Goal: Task Accomplishment & Management: Manage account settings

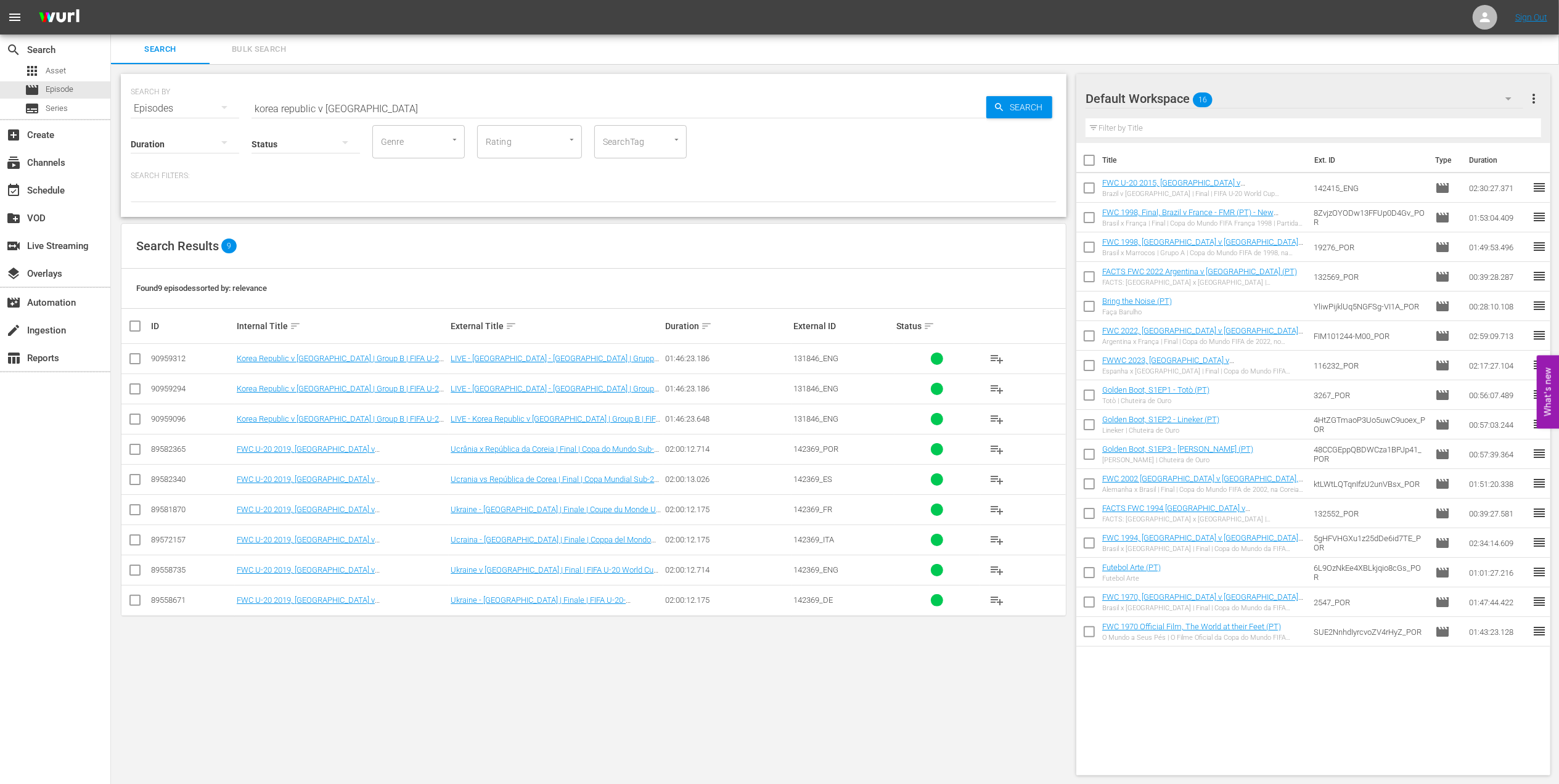
click at [343, 425] on td "Korea Republic v [GEOGRAPHIC_DATA] | Group B | FIFA U-20 World Cup Chile 2025™ …" at bounding box center [341, 418] width 214 height 30
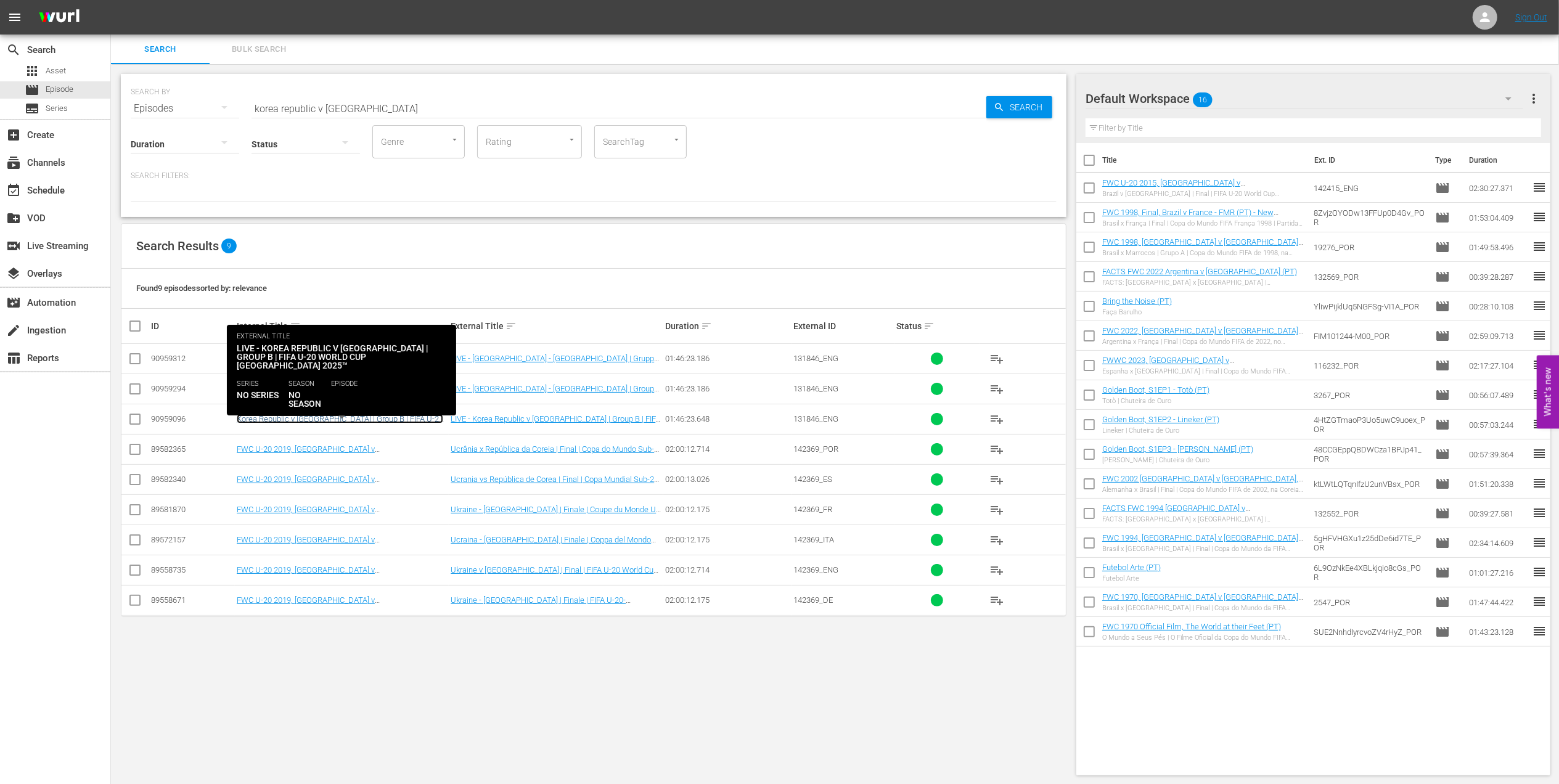
click at [349, 418] on link "Korea Republic v [GEOGRAPHIC_DATA] | Group B | FIFA U-20 World Cup Chile 2025™ …" at bounding box center [340, 423] width 207 height 19
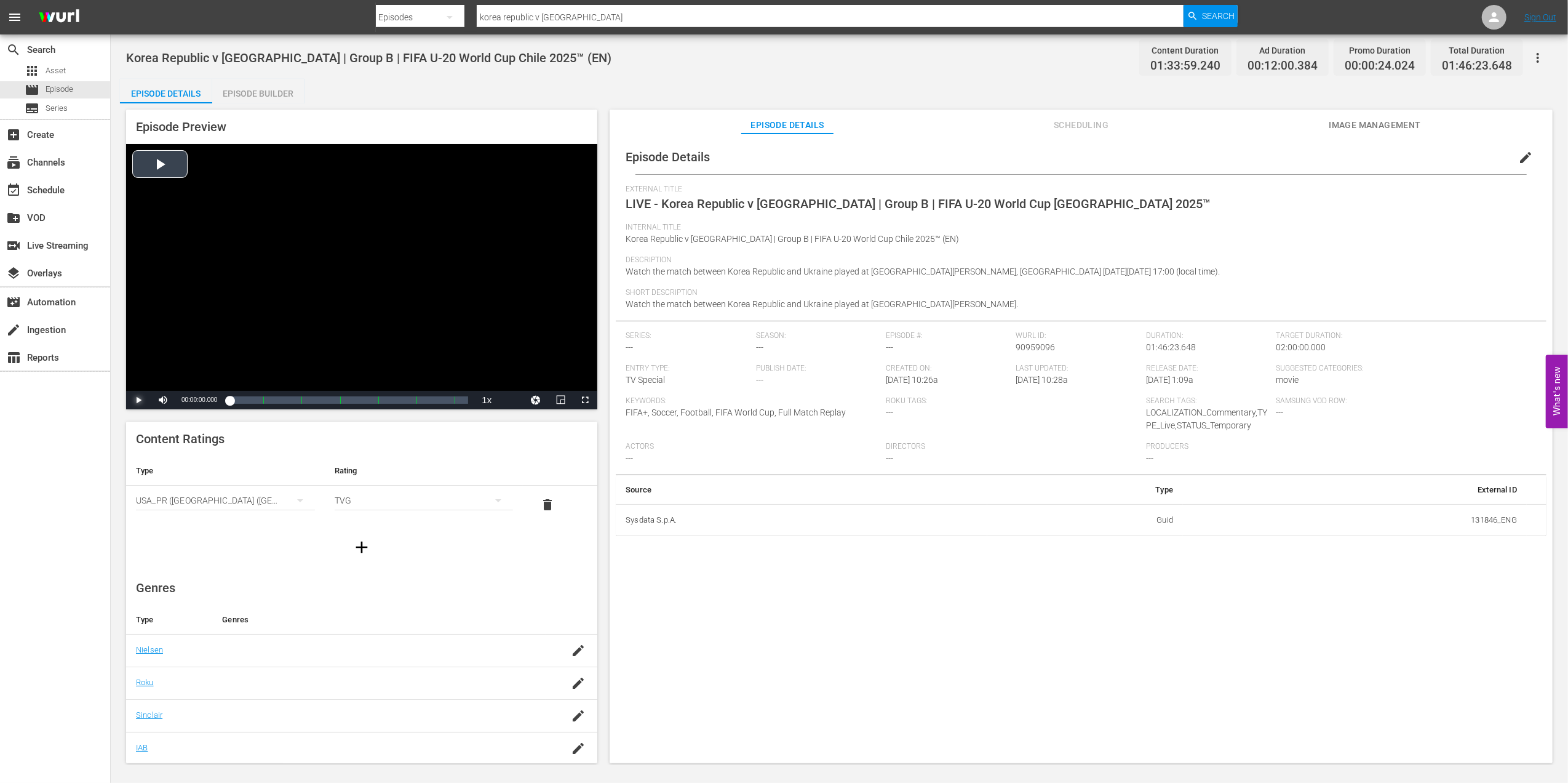
click at [139, 400] on span "Video Player" at bounding box center [139, 400] width 0 height 0
click at [280, 88] on div "Episode Builder" at bounding box center [258, 94] width 92 height 30
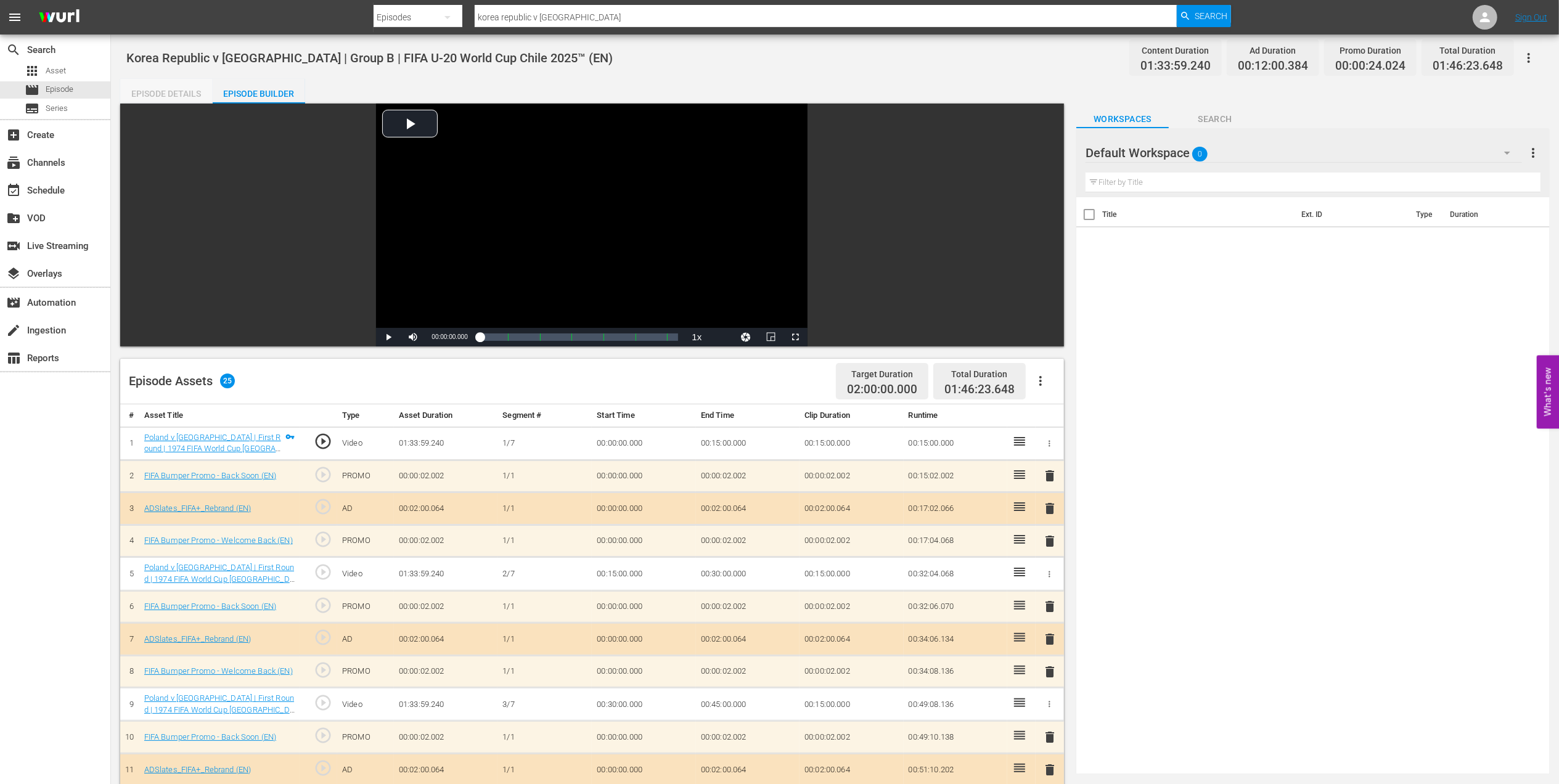
click at [176, 90] on div "Episode Details" at bounding box center [167, 94] width 93 height 30
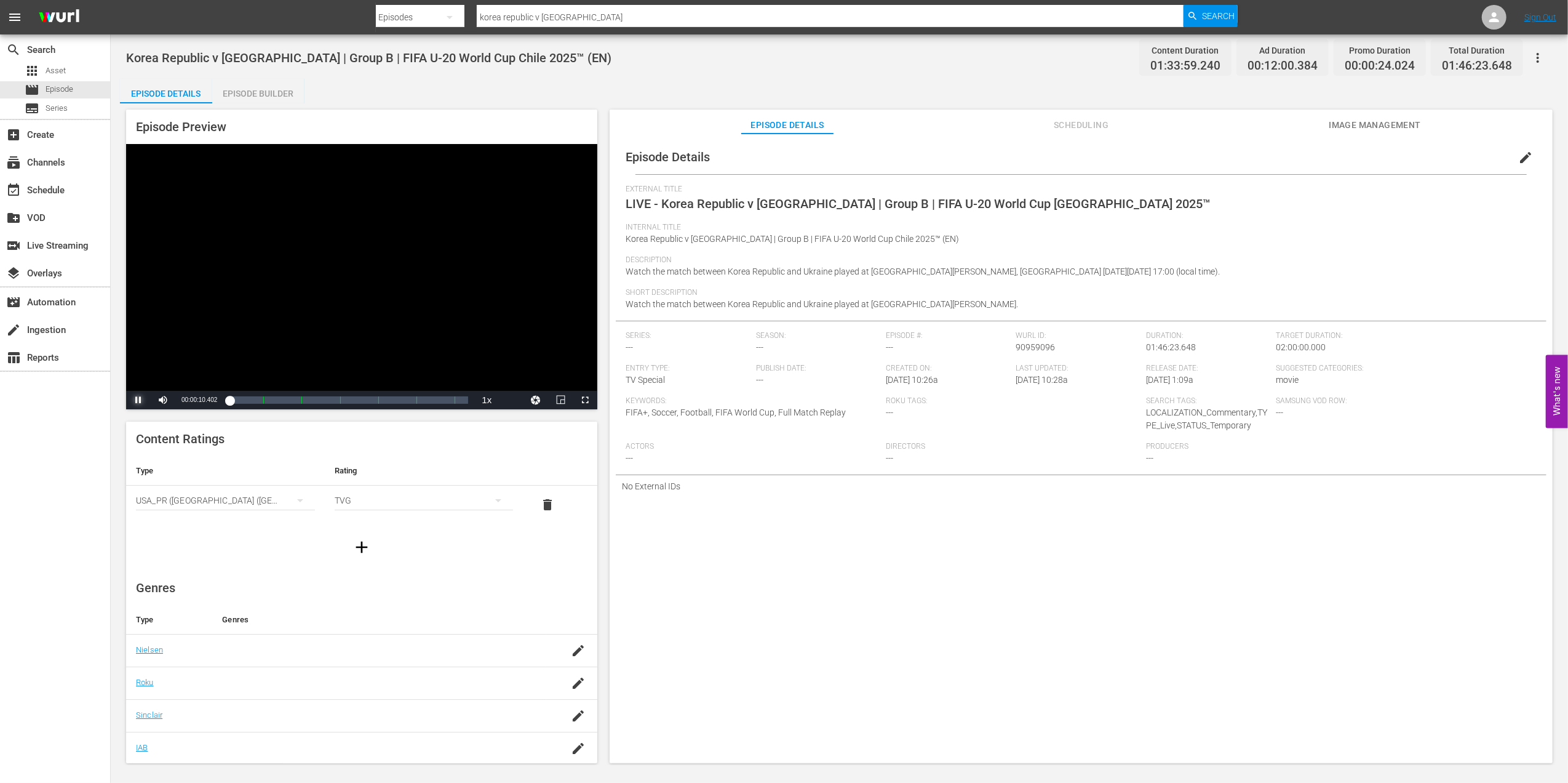
click at [139, 400] on span "Video Player" at bounding box center [139, 400] width 0 height 0
click at [54, 92] on span "Episode" at bounding box center [59, 89] width 28 height 12
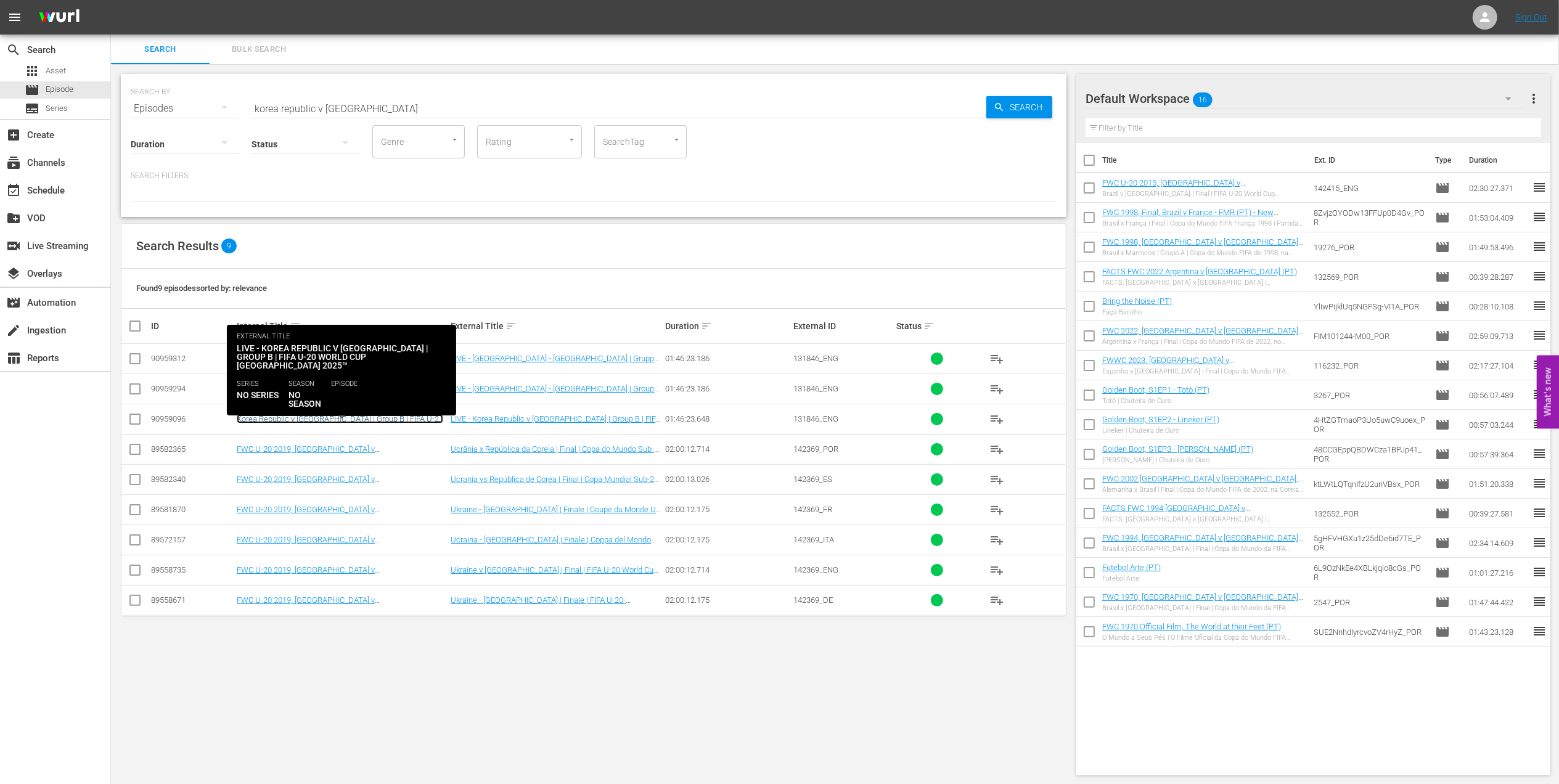
click at [309, 420] on link "Korea Republic v Ukraine | Group B | FIFA U-20 World Cup Chile 2025™ (EN)" at bounding box center [340, 423] width 207 height 19
click at [340, 417] on link "Korea Republic v Ukraine | Group B | FIFA U-20 World Cup Chile 2025™ (EN)" at bounding box center [340, 423] width 207 height 19
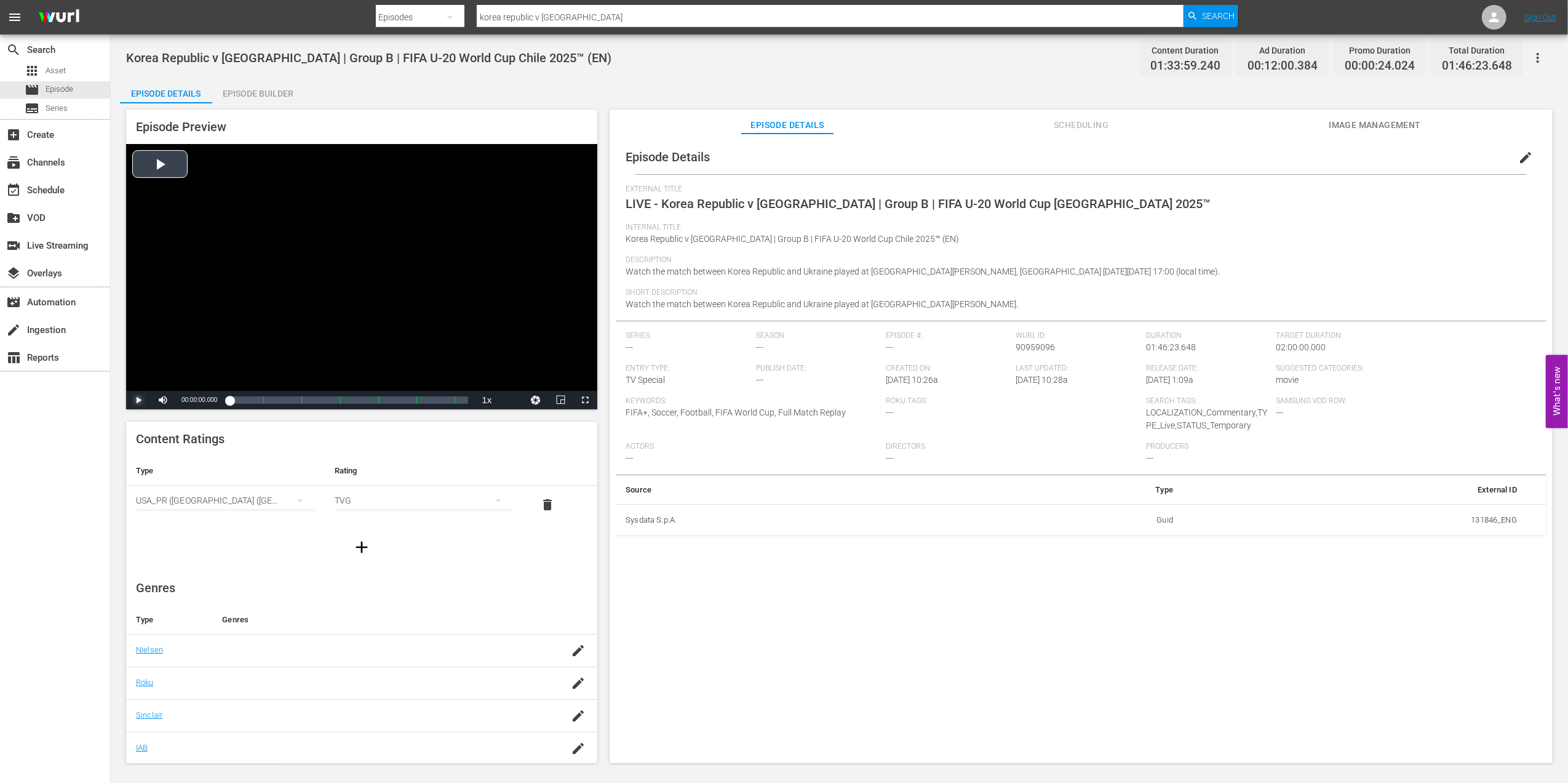
click at [139, 400] on span "Video Player" at bounding box center [139, 400] width 0 height 0
click at [271, 89] on div "Episode Builder" at bounding box center [258, 94] width 92 height 30
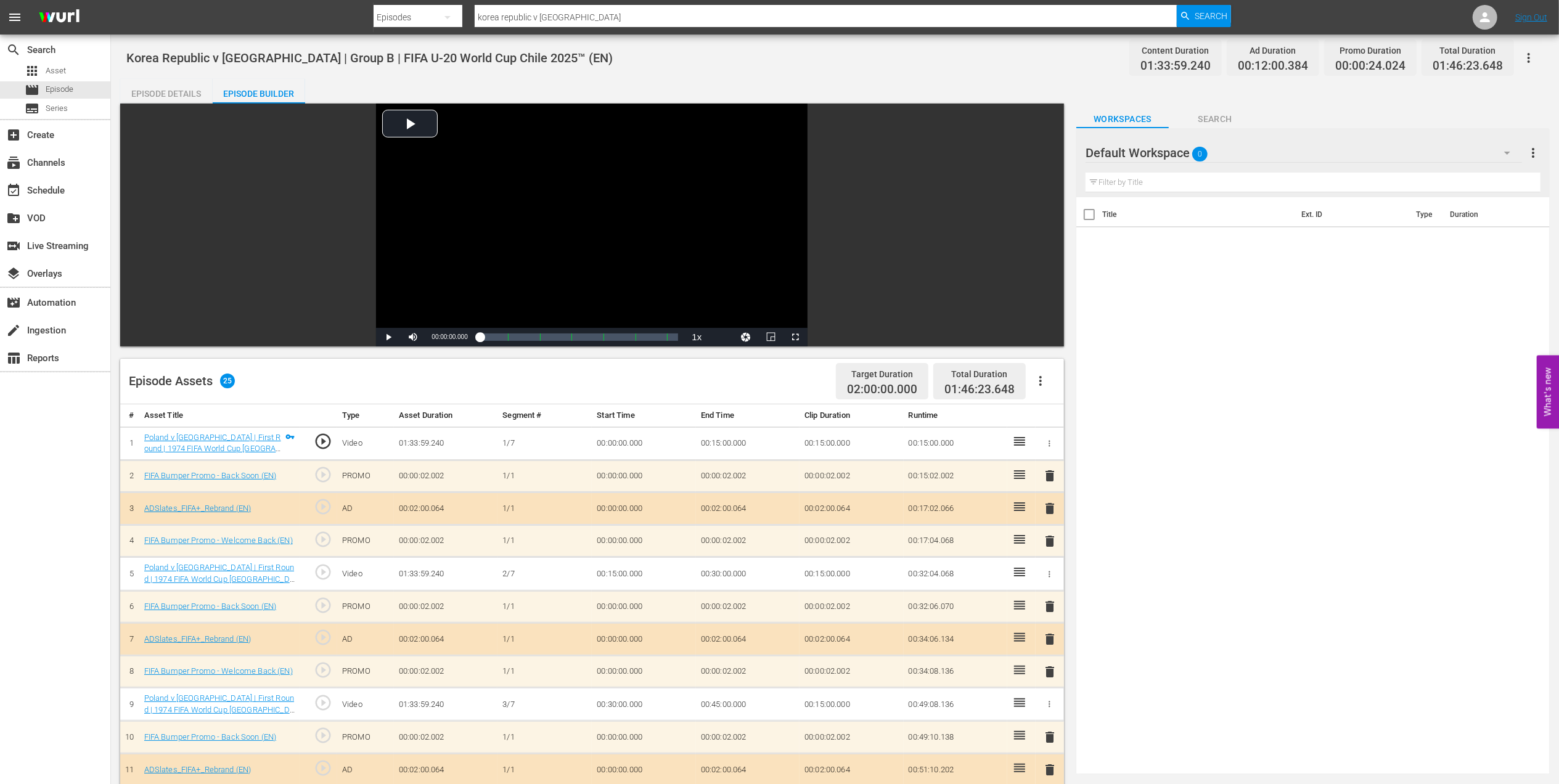
click at [179, 89] on div "Episode Details" at bounding box center [167, 94] width 93 height 30
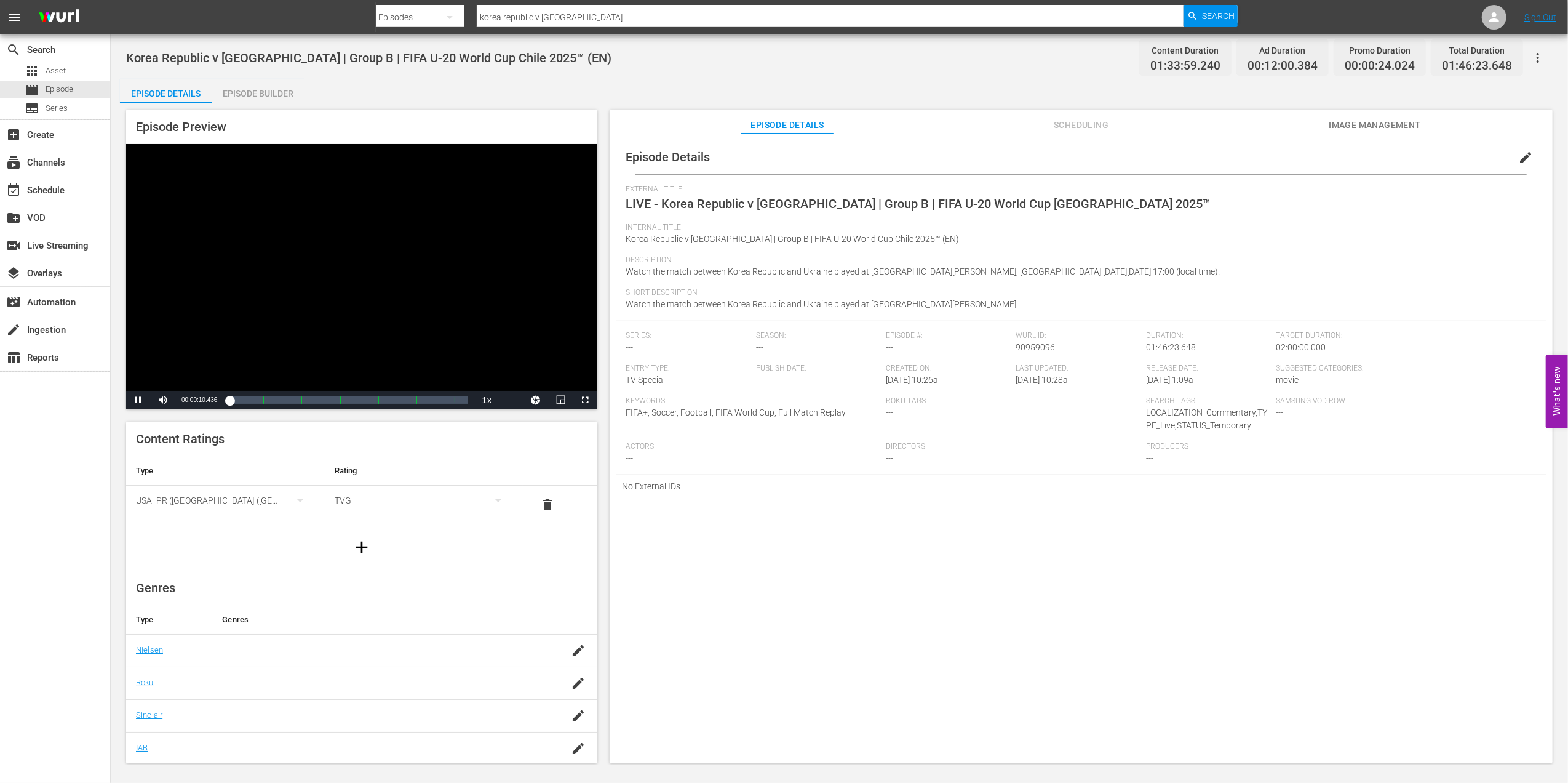
click at [246, 93] on div "Episode Builder" at bounding box center [258, 94] width 92 height 30
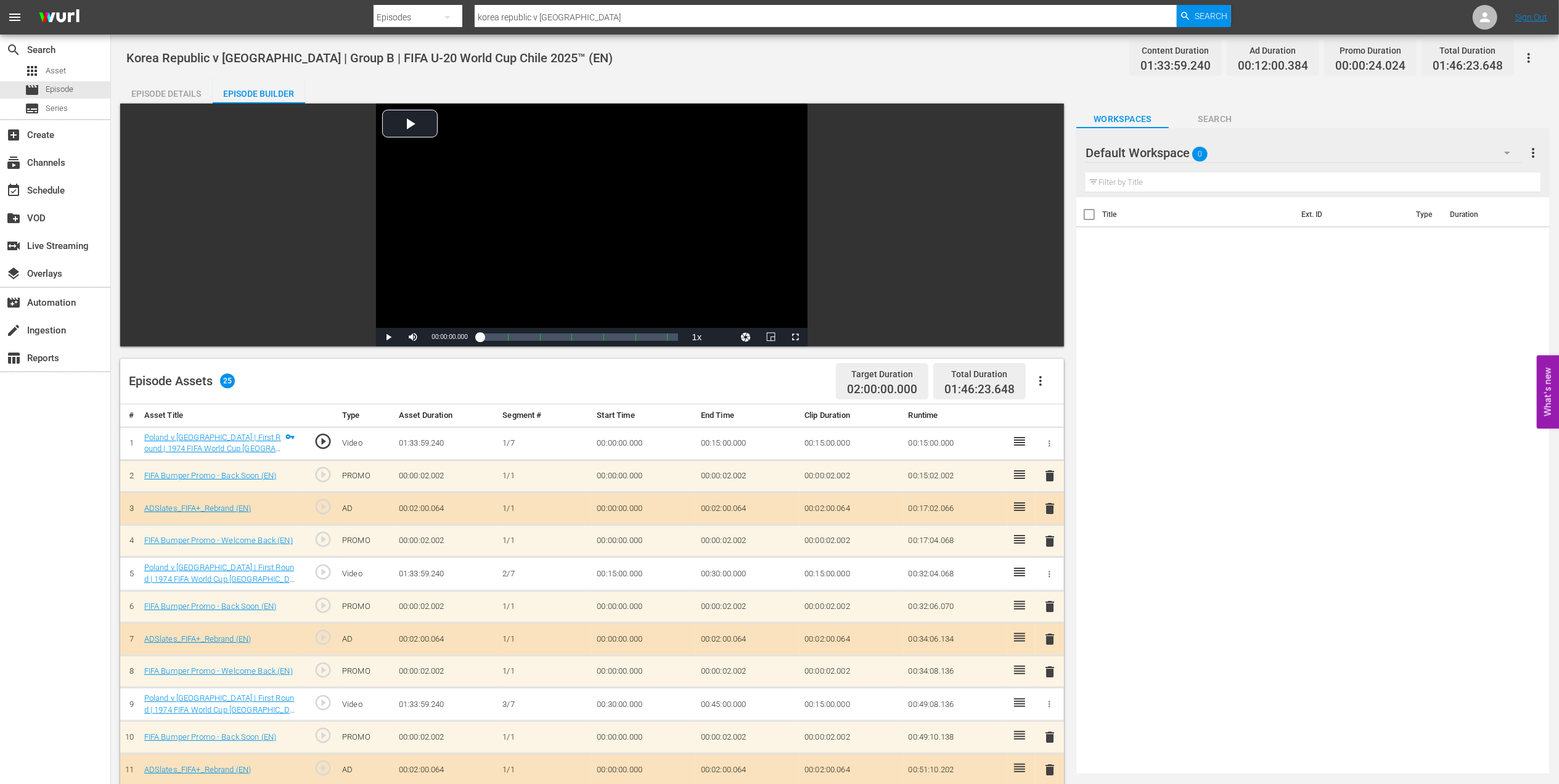
click at [158, 91] on div "Episode Details" at bounding box center [167, 94] width 93 height 30
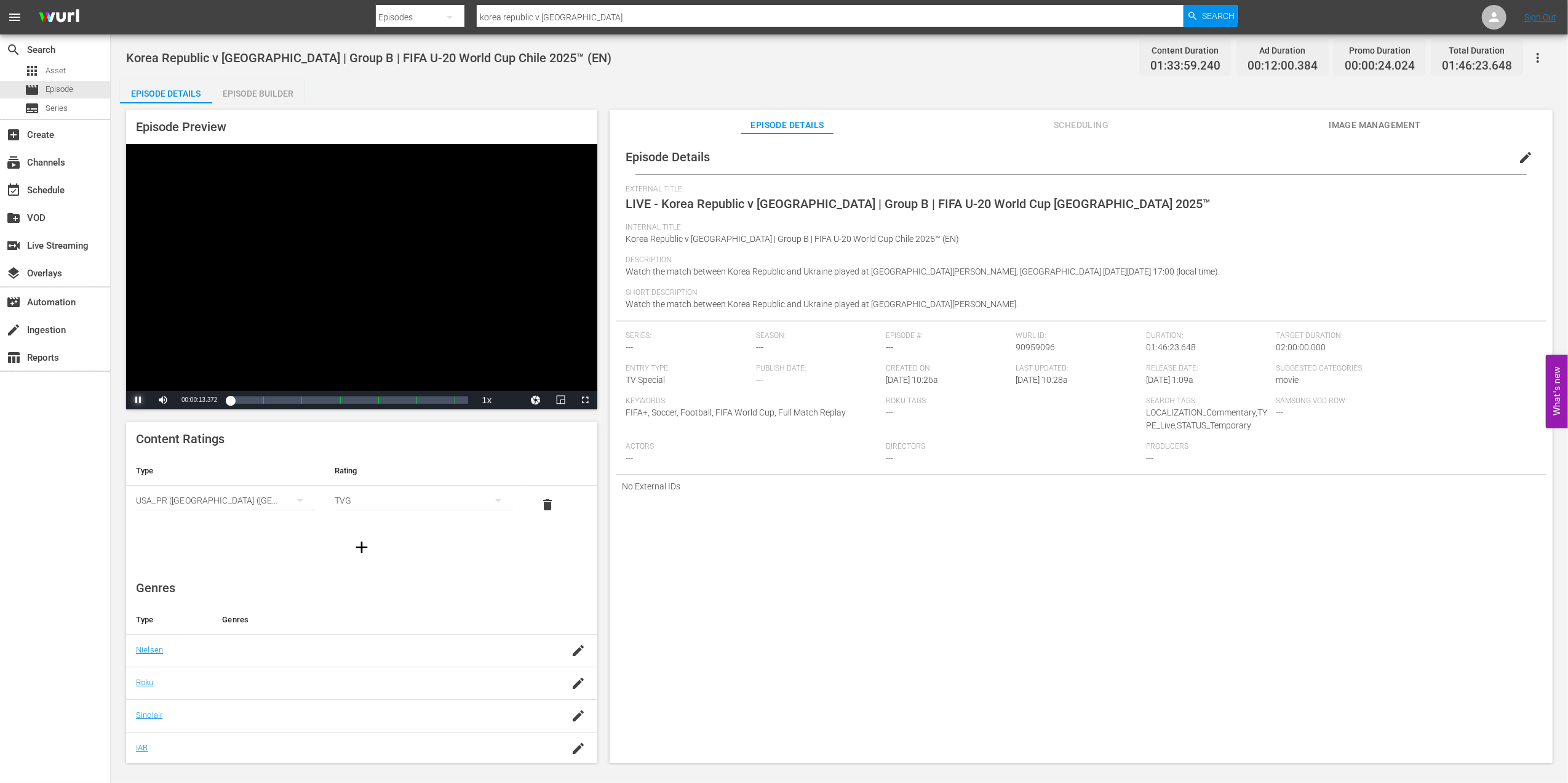
click at [139, 400] on span "Video Player" at bounding box center [139, 400] width 0 height 0
click at [77, 89] on div "movie Episode" at bounding box center [55, 90] width 110 height 17
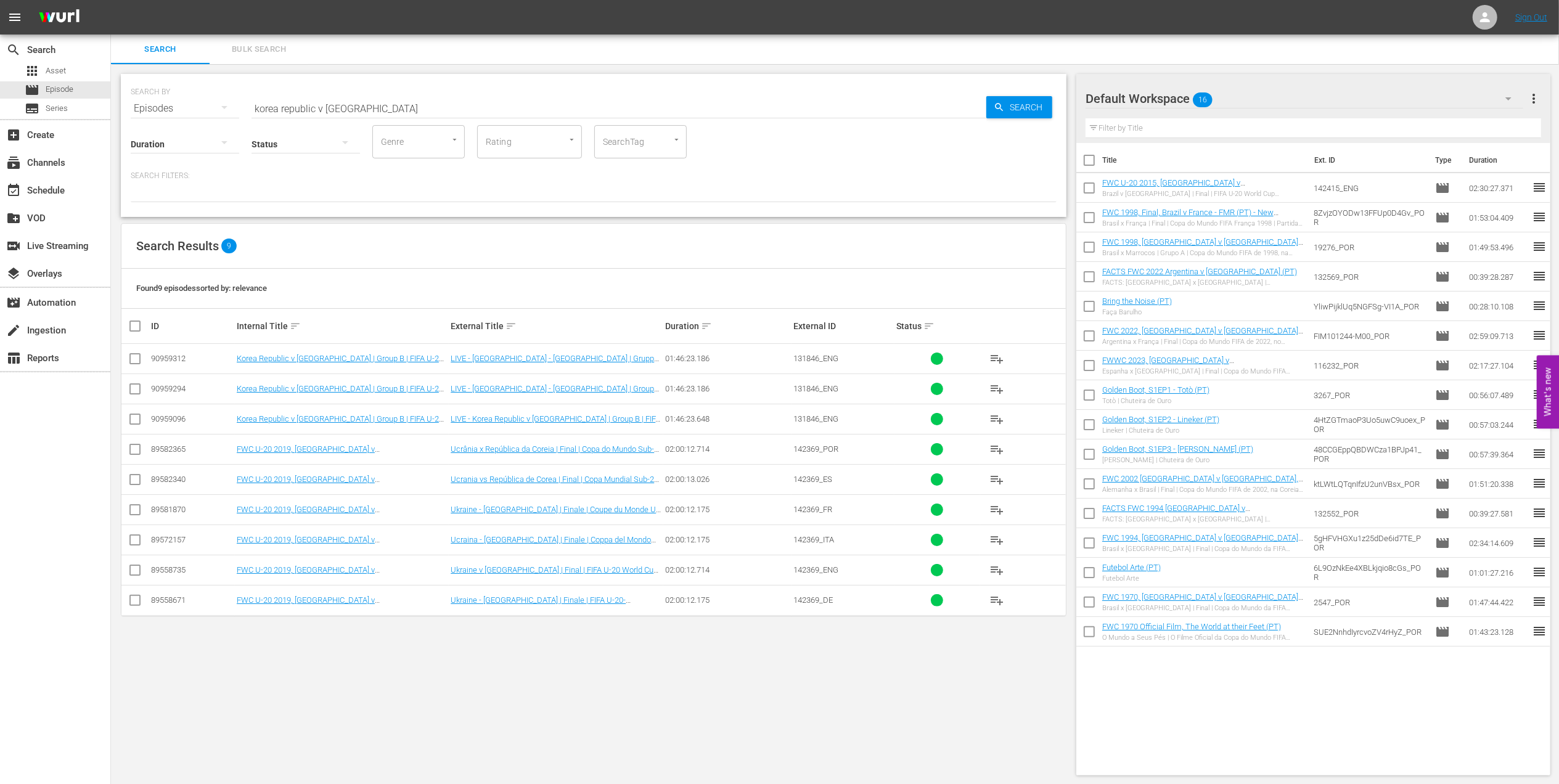
click at [386, 109] on input "korea republic v ukraine" at bounding box center [619, 108] width 735 height 30
type input "korea republic v ukraine"
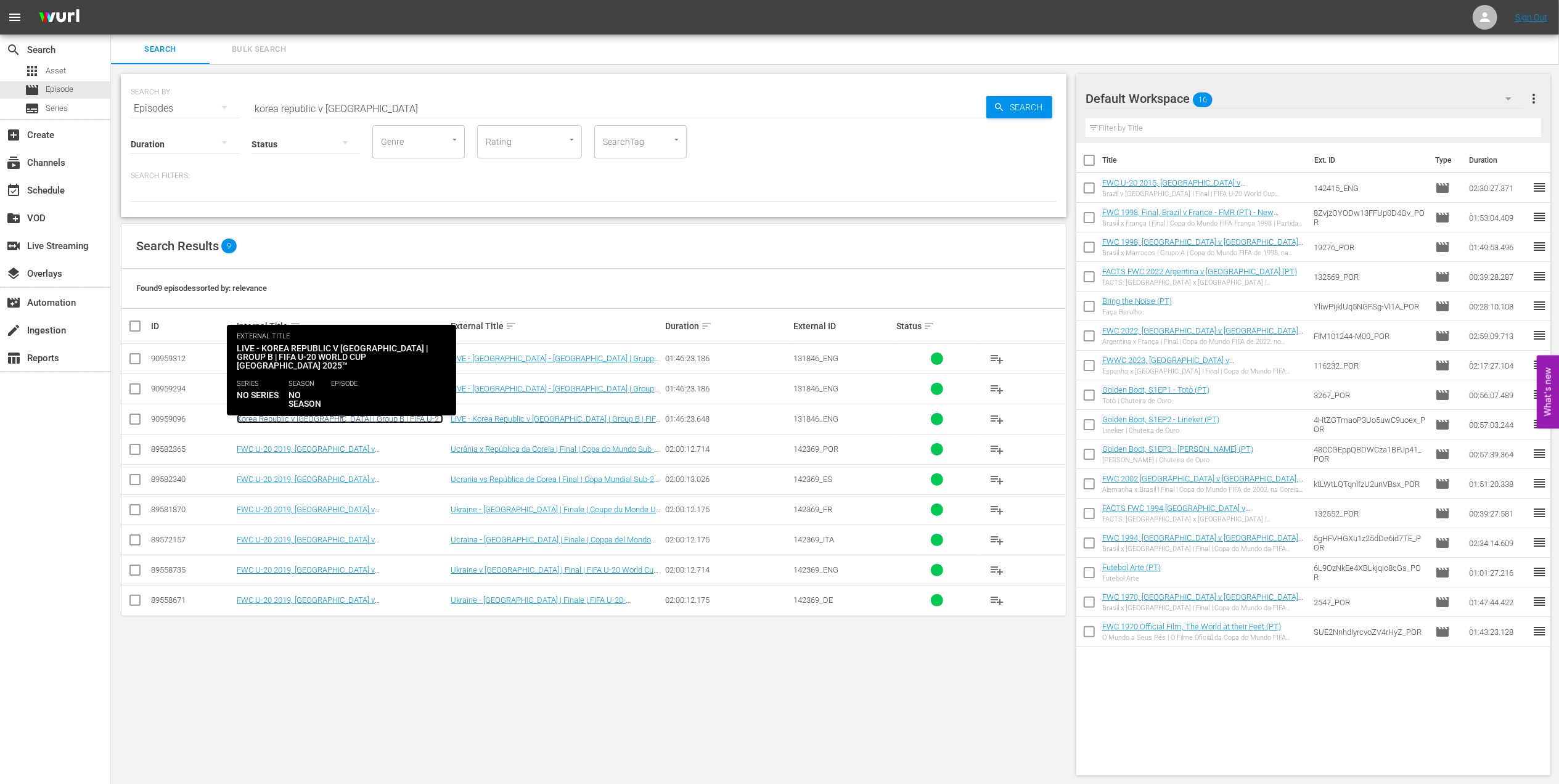
click at [353, 418] on link "Korea Republic v Ukraine | Group B | FIFA U-20 World Cup Chile 2025™ (EN)" at bounding box center [340, 423] width 207 height 19
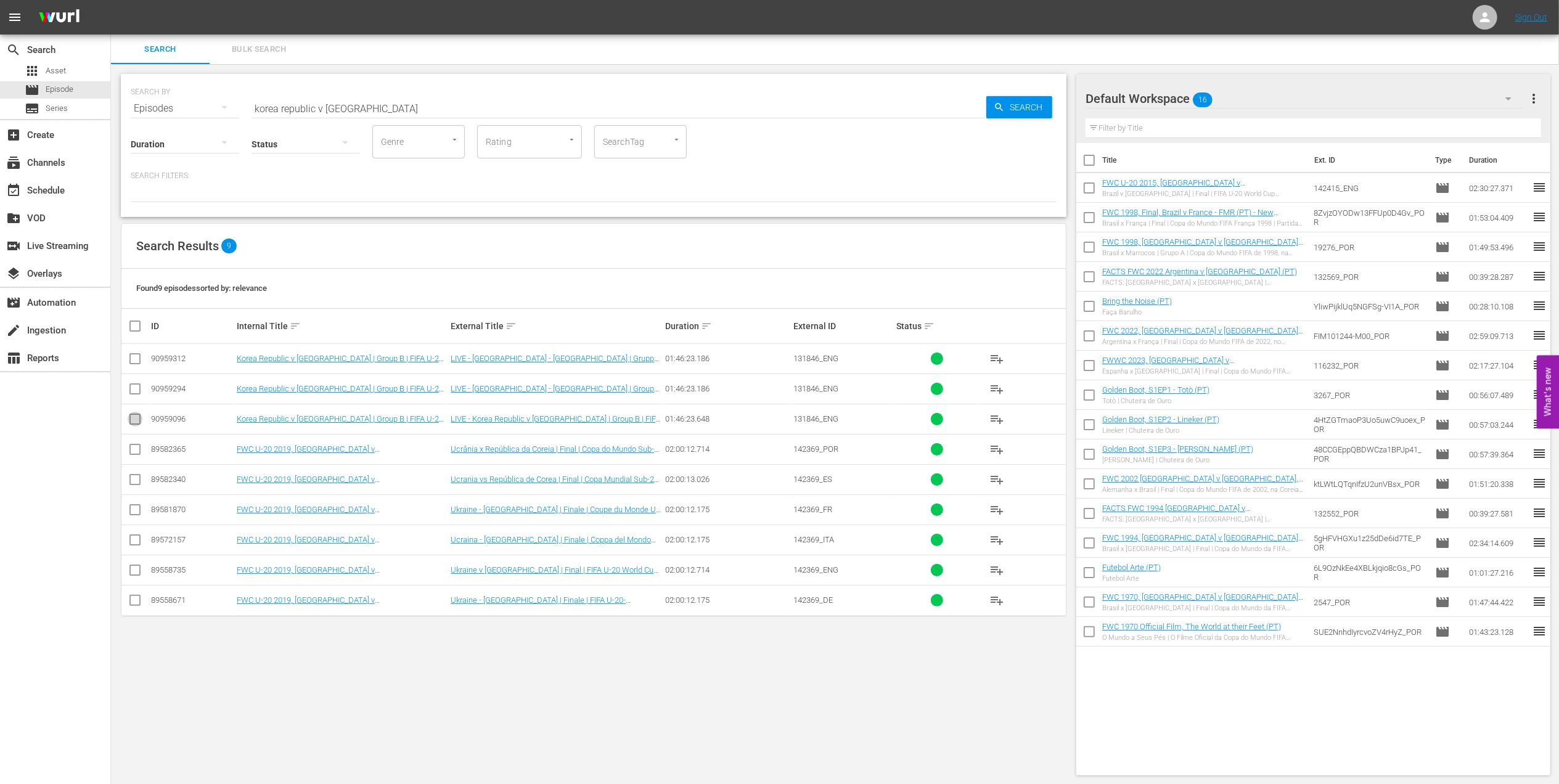
click at [130, 417] on input "checkbox" at bounding box center [135, 421] width 15 height 15
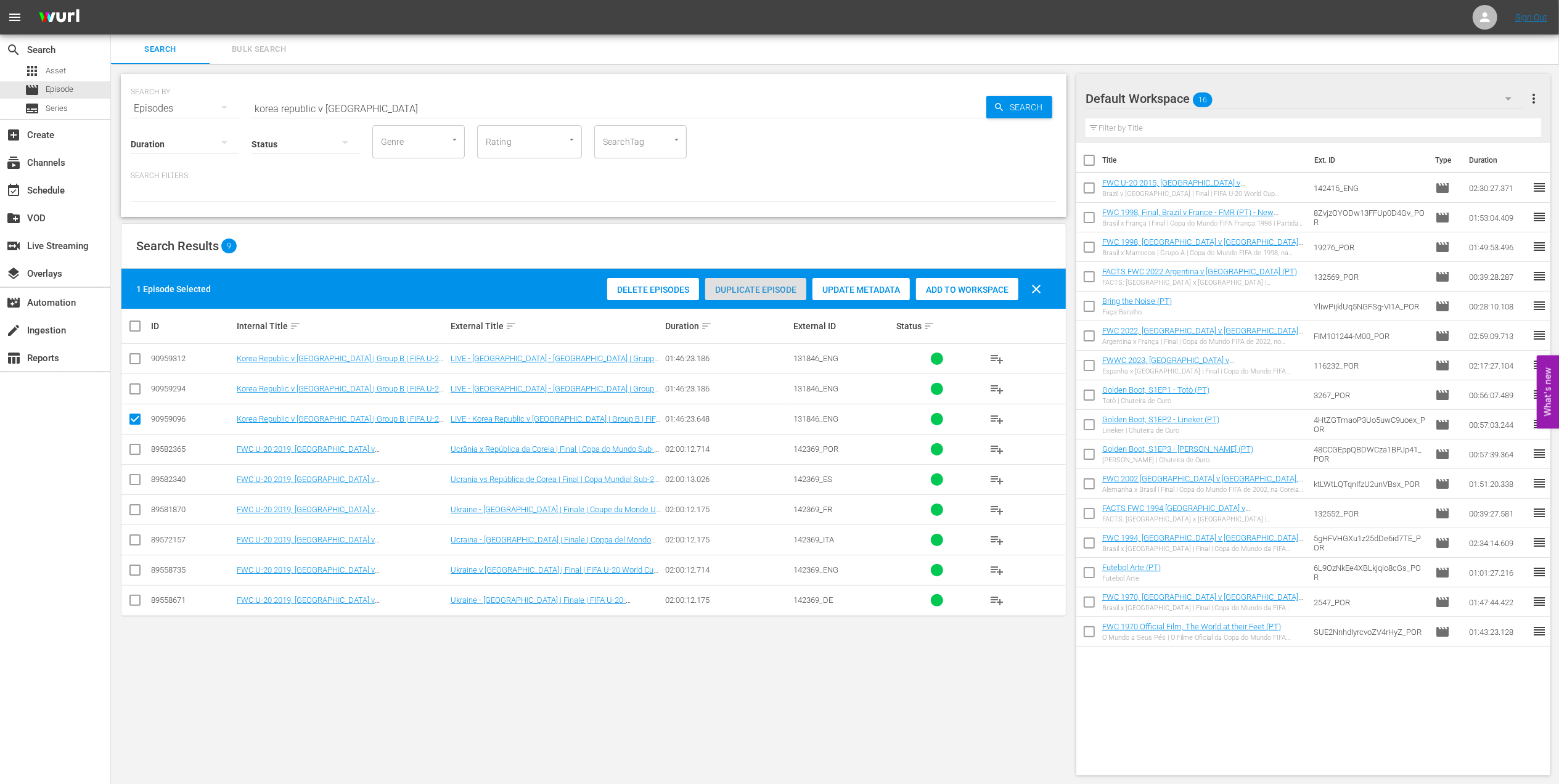
click at [746, 287] on span "Duplicate Episode" at bounding box center [756, 289] width 101 height 10
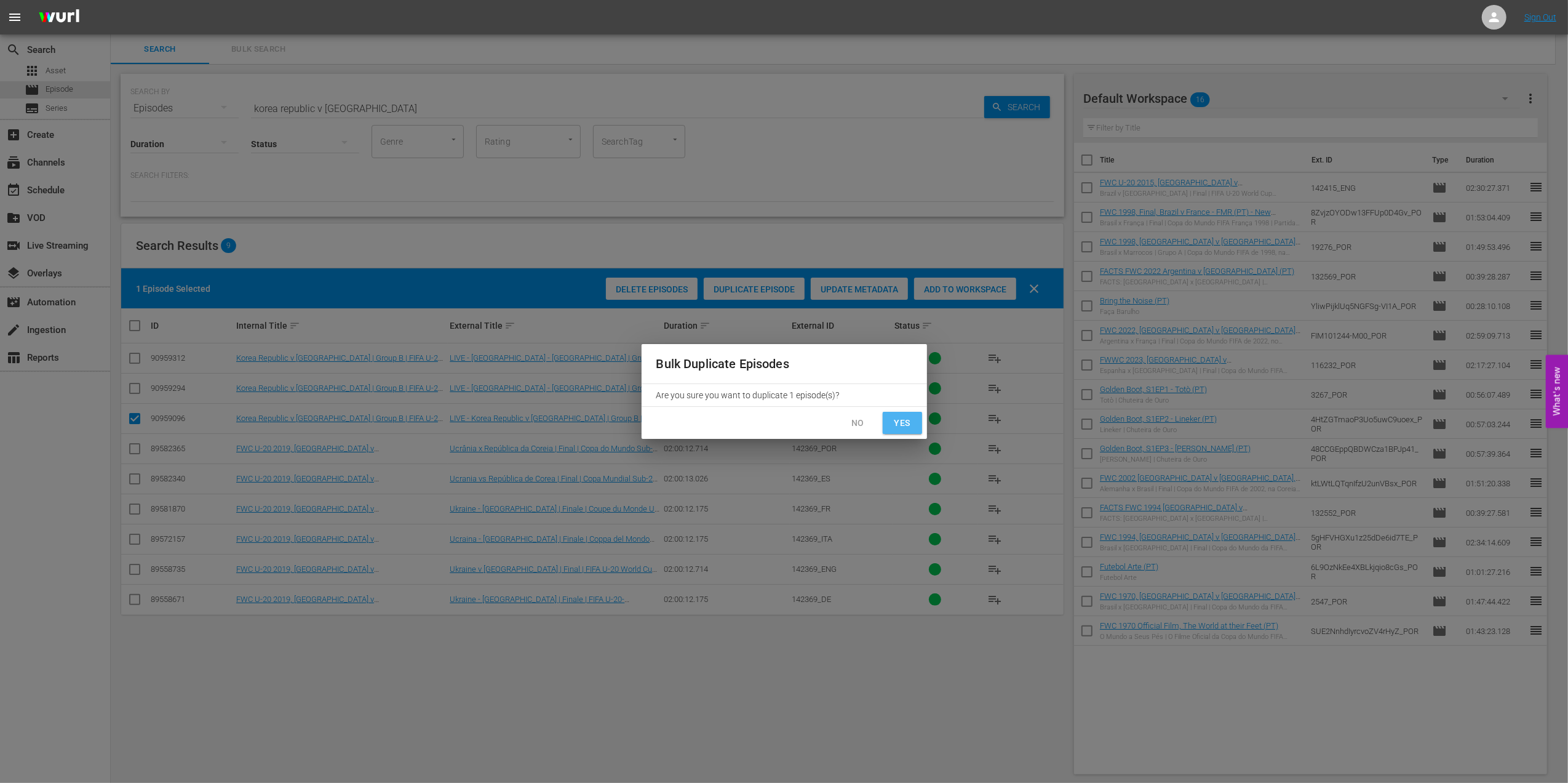
click at [894, 419] on span "Yes" at bounding box center [903, 424] width 20 height 16
checkbox input "false"
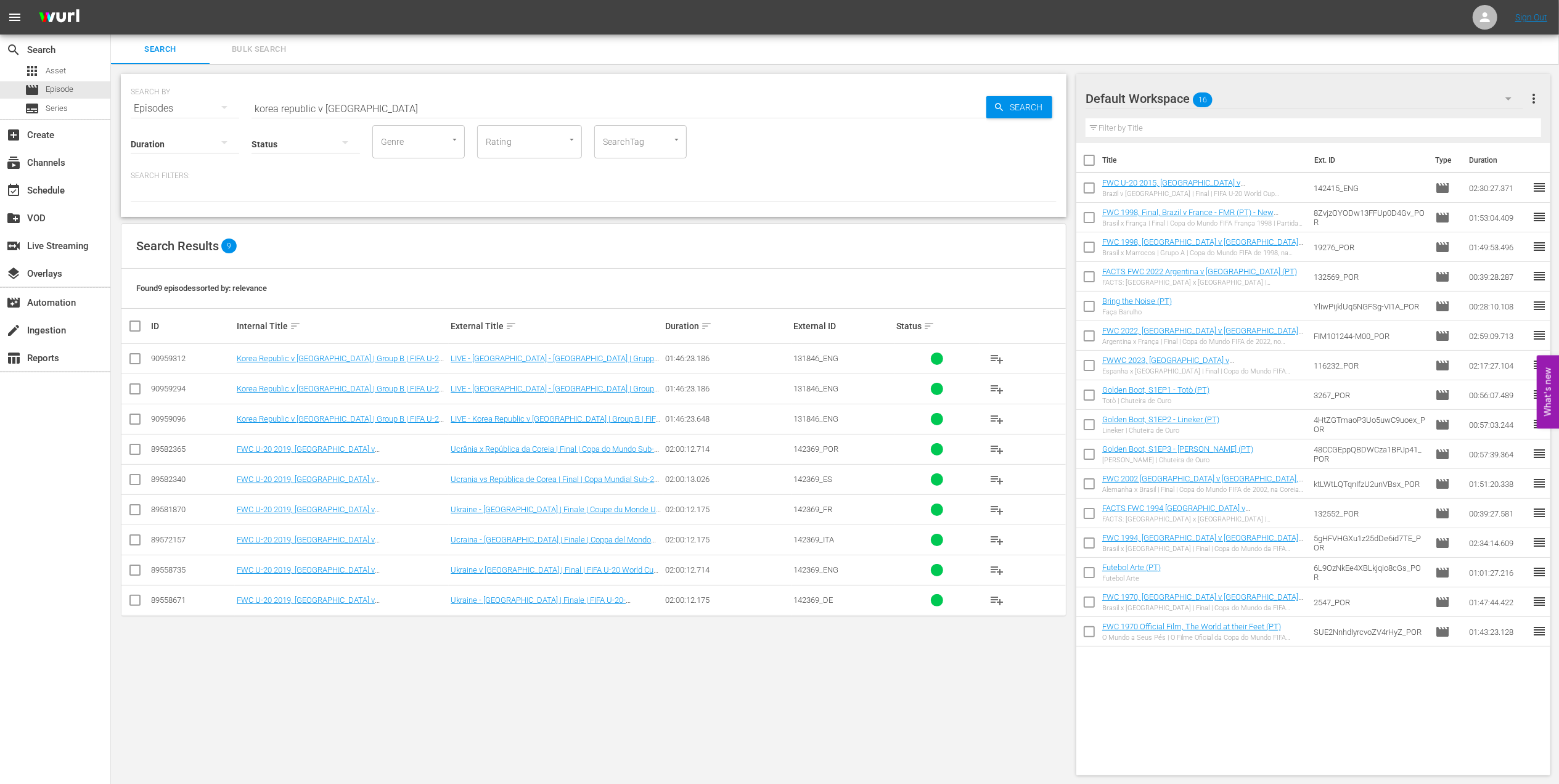
click at [410, 110] on input "korea republic v ukraine" at bounding box center [619, 108] width 735 height 30
click at [1028, 112] on span "Search" at bounding box center [1028, 107] width 48 height 22
click at [386, 112] on input "korea republic v ukraine" at bounding box center [619, 108] width 735 height 30
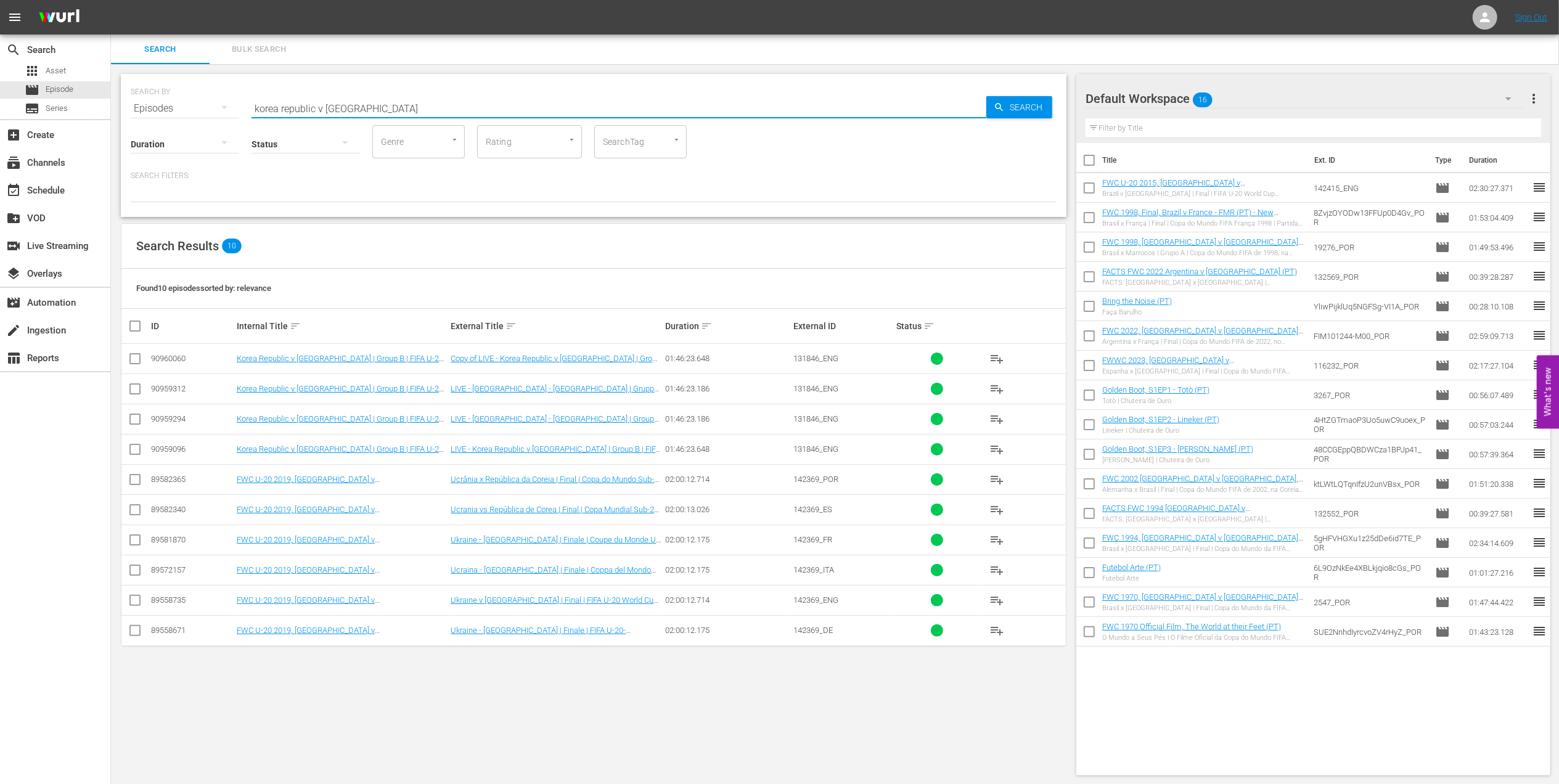
type input "korea republic v ukraine"
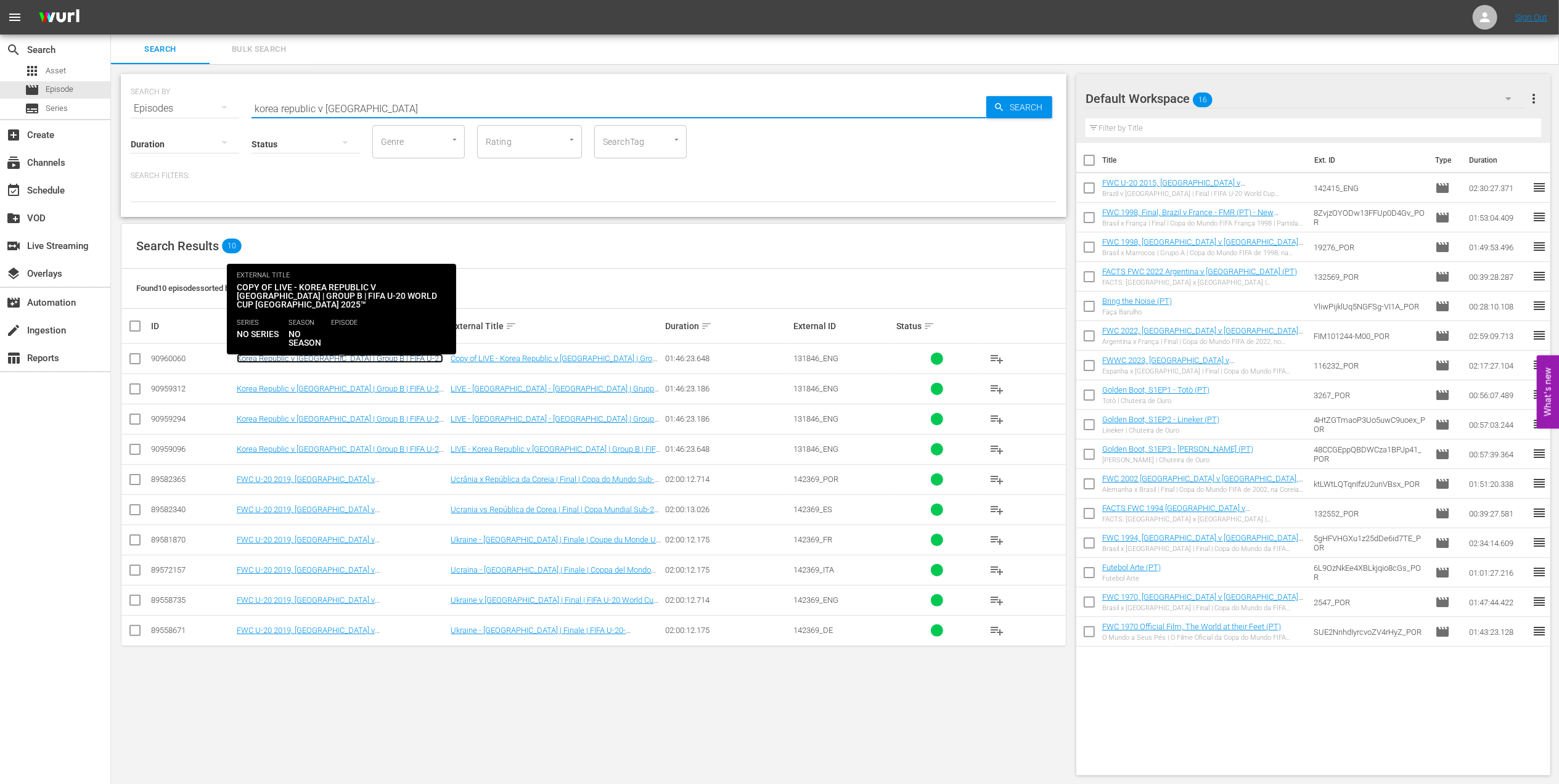
click at [314, 356] on link "Korea Republic v Ukraine | Group B | FIFA U-20 World Cup Chile 2025™ (EN)" at bounding box center [340, 363] width 207 height 19
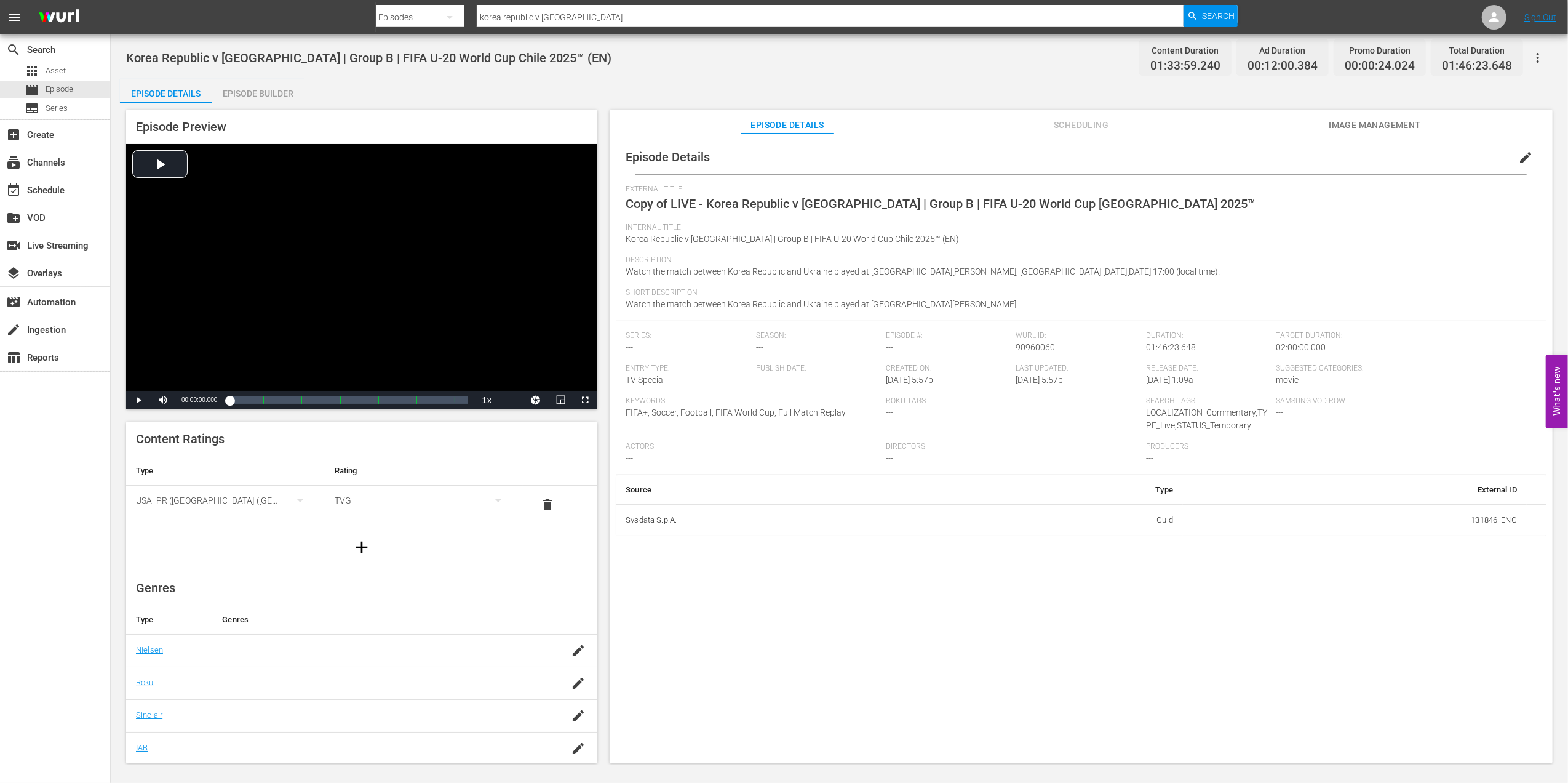
click at [1369, 118] on span "Image Management" at bounding box center [1375, 125] width 92 height 16
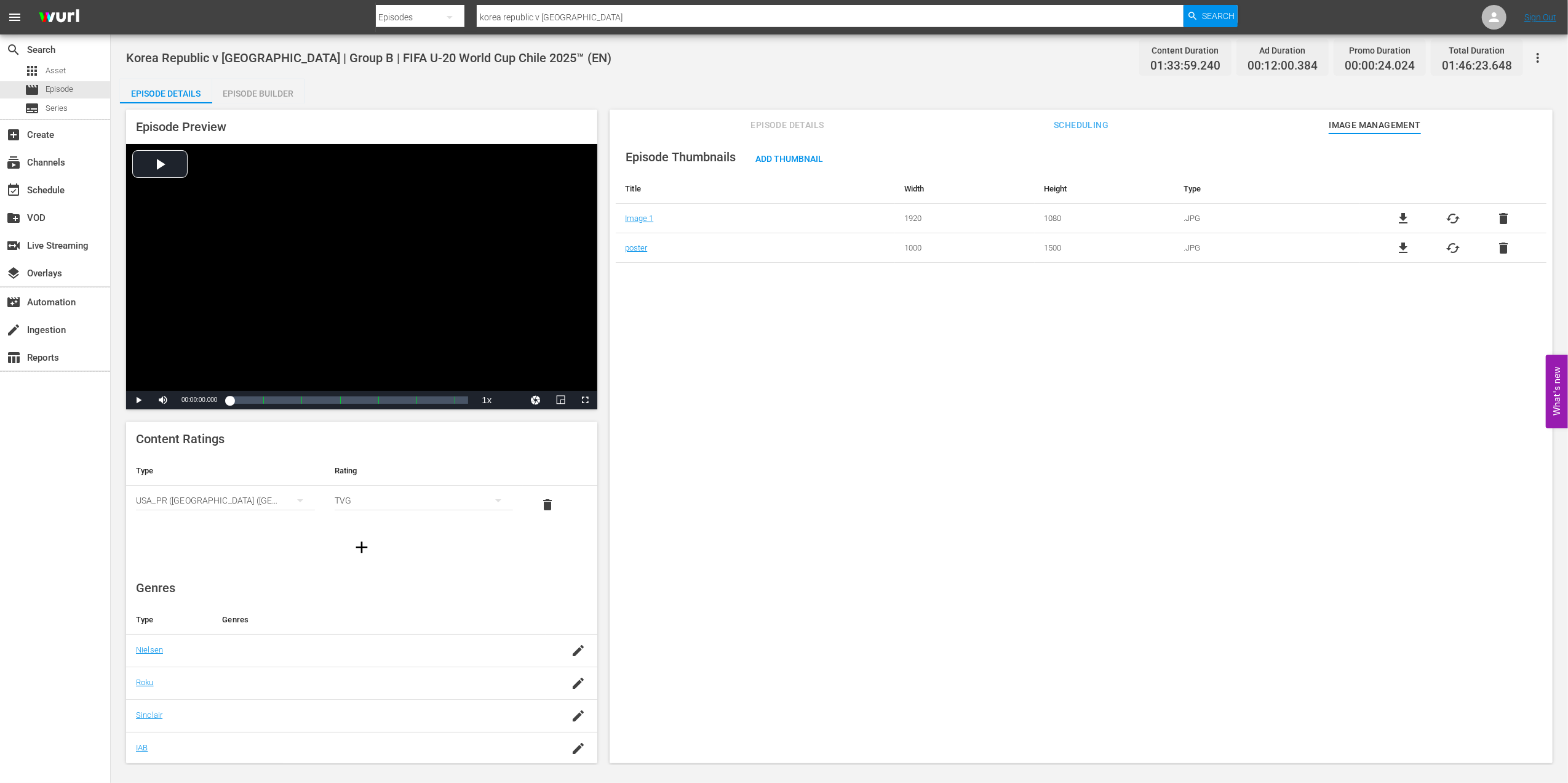
click at [758, 125] on span "Episode Details" at bounding box center [788, 125] width 92 height 16
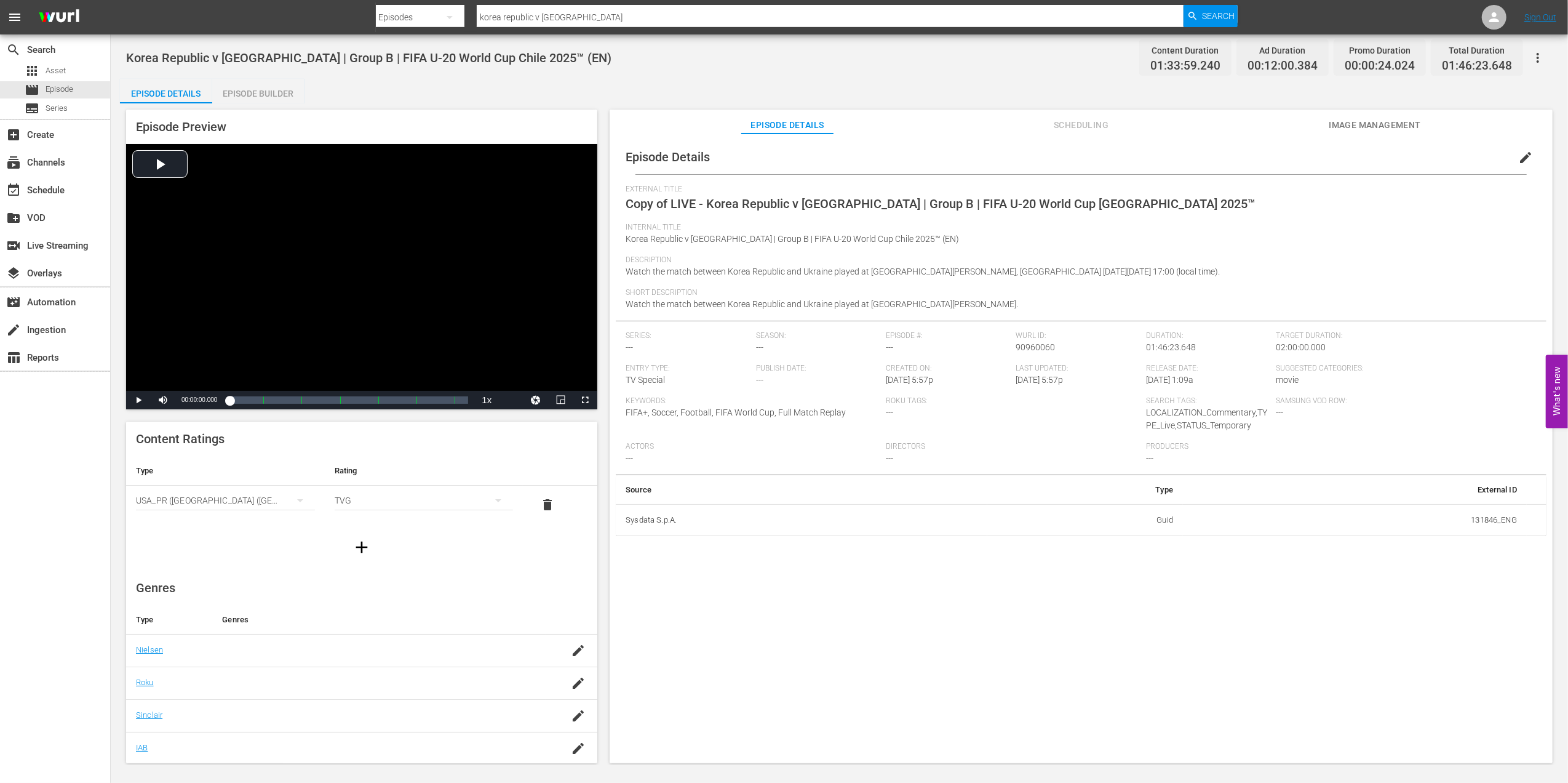
click at [1525, 157] on span "edit" at bounding box center [1525, 157] width 15 height 15
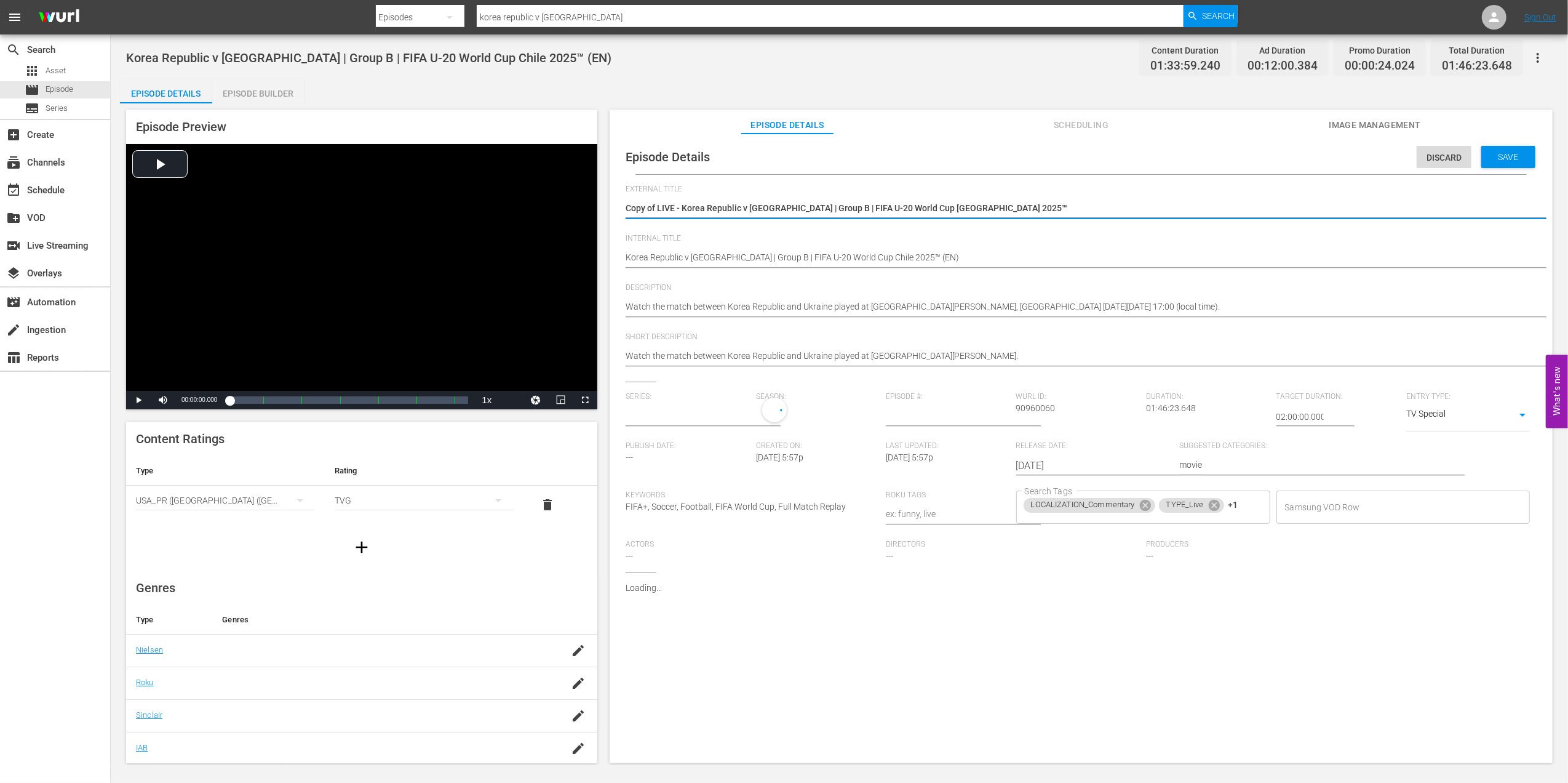
type input "No Series"
drag, startPoint x: 960, startPoint y: 204, endPoint x: 579, endPoint y: 205, distance: 381.0
click at [579, 205] on div "Episode Preview Video Player is loading. Play Video Play Mute Current Time 00:0…" at bounding box center [839, 438] width 1439 height 670
type textarea "República da Coreia x Ucrânia | Grupo B | Copa do Mundo Sub-20 da FIFA Chile 20…"
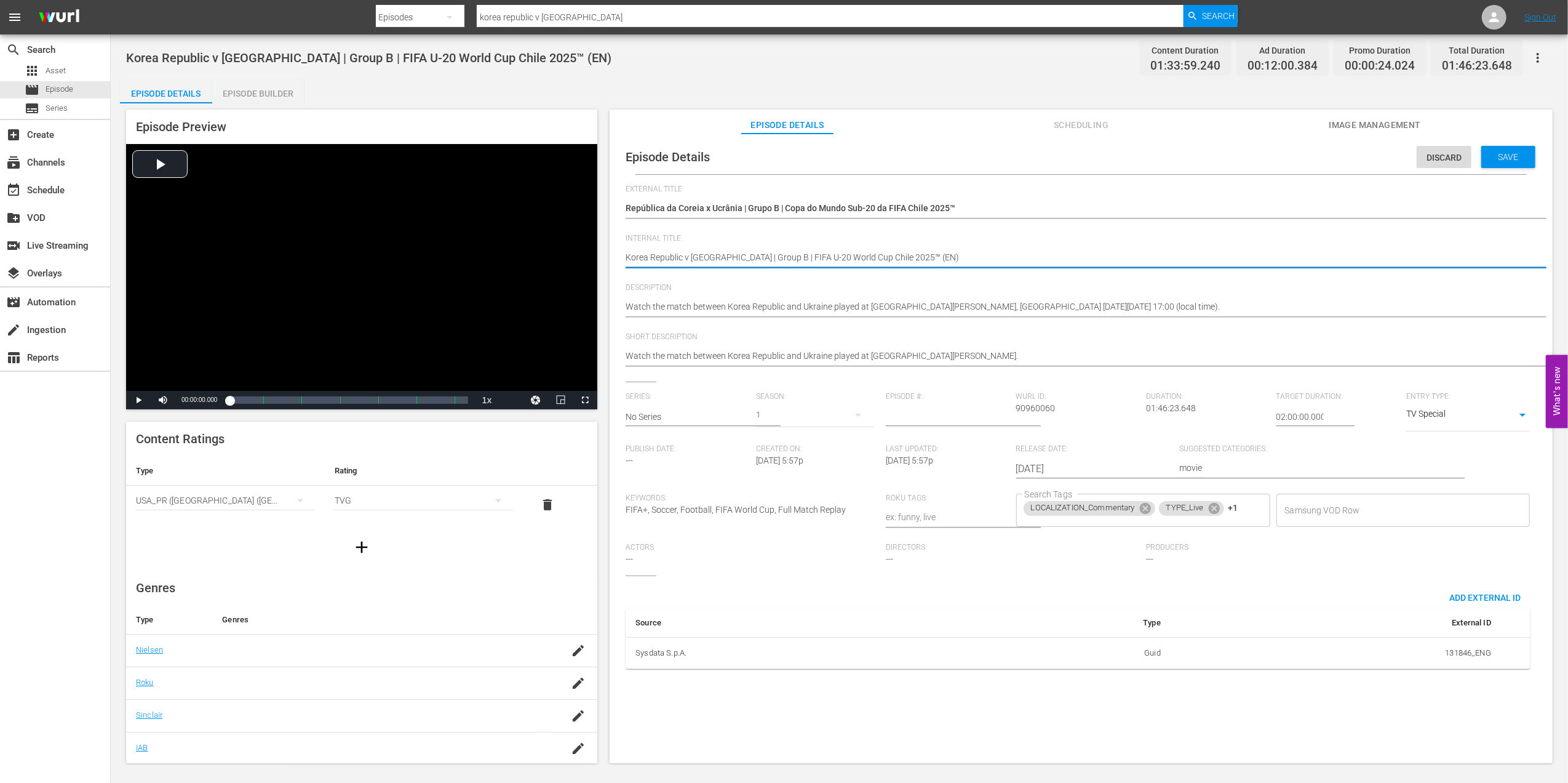
type textarea "Korea Republic v Ukraine | Group B | FIFA U-20 World Cup Chile 2025™ (E)"
type textarea "Korea Republic v Ukraine | Group B | FIFA U-20 World Cup Chile 2025™ ()"
type textarea "Korea Republic v Ukraine | Group B | FIFA U-20 World Cup Chile 2025™ (P)"
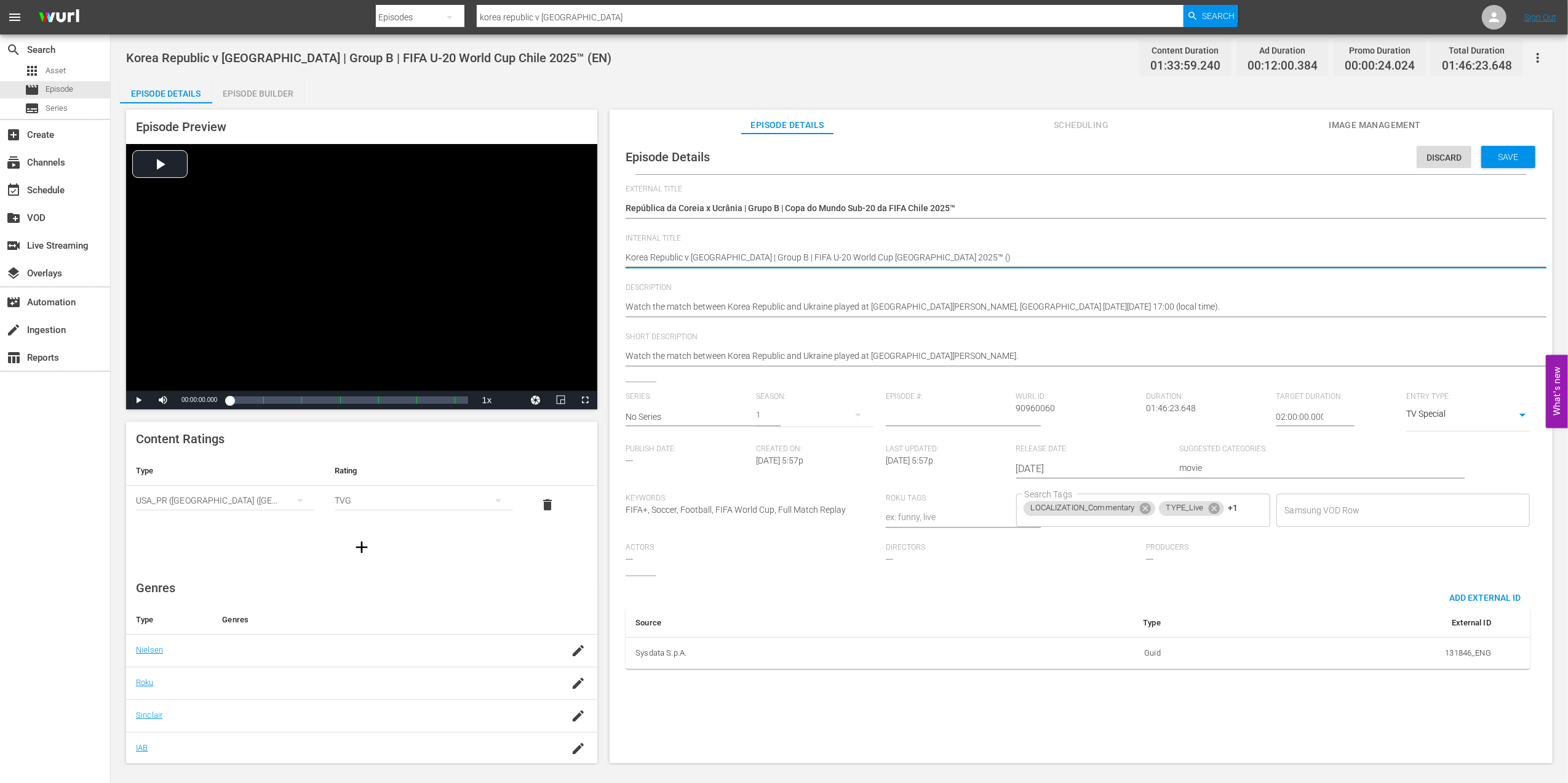
type textarea "Korea Republic v Ukraine | Group B | FIFA U-20 World Cup Chile 2025™ (P)"
type textarea "Korea Republic v Ukraine | Group B | FIFA U-20 World Cup Chile 2025™ (PT)"
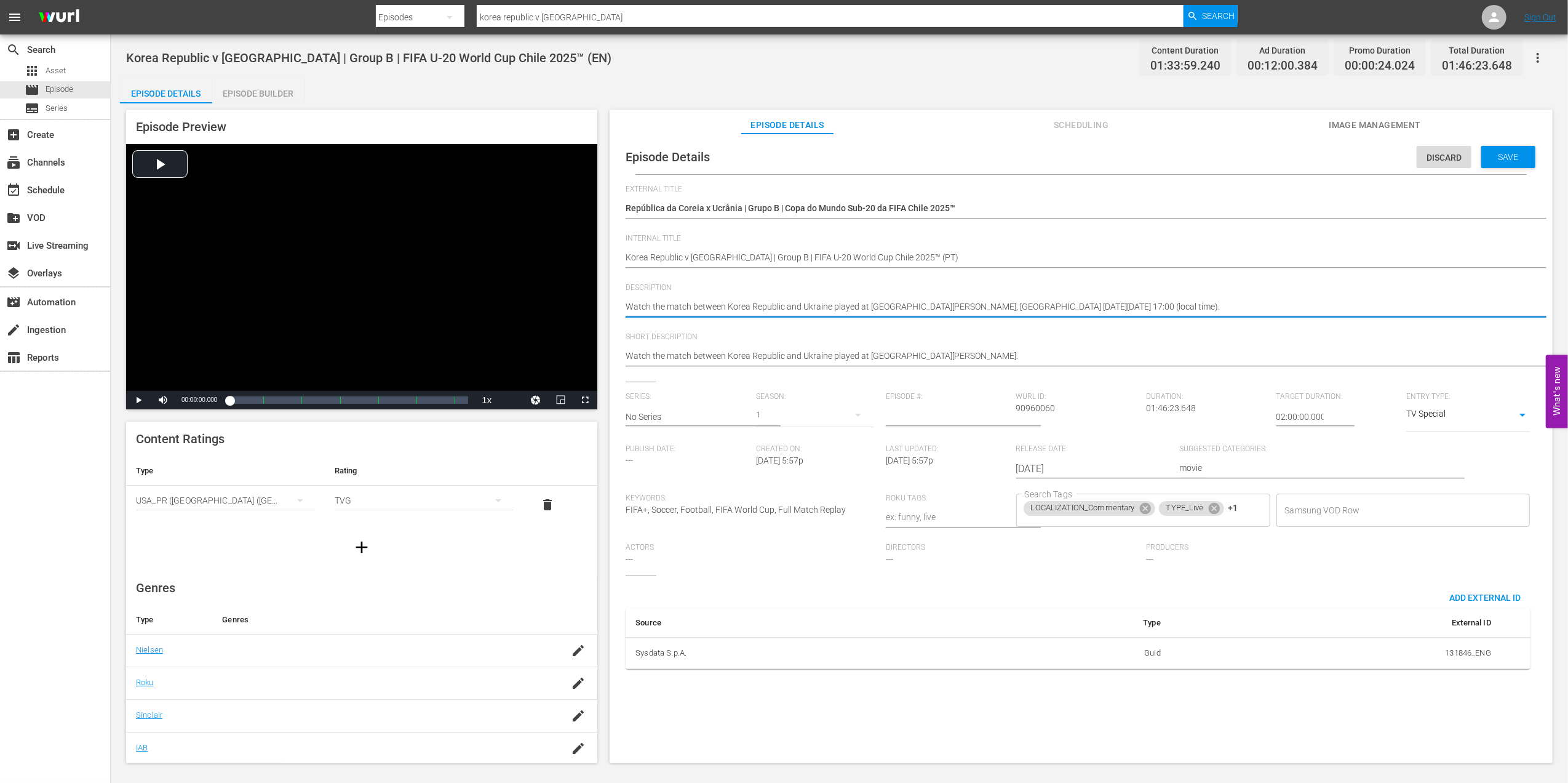
drag, startPoint x: 1249, startPoint y: 305, endPoint x: 598, endPoint y: 306, distance: 651.0
paste textarea "Assista ao jogo entre República da Coreia e Ucrânia no Estádio Elías Figueroa B…"
type textarea "Assista ao jogo entre República da Coreia e Ucrânia no Estádio Elías Figueroa B…"
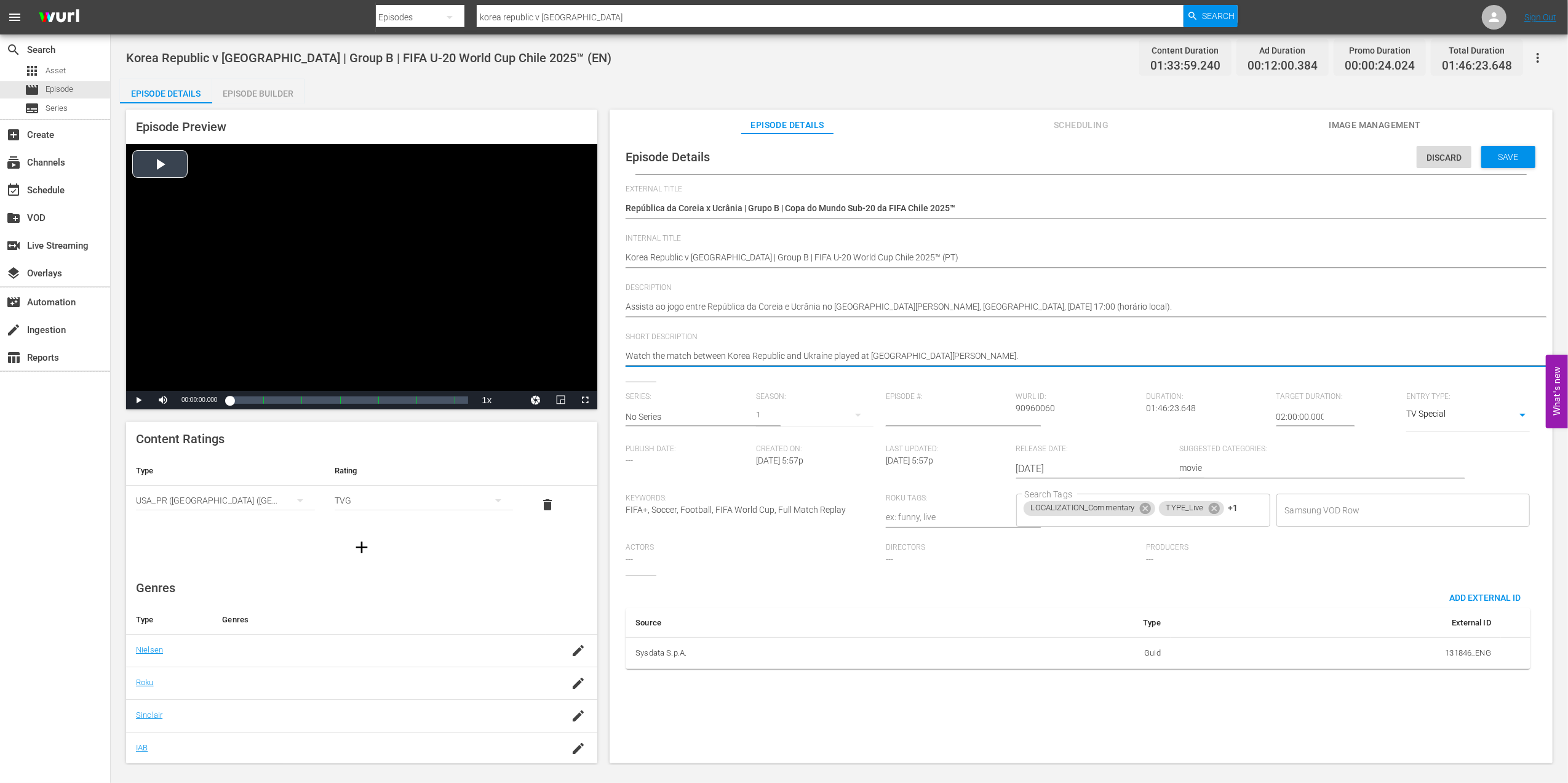
drag, startPoint x: 992, startPoint y: 361, endPoint x: 586, endPoint y: 363, distance: 406.0
paste textarea "Assista ao jogo entre República da Coreia e Ucrânia no Estádio Elías Figueroa B…"
type textarea "Assista ao jogo entre República da Coreia e Ucrânia no Estádio Elías Figueroa B…"
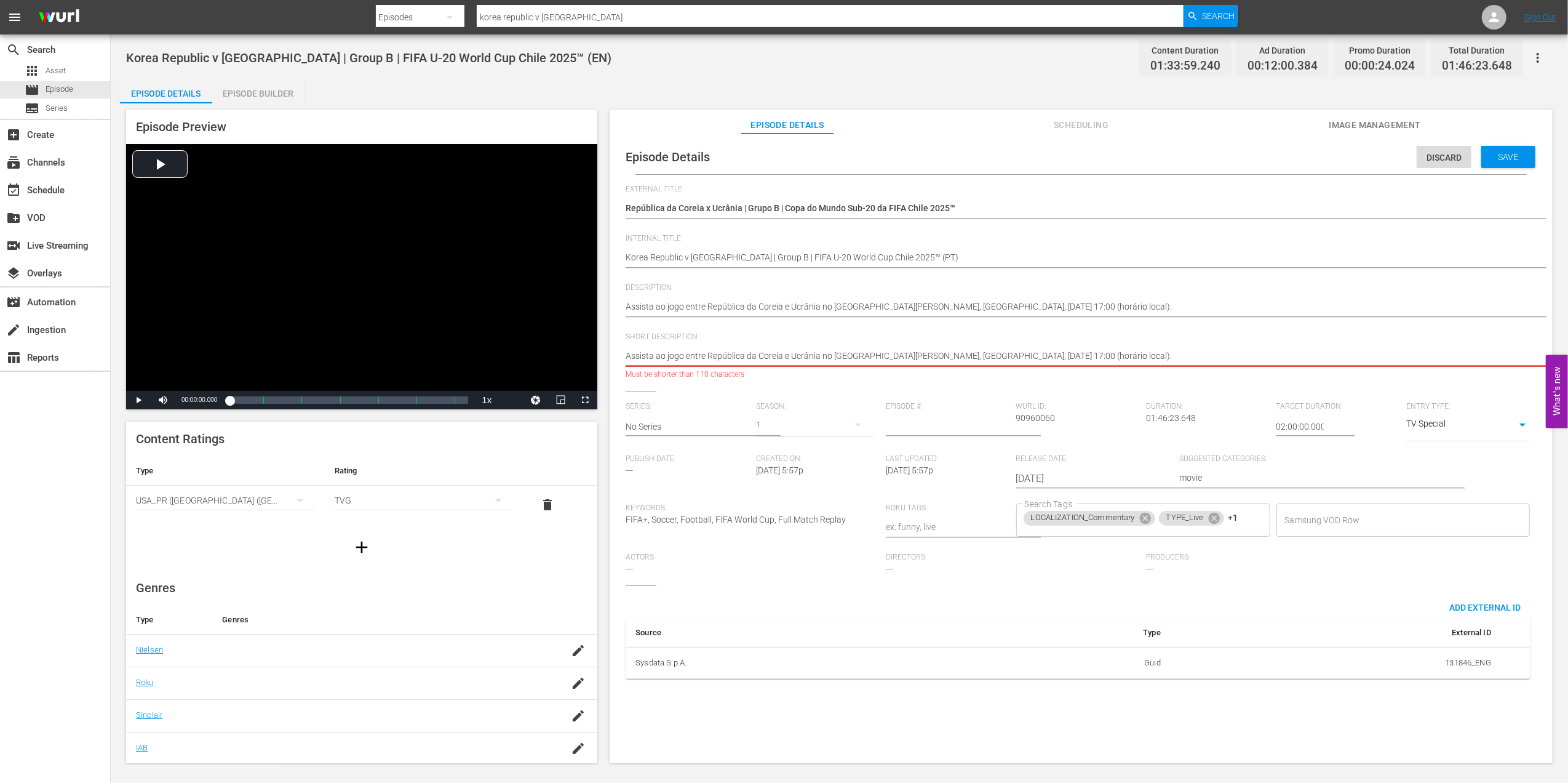
type textarea "Assista ao jogo entre República da Coreia e Ucrânia no Estádio Elías Figueroa B…"
drag, startPoint x: 822, startPoint y: 353, endPoint x: 1226, endPoint y: 352, distance: 404.0
click at [1226, 352] on textarea "Watch the match between Korea Republic and Ukraine played at Estadio Elías Figu…" at bounding box center [1078, 357] width 905 height 15
drag, startPoint x: 822, startPoint y: 353, endPoint x: 1224, endPoint y: 354, distance: 402.0
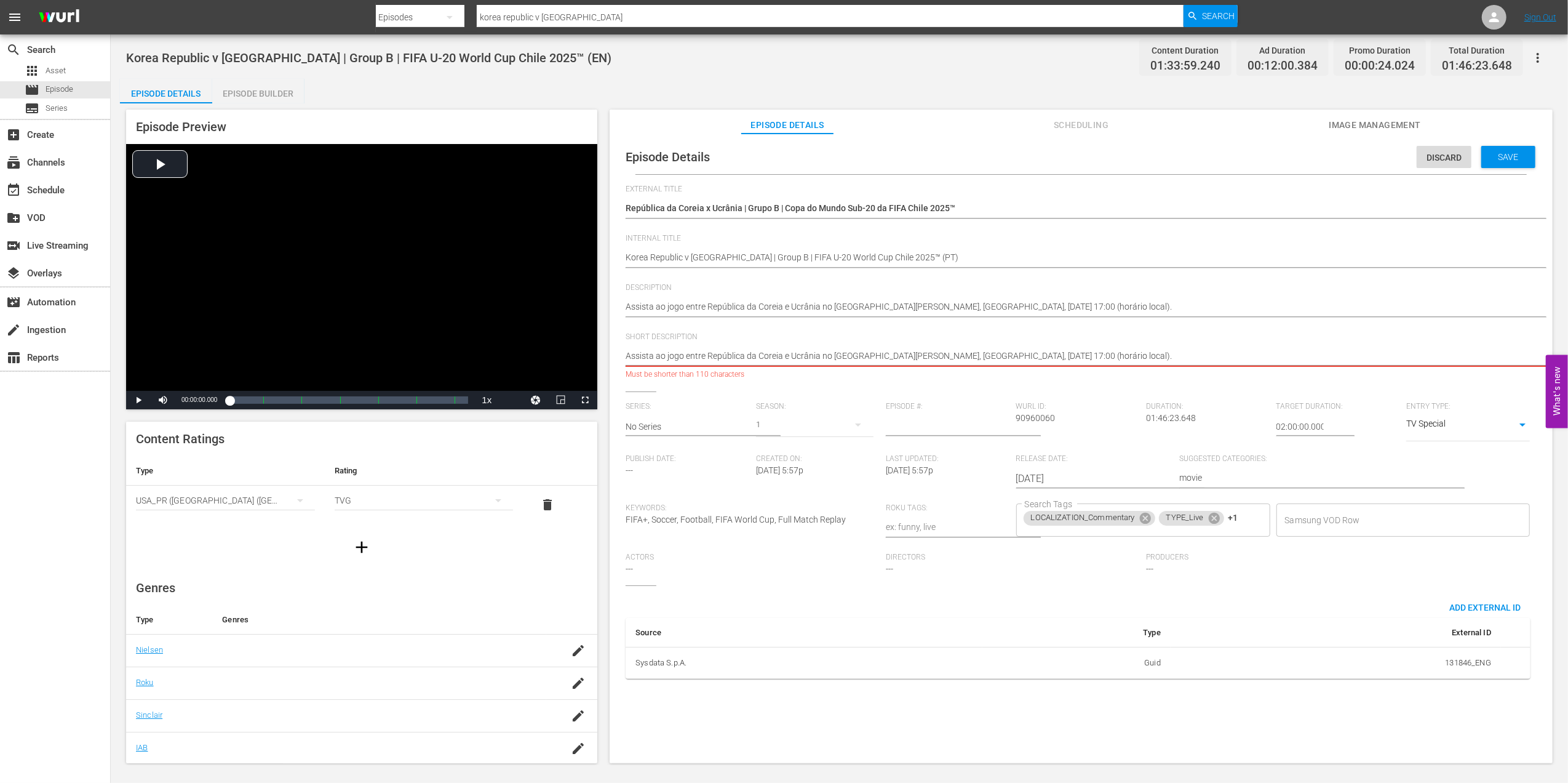
click at [1224, 354] on textarea "Watch the match between Korea Republic and Ukraine played at Estadio Elías Figu…" at bounding box center [1078, 357] width 905 height 15
type textarea "Assista ao jogo entre República da Coreia e Ucrânia"
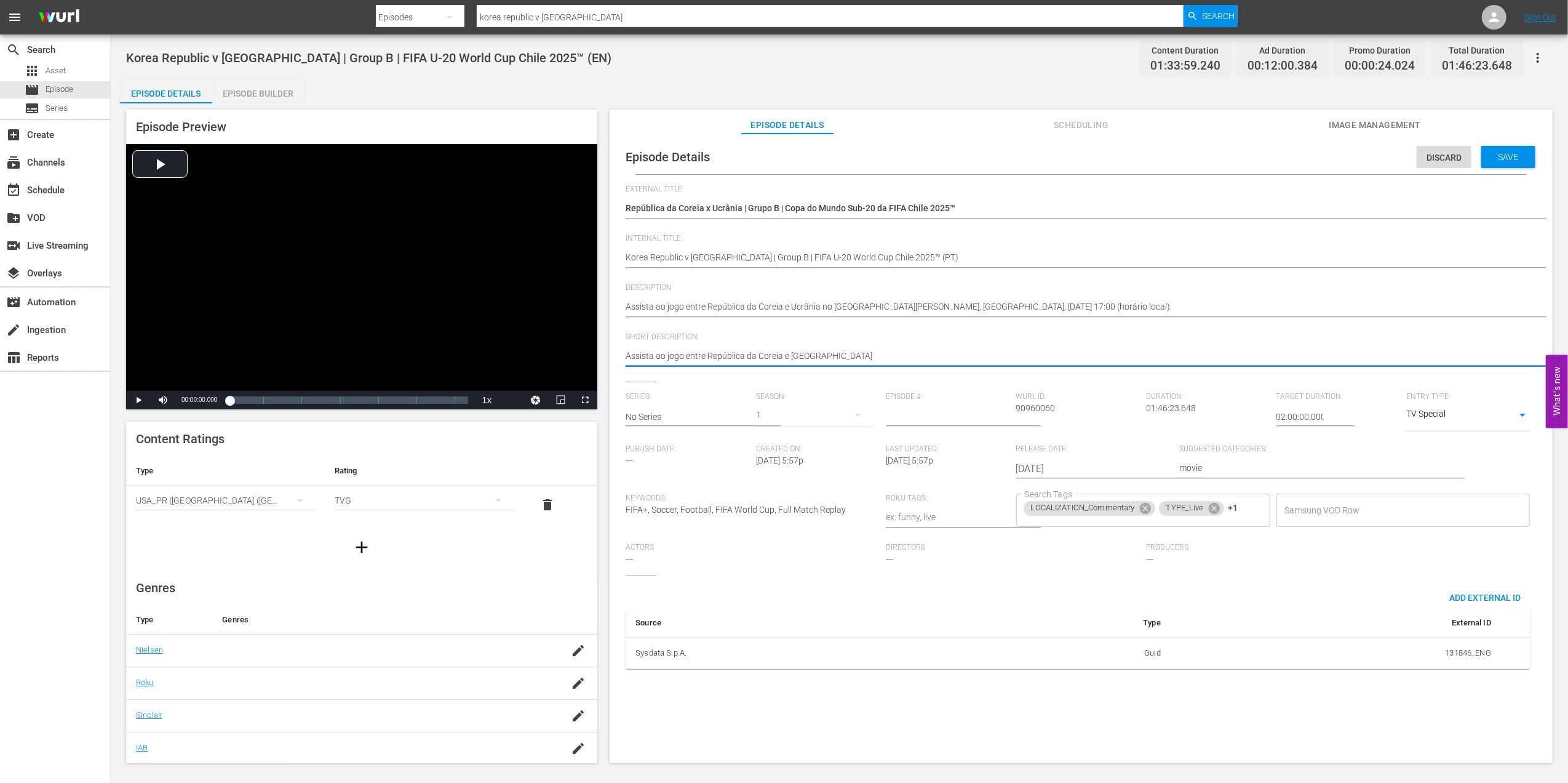
type textarea "Assista ao jogo entre República da Coreia e Ucrânia"
type textarea "Assista ao jogo entre República da Coreia e Ucrânia."
click at [1142, 510] on icon at bounding box center [1145, 508] width 14 height 14
type textarea "Assista ao jogo entre República da Coreia e Ucrânia."
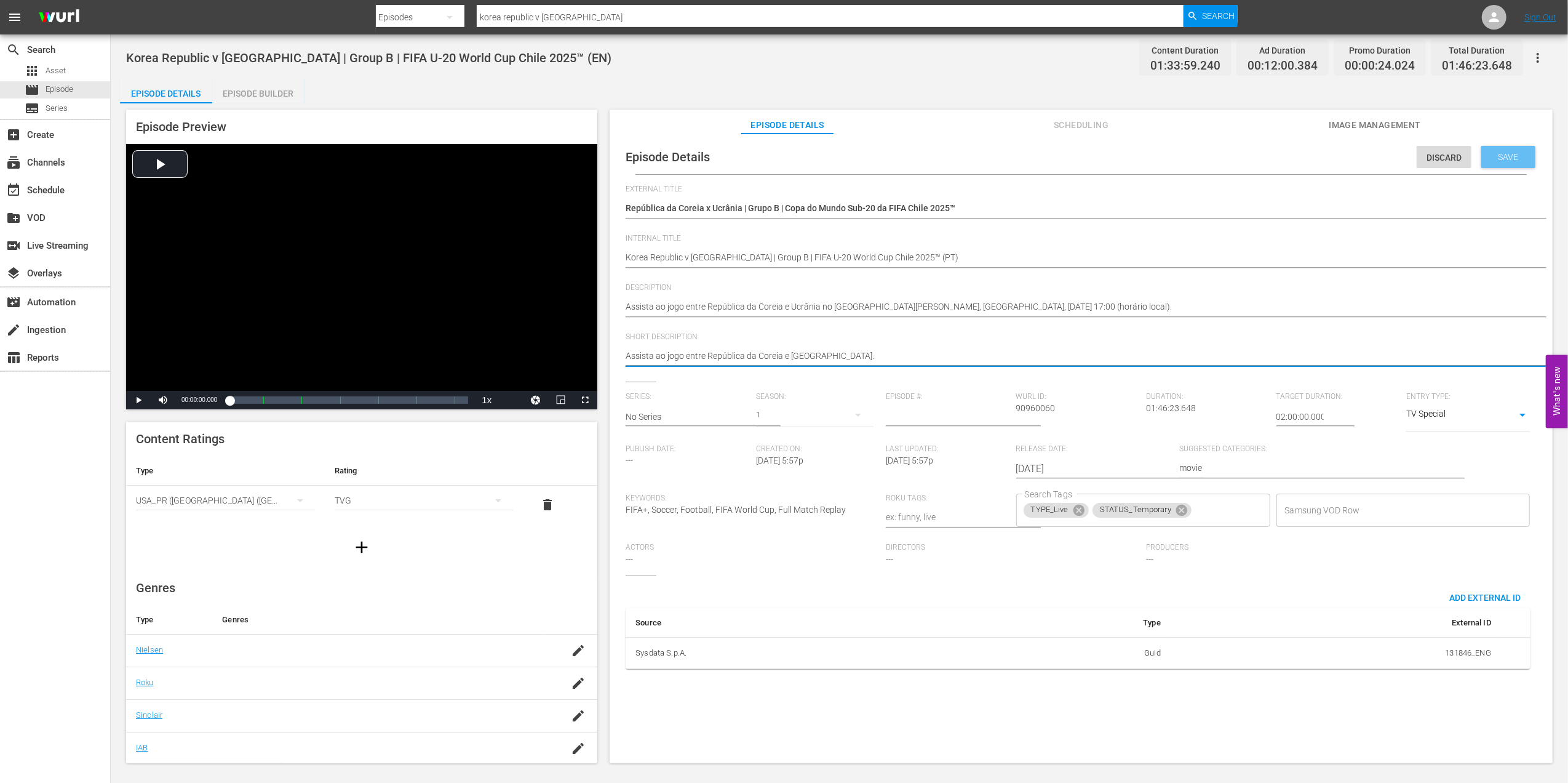
click at [1488, 154] on span "Save" at bounding box center [1508, 157] width 40 height 10
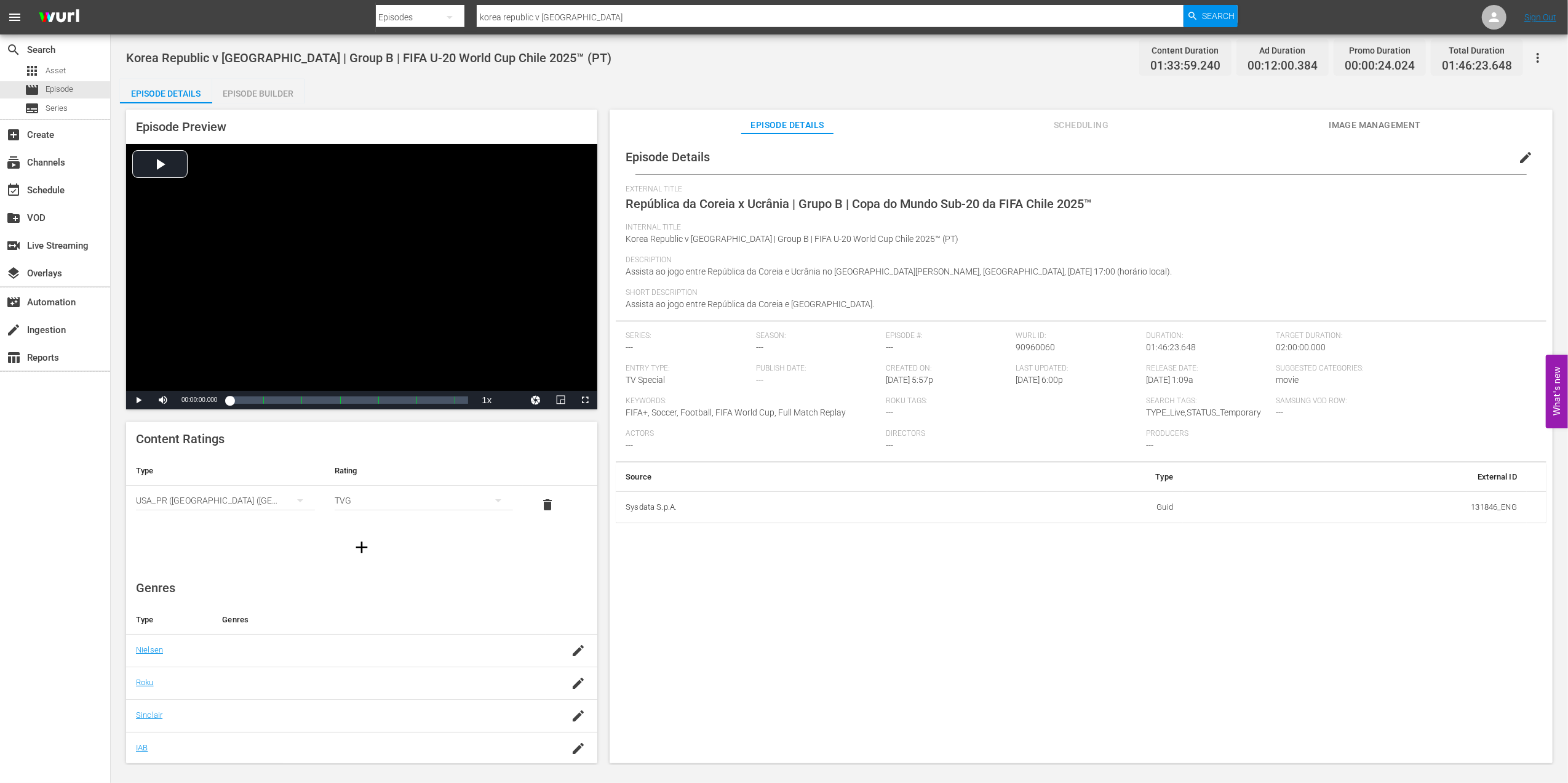
drag, startPoint x: 1075, startPoint y: 129, endPoint x: 1088, endPoint y: 130, distance: 13.0
click at [1075, 129] on span "Scheduling" at bounding box center [1081, 125] width 92 height 16
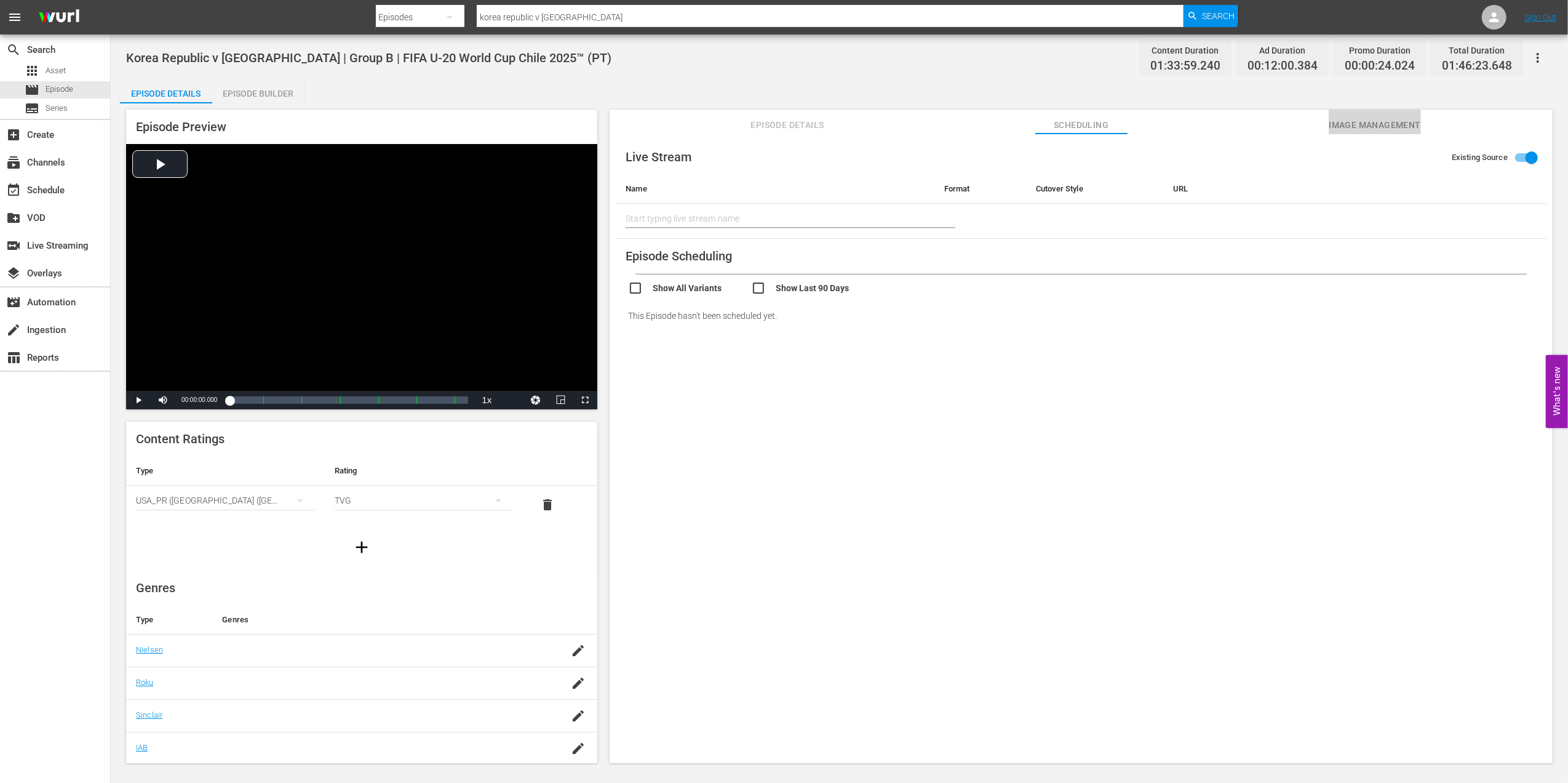
click at [1362, 125] on span "Image Management" at bounding box center [1375, 125] width 92 height 16
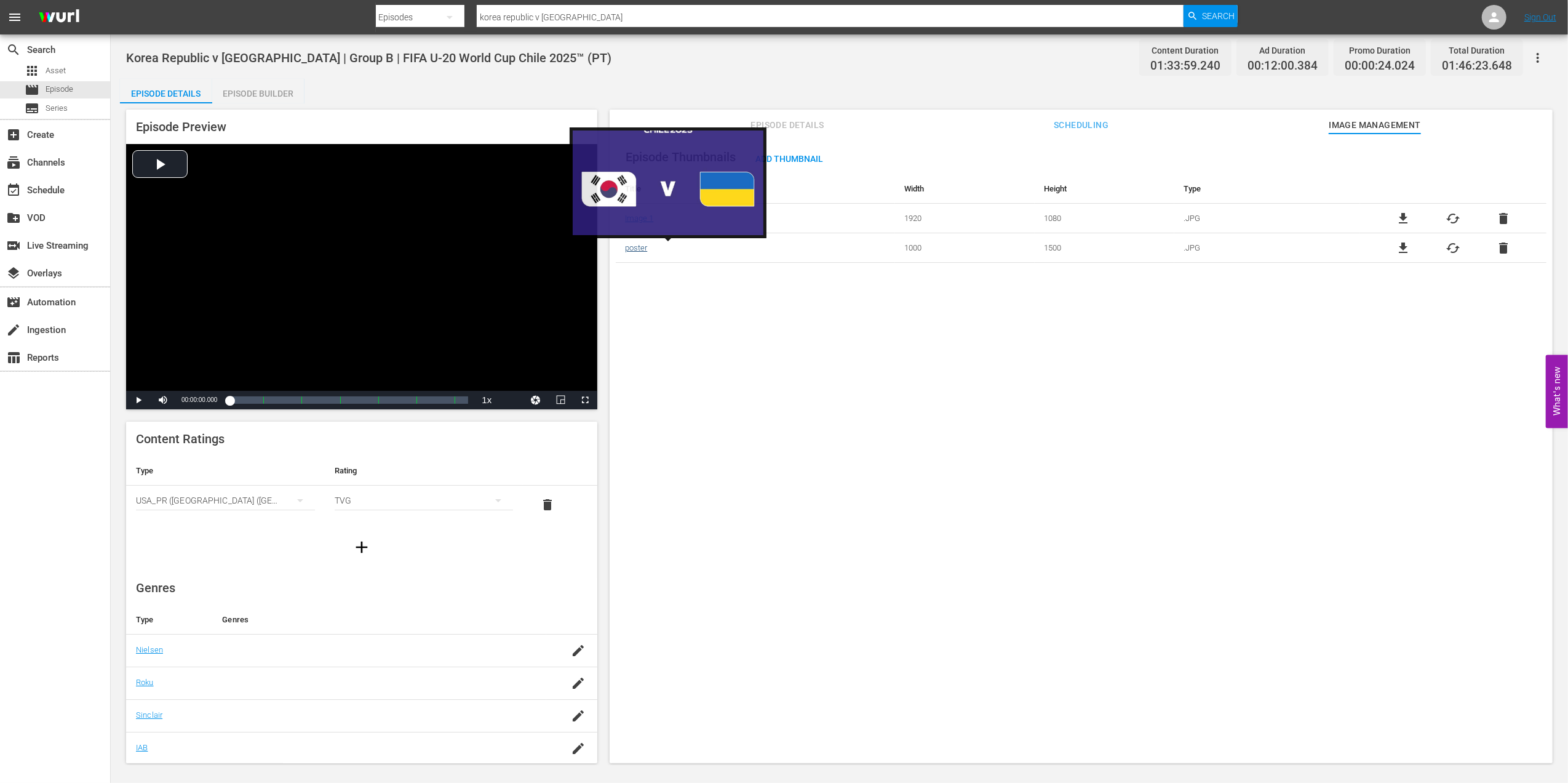
click at [639, 249] on link "poster" at bounding box center [636, 248] width 22 height 9
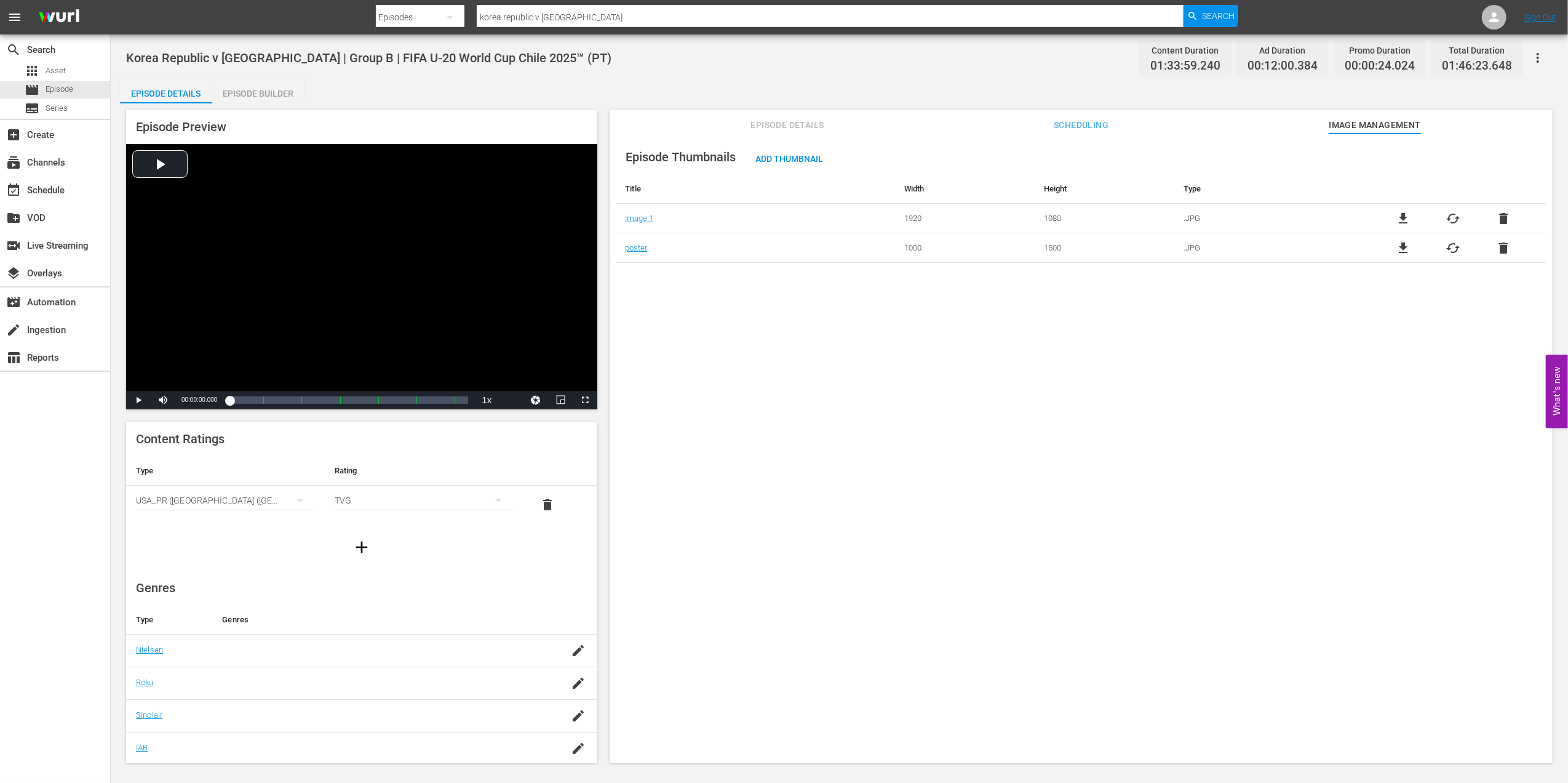
click at [677, 189] on th "Title" at bounding box center [756, 189] width 280 height 30
click at [639, 253] on td "poster" at bounding box center [756, 248] width 280 height 30
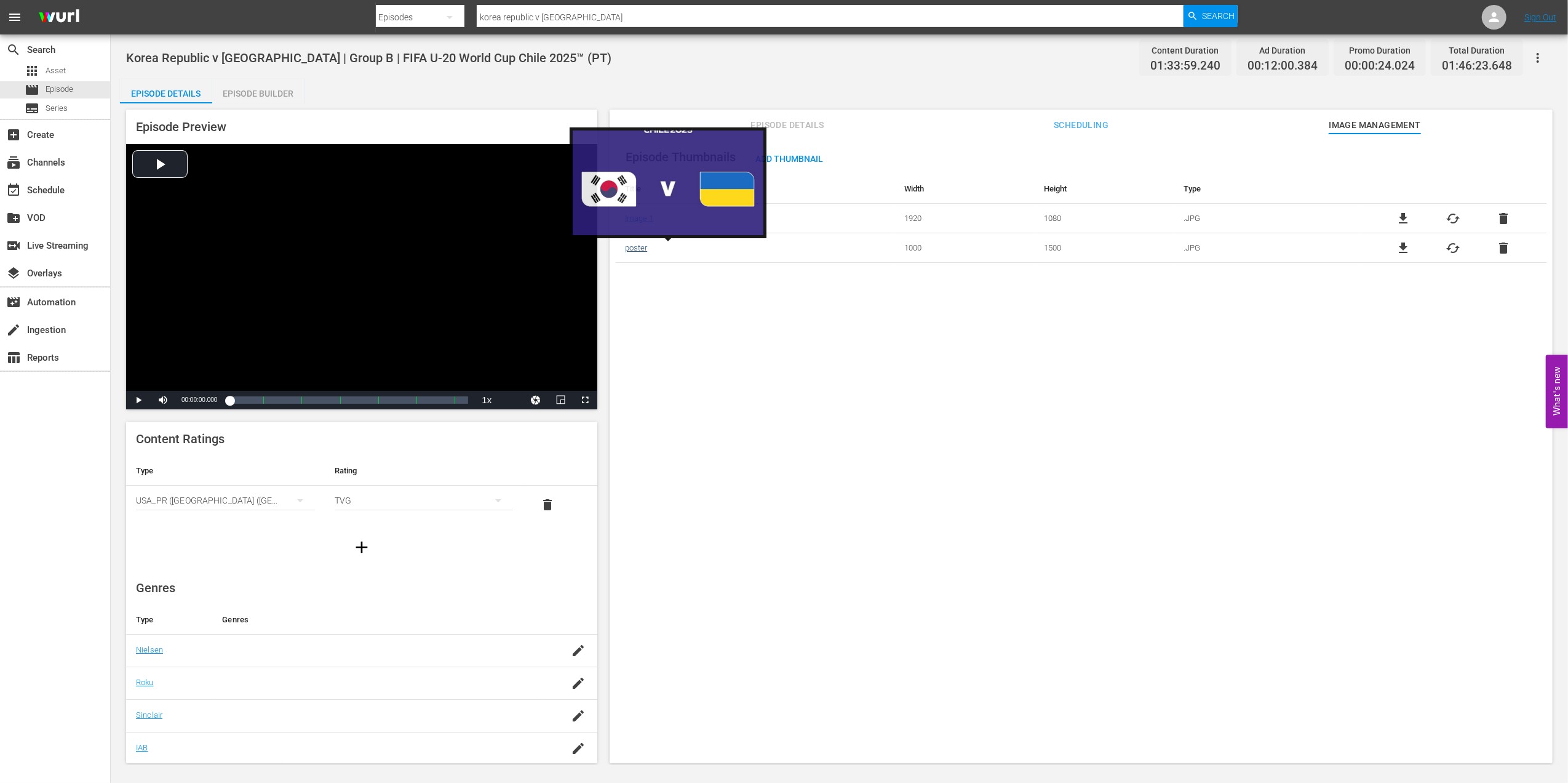
click at [640, 249] on link "poster" at bounding box center [636, 248] width 22 height 9
drag, startPoint x: 640, startPoint y: 249, endPoint x: 719, endPoint y: 303, distance: 95.7
click at [719, 303] on div "Episode Thumbnails Add Thumbnail Title Width Height Type Image 1 1920 1080 .JPG…" at bounding box center [1081, 454] width 943 height 641
click at [630, 248] on link "poster" at bounding box center [636, 248] width 22 height 9
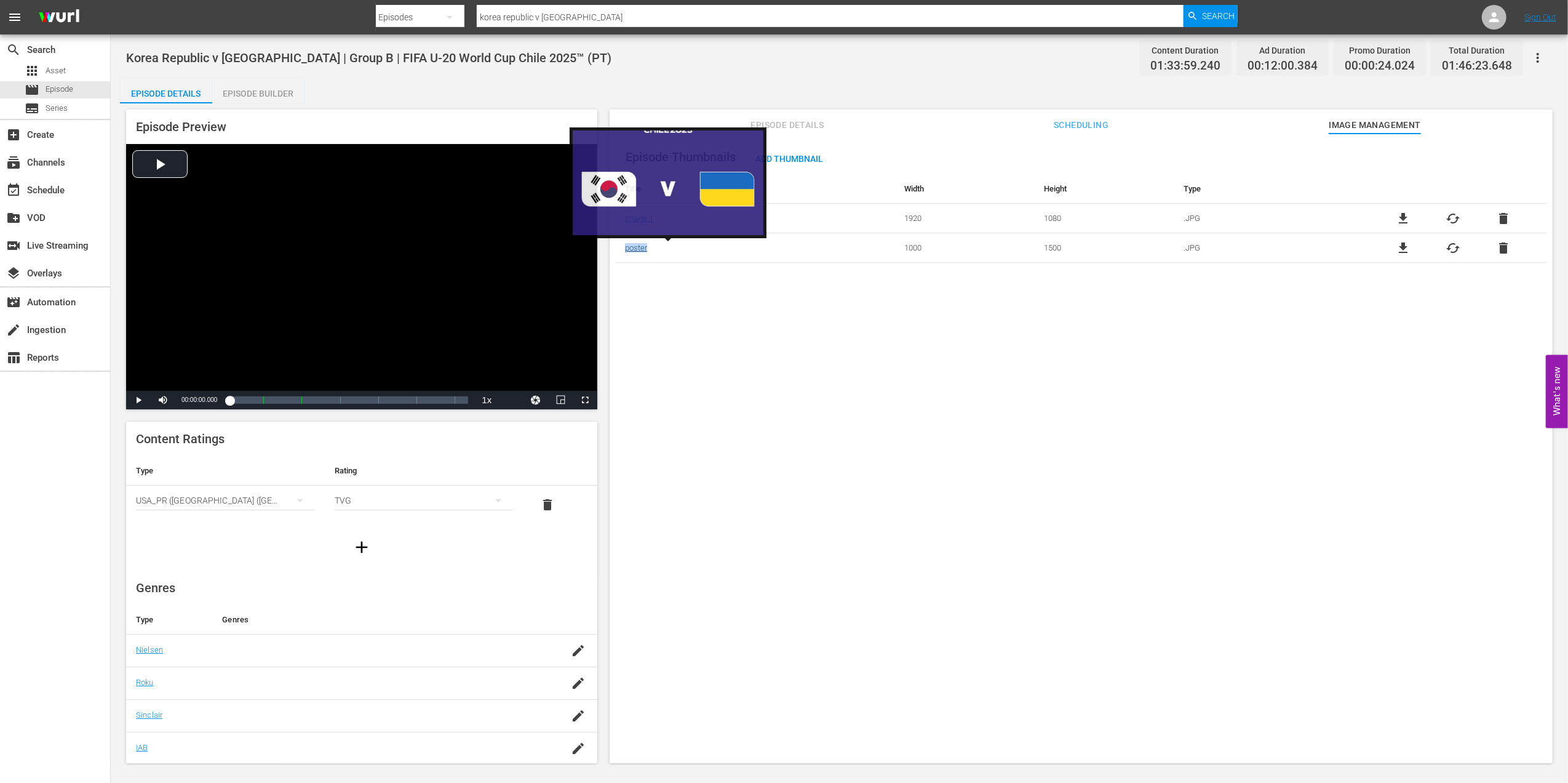
click at [630, 248] on link "poster" at bounding box center [636, 248] width 22 height 9
drag, startPoint x: 630, startPoint y: 248, endPoint x: 635, endPoint y: 310, distance: 62.2
click at [634, 321] on div "Episode Thumbnails Add Thumbnail Title Width Height Type Image 1 1920 1080 .JPG…" at bounding box center [1081, 454] width 943 height 641
click at [674, 348] on div "Episode Thumbnails Add Thumbnail Title Width Height Type Image 1 1920 1080 .JPG…" at bounding box center [1081, 454] width 943 height 641
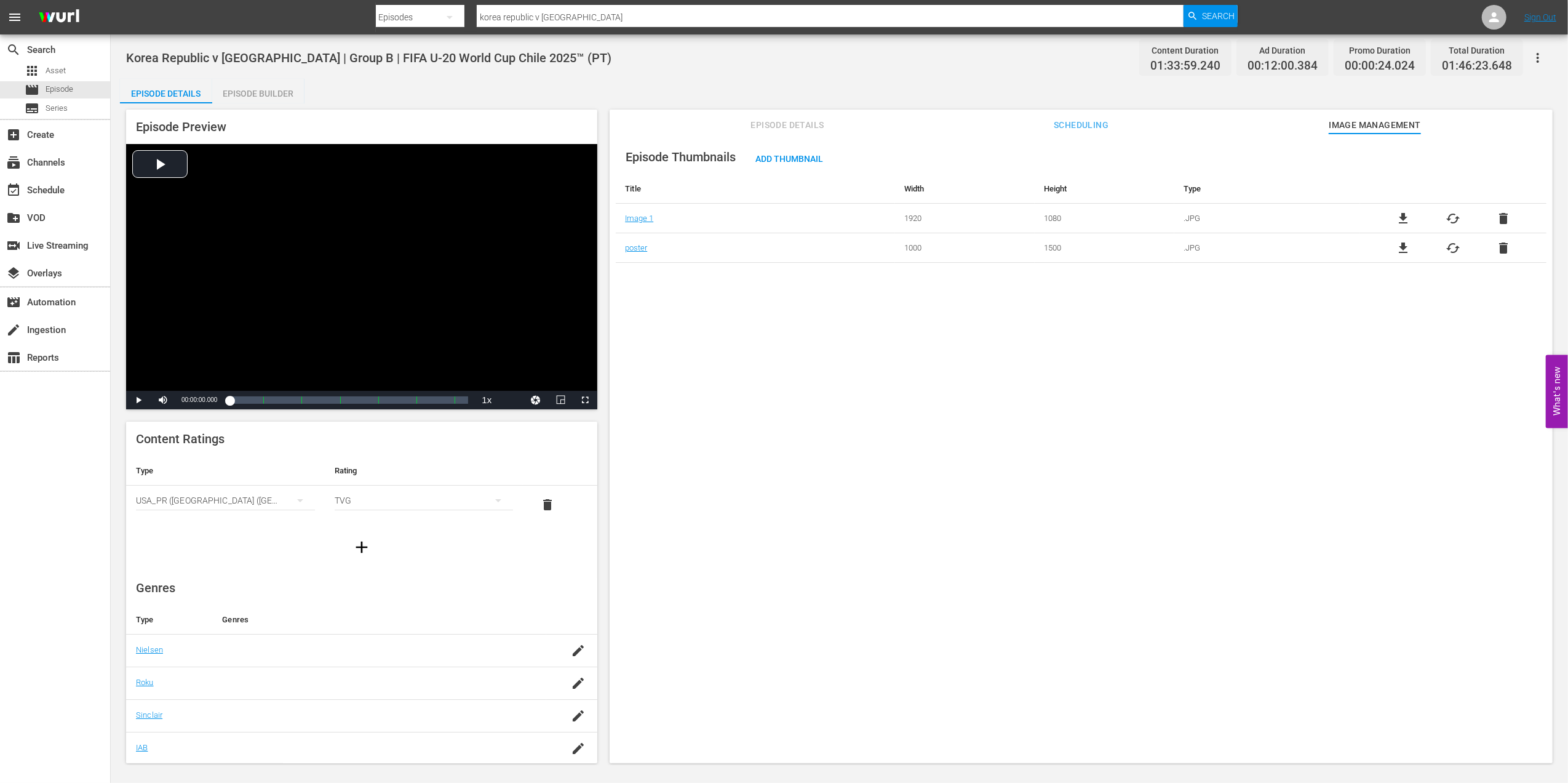
click at [678, 390] on div "Episode Thumbnails Add Thumbnail Title Width Height Type Image 1 1920 1080 .JPG…" at bounding box center [1081, 454] width 943 height 641
click at [68, 90] on span "Episode" at bounding box center [59, 89] width 28 height 12
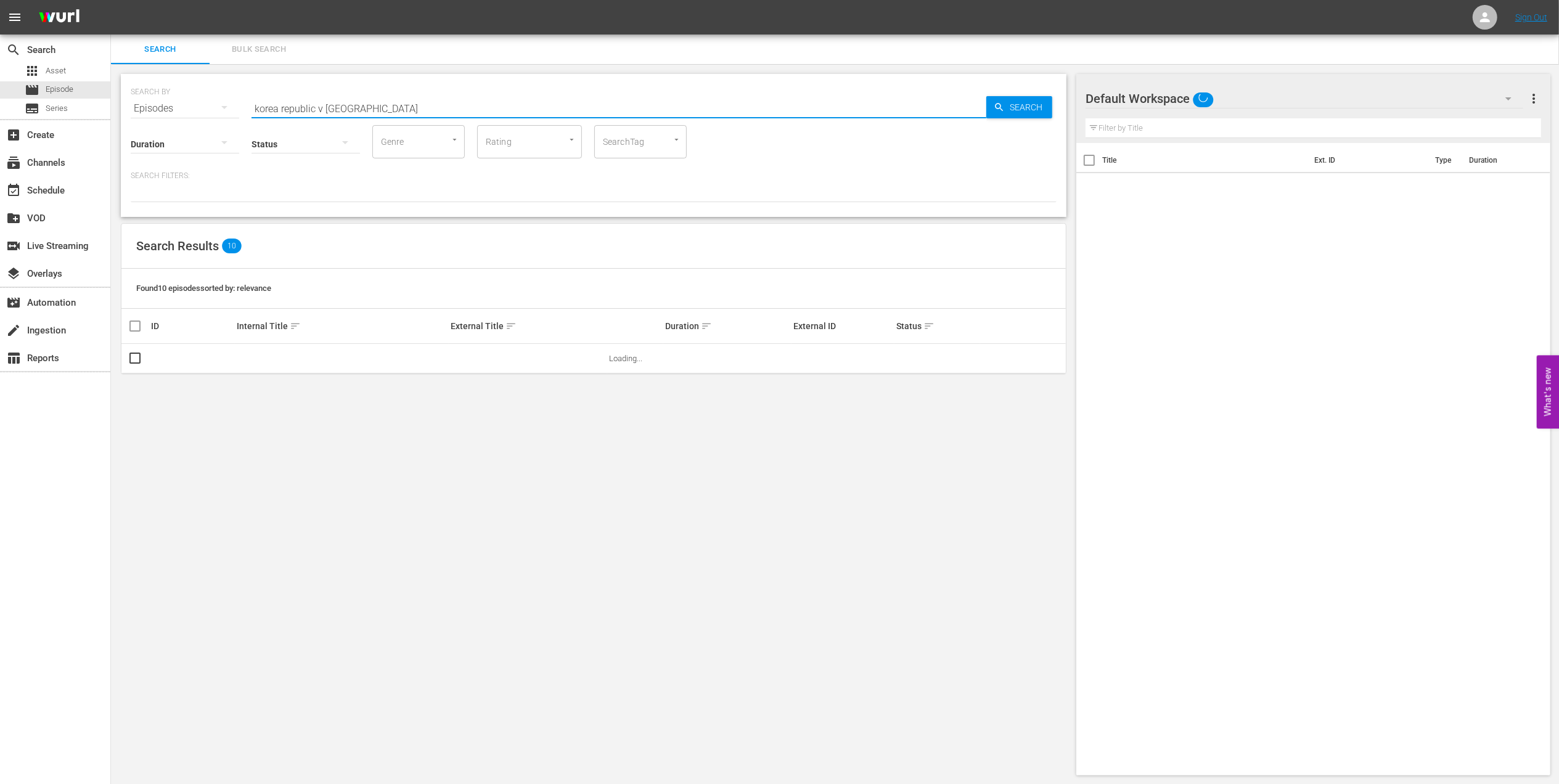
click at [365, 105] on input "korea republic v ukraine" at bounding box center [619, 108] width 735 height 30
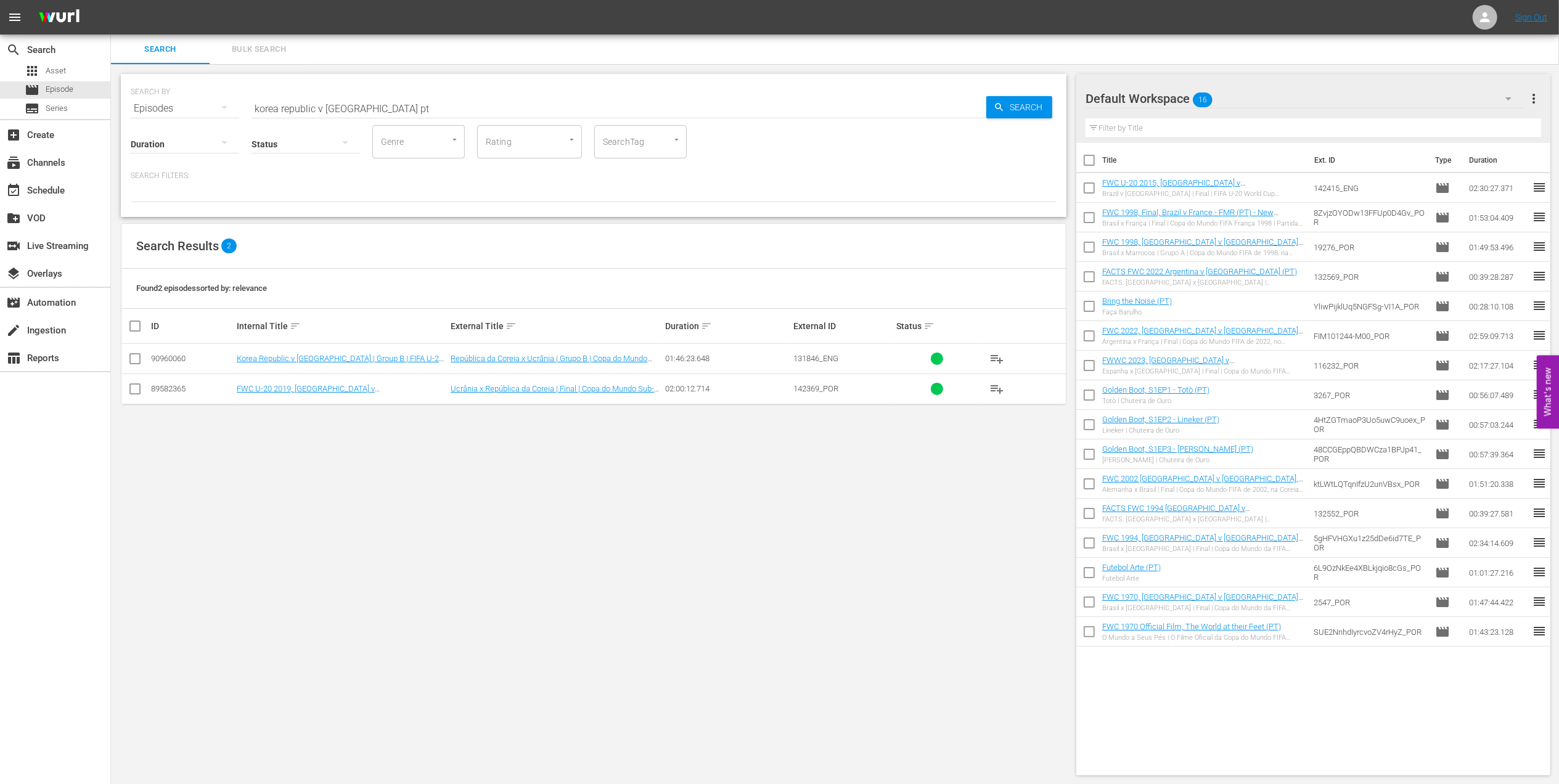
drag, startPoint x: 385, startPoint y: 109, endPoint x: 166, endPoint y: 106, distance: 219.0
click at [166, 107] on div "SEARCH BY Search By Episodes Search ID, Title, Description, Keywords, or Catego…" at bounding box center [593, 101] width 926 height 44
paste input "Chile vs New Zealand"
click at [398, 104] on input "Chile vs New Zealand" at bounding box center [619, 108] width 735 height 30
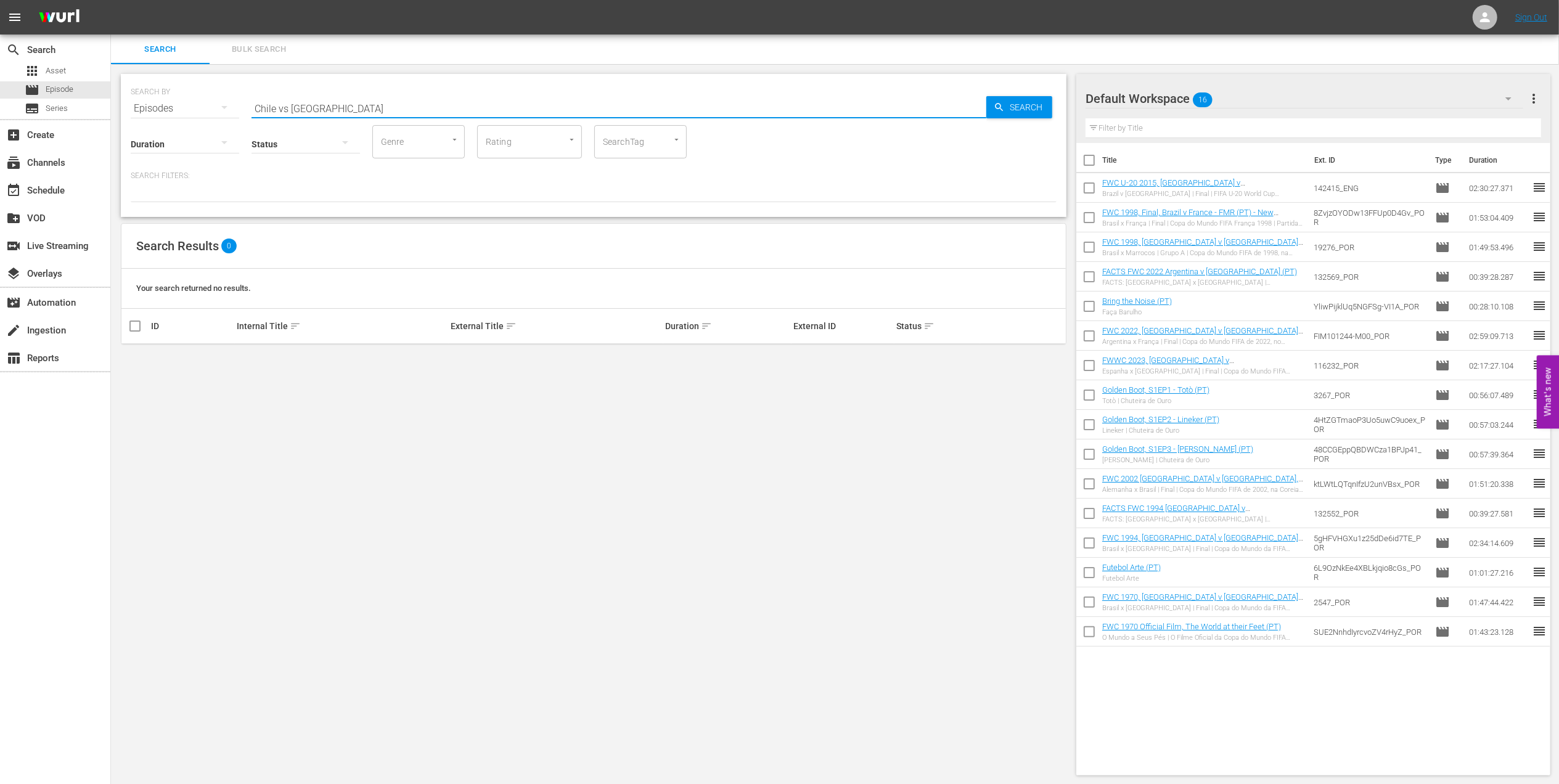
click at [287, 106] on input "Chile vs New Zealand" at bounding box center [619, 108] width 735 height 30
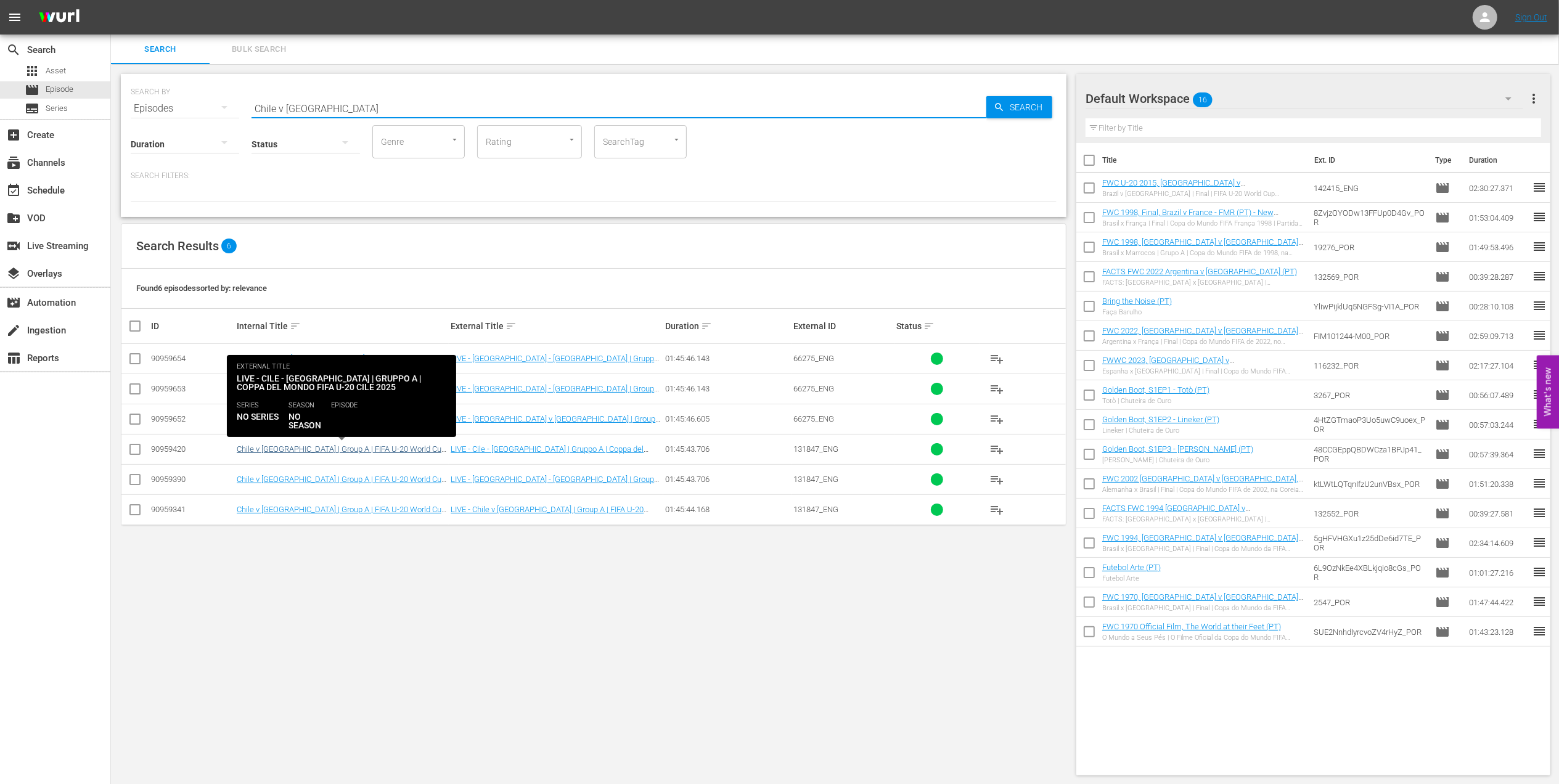
type input "Chile v New Zealand"
click at [406, 446] on link "Chile v New Zealand | Group A | FIFA U-20 World Cup Chile 2025™ (IT)" at bounding box center [341, 453] width 209 height 19
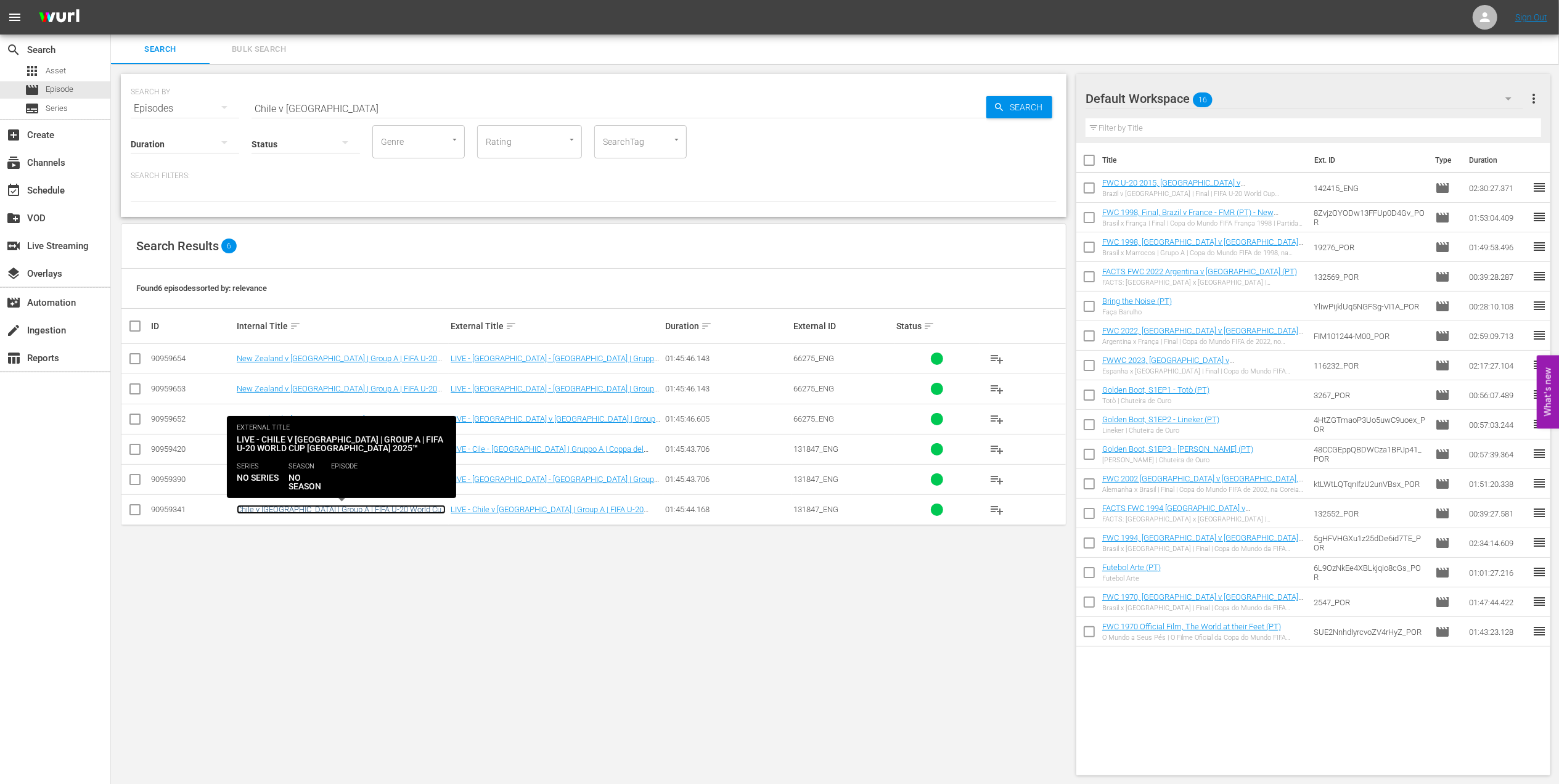
click at [369, 507] on link "Chile v New Zealand | Group A | FIFA U-20 World Cup Chile 2025™ (EN)" at bounding box center [341, 514] width 209 height 19
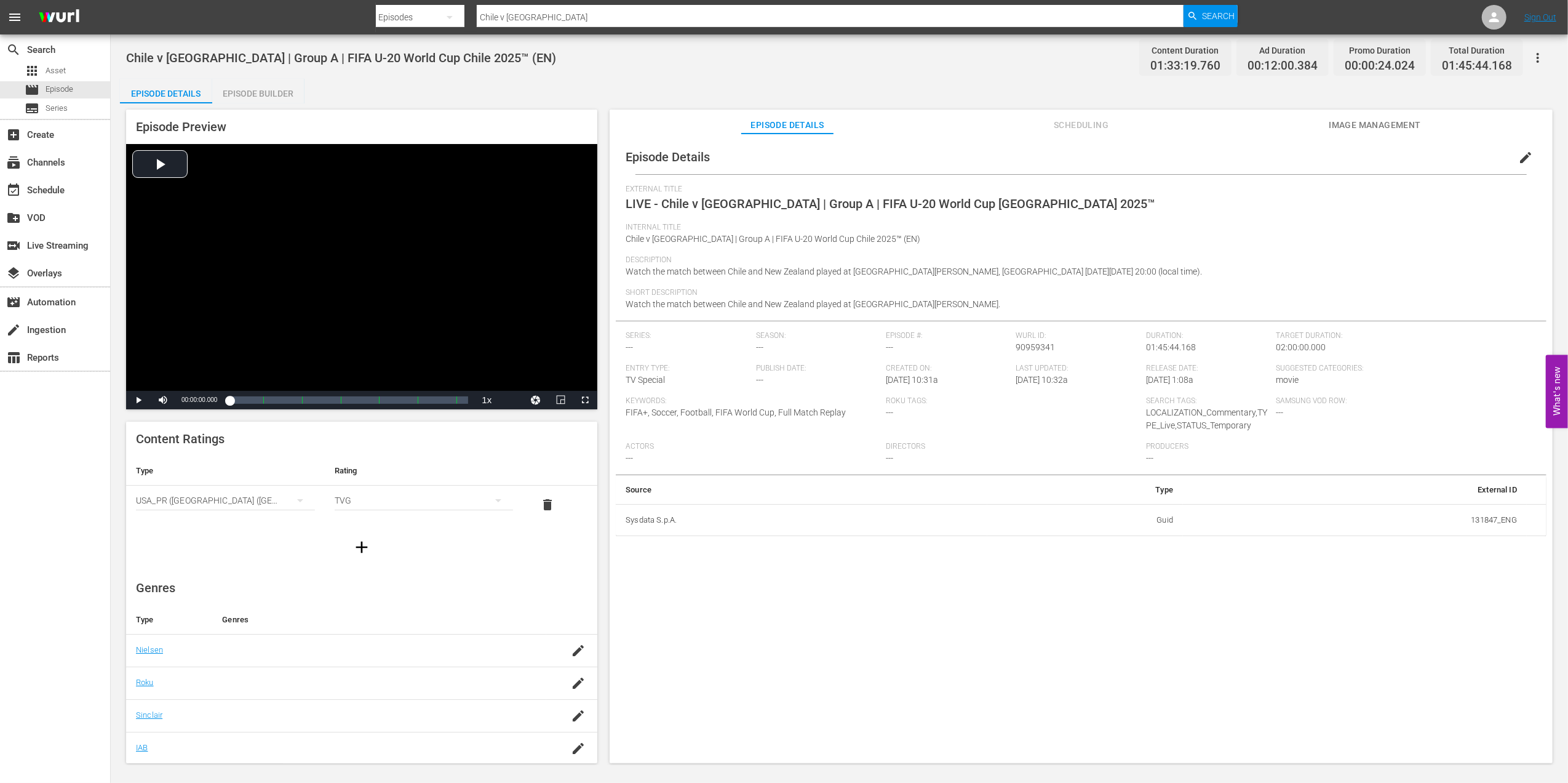
drag, startPoint x: 1521, startPoint y: 154, endPoint x: 1339, endPoint y: 175, distance: 183.2
click at [1520, 155] on span "edit" at bounding box center [1525, 157] width 15 height 15
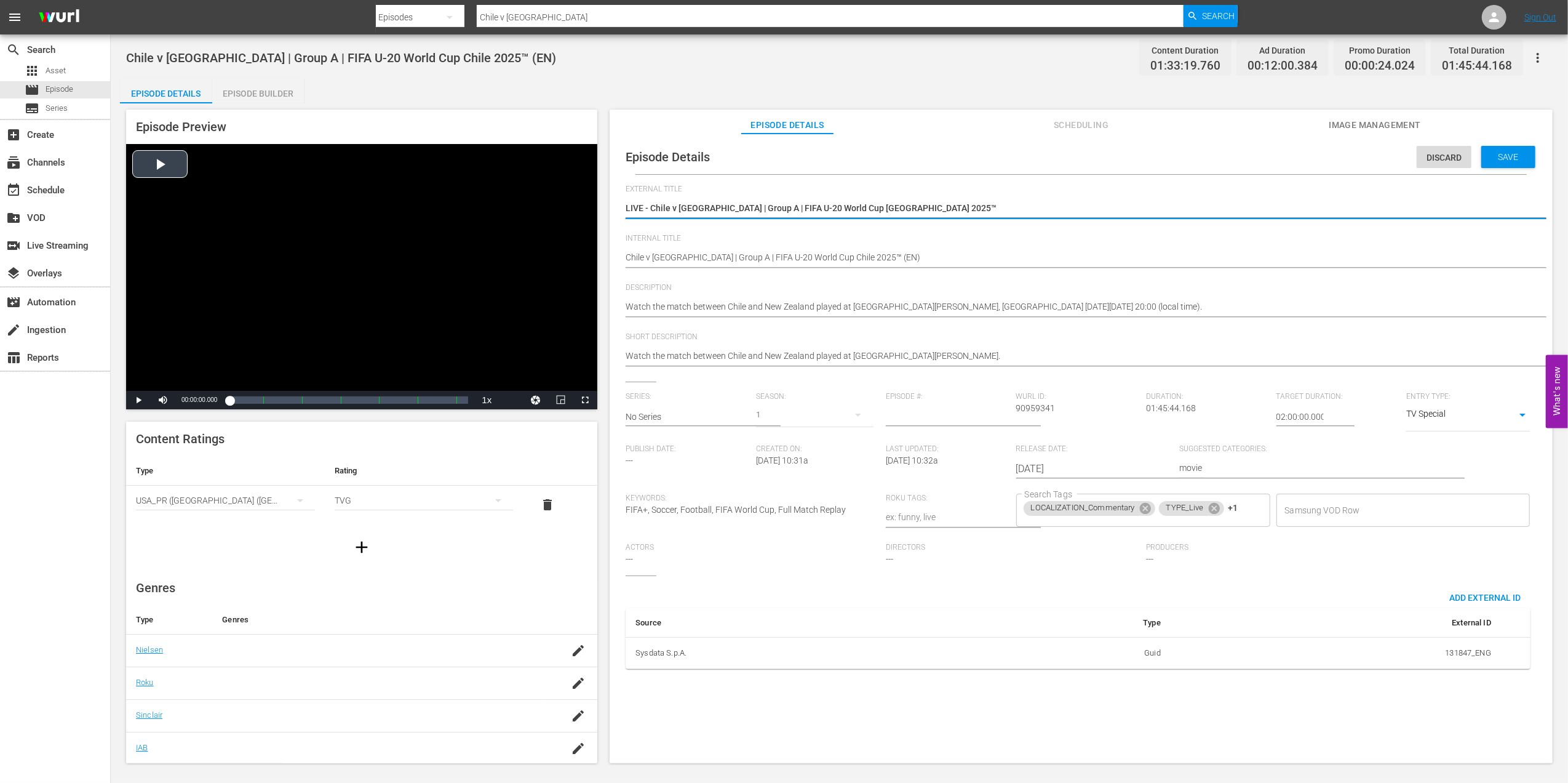
drag, startPoint x: 909, startPoint y: 207, endPoint x: 552, endPoint y: 207, distance: 357.0
click at [553, 207] on div "Episode Preview Video Player is loading. Play Video Play Mute Current Time 00:0…" at bounding box center [839, 438] width 1439 height 670
type textarea "Chile x [GEOGRAPHIC_DATA] | Grupo A | Copa do Mundo Sub-20 da FIFA [GEOGRAPHIC_…"
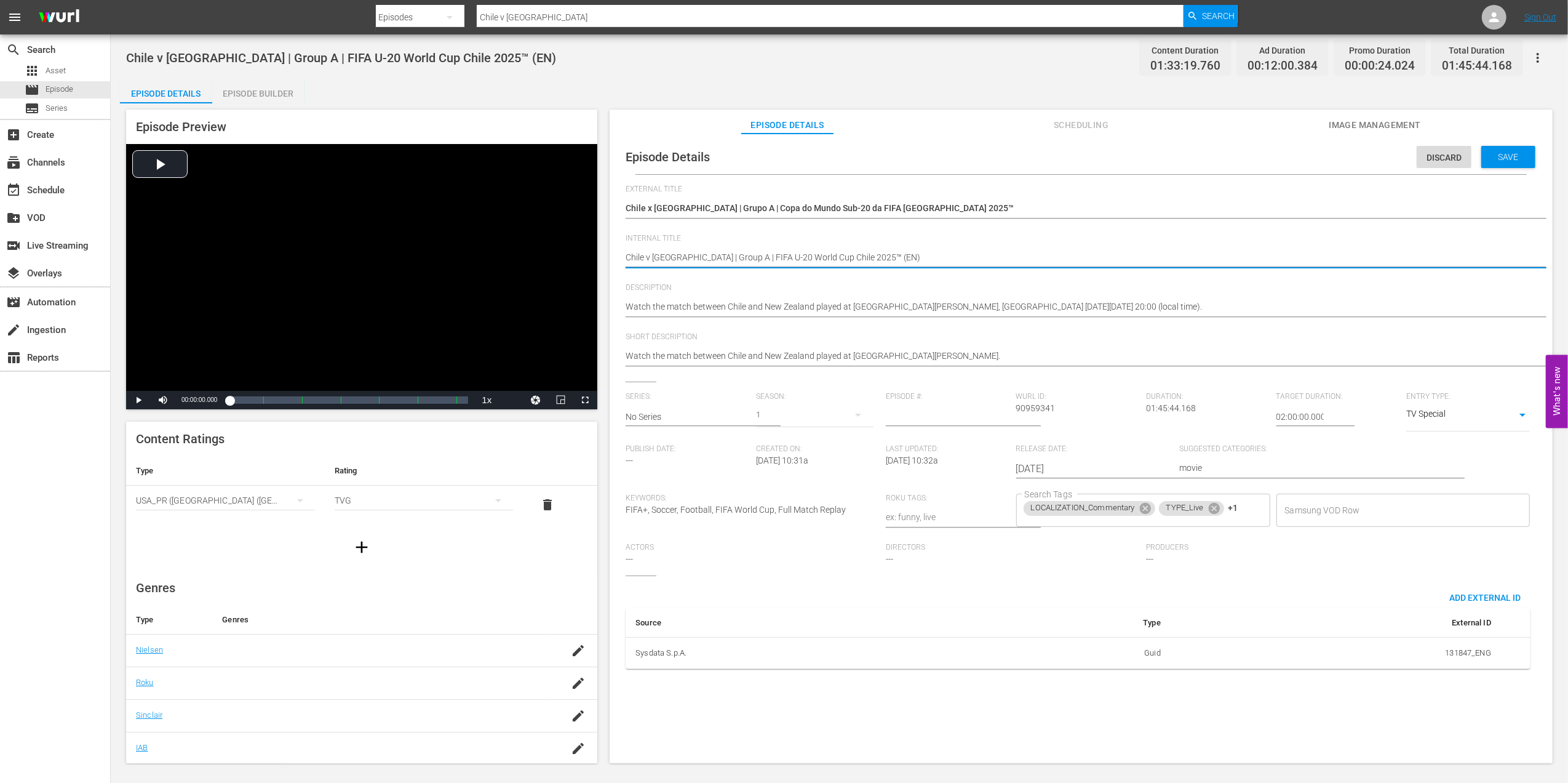
type textarea "Chile v New Zealand | Group A | FIFA U-20 World Cup Chile 2025™ (E)"
type textarea "Chile v New Zealand | Group A | FIFA U-20 World Cup Chile 2025™ ()"
type textarea "Chile v New Zealand | Group A | FIFA U-20 World Cup Chile 2025™ (P)"
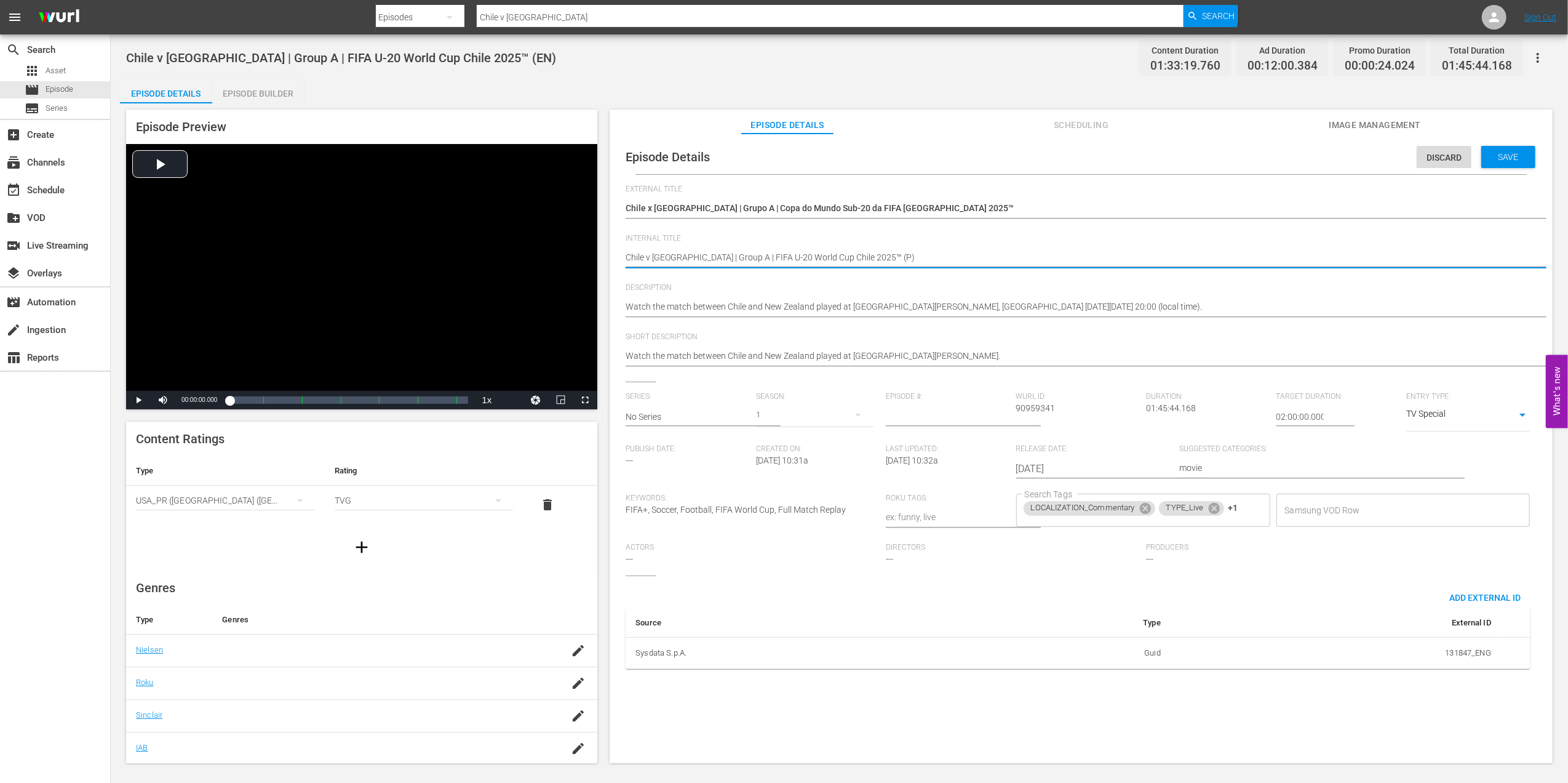
type textarea "Chile v [GEOGRAPHIC_DATA] | Group A | FIFA U-20 World Cup Chile 2025™ (PT)"
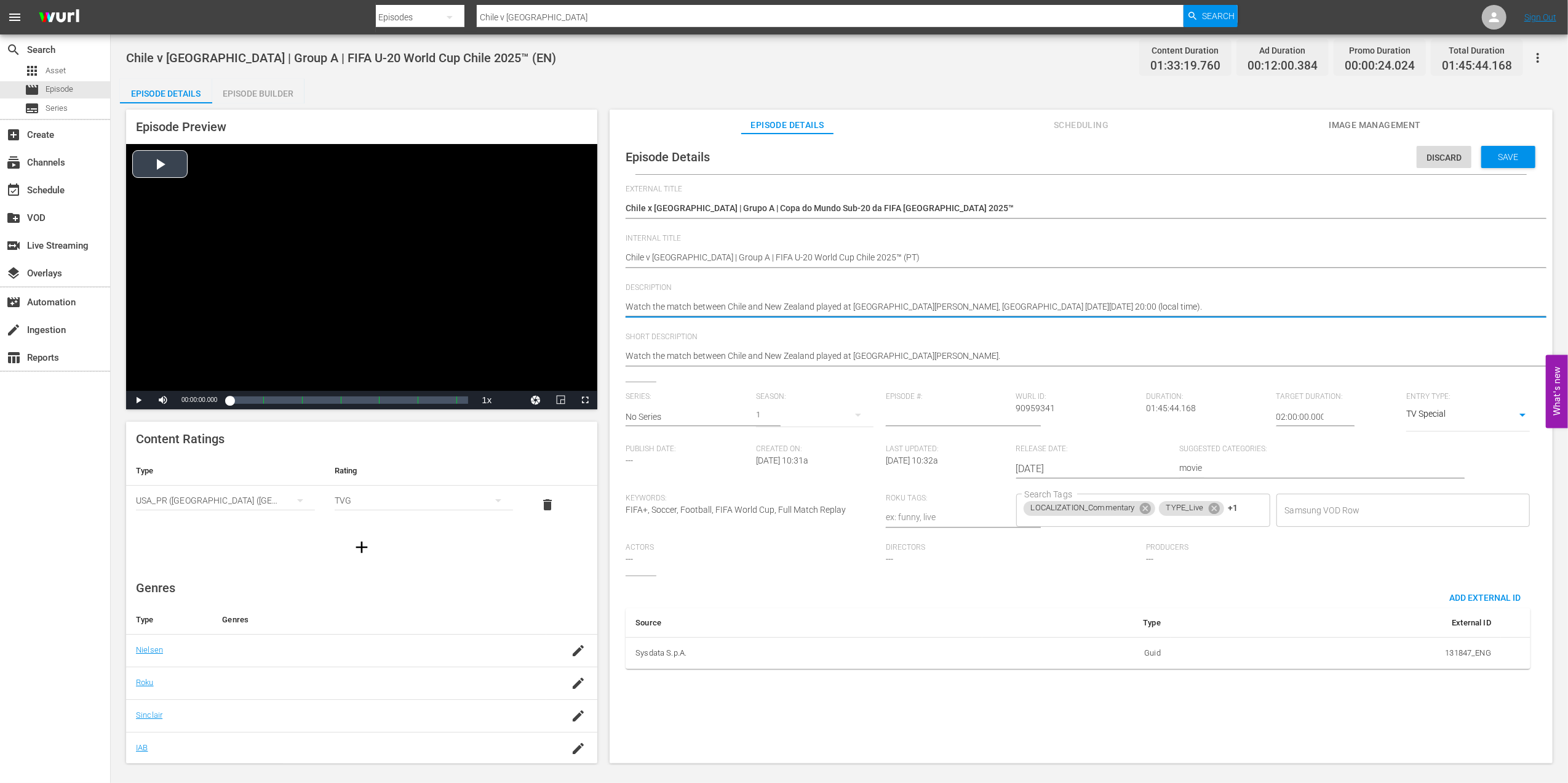
drag, startPoint x: 1270, startPoint y: 303, endPoint x: 577, endPoint y: 309, distance: 693.0
paste textarea "Assista ao jogo entre Chile e Nova Zelândia no Estádio Nacional Julio Martínez …"
type textarea "Assista ao jogo entre Chile e Nova Zelândia no Estádio Nacional Julio Martínez …"
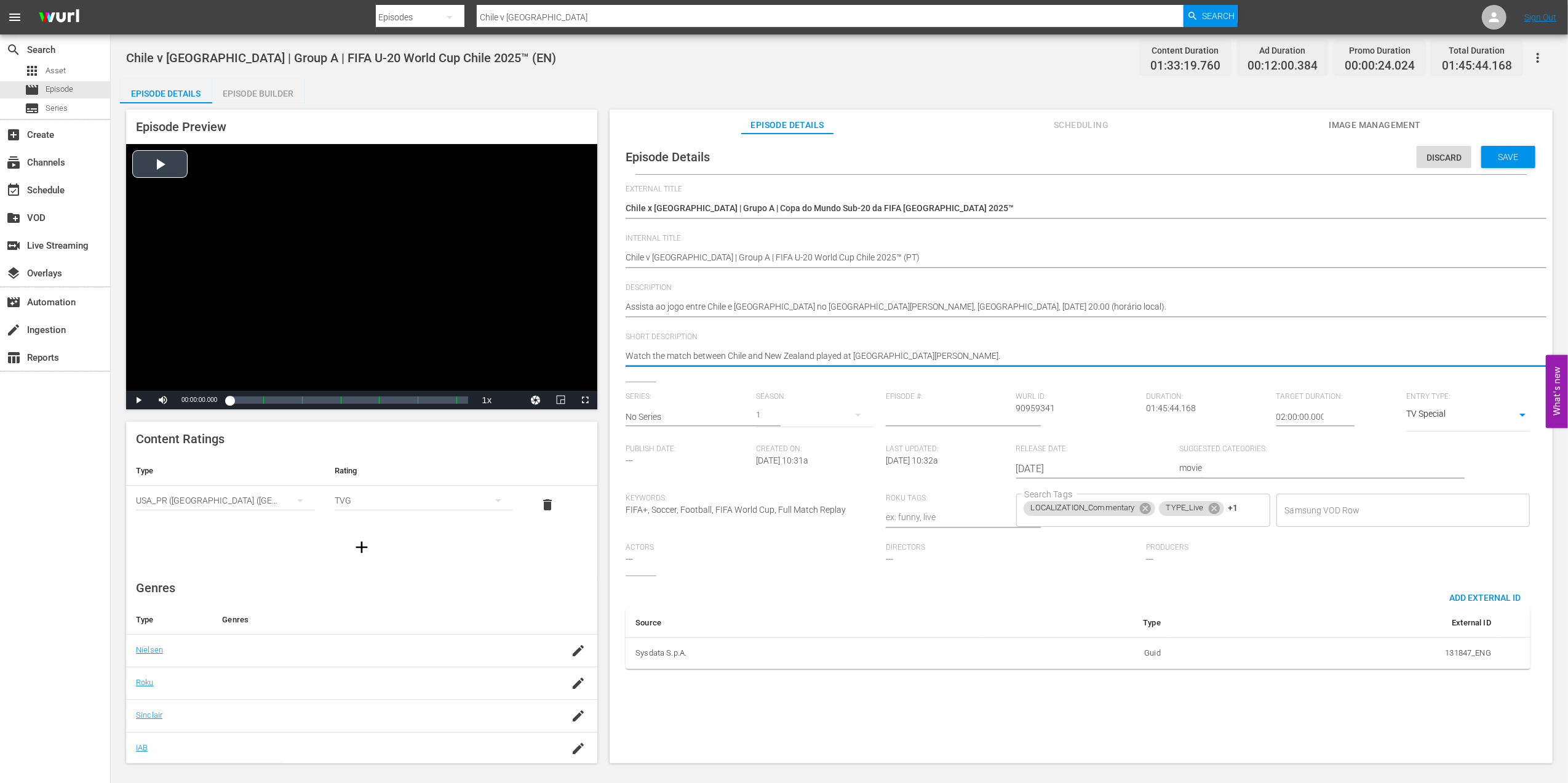
drag, startPoint x: 1004, startPoint y: 353, endPoint x: 530, endPoint y: 357, distance: 474.0
paste textarea "Assista ao jogo entre Chile e Nova Zelândia no Estádio Nacional Julio Martínez …"
type textarea "Assista ao jogo entre Chile e Nova Zelândia no Estádio Nacional Julio Martínez …"
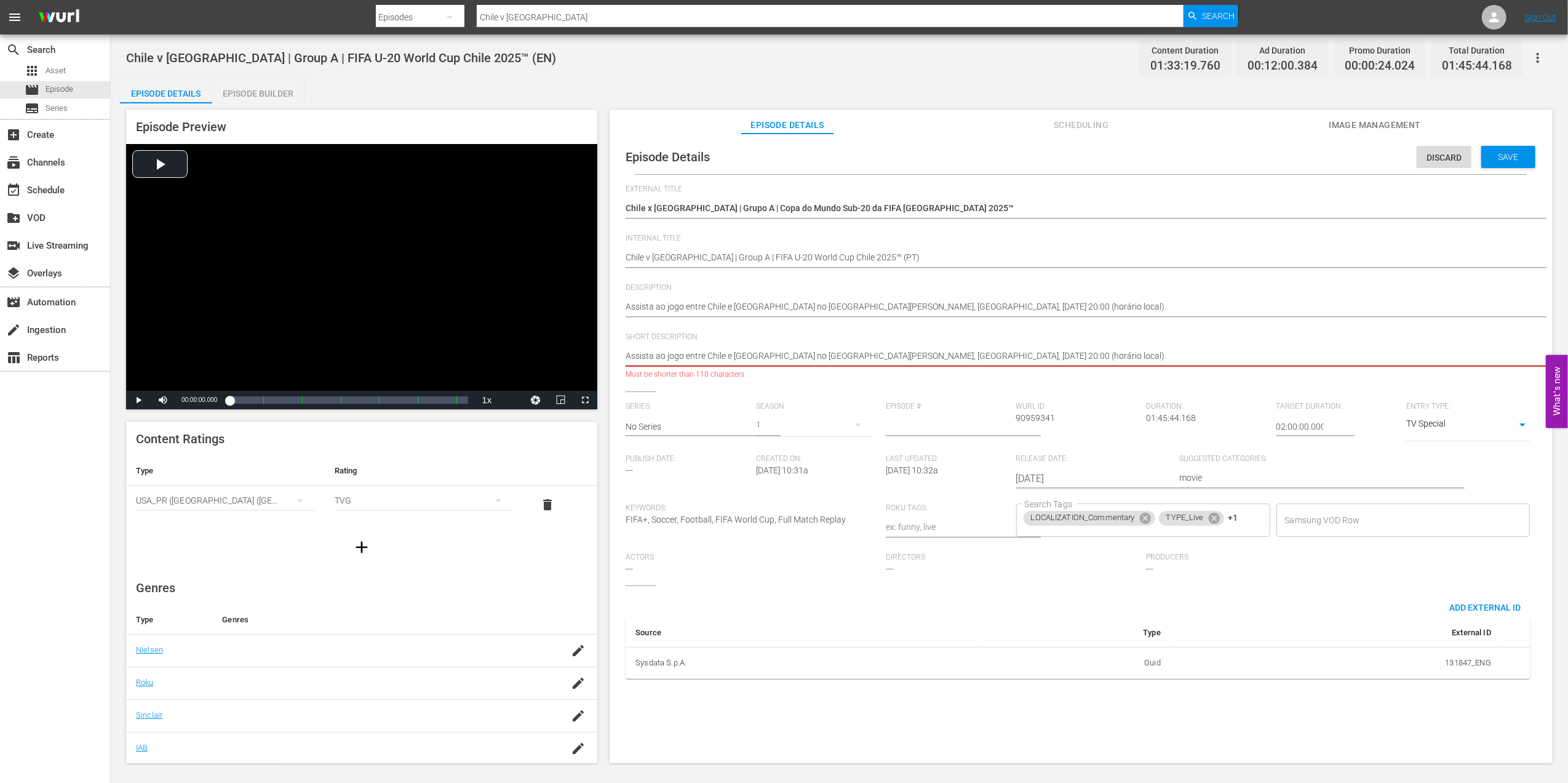
drag, startPoint x: 789, startPoint y: 352, endPoint x: 1289, endPoint y: 355, distance: 500.0
click at [1289, 355] on textarea "Watch the match between Chile and New Zealand played at Estadio Nacional Julio …" at bounding box center [1078, 357] width 905 height 15
type textarea "Assista ao jogo entre Chile e Nova Zelândia"
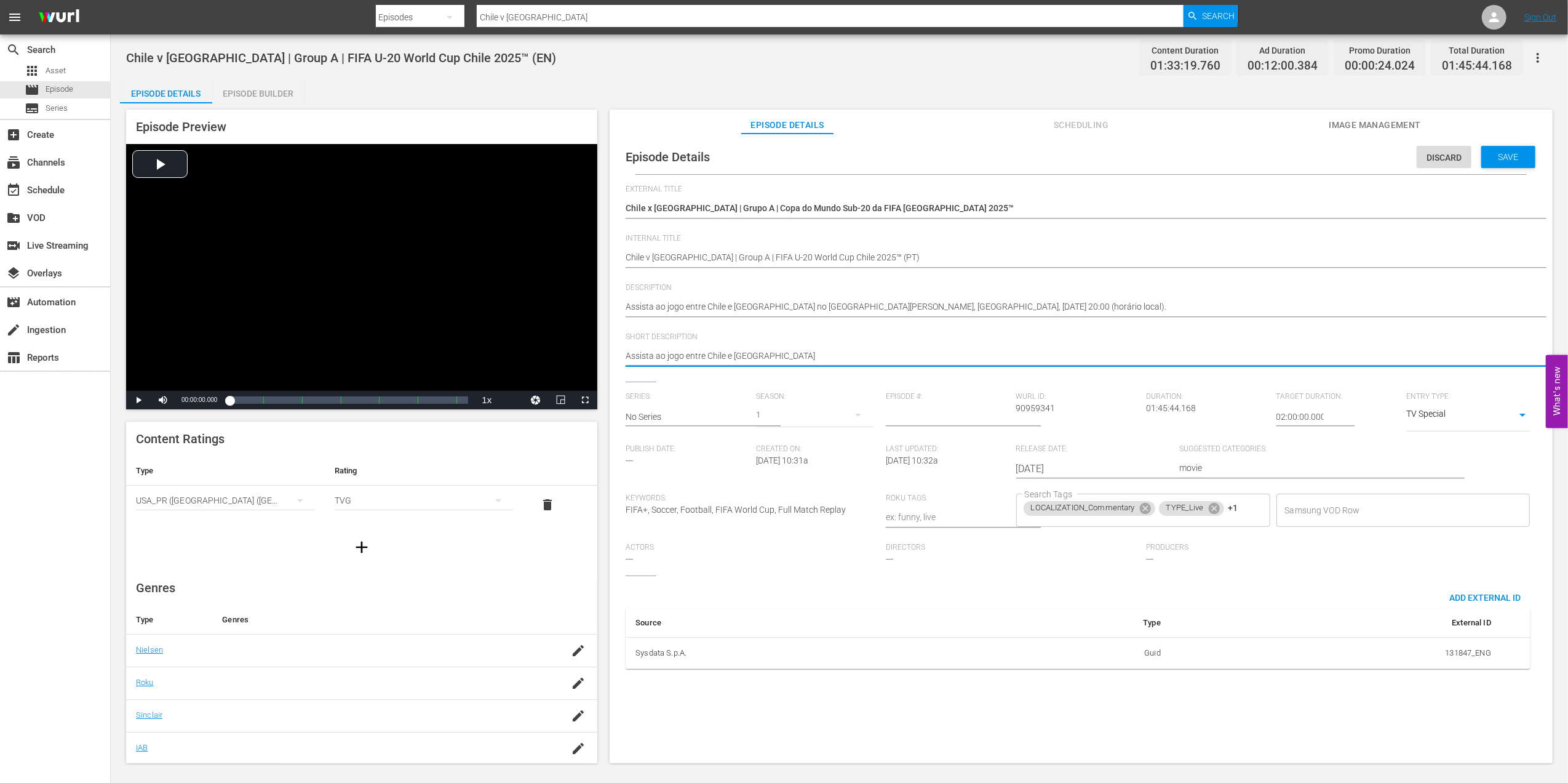
type textarea "Assista ao jogo entre Chile e Nova Zelândia."
click at [1145, 510] on icon at bounding box center [1145, 508] width 14 height 14
type textarea "Assista ao jogo entre Chile e Nova Zelândia."
click at [1509, 157] on span "Save" at bounding box center [1508, 157] width 40 height 10
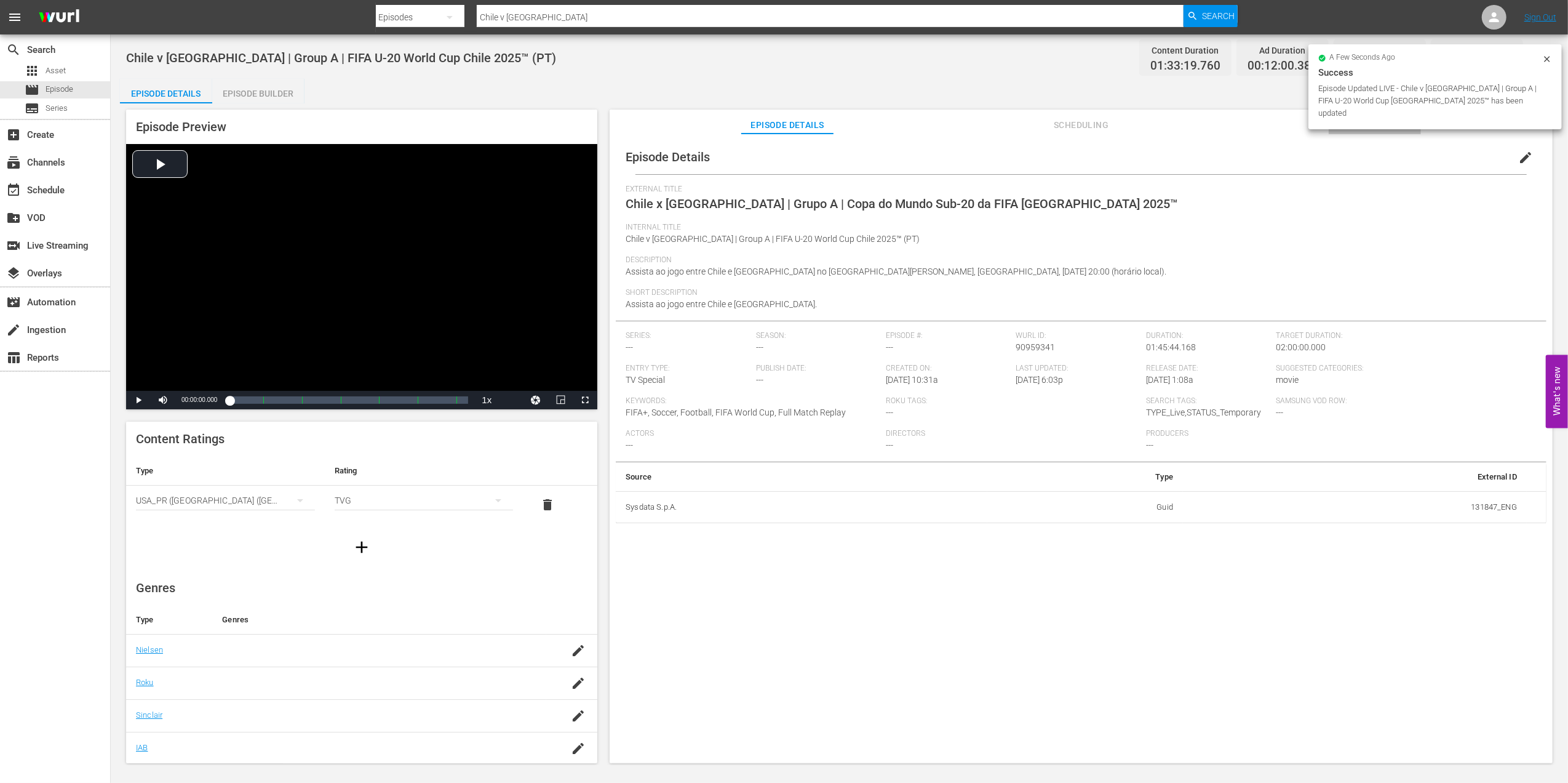
click at [1344, 125] on span "Image Management" at bounding box center [1375, 125] width 92 height 16
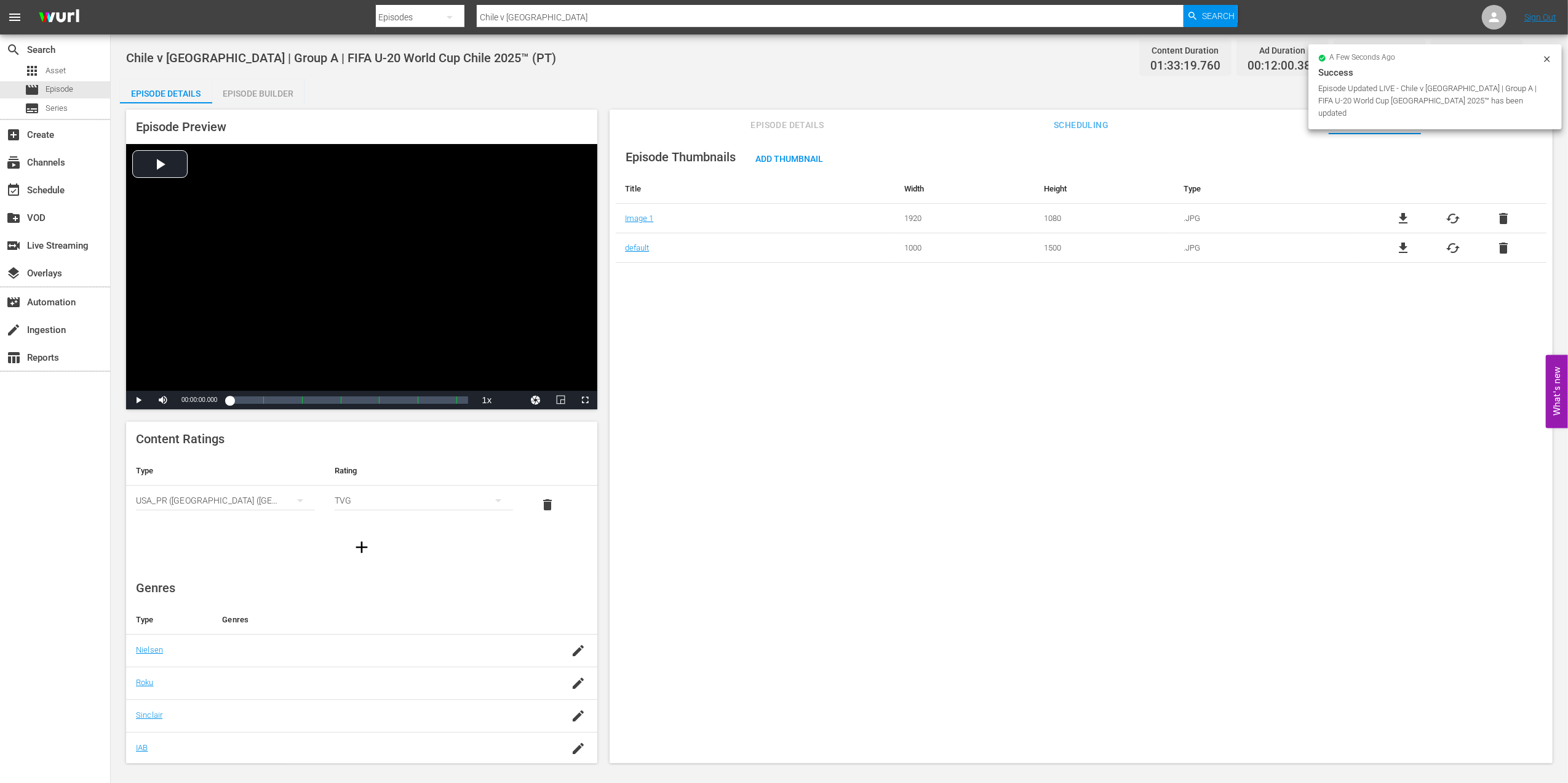
click at [919, 406] on div "Episode Thumbnails Add Thumbnail Title Width Height Type Image 1 1920 1080 .JPG…" at bounding box center [1081, 454] width 943 height 641
click at [1150, 439] on div "Episode Thumbnails Add Thumbnail Title Width Height Type Image 1 1920 1080 .JPG…" at bounding box center [1081, 454] width 943 height 641
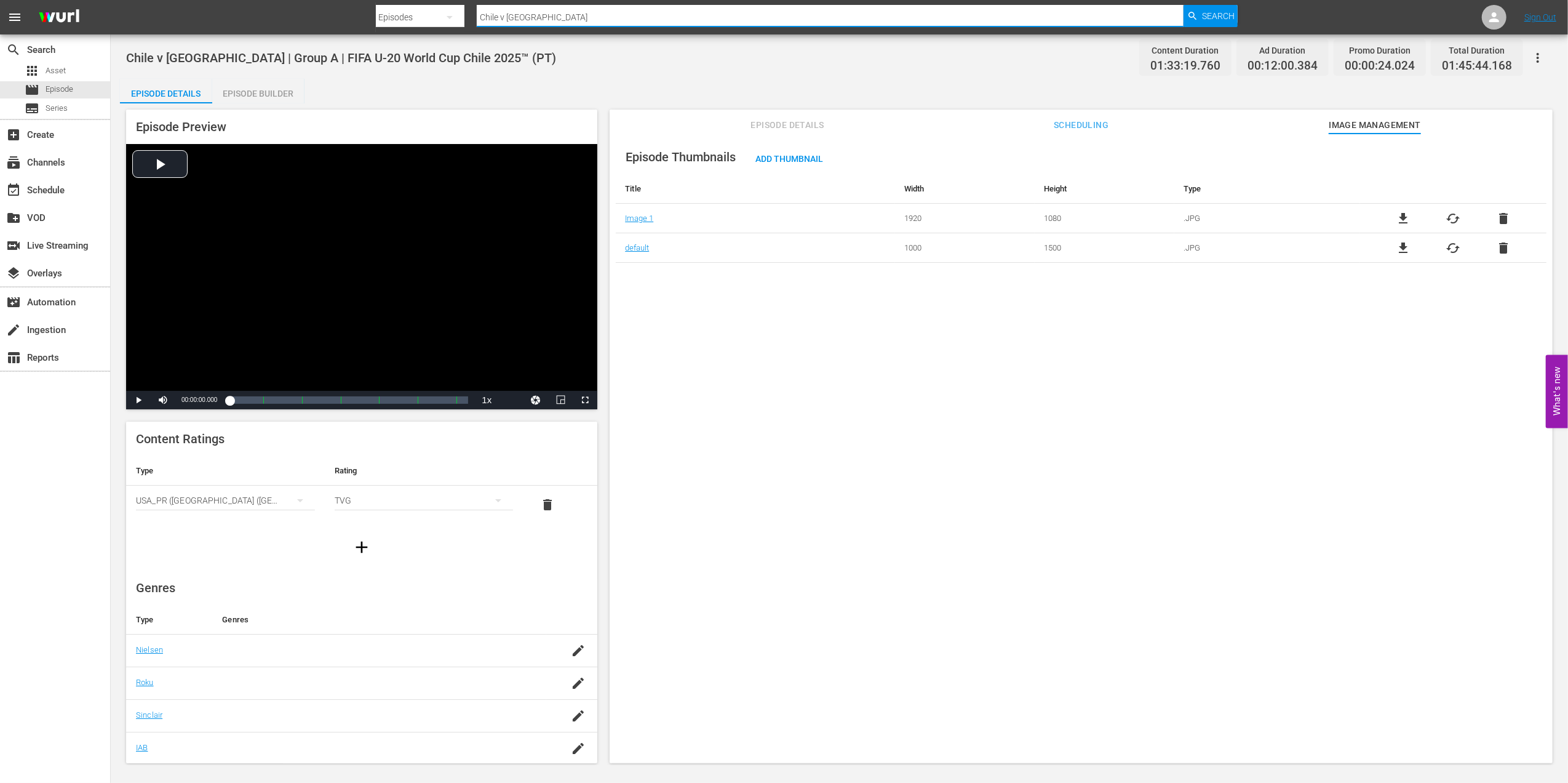
click at [414, 16] on div "Search By Episodes Search ID, Title, Description, Keywords, or Category Chile v…" at bounding box center [807, 17] width 862 height 30
paste input "Italy vs Australia"
type input "Italy vs Australia"
click at [1201, 13] on div "Search" at bounding box center [1211, 16] width 54 height 22
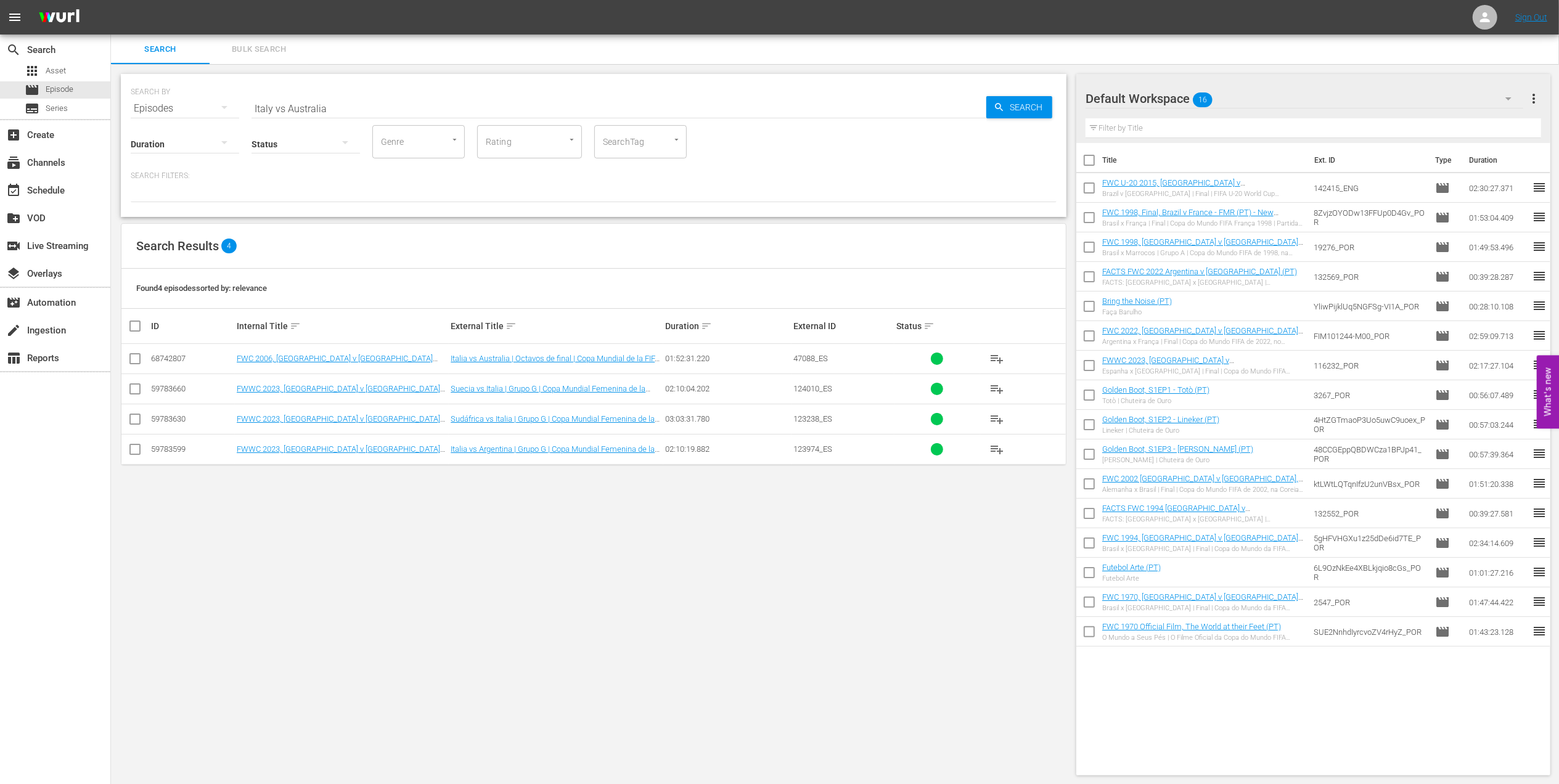
click at [330, 116] on div "Status" at bounding box center [306, 136] width 108 height 44
click at [333, 111] on input "Italy vs Australia" at bounding box center [619, 108] width 735 height 30
click at [282, 109] on input "Italy vs Australia" at bounding box center [619, 108] width 735 height 30
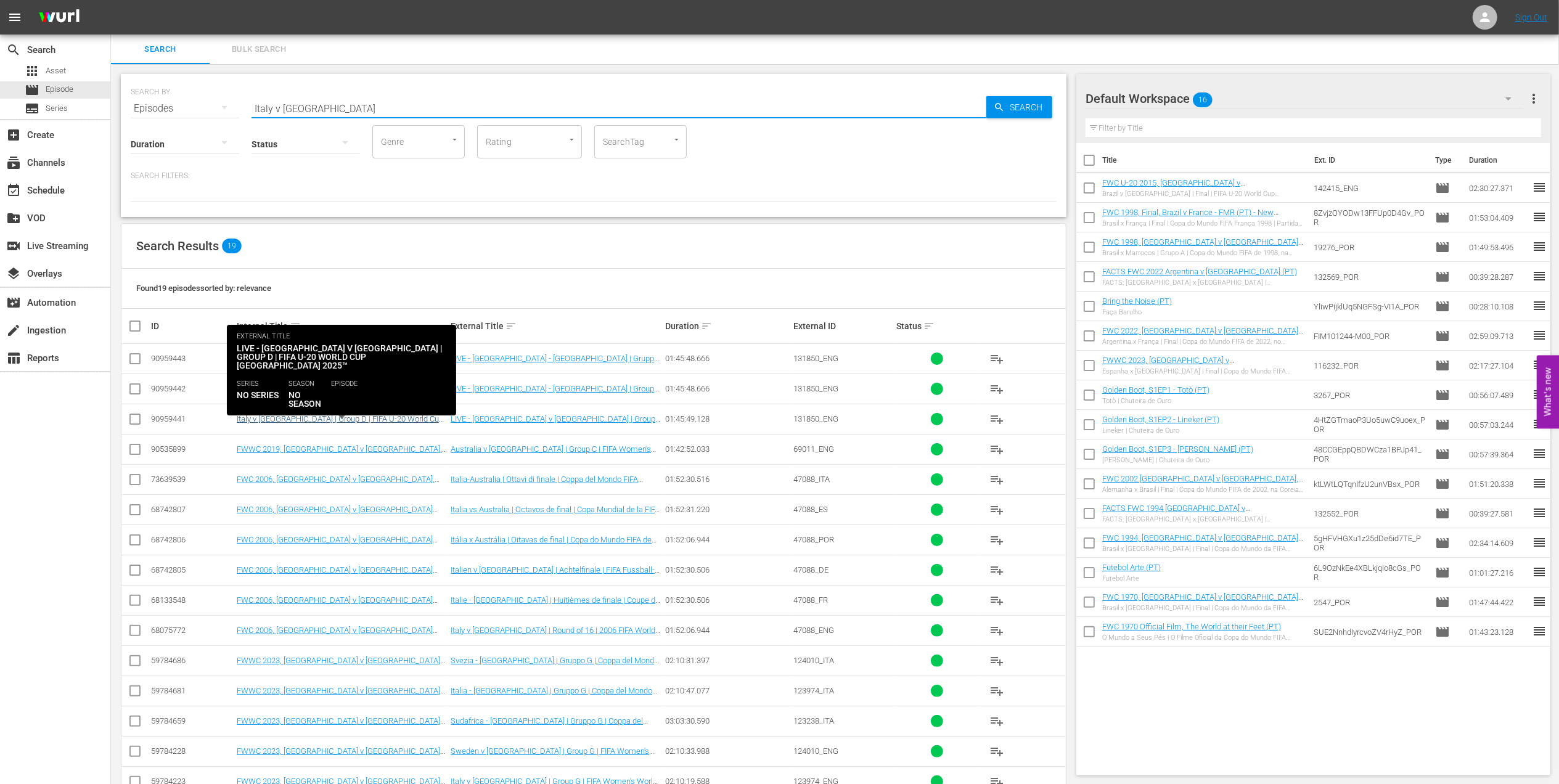
type input "Italy v Australia"
click at [380, 417] on link "Italy v Australia | Group D | FIFA U-20 World Cup Chile 2025™ (EN)" at bounding box center [340, 423] width 207 height 19
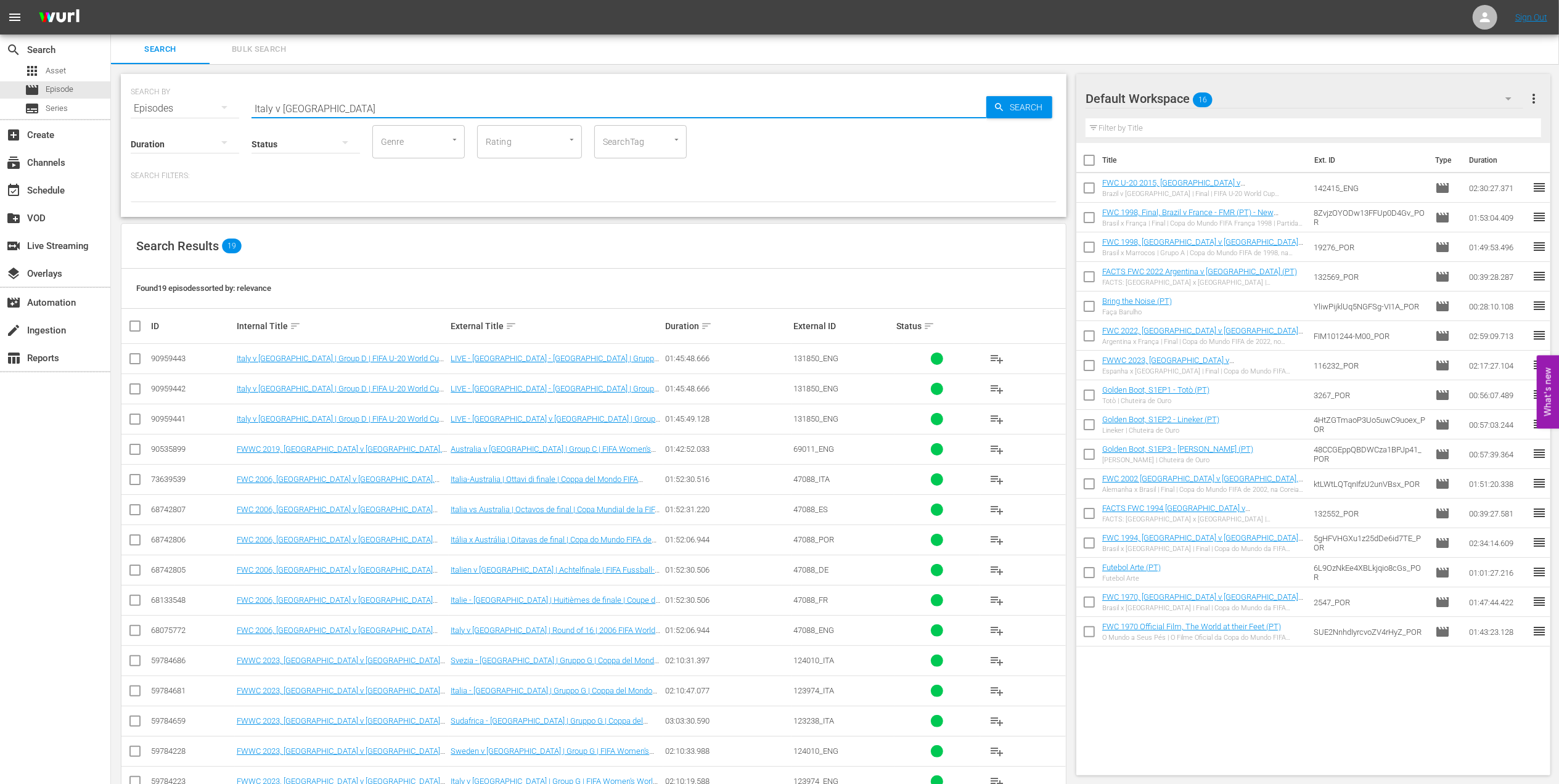
drag, startPoint x: 343, startPoint y: 110, endPoint x: 166, endPoint y: 103, distance: 177.1
click at [168, 102] on div "SEARCH BY Search By Episodes Search ID, Title, Description, Keywords, or Catego…" at bounding box center [593, 101] width 926 height 44
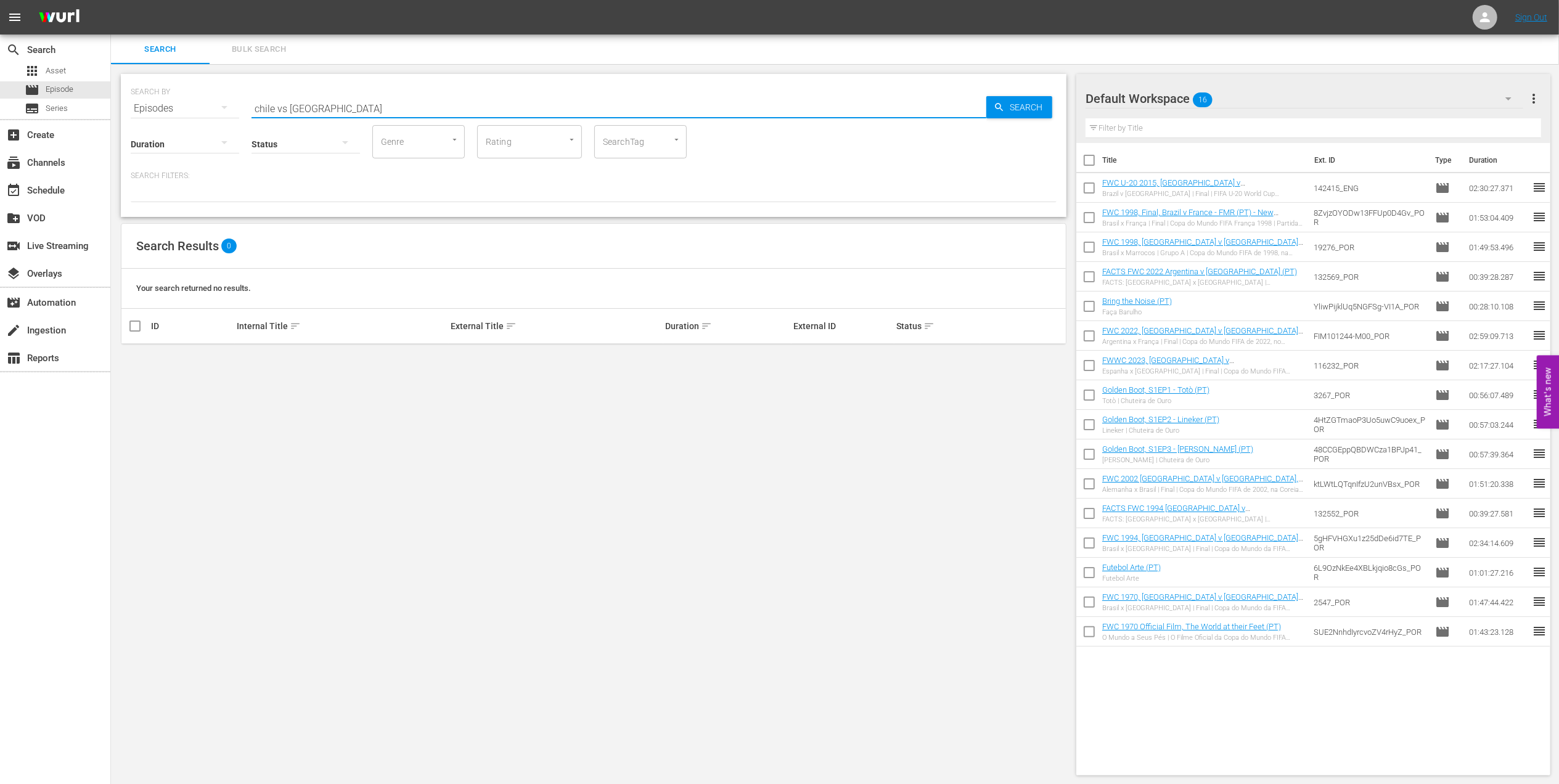
click at [289, 107] on input "chile vs new zealand" at bounding box center [619, 108] width 735 height 30
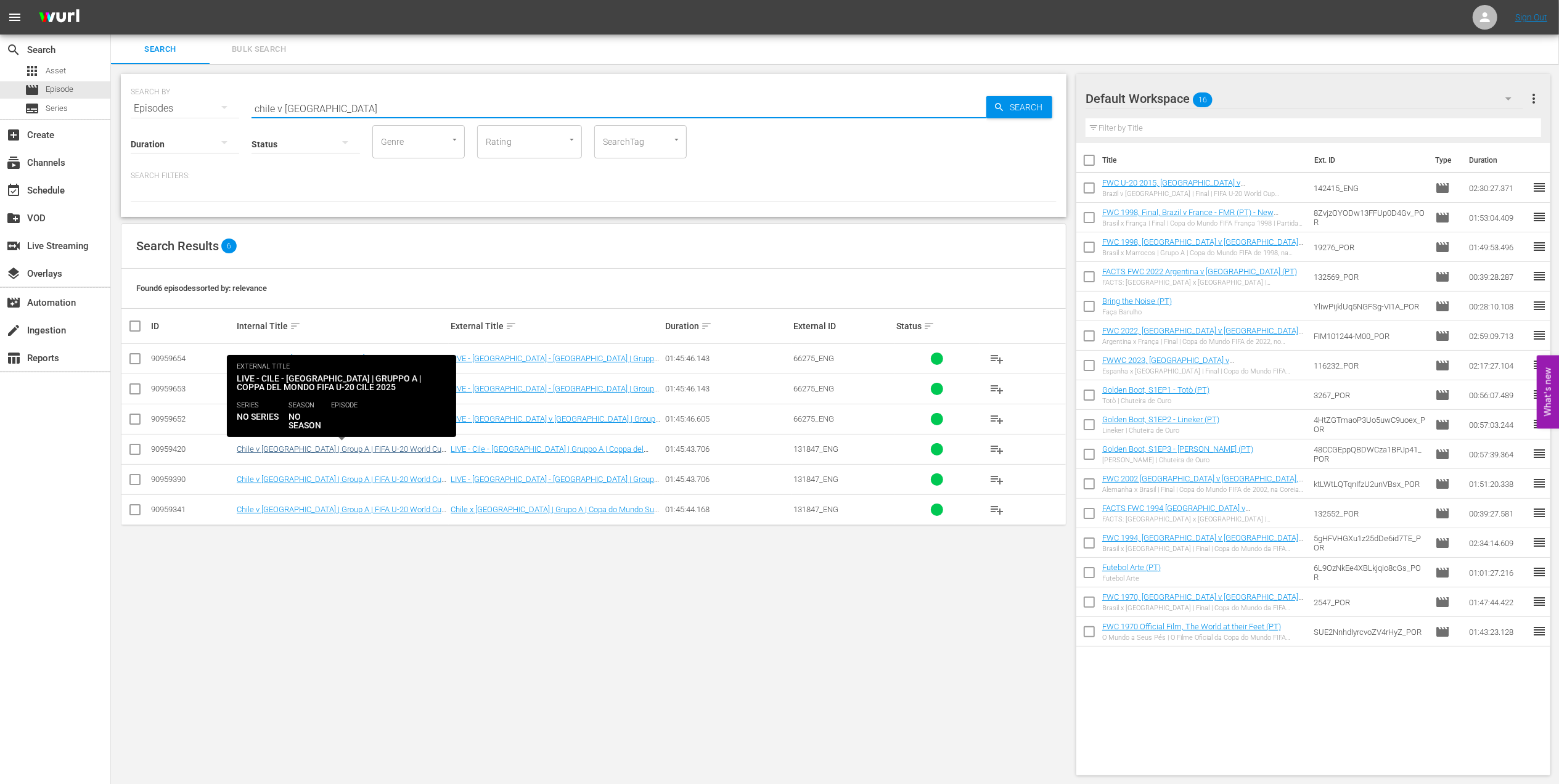
type input "chile v new zealand"
click at [393, 448] on link "Chile v New Zealand | Group A | FIFA U-20 World Cup Chile 2025™ (IT)" at bounding box center [341, 453] width 209 height 19
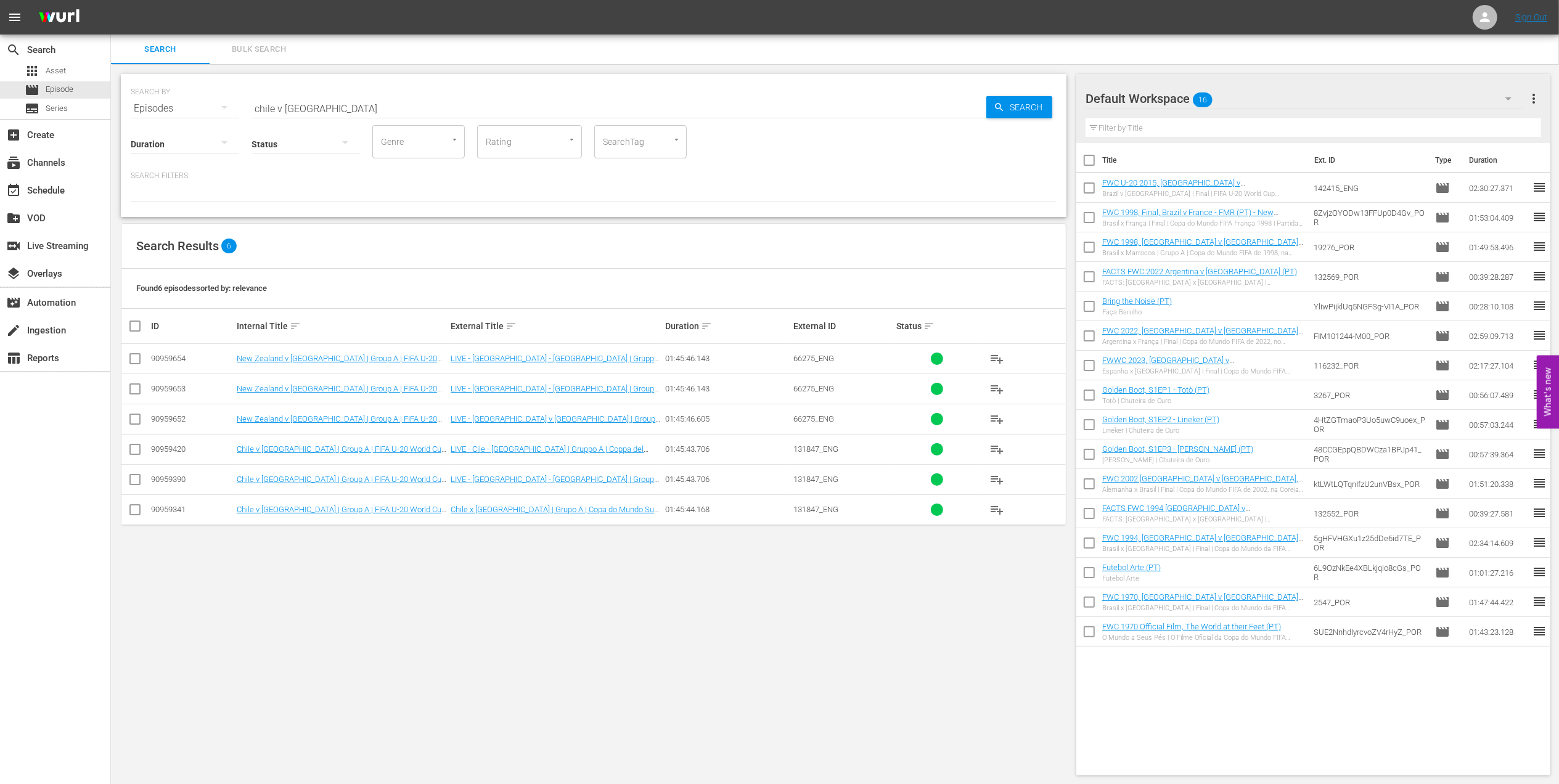
click at [133, 451] on input "checkbox" at bounding box center [135, 451] width 15 height 15
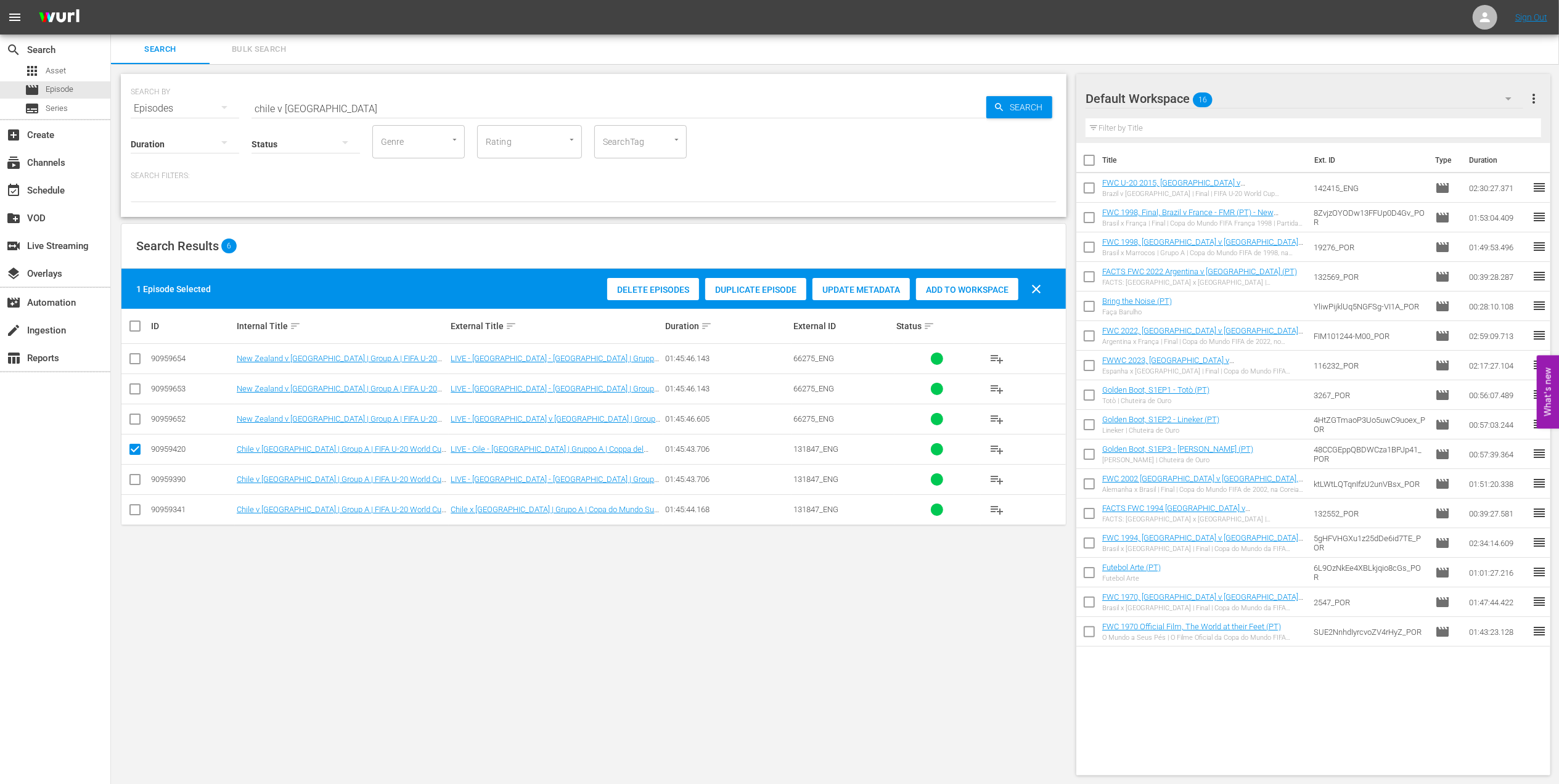
click at [758, 287] on span "Duplicate Episode" at bounding box center [756, 289] width 101 height 10
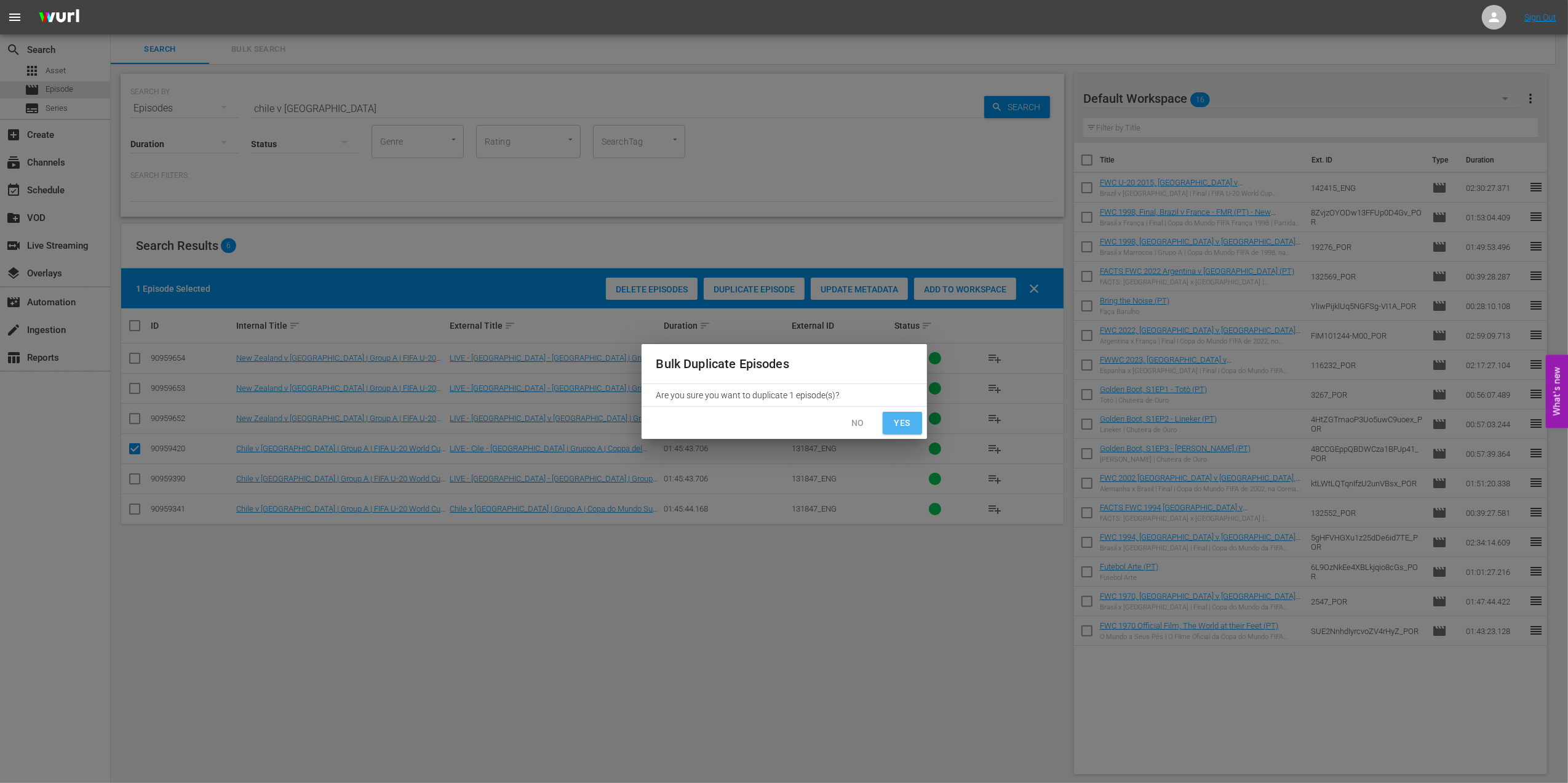
click at [899, 426] on span "Yes" at bounding box center [903, 424] width 20 height 16
checkbox input "false"
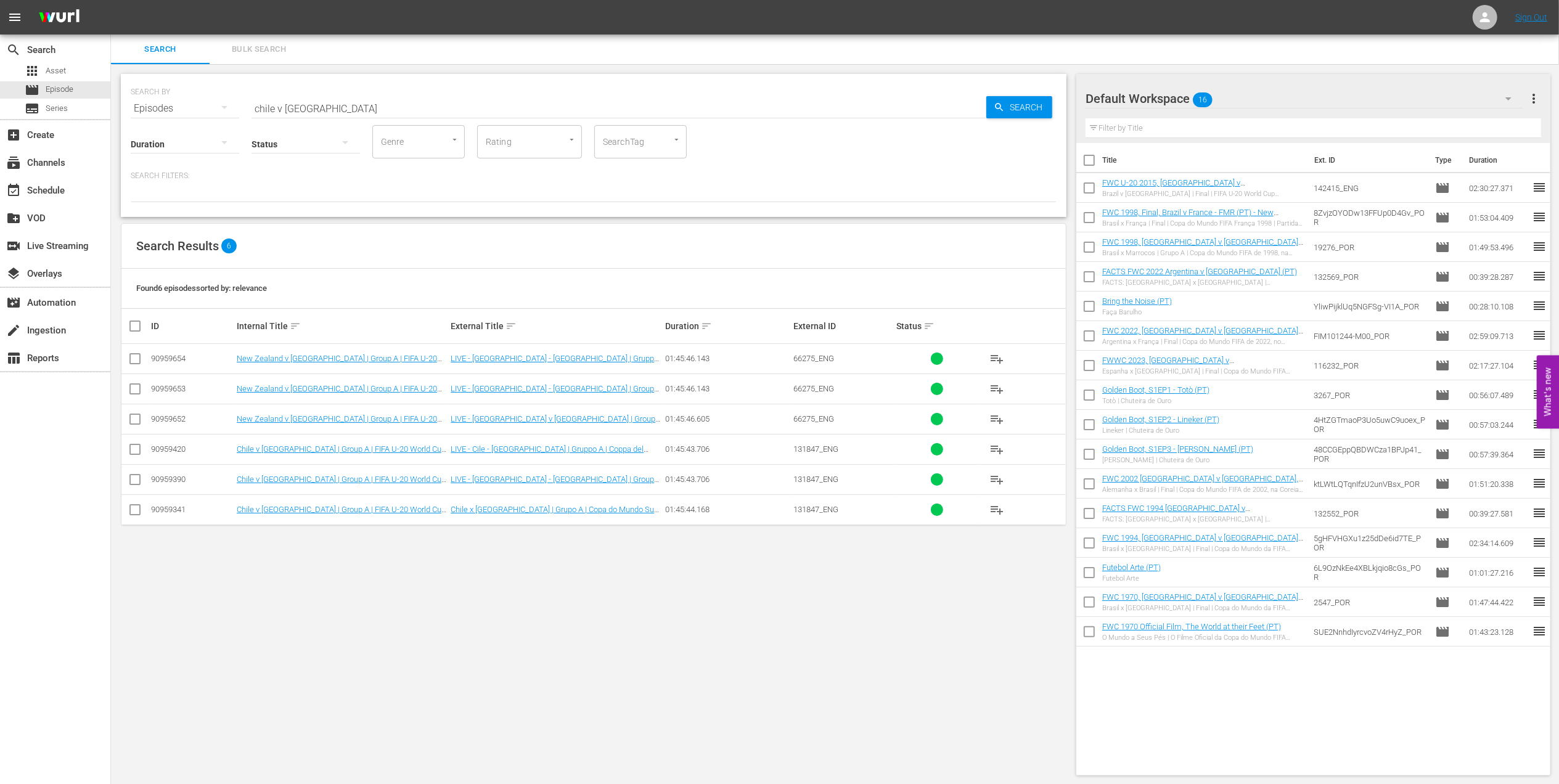
click at [349, 109] on input "chile v new zealand" at bounding box center [619, 108] width 735 height 30
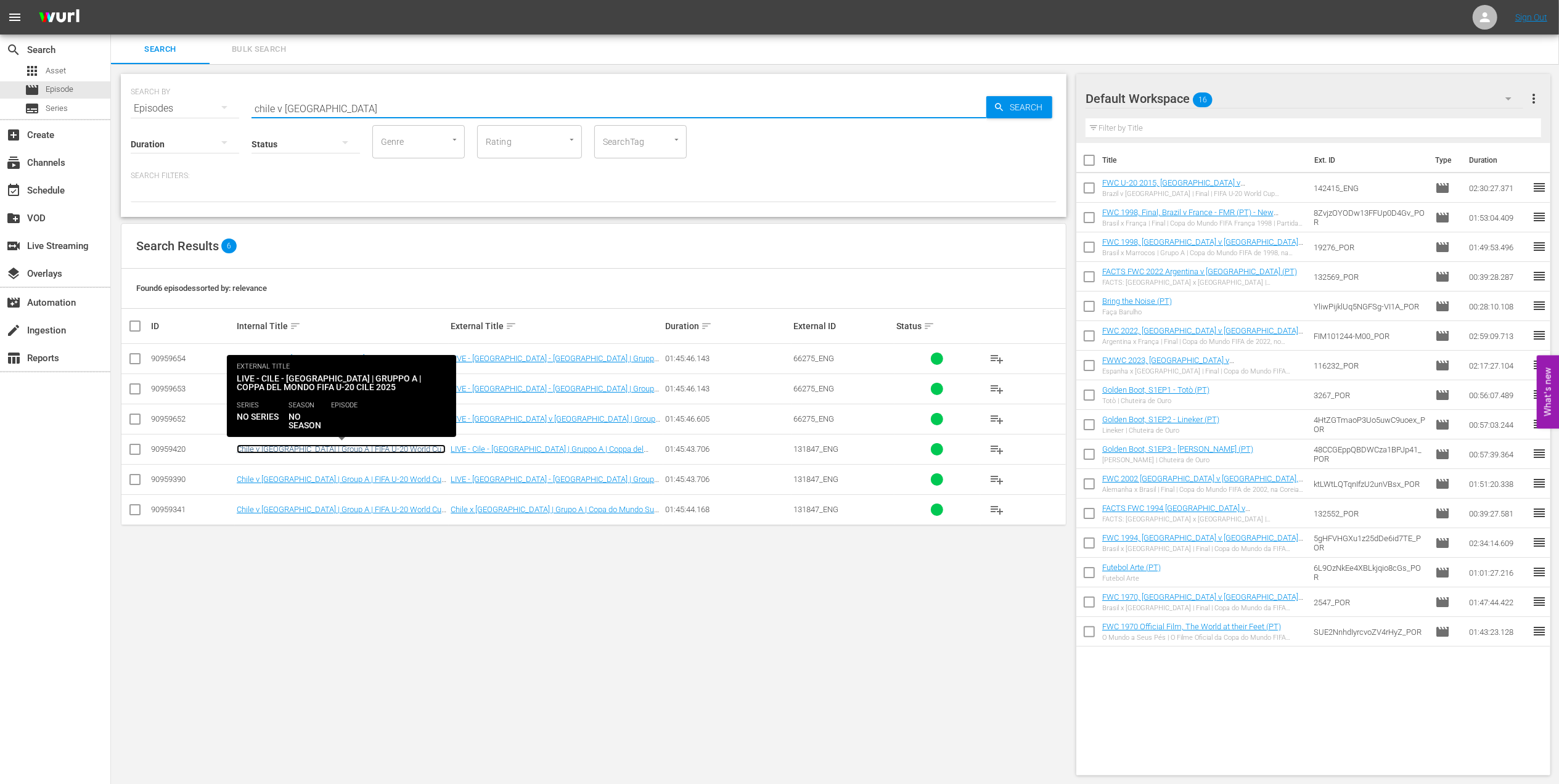
click at [399, 453] on link "Chile v New Zealand | Group A | FIFA U-20 World Cup Chile 2025™ (IT)" at bounding box center [341, 453] width 209 height 19
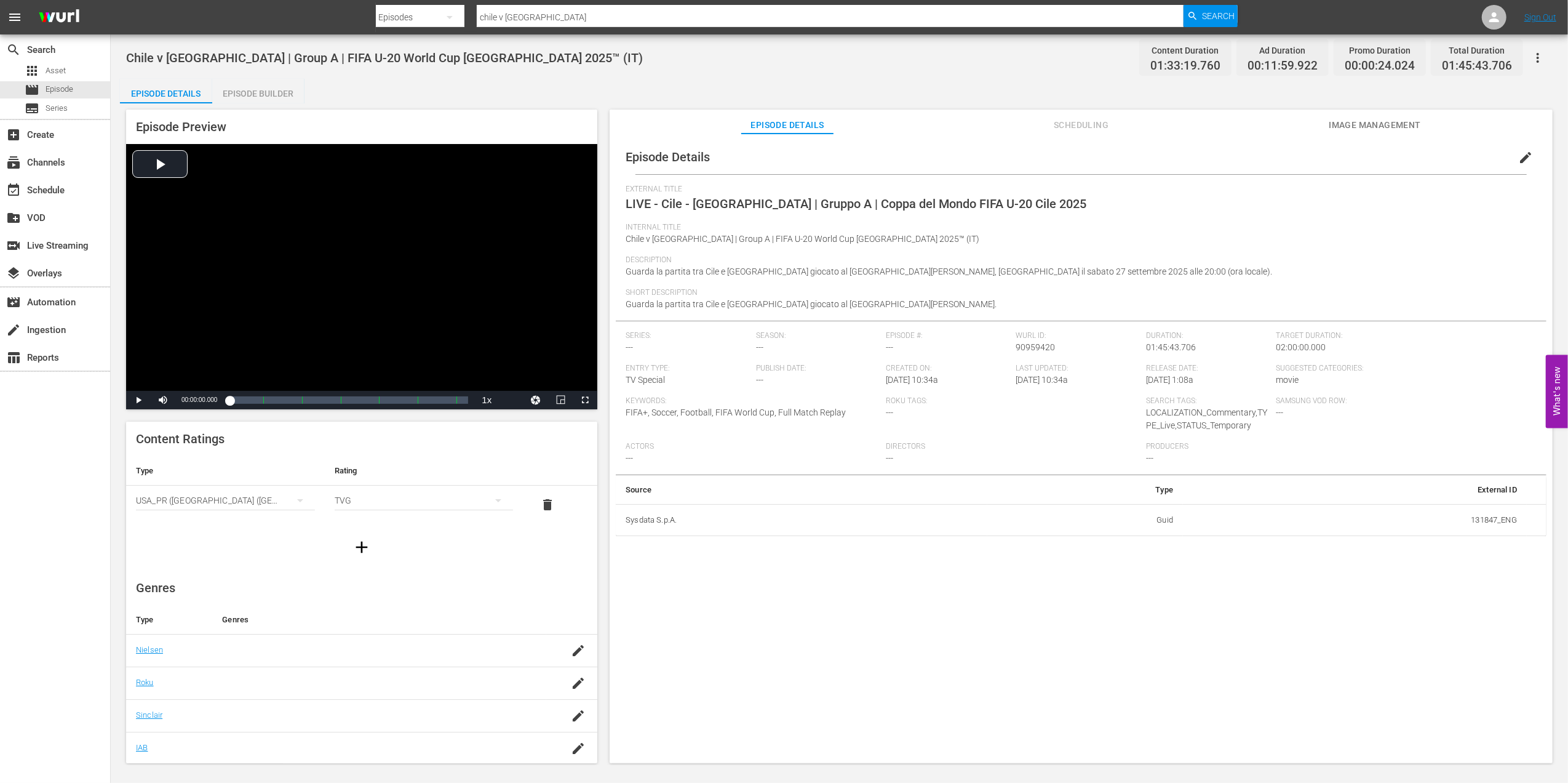
click at [1518, 156] on span "edit" at bounding box center [1525, 157] width 15 height 15
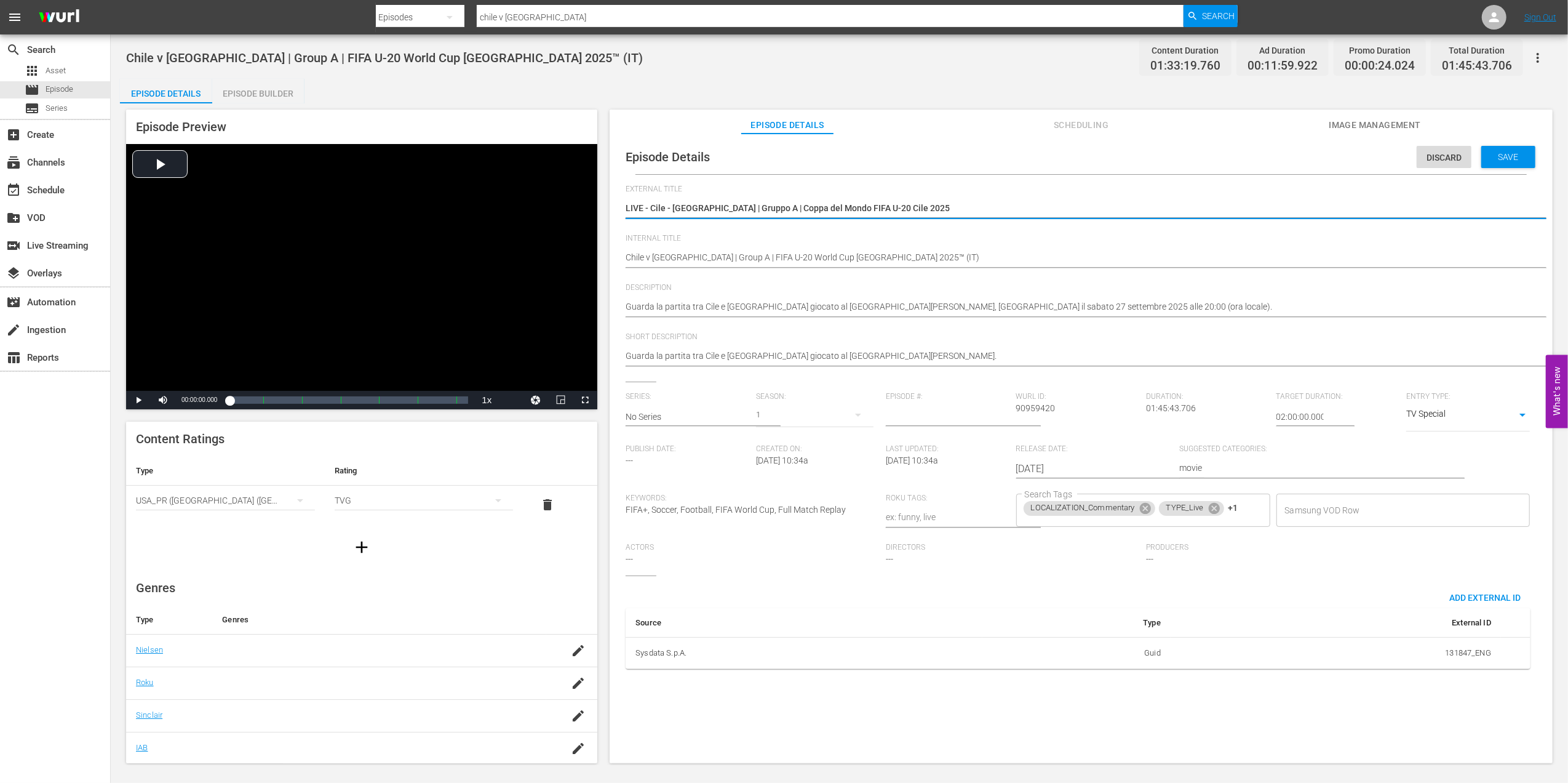
drag, startPoint x: 928, startPoint y: 206, endPoint x: 616, endPoint y: 213, distance: 312.1
click at [616, 213] on div "Episode Details Discard Save External Title LIVE - Cile - Nuova Zelanda | Grupp…" at bounding box center [1081, 409] width 931 height 539
type textarea "Chile v New Zealand | Group A | FIFA U-20 World Cup Chile 2025™"
click at [1436, 161] on span "Discard" at bounding box center [1443, 157] width 55 height 10
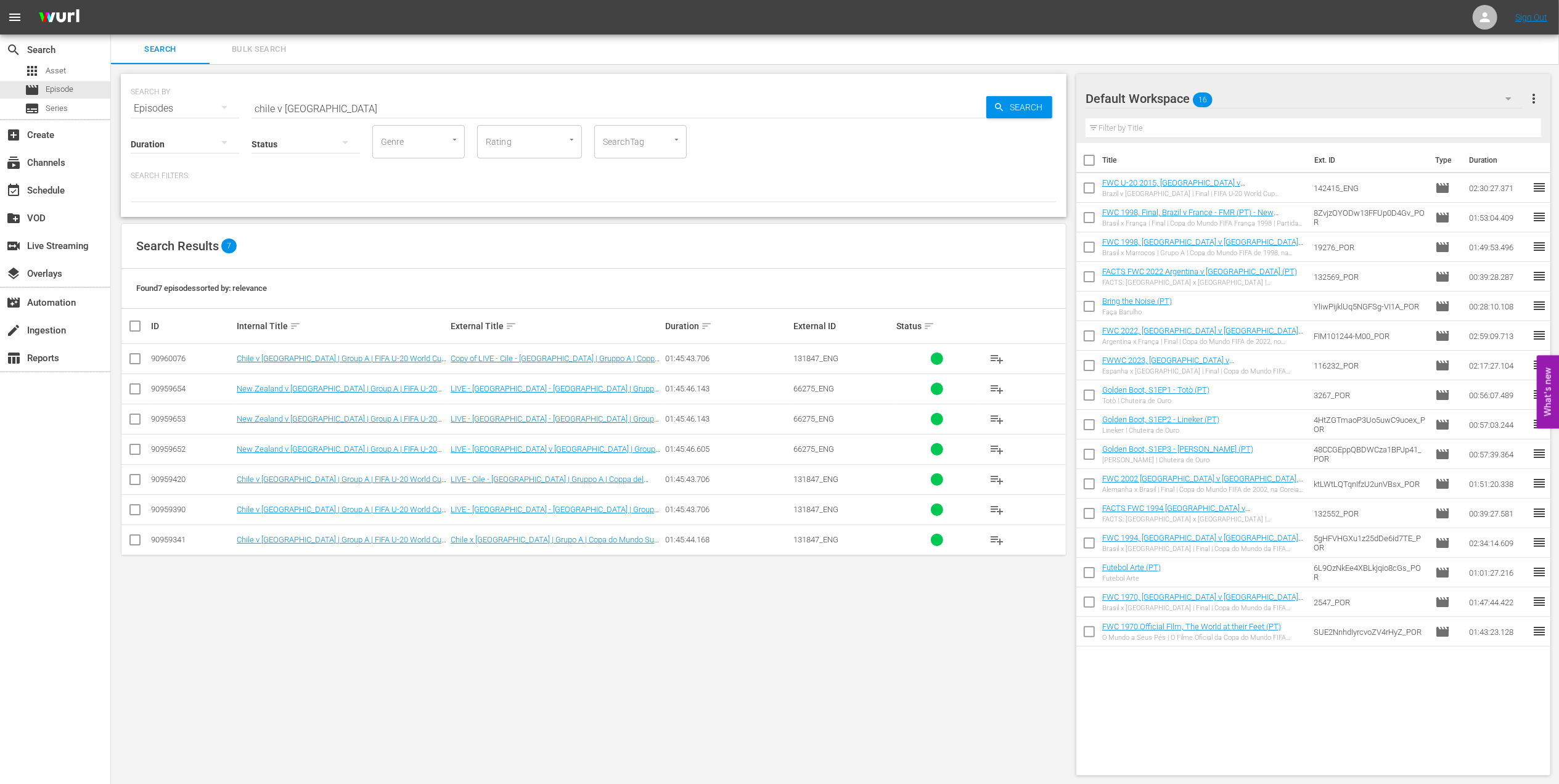
click at [355, 517] on td "Chile v New Zealand | Group A | FIFA U-20 World Cup Chile 2025™ (FR)" at bounding box center [341, 509] width 214 height 30
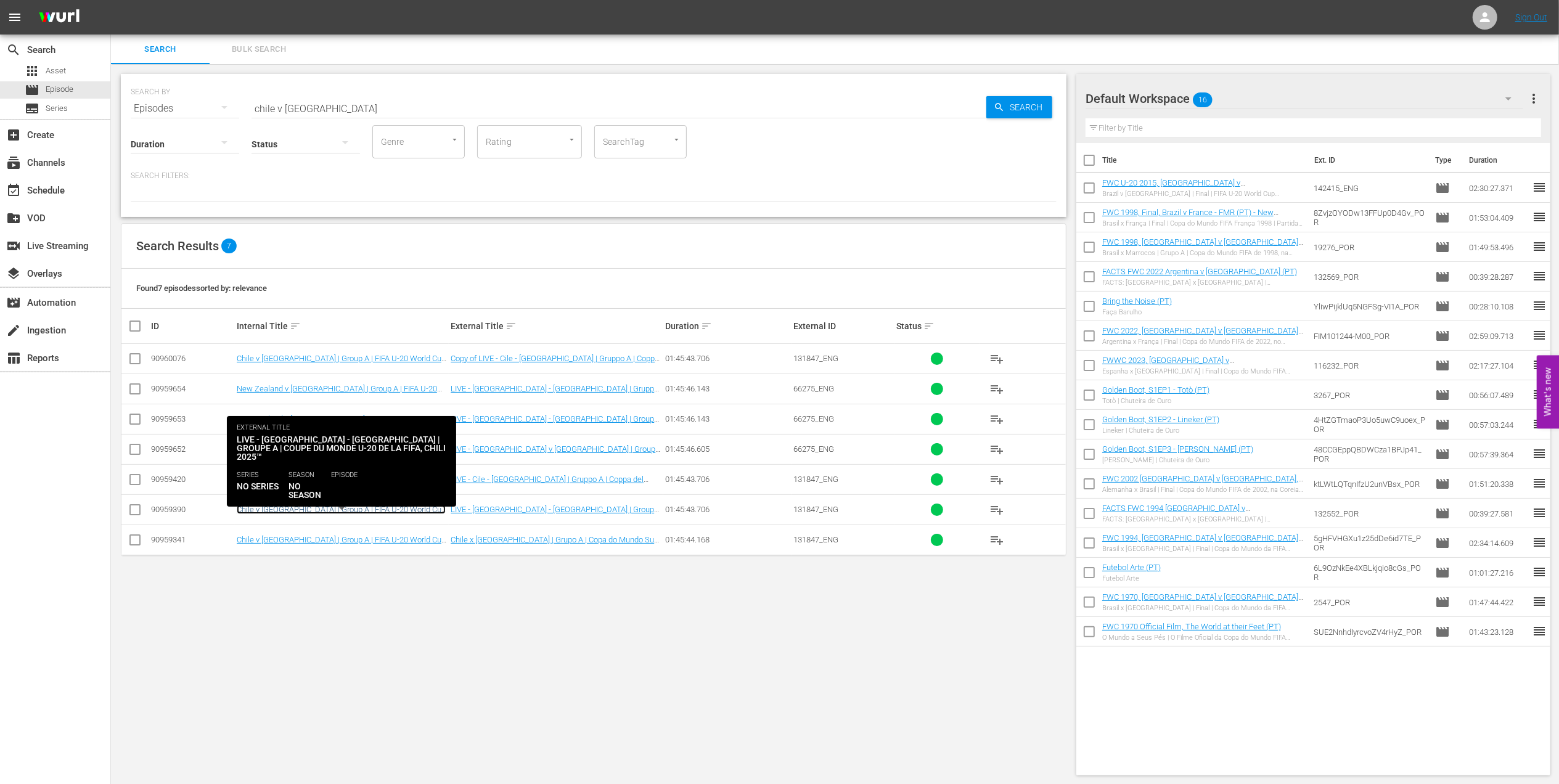
click at [367, 507] on link "Chile v New Zealand | Group A | FIFA U-20 World Cup Chile 2025™ (FR)" at bounding box center [341, 514] width 209 height 19
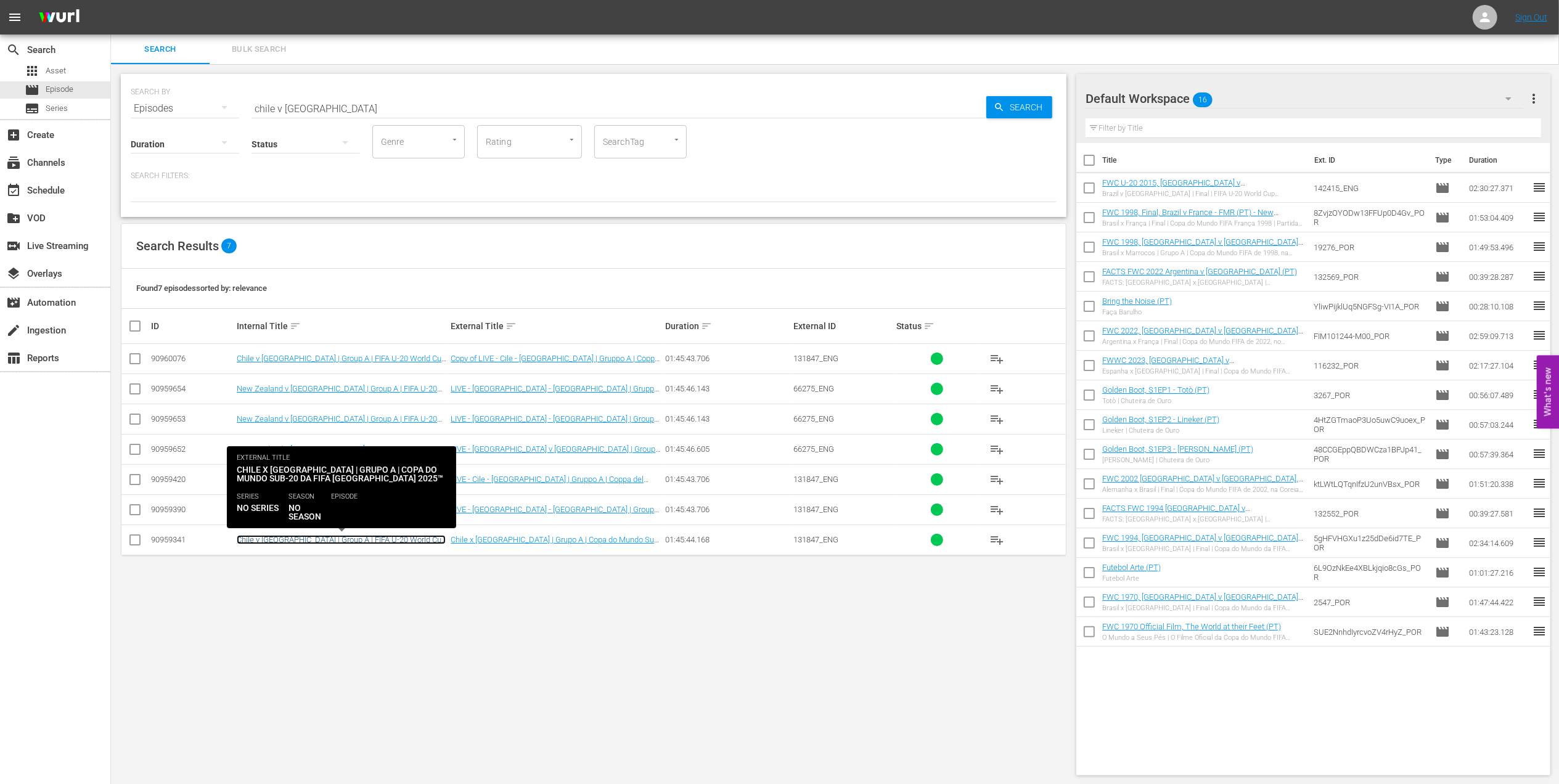
click at [412, 540] on link "Chile v [GEOGRAPHIC_DATA] | Group A | FIFA U-20 World Cup Chile 2025™ (PT)" at bounding box center [341, 545] width 209 height 19
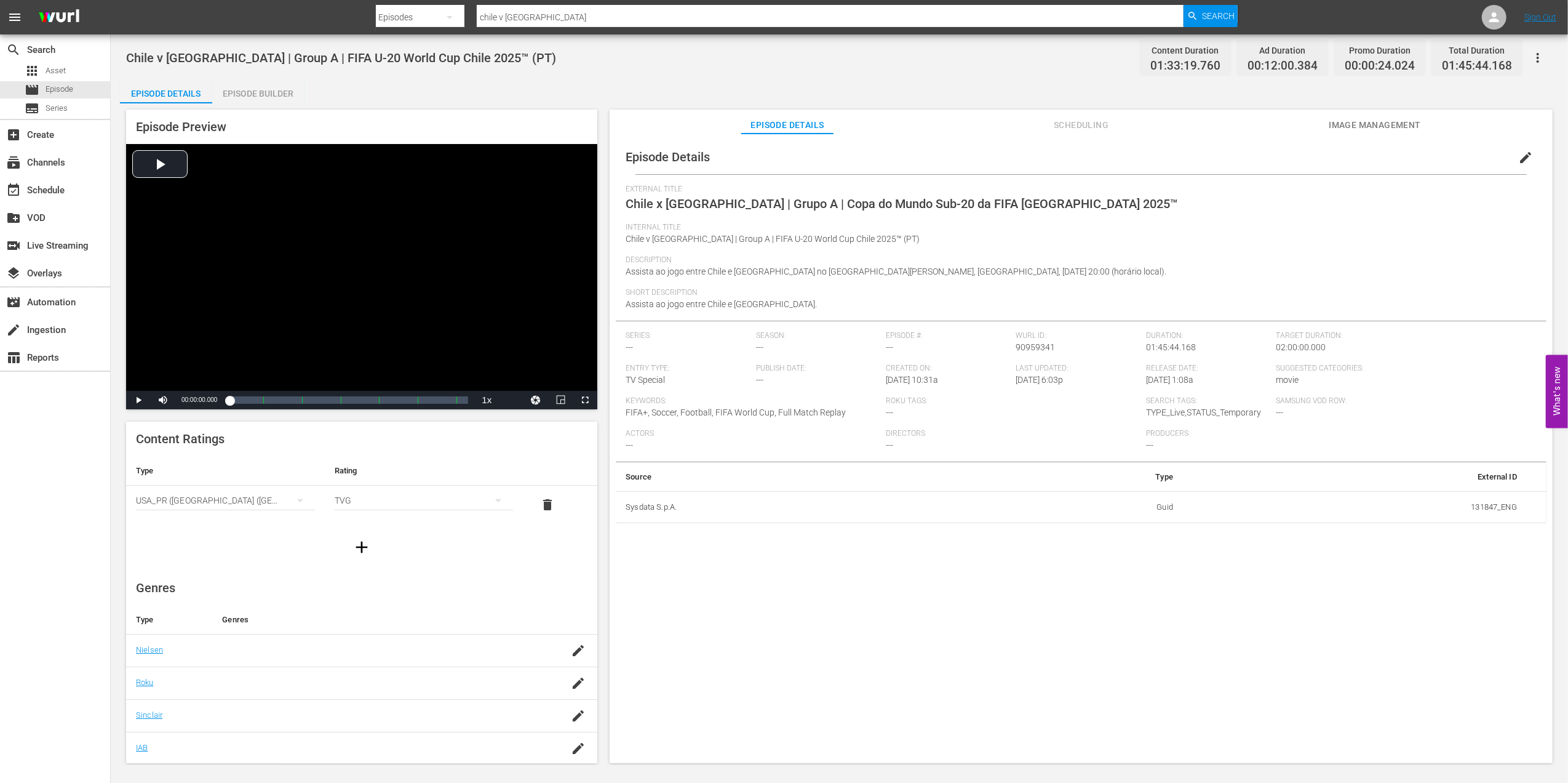
click at [1520, 157] on span "edit" at bounding box center [1525, 157] width 15 height 15
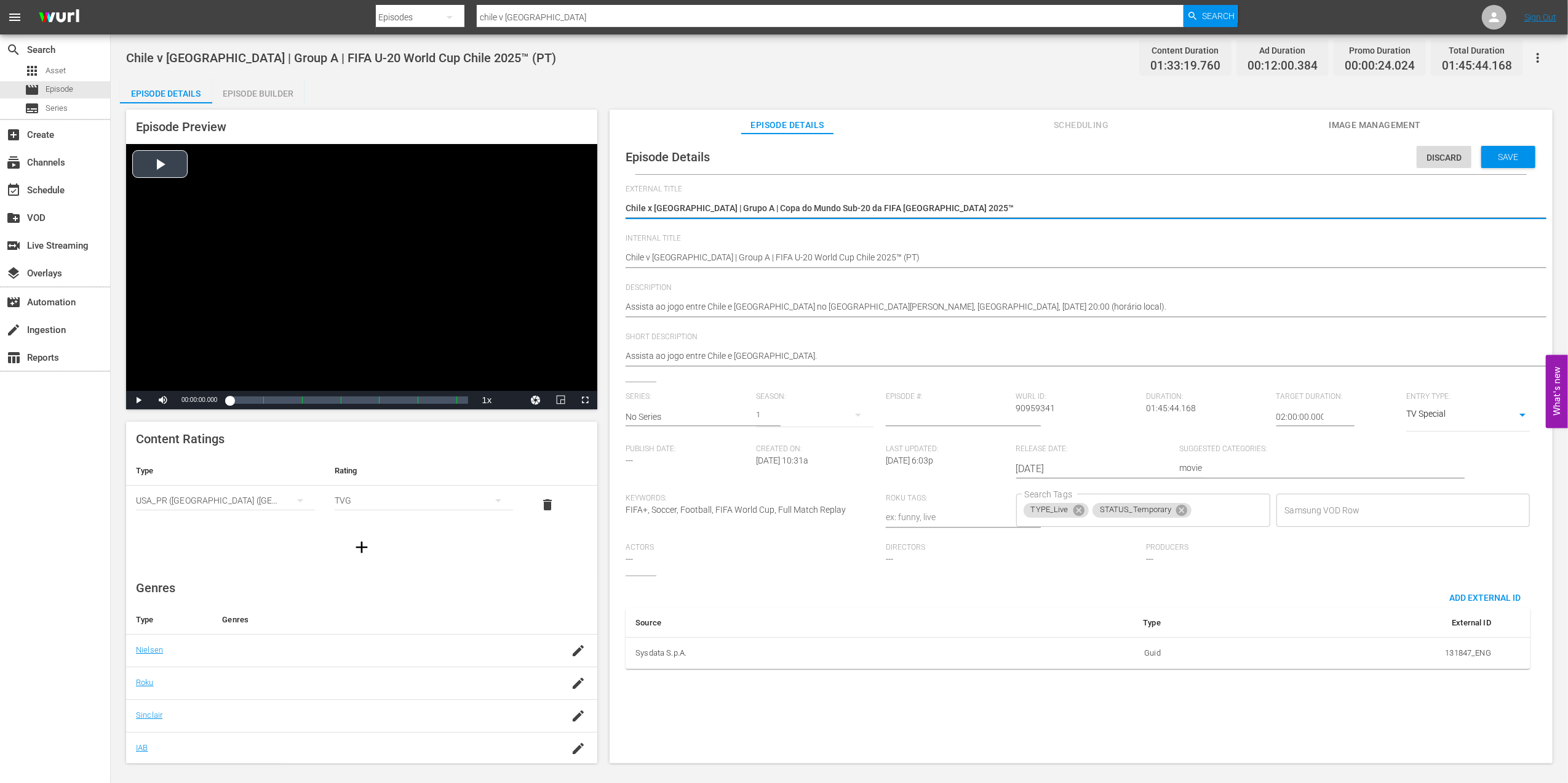
drag, startPoint x: 936, startPoint y: 202, endPoint x: 543, endPoint y: 205, distance: 393.0
click at [543, 205] on div "Episode Preview Video Player is loading. Play Video Play Mute Current Time 00:0…" at bounding box center [839, 438] width 1439 height 670
type textarea "Chile v New Zealand | Group A | FIFA U-20 World Cup Chile 2025™"
click at [626, 205] on textarea "Chile x [GEOGRAPHIC_DATA] | Grupo A | Copa do Mundo Sub-20 da FIFA [GEOGRAPHIC_…" at bounding box center [1078, 209] width 905 height 15
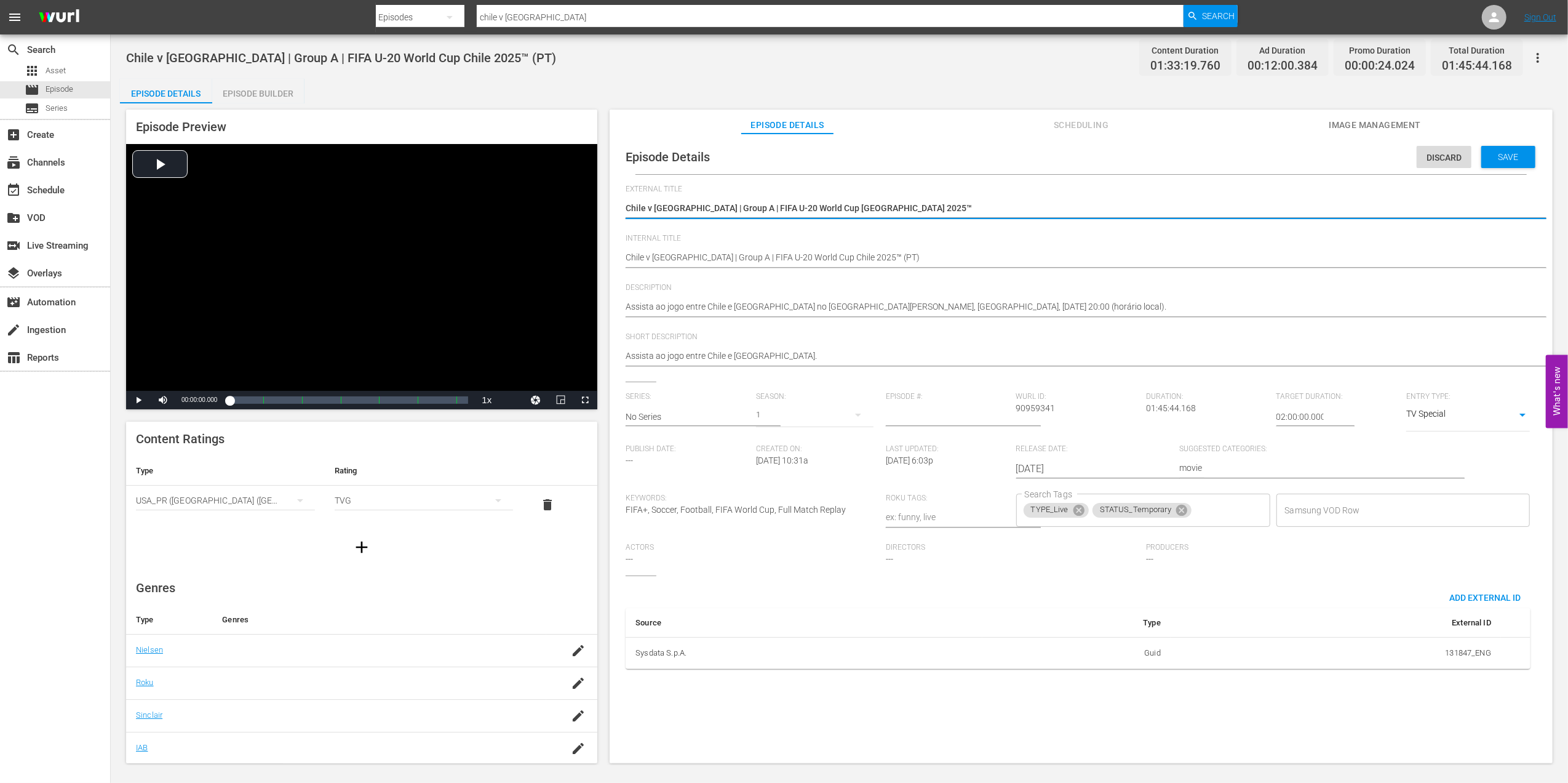
type textarea "LChile v New Zealand | Group A | FIFA U-20 World Cup Chile 2025™"
type textarea "LiChile v New Zealand | Group A | FIFA U-20 World Cup Chile 2025™"
type textarea "LivChile v New Zealand | Group A | FIFA U-20 World Cup Chile 2025™"
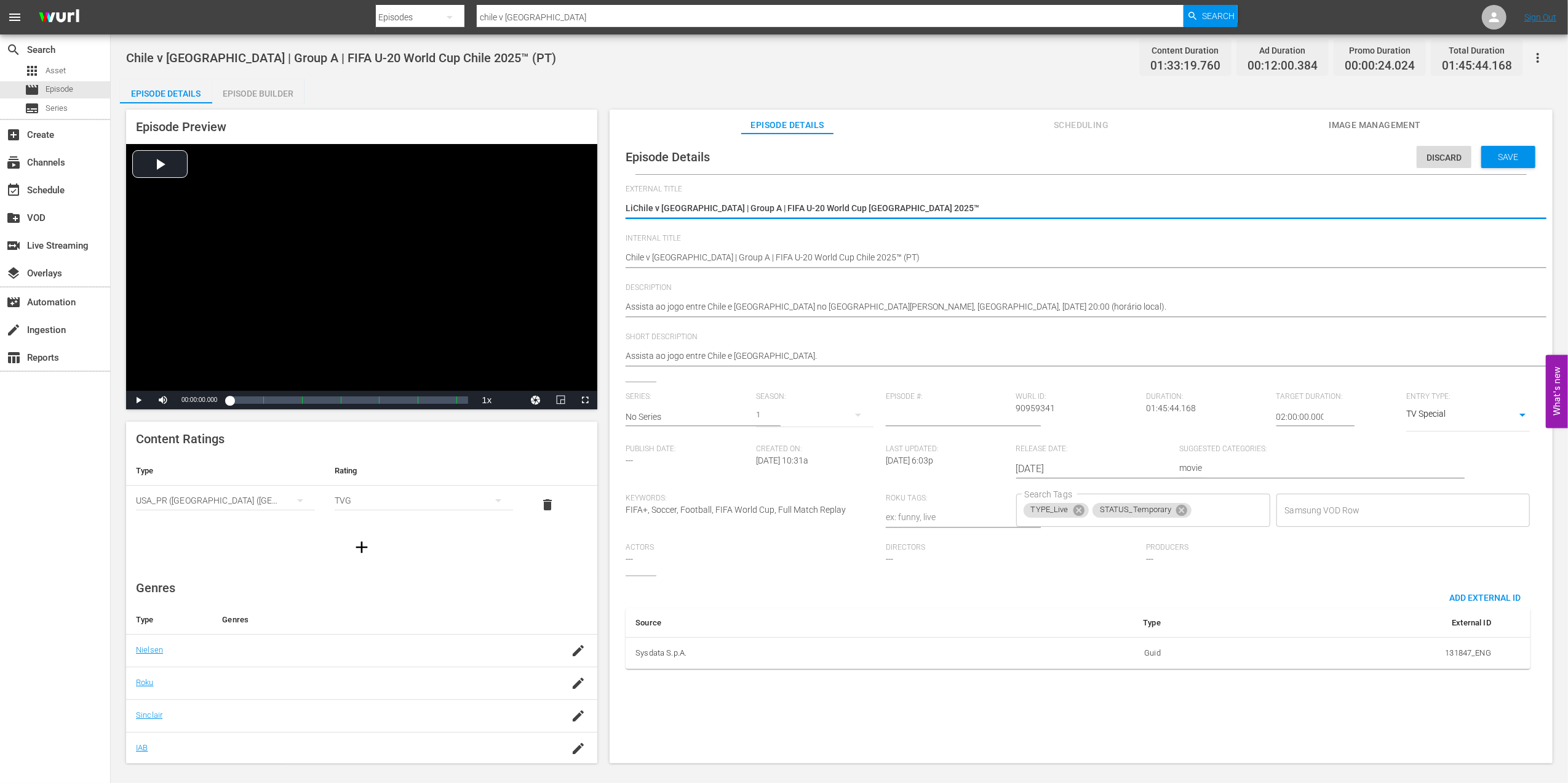
type textarea "LivChile v New Zealand | Group A | FIFA U-20 World Cup Chile 2025™"
type textarea "LiveChile v New Zealand | Group A | FIFA U-20 World Cup Chile 2025™"
type textarea "Live Chile v New Zealand | Group A | FIFA U-20 World Cup Chile 2025™"
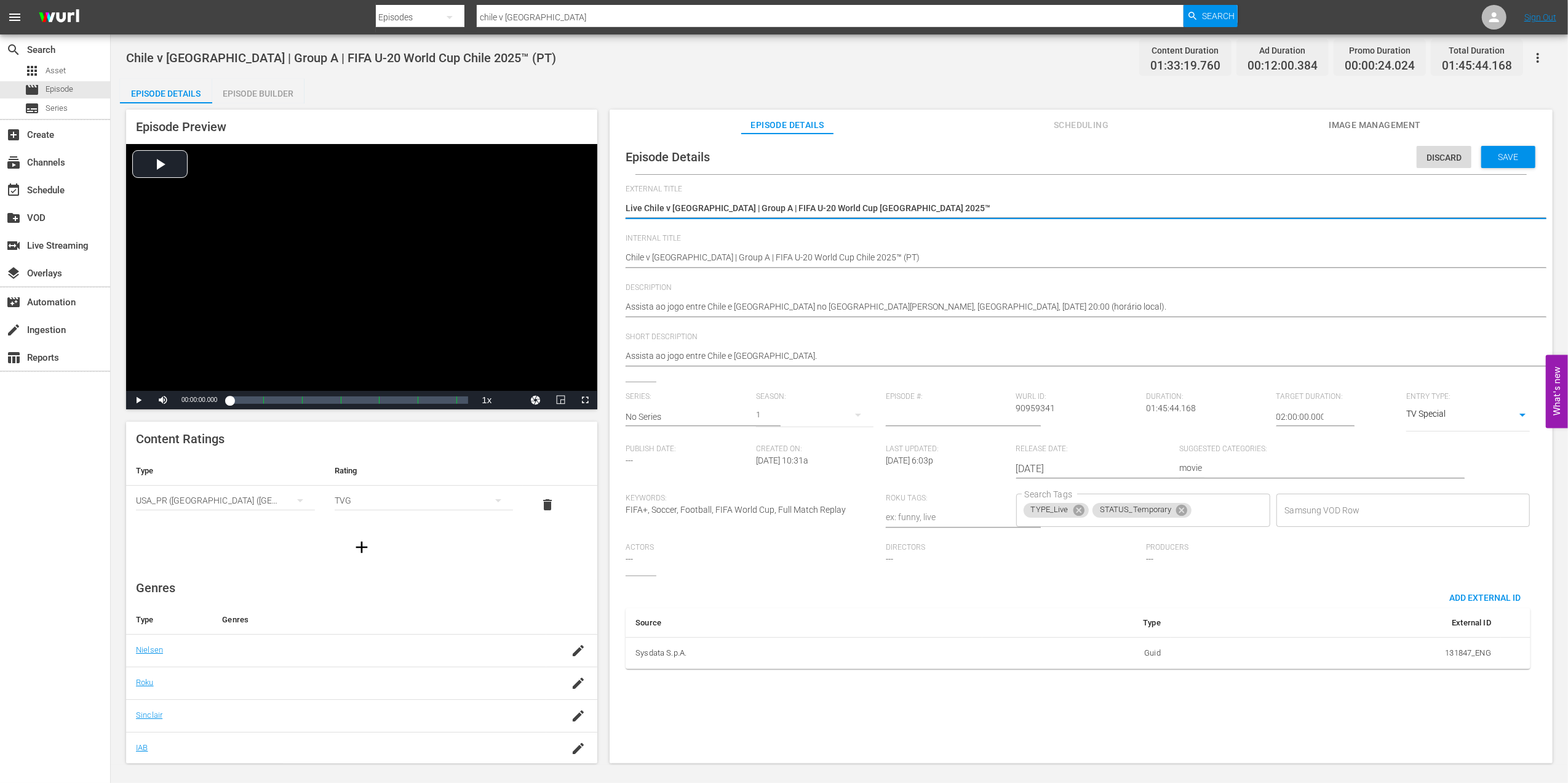
type textarea "Live -Chile v New Zealand | Group A | FIFA U-20 World Cup Chile 2025™"
type textarea "Live - Chile v New Zealand | Group A | FIFA U-20 World Cup Chile 2025™"
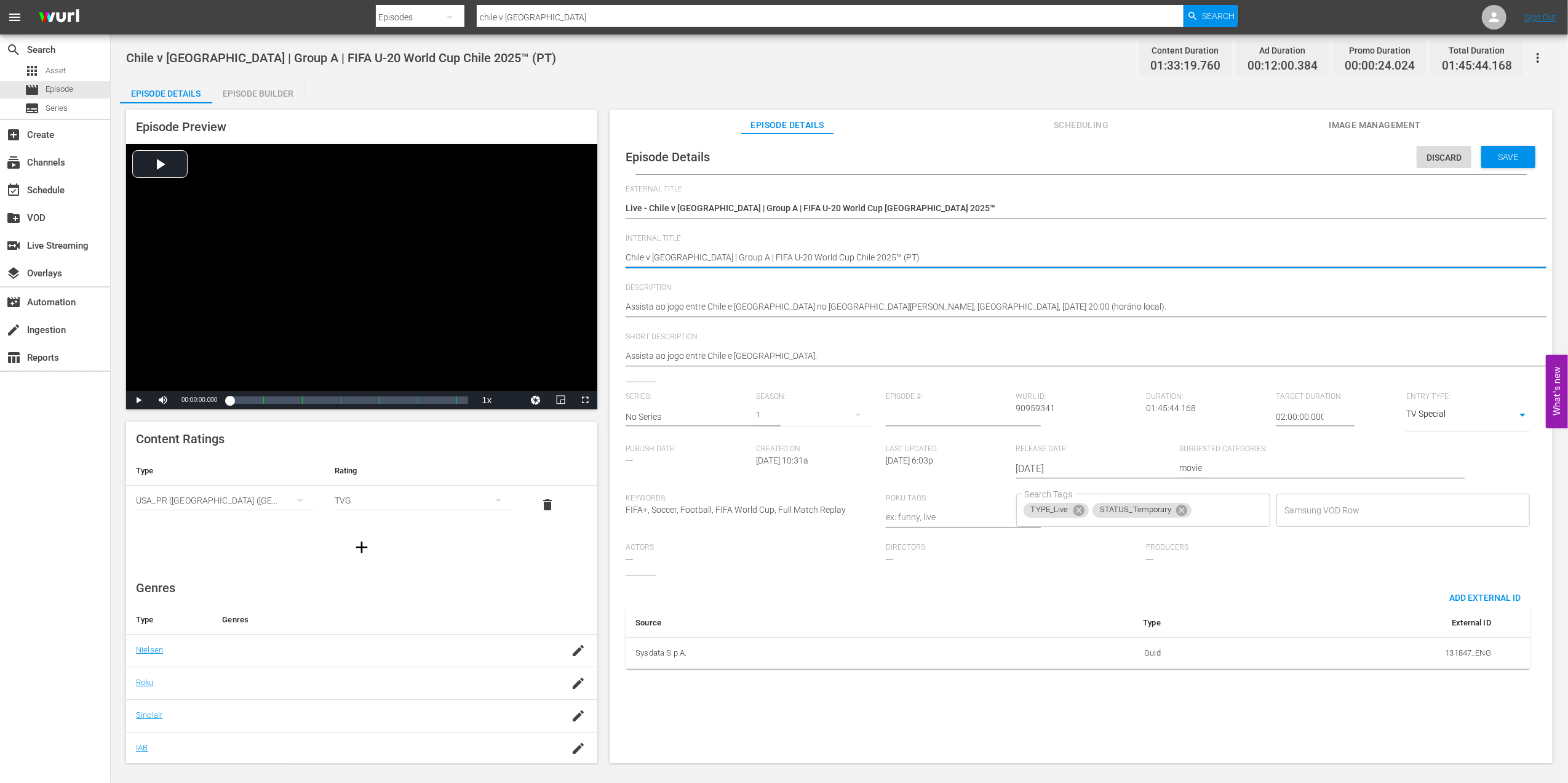
type textarea "Chile v New Zealand | Group A | FIFA U-20 World Cup Chile 2025™ (P)"
type textarea "Chile v New Zealand | Group A | FIFA U-20 World Cup Chile 2025™ ()"
type textarea "Chile v New Zealand | Group A | FIFA U-20 World Cup Chile 2025™ (E)"
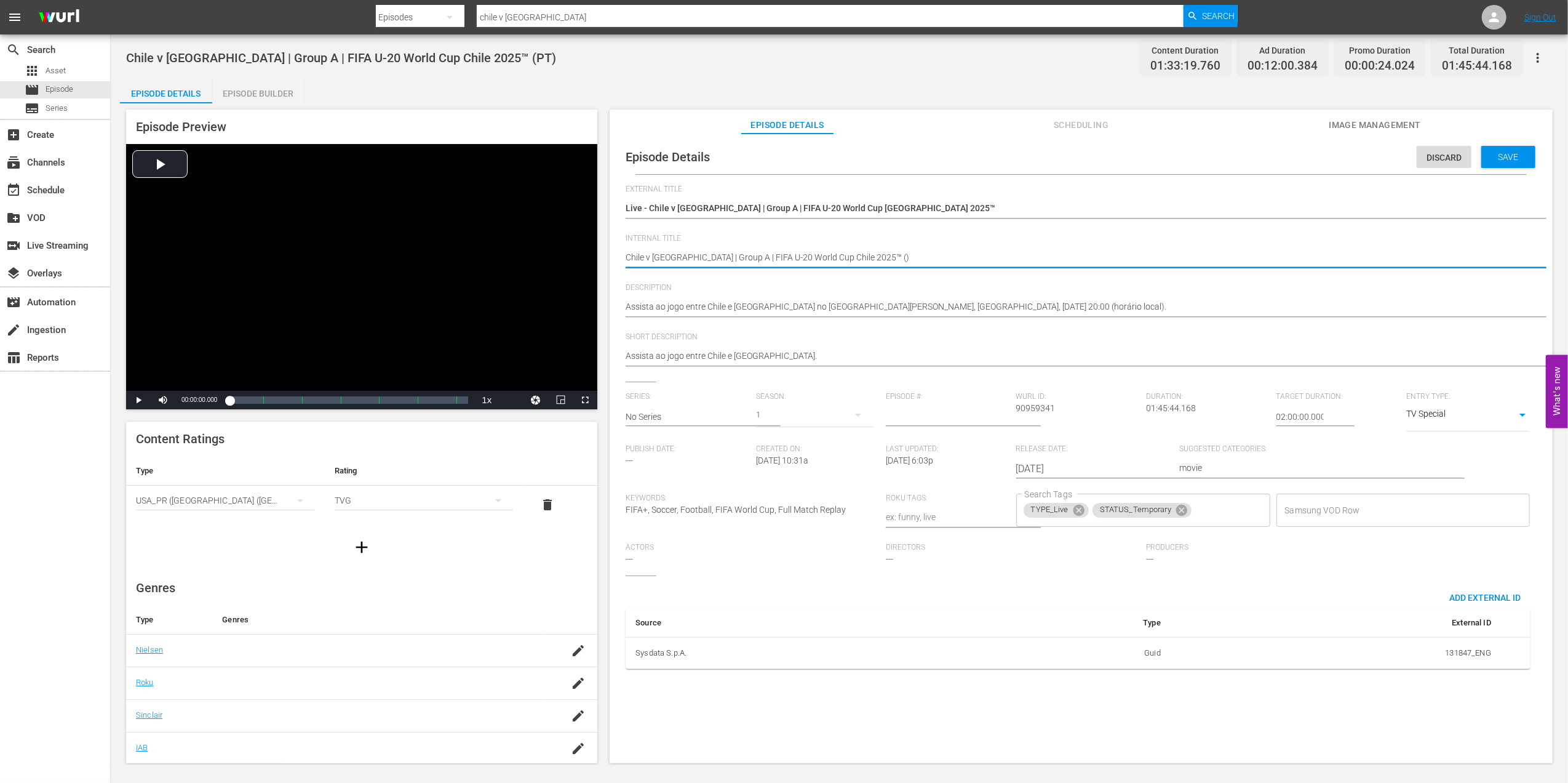
type textarea "Chile v New Zealand | Group A | FIFA U-20 World Cup Chile 2025™ (E)"
type textarea "Chile v New Zealand | Group A | FIFA U-20 World Cup Chile 2025™ (EN)"
click at [1256, 288] on span "Description" at bounding box center [1078, 288] width 905 height 10
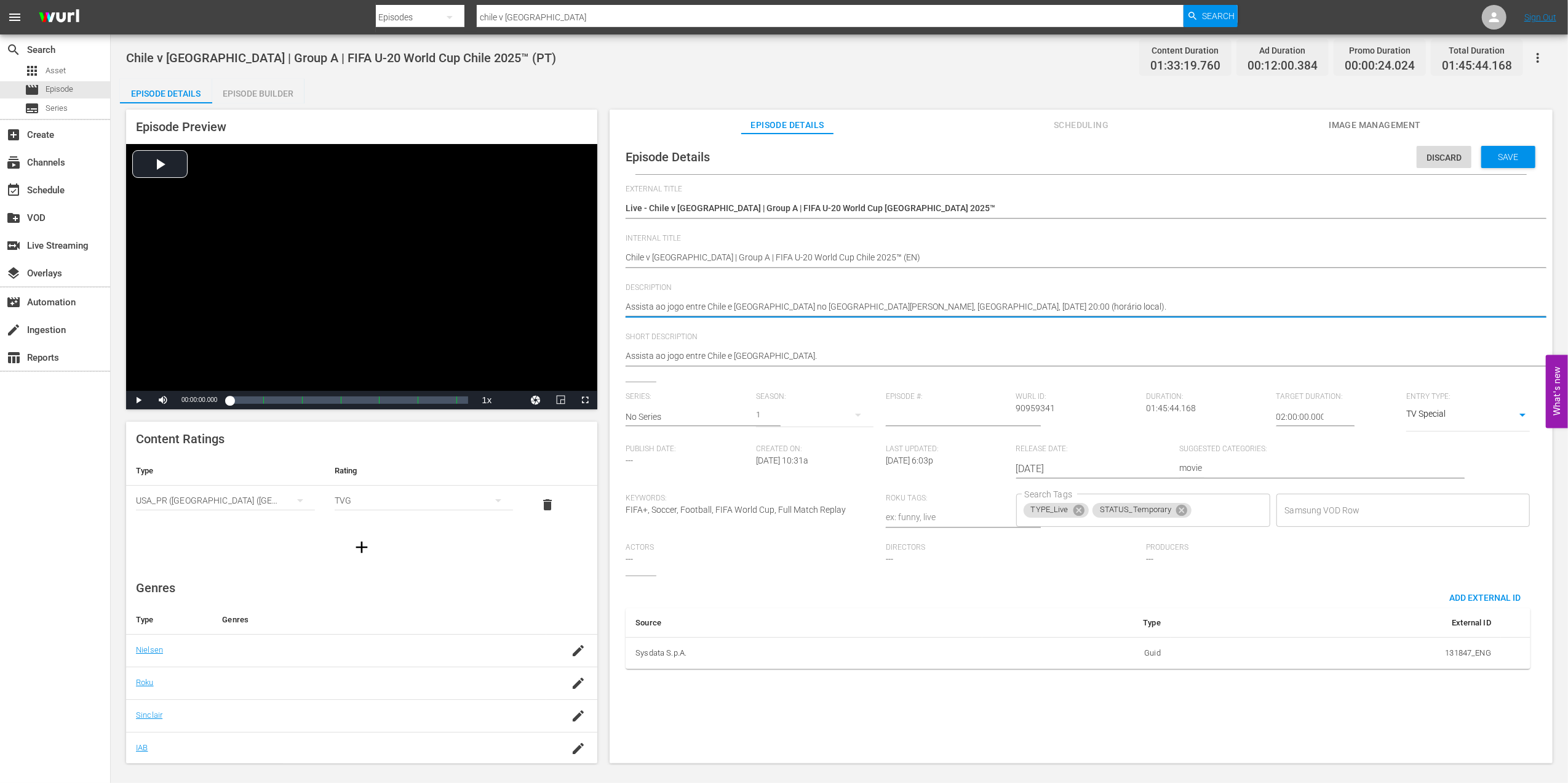
drag, startPoint x: 1192, startPoint y: 306, endPoint x: 613, endPoint y: 306, distance: 579.0
paste textarea "Watch the match between Chile and New Zealand played at Estadio Nacional Julio …"
type textarea "Watch the match between Chile and New Zealand played at Estadio Nacional Julio …"
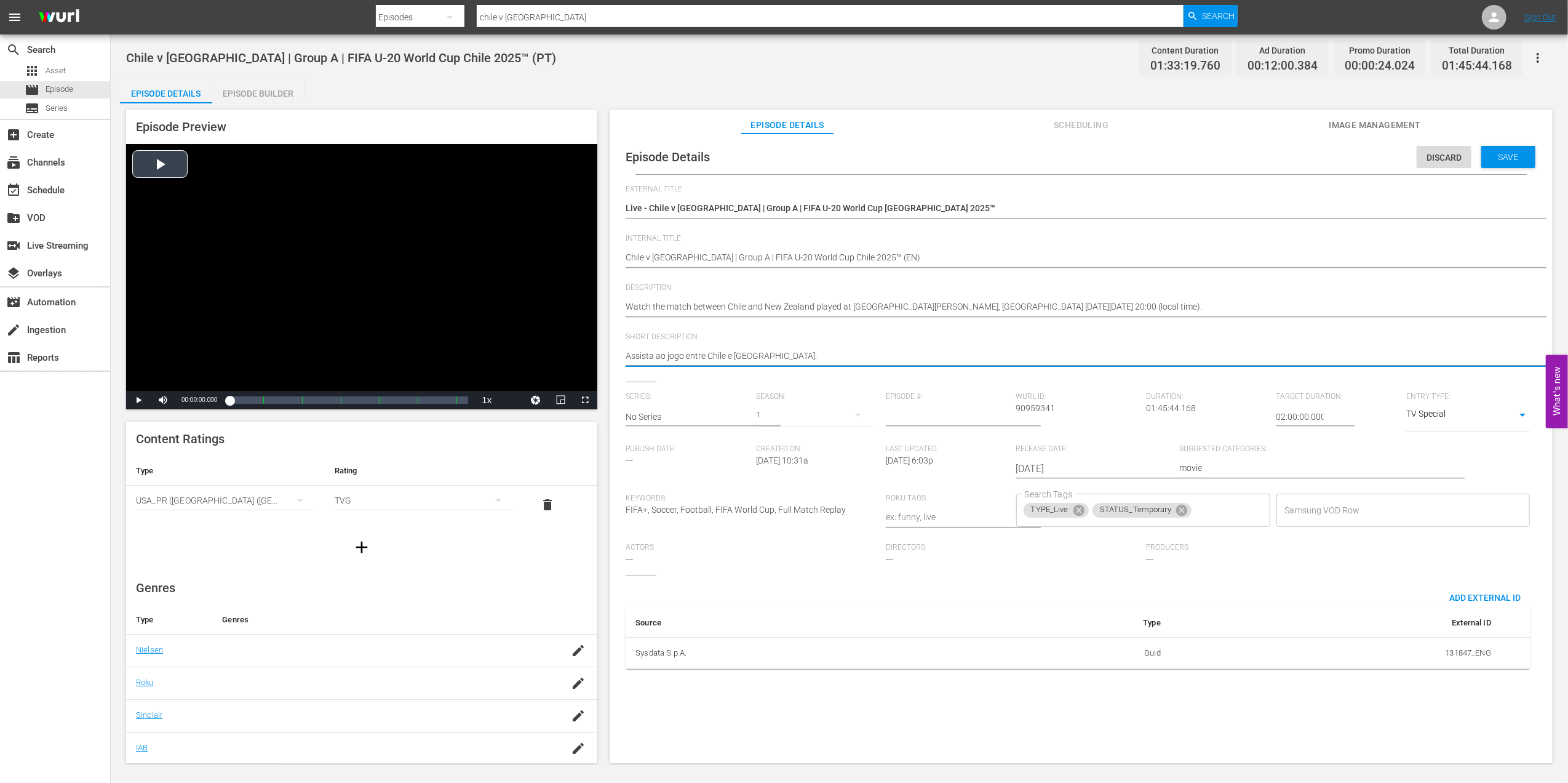
drag, startPoint x: 810, startPoint y: 352, endPoint x: 576, endPoint y: 353, distance: 234.0
paste textarea "Watch the match between Chile and New Zealand played at Estadio Nacional Julio …"
type textarea "Watch the match between Chile and New Zealand played at Estadio Nacional Julio …"
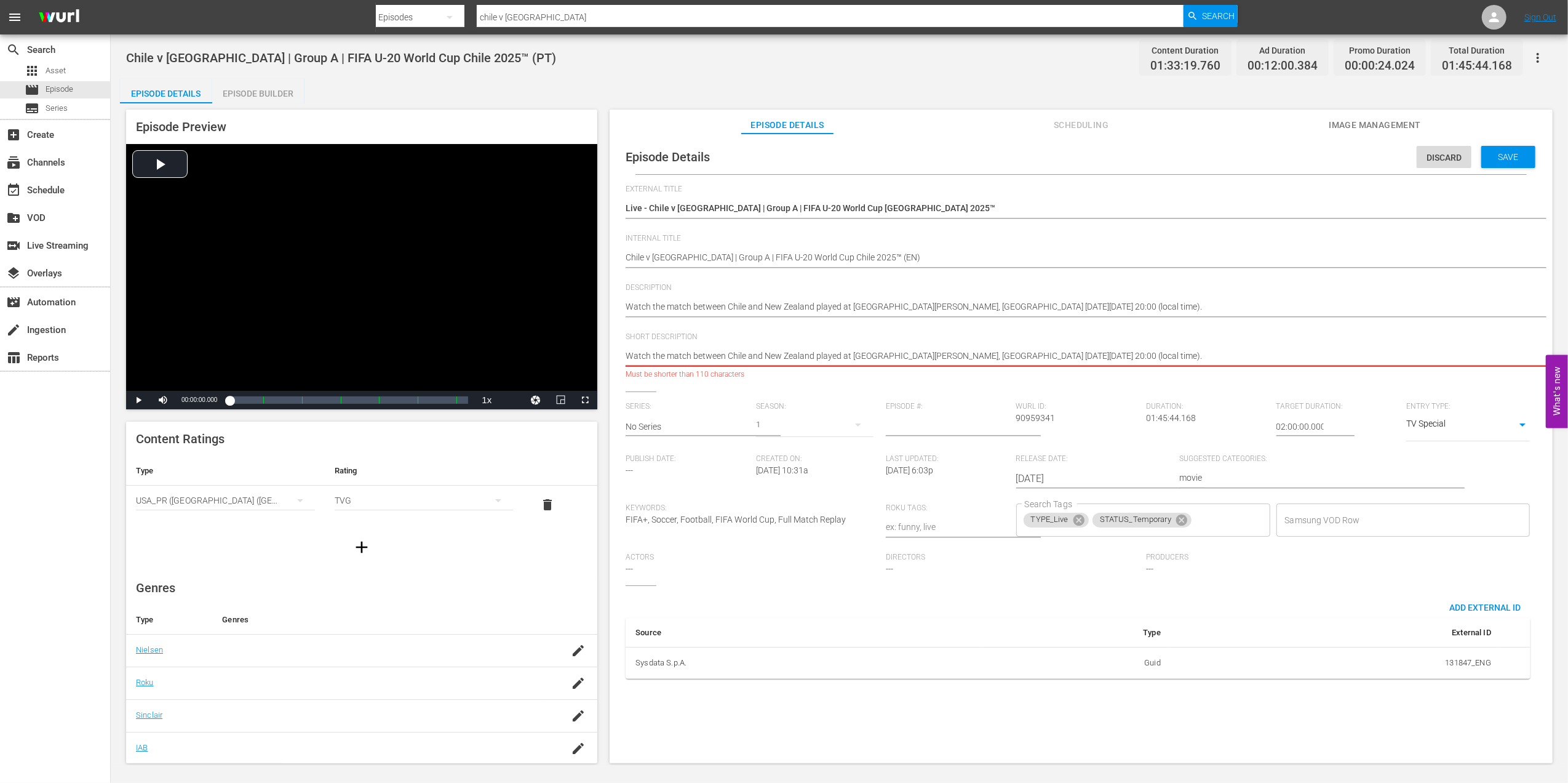
drag, startPoint x: 1271, startPoint y: 356, endPoint x: 1175, endPoint y: 356, distance: 96.0
click at [1175, 356] on textarea "Assista ao jogo entre Chile e Nova Zelândia." at bounding box center [1078, 357] width 905 height 15
type textarea "Watch the match between Chile and New Zealand played at Estadio Nacional Julio …"
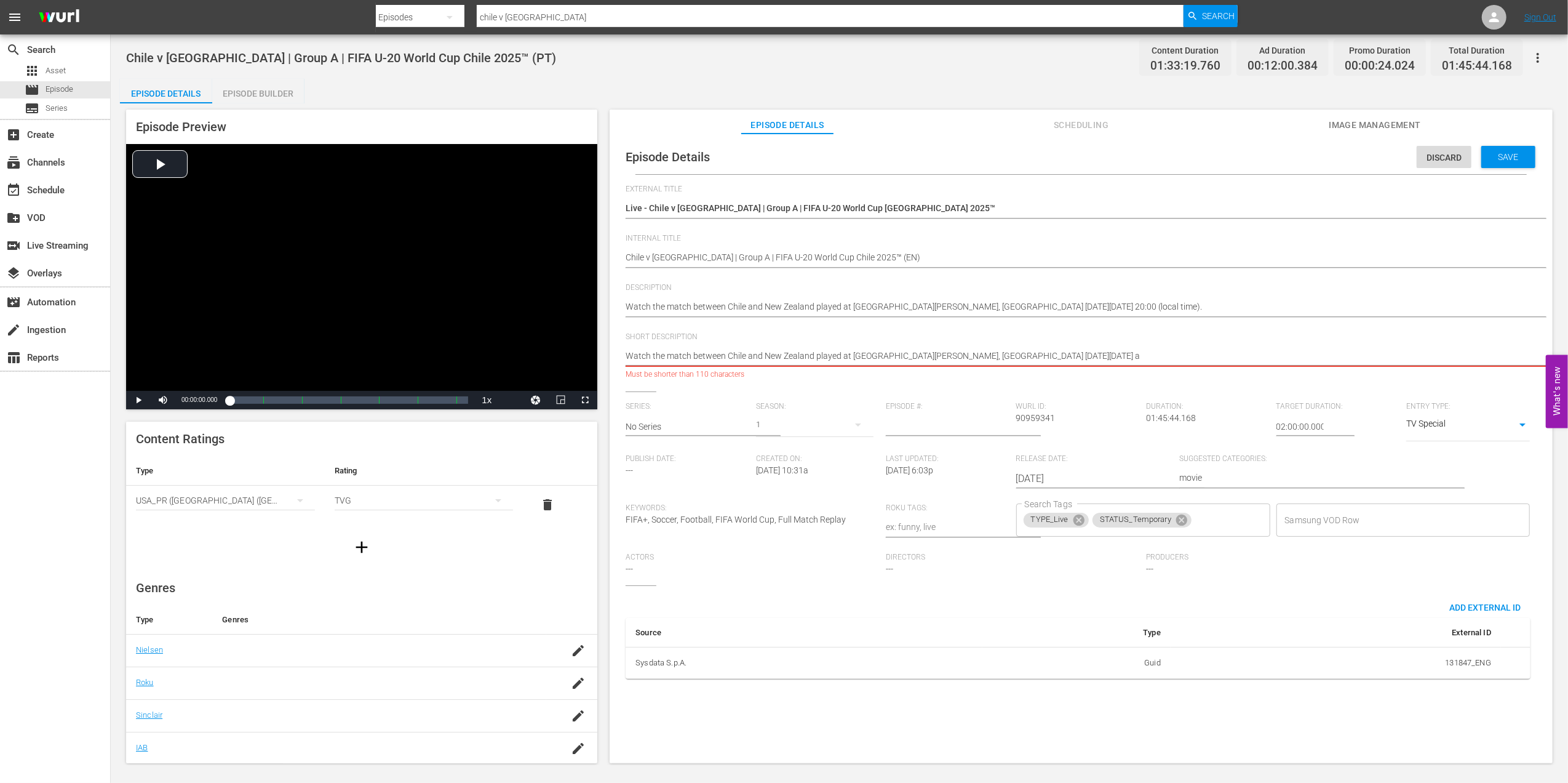
type textarea "Watch the match between Chile and New Zealand played at Estadio Nacional Julio …"
drag, startPoint x: 1175, startPoint y: 356, endPoint x: 1047, endPoint y: 355, distance: 128.0
click at [1047, 355] on textarea "Assista ao jogo entre Chile e Nova Zelândia." at bounding box center [1078, 357] width 905 height 15
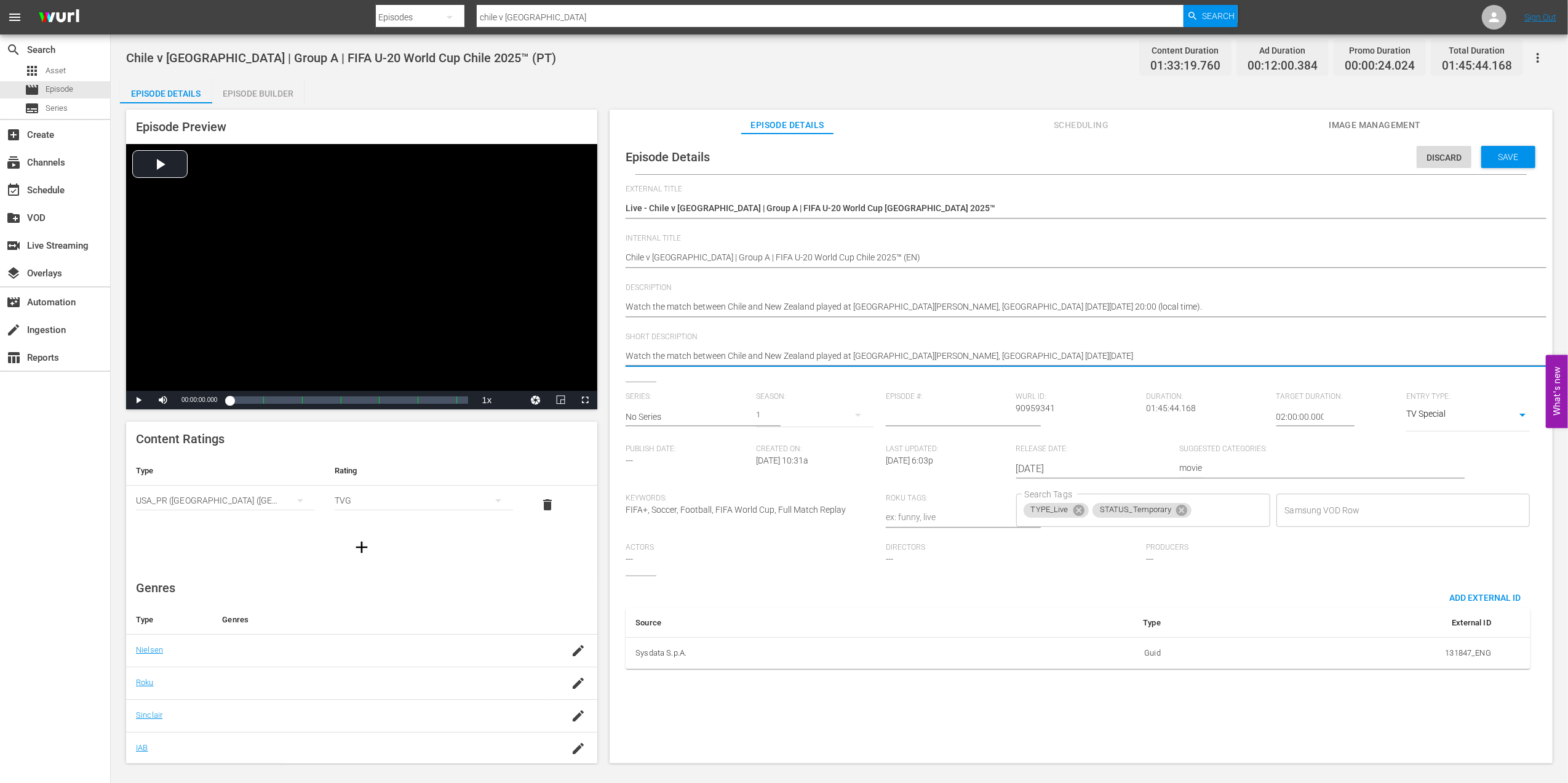
type textarea "Watch the match between Chile and New Zealand played at Estadio Nacional Julio …"
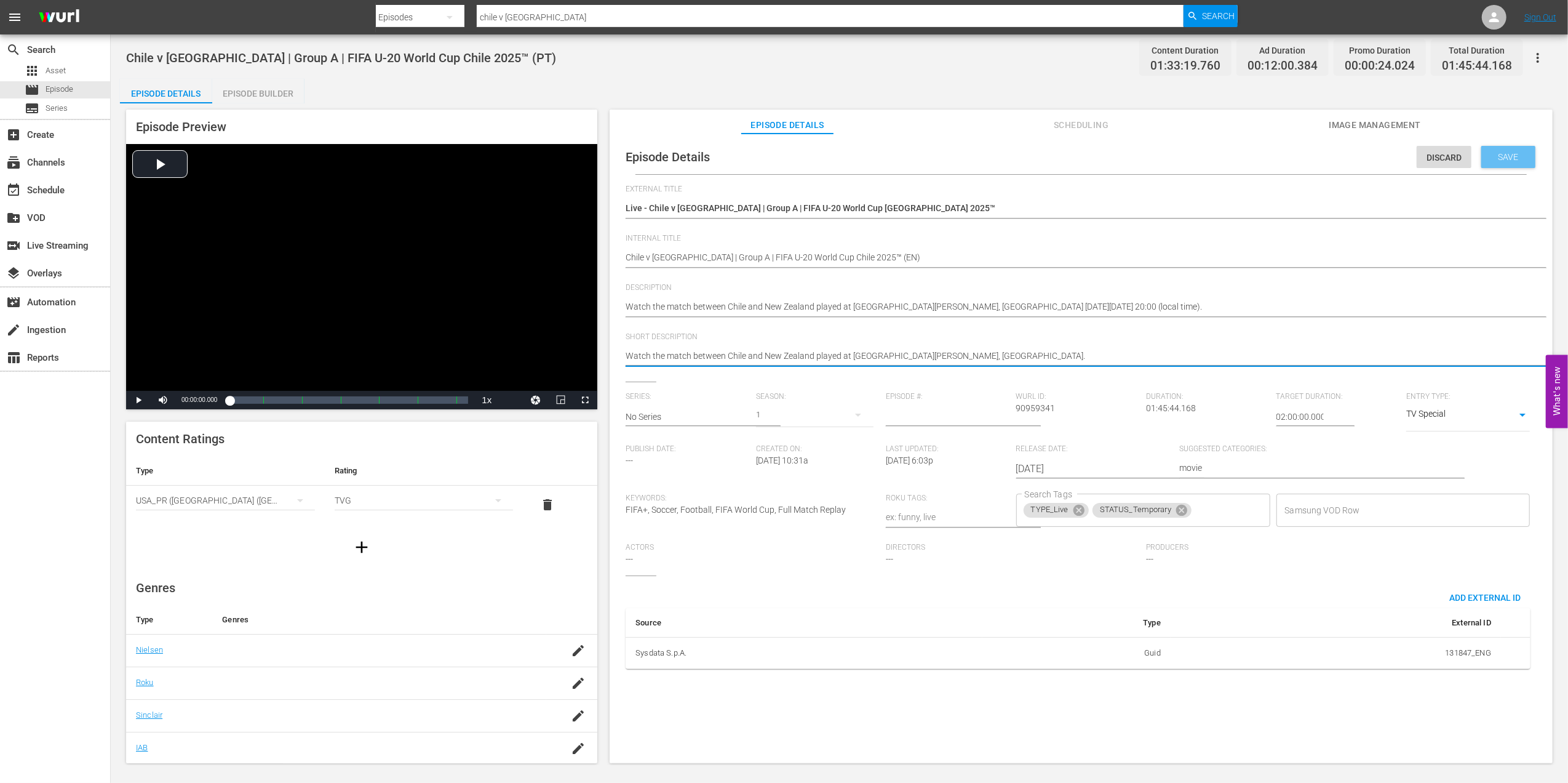
type textarea "Watch the match between Chile and New Zealand played at Estadio Nacional Julio …"
click at [1510, 160] on span "Save" at bounding box center [1508, 157] width 40 height 10
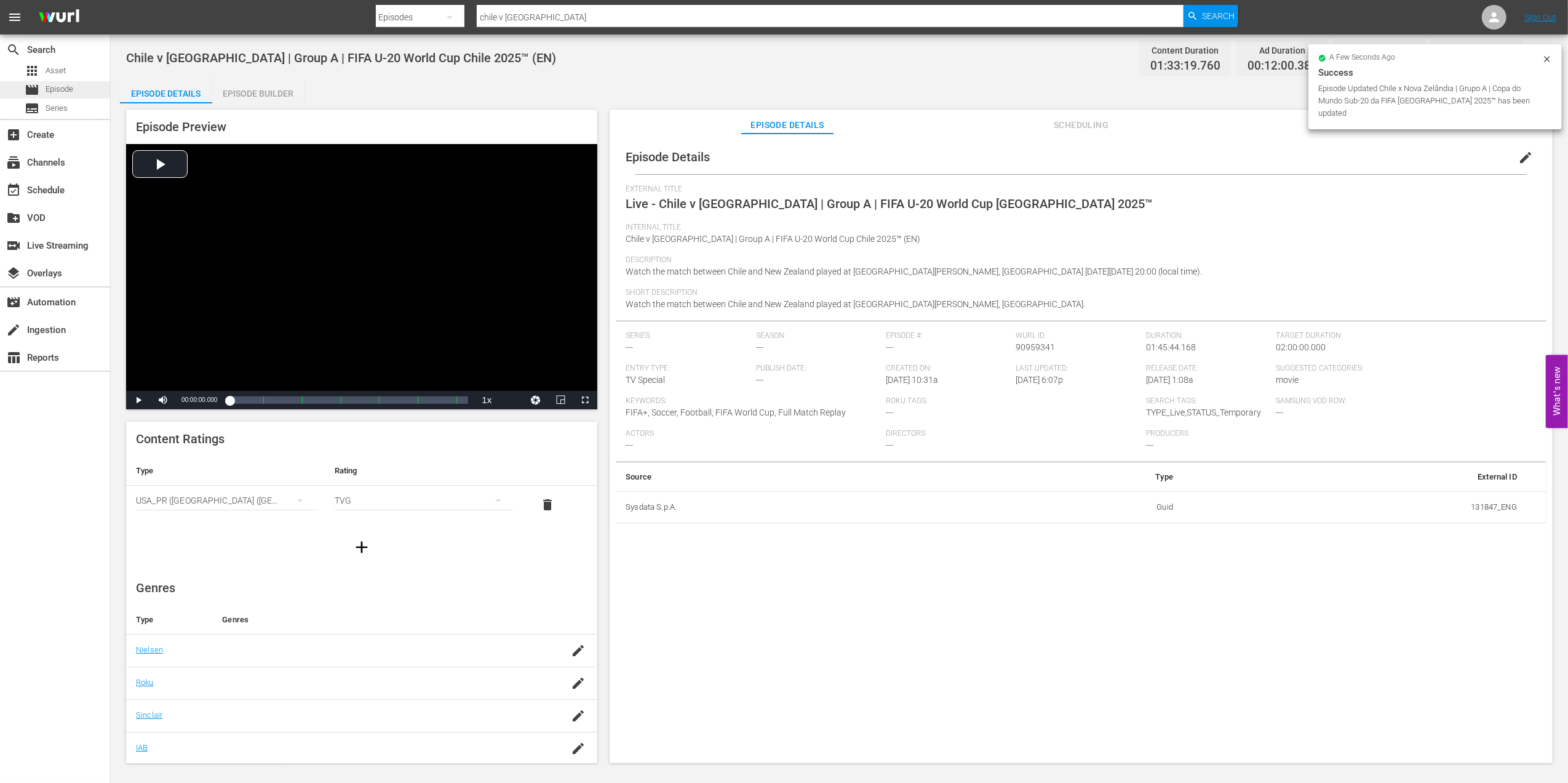
click at [61, 93] on span "Episode" at bounding box center [59, 89] width 28 height 12
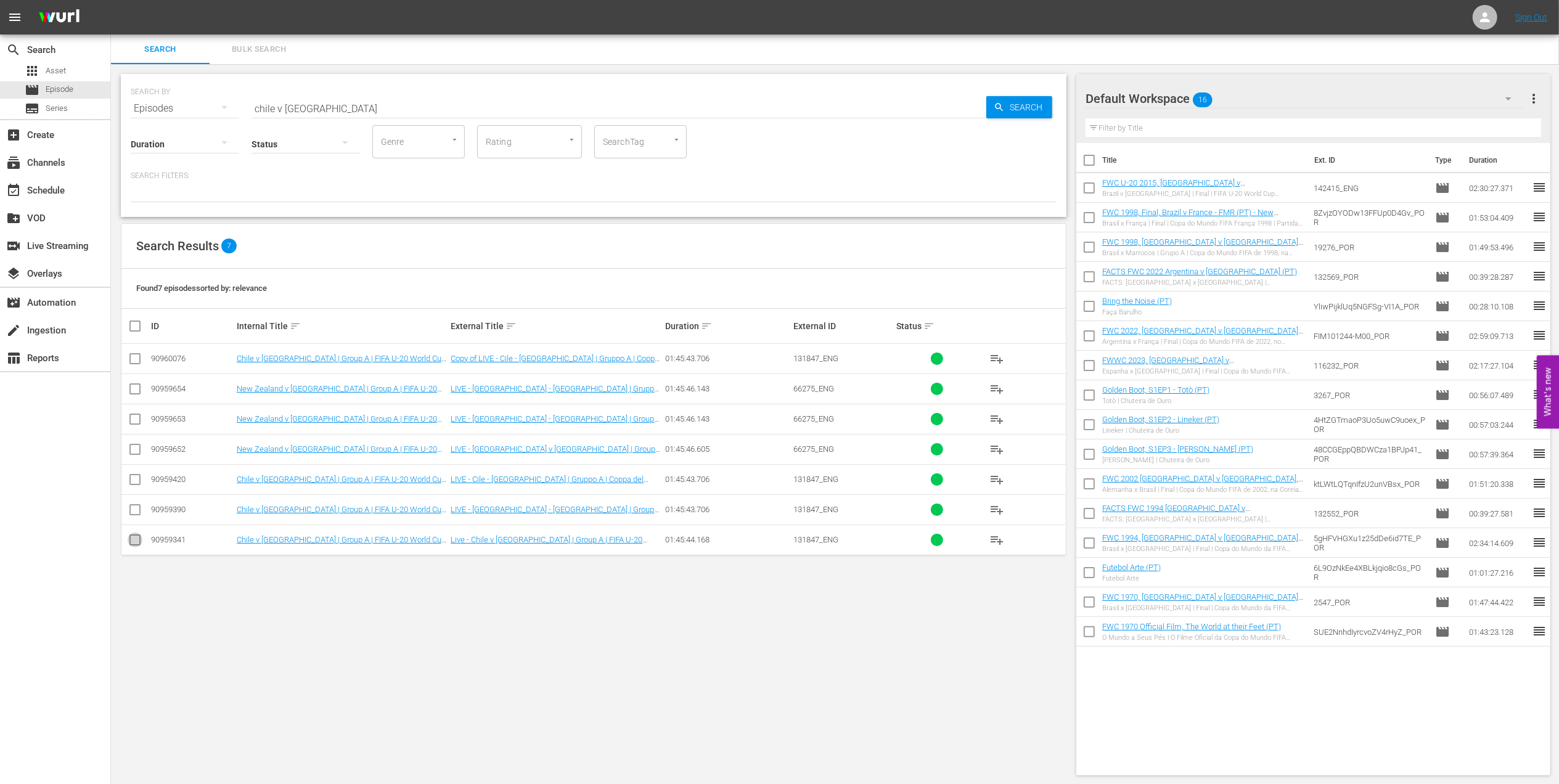
click at [136, 540] on input "checkbox" at bounding box center [135, 542] width 15 height 15
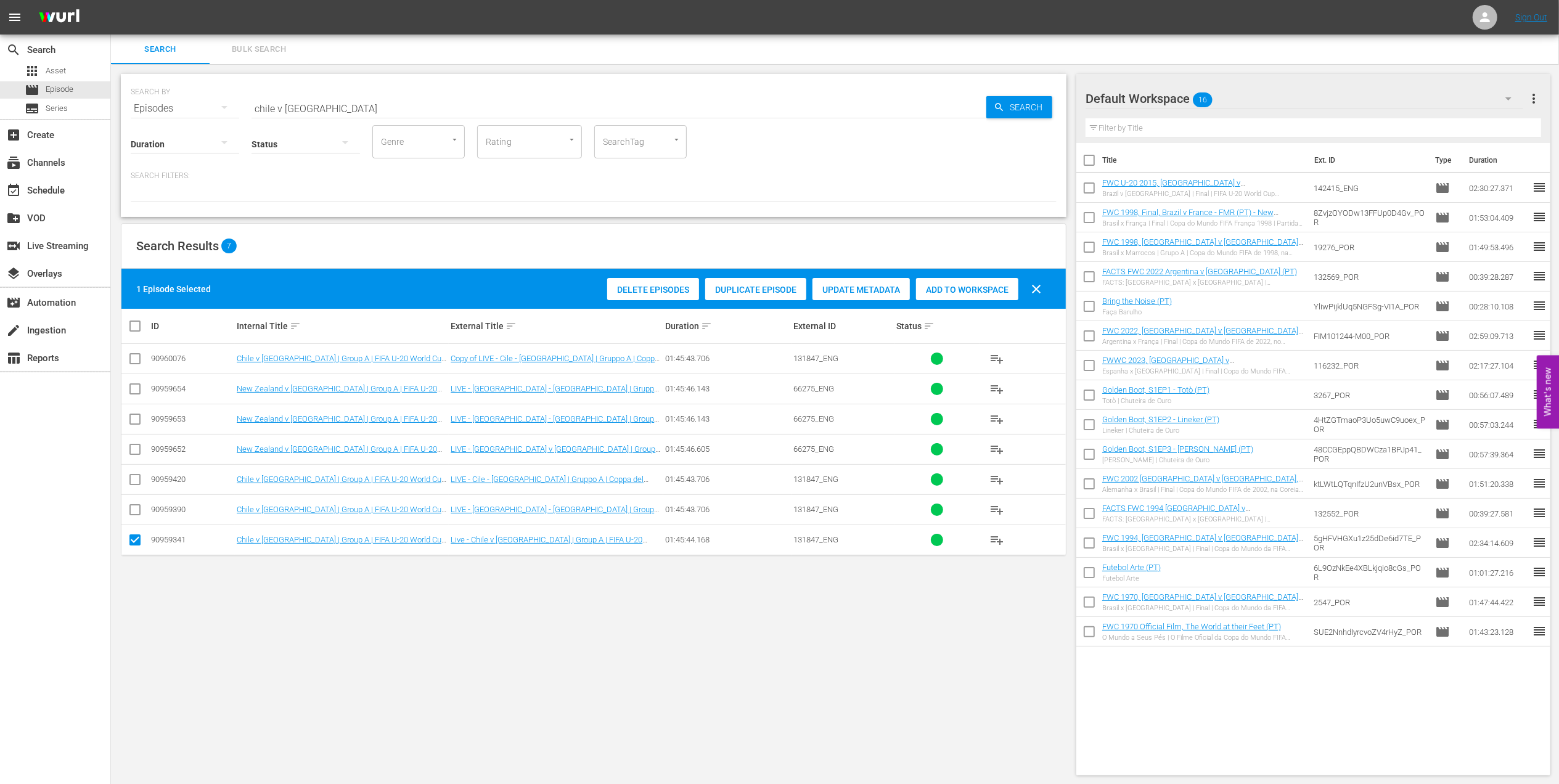
click at [952, 292] on span "Add to Workspace" at bounding box center [967, 289] width 103 height 10
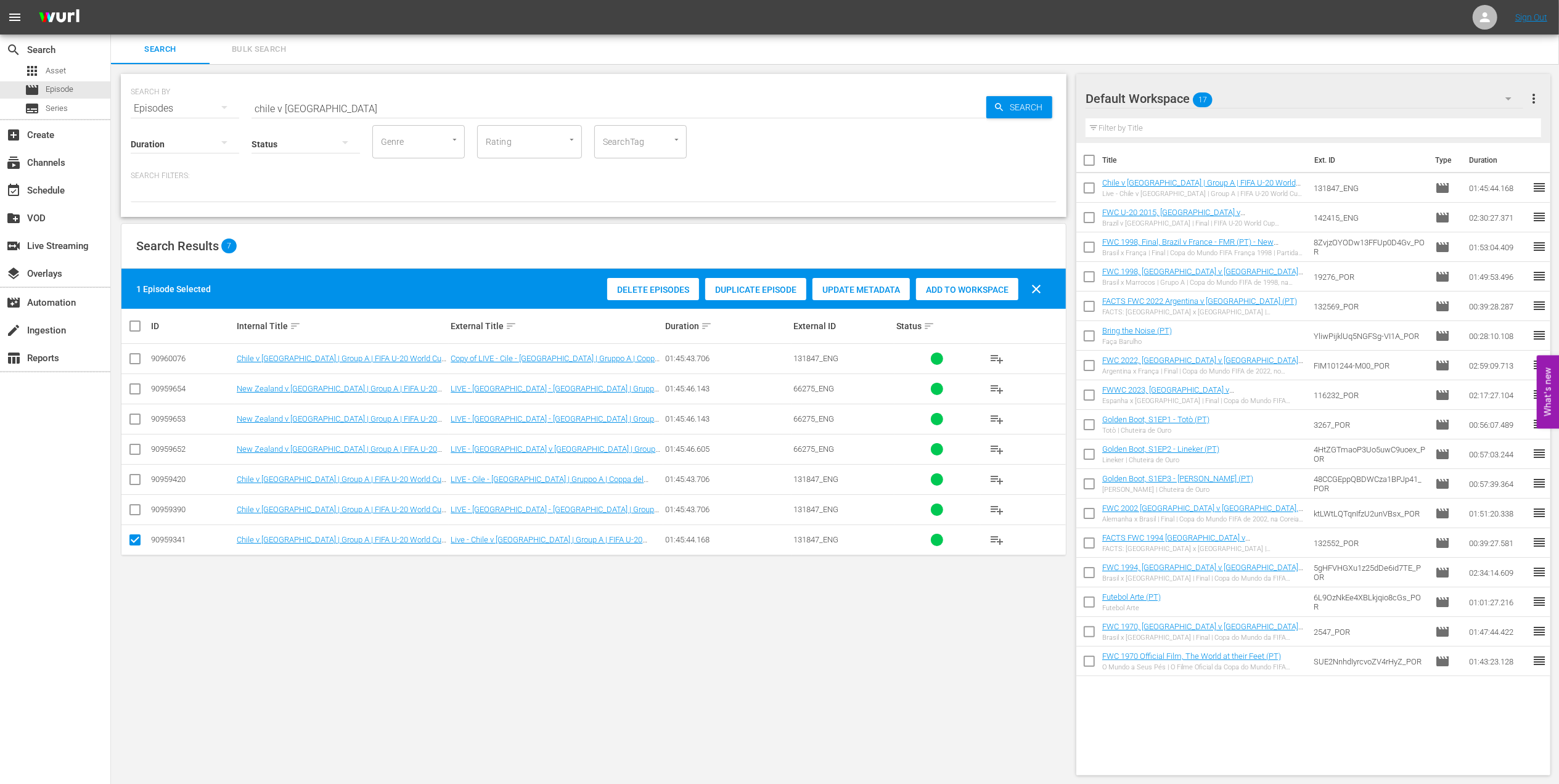
click at [763, 291] on span "Duplicate Episode" at bounding box center [756, 289] width 101 height 10
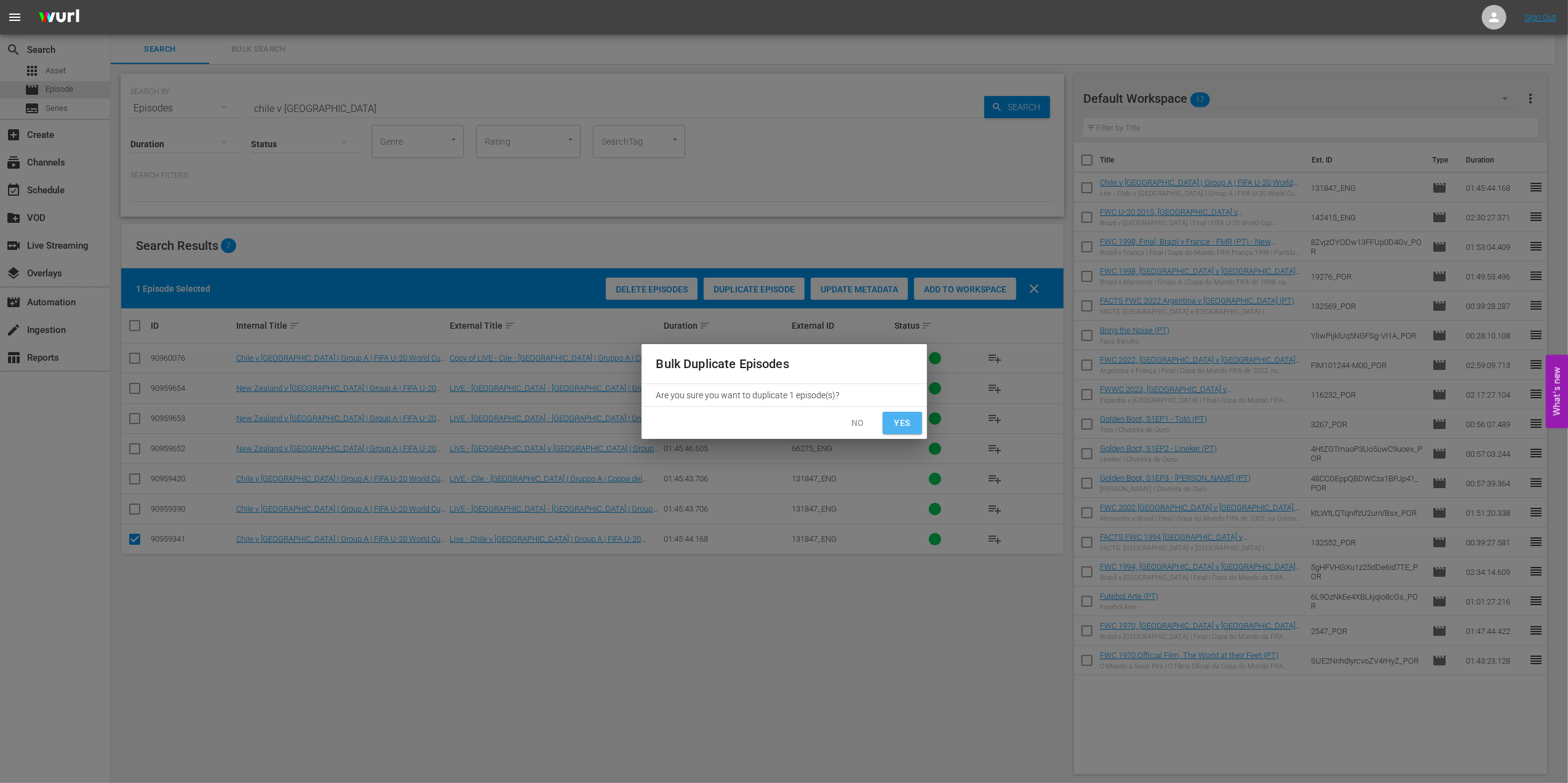
click at [894, 417] on span "Yes" at bounding box center [903, 424] width 20 height 16
checkbox input "false"
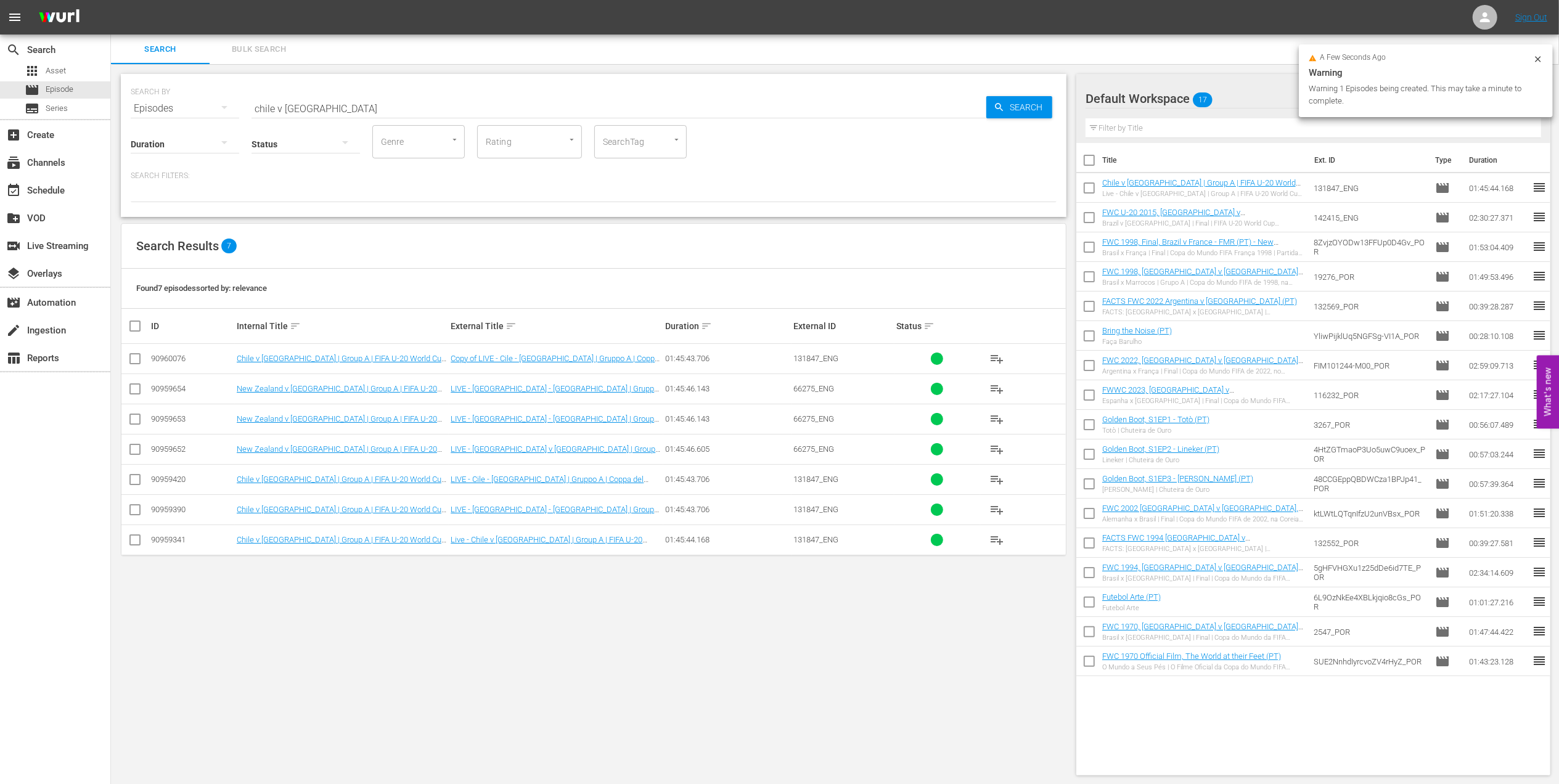
drag, startPoint x: 345, startPoint y: 111, endPoint x: 390, endPoint y: 127, distance: 47.8
click at [346, 113] on div "SEARCH BY Search By Episodes Search ID, Title, Description, Keywords, or Catego…" at bounding box center [593, 145] width 945 height 143
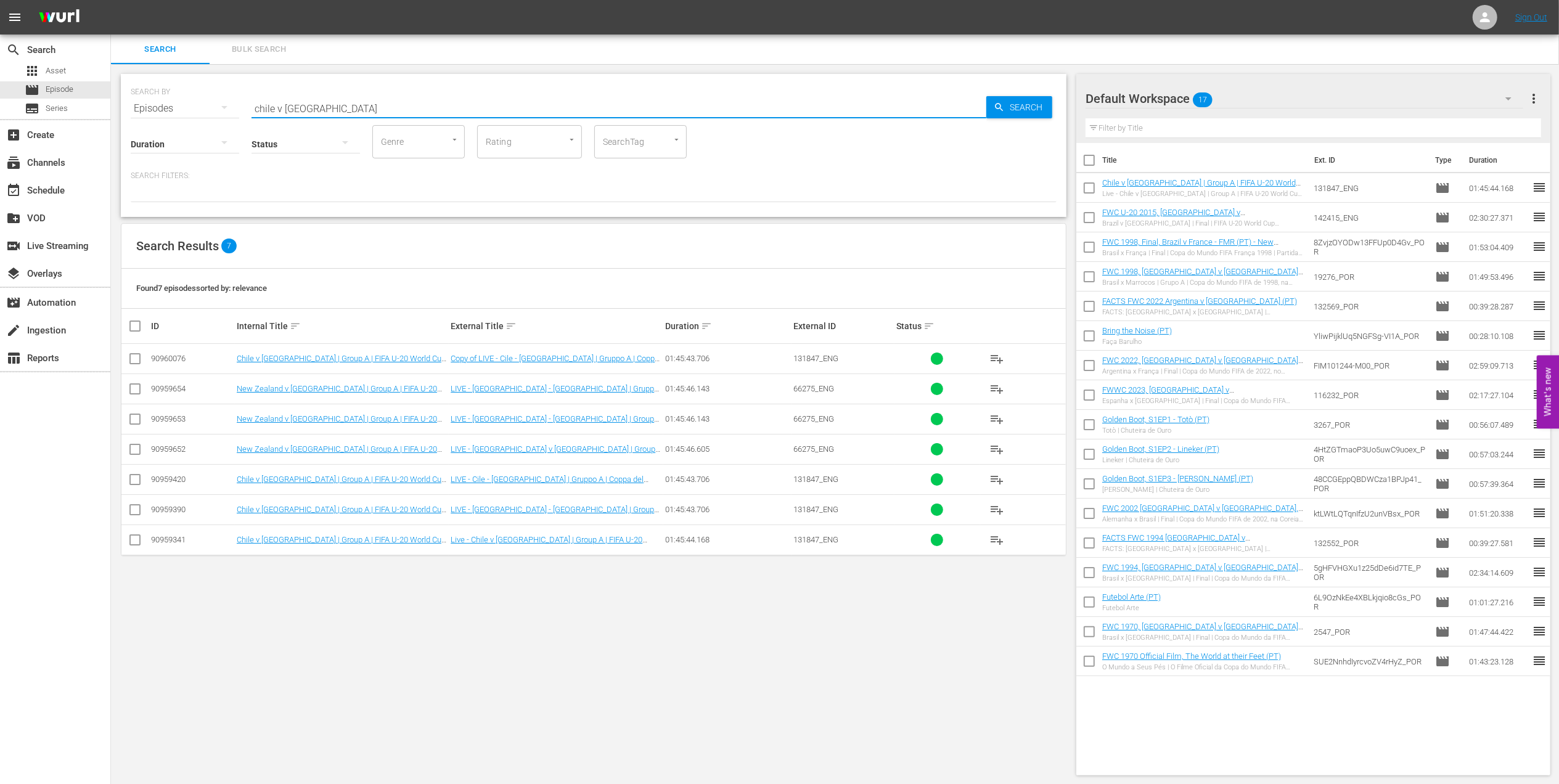
type input "chile v new zealand"
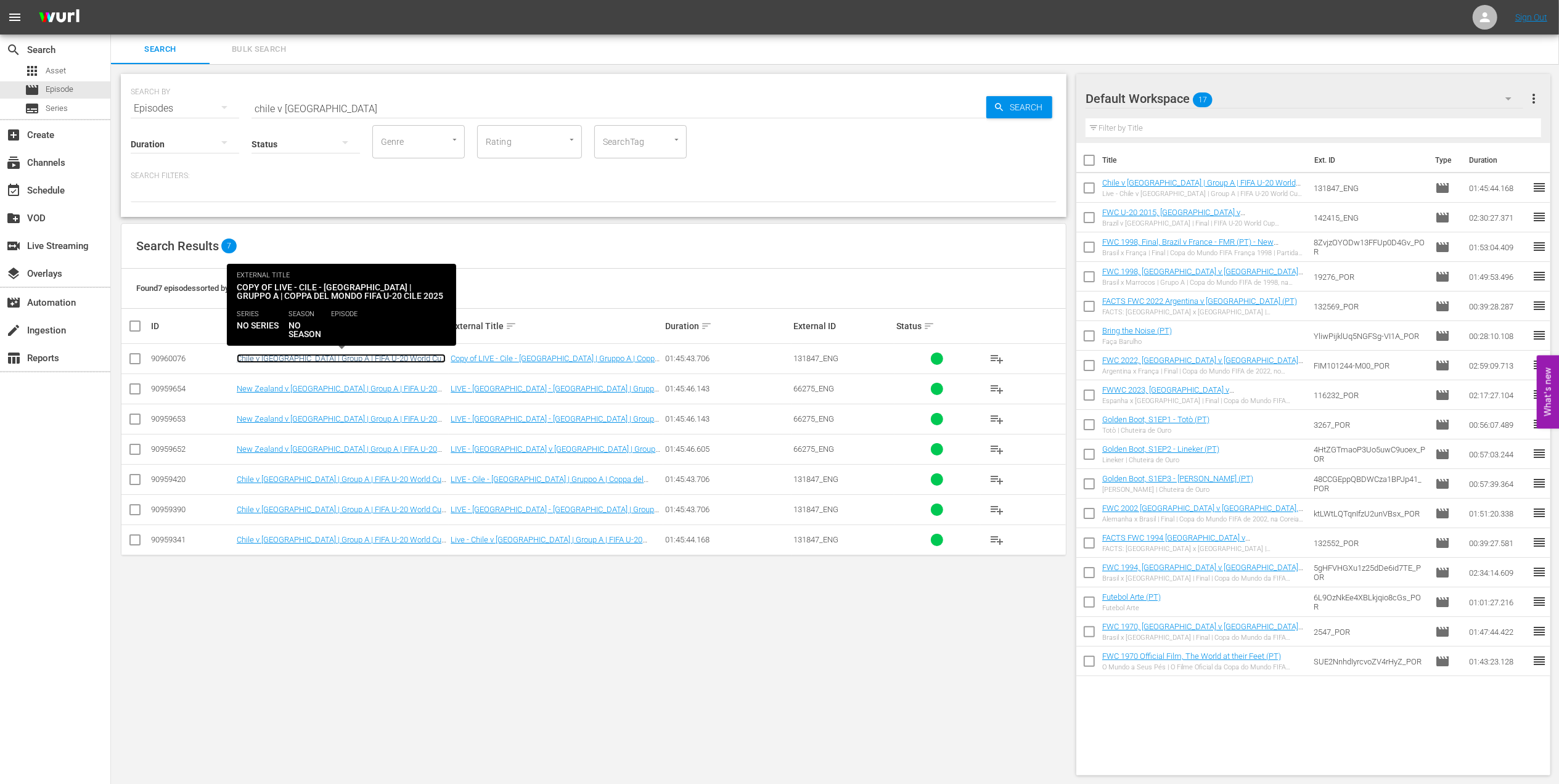
click at [369, 359] on link "Chile v New Zealand | Group A | FIFA U-20 World Cup Chile 2025™ (IT)" at bounding box center [341, 363] width 209 height 19
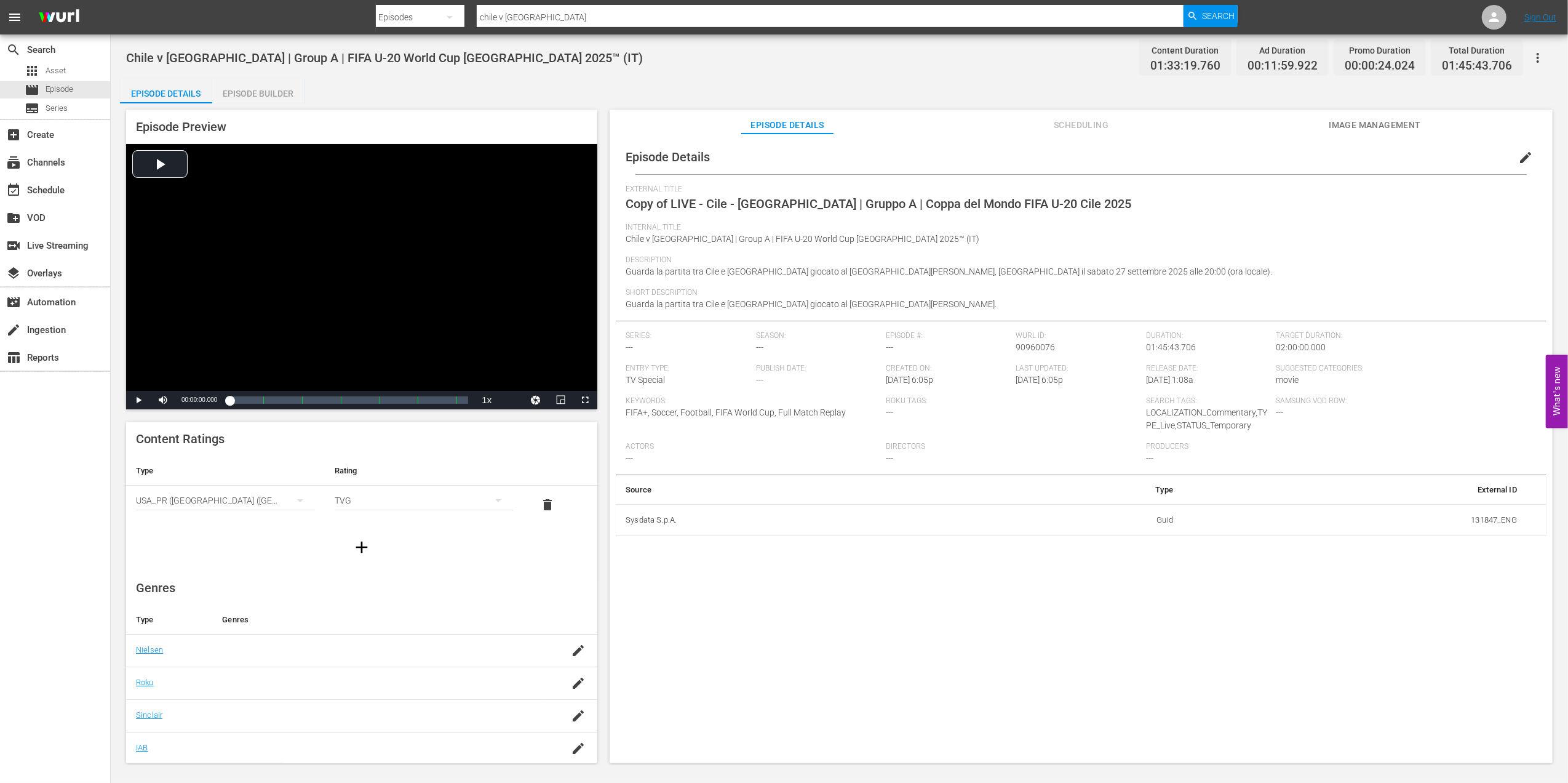
click at [1518, 153] on span "edit" at bounding box center [1525, 157] width 15 height 15
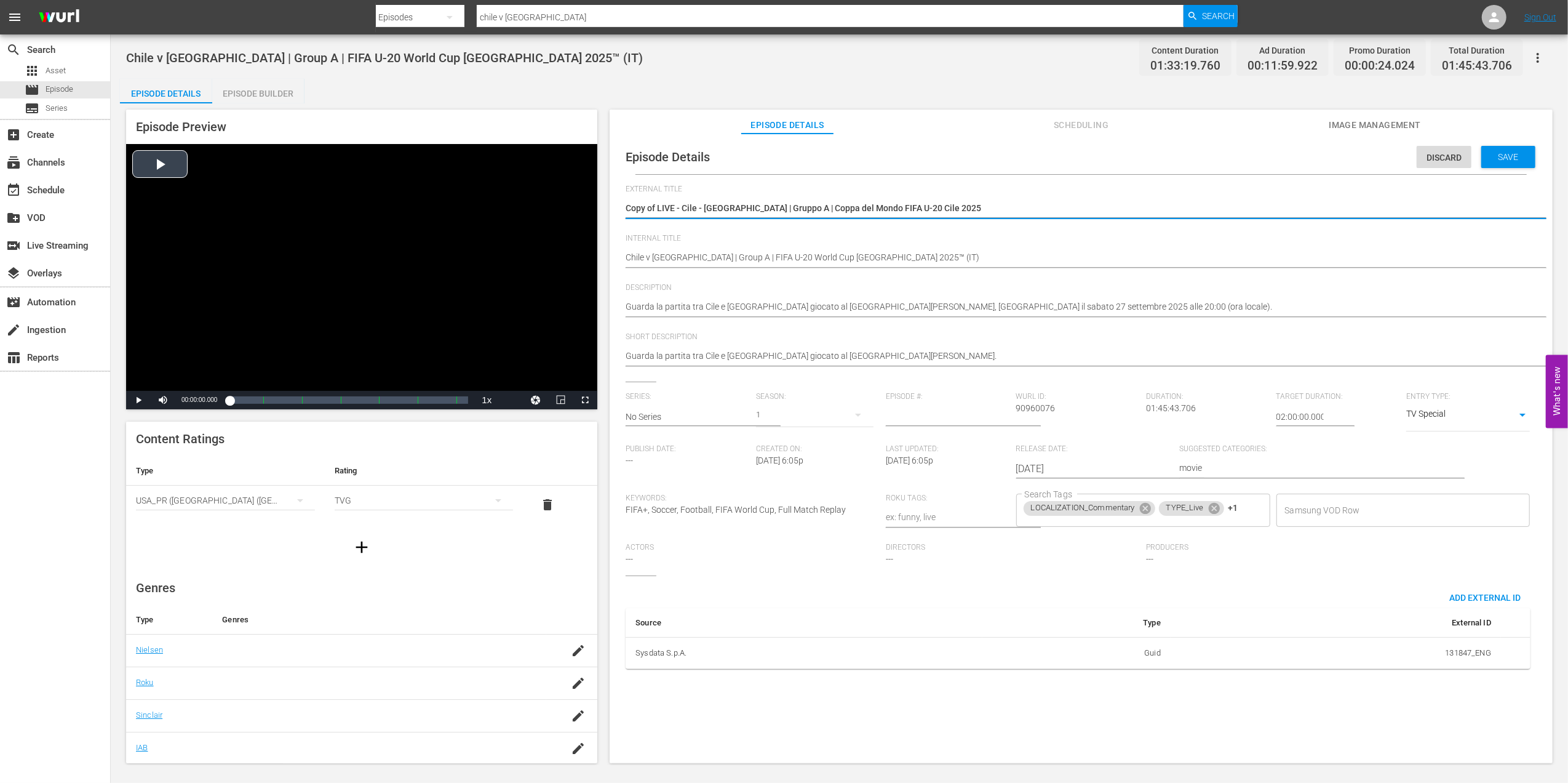
drag, startPoint x: 970, startPoint y: 205, endPoint x: 592, endPoint y: 207, distance: 378.0
click at [592, 207] on div "Episode Preview Video Player is loading. Play Video Play Mute Current Time 00:0…" at bounding box center [839, 438] width 1439 height 670
type textarea "Chile x [GEOGRAPHIC_DATA] | Grupo A | Copa do Mundo Sub-20 da FIFA [GEOGRAPHIC_…"
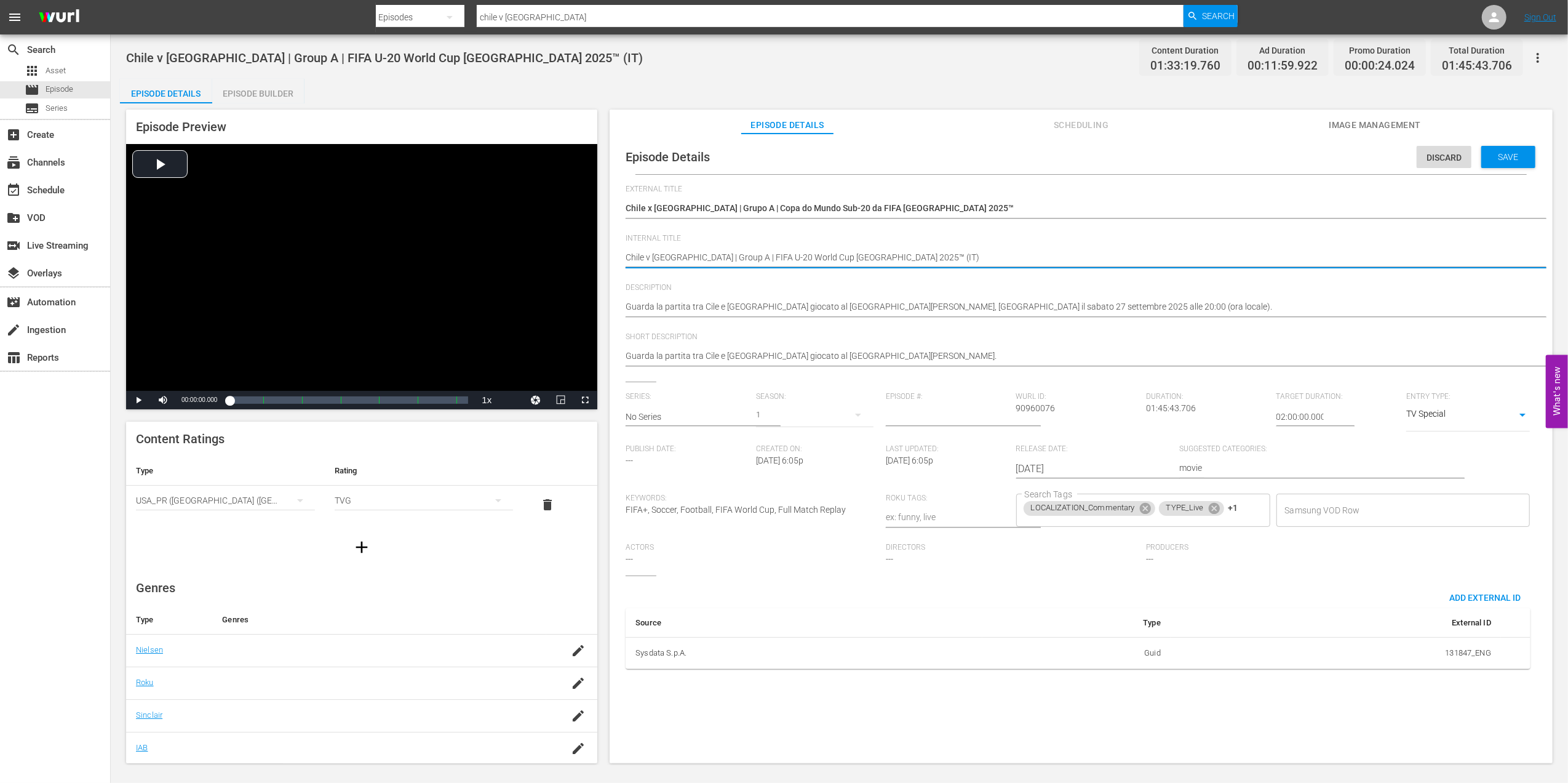
type textarea "Chile v New Zealand | Group A | FIFA U-20 World Cup Chile 2025™ (I)"
type textarea "Chile v New Zealand | Group A | FIFA U-20 World Cup Chile 2025™ ()"
type textarea "Chile v New Zealand | Group A | FIFA U-20 World Cup Chile 2025™ (P)"
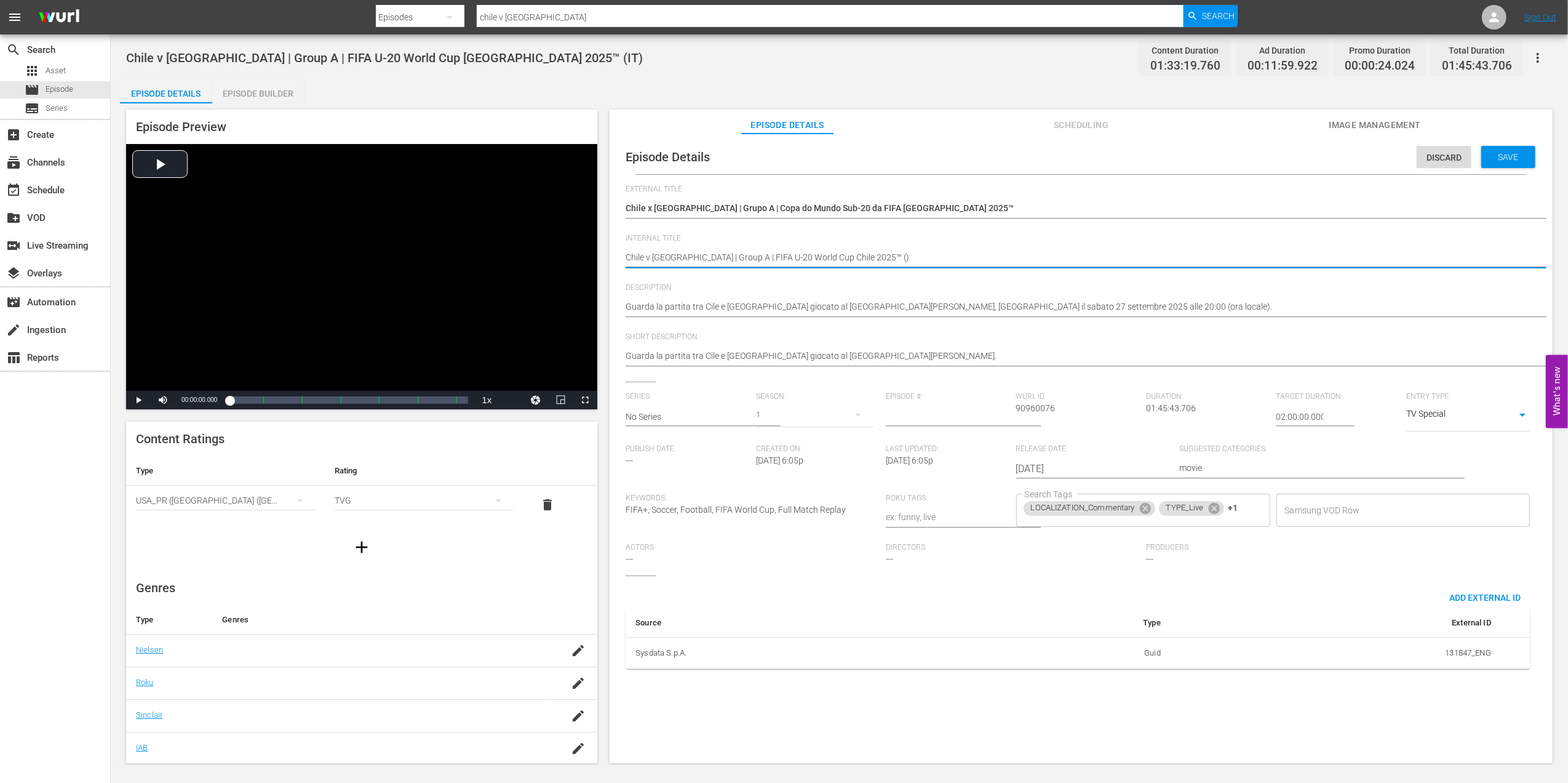
type textarea "Chile v New Zealand | Group A | FIFA U-20 World Cup Chile 2025™ (P)"
type textarea "Chile v [GEOGRAPHIC_DATA] | Group A | FIFA U-20 World Cup Chile 2025™ (PT)"
click at [256, 94] on div "Episode Builder" at bounding box center [258, 94] width 92 height 30
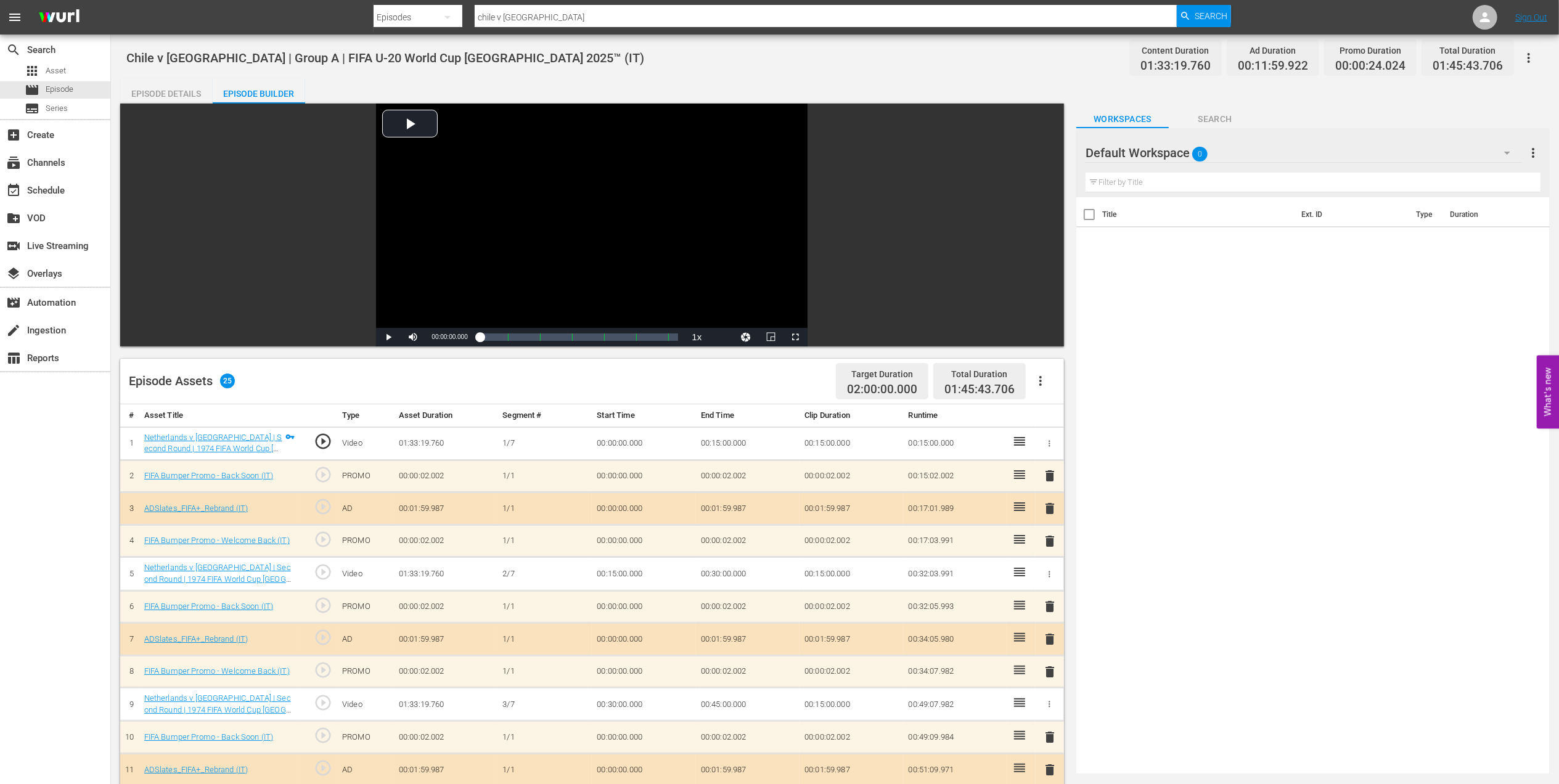
click at [182, 85] on div "Episode Details" at bounding box center [167, 94] width 93 height 30
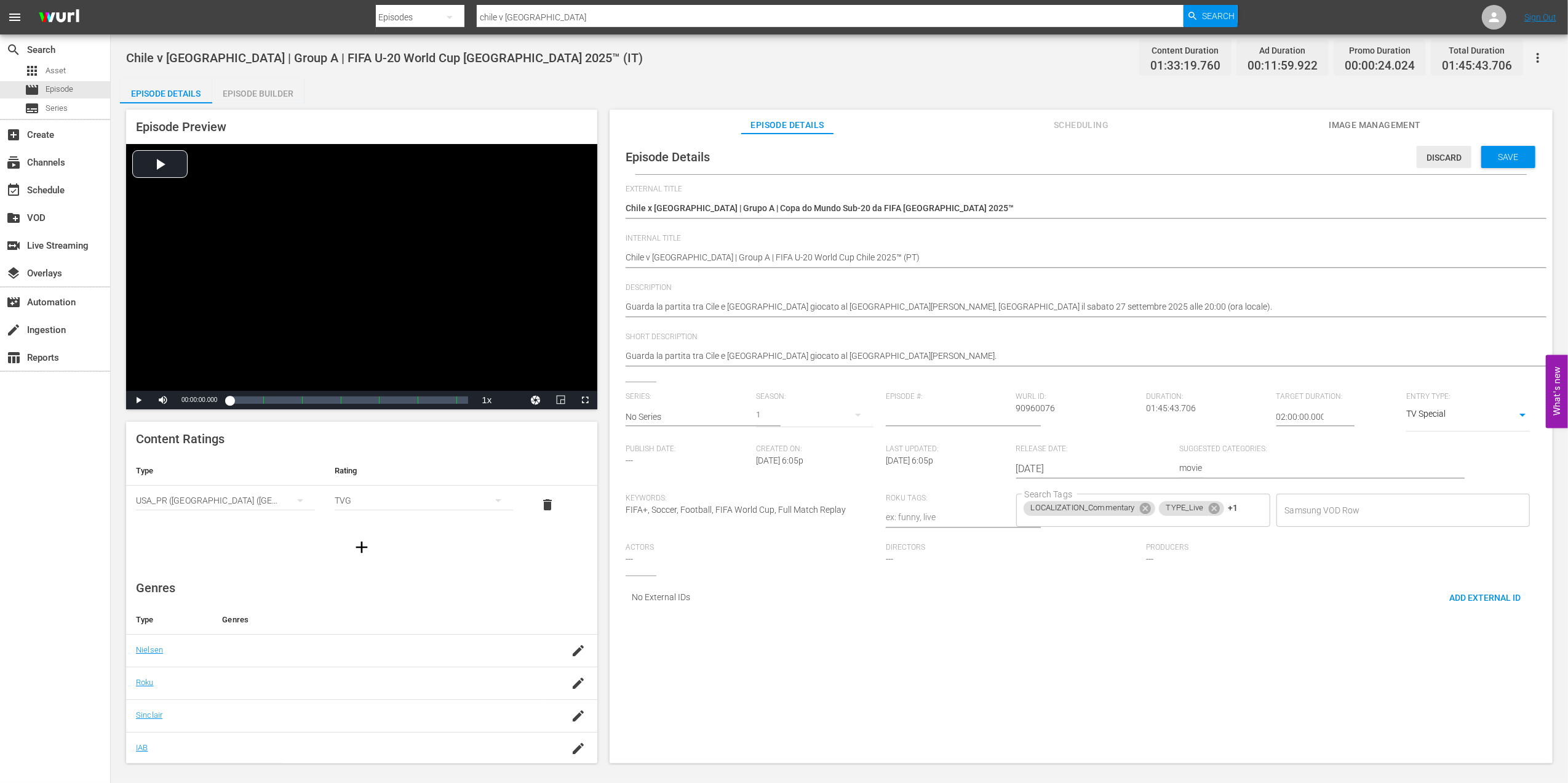
click at [1440, 156] on span "Discard" at bounding box center [1443, 157] width 55 height 10
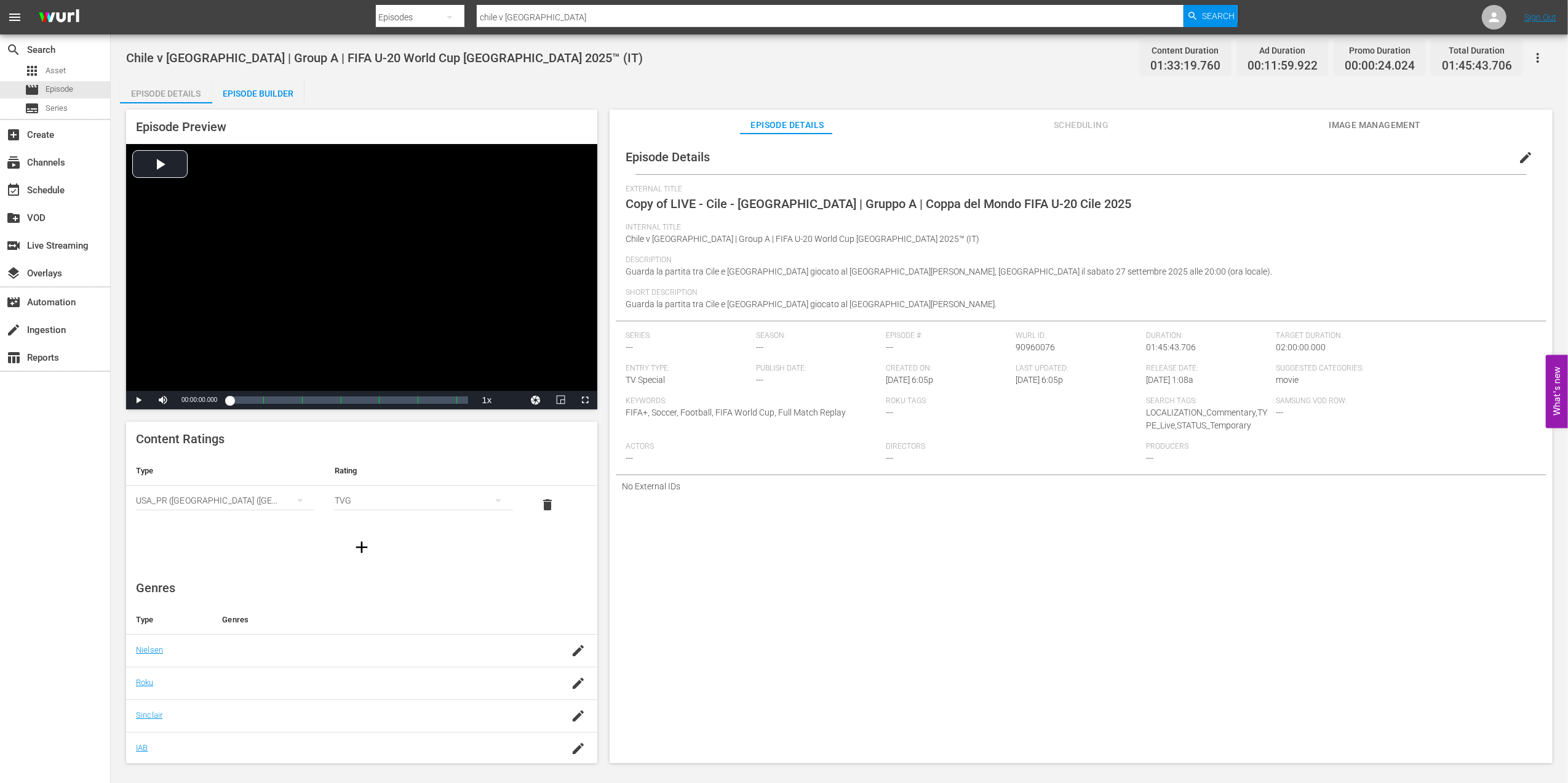
click at [1518, 156] on span "edit" at bounding box center [1525, 157] width 15 height 15
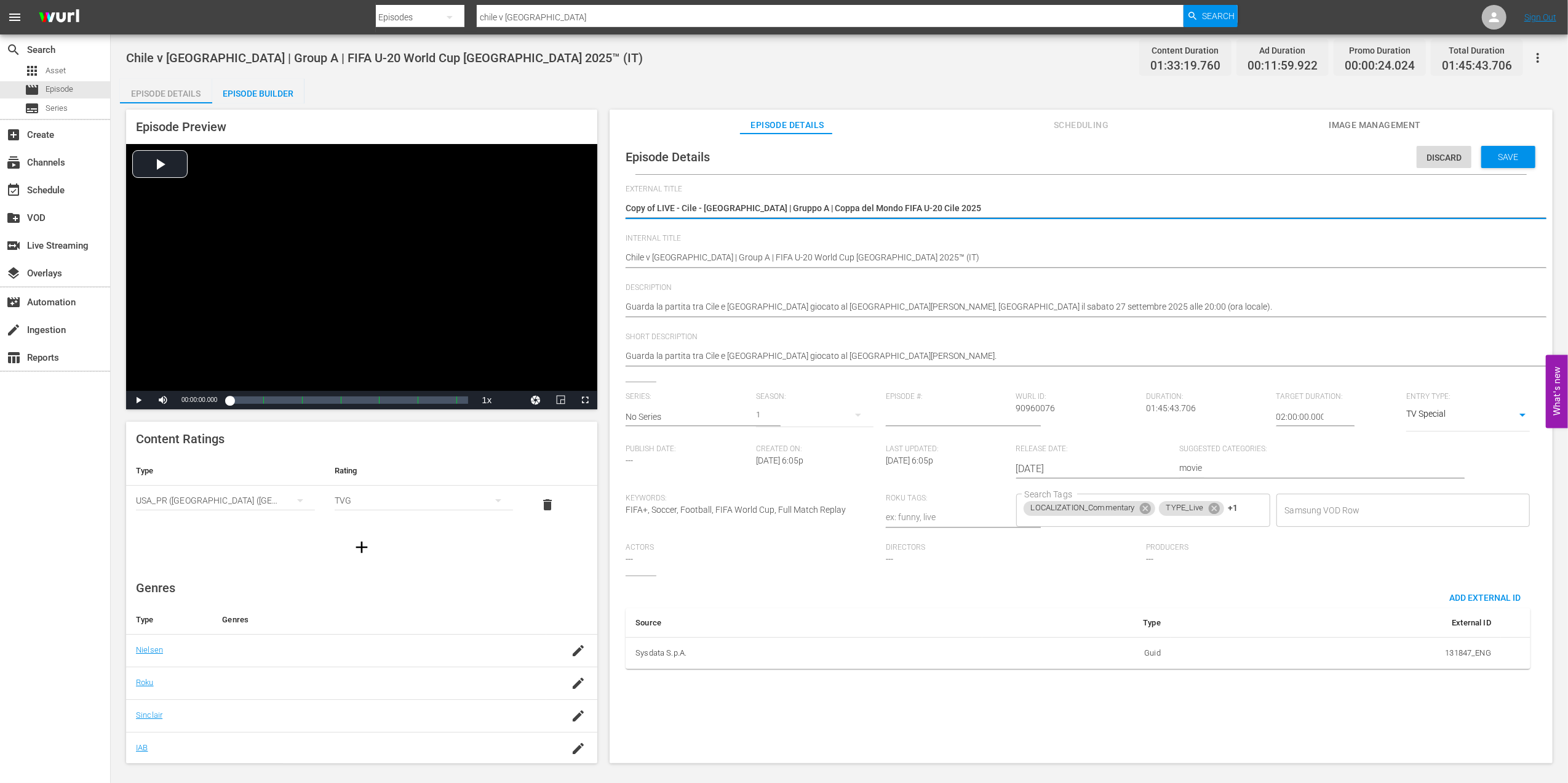
drag, startPoint x: 747, startPoint y: 203, endPoint x: 593, endPoint y: 203, distance: 154.0
click at [593, 203] on div "Episode Preview Video Player is loading. Play Video Play Mute Current Time 00:0…" at bounding box center [839, 438] width 1439 height 670
paste textarea "hile x Nova Zelândia | Grupo A | Copa do Mundo Sub-20 da FIFA Chile 2025™"
type textarea "Chile x [GEOGRAPHIC_DATA] | Grupo A | Copa do Mundo Sub-20 da FIFA [GEOGRAPHIC_…"
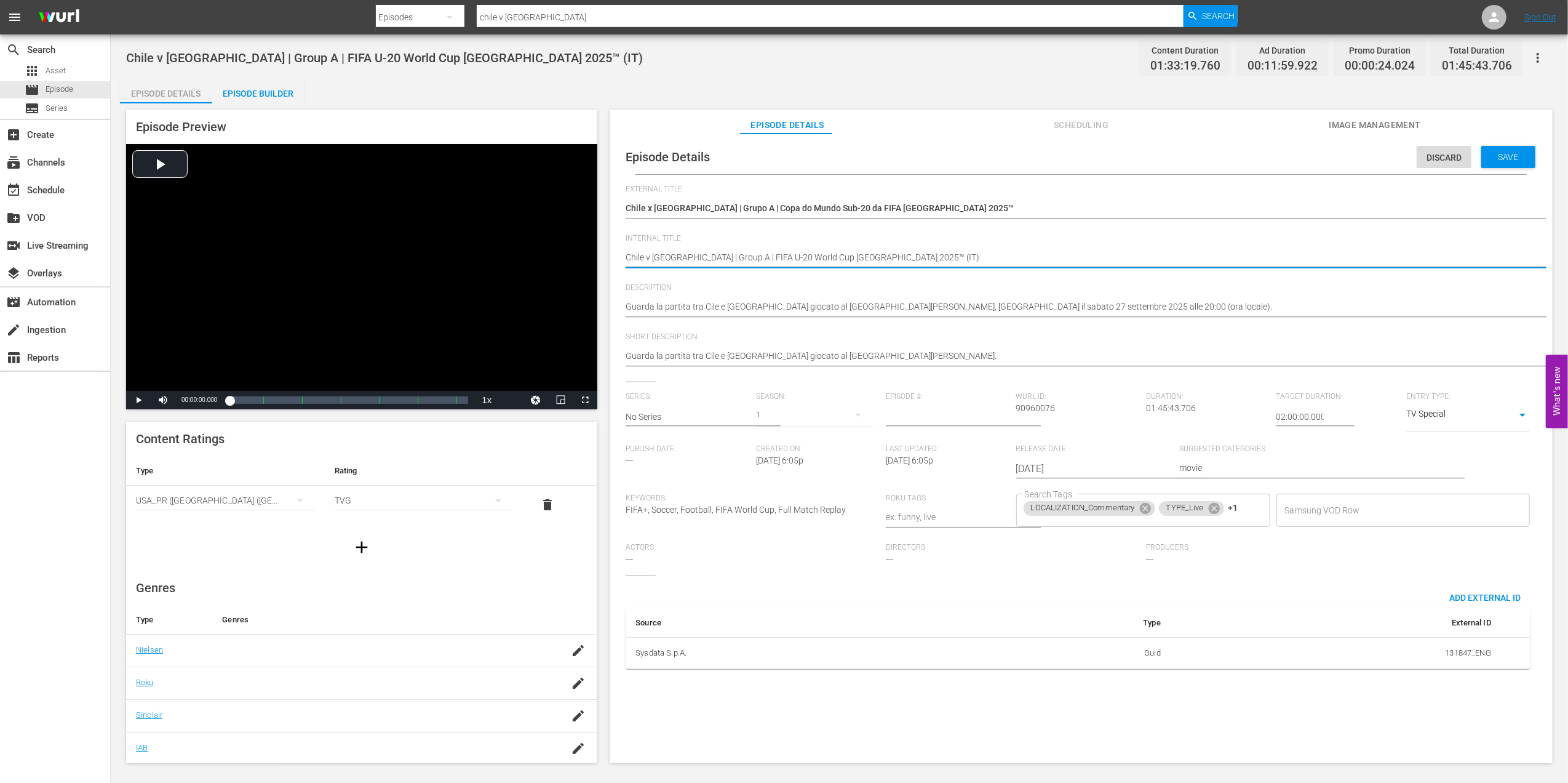
type textarea "Chile v New Zealand | Group A | FIFA U-20 World Cup Chile 2025™ (I)"
type textarea "Chile v New Zealand | Group A | FIFA U-20 World Cup Chile 2025™ ()"
type textarea "Chile v New Zealand | Group A | FIFA U-20 World Cup Chile 2025™ (P)"
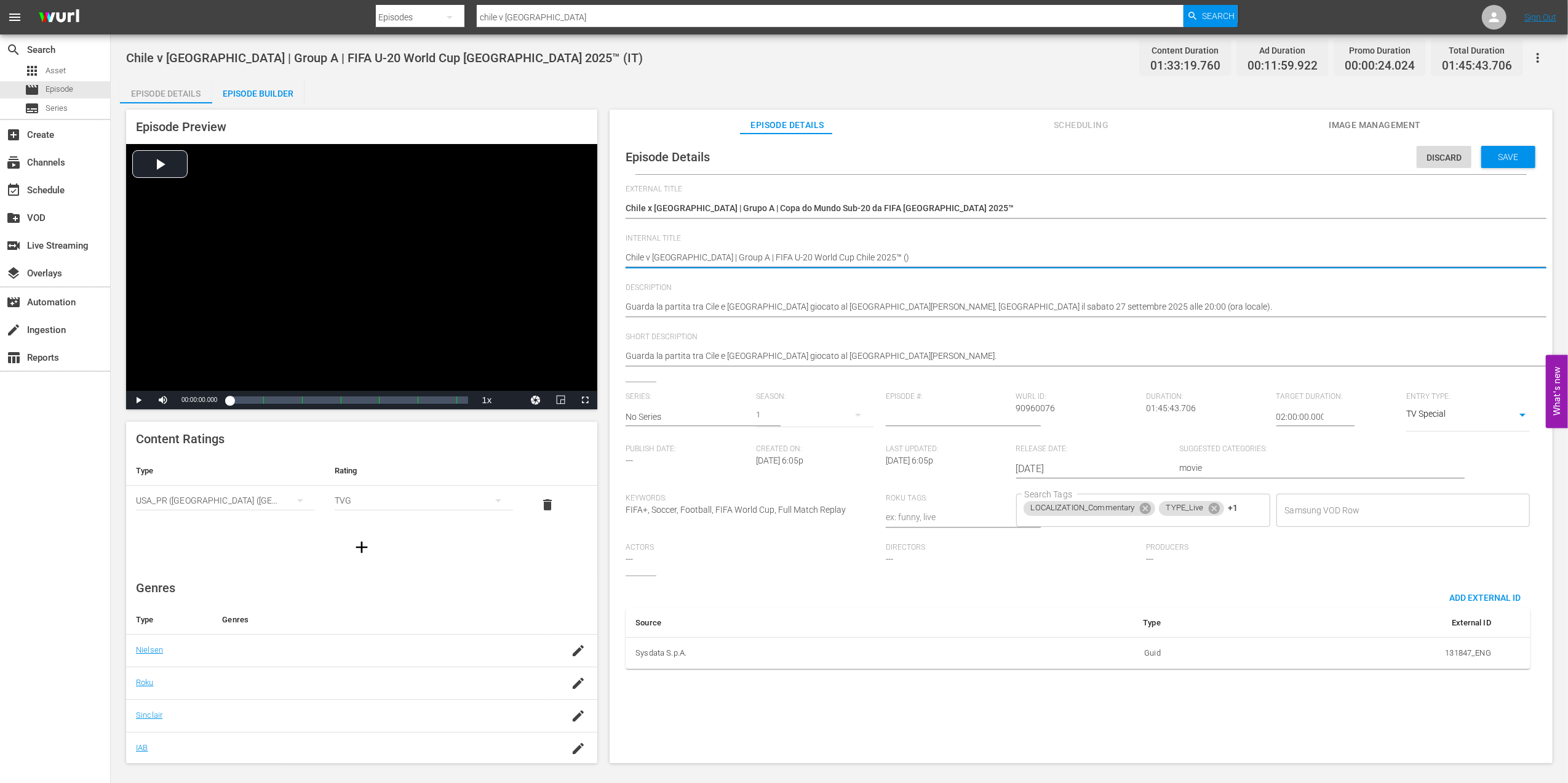
type textarea "Chile v New Zealand | Group A | FIFA U-20 World Cup Chile 2025™ (P)"
type textarea "Chile v [GEOGRAPHIC_DATA] | Group A | FIFA U-20 World Cup Chile 2025™ (PT)"
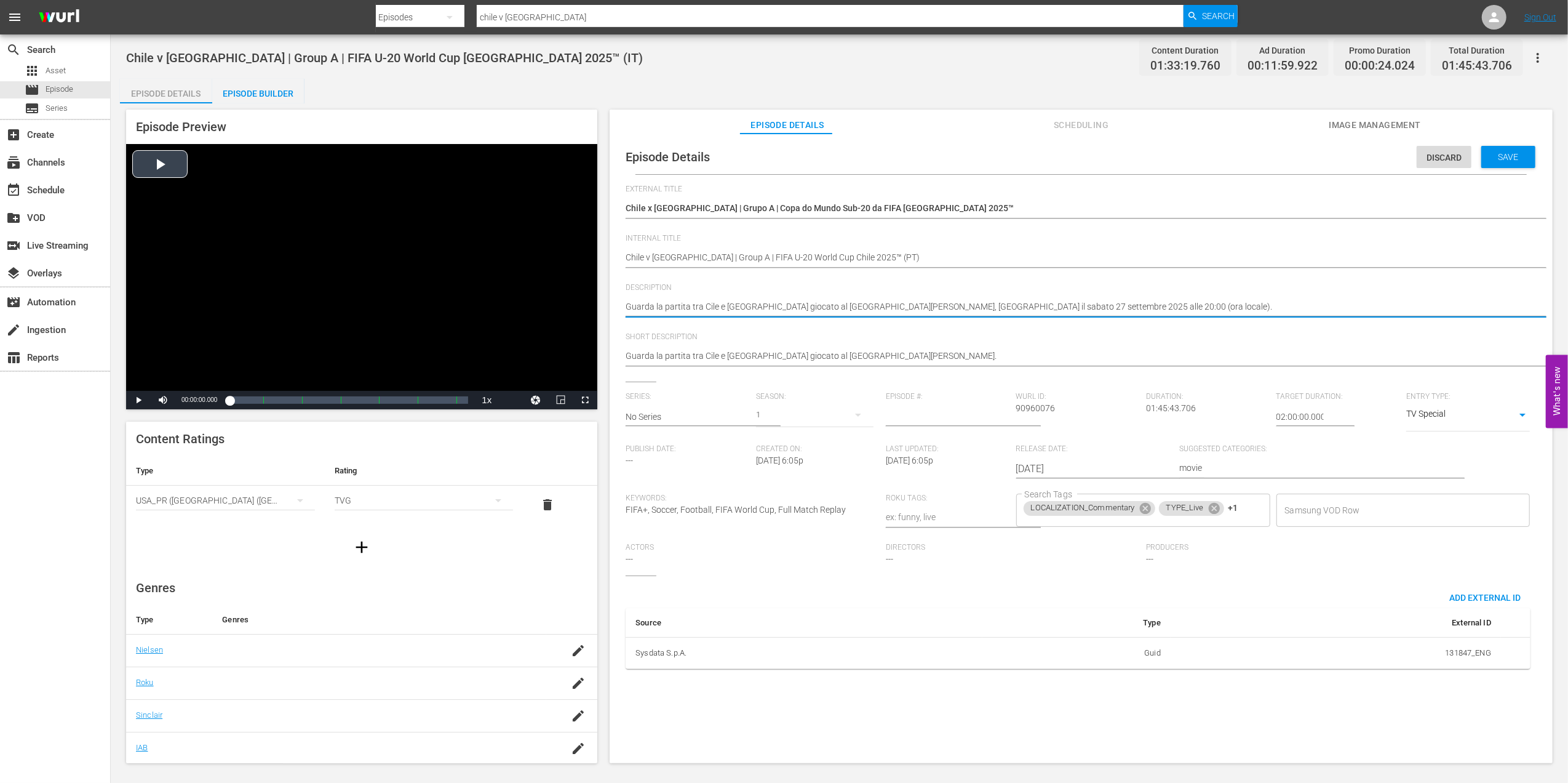
drag, startPoint x: 1267, startPoint y: 303, endPoint x: 559, endPoint y: 305, distance: 708.0
paste textarea "Assista ao jogo entre Chile e Nova Zelândia no Estádio Nacional Julio Martínez …"
type textarea "Assista ao jogo entre Chile e Nova Zelândia no Estádio Nacional Julio Martínez …"
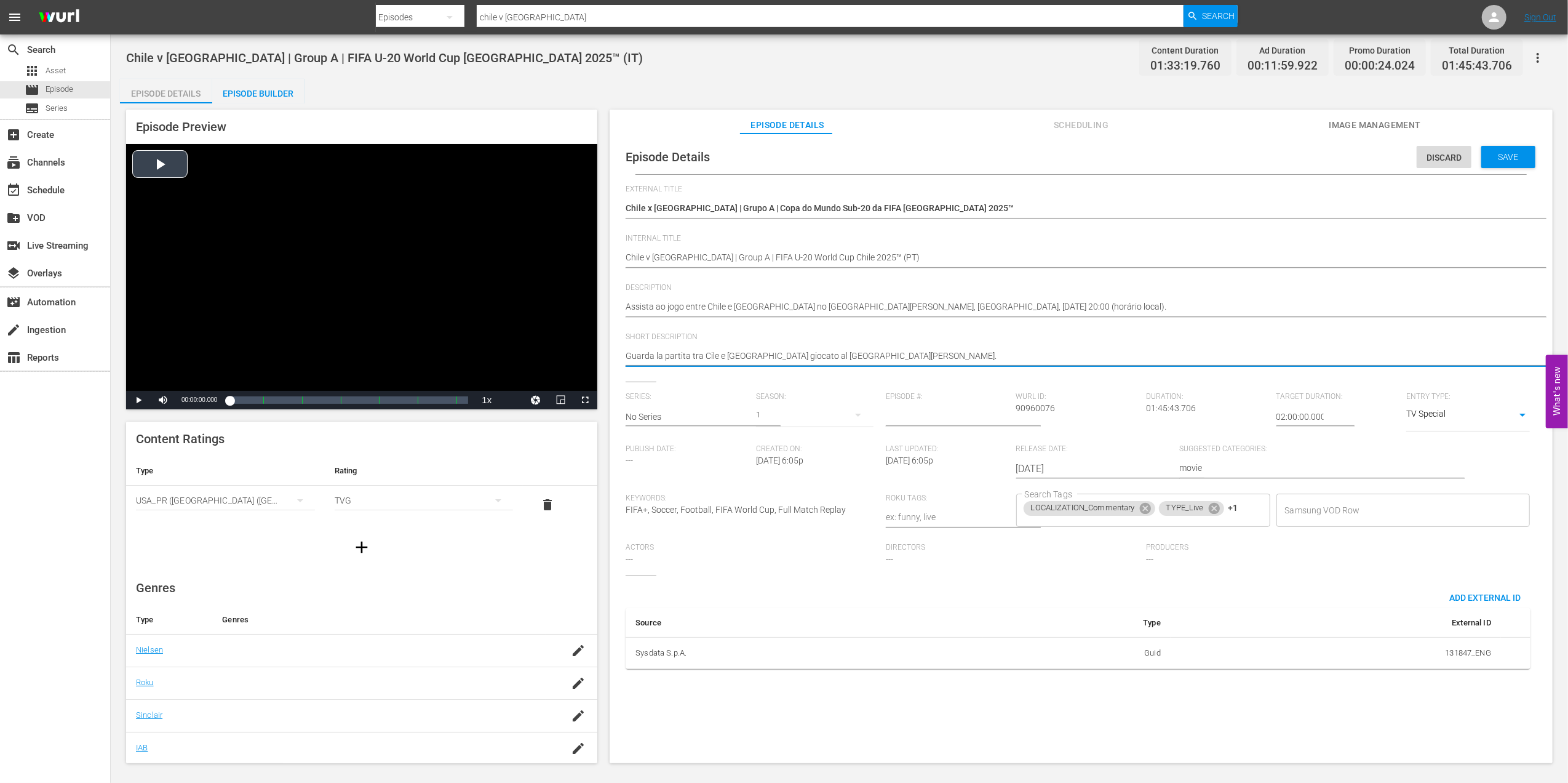
drag, startPoint x: 997, startPoint y: 357, endPoint x: 586, endPoint y: 357, distance: 411.0
paste textarea "Assista ao jogo entre Chile e Nova Zelândia no Estádio Nacional Julio Martínez …"
type textarea "Assista ao jogo entre Chile e Nova Zelândia no Estádio Nacional Julio Martínez …"
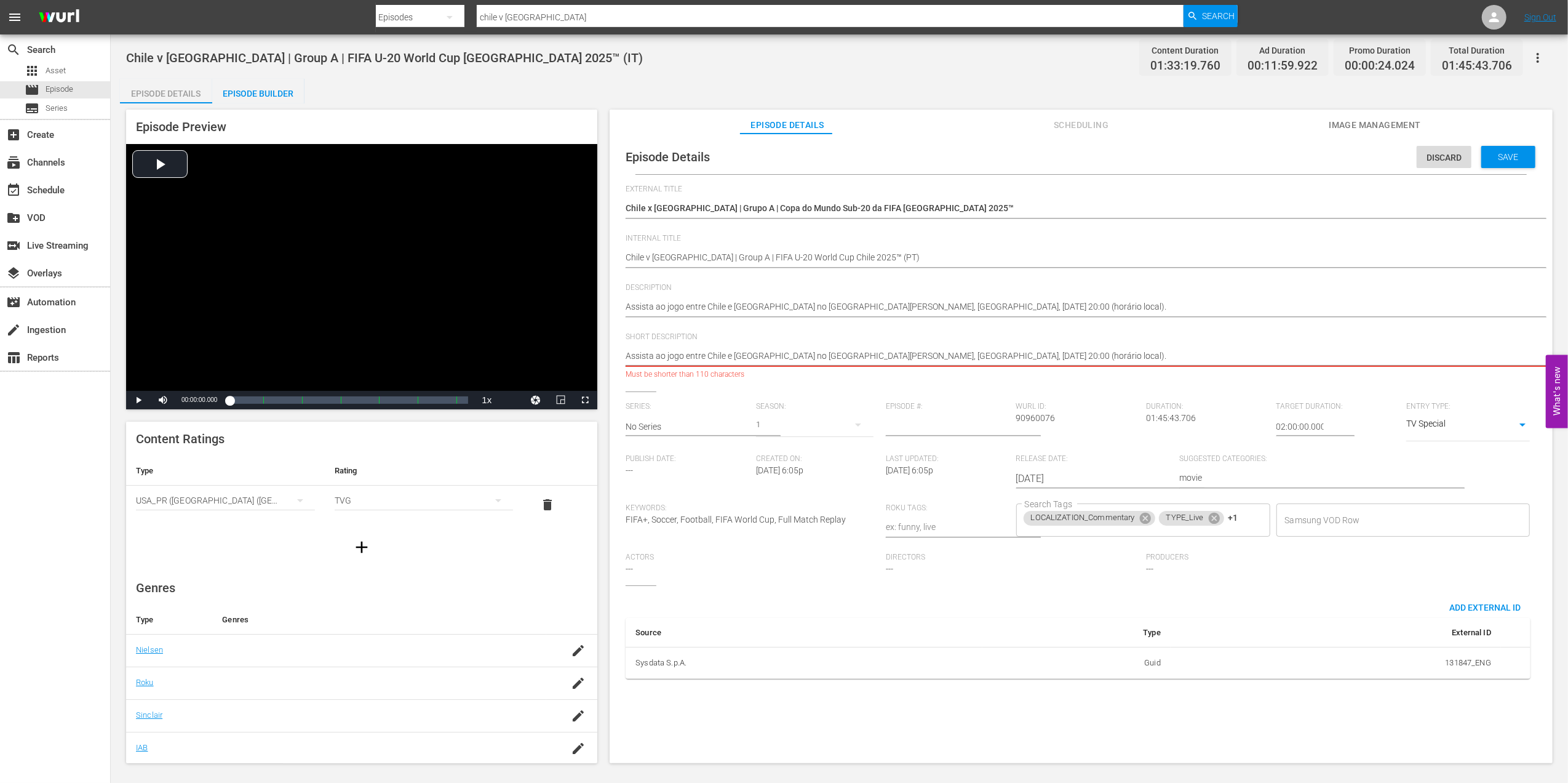
drag, startPoint x: 1093, startPoint y: 350, endPoint x: 790, endPoint y: 352, distance: 303.0
click at [790, 351] on textarea "Guarda la partita tra Cile e Nuova Zelanda giocato al Estadio Nacional Julio Ma…" at bounding box center [1078, 357] width 905 height 15
type textarea "Assista ao jogo entre Chile e Nova Zelândia n"
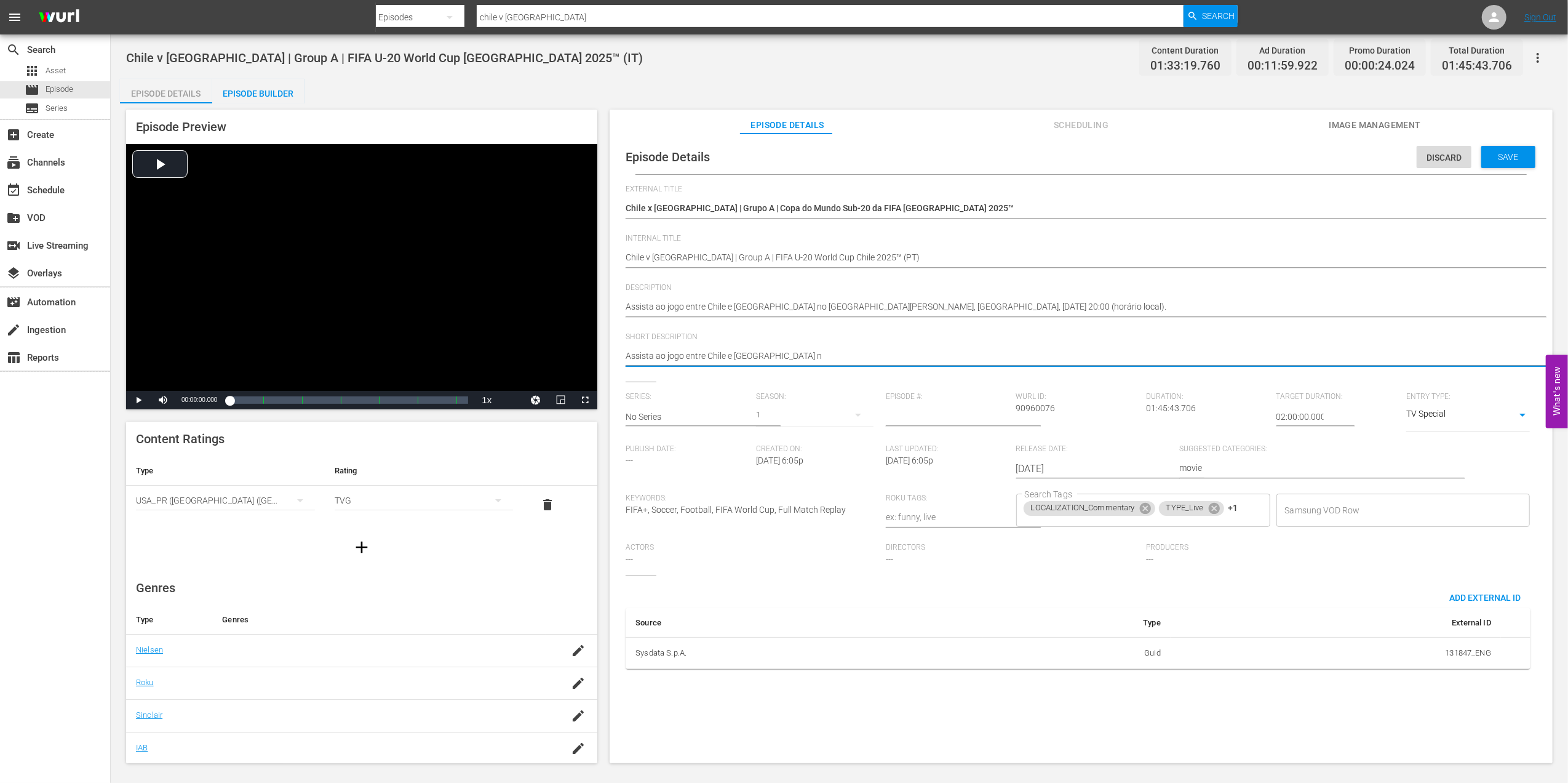
type textarea "Assista ao jogo entre Chile e Nova Zelândia"
type textarea "Assista ao jogo entre Chile e Nova Zelândia."
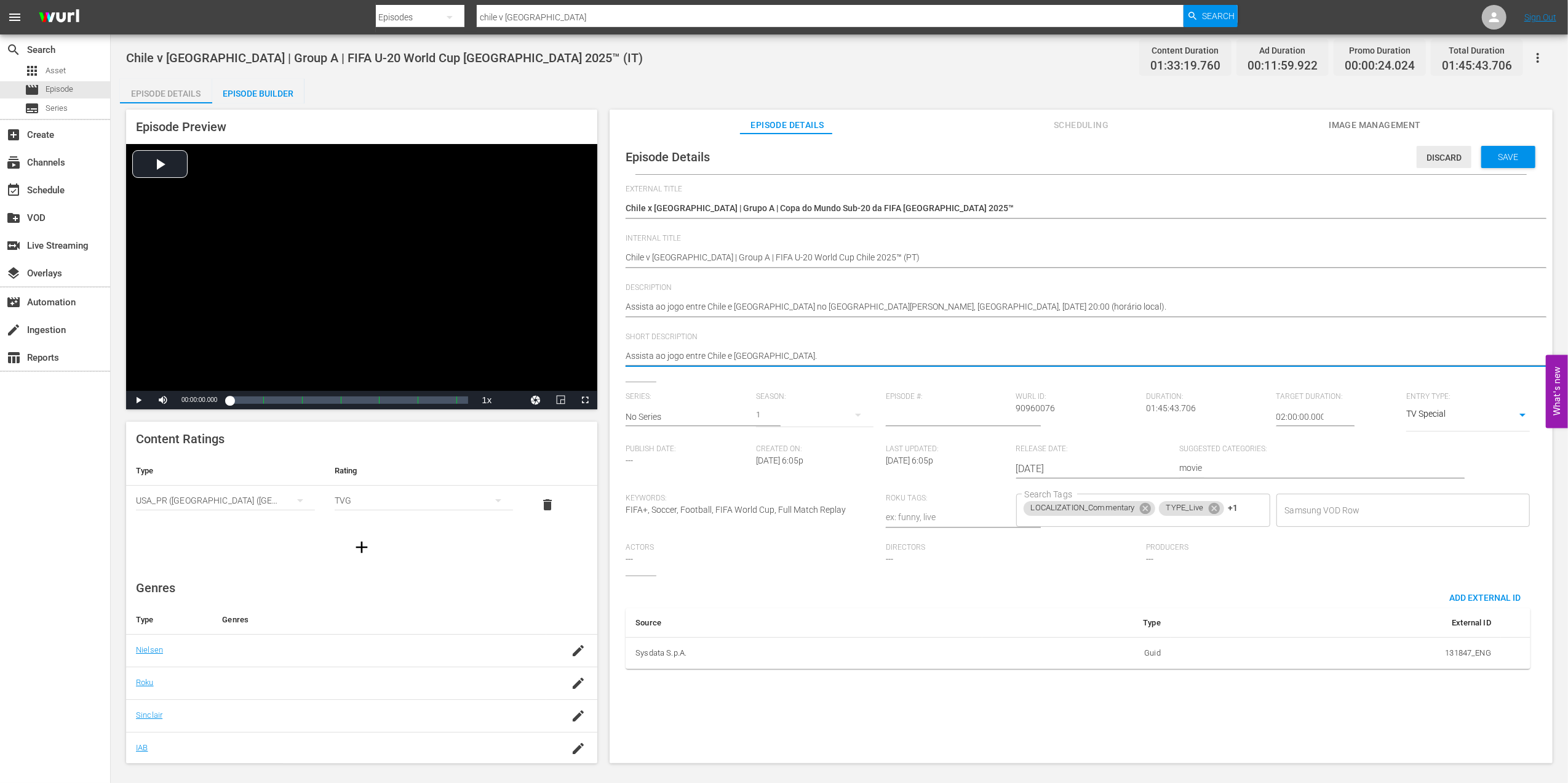
type textarea "Assista ao jogo entre Chile e Nova Zelândia."
click at [1416, 155] on span "Discard" at bounding box center [1443, 157] width 55 height 10
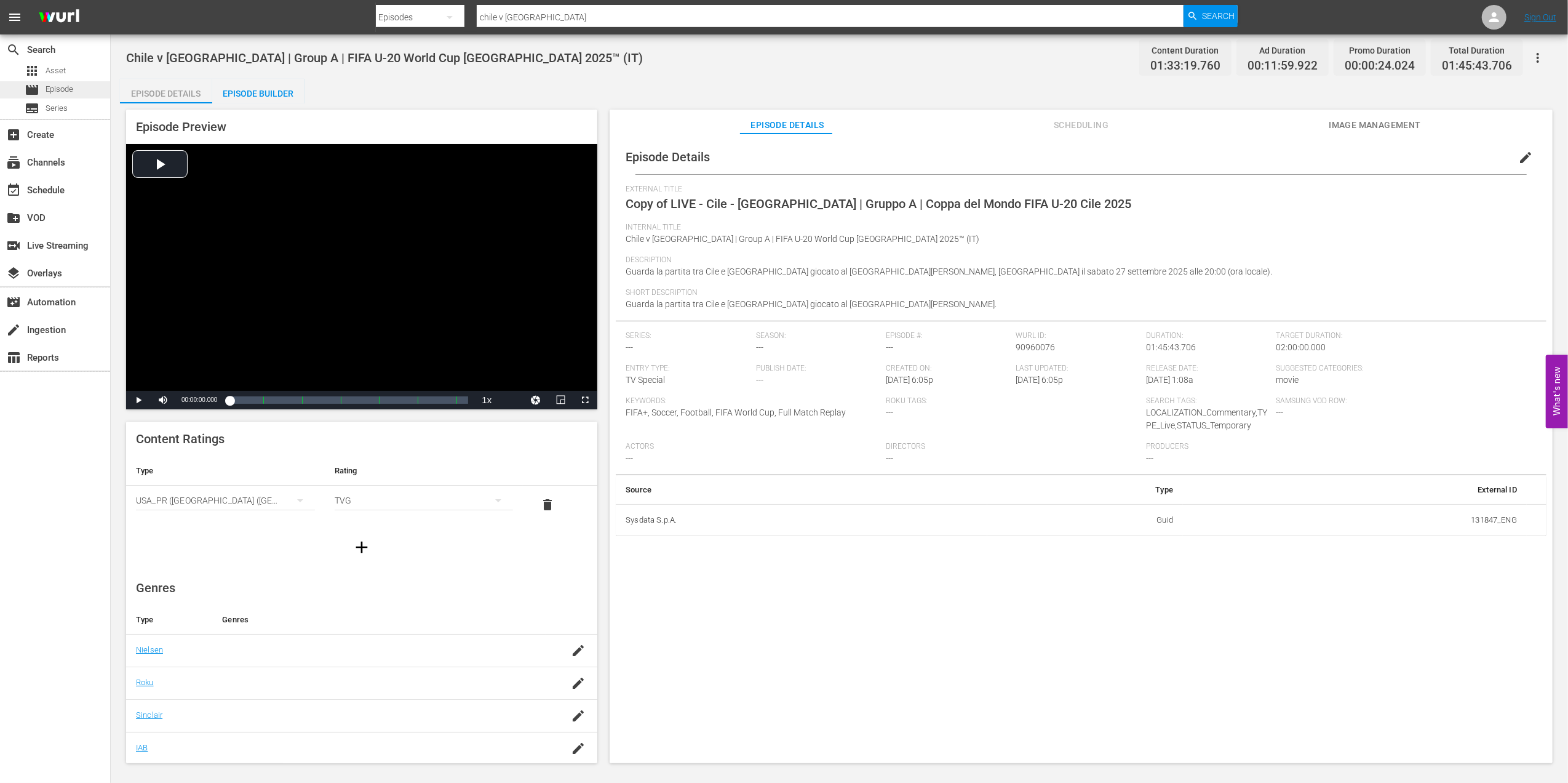
click at [67, 81] on div "movie Episode" at bounding box center [49, 90] width 48 height 17
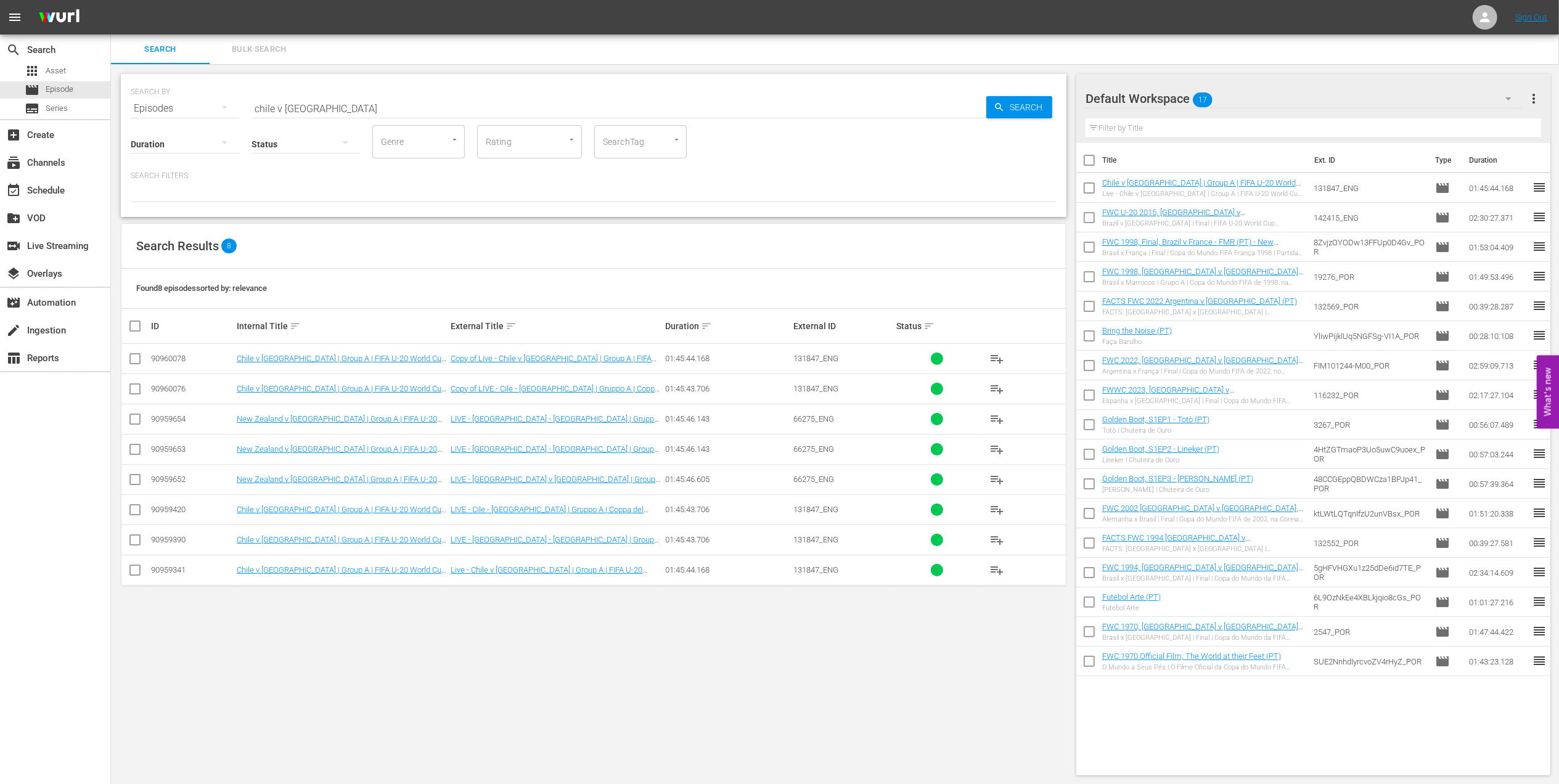
click at [140, 358] on input "checkbox" at bounding box center [135, 361] width 15 height 15
checkbox input "true"
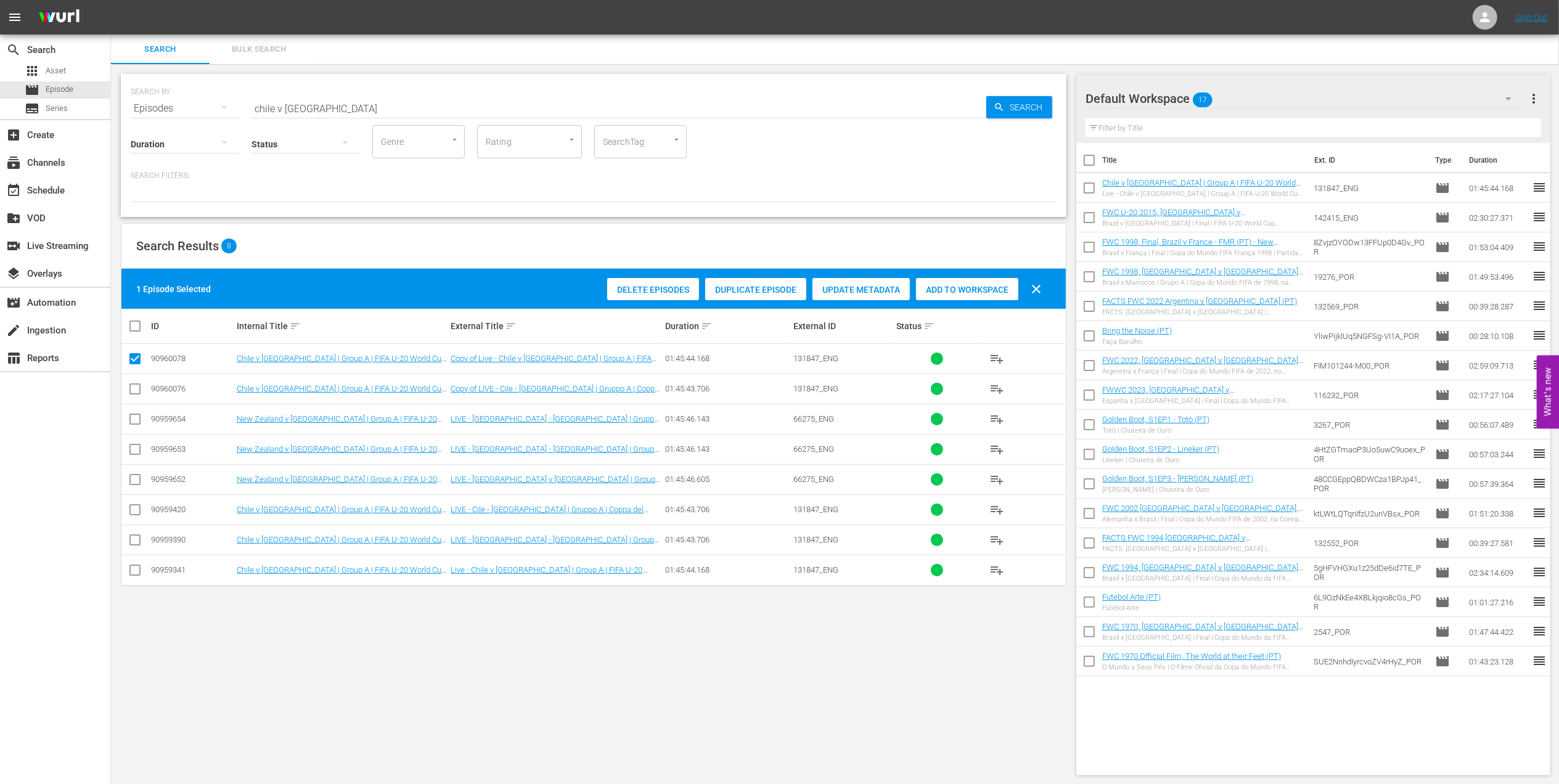
click at [640, 289] on span "Delete Episodes" at bounding box center [653, 289] width 92 height 10
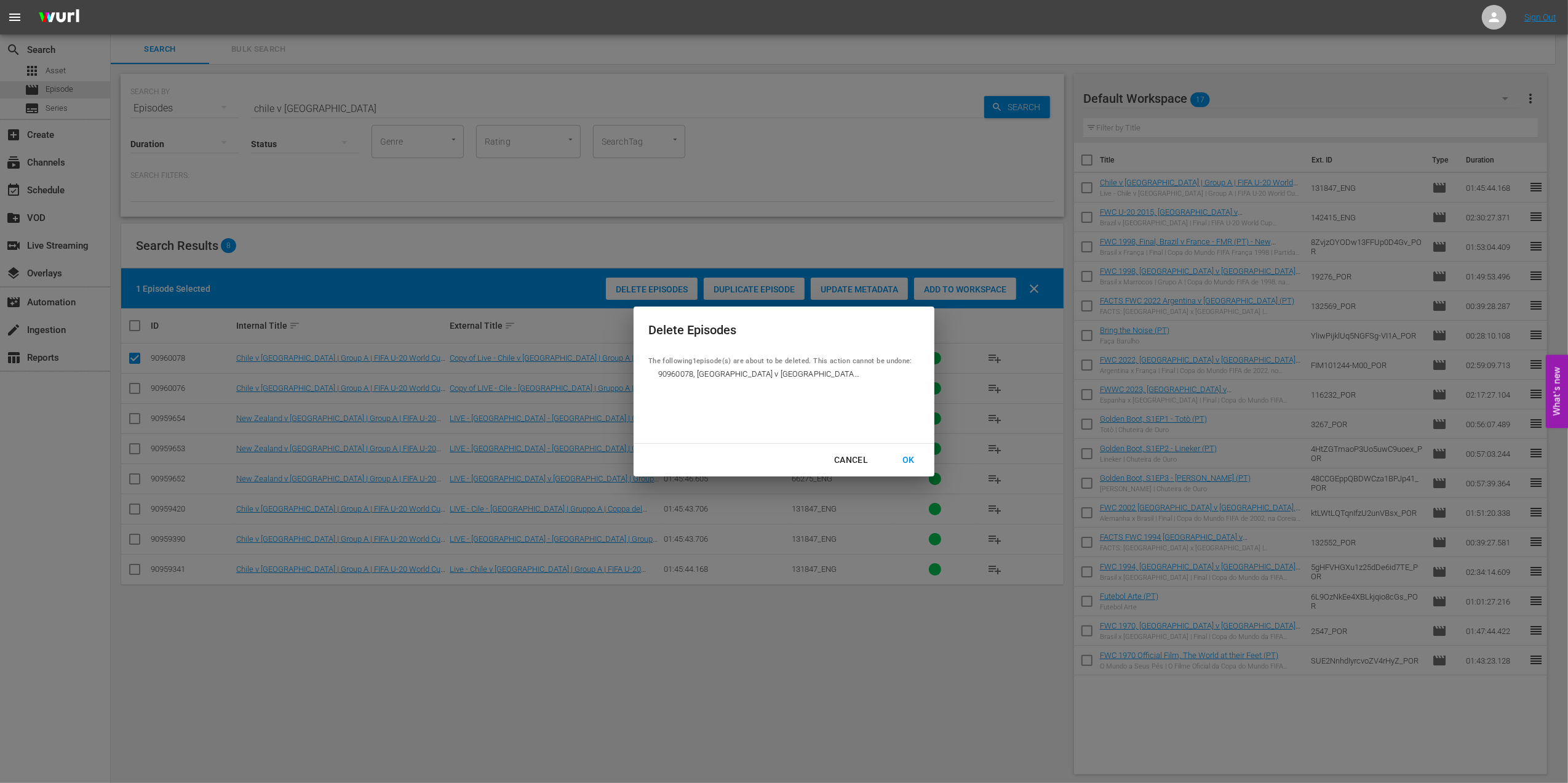
click at [914, 459] on div "OK" at bounding box center [909, 461] width 32 height 16
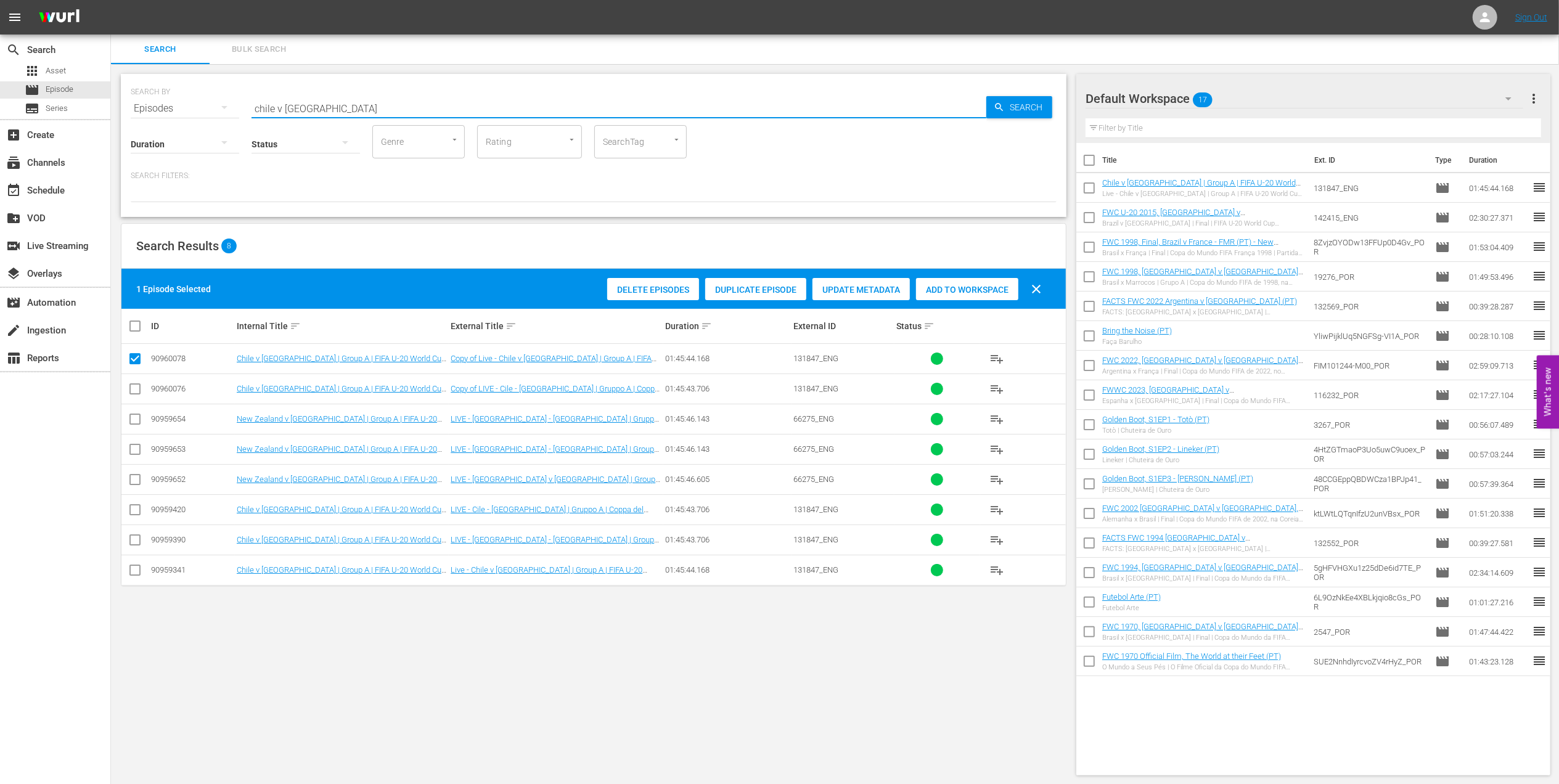
click at [368, 105] on input "chile v new zealand" at bounding box center [619, 108] width 735 height 30
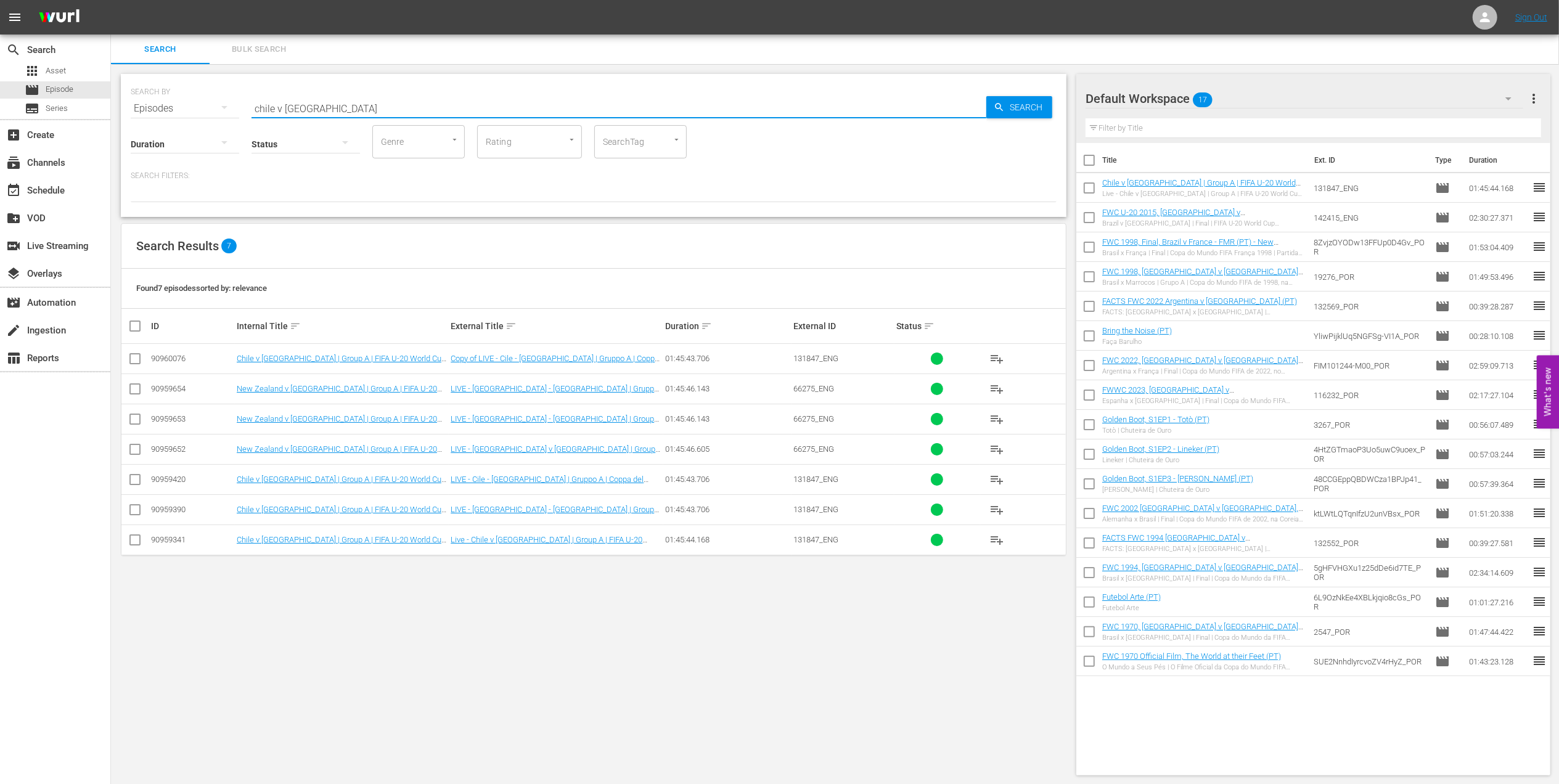
type input "chile v new zealand"
click at [134, 356] on input "checkbox" at bounding box center [135, 361] width 15 height 15
checkbox input "true"
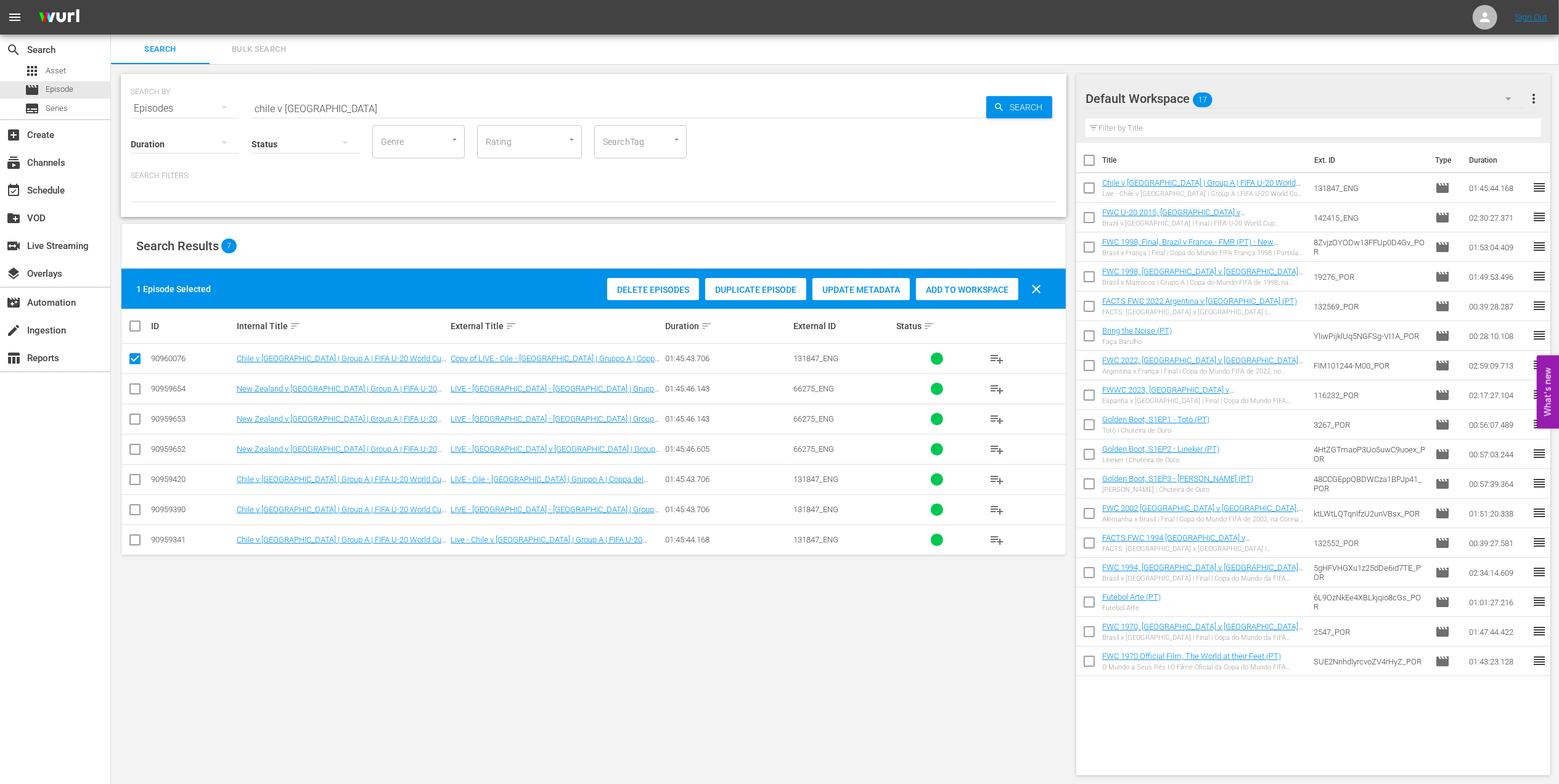
click at [663, 292] on span "Delete Episodes" at bounding box center [653, 289] width 92 height 10
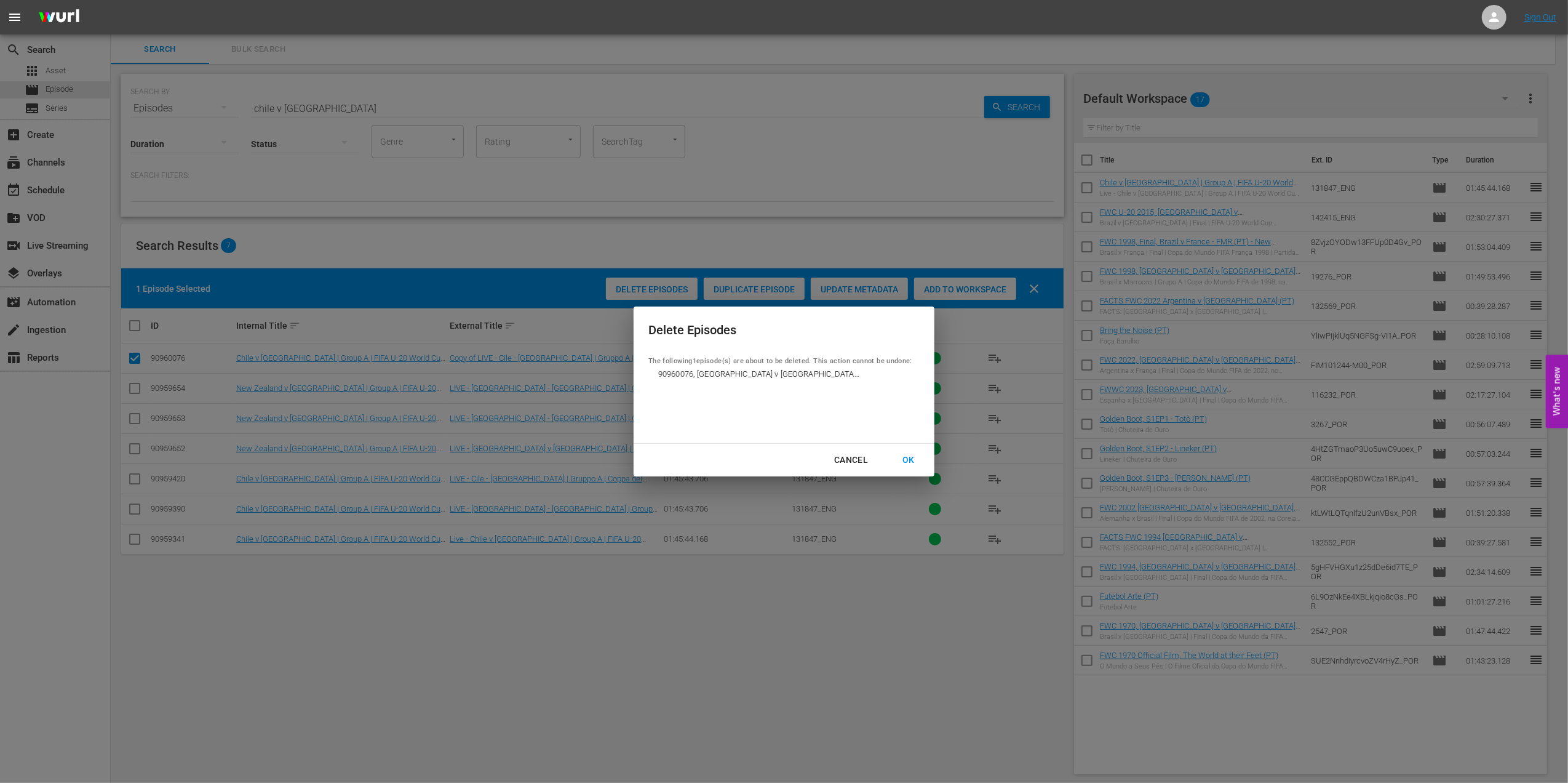
click at [908, 458] on div "OK" at bounding box center [909, 461] width 32 height 16
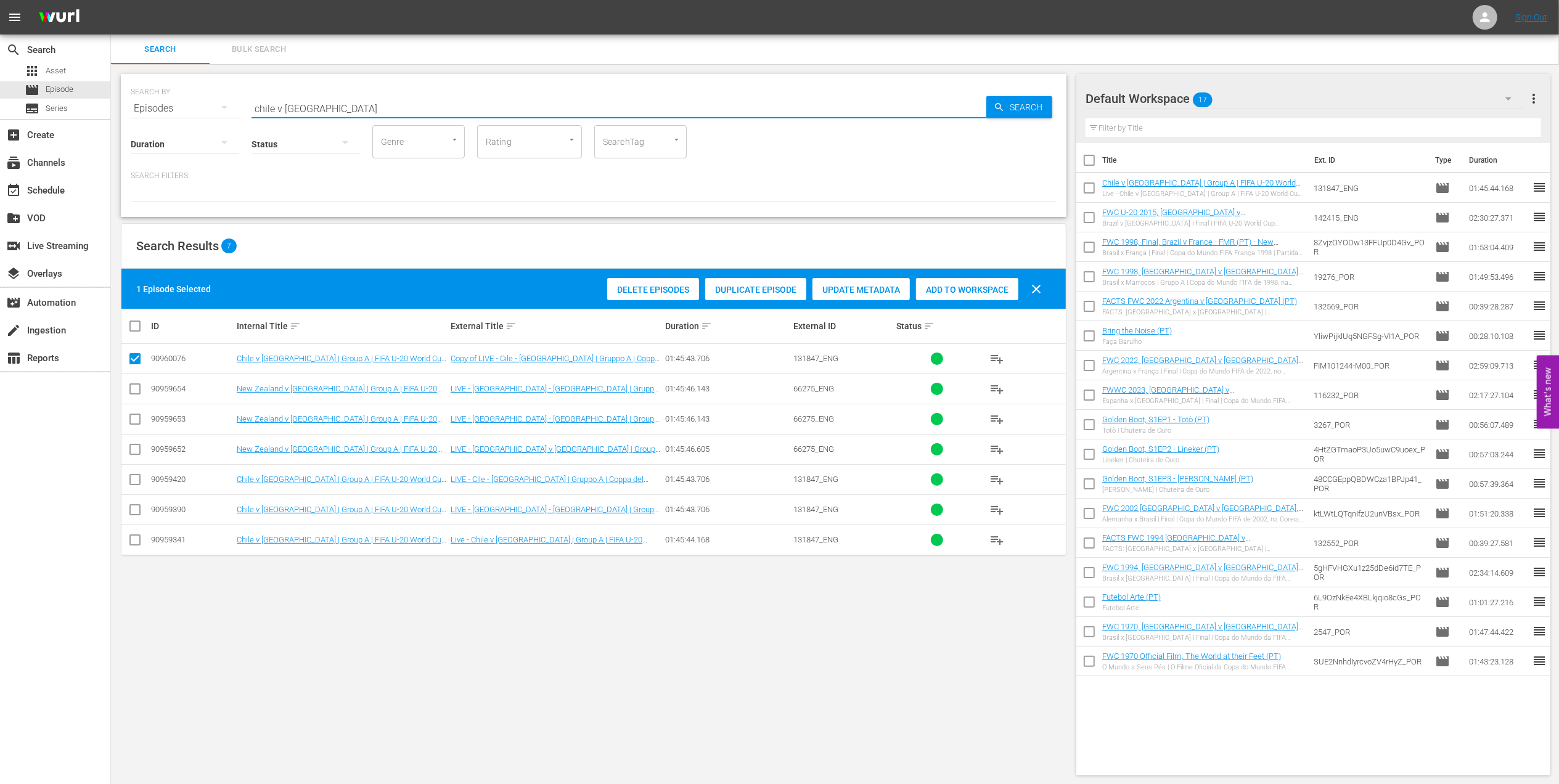
drag, startPoint x: 362, startPoint y: 102, endPoint x: 117, endPoint y: 118, distance: 245.5
click at [120, 116] on div "SEARCH BY Search By Episodes Search ID, Title, Description, Keywords, or Catego…" at bounding box center [594, 425] width 965 height 721
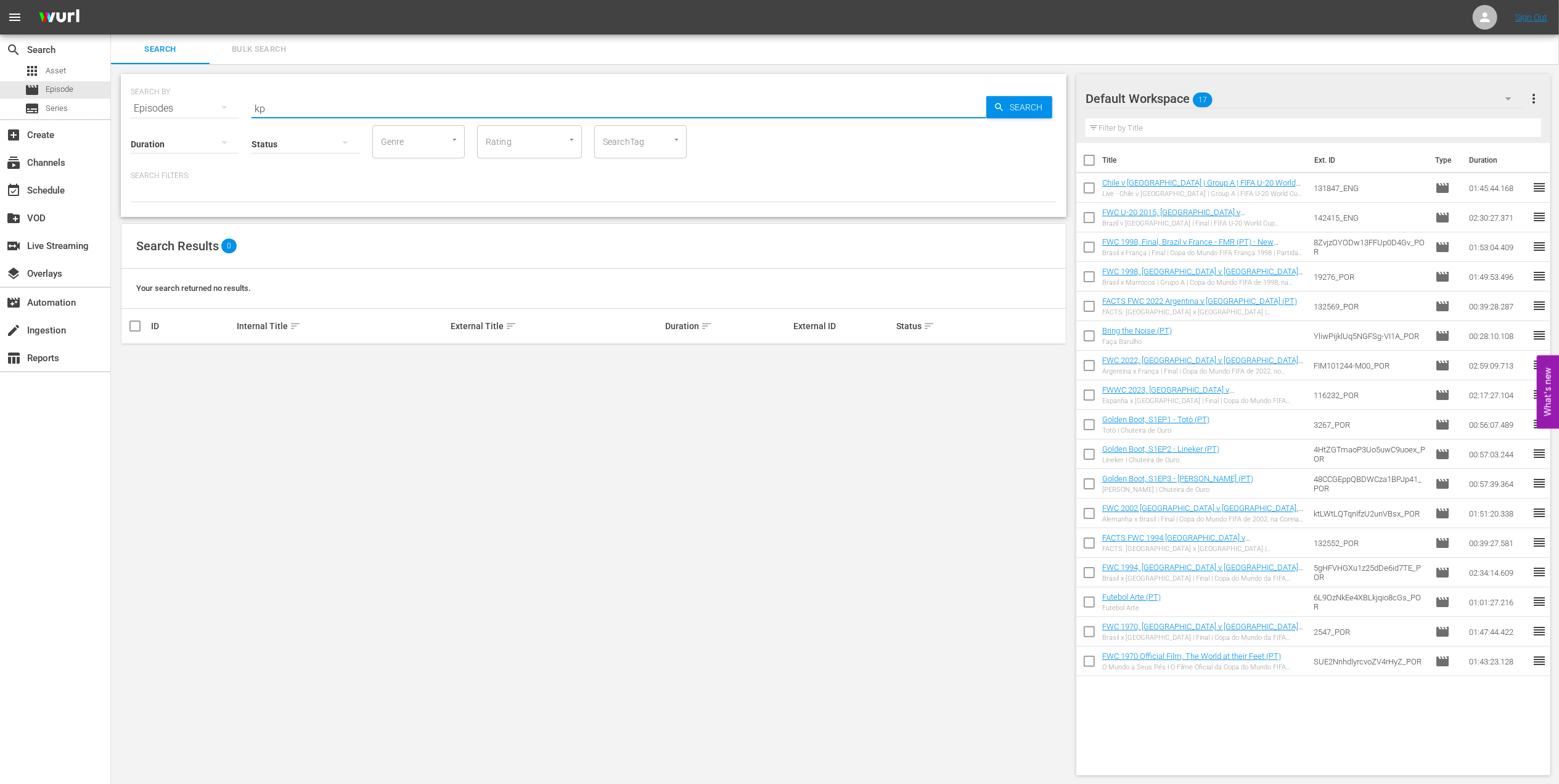
type input "k"
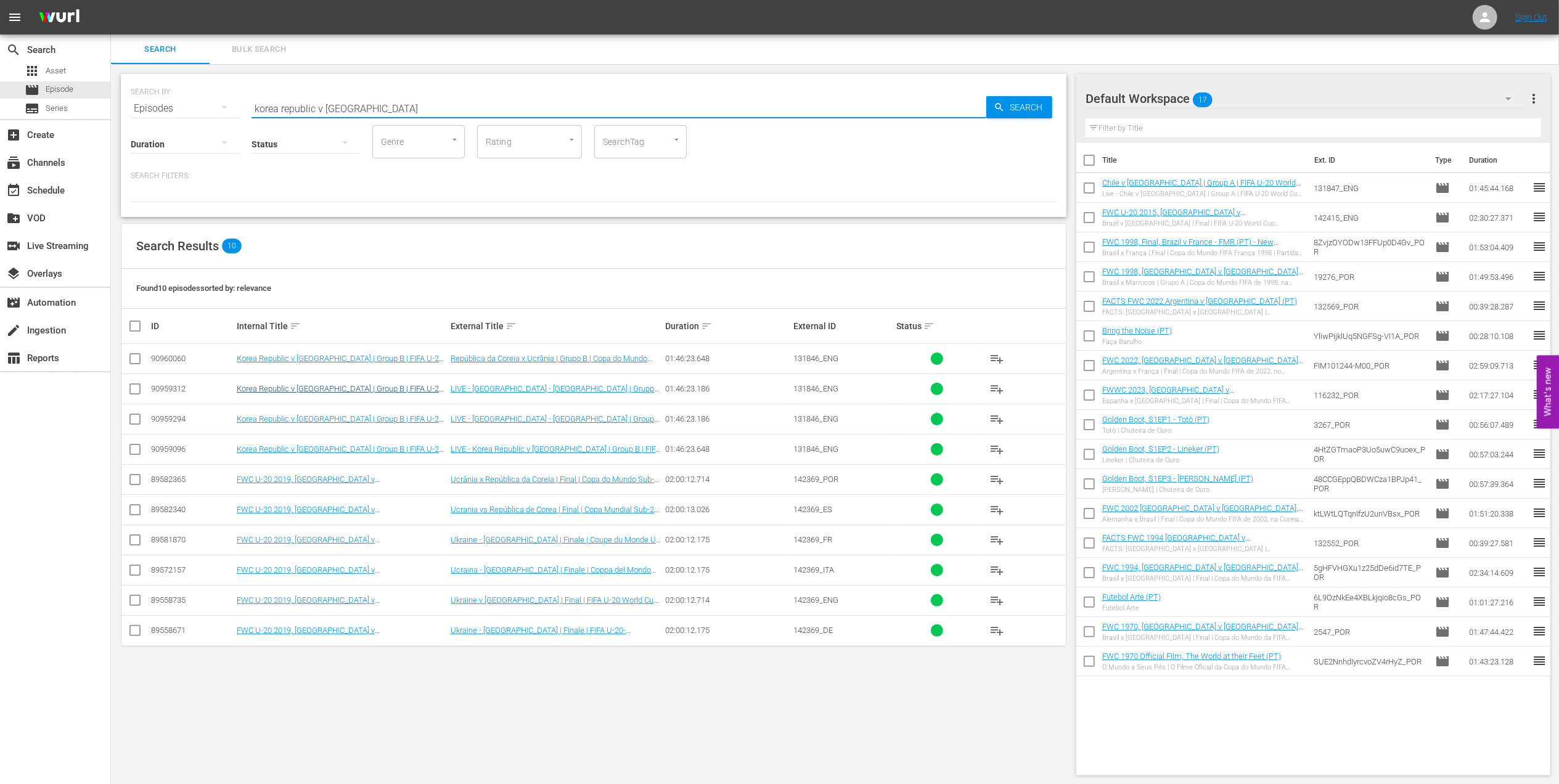
type input "korea republic v ukraine"
click at [403, 390] on link "Korea Republic v Ukraine | Group B | FIFA U-20 World Cup Chile 2025™ (IT)" at bounding box center [340, 393] width 207 height 19
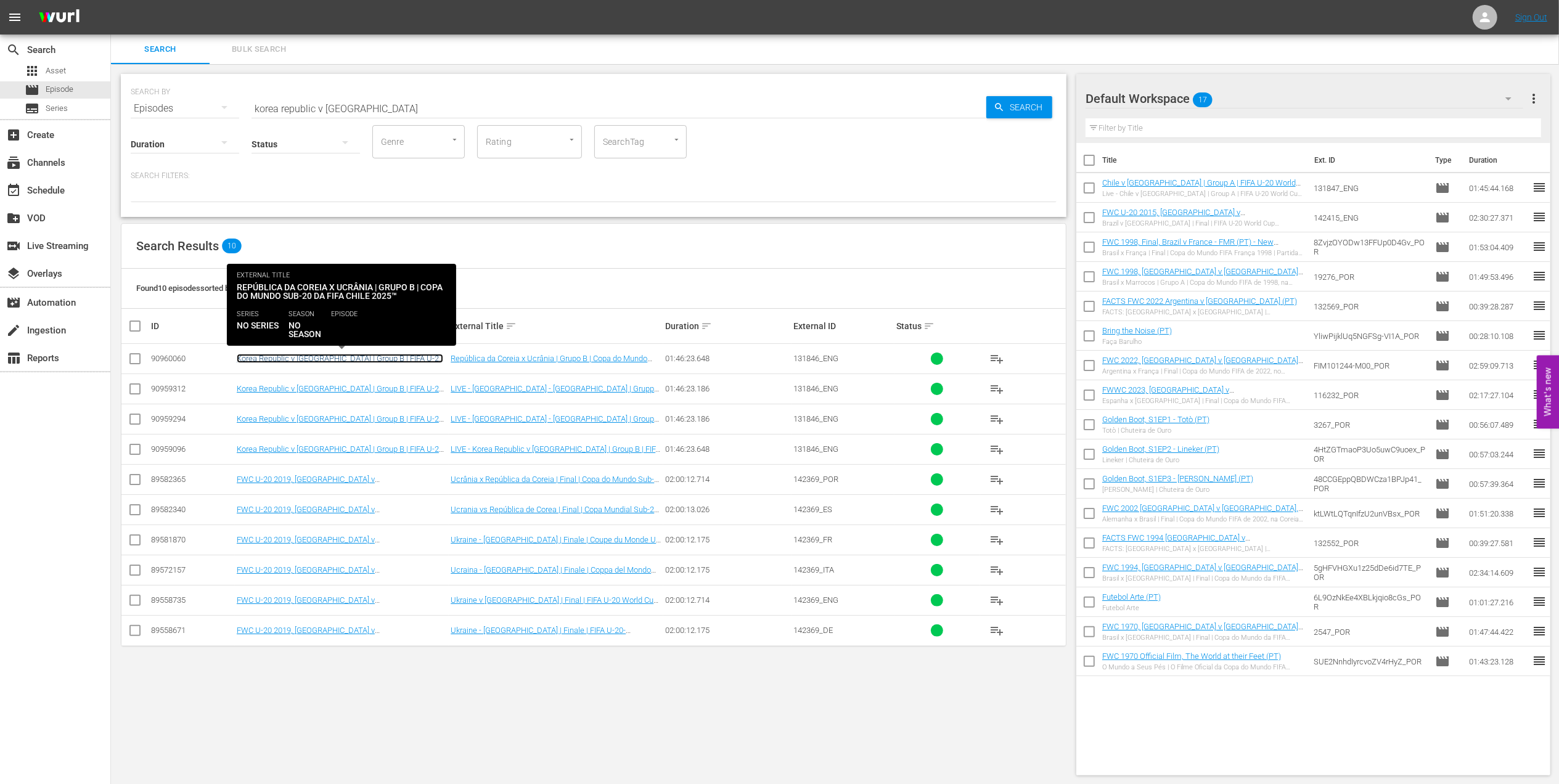
click at [423, 356] on link "Korea Republic v Ukraine | Group B | FIFA U-20 World Cup Chile 2025™ (PT)" at bounding box center [340, 363] width 207 height 19
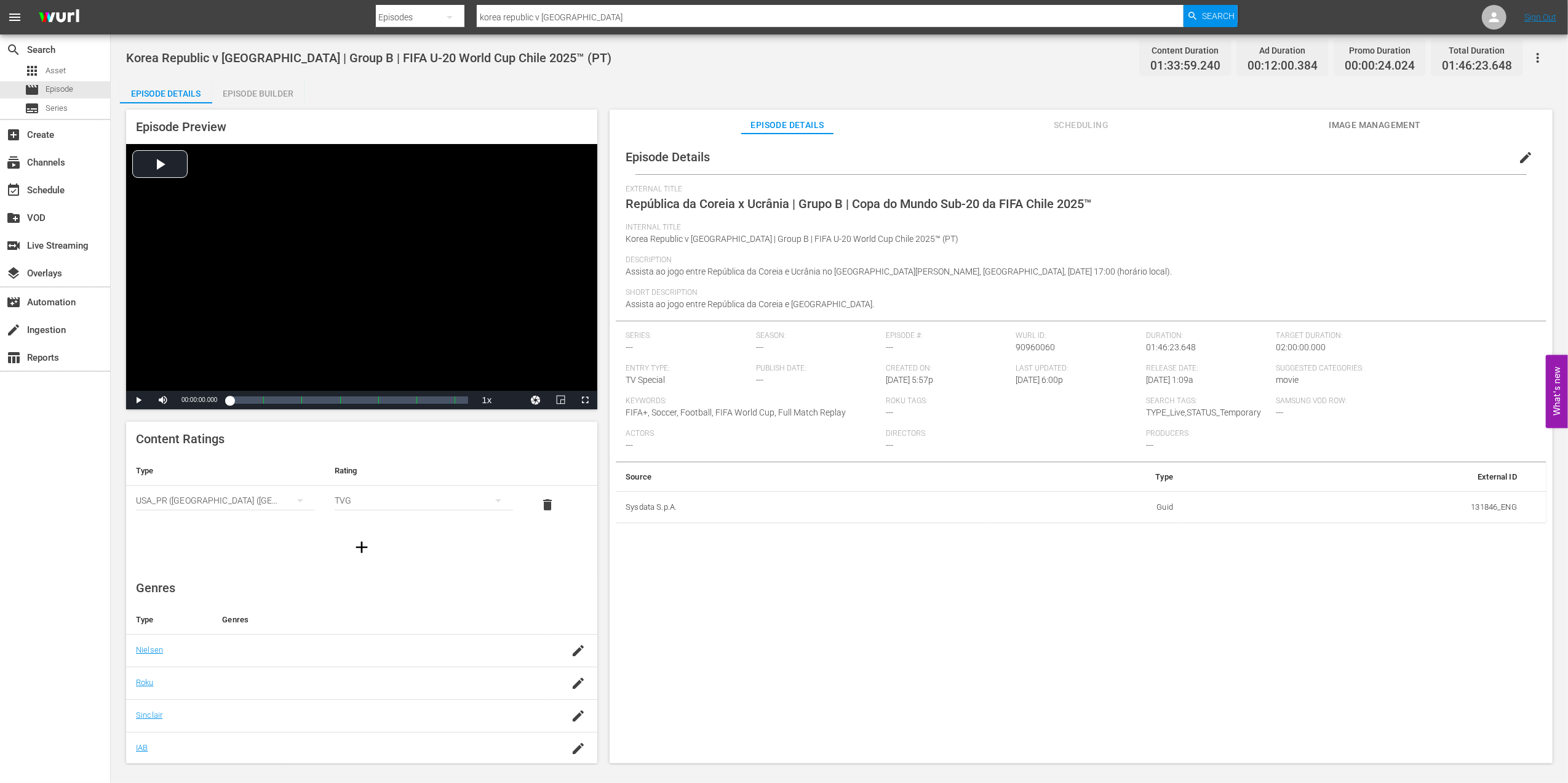
click at [275, 93] on div "Episode Builder" at bounding box center [258, 94] width 92 height 30
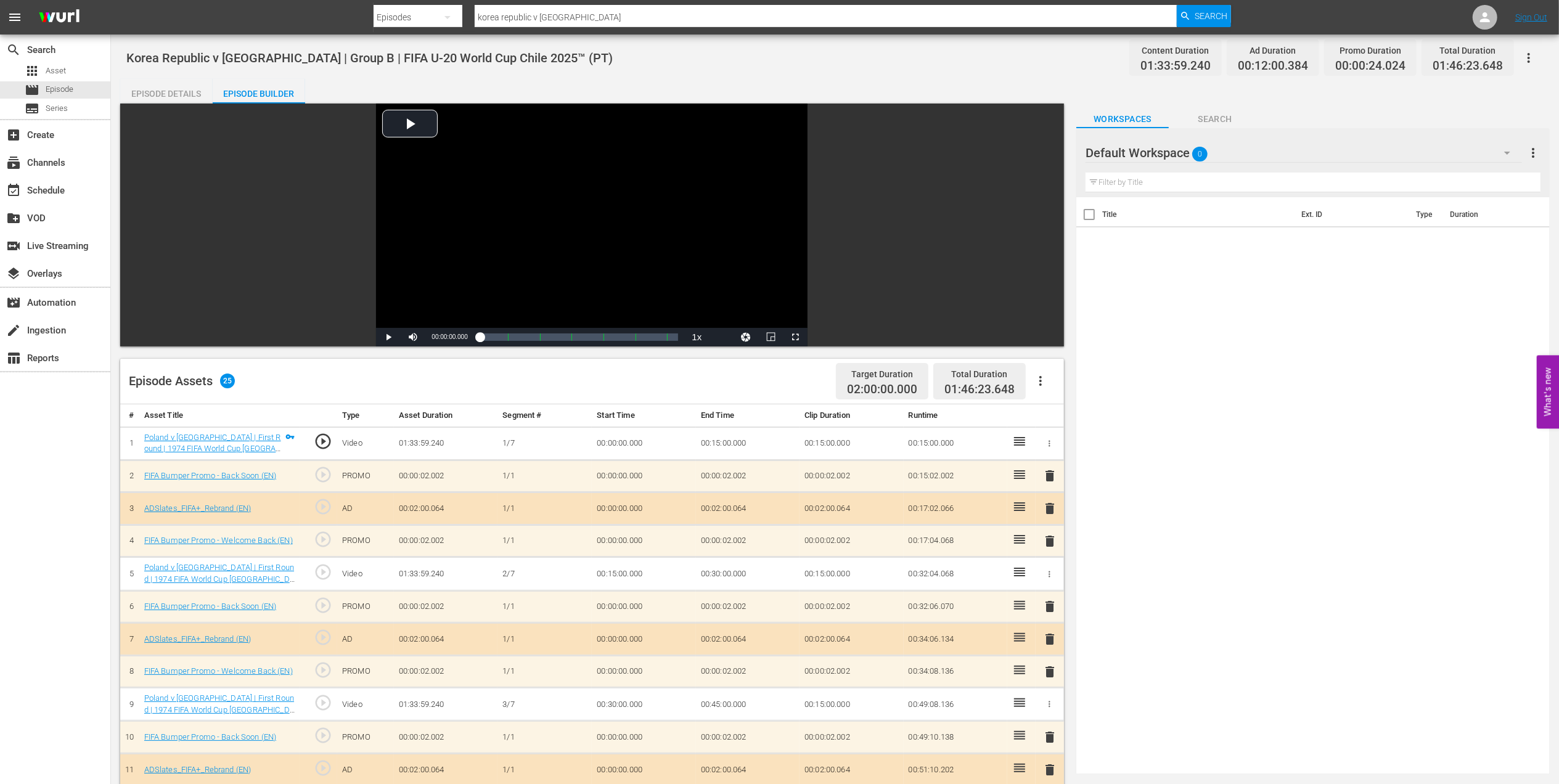
click at [189, 90] on div "Episode Details" at bounding box center [167, 94] width 93 height 30
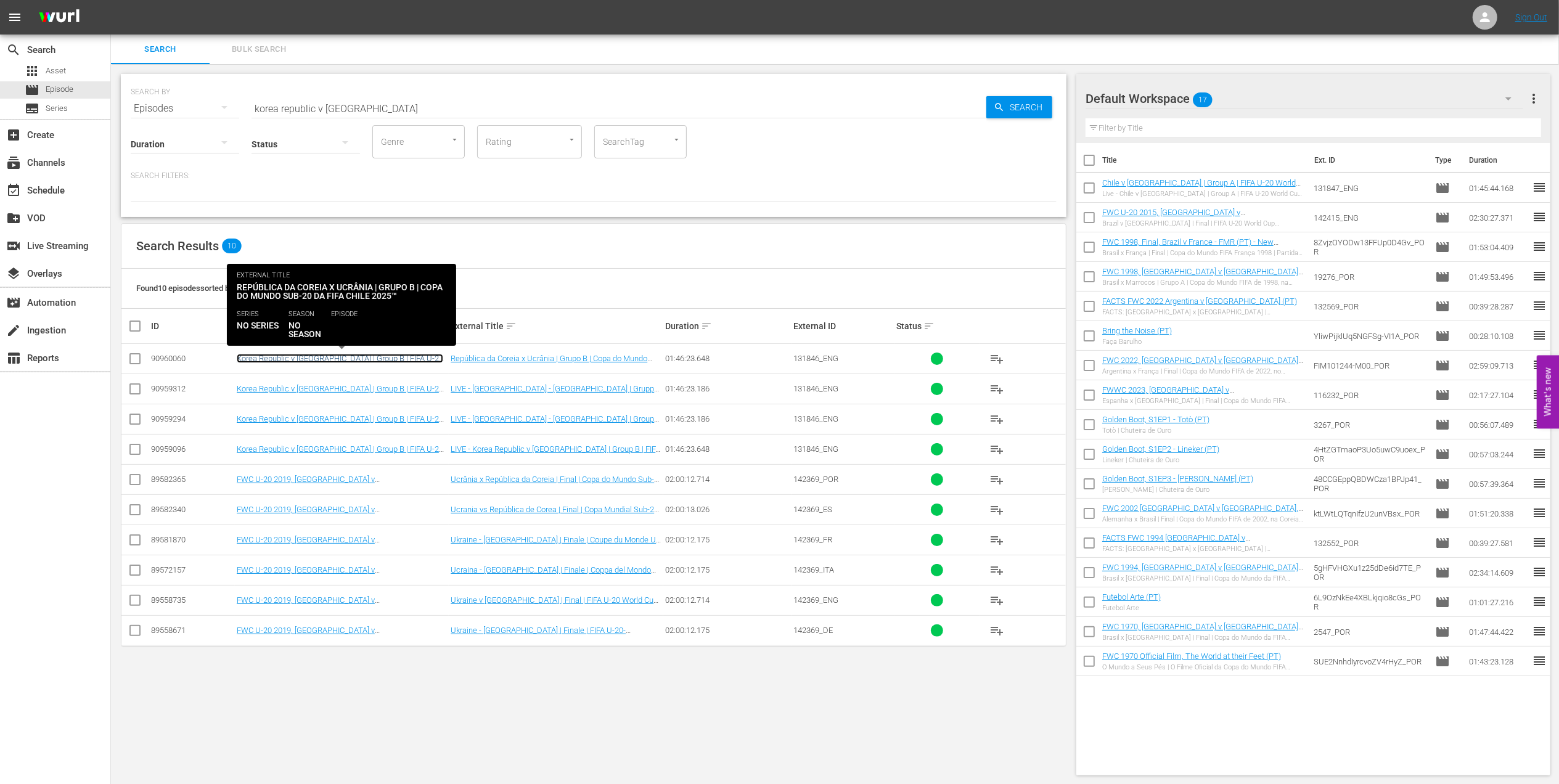
click at [417, 358] on link "Korea Republic v Ukraine | Group B | FIFA U-20 World Cup Chile 2025™ (PT)" at bounding box center [340, 363] width 207 height 19
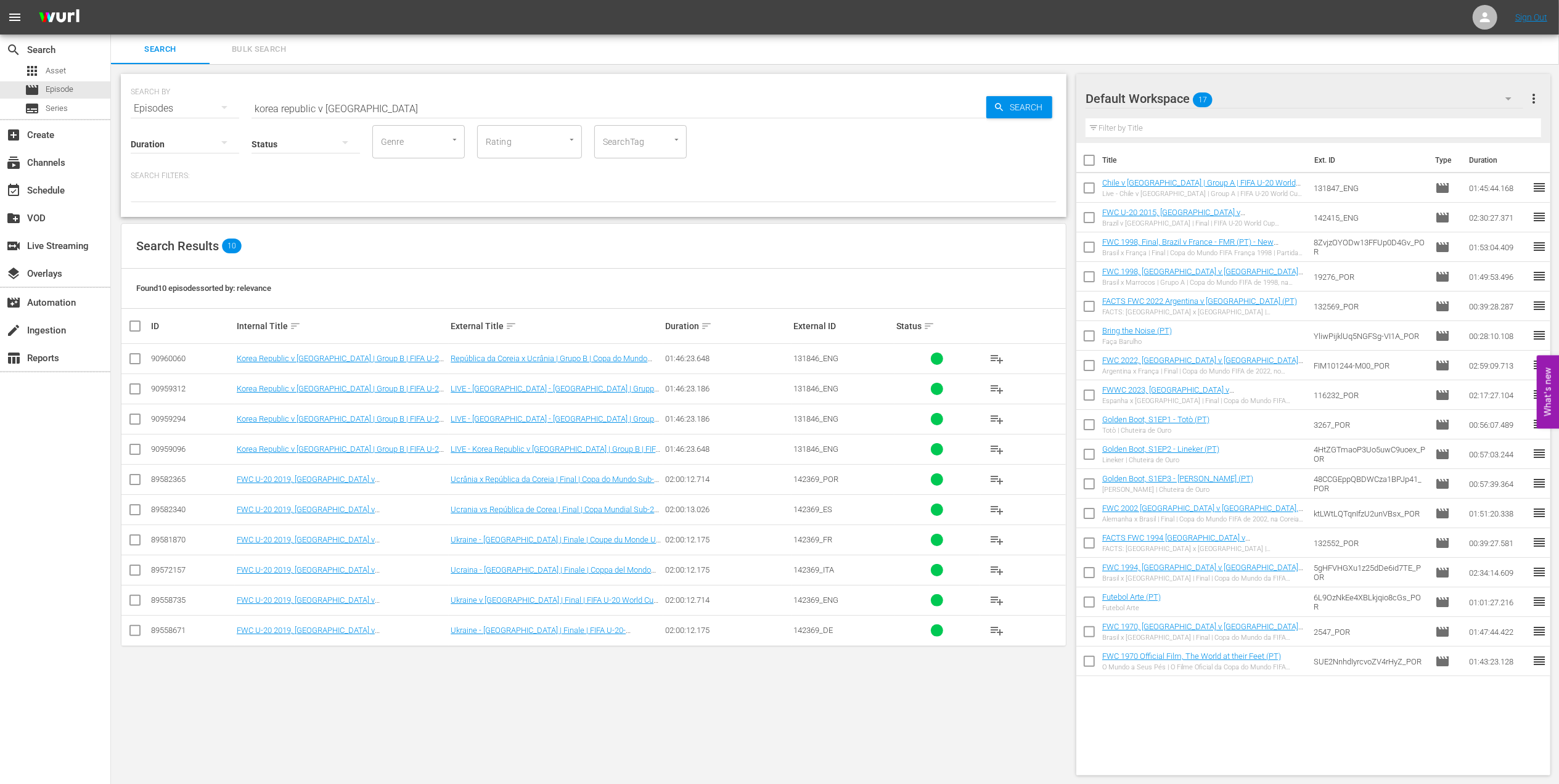
click at [134, 358] on input "checkbox" at bounding box center [135, 361] width 15 height 15
checkbox input "true"
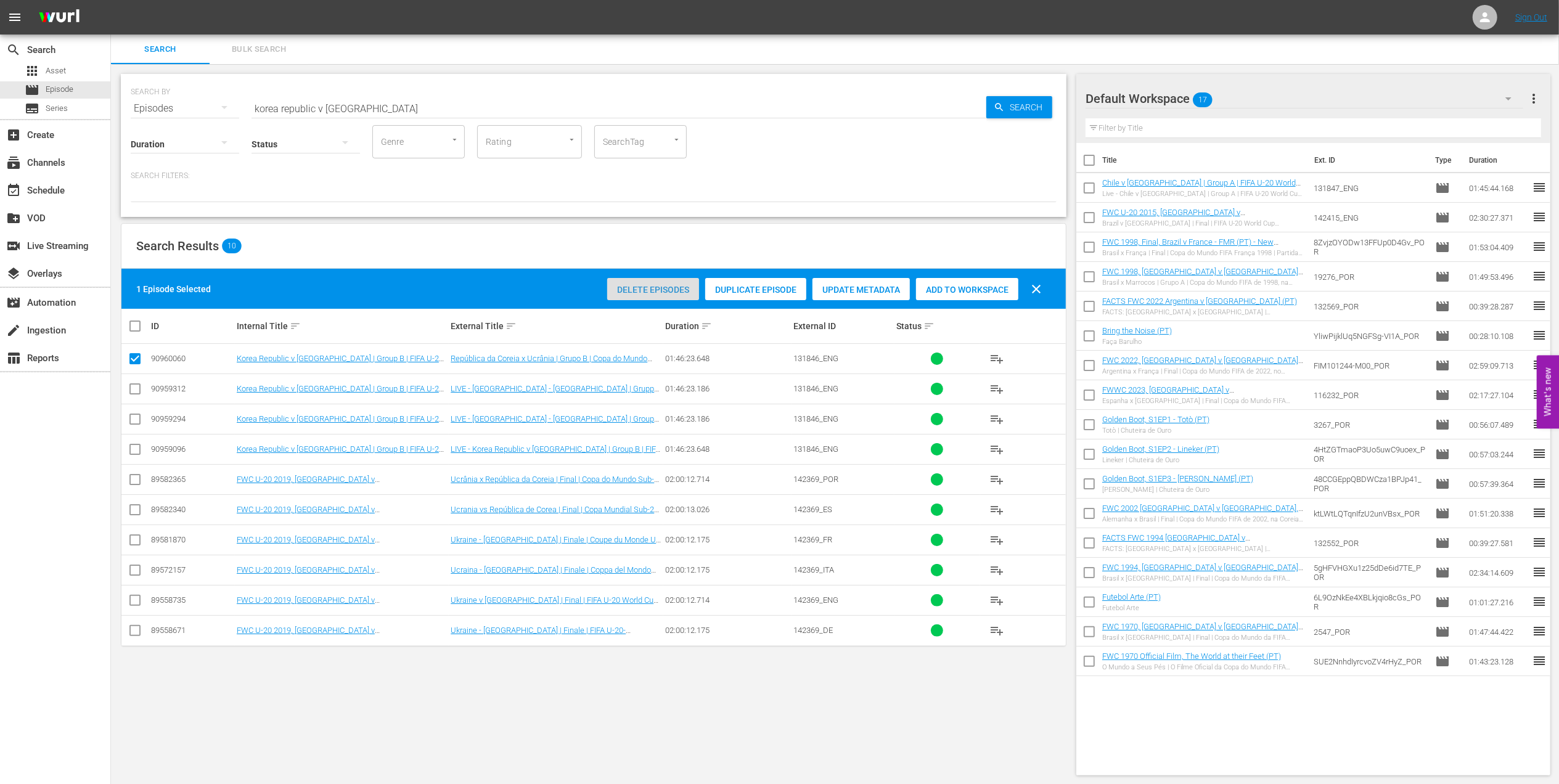
click at [649, 287] on span "Delete Episodes" at bounding box center [653, 289] width 92 height 10
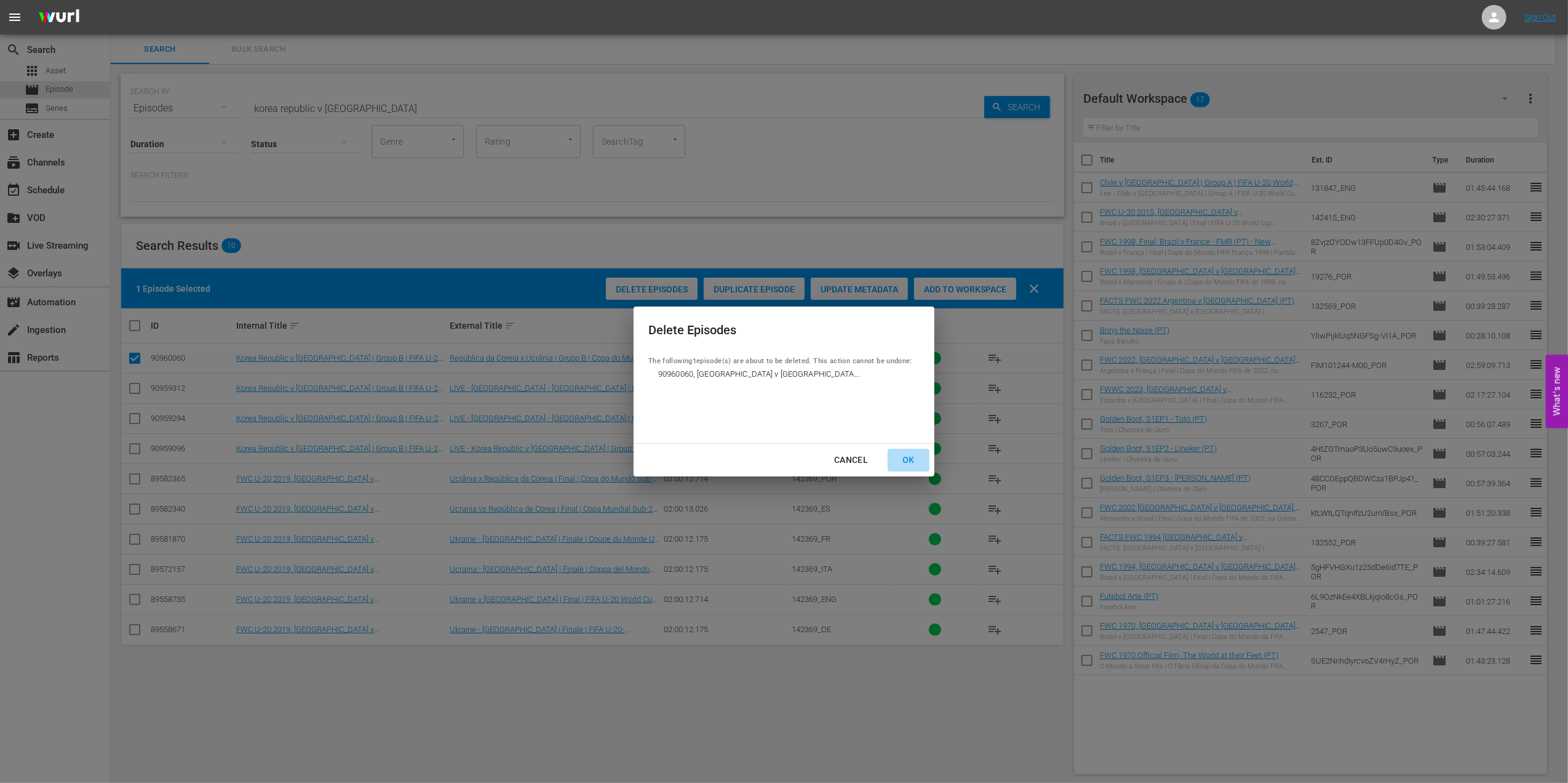
click at [911, 458] on div "OK" at bounding box center [909, 461] width 32 height 16
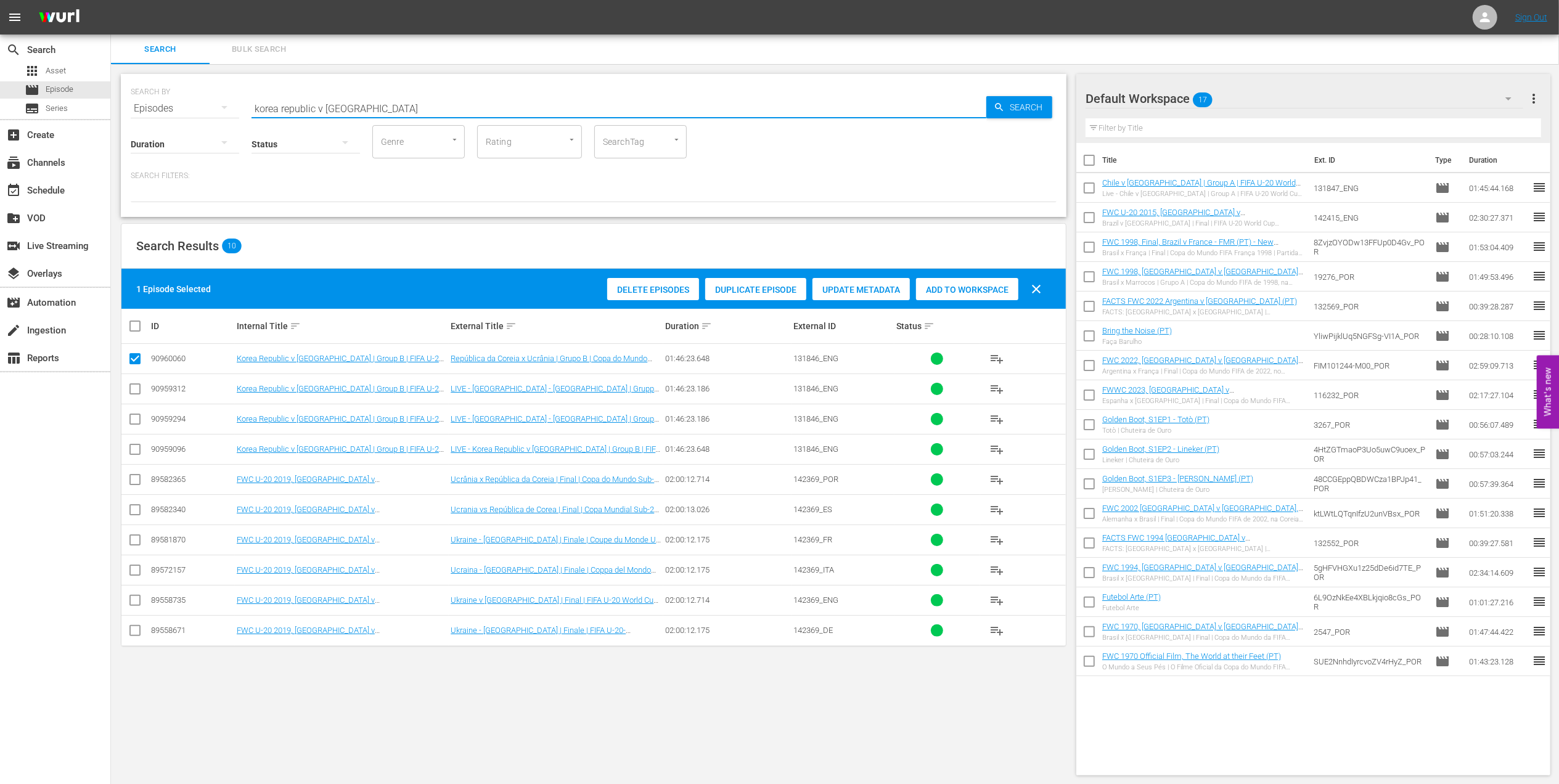
drag, startPoint x: 356, startPoint y: 108, endPoint x: 143, endPoint y: 107, distance: 213.0
click at [143, 107] on div "SEARCH BY Search By Episodes Search ID, Title, Description, Keywords, or Catego…" at bounding box center [593, 101] width 926 height 44
click at [302, 112] on input "text" at bounding box center [619, 108] width 735 height 30
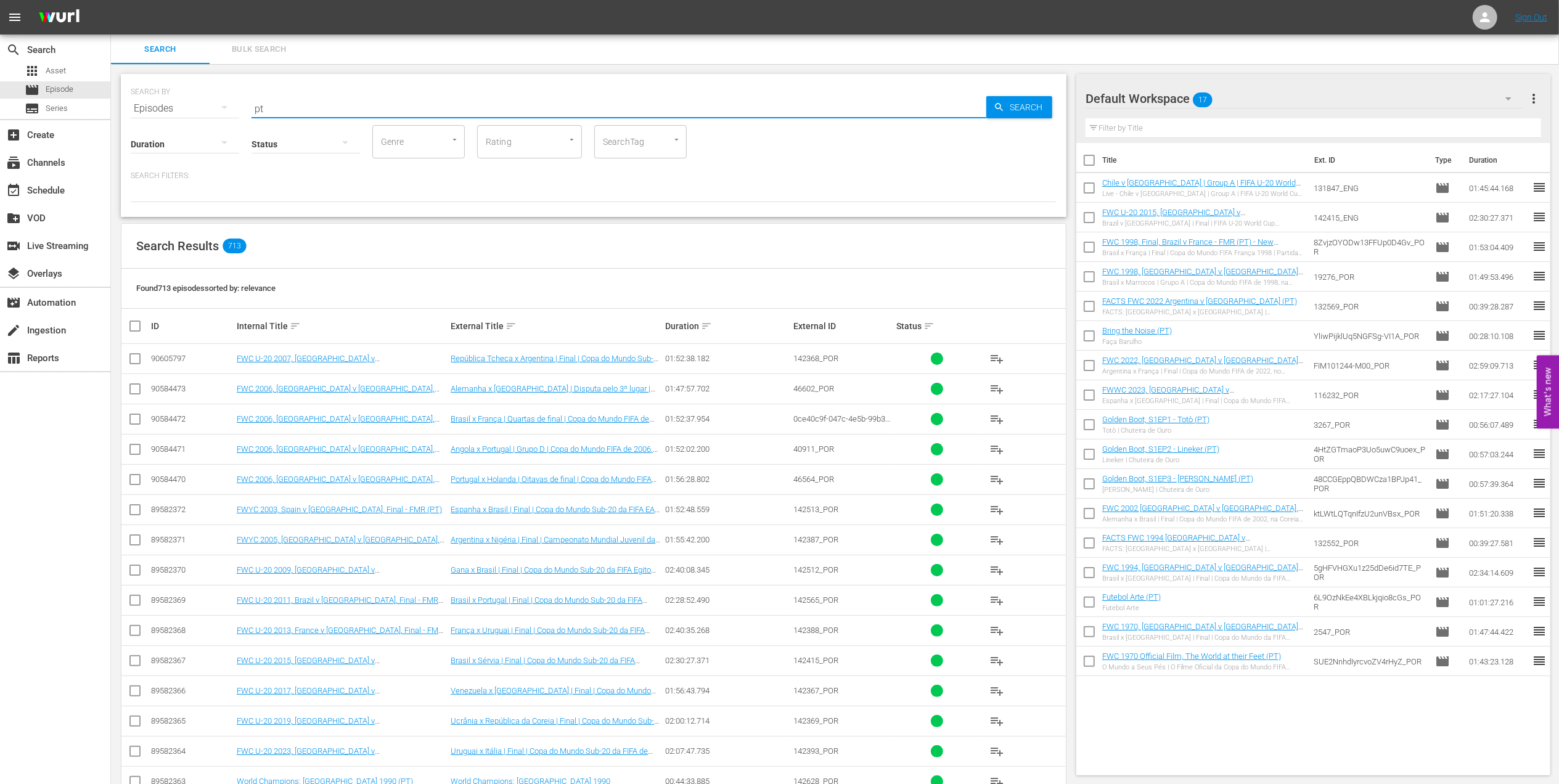
type input "pt"
click at [701, 319] on div "Duration sort" at bounding box center [727, 326] width 125 height 15
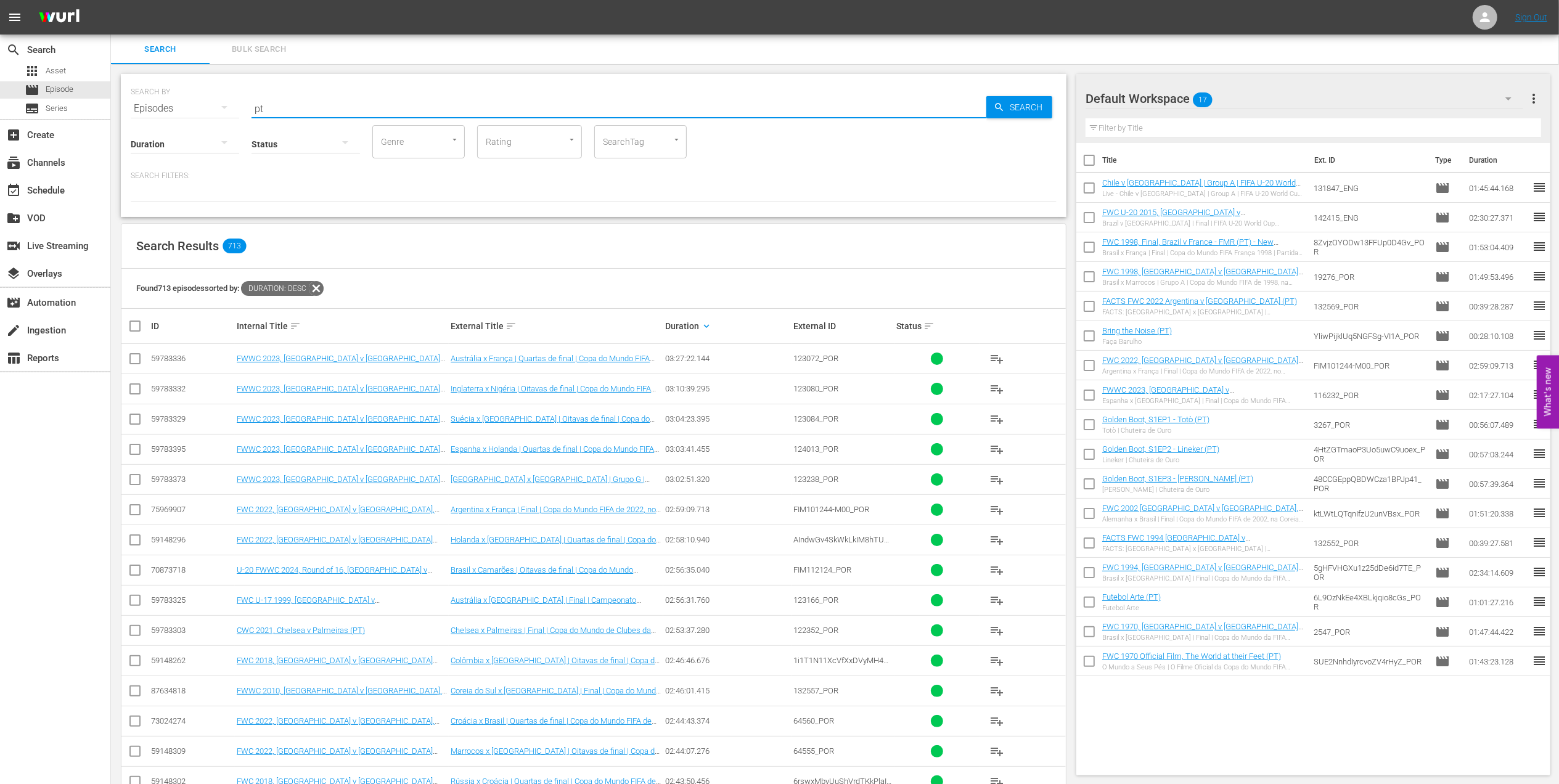
drag, startPoint x: 280, startPoint y: 107, endPoint x: 217, endPoint y: 105, distance: 63.0
click at [206, 107] on div "SEARCH BY Search By Episodes Search ID, Title, Description, Keywords, or Catego…" at bounding box center [593, 101] width 926 height 44
type input "PT"
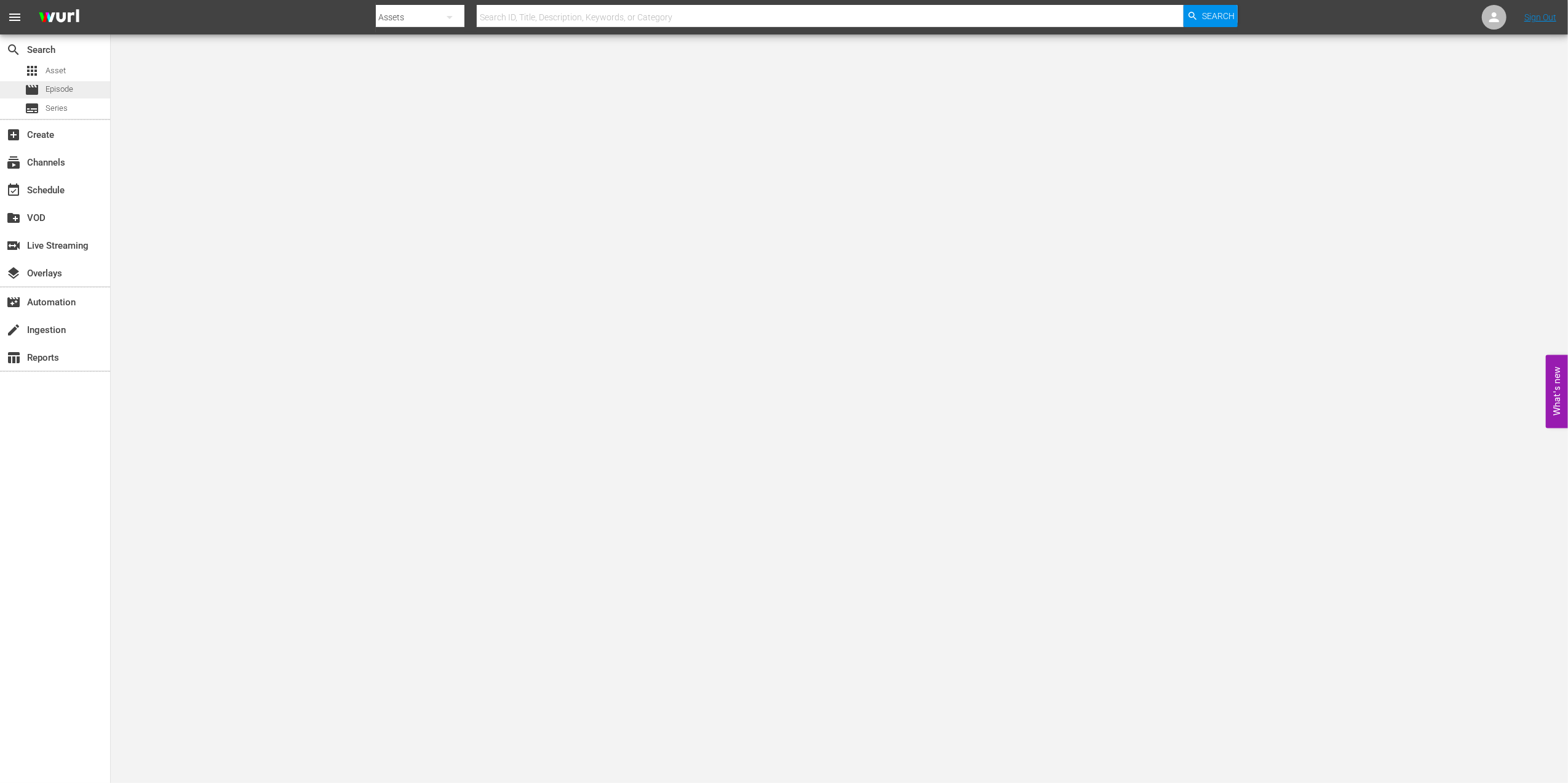
click at [50, 87] on span "Episode" at bounding box center [59, 89] width 28 height 12
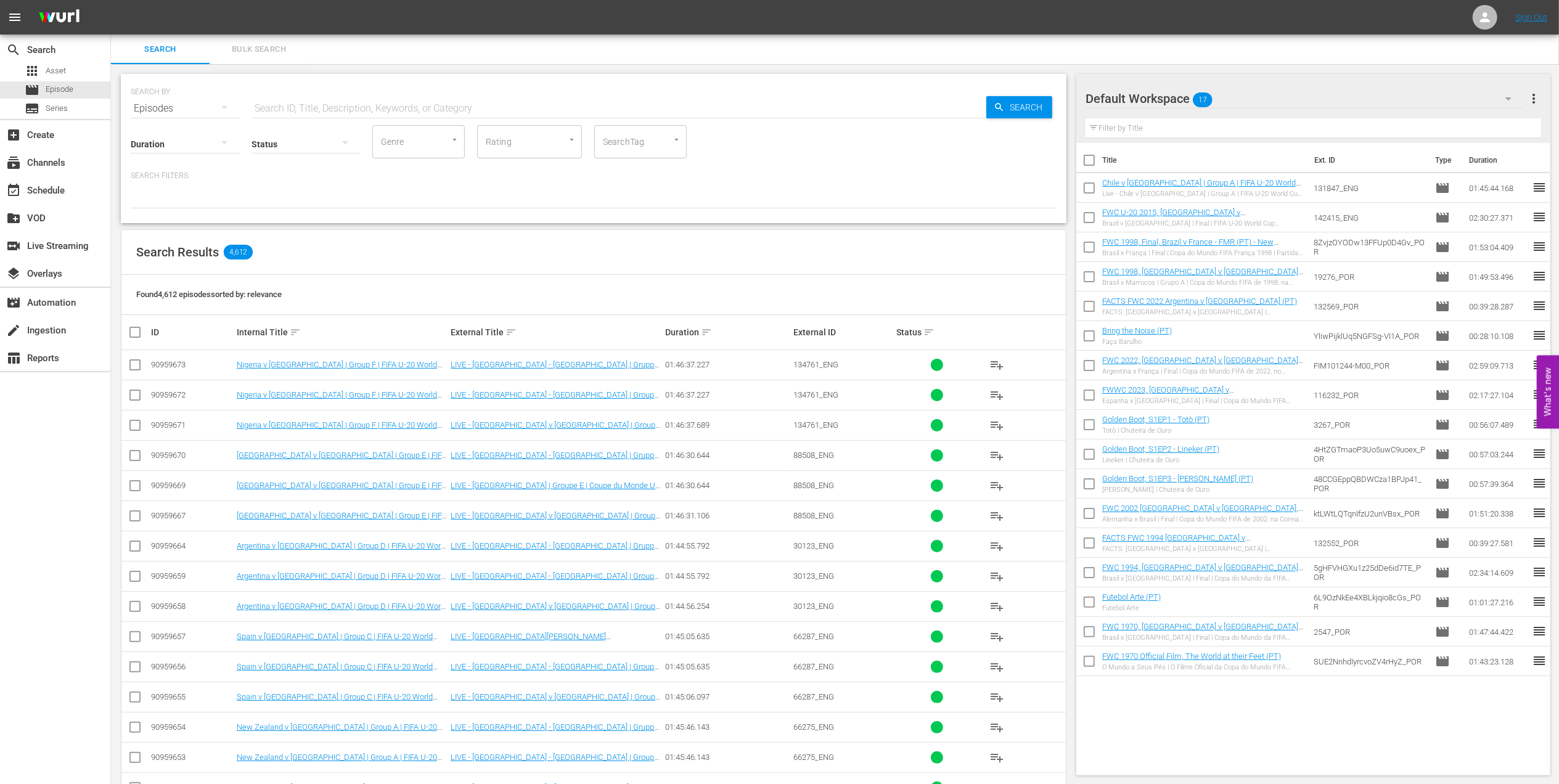
click at [406, 106] on input "text" at bounding box center [619, 108] width 735 height 30
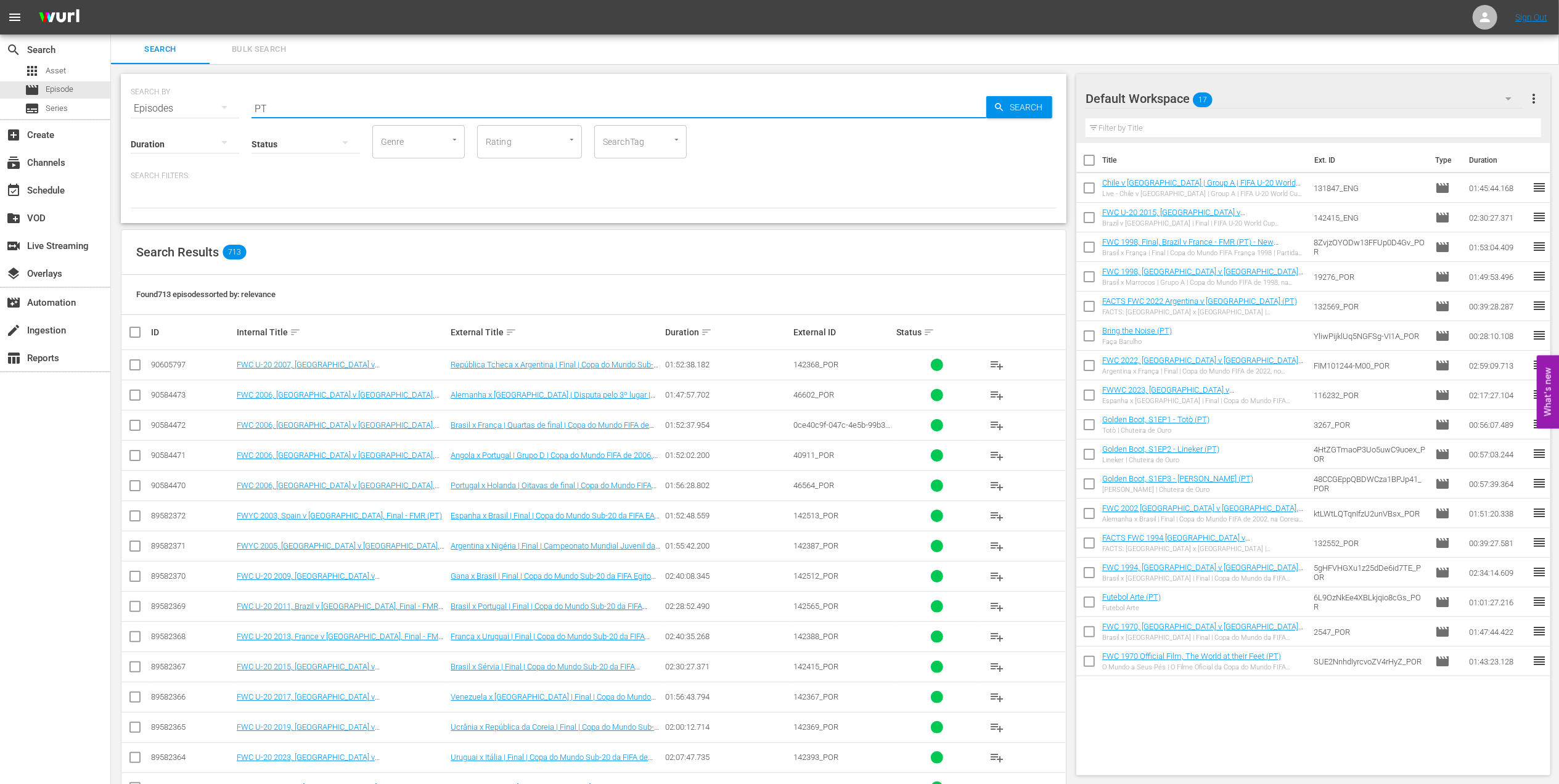
drag, startPoint x: 280, startPoint y: 112, endPoint x: 217, endPoint y: 112, distance: 63.0
click at [210, 111] on div "SEARCH BY Search By Episodes Search ID, Title, Description, Keywords, or Catego…" at bounding box center [593, 101] width 926 height 44
paste input "FWC 1998 Brazil vs Netherlands, Semi-final (PT)"
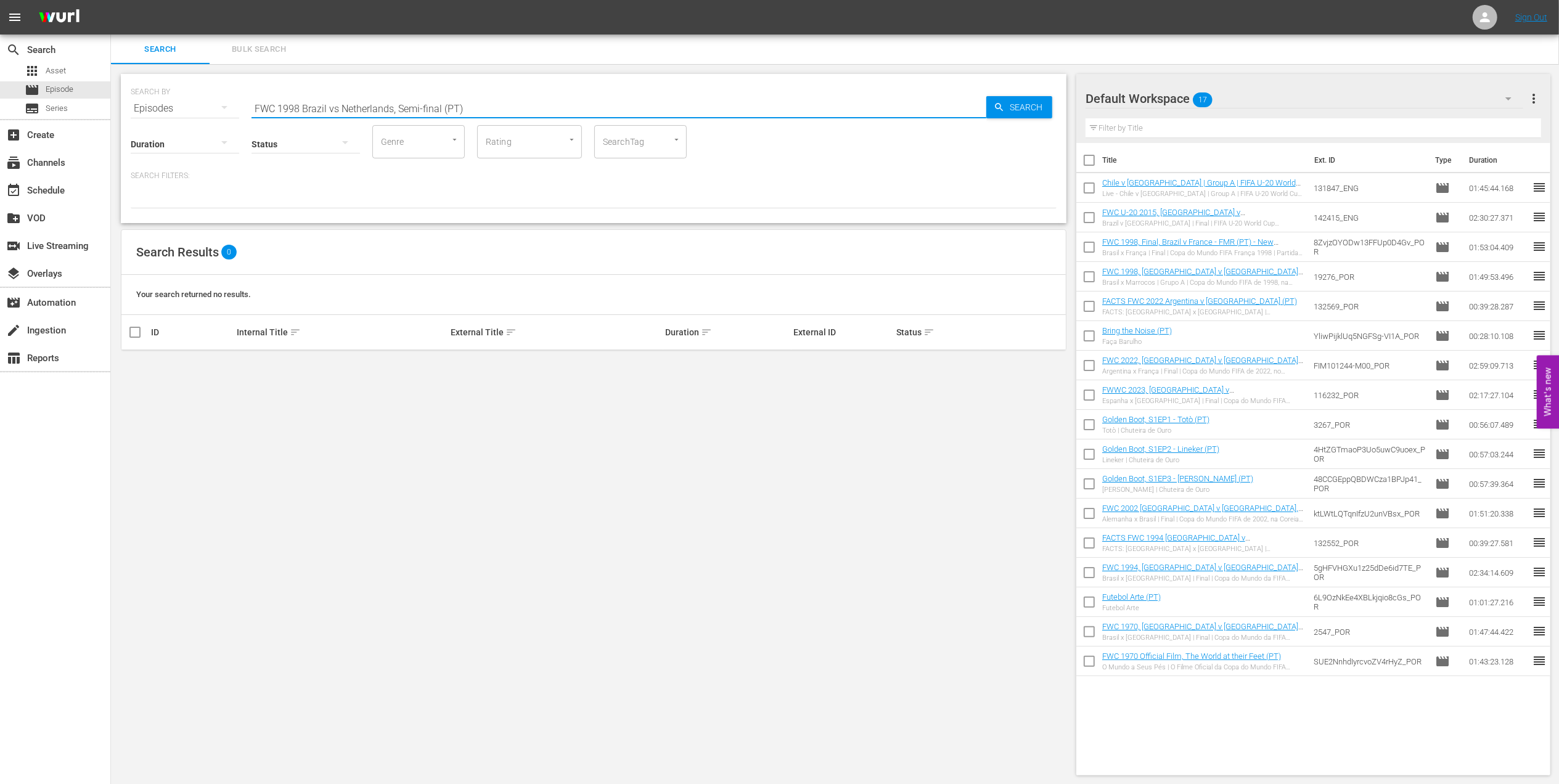
click at [339, 103] on input "FWC 1998 Brazil vs Netherlands, Semi-final (PT)" at bounding box center [619, 108] width 735 height 30
type input "FWC 1998 Brazil v Netherlands, Semi-final (PT)"
drag, startPoint x: 475, startPoint y: 103, endPoint x: 217, endPoint y: 106, distance: 258.0
click at [218, 103] on div "SEARCH BY Search By Episodes Search ID, Title, Description, Keywords, or Catego…" at bounding box center [593, 101] width 926 height 44
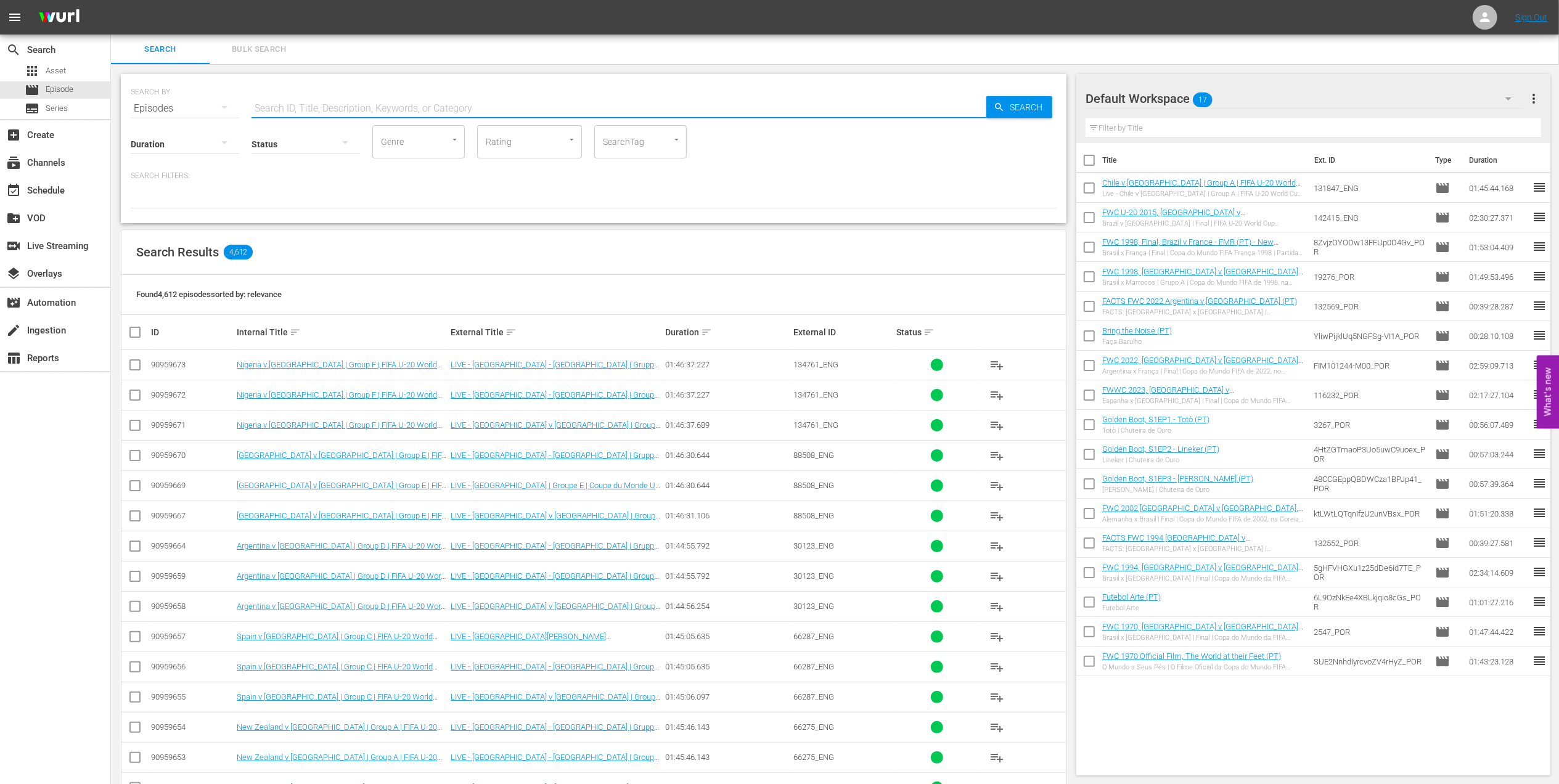
click at [438, 109] on input "text" at bounding box center [619, 108] width 735 height 30
paste input "FWC 2002 Brazil vs Turkey, Semi-final (PT)"
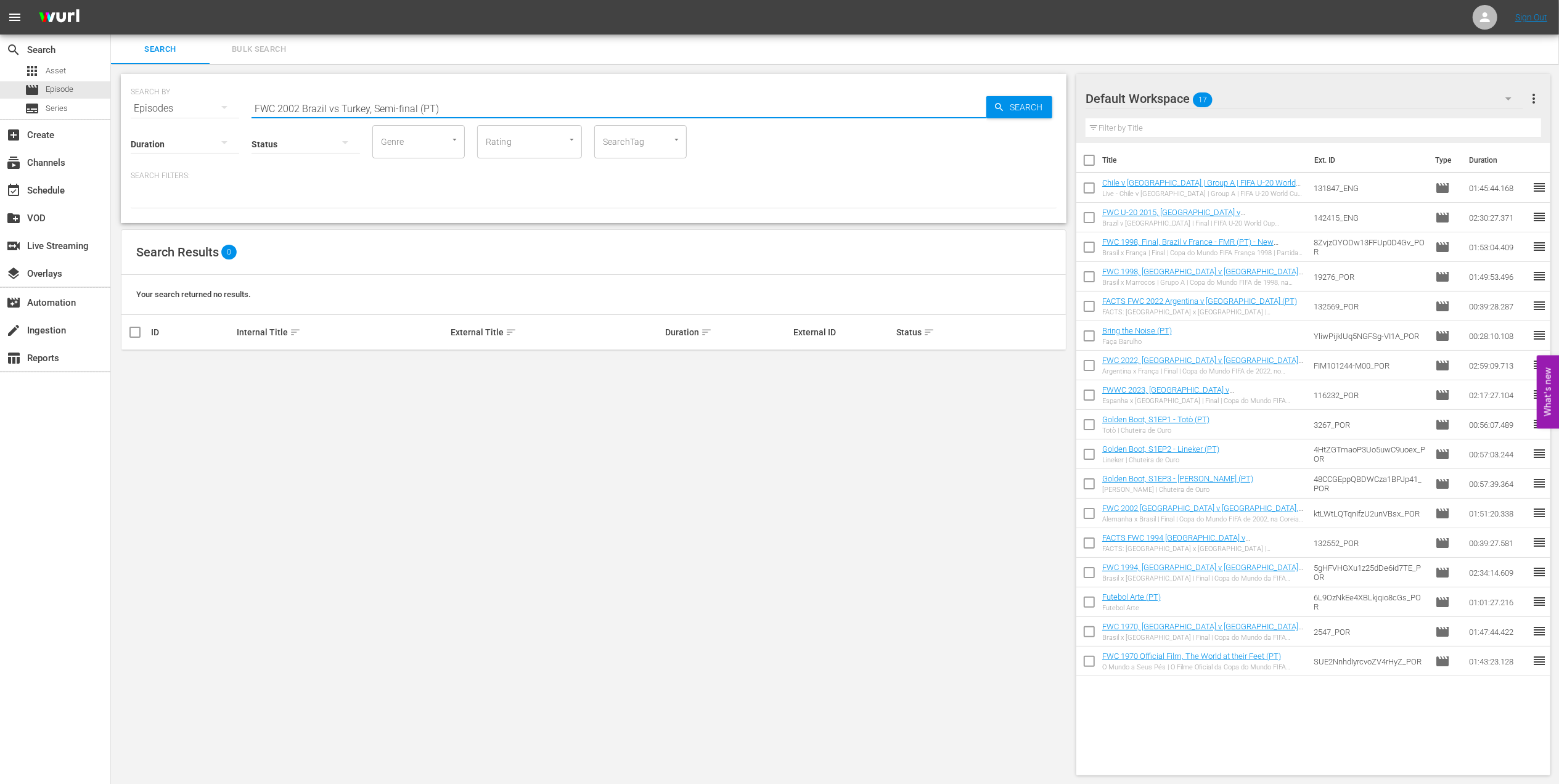
click at [336, 110] on input "FWC 2002 Brazil vs Turkey, Semi-final (PT)" at bounding box center [619, 108] width 735 height 30
type input "FWC 2002 Brazil v Turkey, Semi-final (PT)"
click at [136, 363] on input "checkbox" at bounding box center [135, 367] width 15 height 15
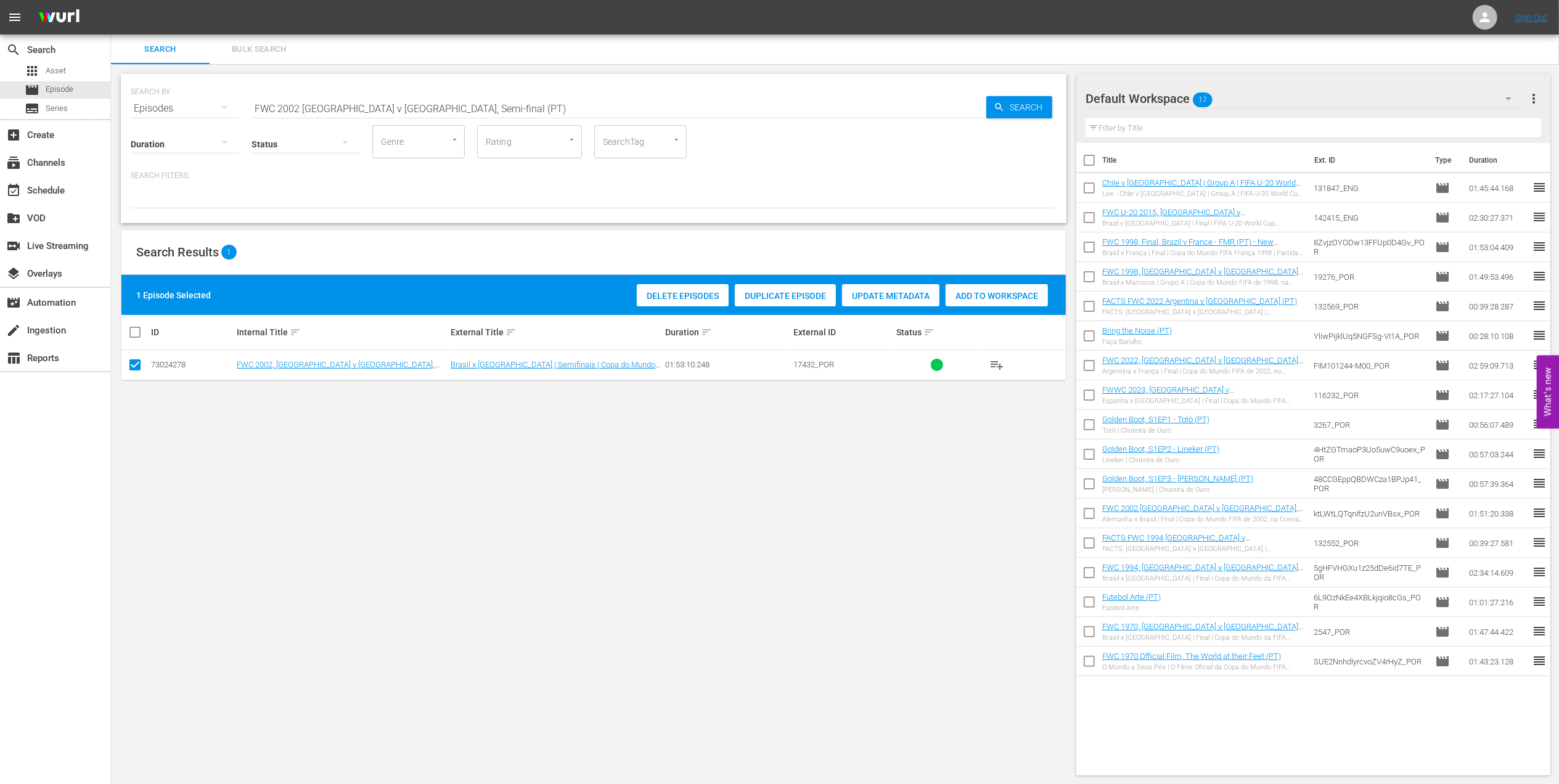
click at [779, 294] on span "Duplicate Episode" at bounding box center [786, 296] width 101 height 10
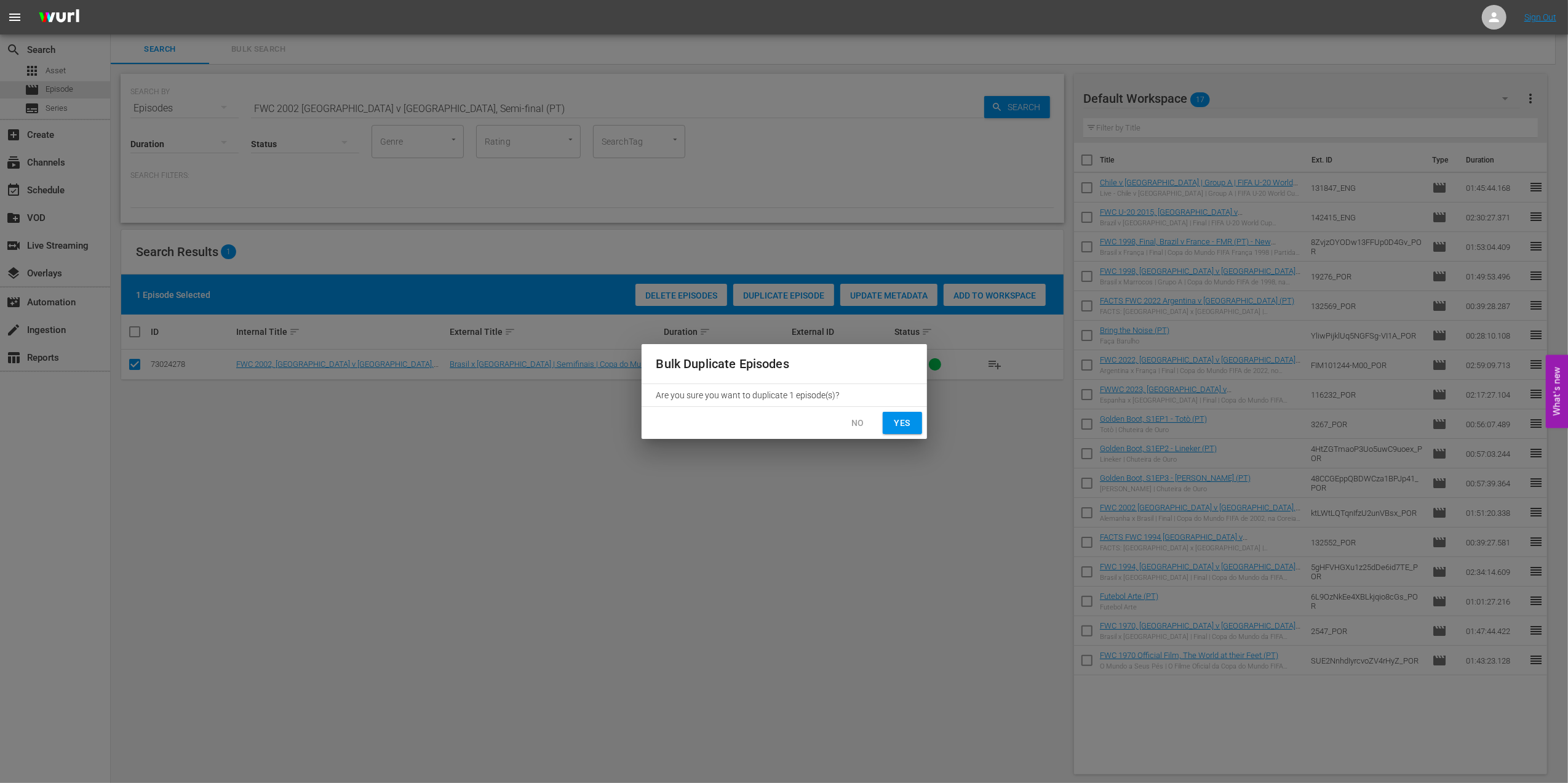
click at [899, 421] on span "Yes" at bounding box center [903, 424] width 20 height 16
checkbox input "false"
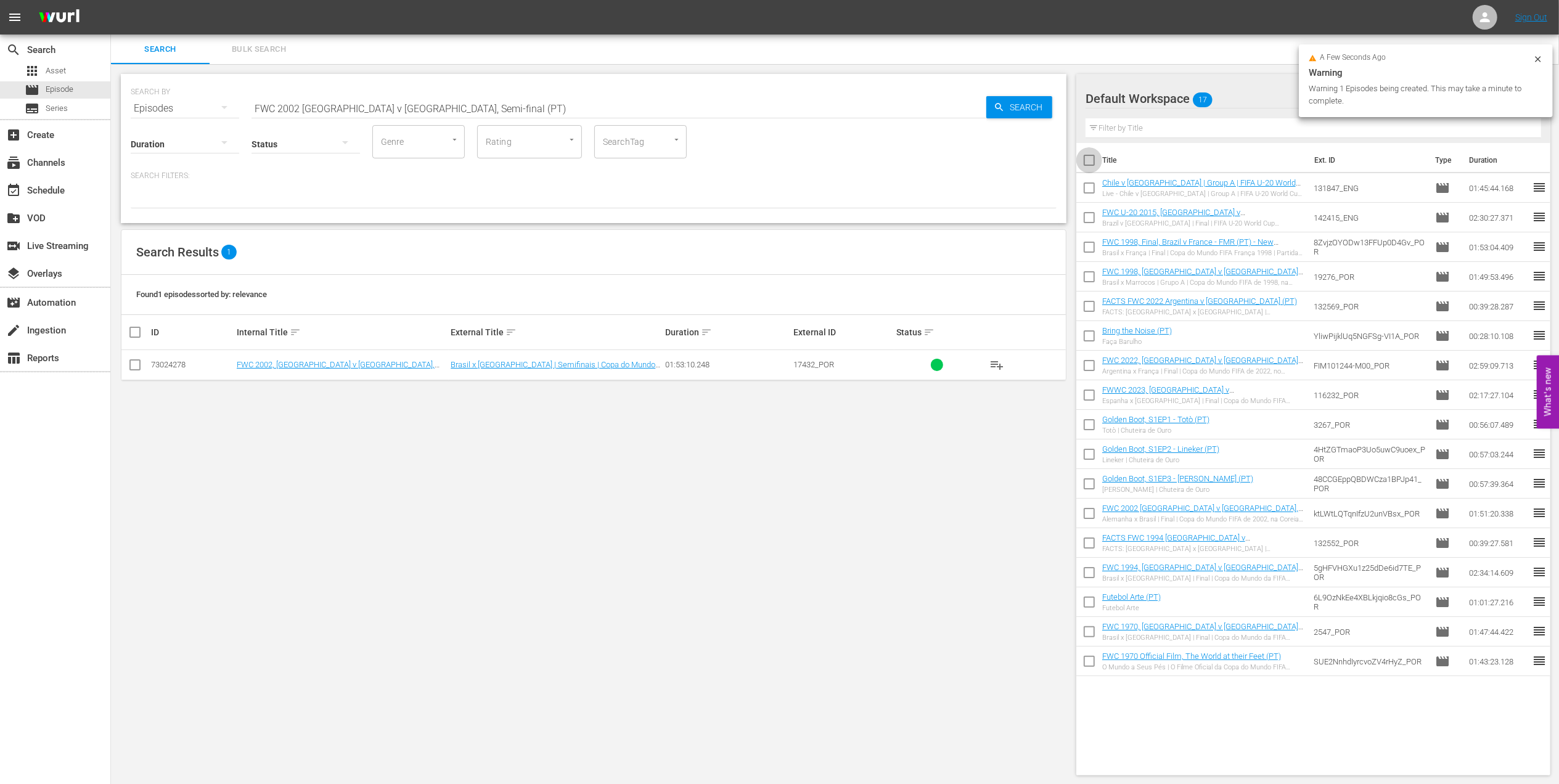
click at [1095, 158] on input "checkbox" at bounding box center [1089, 163] width 26 height 26
checkbox input "true"
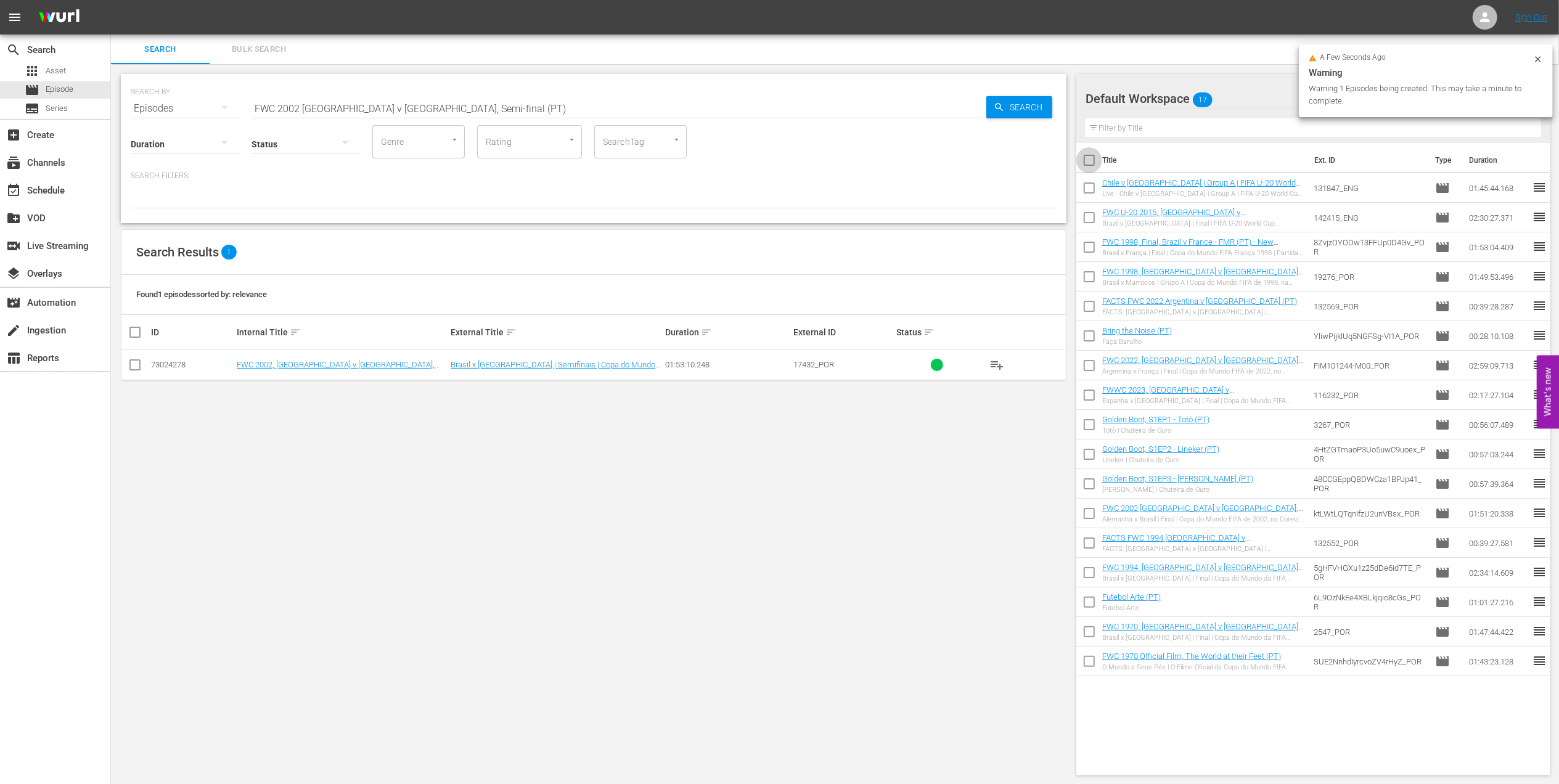
checkbox input "true"
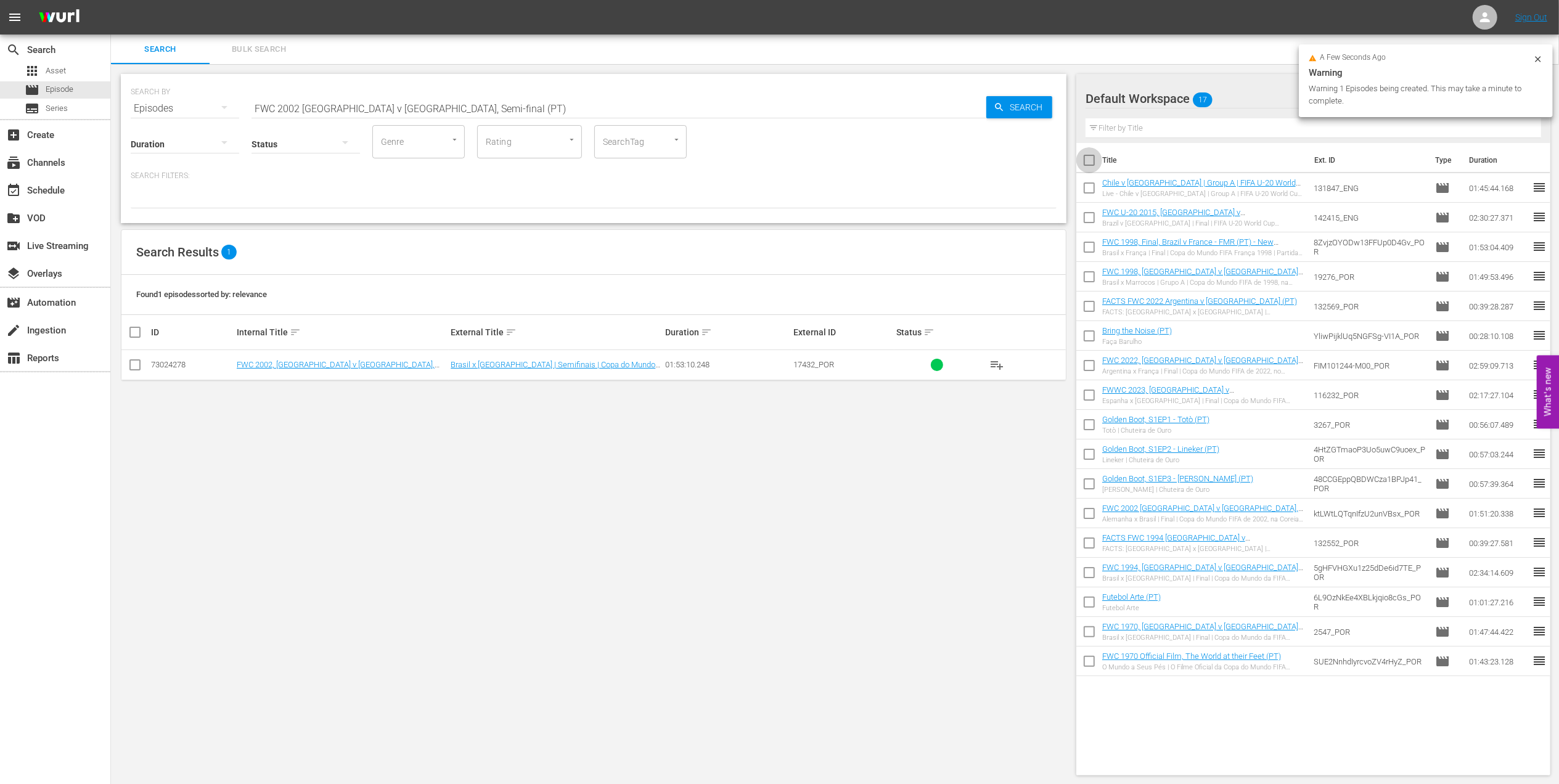
checkbox input "true"
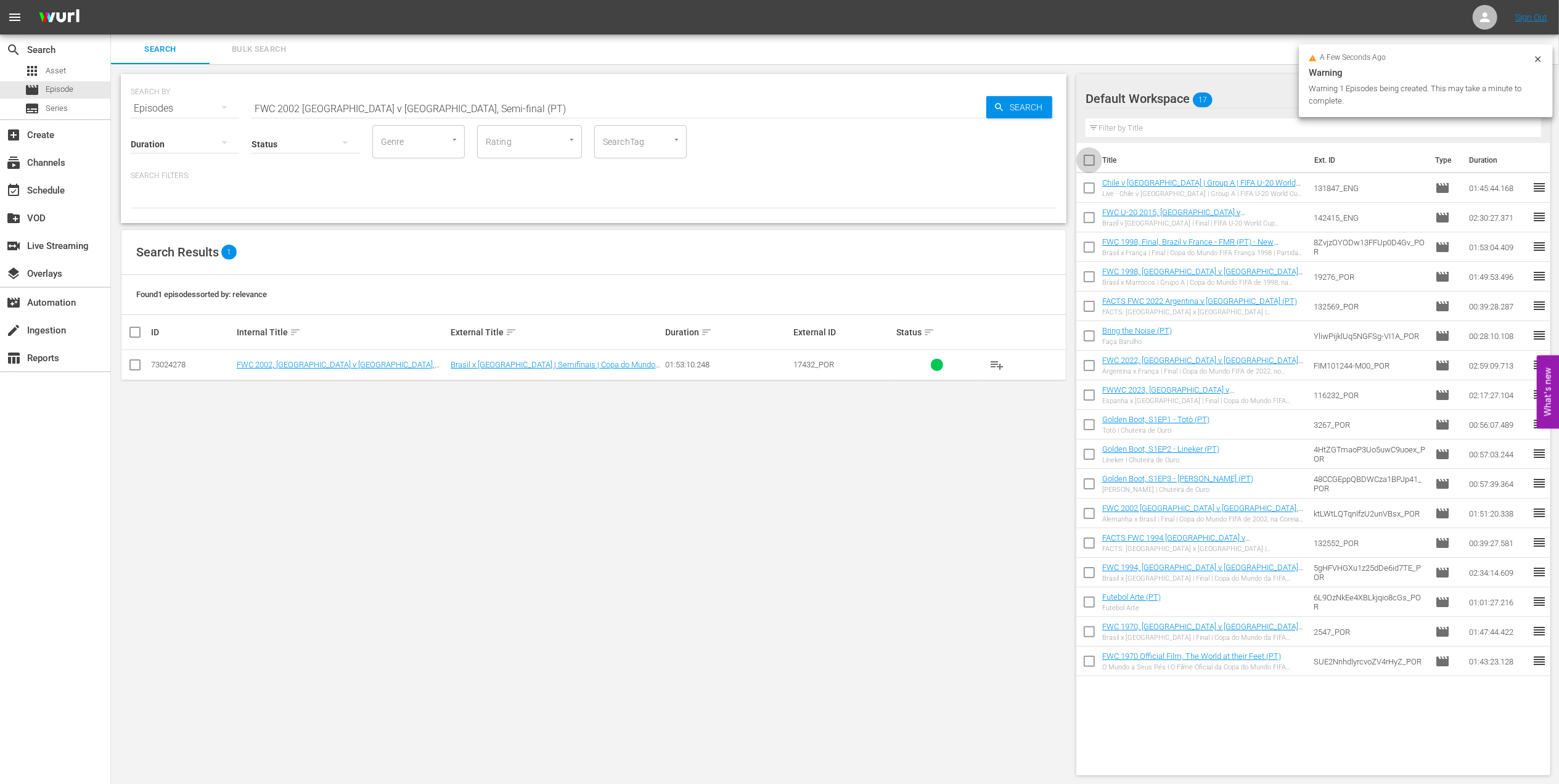
checkbox input "true"
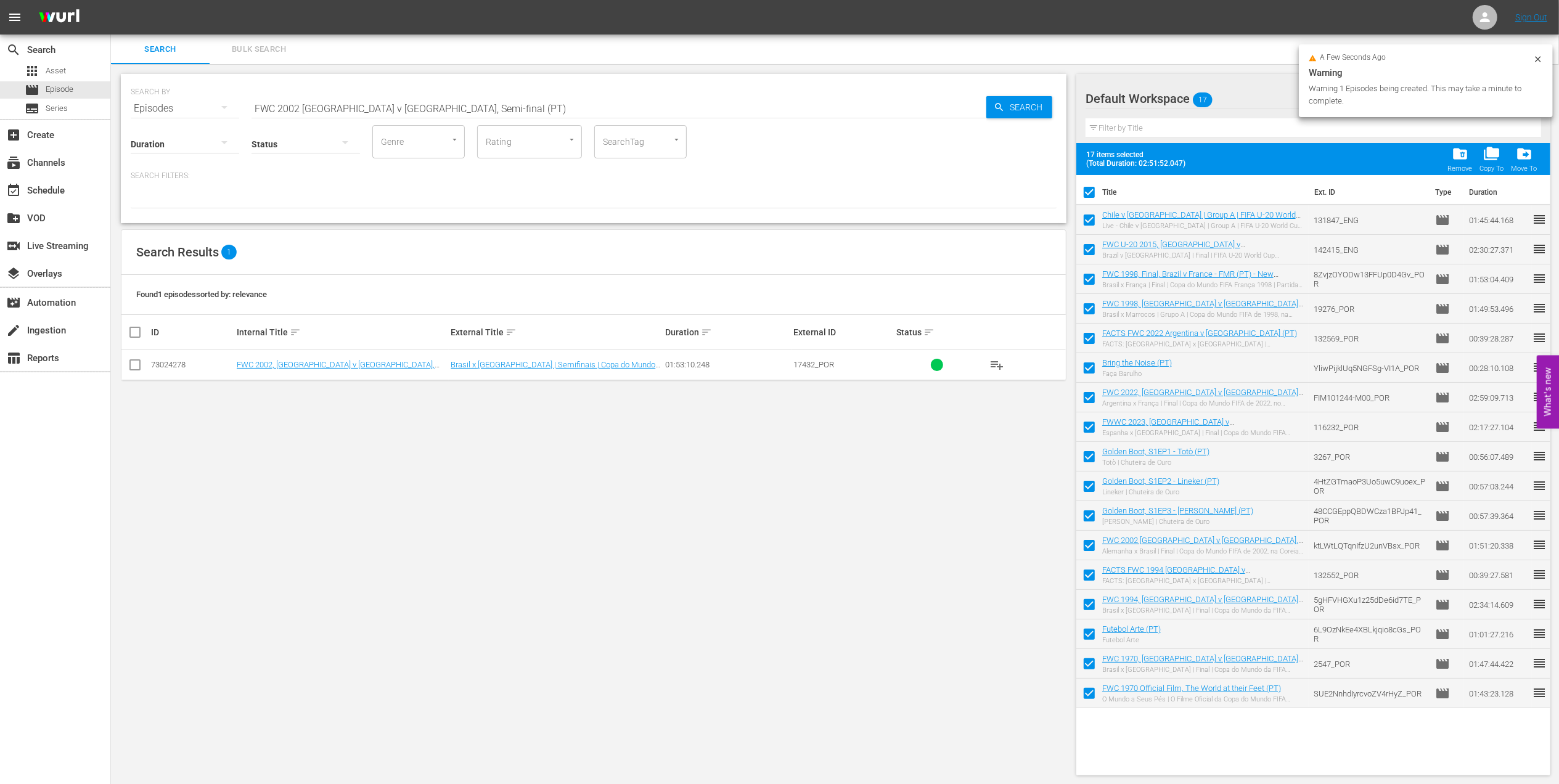
click at [1444, 161] on span "folder_delete Remove" at bounding box center [1459, 159] width 32 height 34
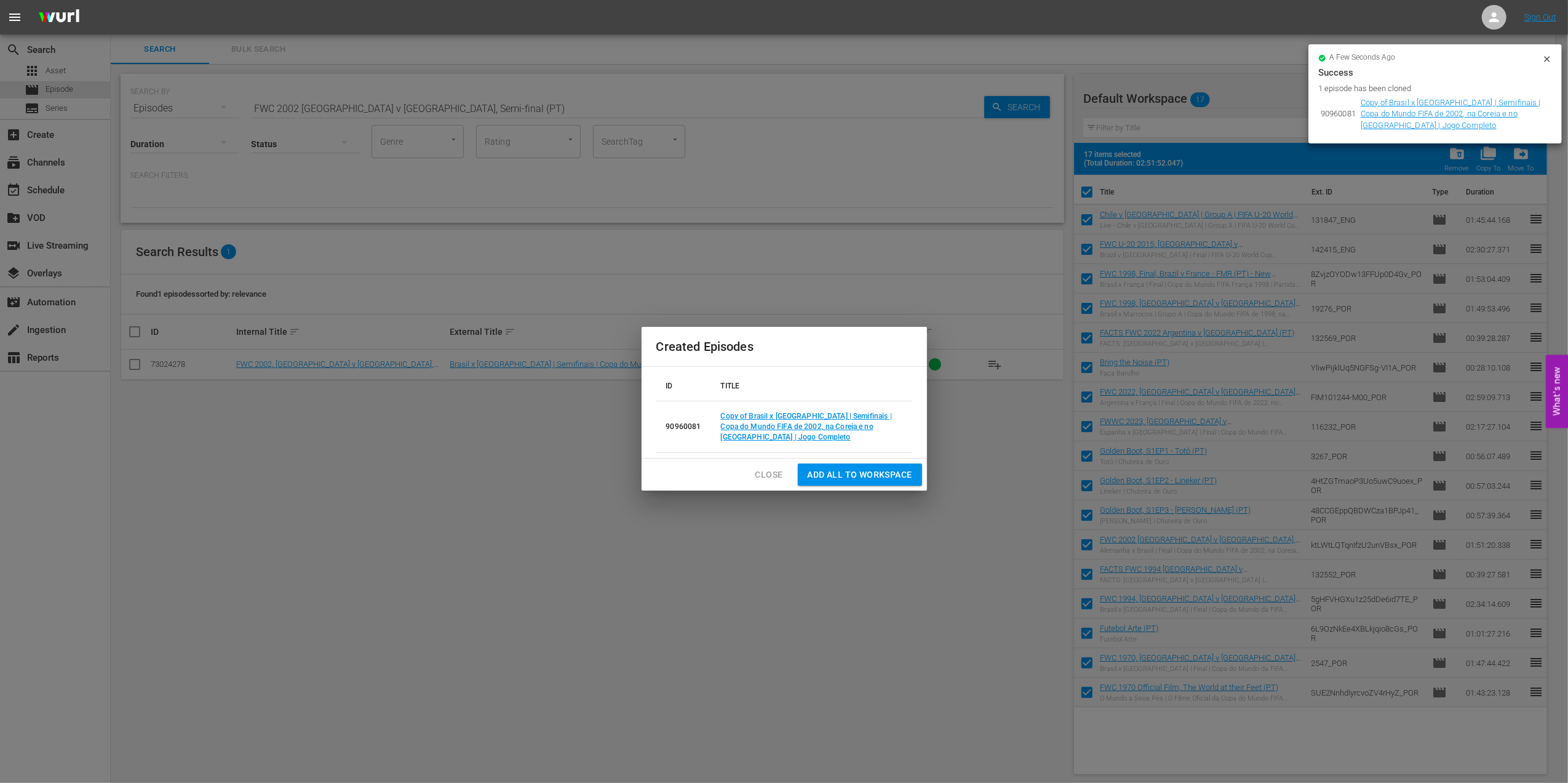
click at [1452, 157] on div "Created Episodes ID TITLE 90960081 Copy of Brasil x Turquia | Semifinais | Copa…" at bounding box center [784, 392] width 1568 height 783
click at [771, 467] on span "Close" at bounding box center [769, 475] width 28 height 16
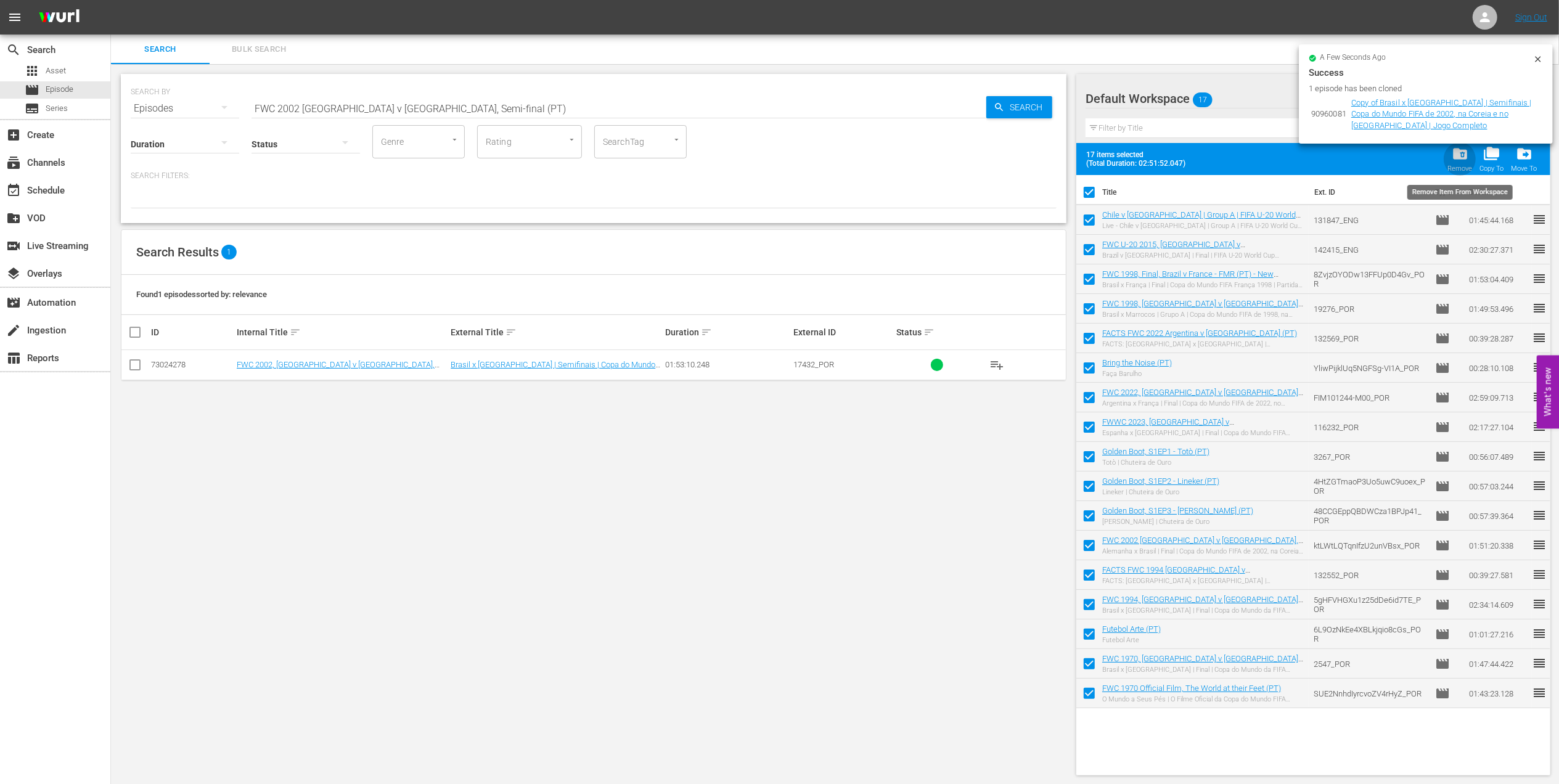
click at [1458, 158] on span "folder_delete" at bounding box center [1459, 153] width 16 height 16
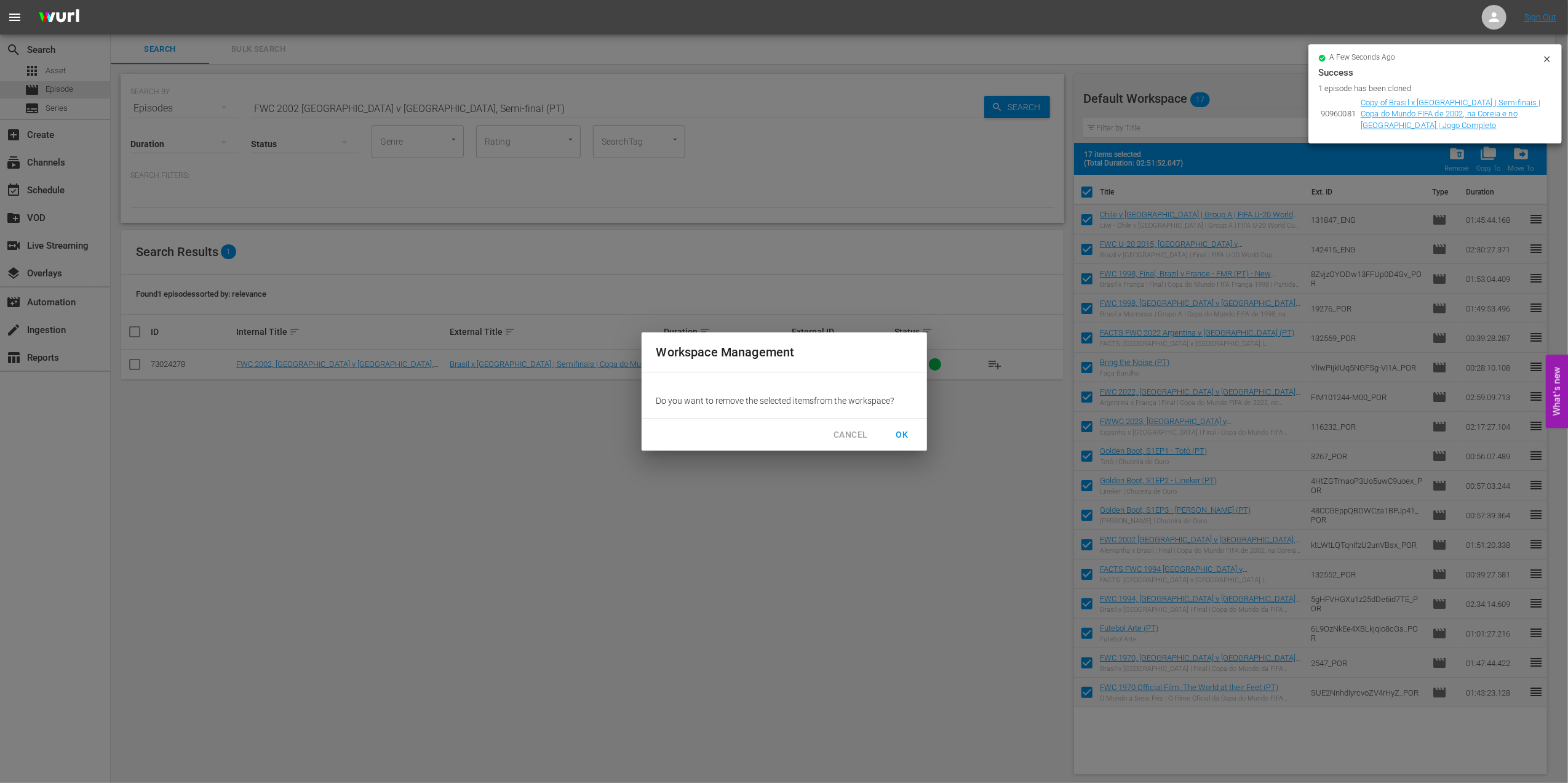
click at [906, 431] on span "OK" at bounding box center [903, 435] width 20 height 16
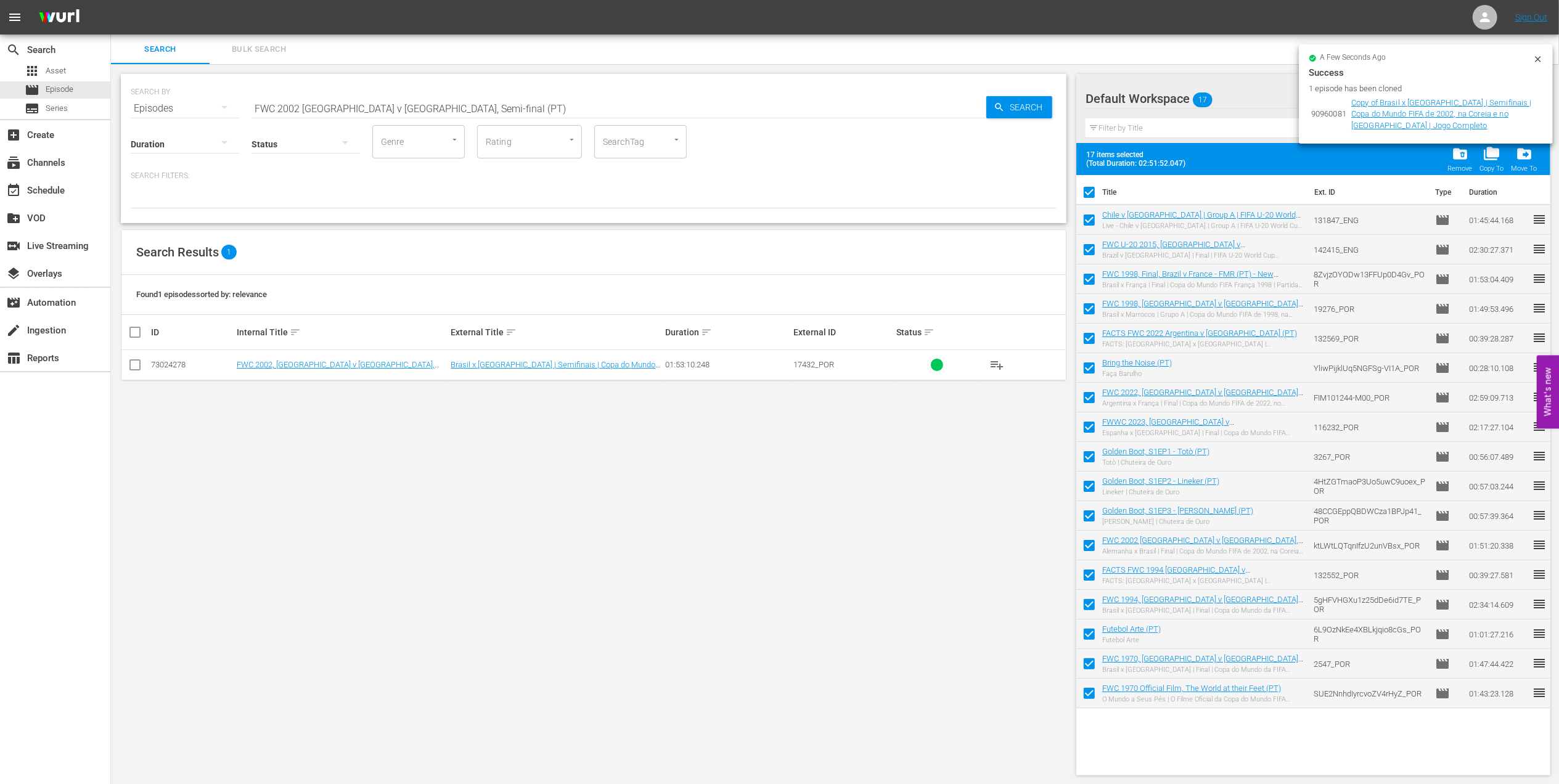
checkbox input "false"
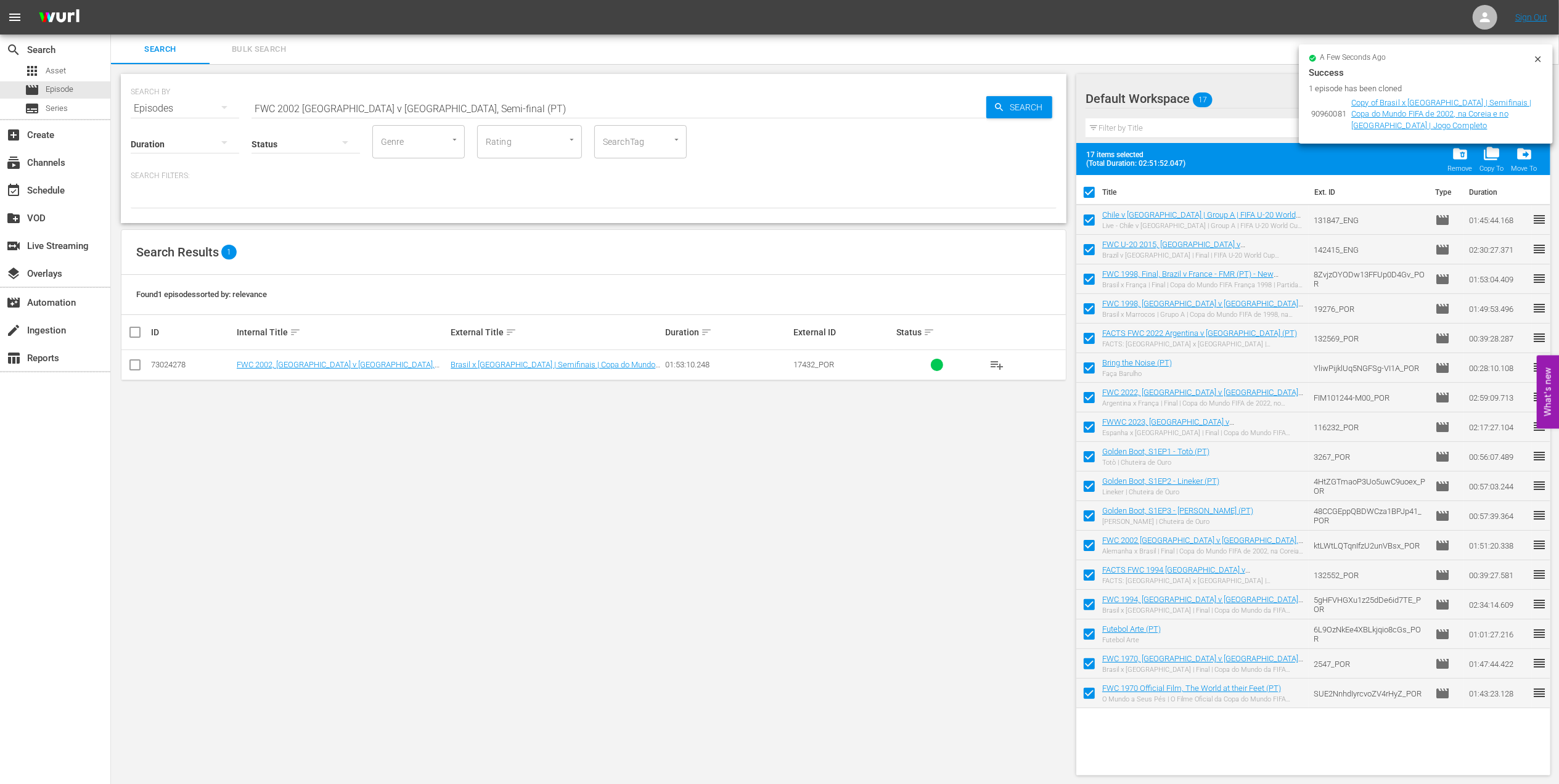
checkbox input "false"
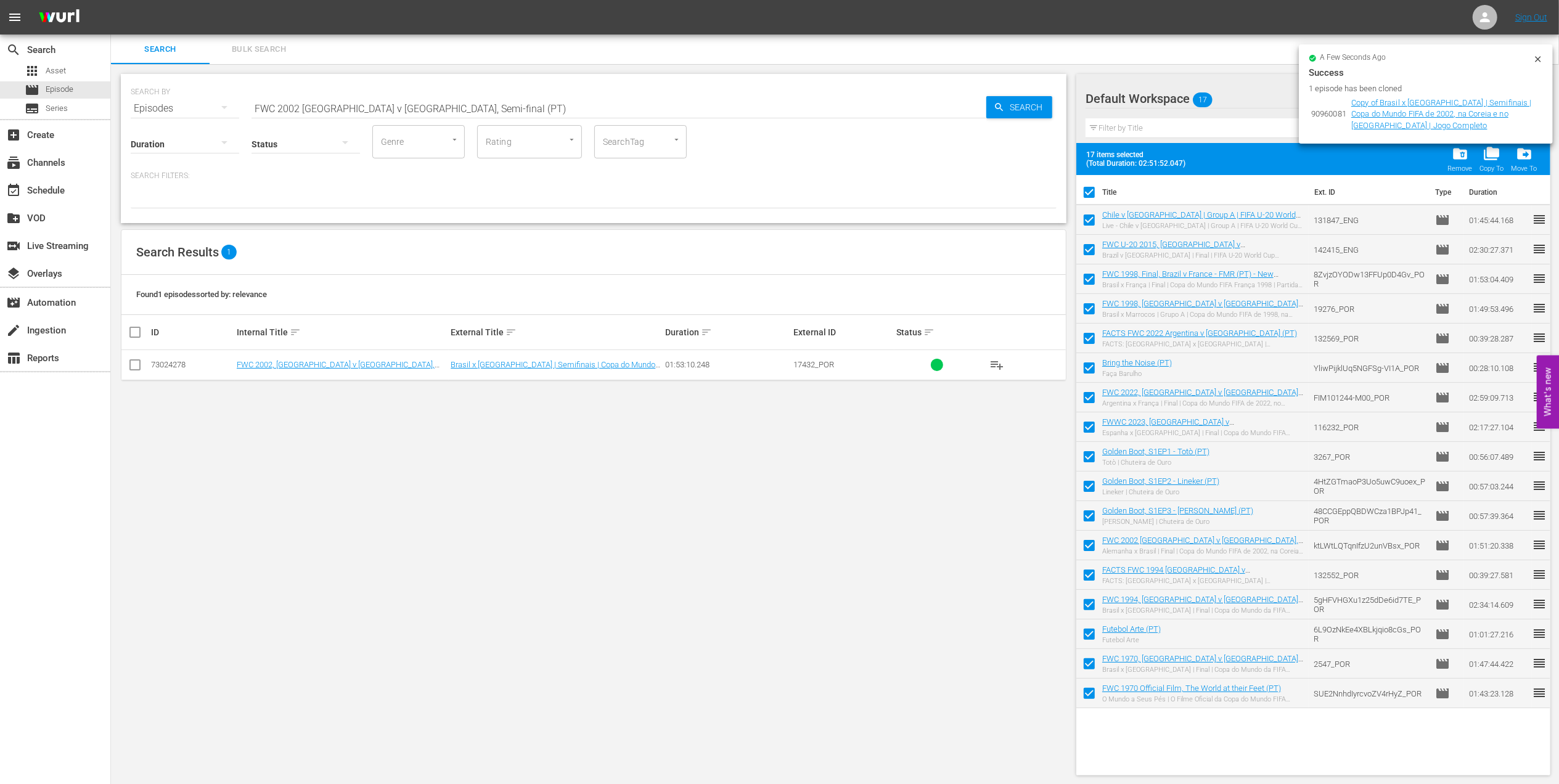
checkbox input "false"
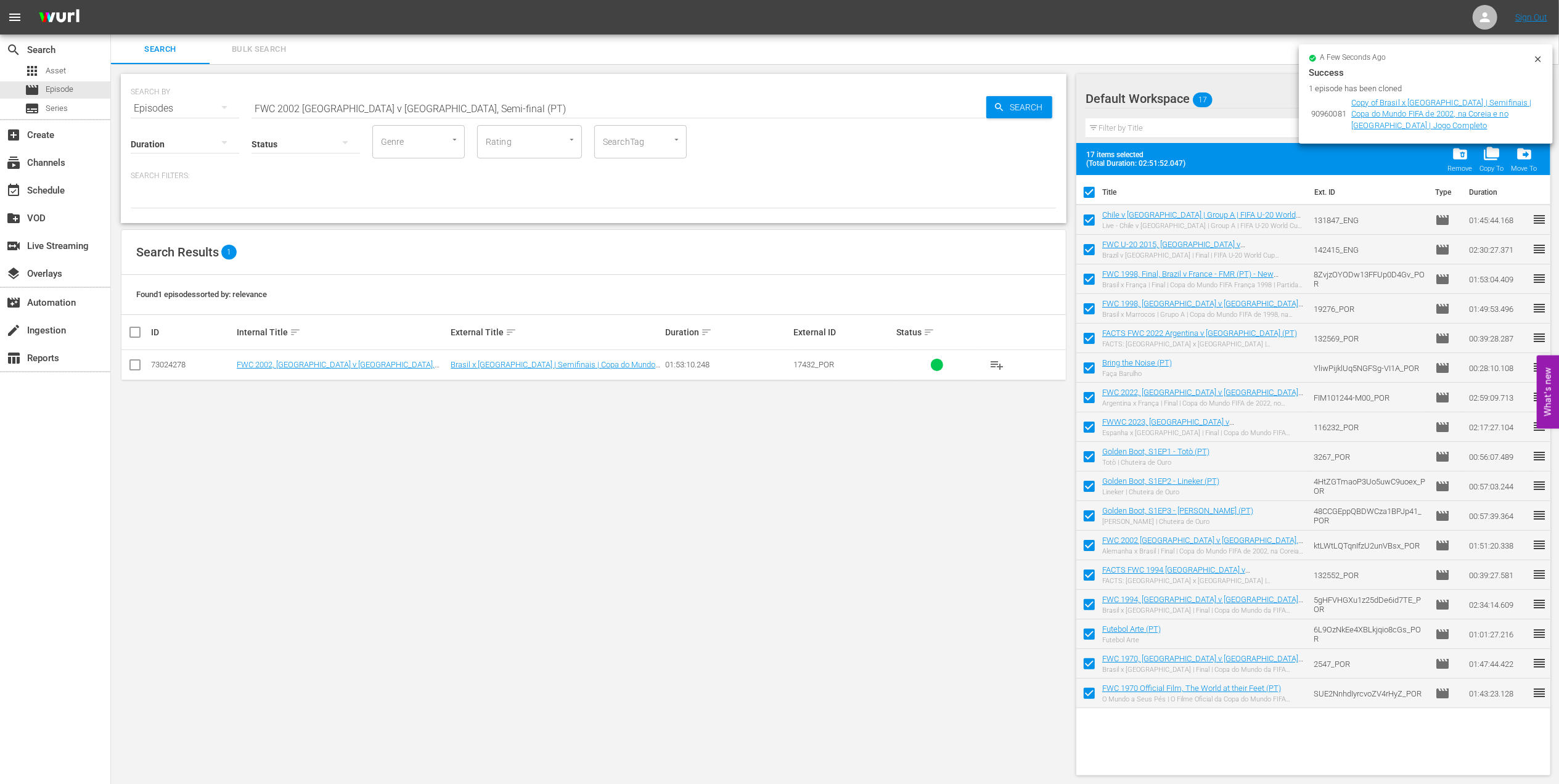
checkbox input "false"
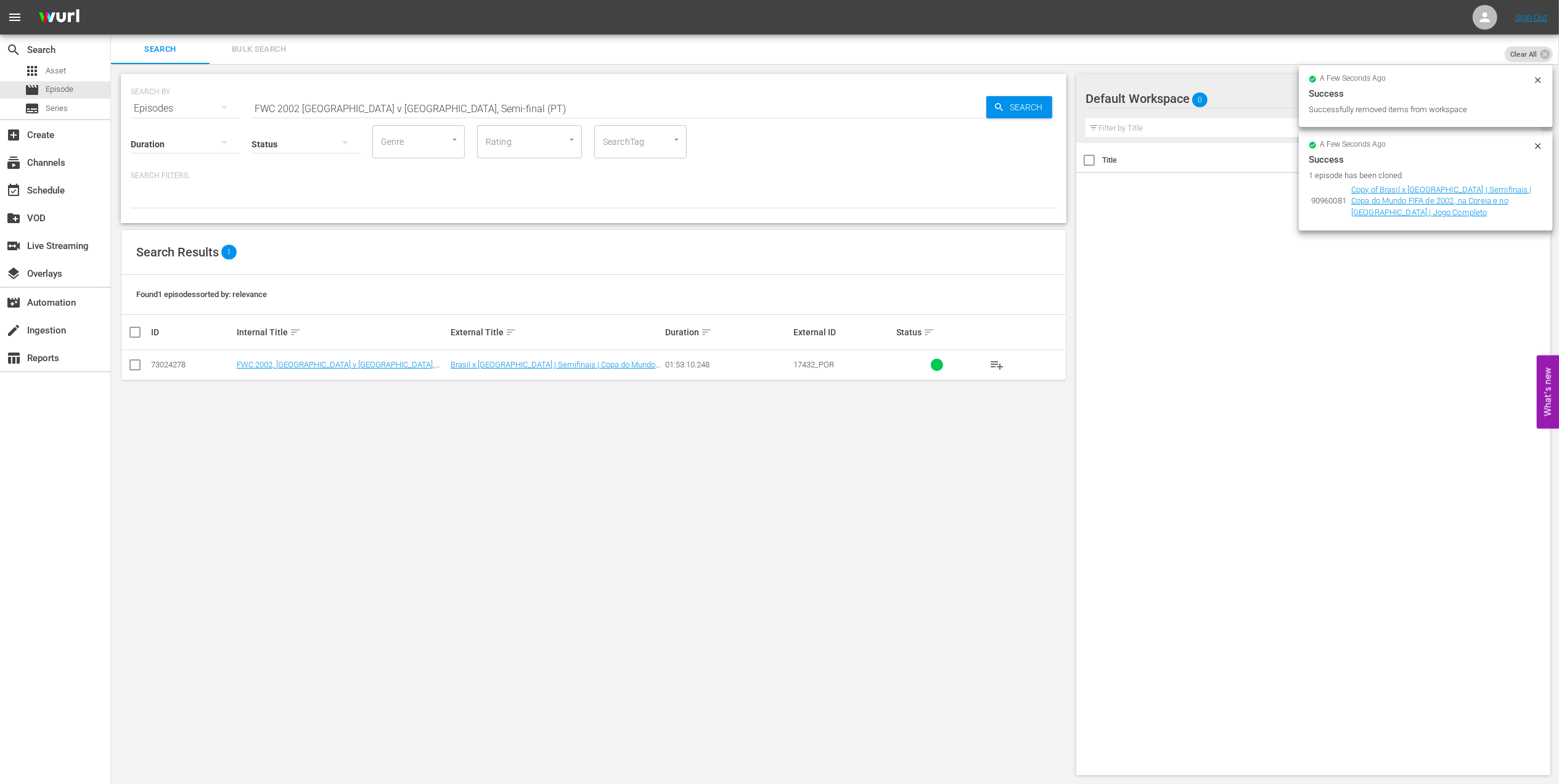
click at [436, 103] on input "FWC 2002 Brazil v Turkey, Semi-final (PT)" at bounding box center [619, 108] width 735 height 30
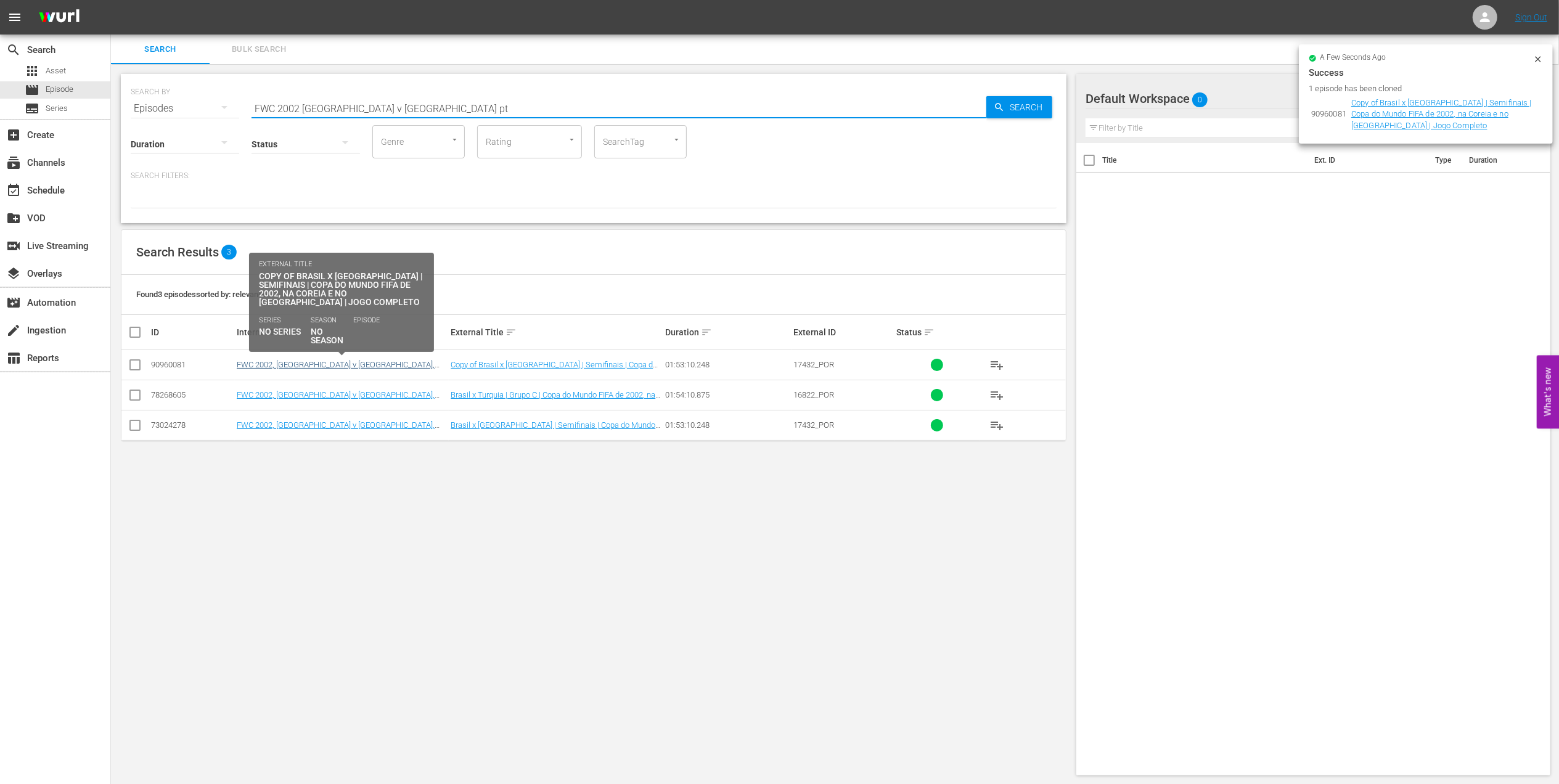
type input "FWC 2002 Brazil v Turkey pt"
click at [317, 363] on link "FWC 2002, Brazil v Turkey, Semi-final - FMR (PT)" at bounding box center [336, 369] width 198 height 19
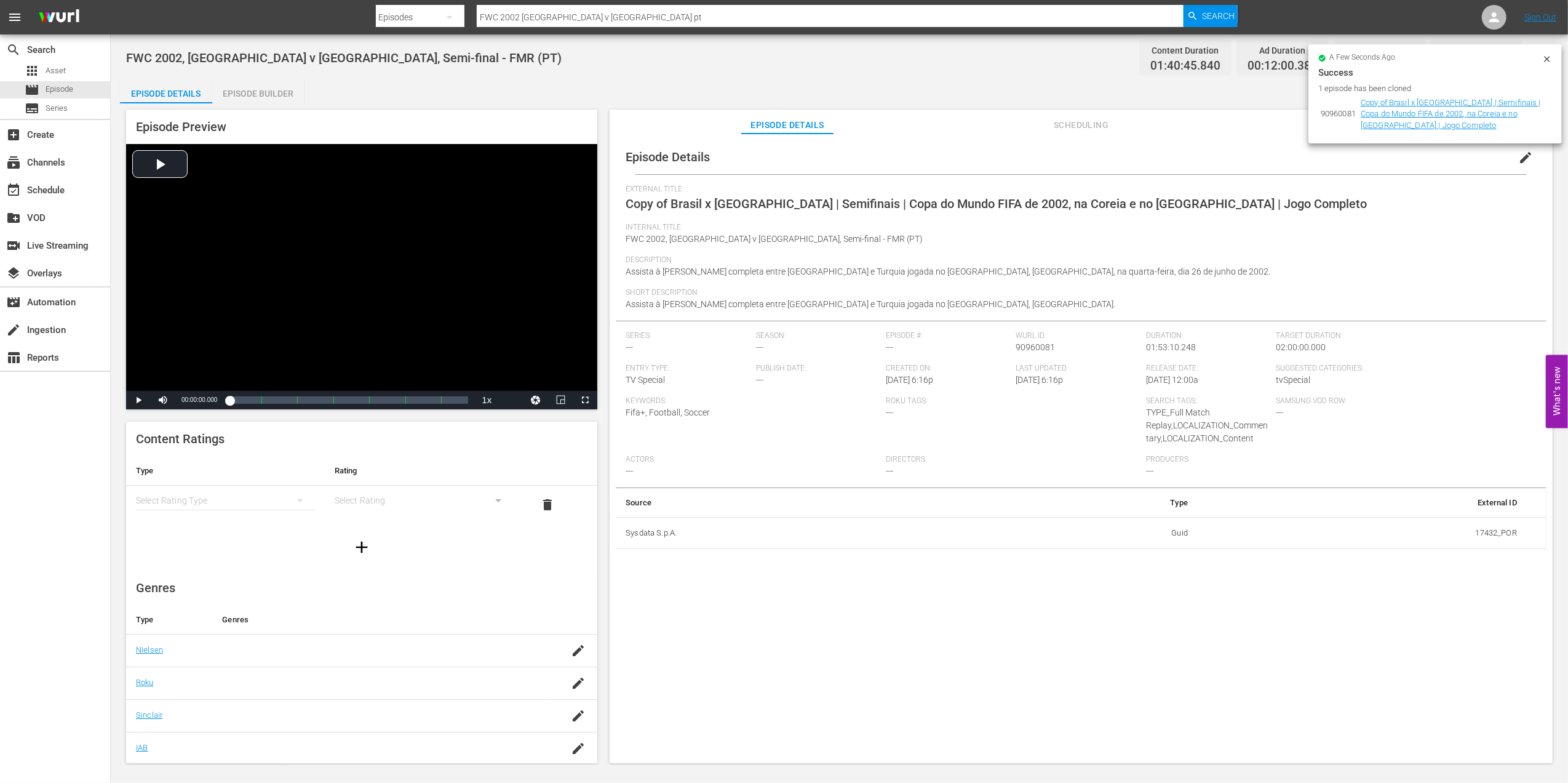
click at [1518, 158] on span "edit" at bounding box center [1525, 157] width 15 height 15
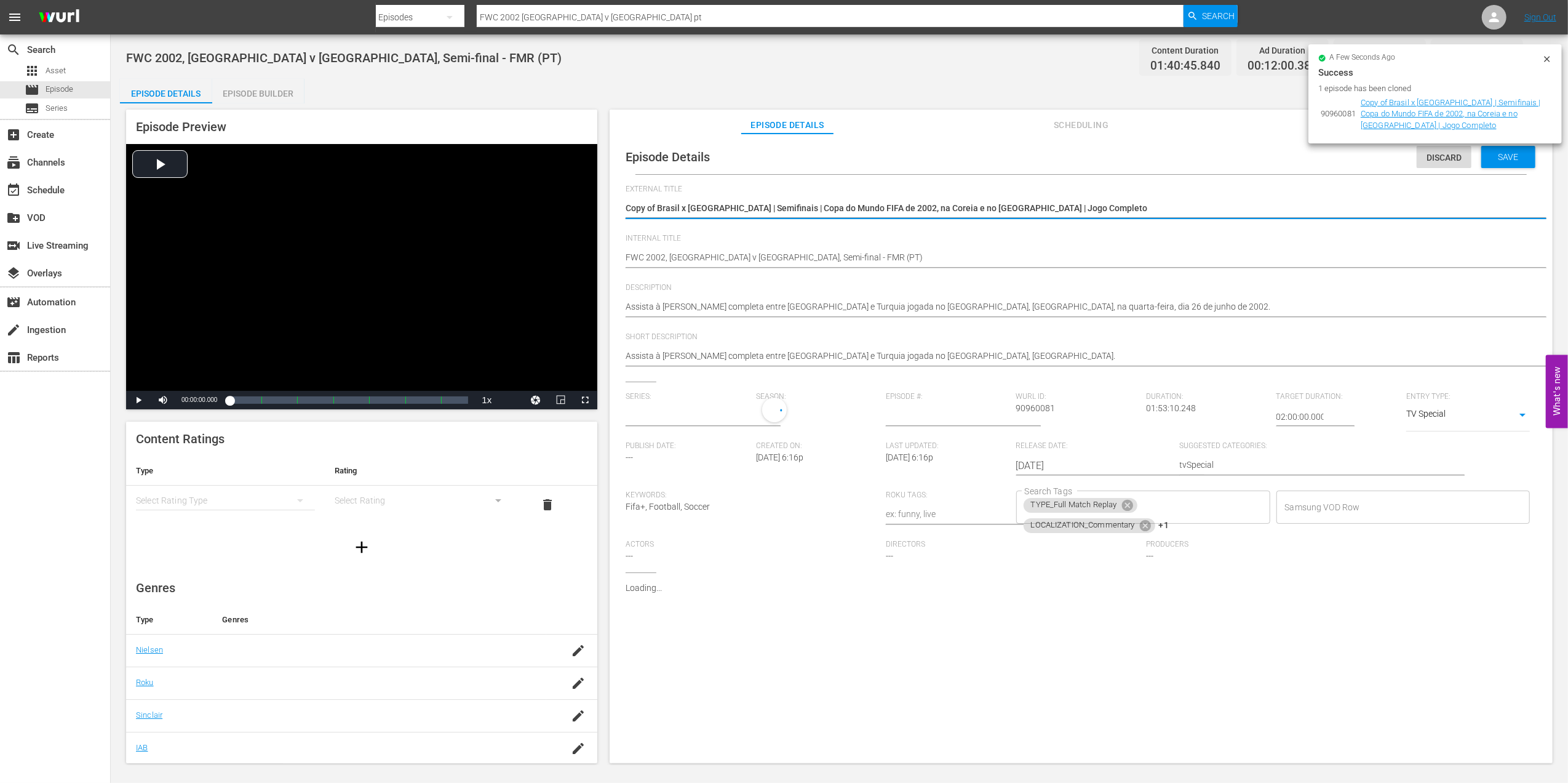
type input "No Series"
drag, startPoint x: 1054, startPoint y: 205, endPoint x: 550, endPoint y: 206, distance: 504.0
click at [550, 206] on div "Episode Preview Video Player is loading. Play Video Play Mute Current Time 00:0…" at bounding box center [839, 438] width 1439 height 670
paste textarea "República da Coreia x Ucrânia | Grupo B | Copa do Mundo Sub-20 da FIFA Chile 20…"
type textarea "República da Coreia x Ucrânia | Grupo B | Copa do Mundo Sub-20 da FIFA Chile 20…"
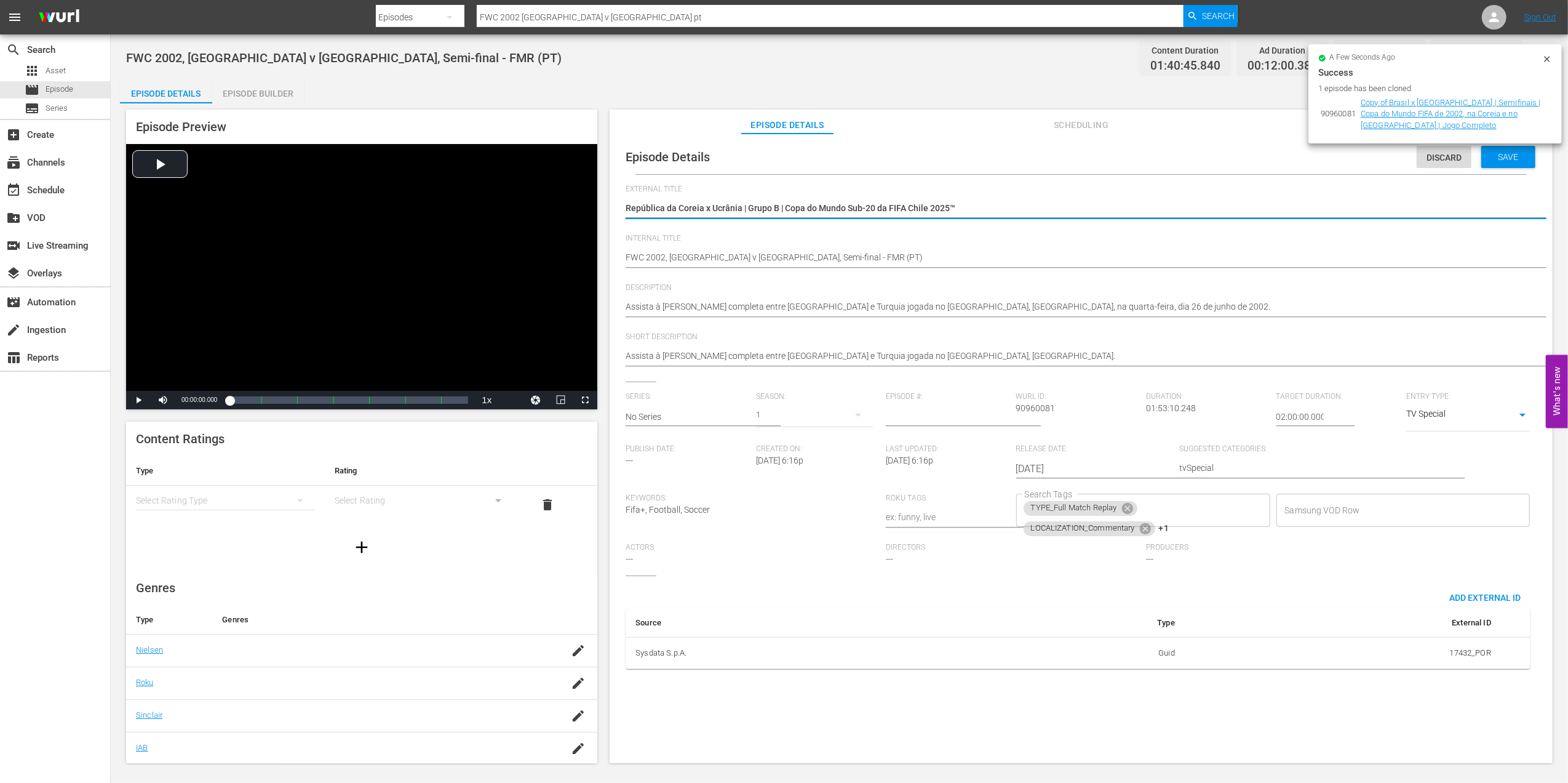
type textarea "República da Coreia x Ucrânia | Grupo B | Copa do Mundo Sub-20 da FIFA Chile 20…"
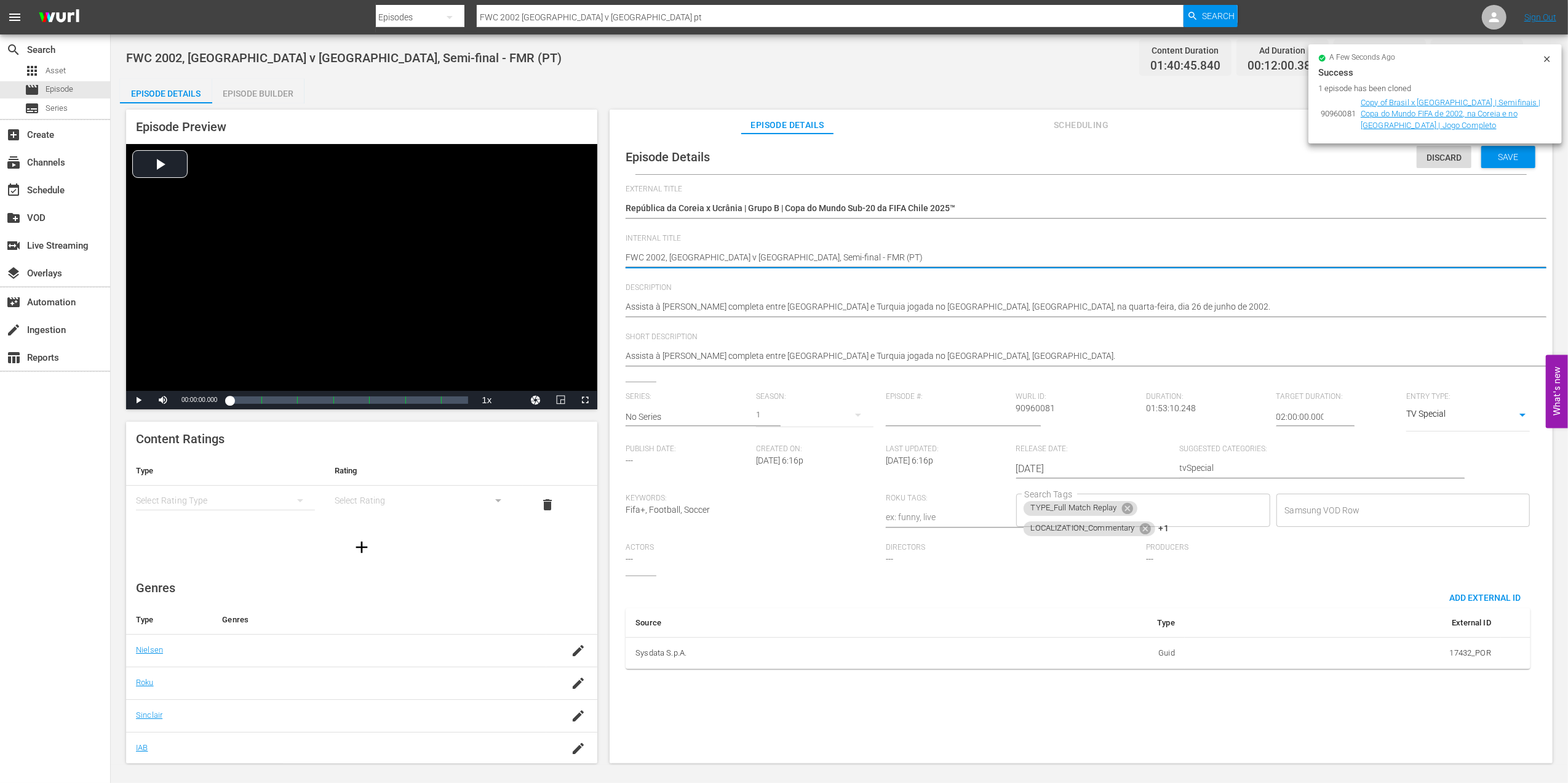
drag, startPoint x: 786, startPoint y: 257, endPoint x: 605, endPoint y: 257, distance: 181.0
paste textarea "Korea Republic v Ukraine | Group B | FIFA U-20 World Cup Chile 2025™"
type textarea "Korea Republic v [GEOGRAPHIC_DATA] | Group B | FIFA U-20 World Cup Chile 2025™(…"
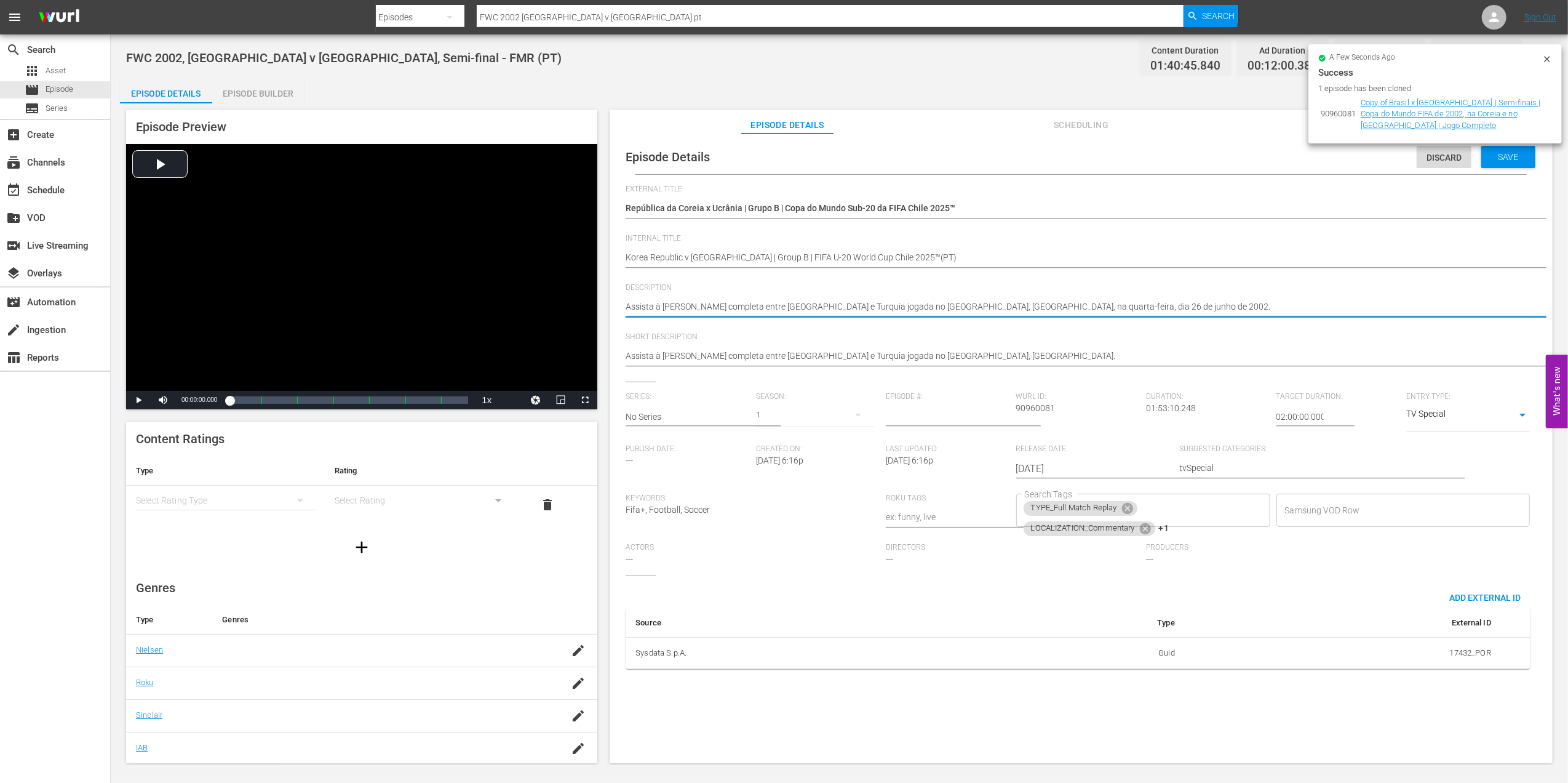
drag, startPoint x: 874, startPoint y: 303, endPoint x: 608, endPoint y: 303, distance: 266.0
paste textarea "ao jogo entre República da Coreia e Ucrânia no Estádio Elías Figueroa Brander, …"
type textarea "Assista ao jogo entre República da Coreia e Ucrânia no Estádio Elías Figueroa B…"
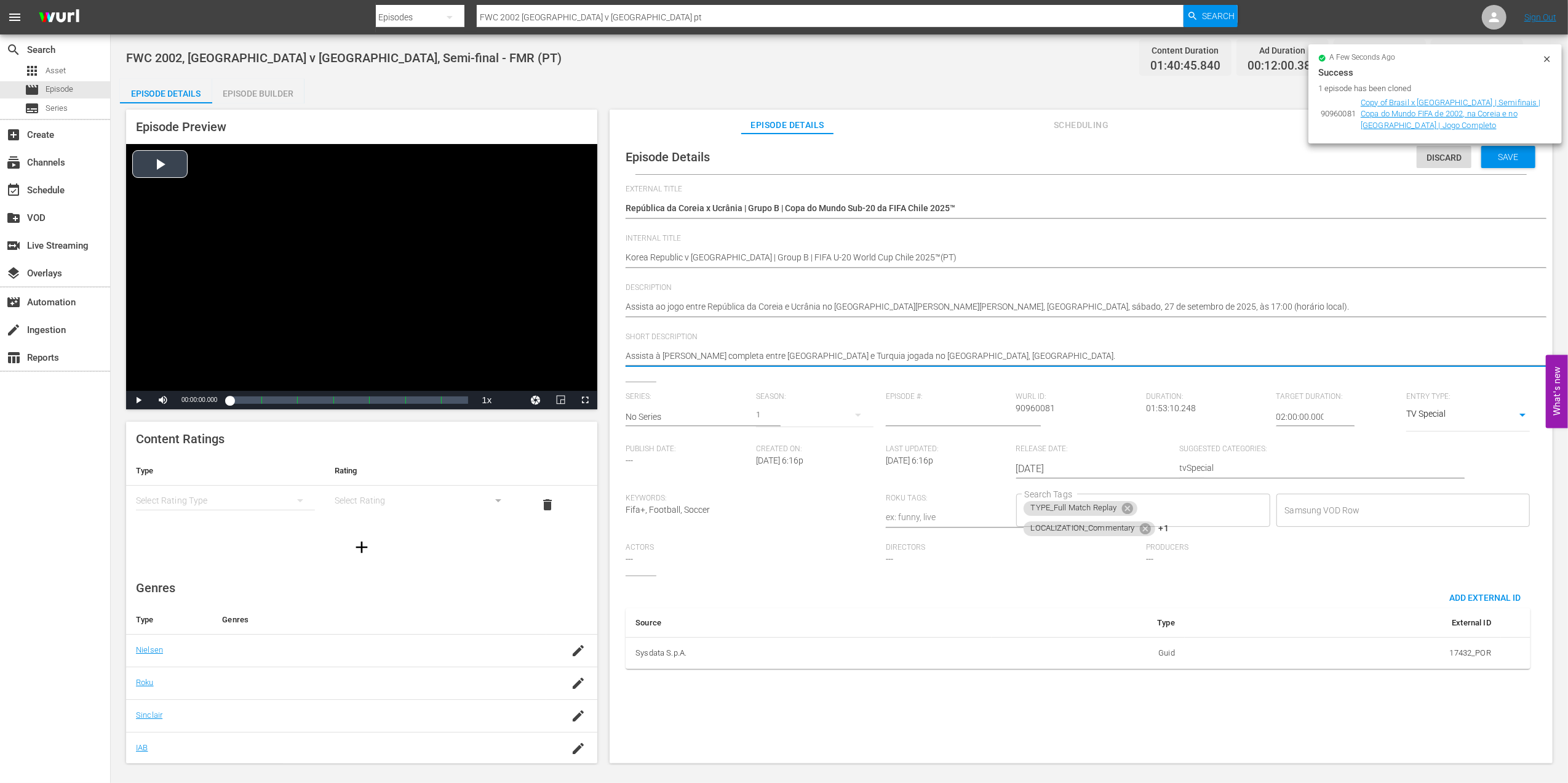
drag, startPoint x: 968, startPoint y: 354, endPoint x: 588, endPoint y: 360, distance: 380.0
paste textarea "ao jogo entre República da Coreia e Ucrânia no Estádio Elías Figueroa Brander, …"
type textarea "Assista ao jogo entre República da Coreia e Ucrânia no Estádio Elías Figueroa B…"
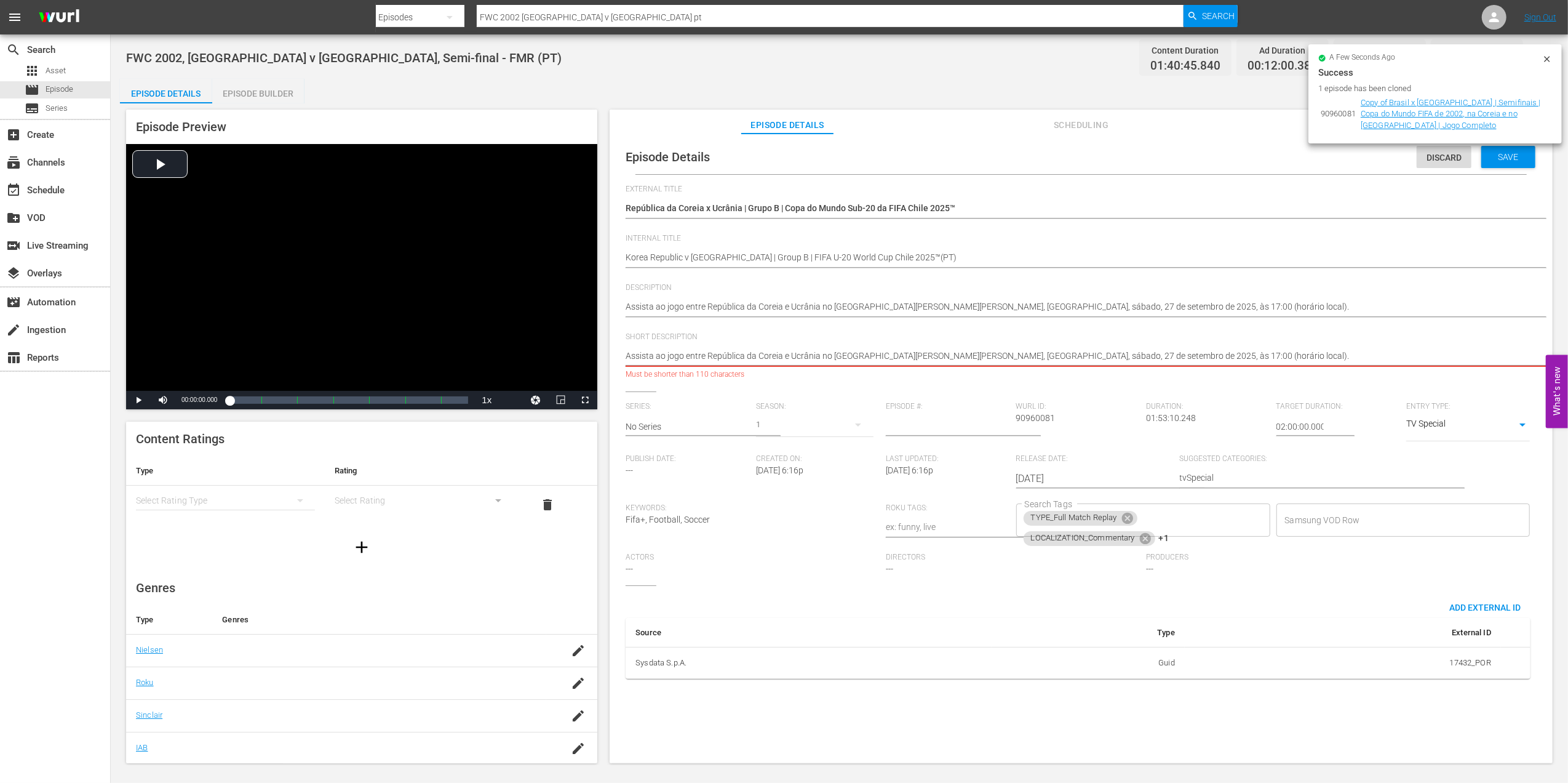
drag, startPoint x: 1224, startPoint y: 357, endPoint x: 825, endPoint y: 357, distance: 399.0
click at [825, 357] on textarea "Assista à partida completa entre Brasil e Turquia jogada no Saitama Stadium, Sa…" at bounding box center [1078, 357] width 905 height 15
type textarea "Assista ao jogo entre República da Coreia e Ucrânia n"
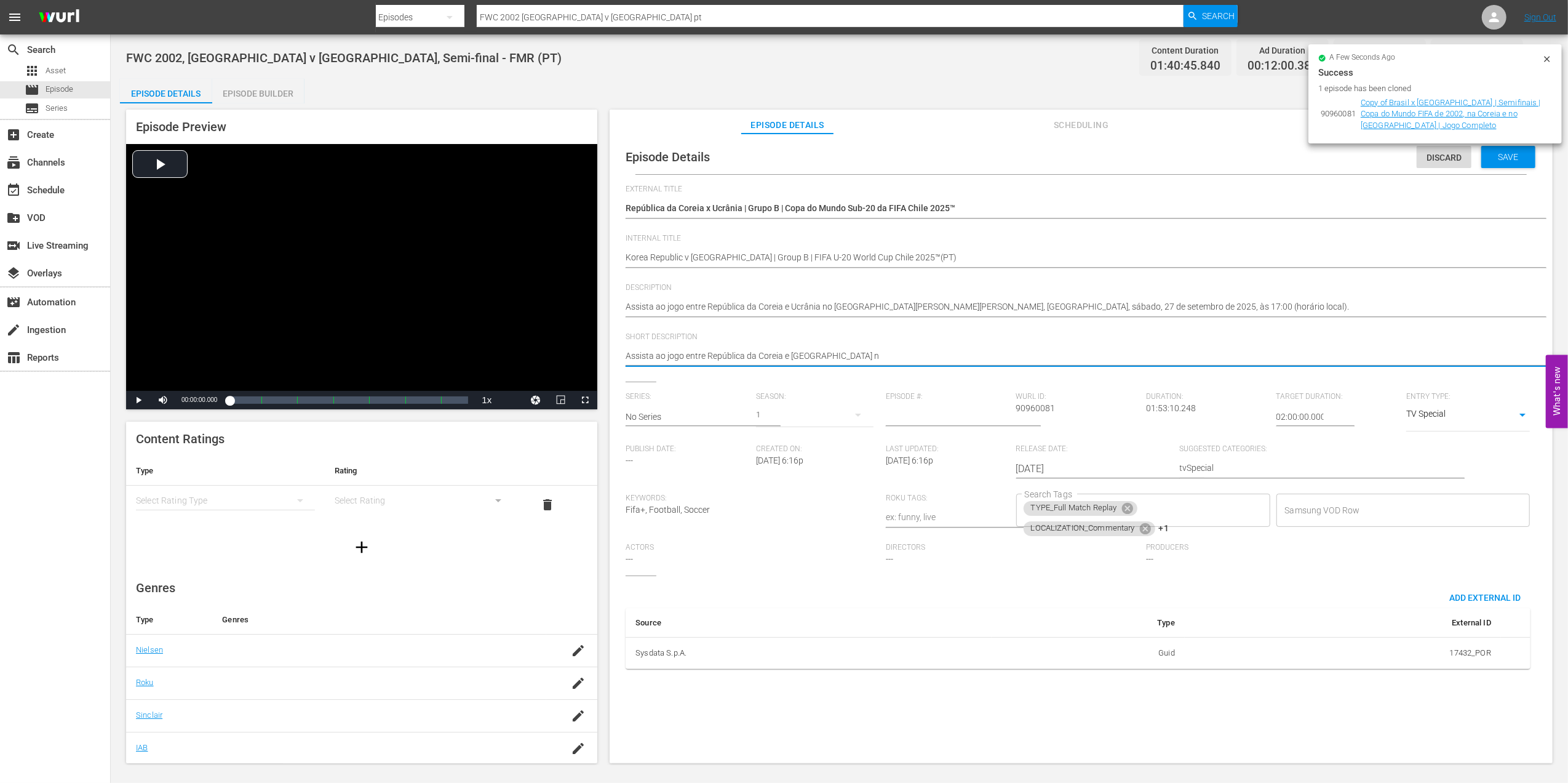
type textarea "Assista ao jogo entre República da Coreia e Ucrânia"
type textarea "Assista ao jogo entre República da Coreia e Ucrânia ."
type textarea "Assista ao jogo entre República da Coreia e Ucrânia"
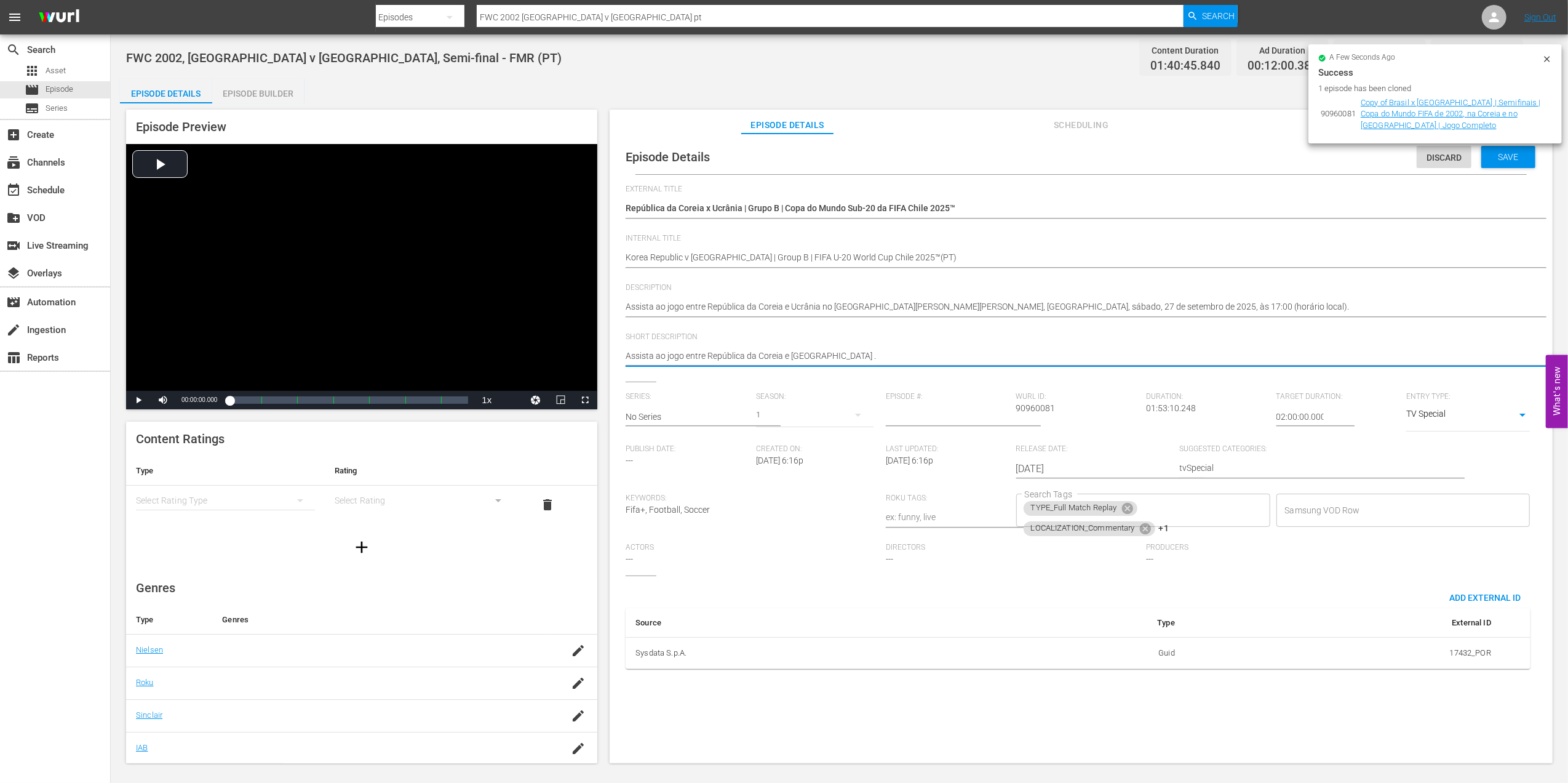
type textarea "Assista ao jogo entre República da Coreia e Ucrânia"
type textarea "Assista ao jogo entre República da Coreia e Ucrânia."
click at [1125, 507] on icon at bounding box center [1127, 508] width 14 height 14
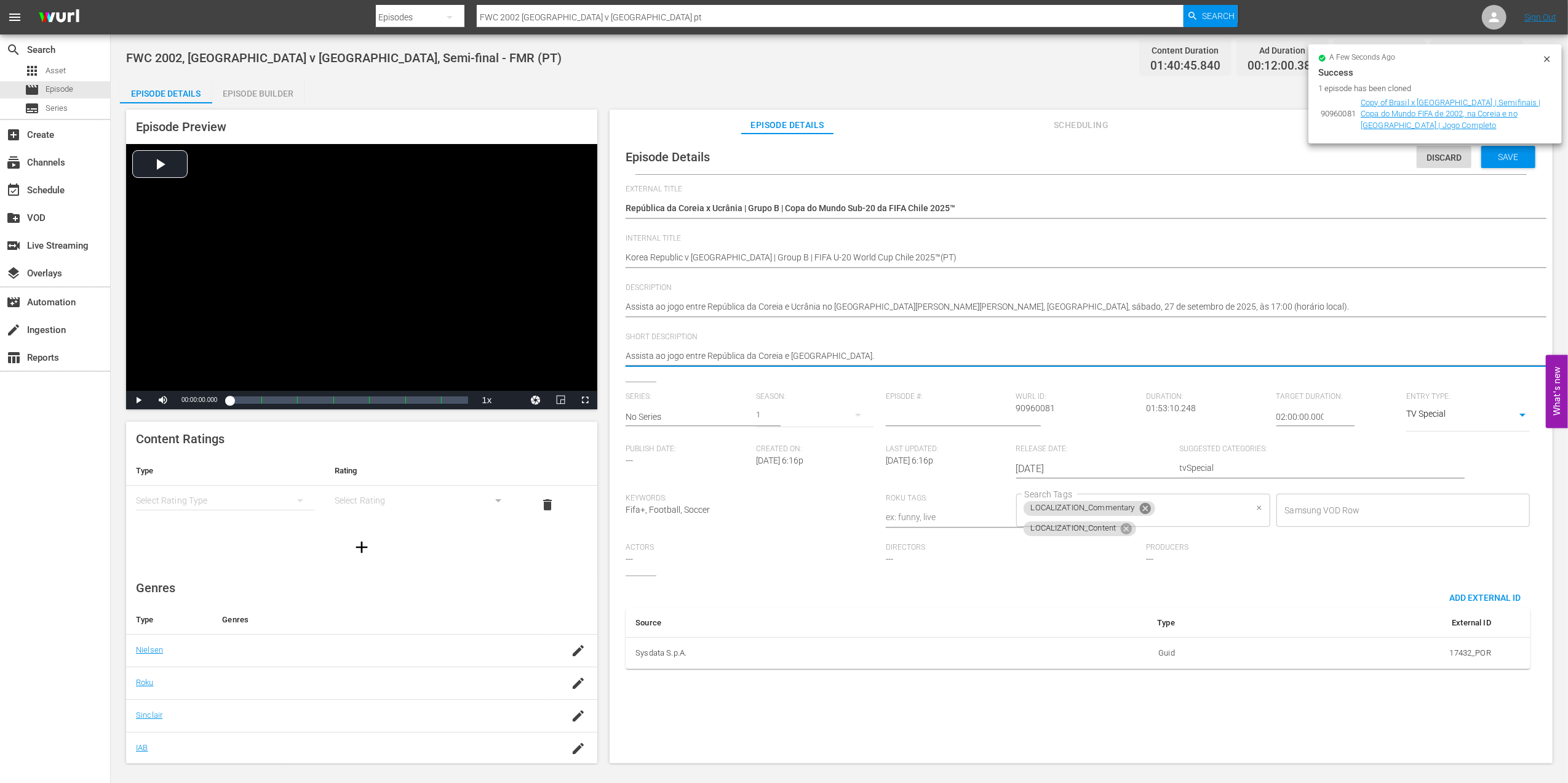
click at [1140, 505] on icon at bounding box center [1145, 508] width 11 height 11
click at [1128, 512] on icon at bounding box center [1126, 510] width 11 height 11
type textarea "Assista ao jogo entre República da Coreia e Ucrânia."
click at [1134, 510] on input "Search Tags" at bounding box center [1134, 510] width 225 height 22
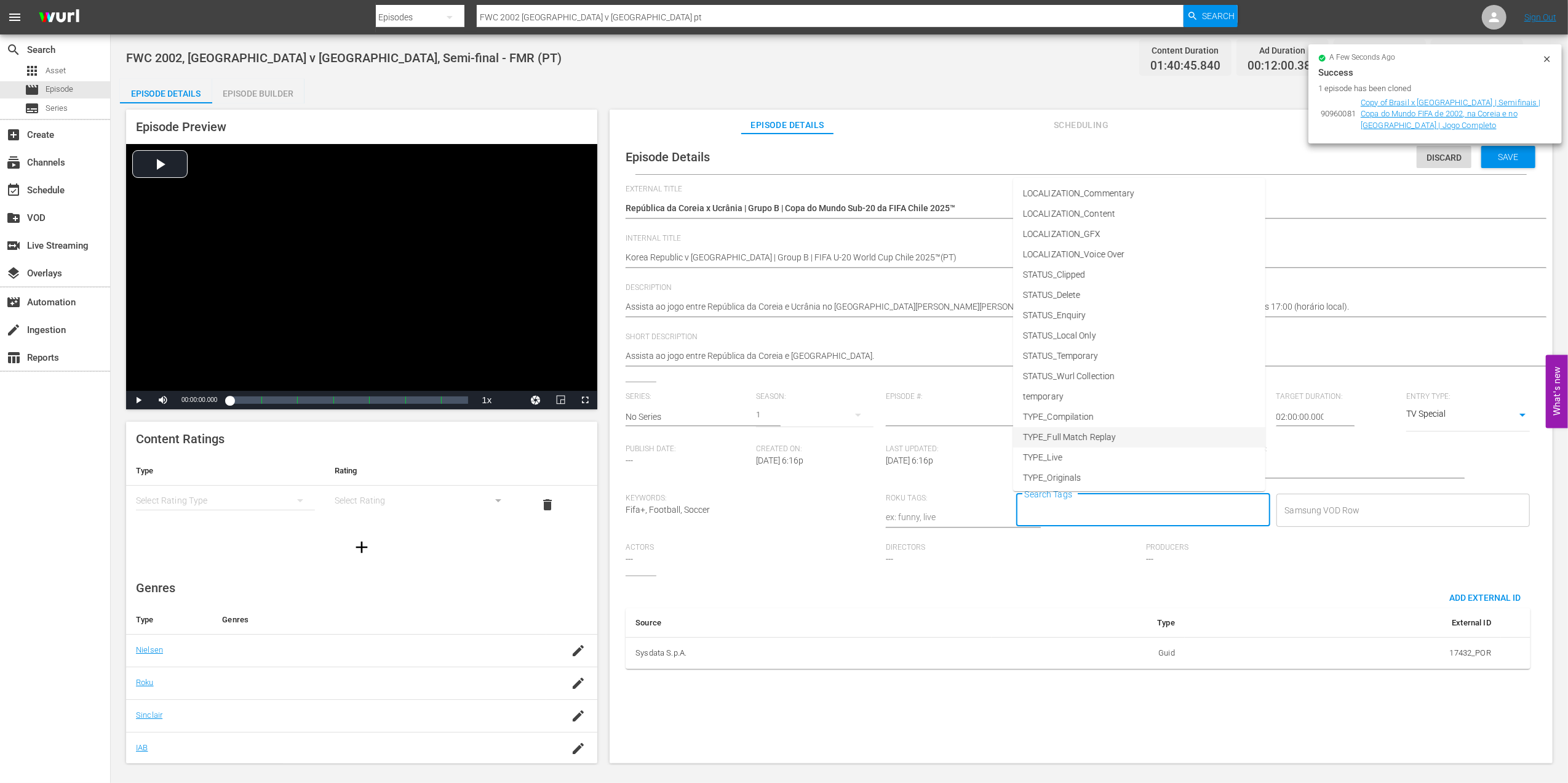
scroll to position [62, 0]
click at [1068, 436] on li "TYPE_Live" at bounding box center [1139, 435] width 253 height 21
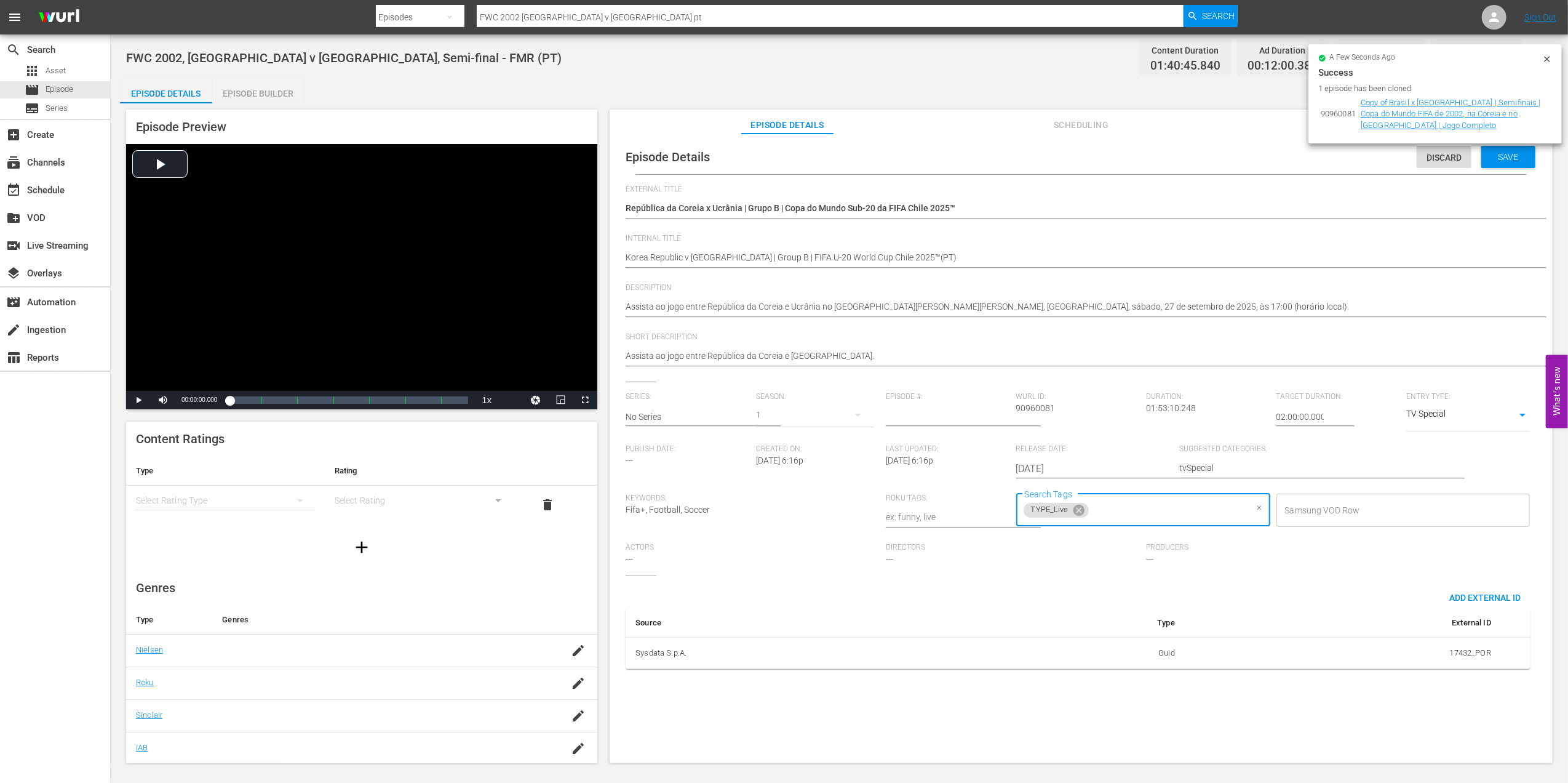
click at [1135, 510] on input "Search Tags" at bounding box center [1168, 510] width 156 height 22
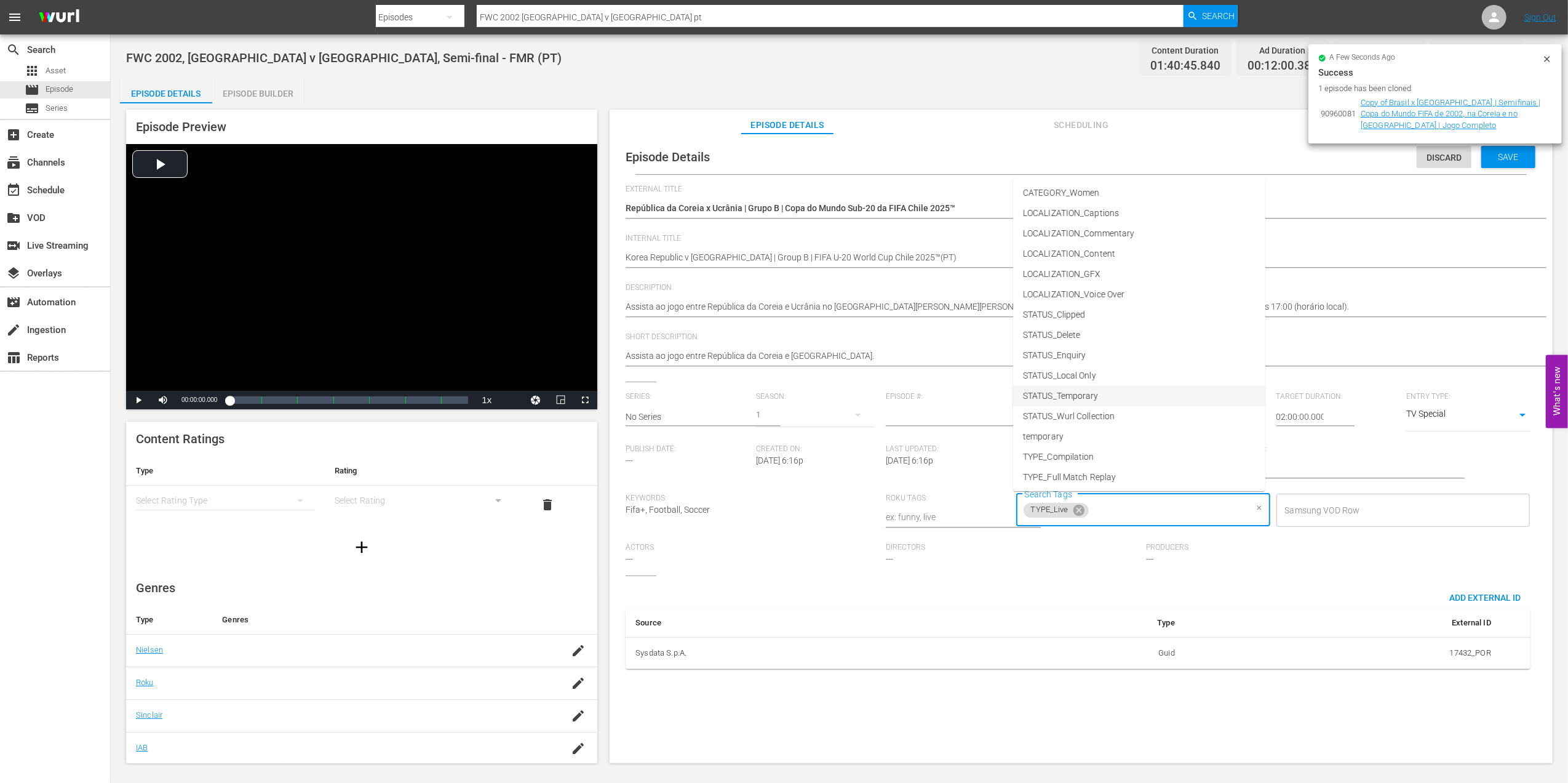
click at [1132, 396] on li "STATUS_Temporary" at bounding box center [1139, 396] width 253 height 21
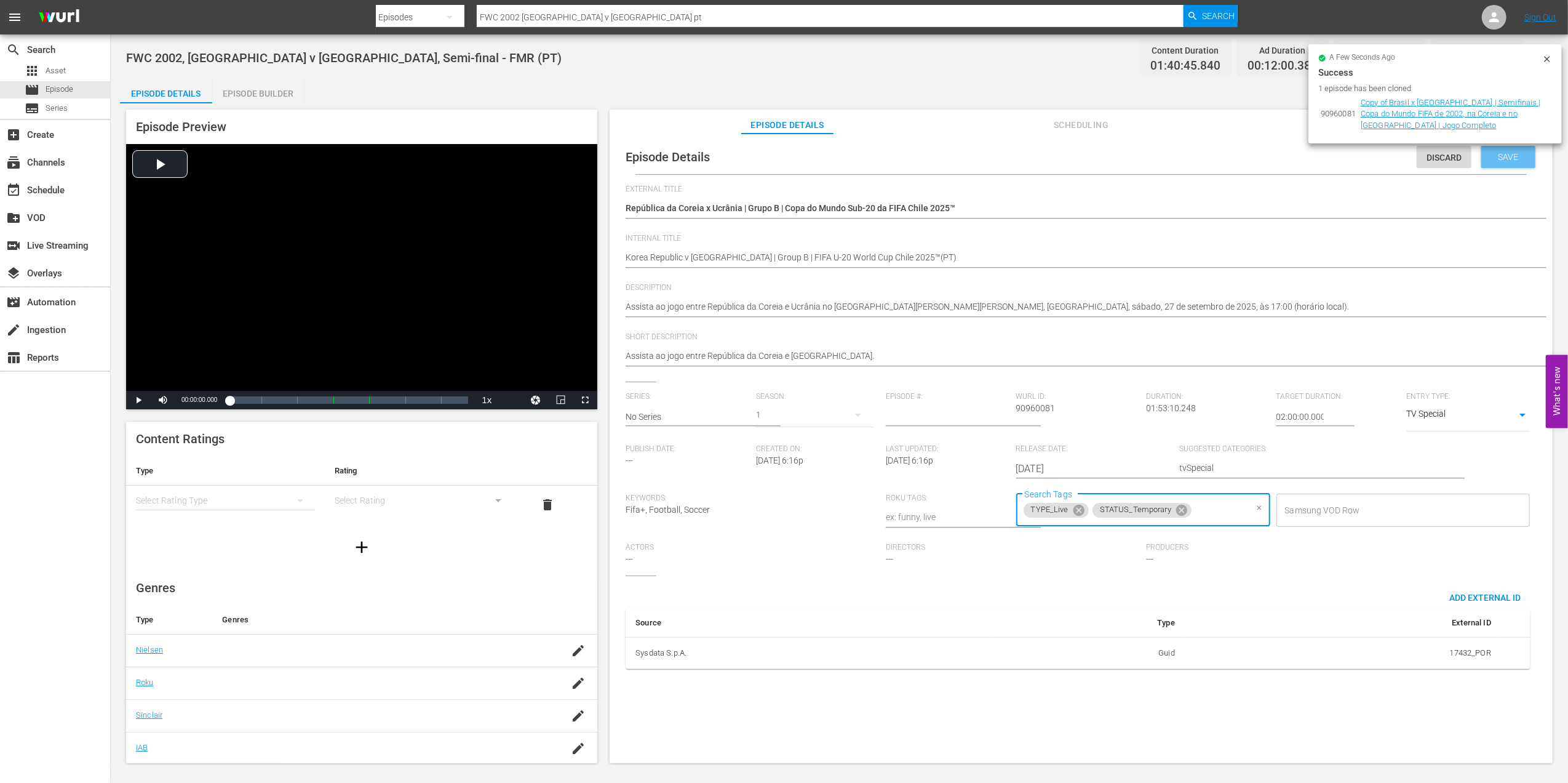
click at [1499, 161] on span "Save" at bounding box center [1508, 157] width 40 height 10
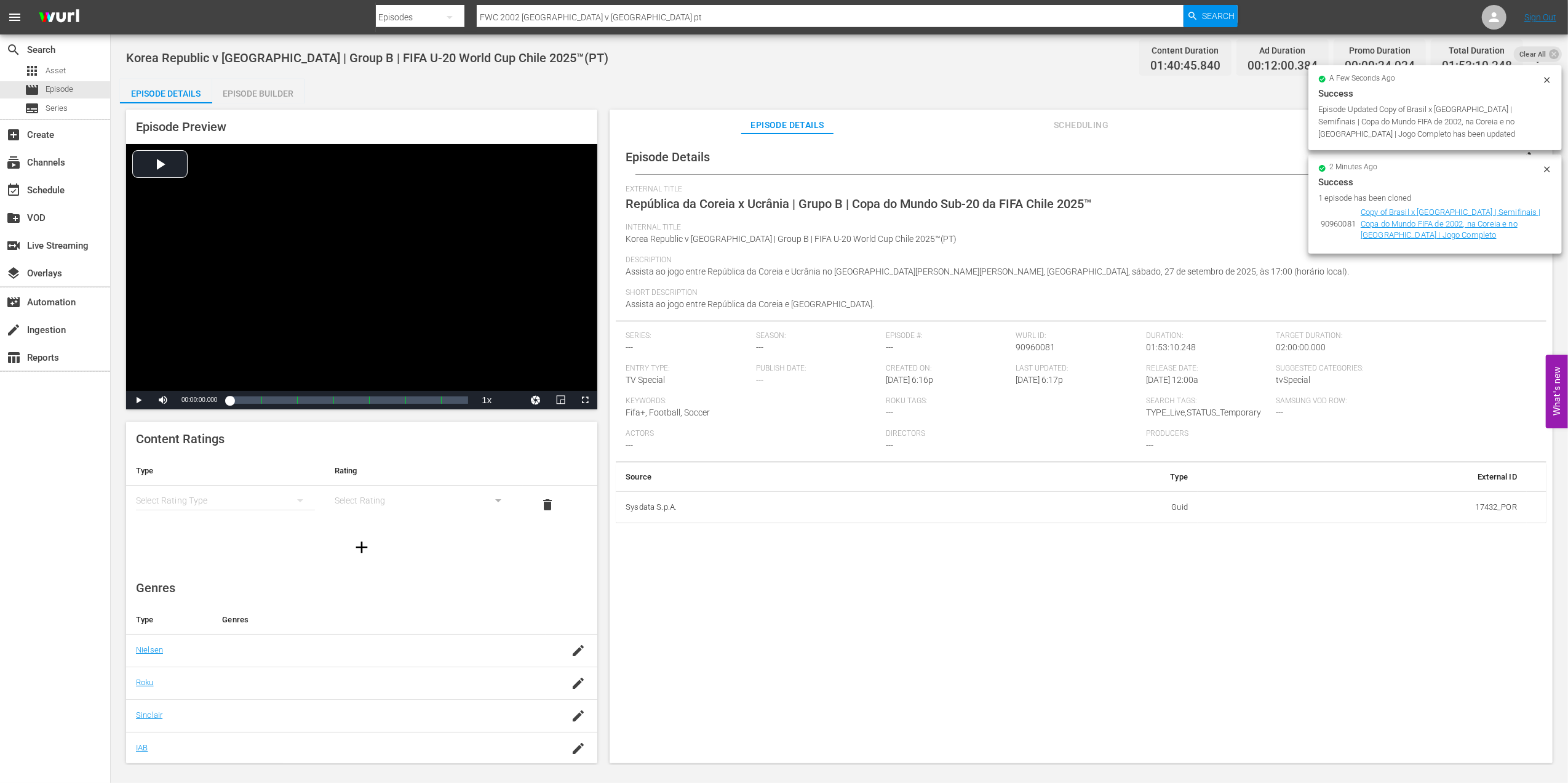
click at [1548, 81] on icon at bounding box center [1547, 80] width 10 height 10
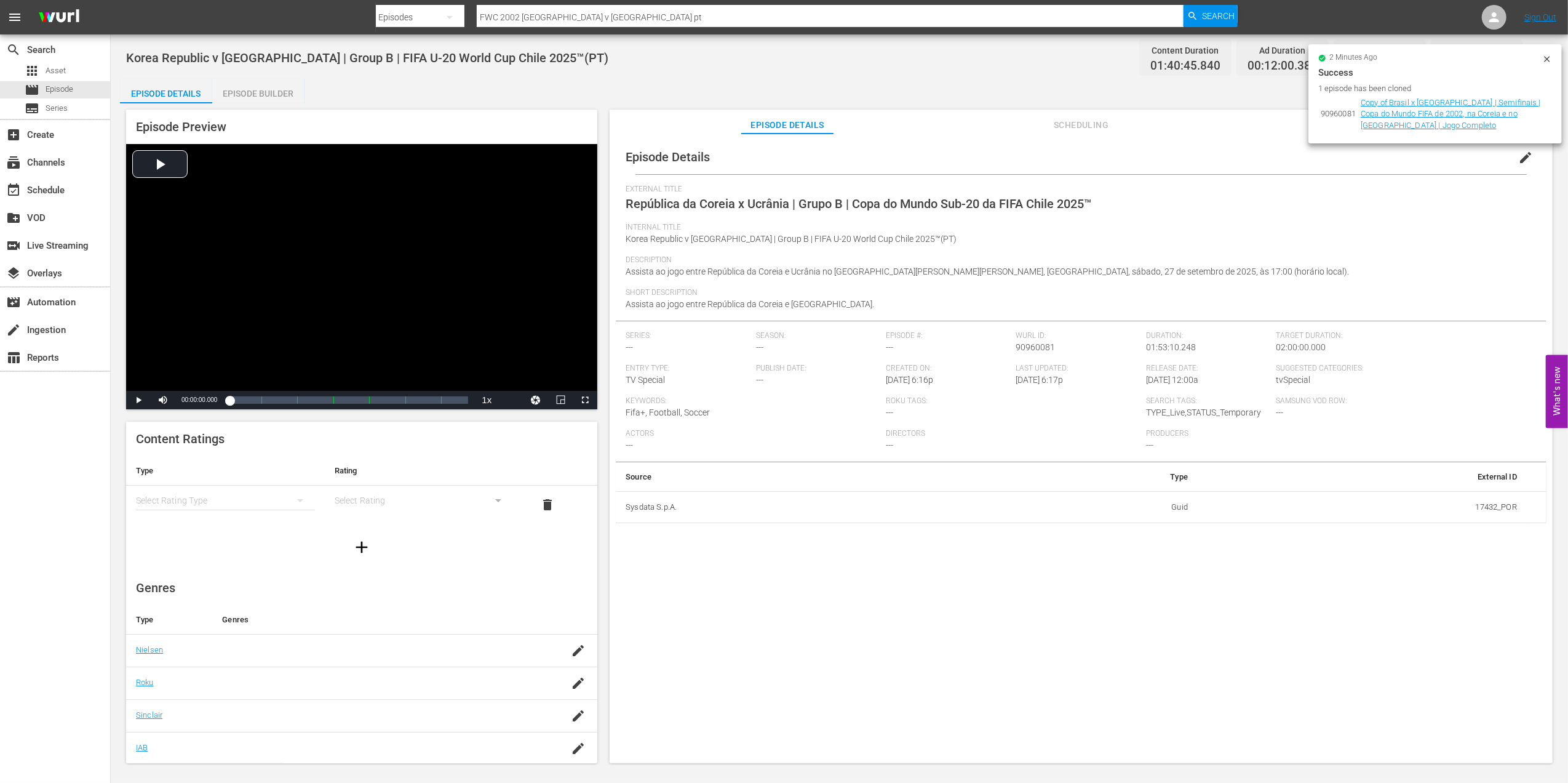
click at [1546, 57] on icon at bounding box center [1547, 59] width 6 height 6
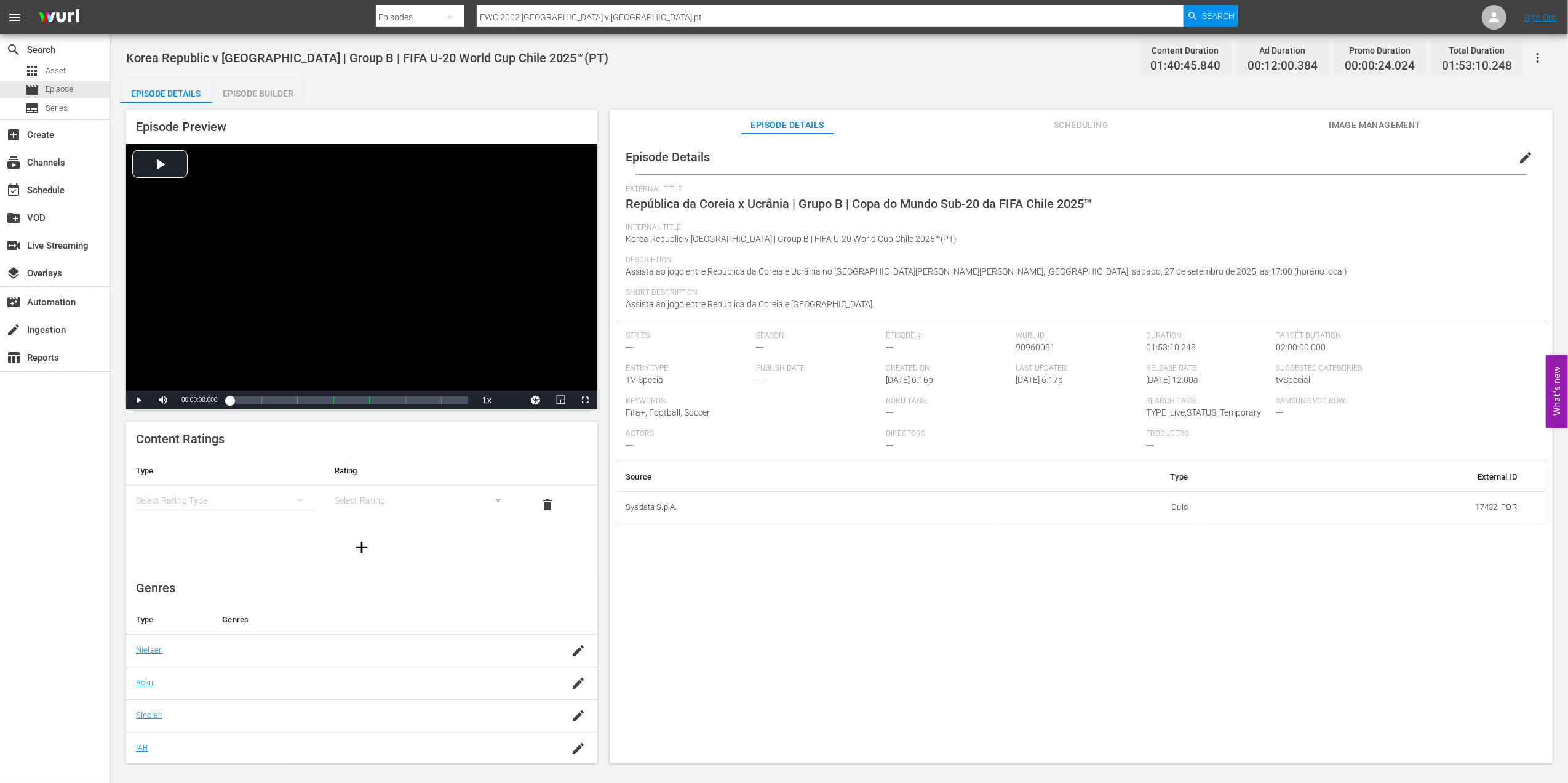
click at [1398, 126] on span "Image Management" at bounding box center [1375, 125] width 92 height 16
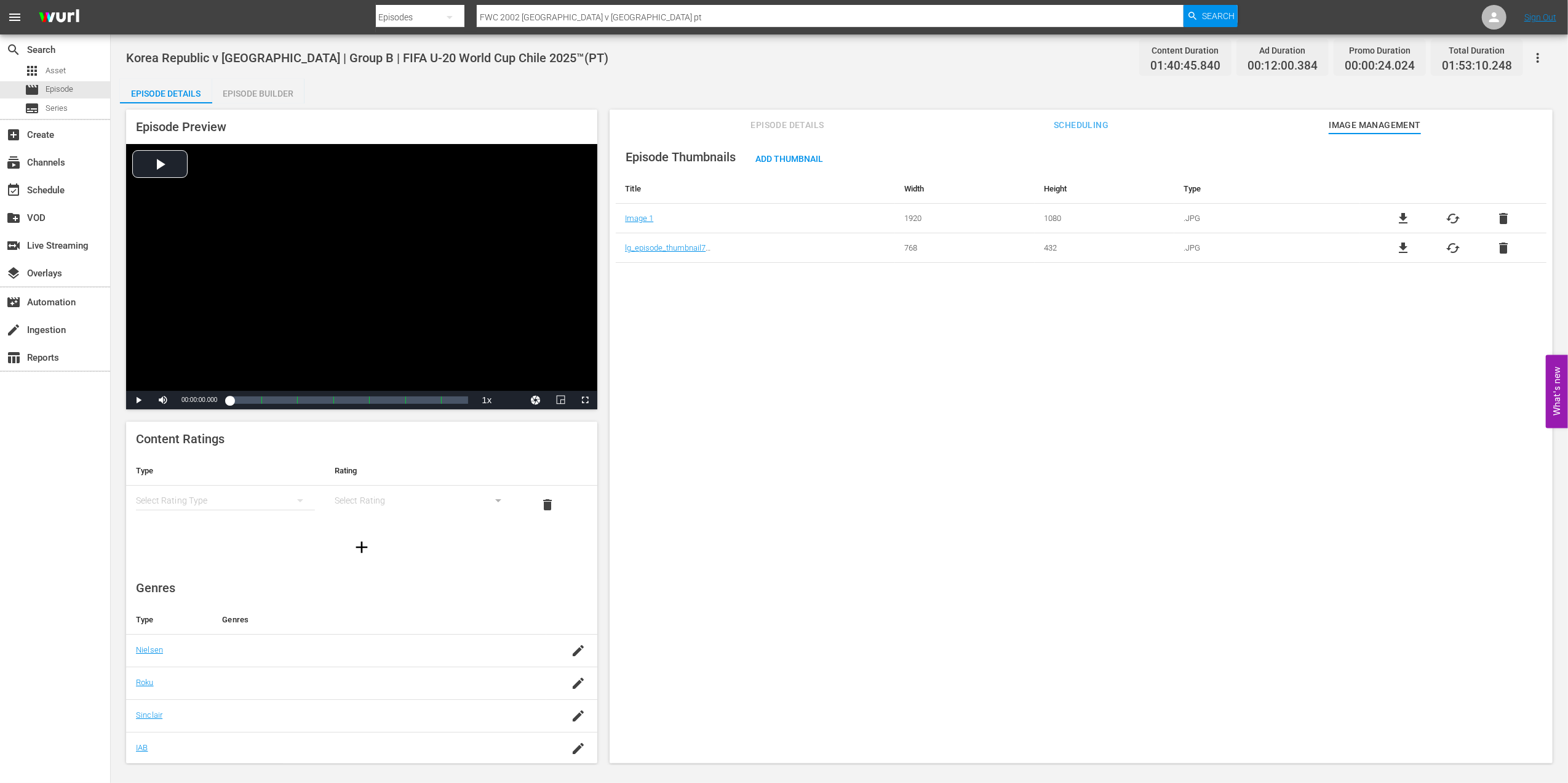
click at [1499, 243] on span "delete" at bounding box center [1503, 248] width 15 height 15
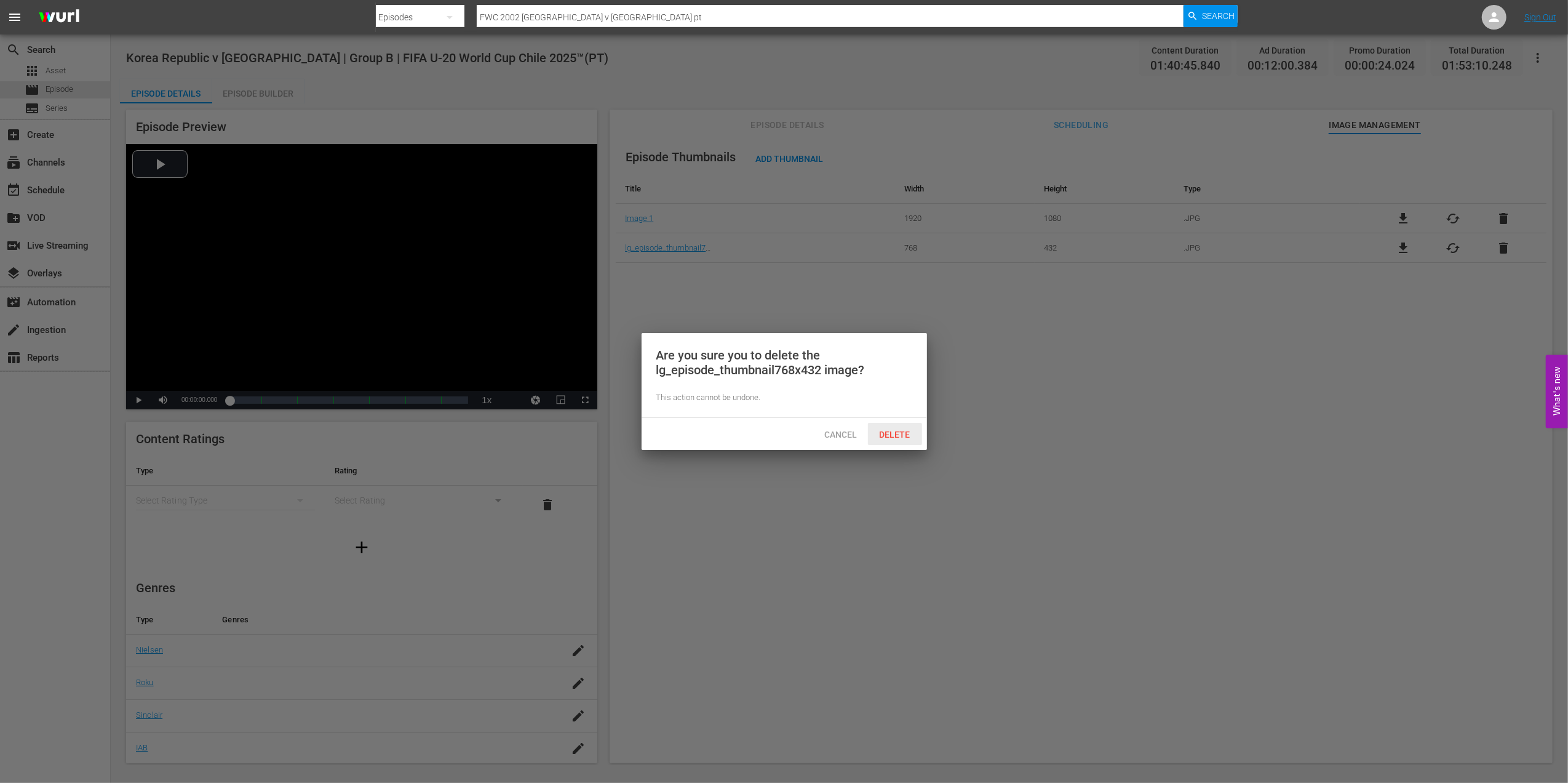
click at [897, 430] on span "Delete" at bounding box center [895, 435] width 51 height 10
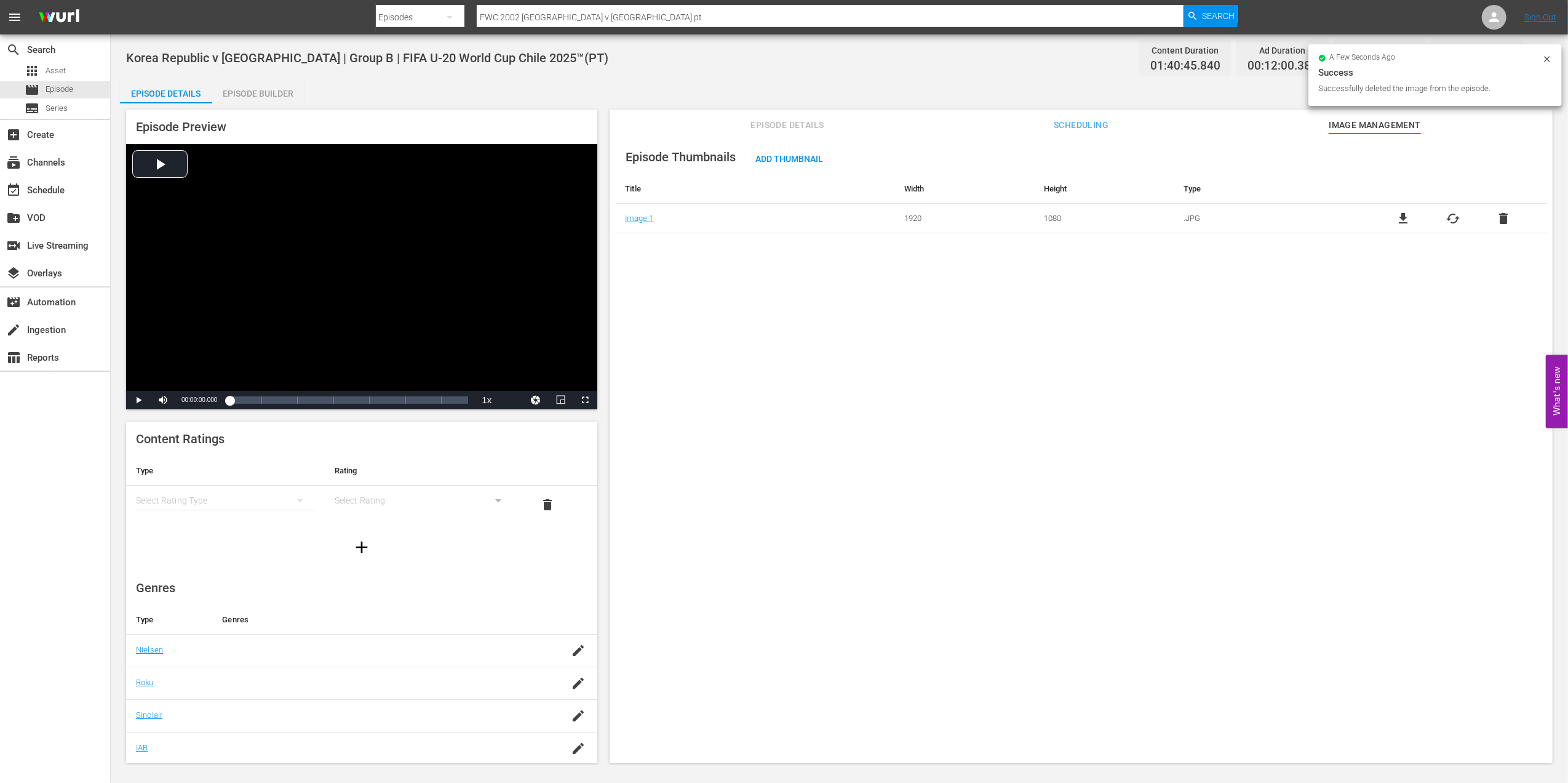
click at [1498, 215] on span "delete" at bounding box center [1503, 219] width 15 height 15
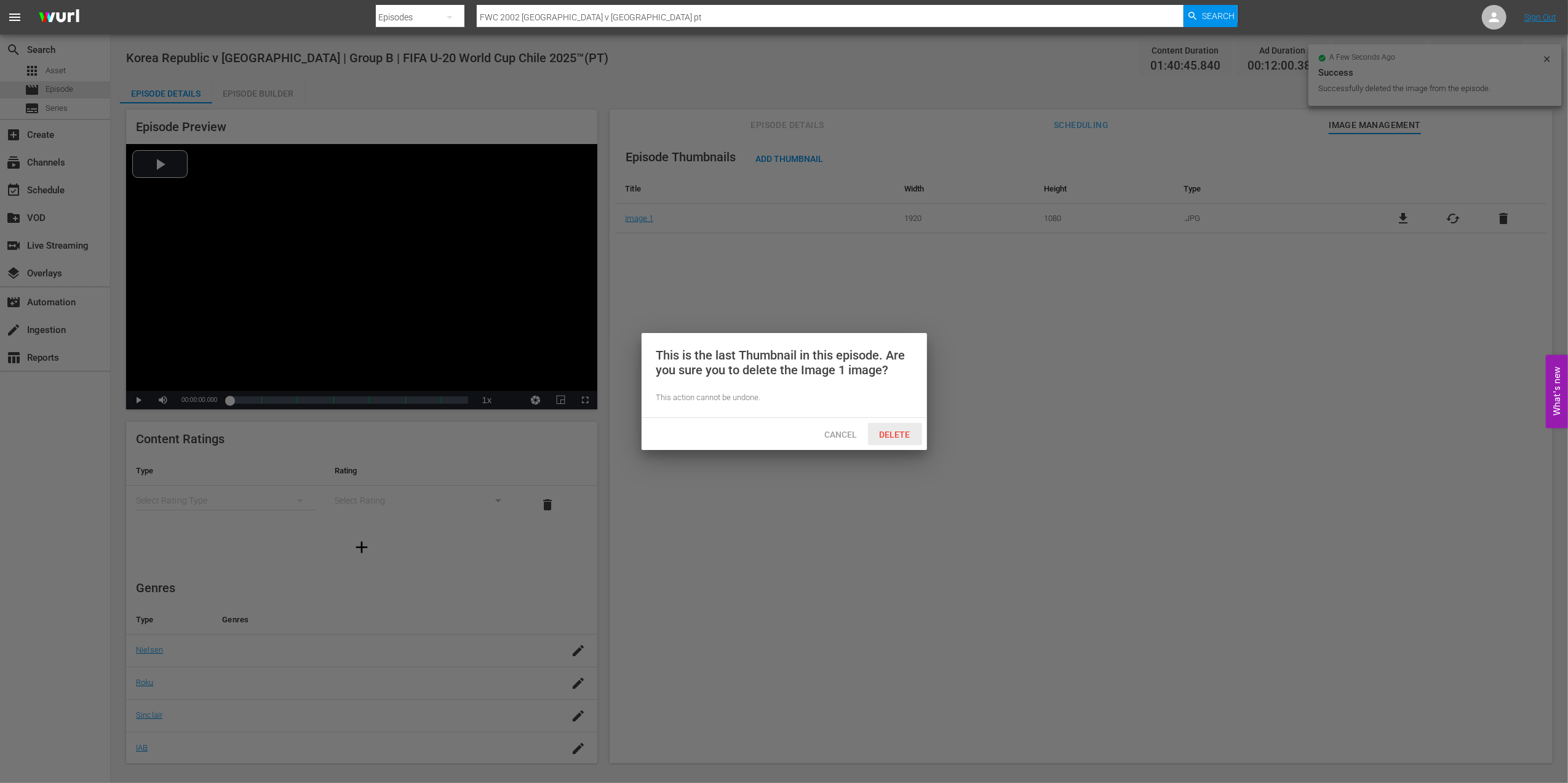
click at [891, 430] on span "Delete" at bounding box center [895, 435] width 51 height 10
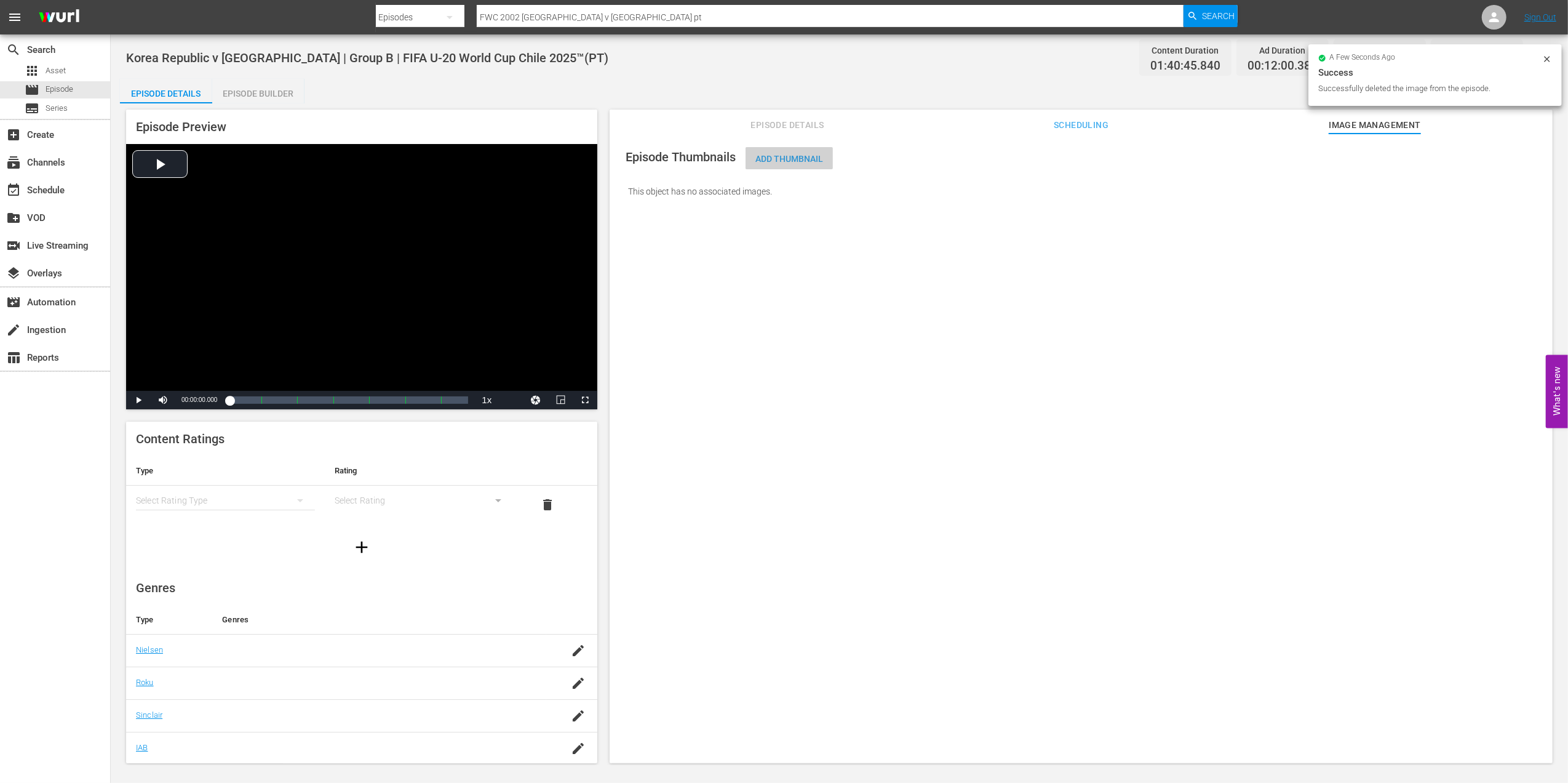
click at [805, 163] on span "Add Thumbnail" at bounding box center [789, 159] width 88 height 10
click at [775, 160] on span "Add Thumbnail" at bounding box center [789, 159] width 88 height 10
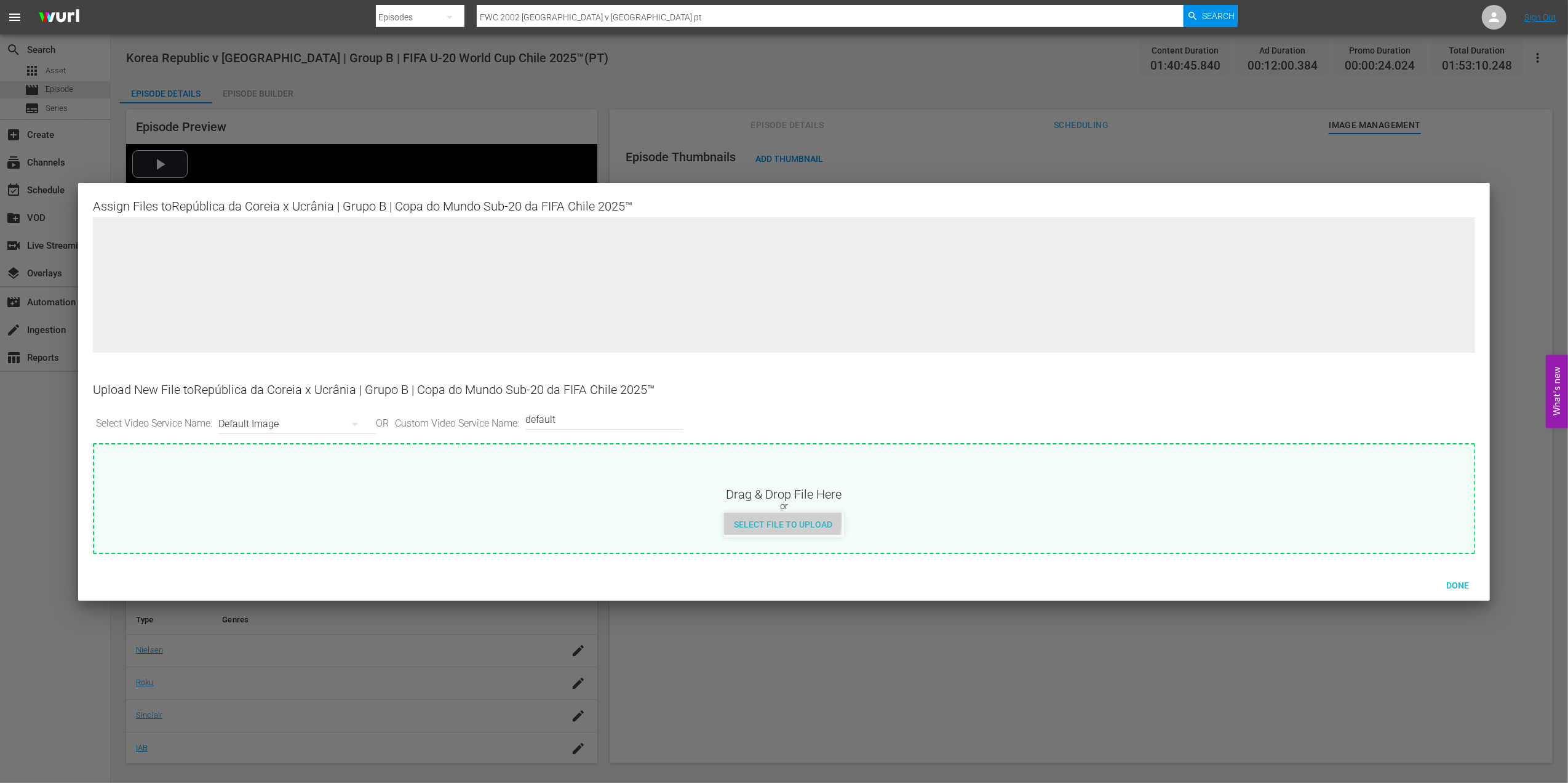
click at [766, 520] on span "Select File to Upload" at bounding box center [783, 525] width 118 height 10
type input "C:\fakepath\1d.avif"
click at [613, 426] on input "default" at bounding box center [600, 420] width 152 height 30
type input "default 1"
click at [805, 522] on span "Select File to Upload" at bounding box center [783, 525] width 118 height 10
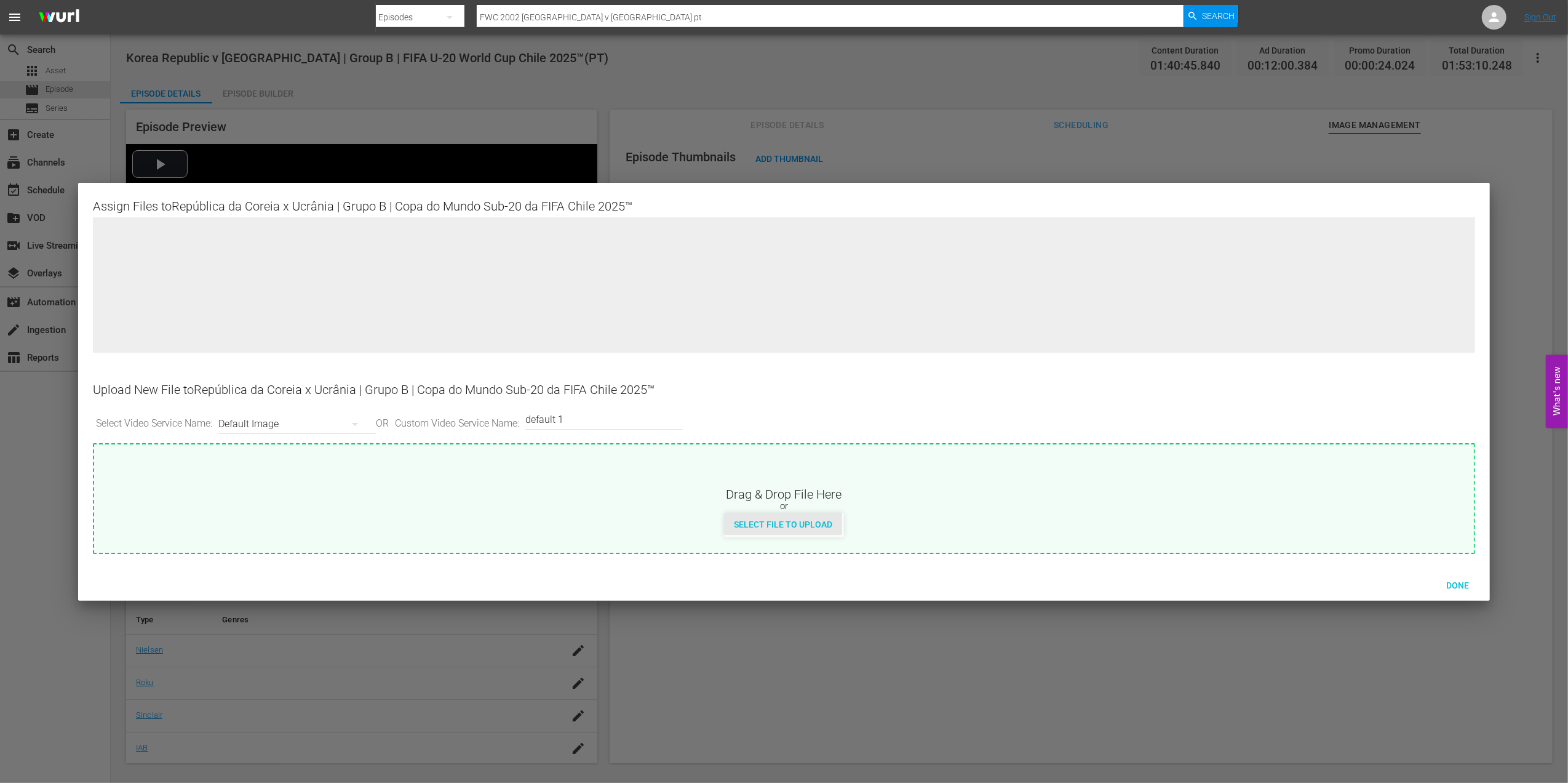
type input "C:\fakepath\1d.avif"
click at [1466, 587] on span "Done" at bounding box center [1458, 585] width 43 height 10
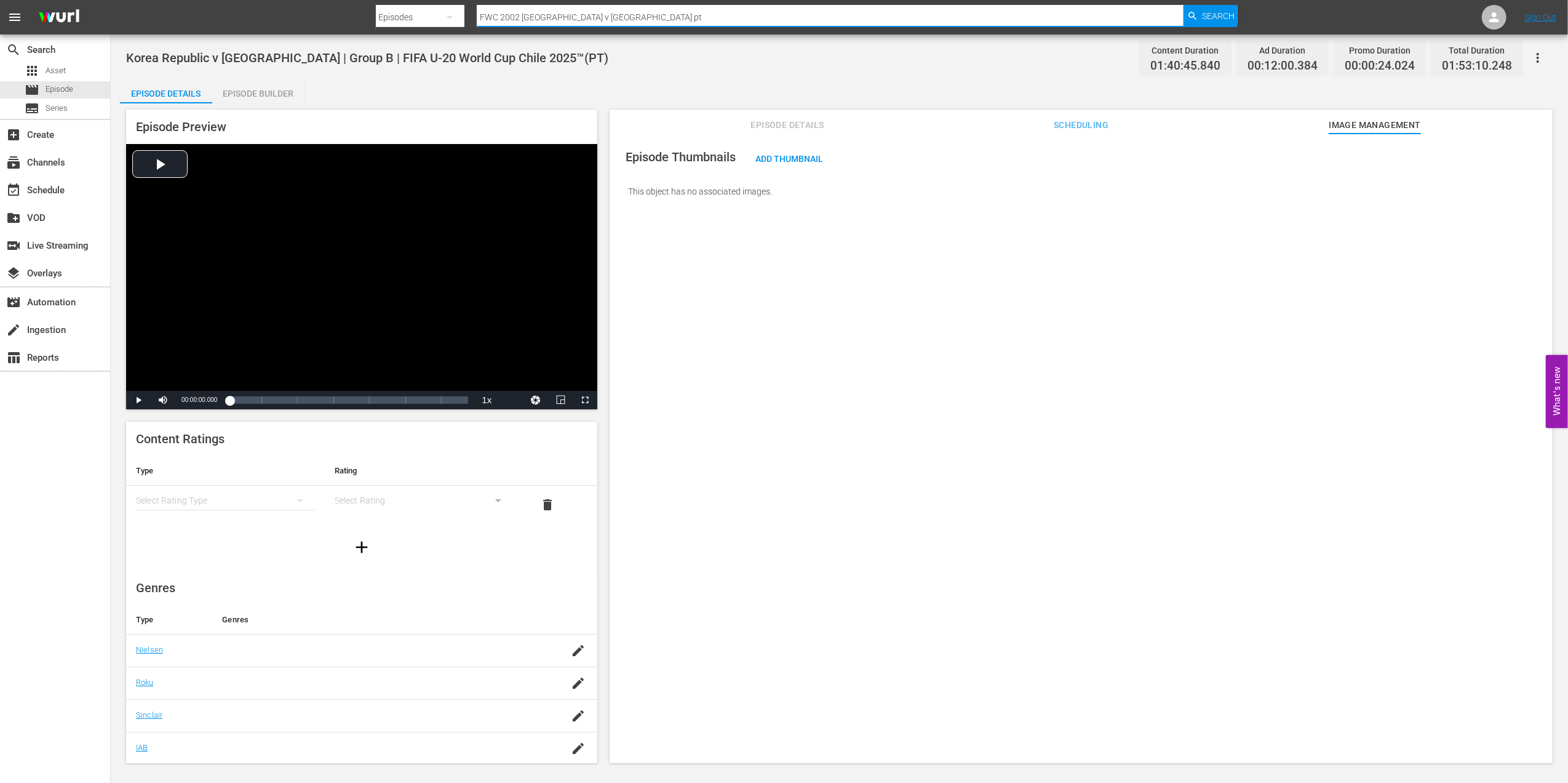
drag, startPoint x: 625, startPoint y: 11, endPoint x: 345, endPoint y: 21, distance: 280.2
click at [347, 16] on nav "menu Search By Episodes Search ID, Title, Description, Keywords, or Category FW…" at bounding box center [784, 17] width 1568 height 34
type input "korea repblic"
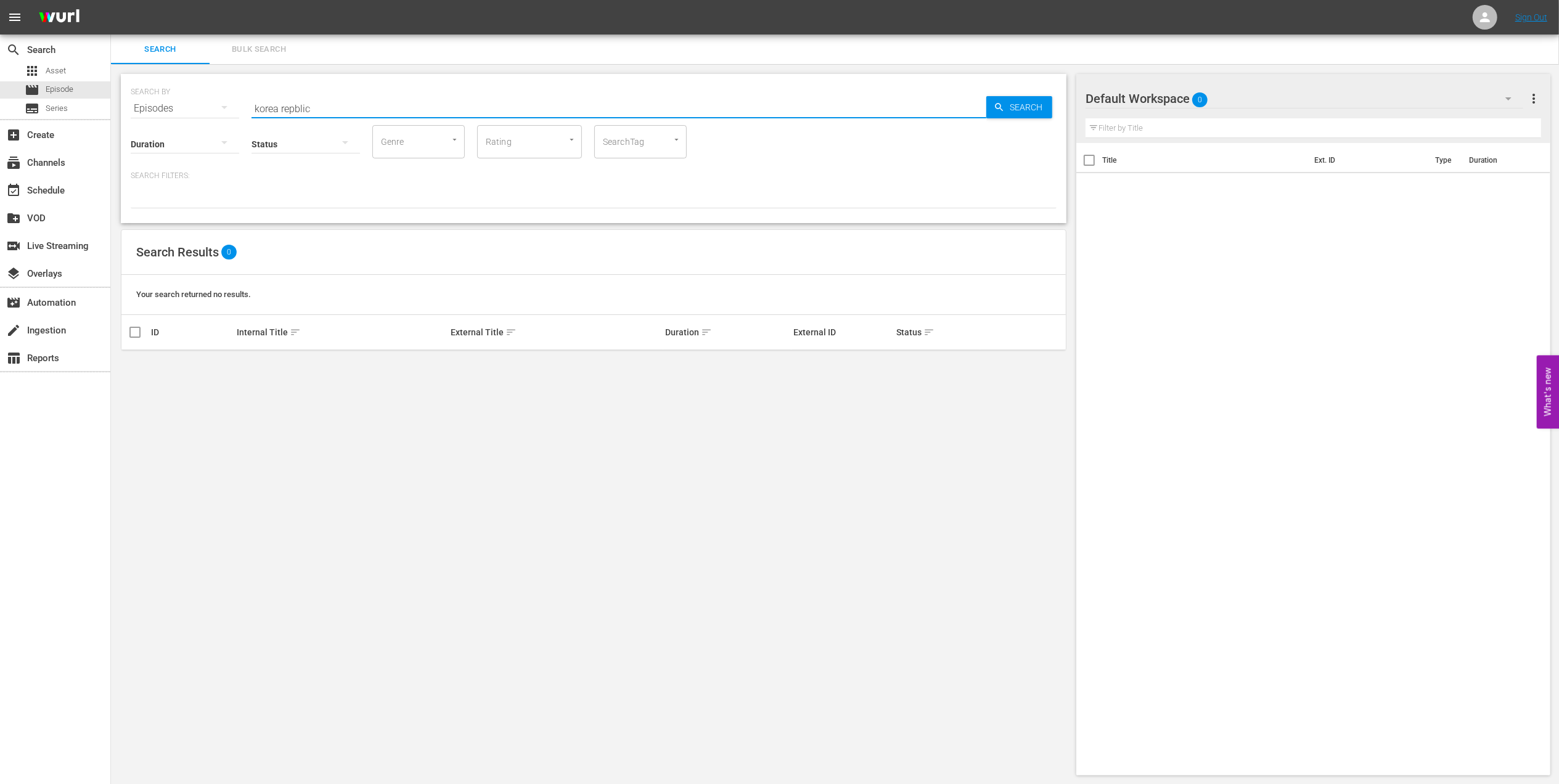
drag, startPoint x: 326, startPoint y: 102, endPoint x: 291, endPoint y: 121, distance: 39.8
click at [292, 103] on input "korea repblic" at bounding box center [619, 108] width 735 height 30
click at [329, 110] on input "korea repblic" at bounding box center [619, 108] width 735 height 30
drag, startPoint x: 216, startPoint y: 106, endPoint x: 203, endPoint y: 106, distance: 13.0
click at [203, 106] on div "SEARCH BY Search By Episodes Search ID, Title, Description, Keywords, or Catego…" at bounding box center [593, 101] width 926 height 44
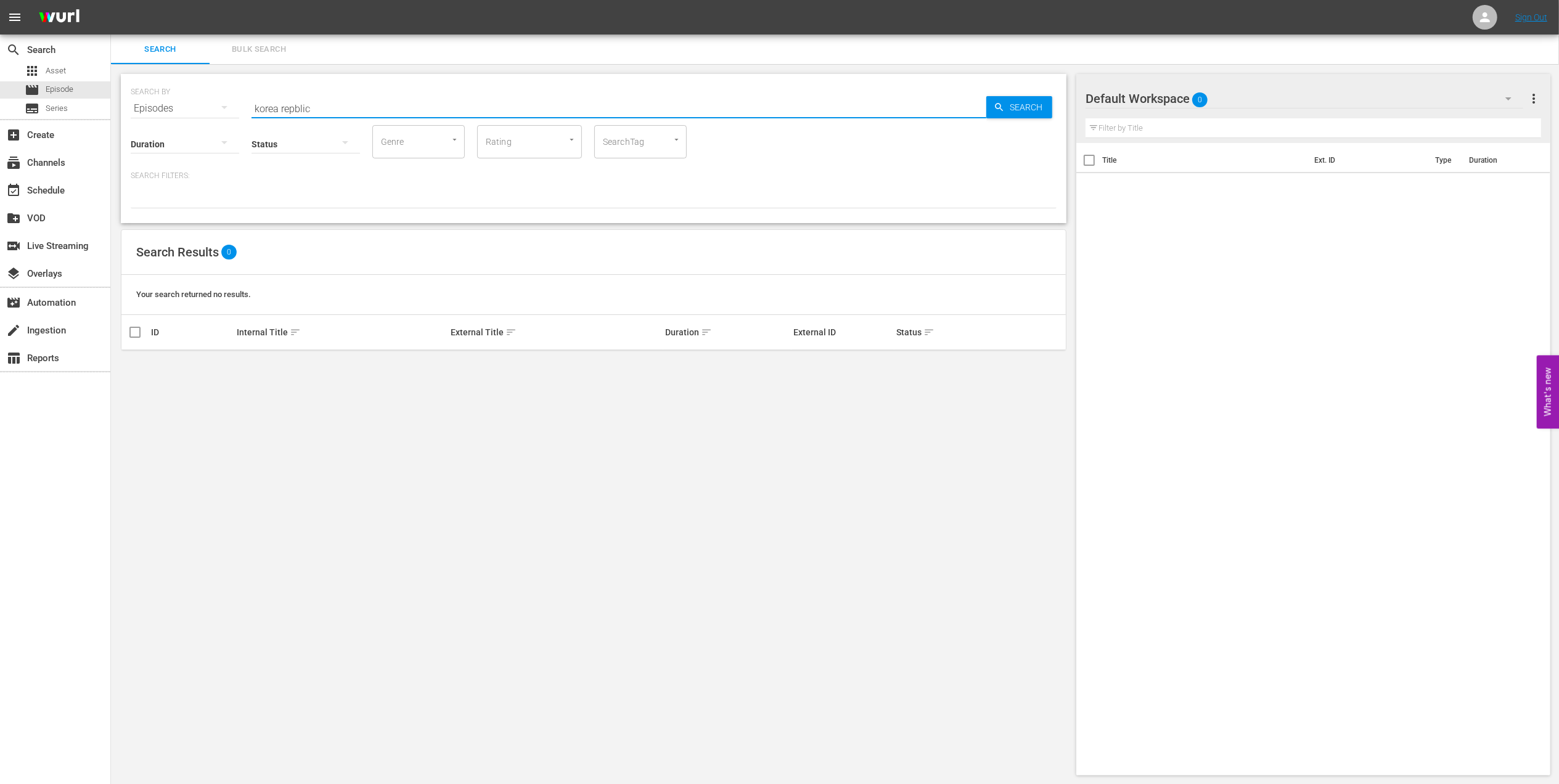
paste input "Korea Republic vs Ukraine"
click at [329, 105] on input "Korea Republic vs Ukraine" at bounding box center [619, 108] width 735 height 30
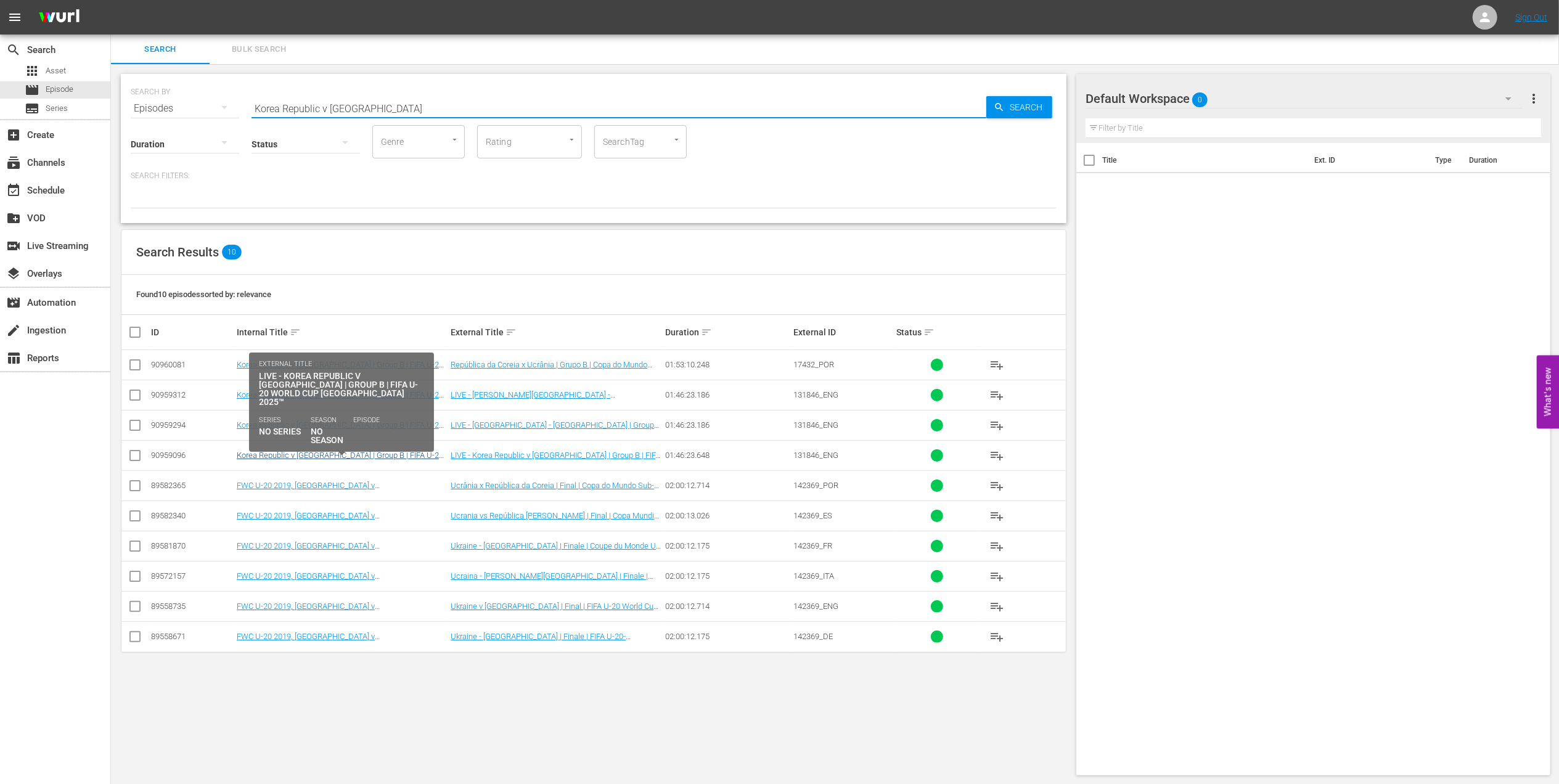
type input "Korea Republic v Ukraine"
click at [435, 452] on link "Korea Republic v [GEOGRAPHIC_DATA] | Group B | FIFA U-20 World Cup Chile 2025™ …" at bounding box center [340, 460] width 207 height 19
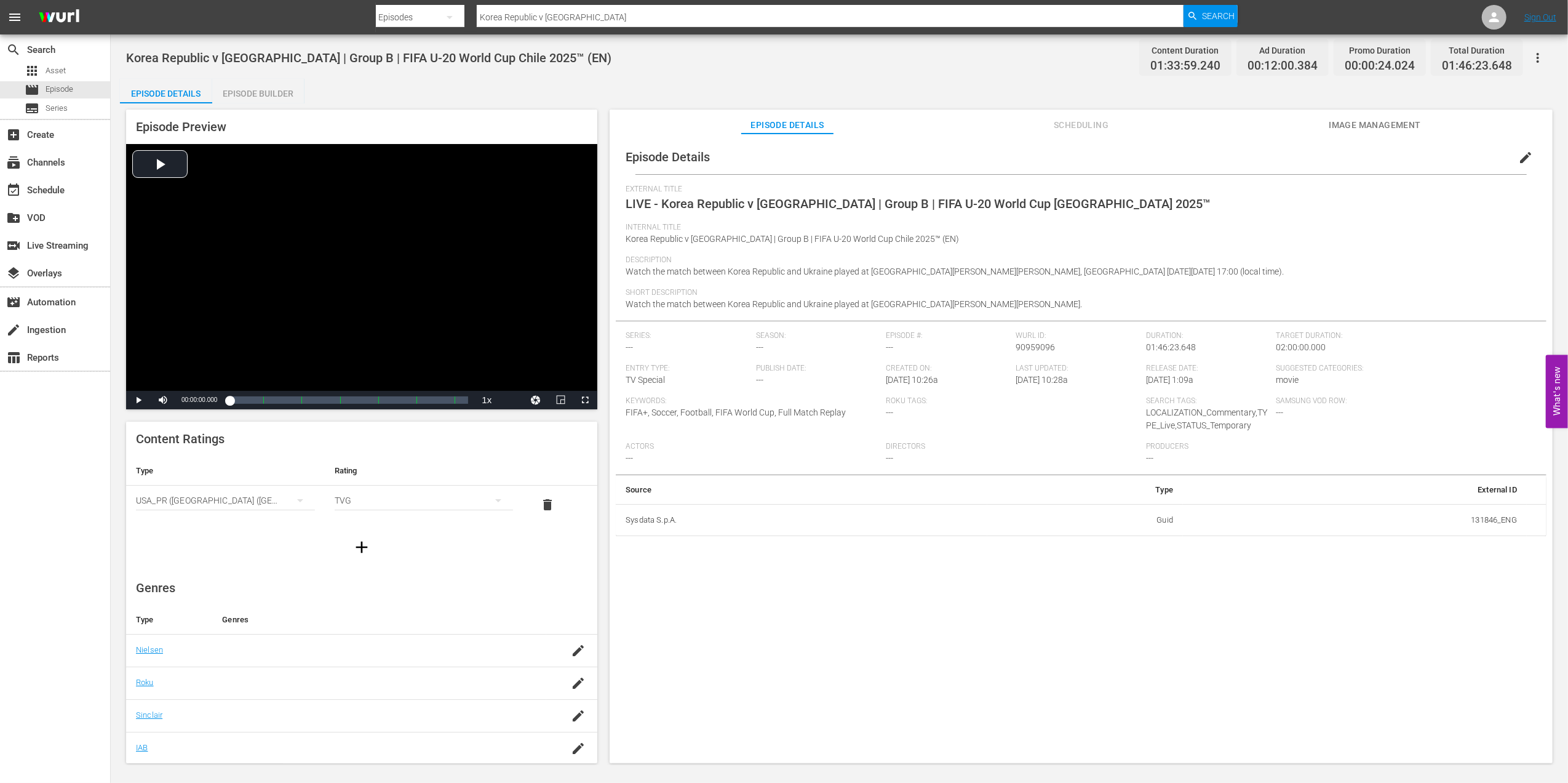
click at [1353, 128] on span "Image Management" at bounding box center [1375, 125] width 92 height 16
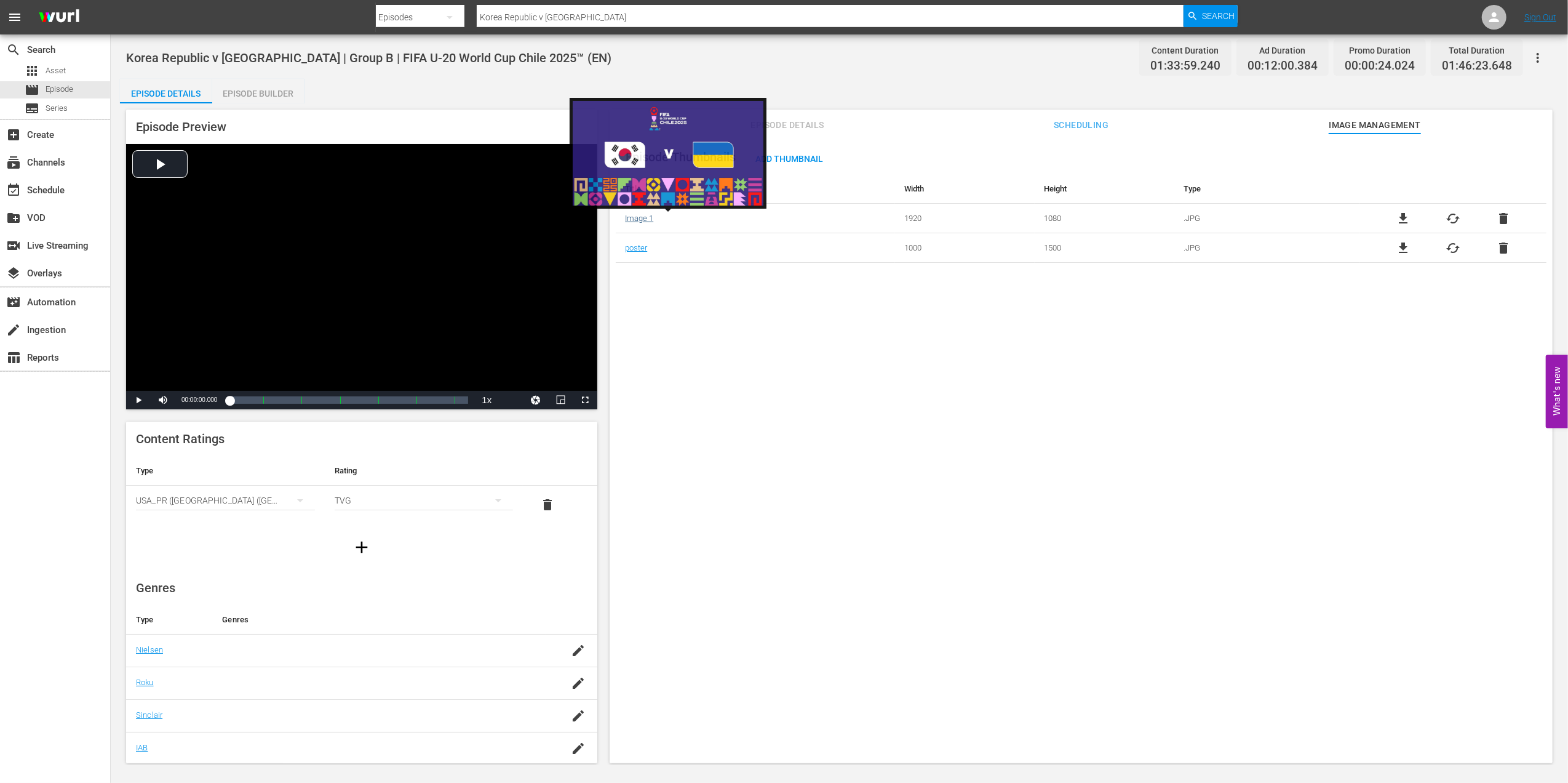
click at [636, 220] on link "Image 1" at bounding box center [640, 218] width 28 height 9
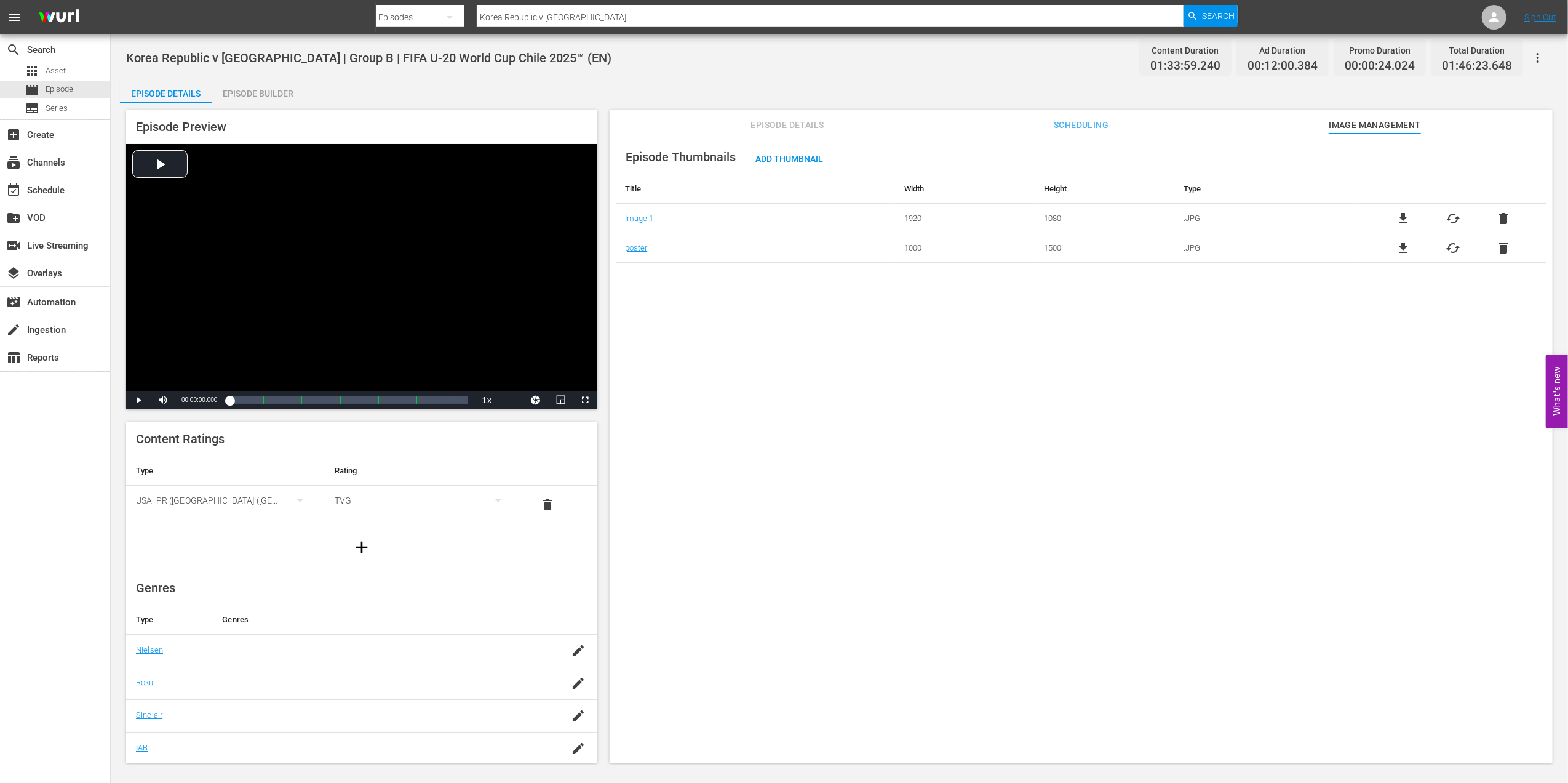
click at [1398, 216] on span "file_download" at bounding box center [1403, 219] width 15 height 15
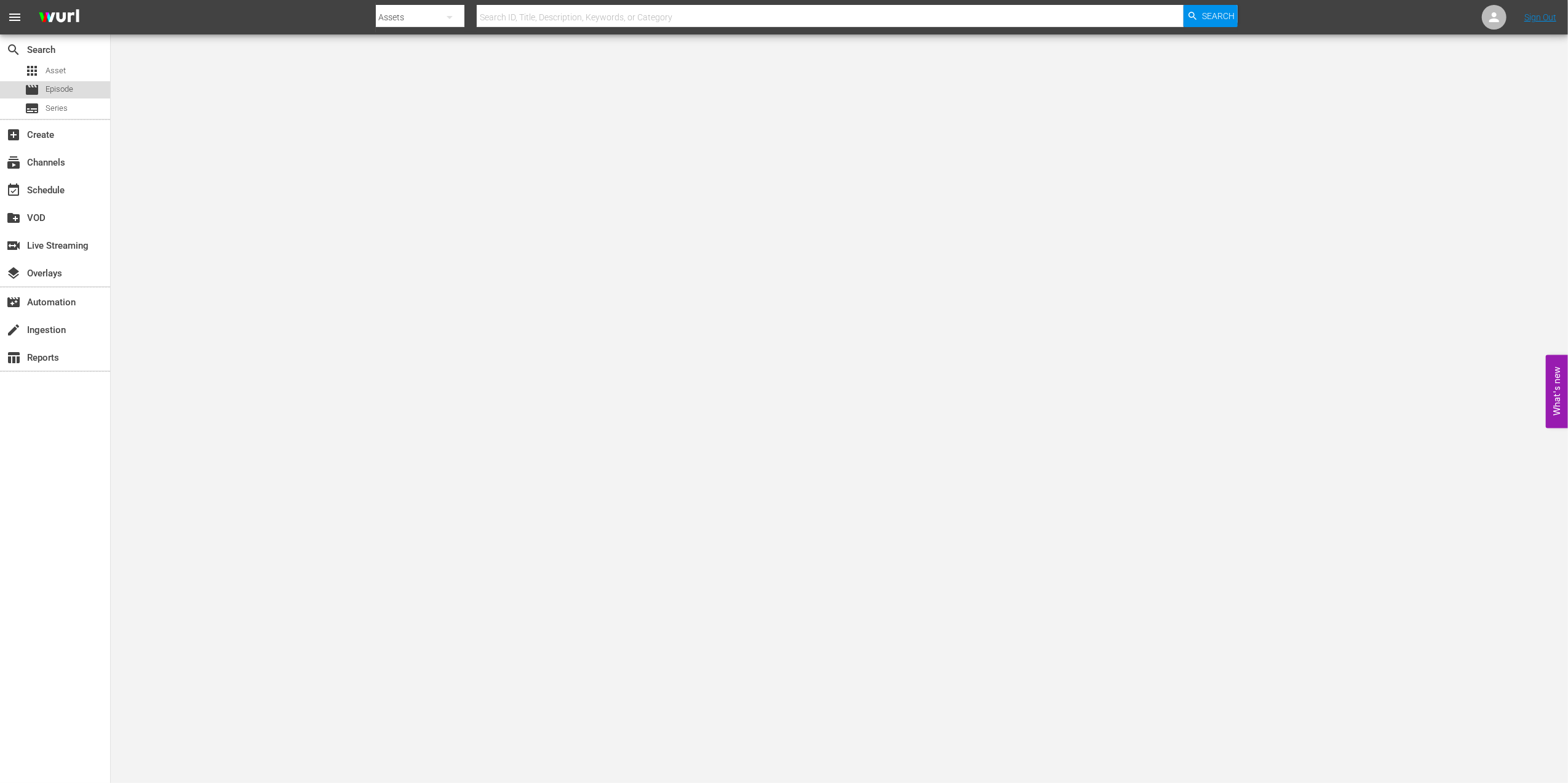
click at [55, 95] on span "Episode" at bounding box center [59, 89] width 28 height 12
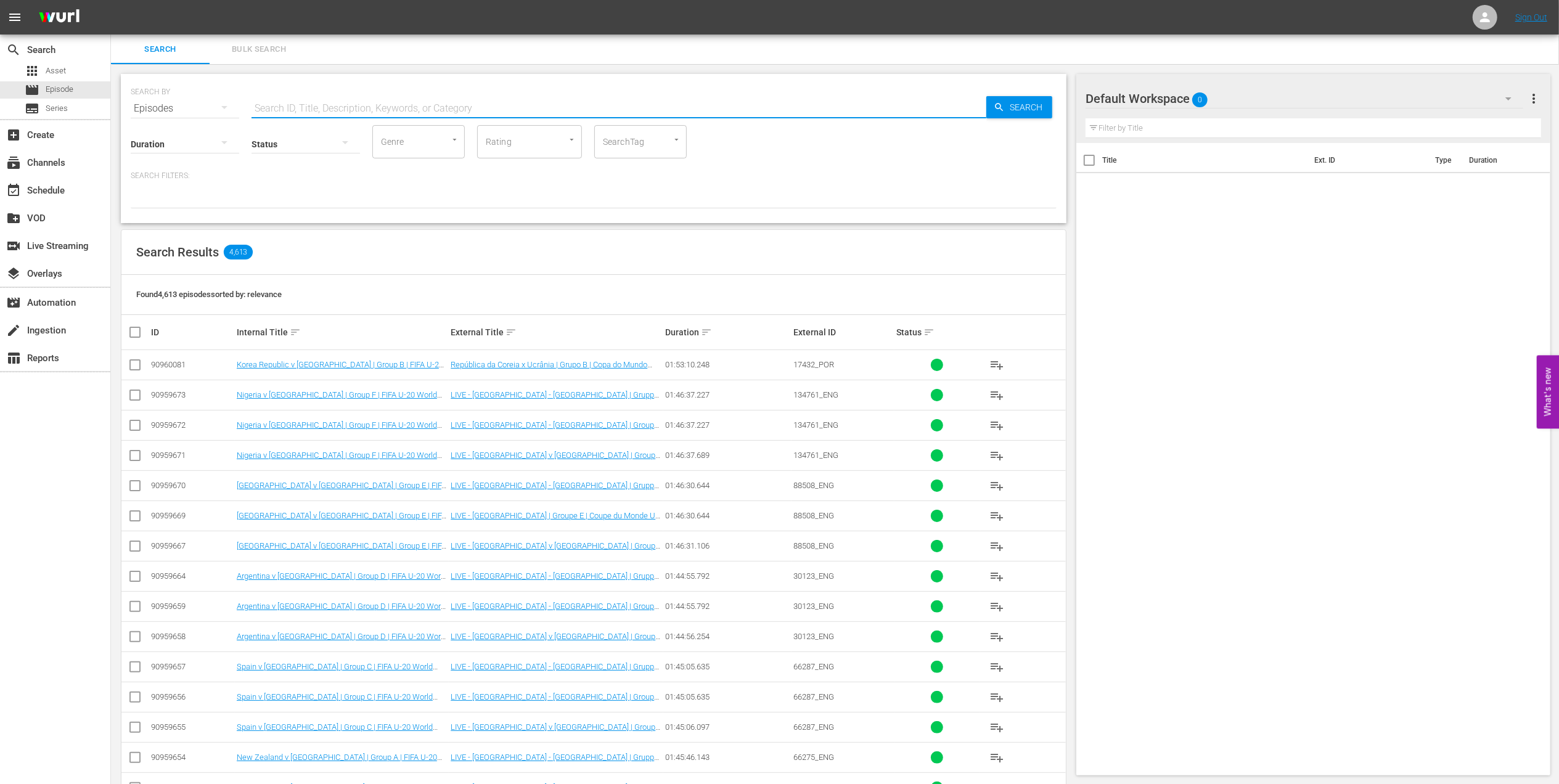
click at [421, 110] on input "text" at bounding box center [619, 108] width 735 height 30
paste input "Korea Republic vs Ukraine"
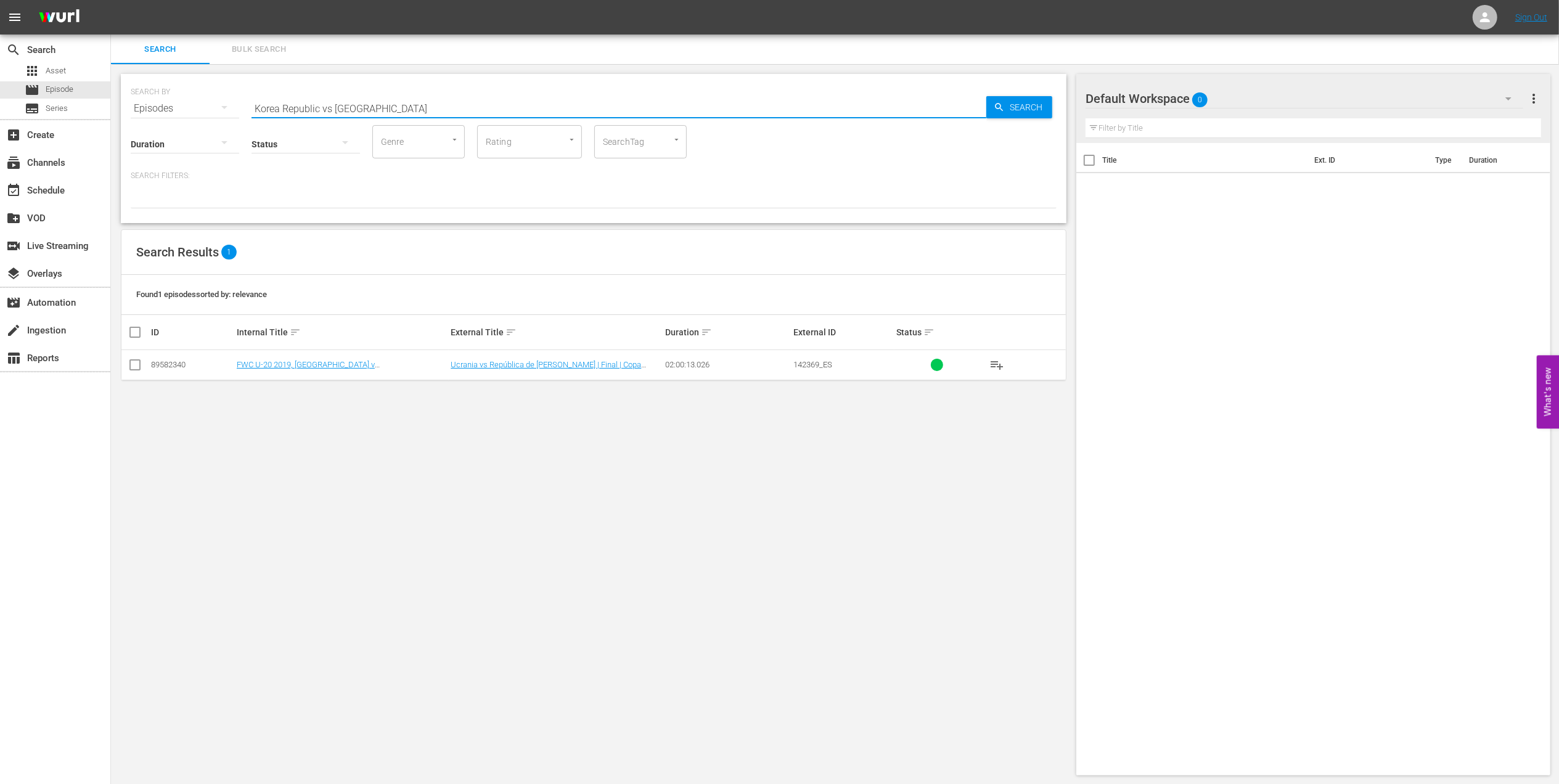
click at [331, 107] on input "Korea Republic vs Ukraine" at bounding box center [619, 108] width 735 height 30
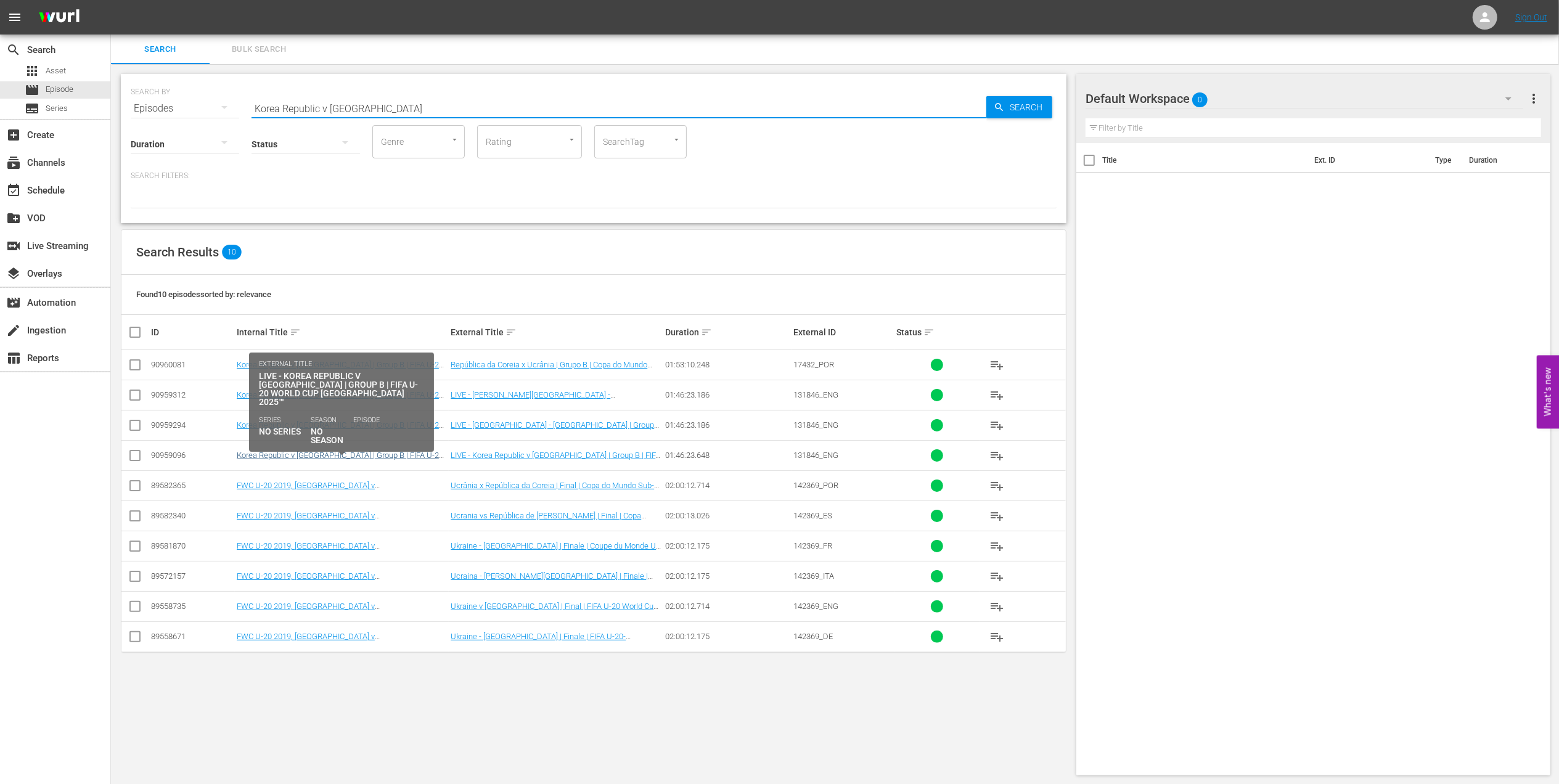
type input "Korea Republic v Ukraine"
click at [404, 452] on link "Korea Republic v [GEOGRAPHIC_DATA] | Group B | FIFA U-20 World Cup Chile 2025™ …" at bounding box center [340, 460] width 207 height 19
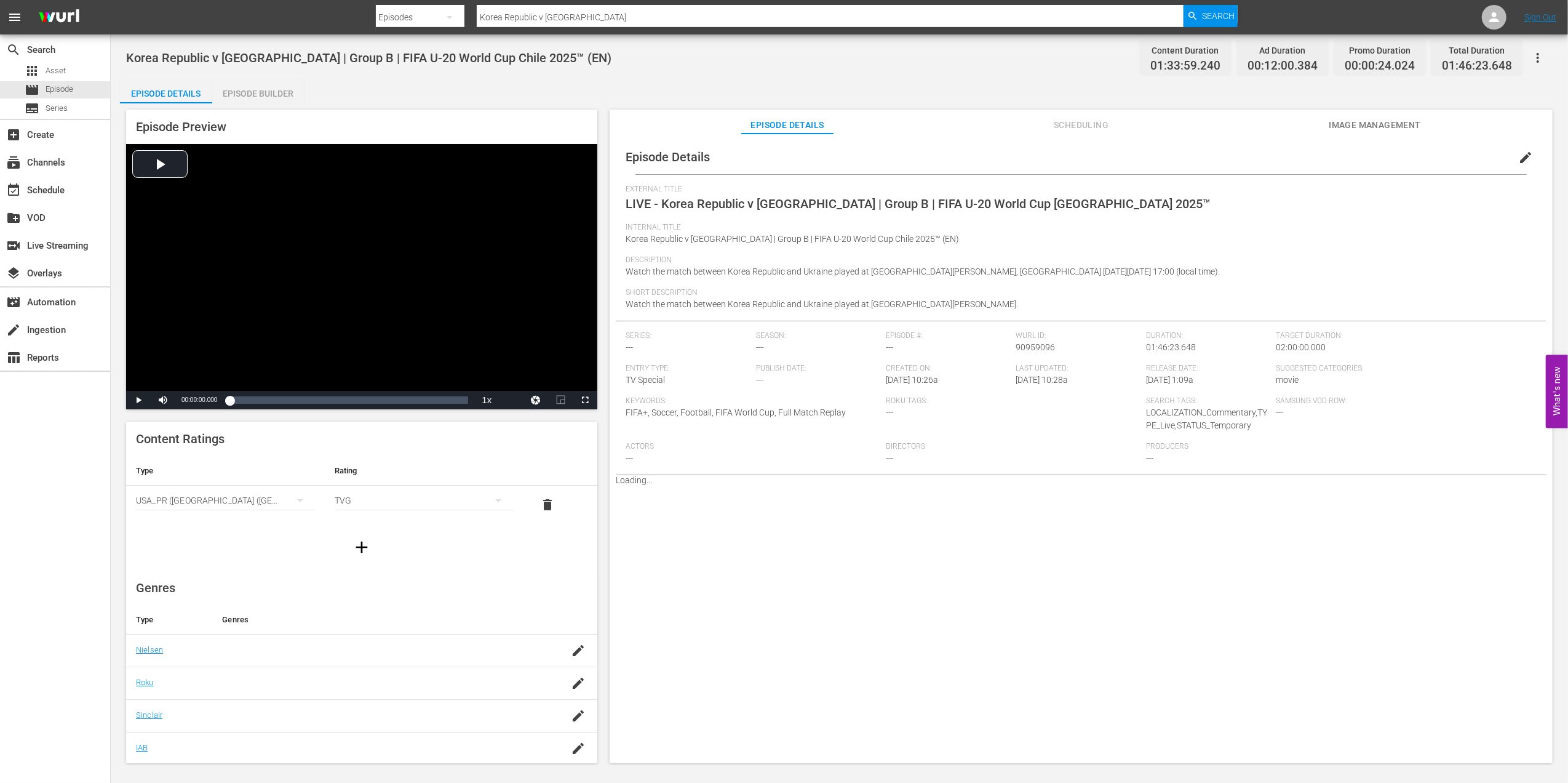
click at [1342, 131] on span "Image Management" at bounding box center [1375, 125] width 92 height 16
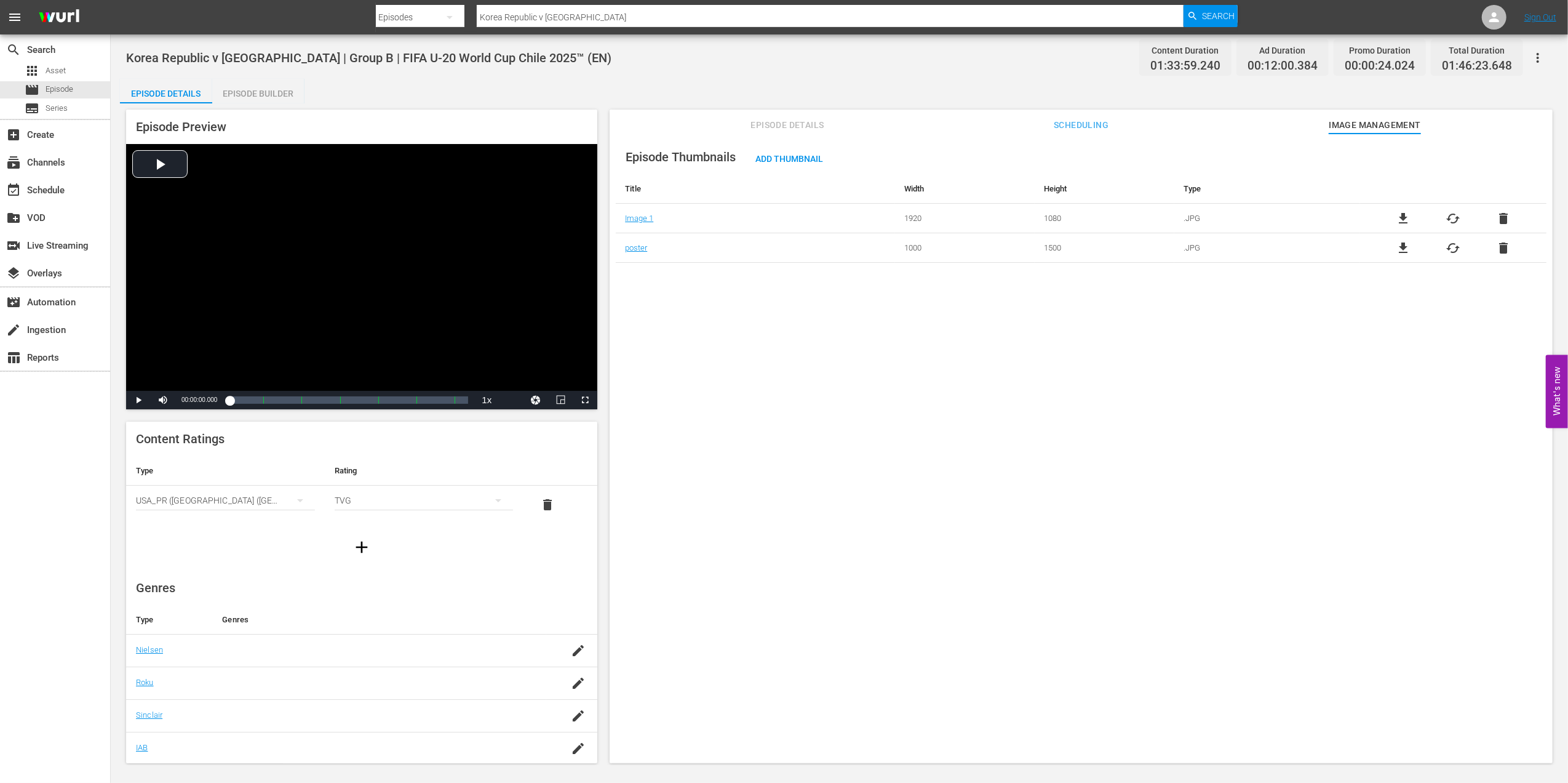
click at [1398, 243] on span "file_download" at bounding box center [1403, 248] width 15 height 15
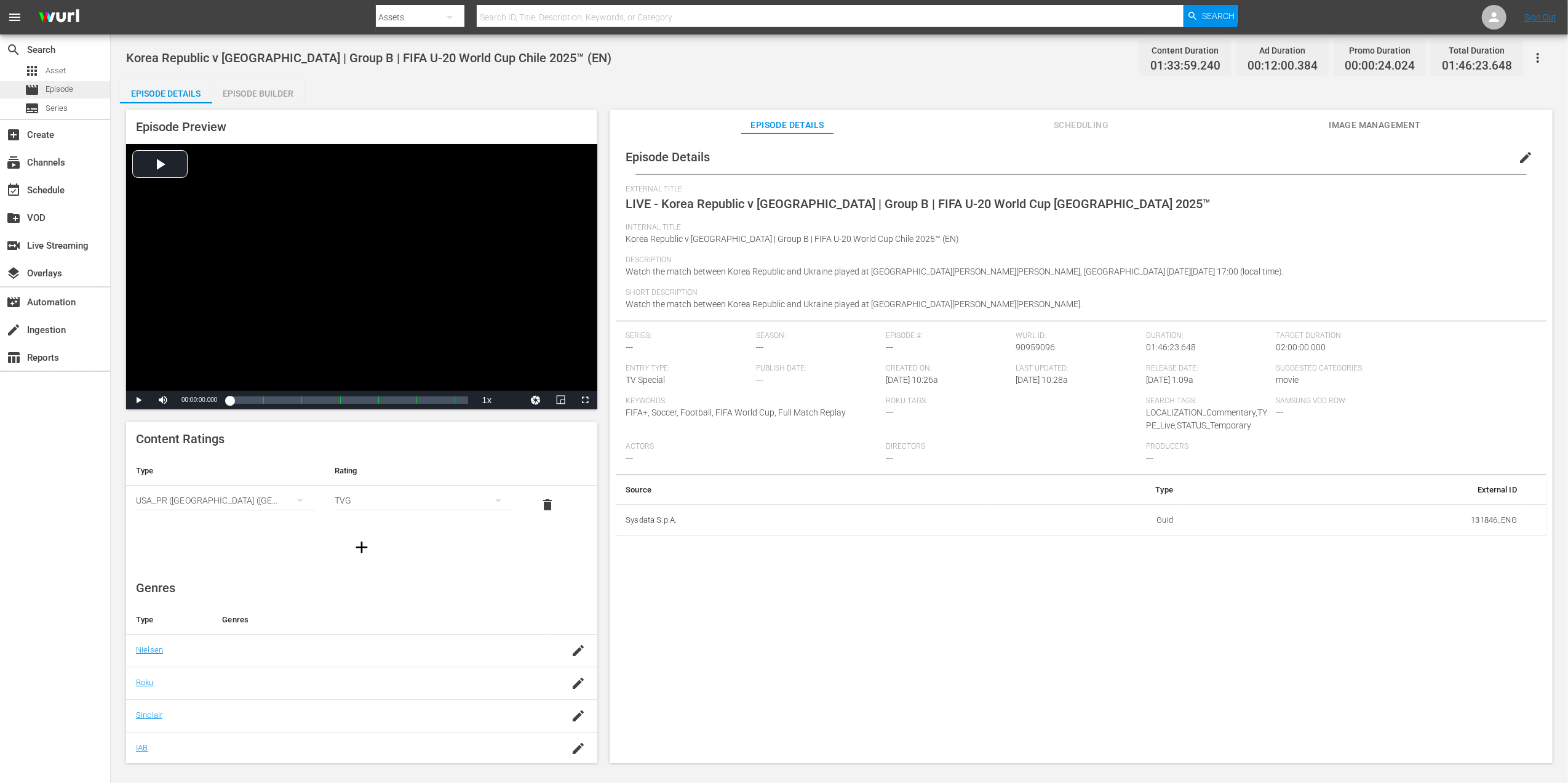
click at [96, 87] on div "movie Episode" at bounding box center [55, 90] width 110 height 17
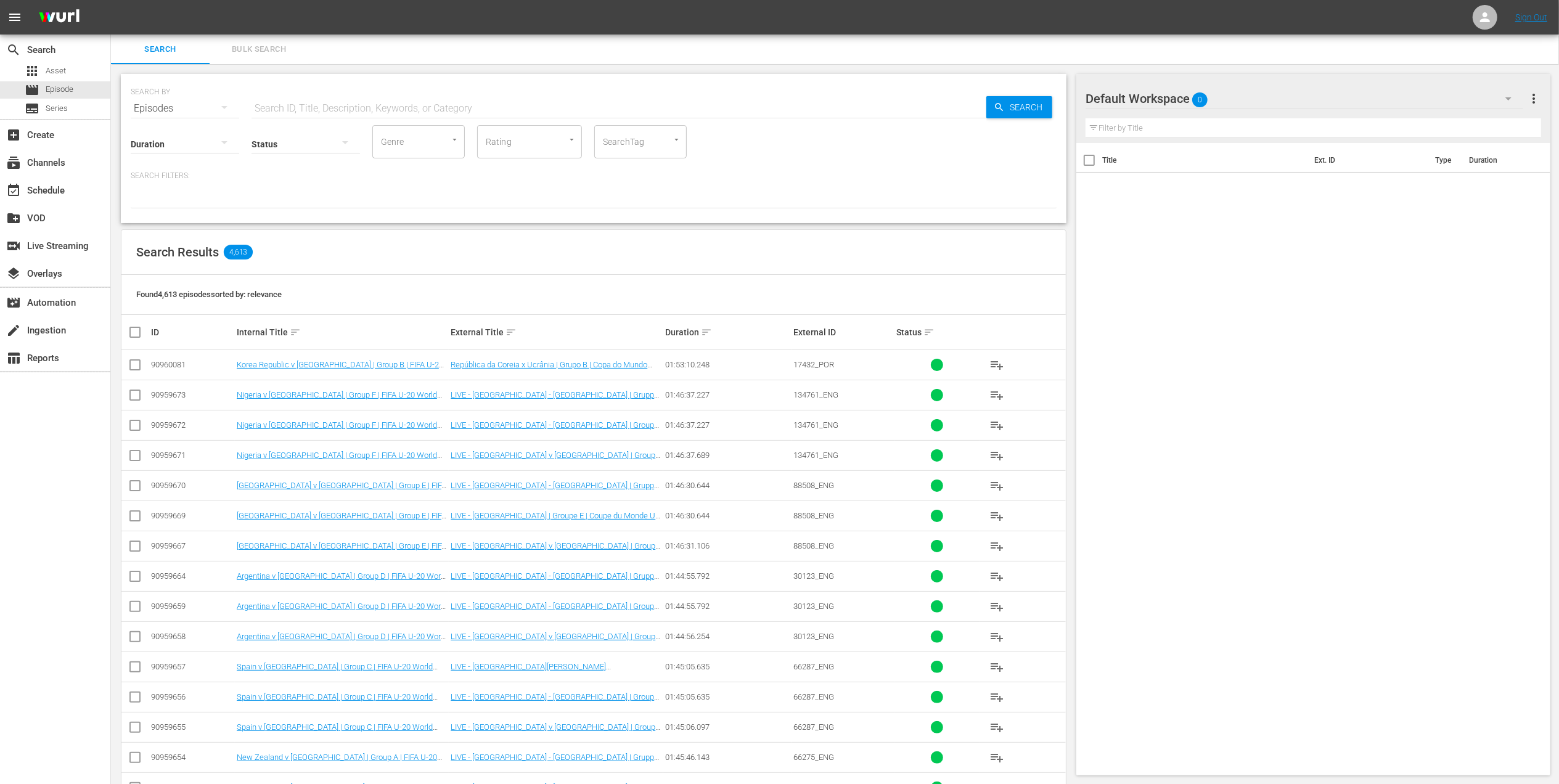
click at [414, 106] on input "text" at bounding box center [619, 108] width 735 height 30
paste input "Korea Republic vs [GEOGRAPHIC_DATA]"
type input "Korea Republic vs [GEOGRAPHIC_DATA]"
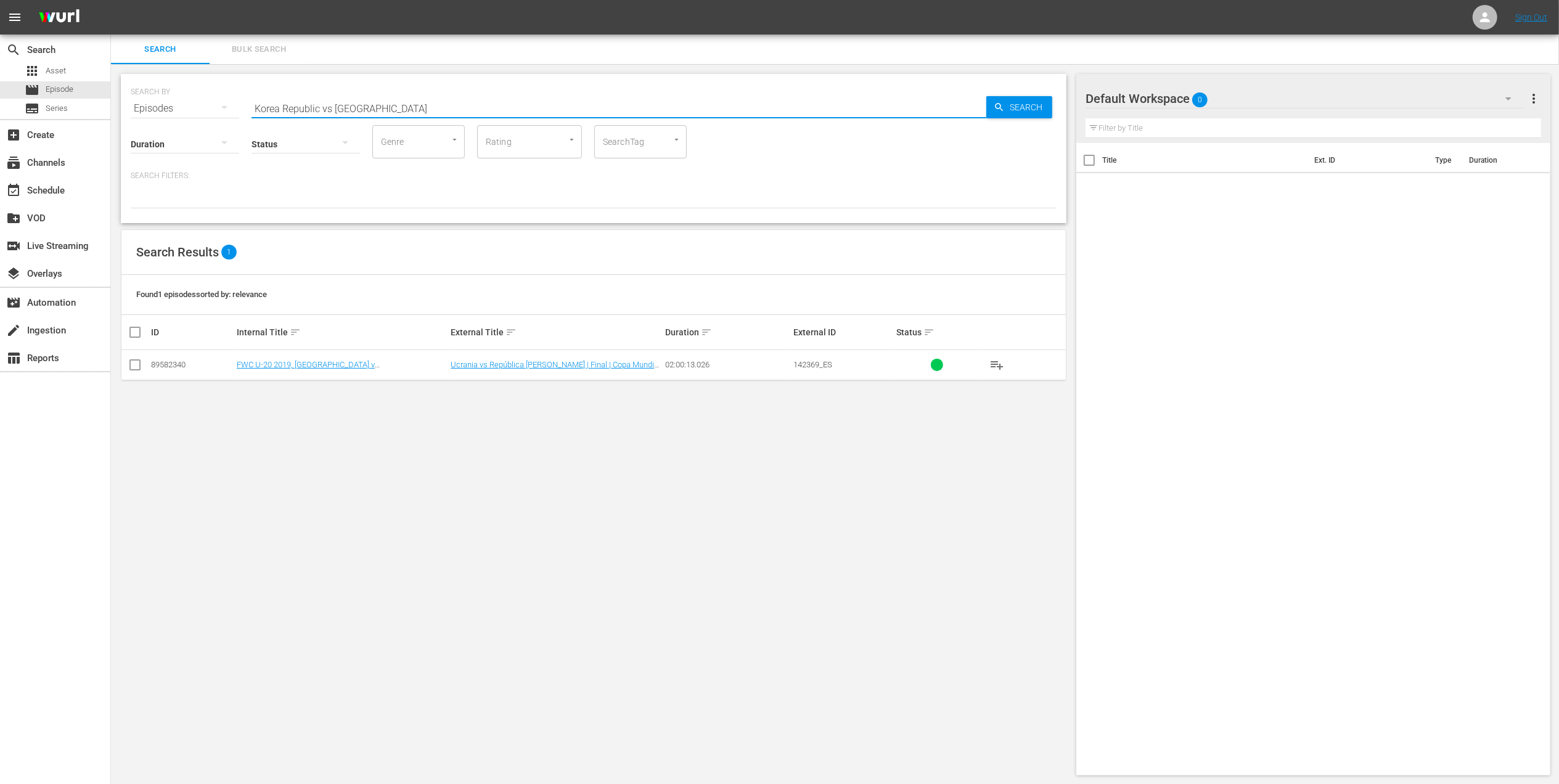
drag, startPoint x: 307, startPoint y: 105, endPoint x: 163, endPoint y: 105, distance: 144.0
click at [163, 105] on div "SEARCH BY Search By Episodes Search ID, Title, Description, Keywords, or Catego…" at bounding box center [593, 101] width 926 height 44
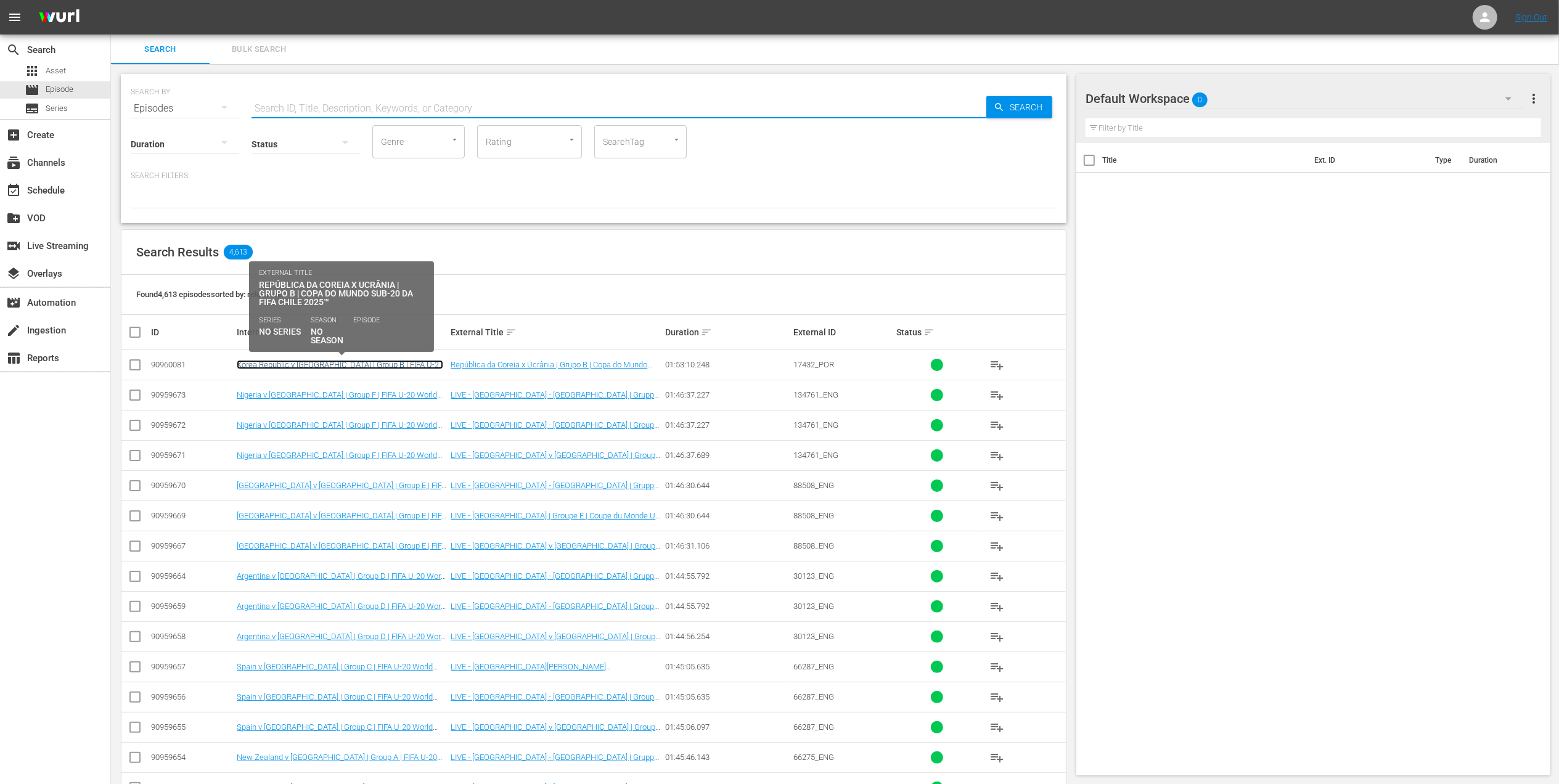
click at [380, 363] on link "Korea Republic v Ukraine | Group B | FIFA U-20 World Cup Chile 2025™(PT)" at bounding box center [340, 369] width 207 height 19
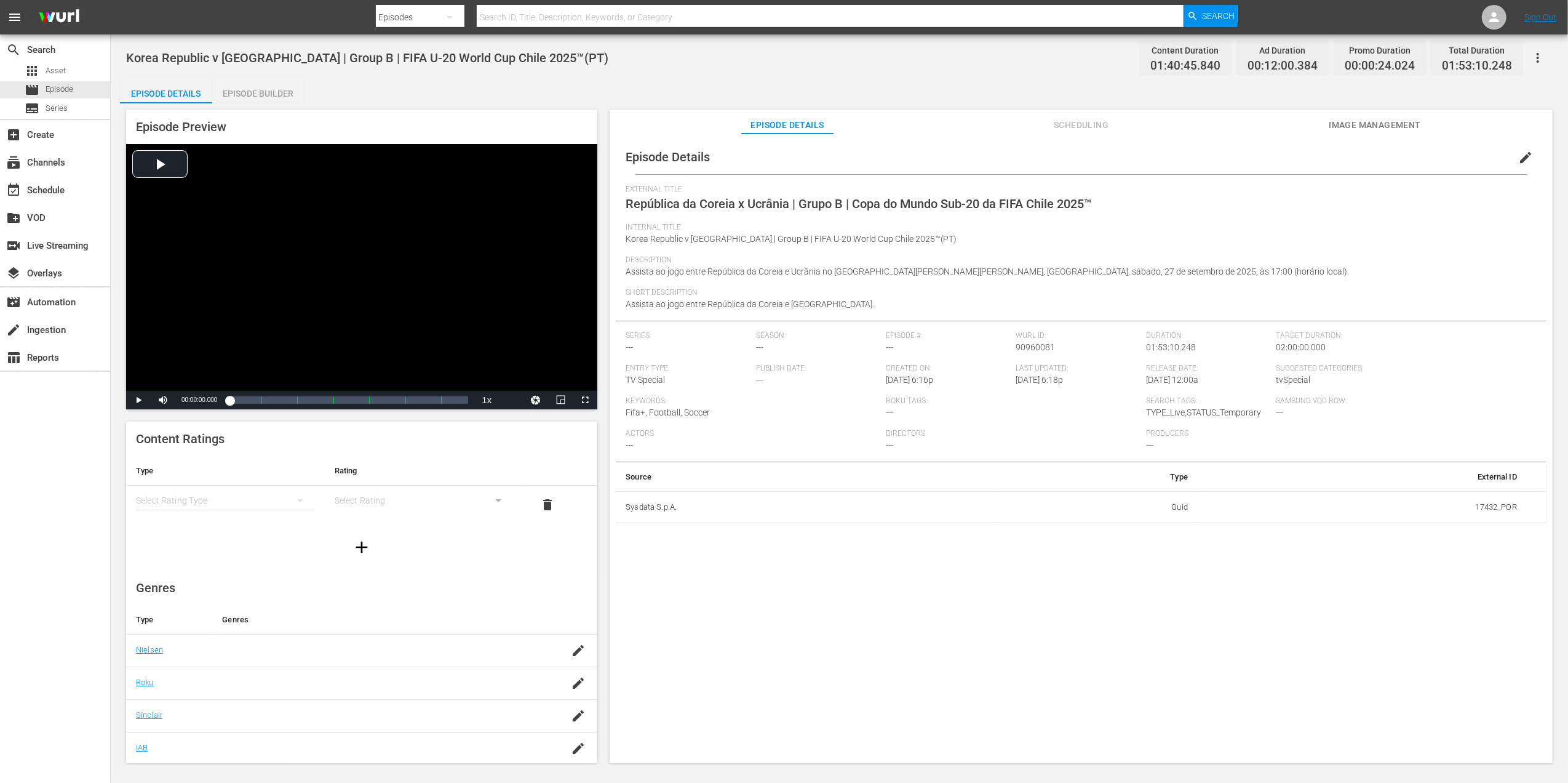
click at [1379, 121] on span "Image Management" at bounding box center [1375, 125] width 92 height 16
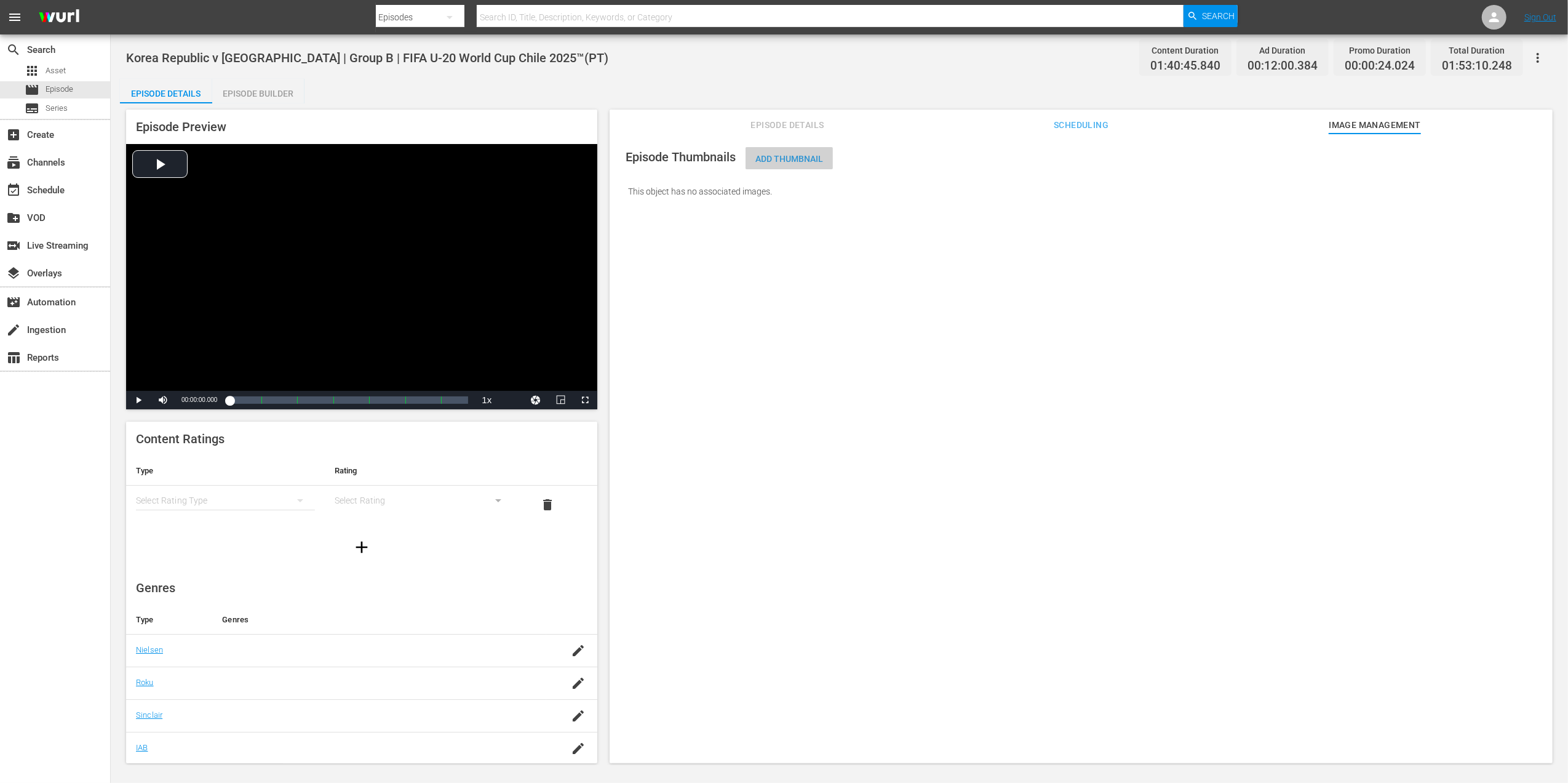
click at [780, 161] on span "Add Thumbnail" at bounding box center [789, 159] width 88 height 10
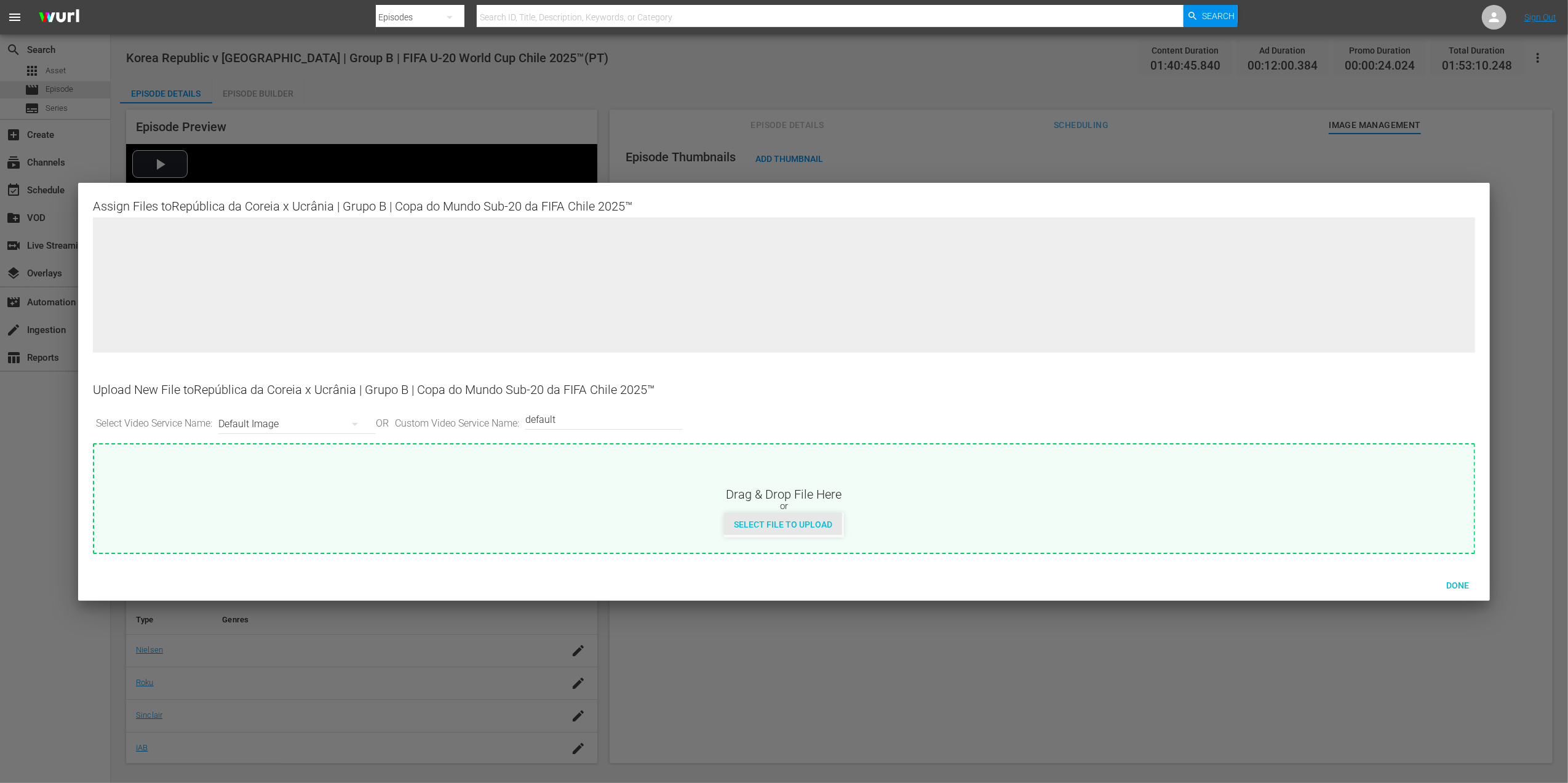
click at [793, 515] on div "Select File to Upload" at bounding box center [783, 524] width 118 height 23
type input "C:\fakepath\1a.jpg"
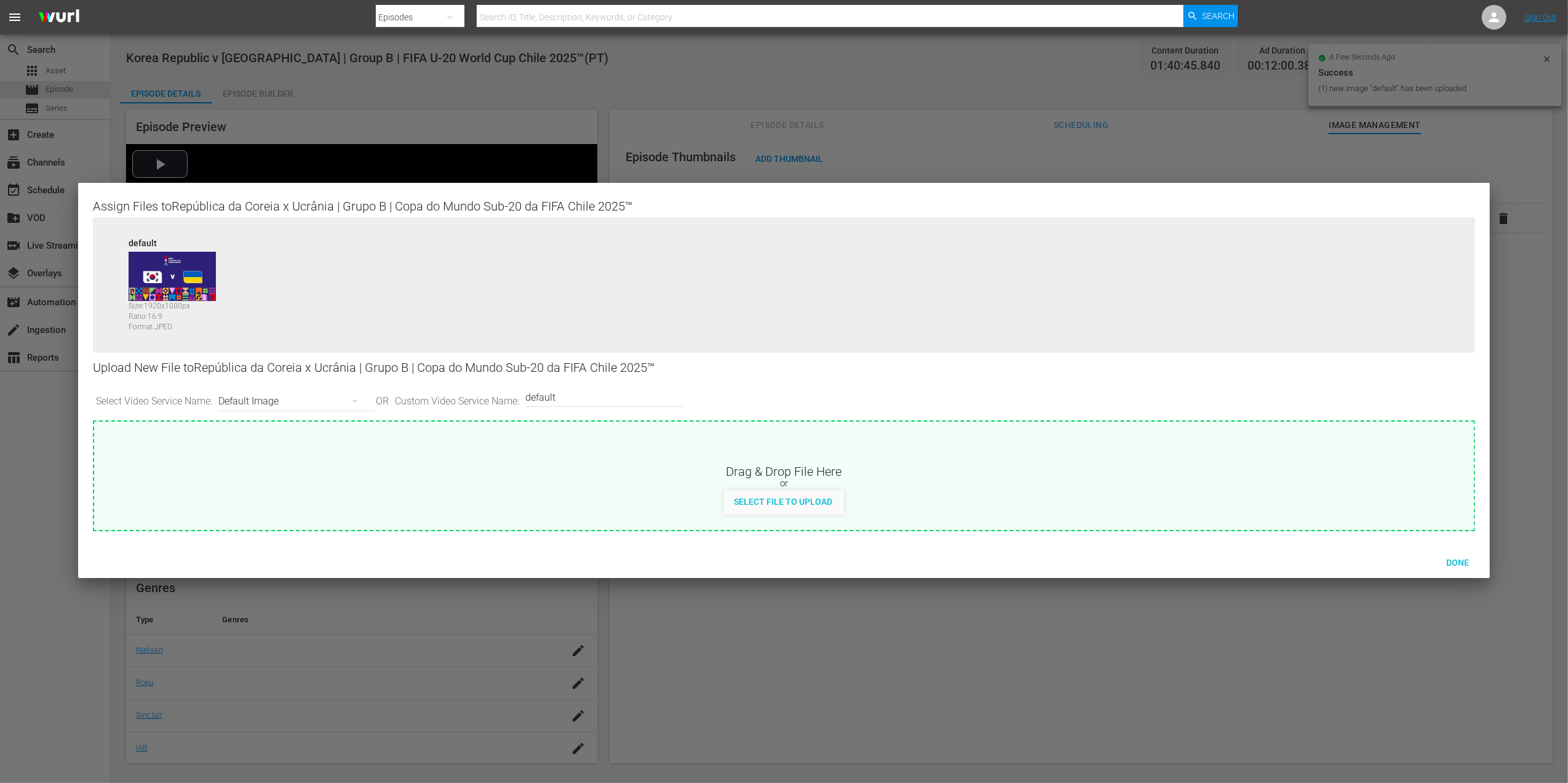
click at [588, 395] on input "default" at bounding box center [600, 397] width 152 height 30
type input "default 1"
click at [763, 497] on span "Select File to Upload" at bounding box center [783, 502] width 118 height 10
type input "C:\fakepath\1b.jpg"
click at [1461, 559] on span "Done" at bounding box center [1458, 562] width 43 height 10
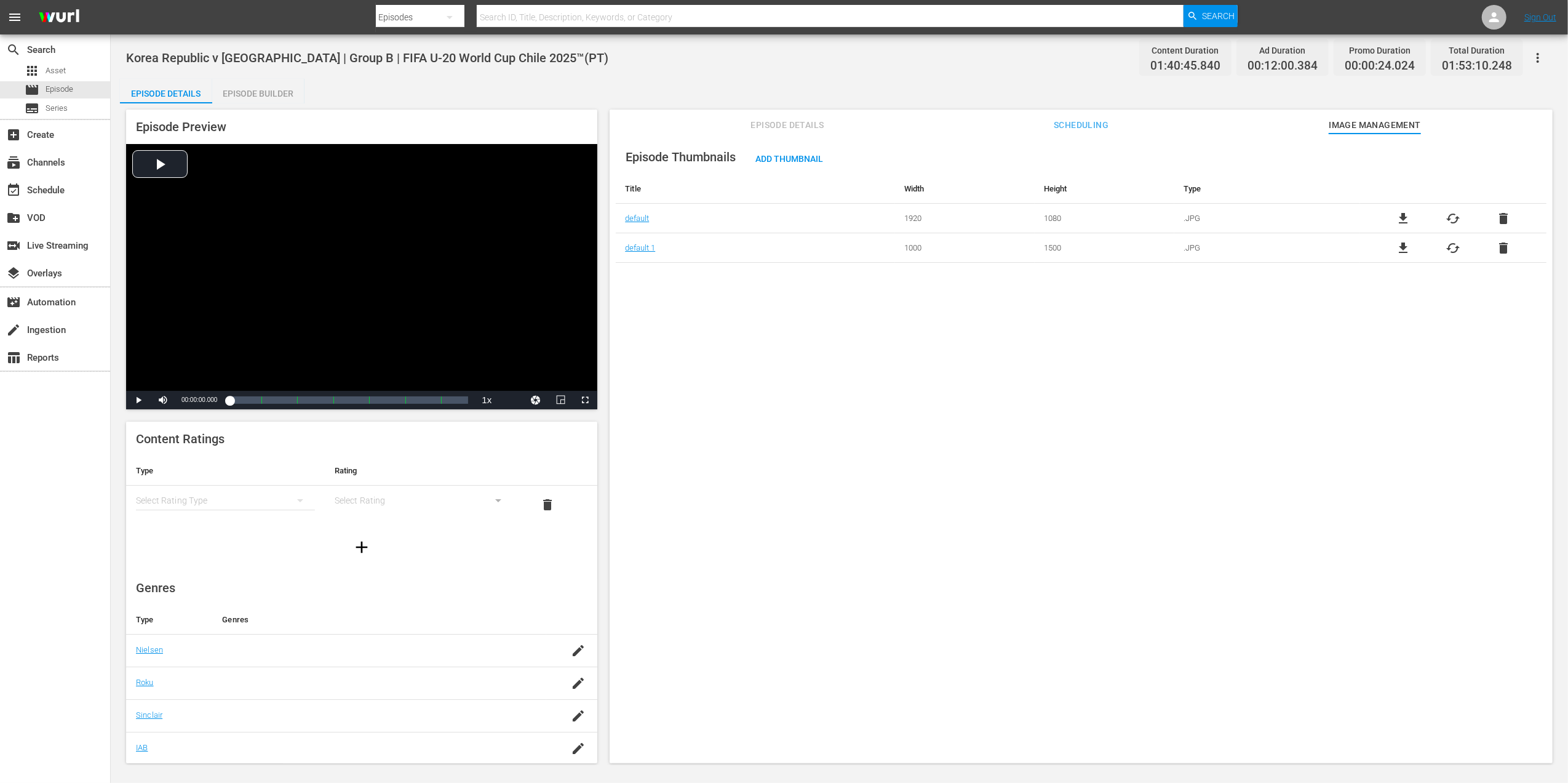
click at [800, 125] on span "Episode Details" at bounding box center [788, 125] width 92 height 16
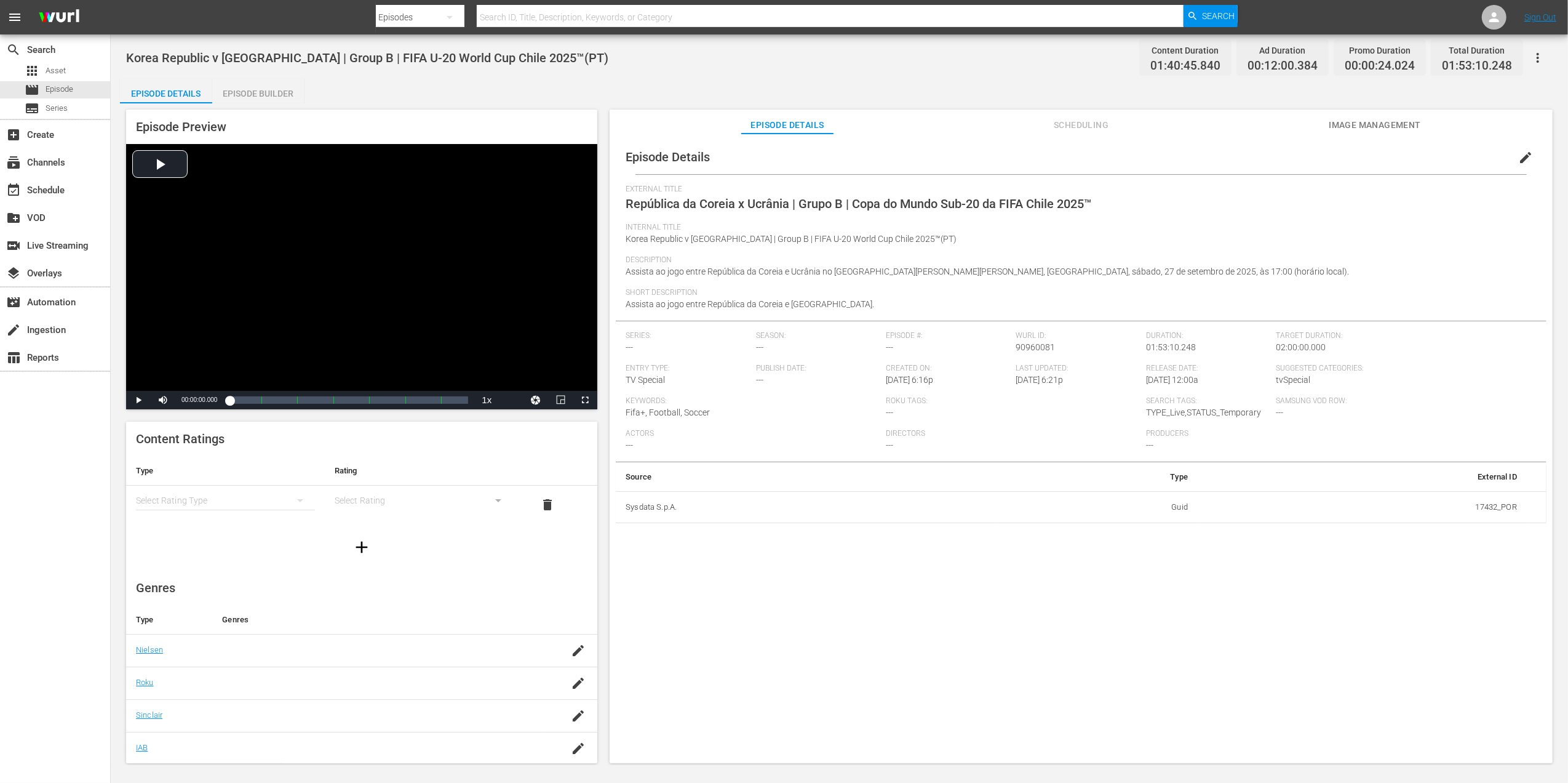
click at [570, 9] on input "text" at bounding box center [830, 17] width 707 height 30
paste input "FWC 2006 Brazil v Ghana, Round of 16 (PT)"
type input "FWC 2006 Brazil v Ghana, Round of 16 (PT)"
click at [1212, 18] on span "Search" at bounding box center [1219, 16] width 33 height 22
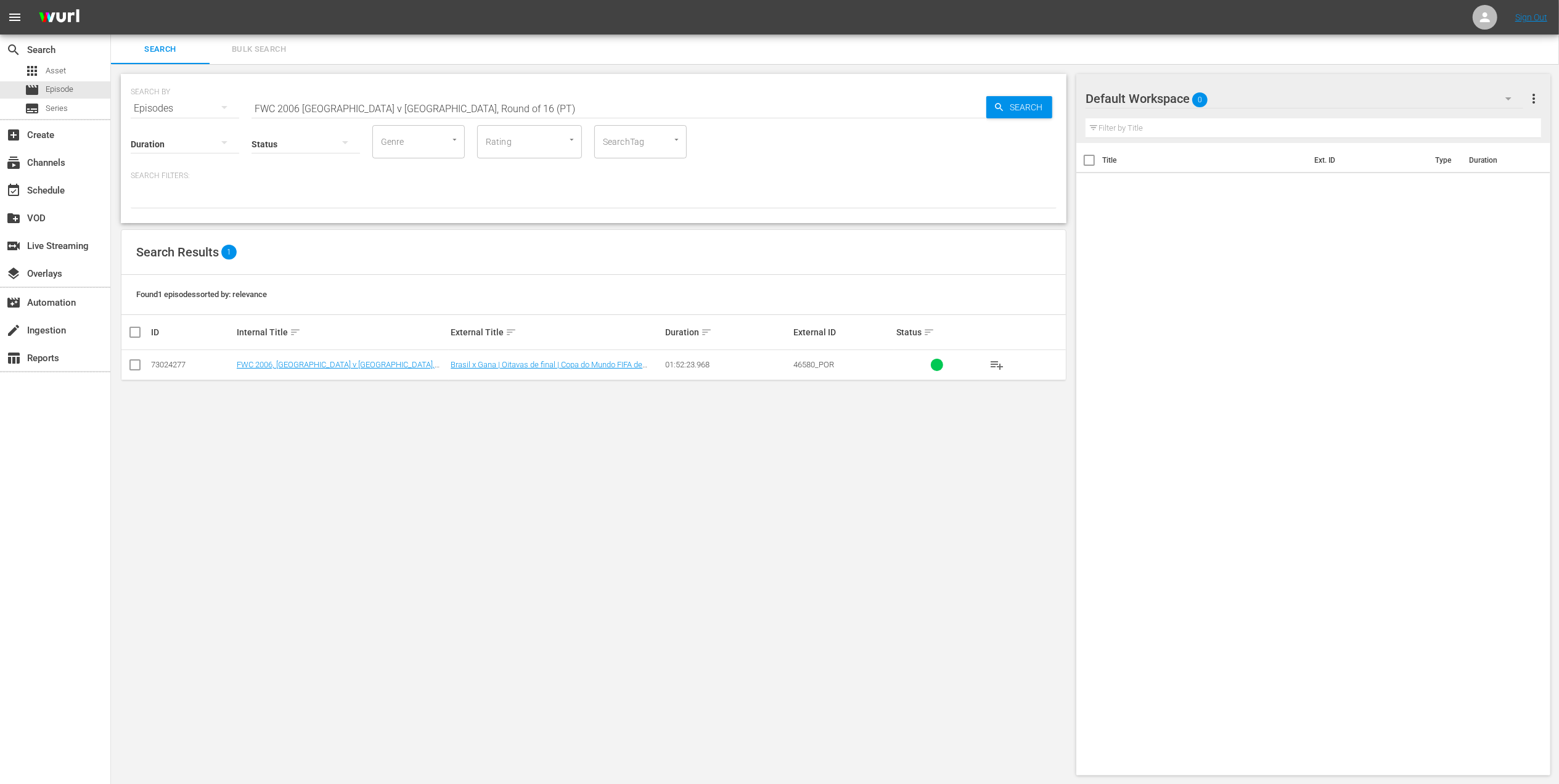
click at [132, 363] on input "checkbox" at bounding box center [135, 367] width 15 height 15
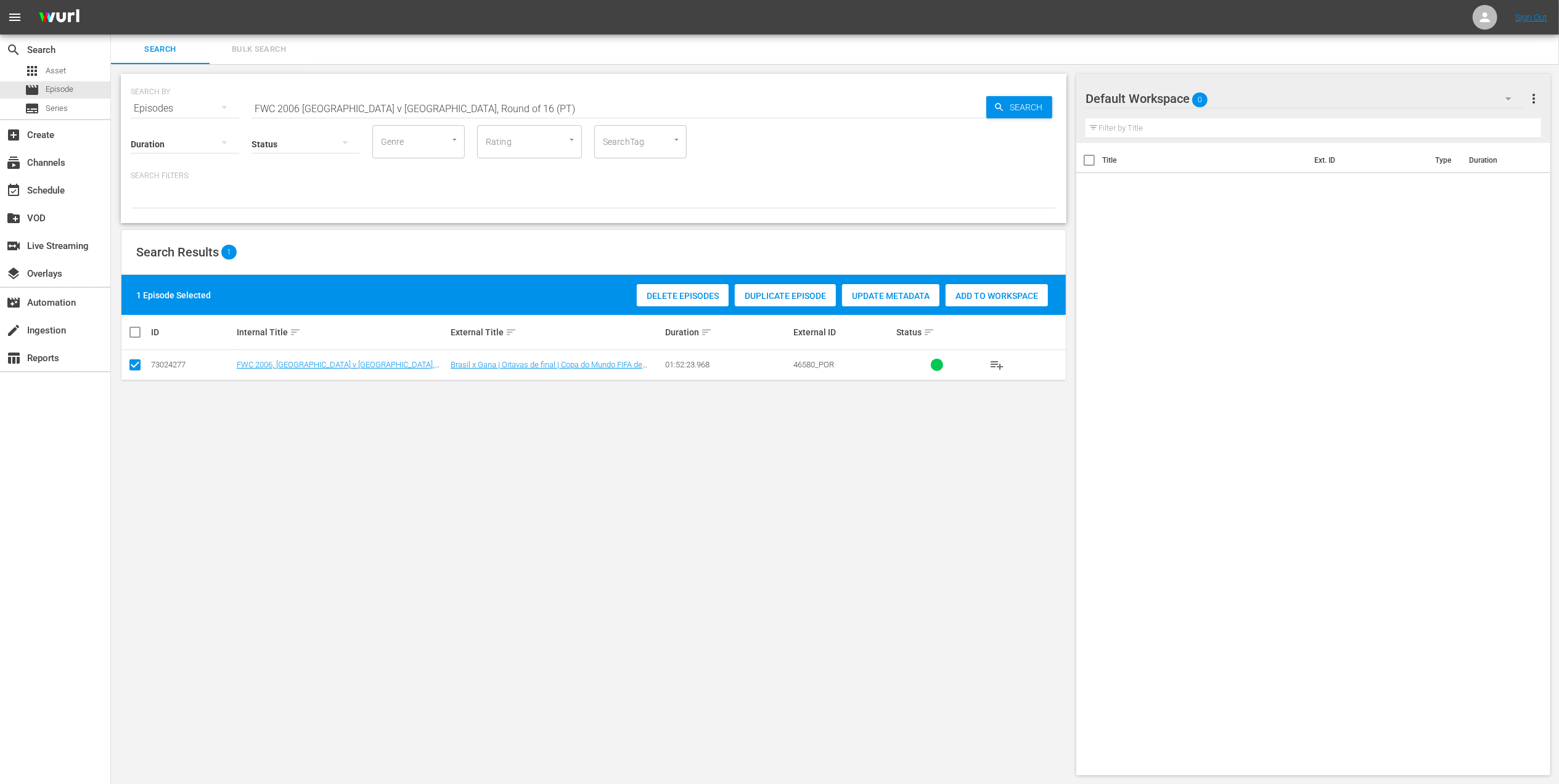
click at [799, 296] on span "Duplicate Episode" at bounding box center [786, 296] width 101 height 10
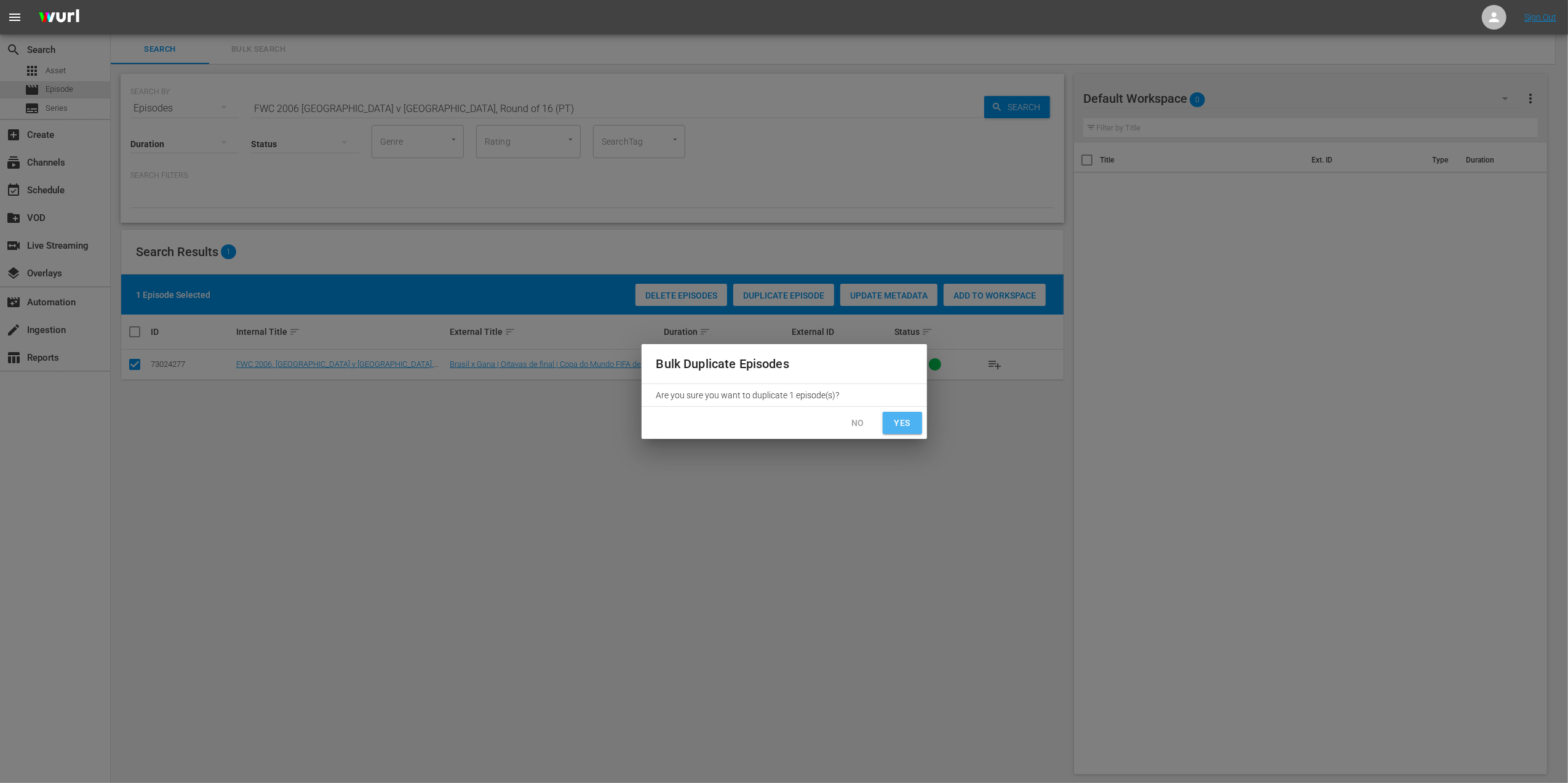
click at [906, 421] on span "Yes" at bounding box center [903, 424] width 20 height 16
checkbox input "false"
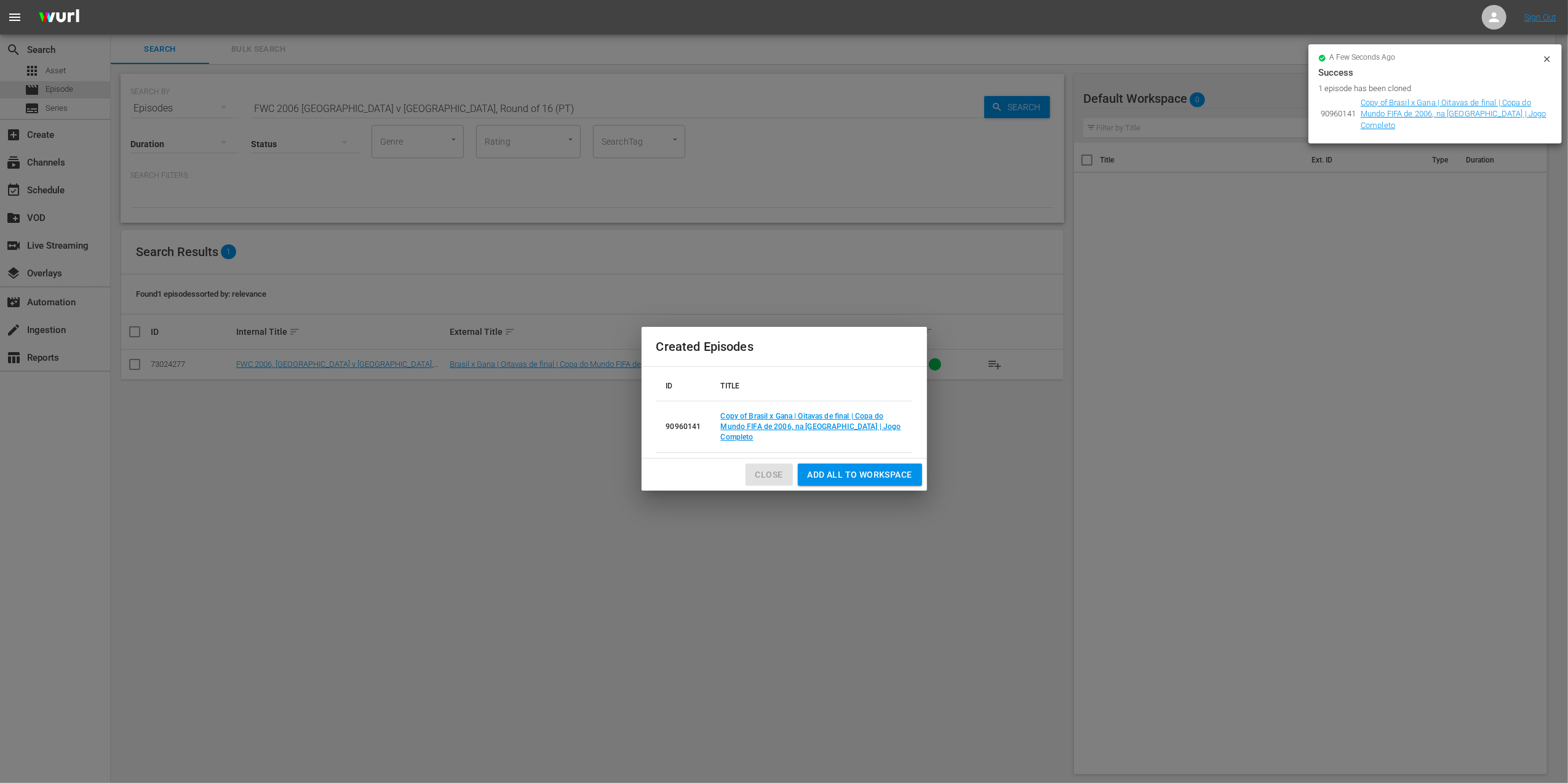
click at [771, 467] on span "Close" at bounding box center [769, 475] width 28 height 16
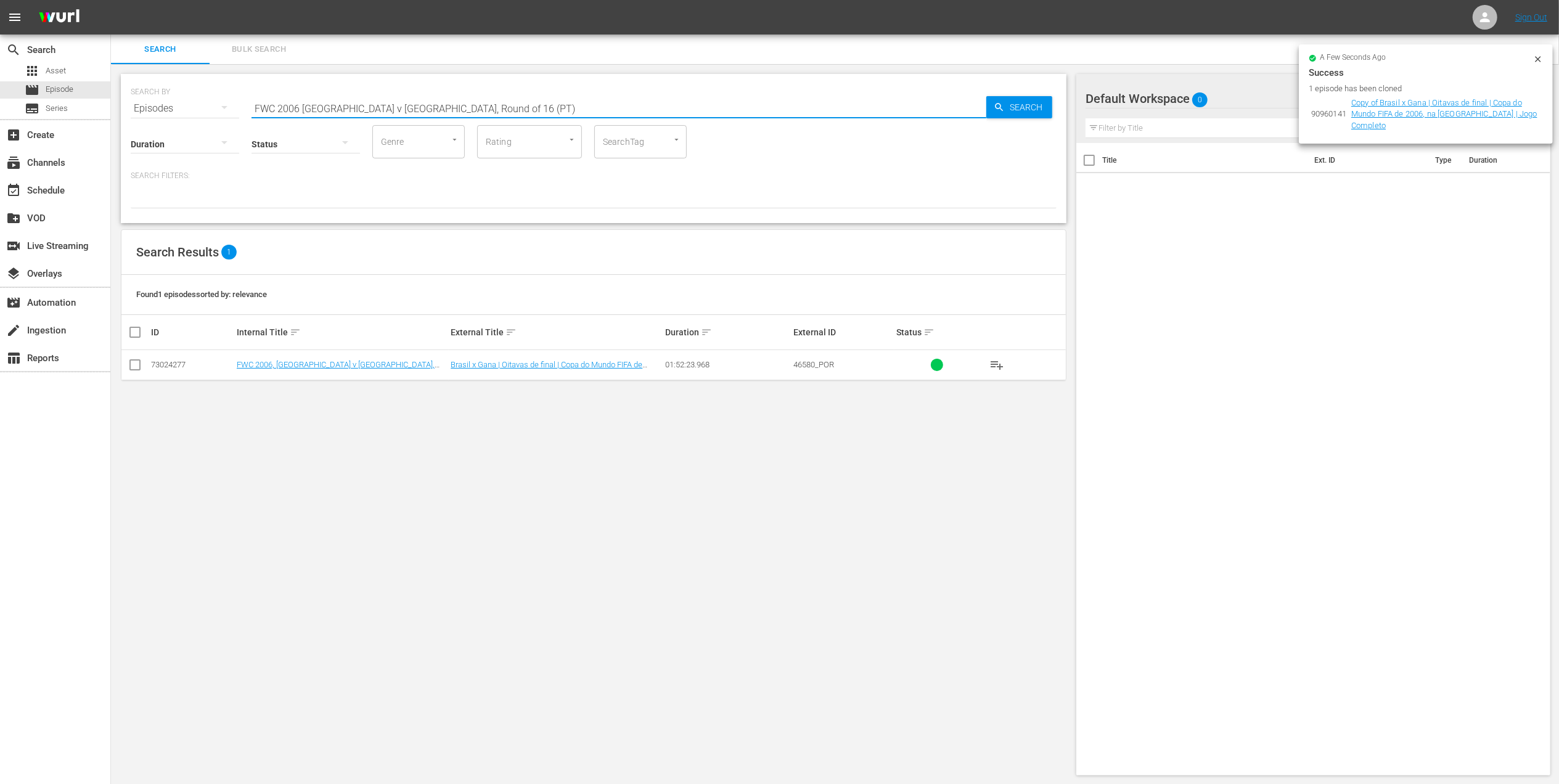
drag, startPoint x: 458, startPoint y: 108, endPoint x: 377, endPoint y: 108, distance: 81.0
click at [377, 108] on input "FWC 2006 Brazil v Ghana, Round of 16 (PT)" at bounding box center [619, 108] width 735 height 30
type input "FWC 2006 Brazil v Ghana PT"
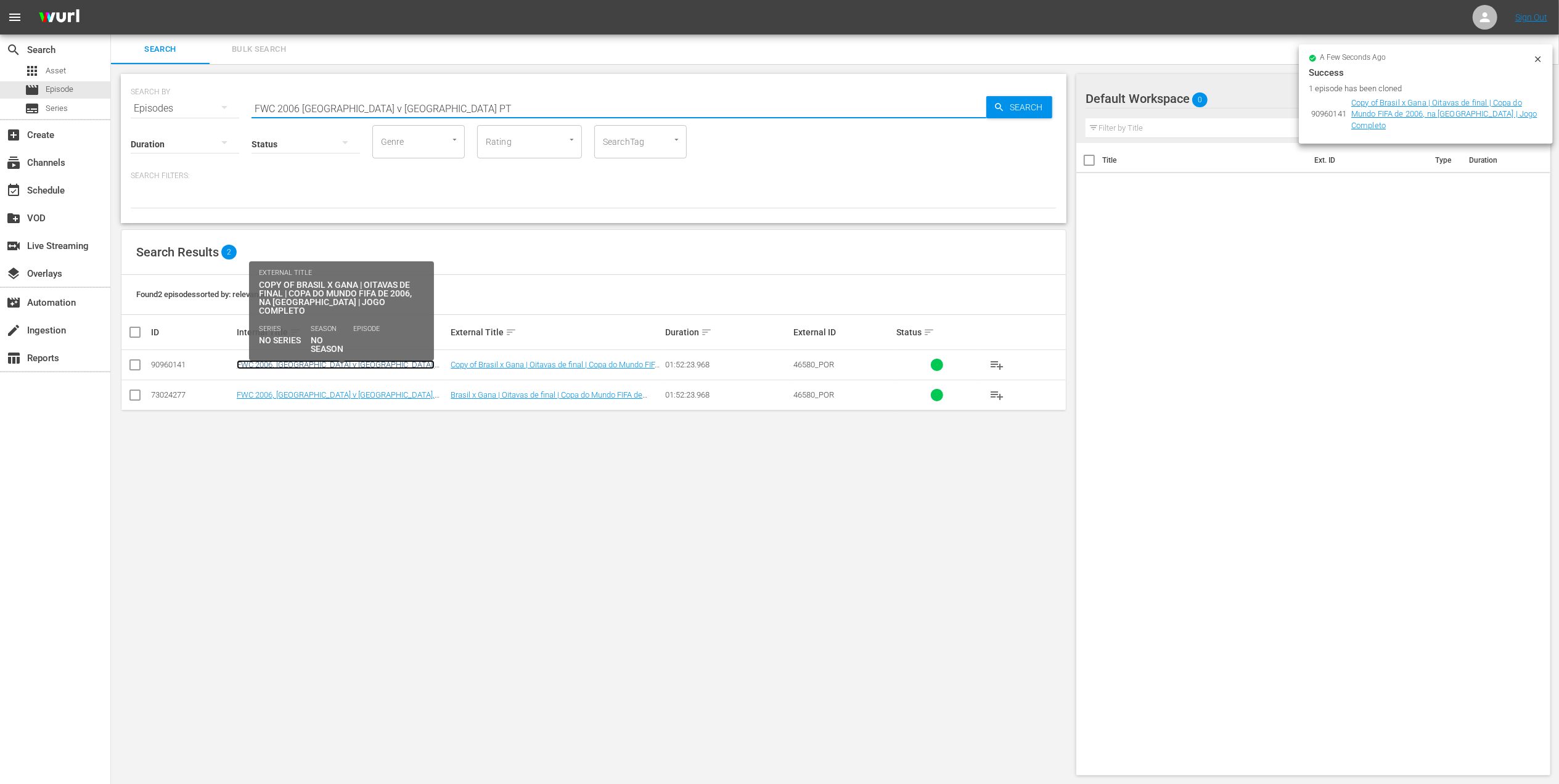
click at [366, 368] on link "FWC 2006, Brazil v Ghana, Round of 16 - FMR (PT)" at bounding box center [336, 369] width 198 height 19
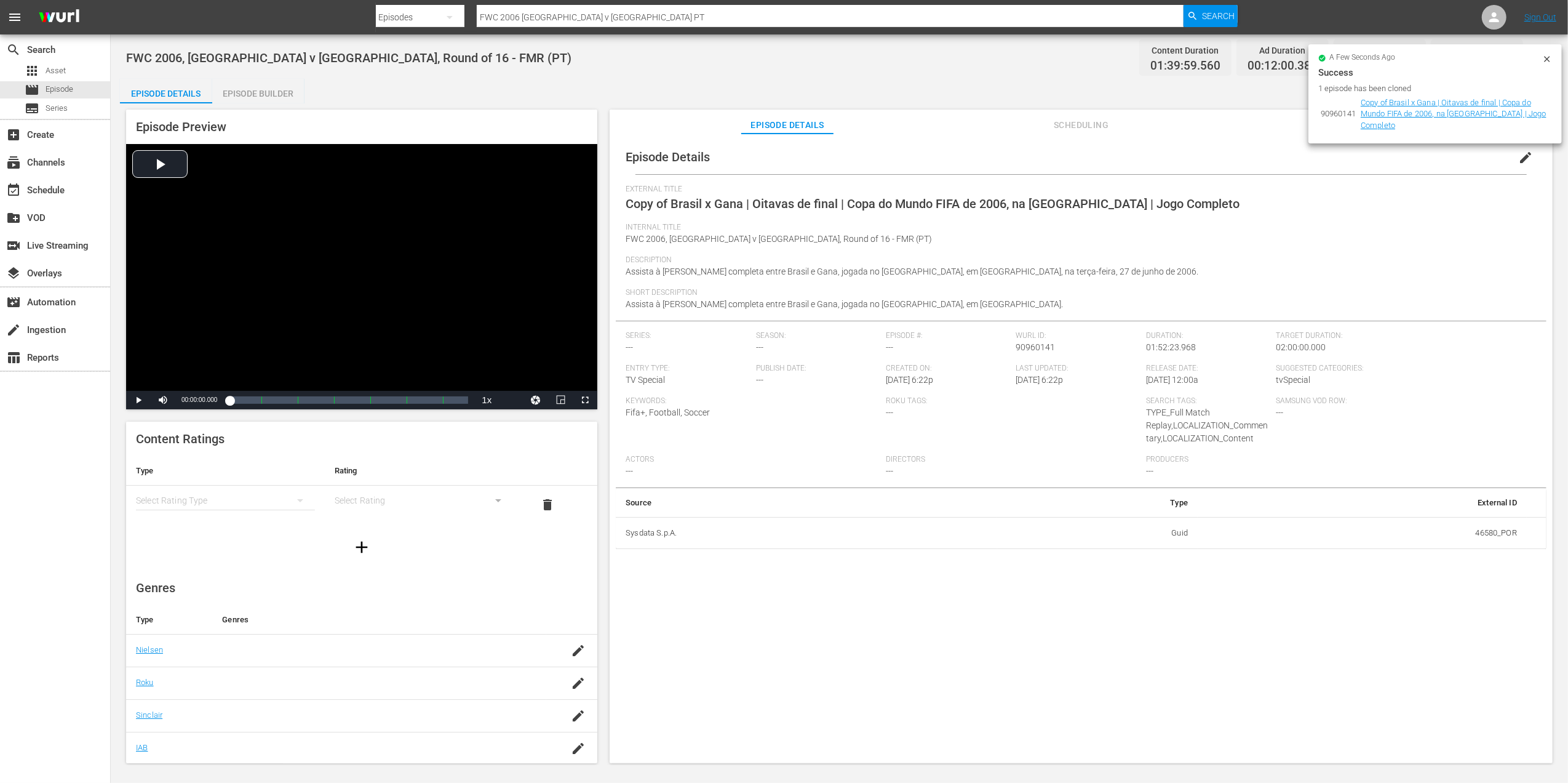
click at [1522, 154] on span "edit" at bounding box center [1525, 157] width 15 height 15
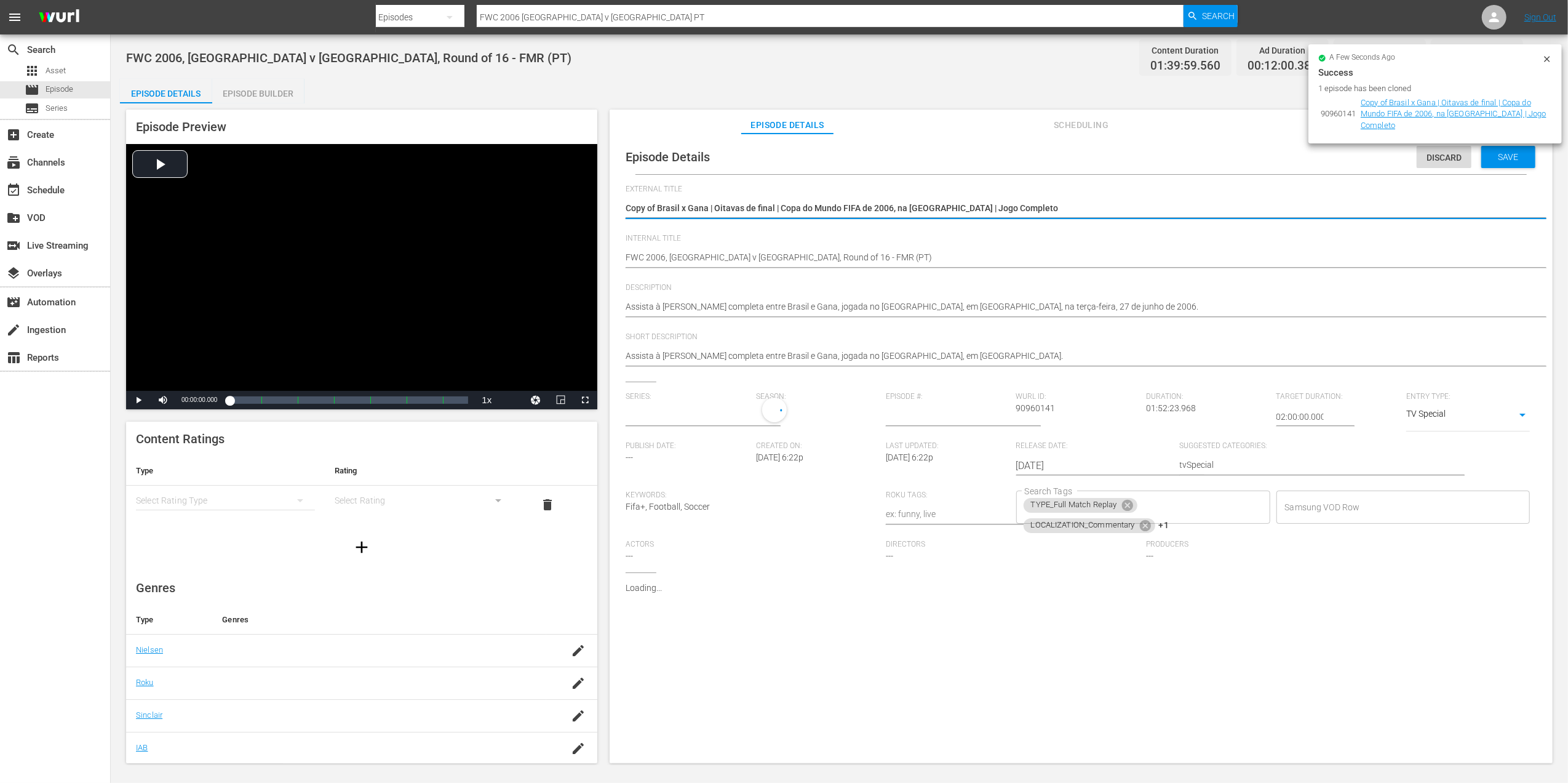
type input "No Series"
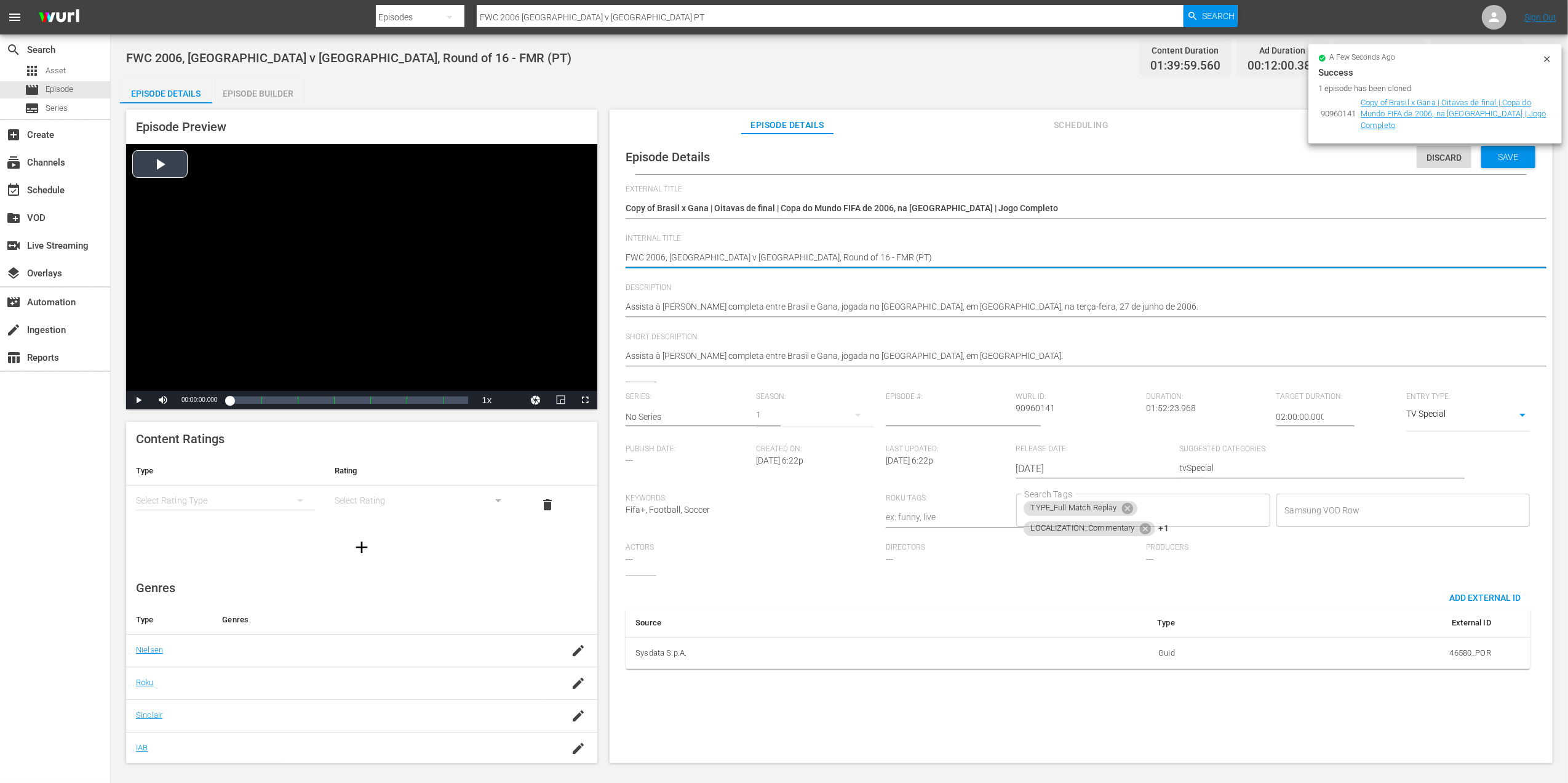
drag, startPoint x: 795, startPoint y: 256, endPoint x: 556, endPoint y: 257, distance: 239.0
paste textarea "Chile v New Zealand | Group A | FIFA U-20 World Cup Chile 2025™"
type textarea "Chile v [GEOGRAPHIC_DATA] | Group A | FIFA U-20 World Cup Chile 2025™ (PT)"
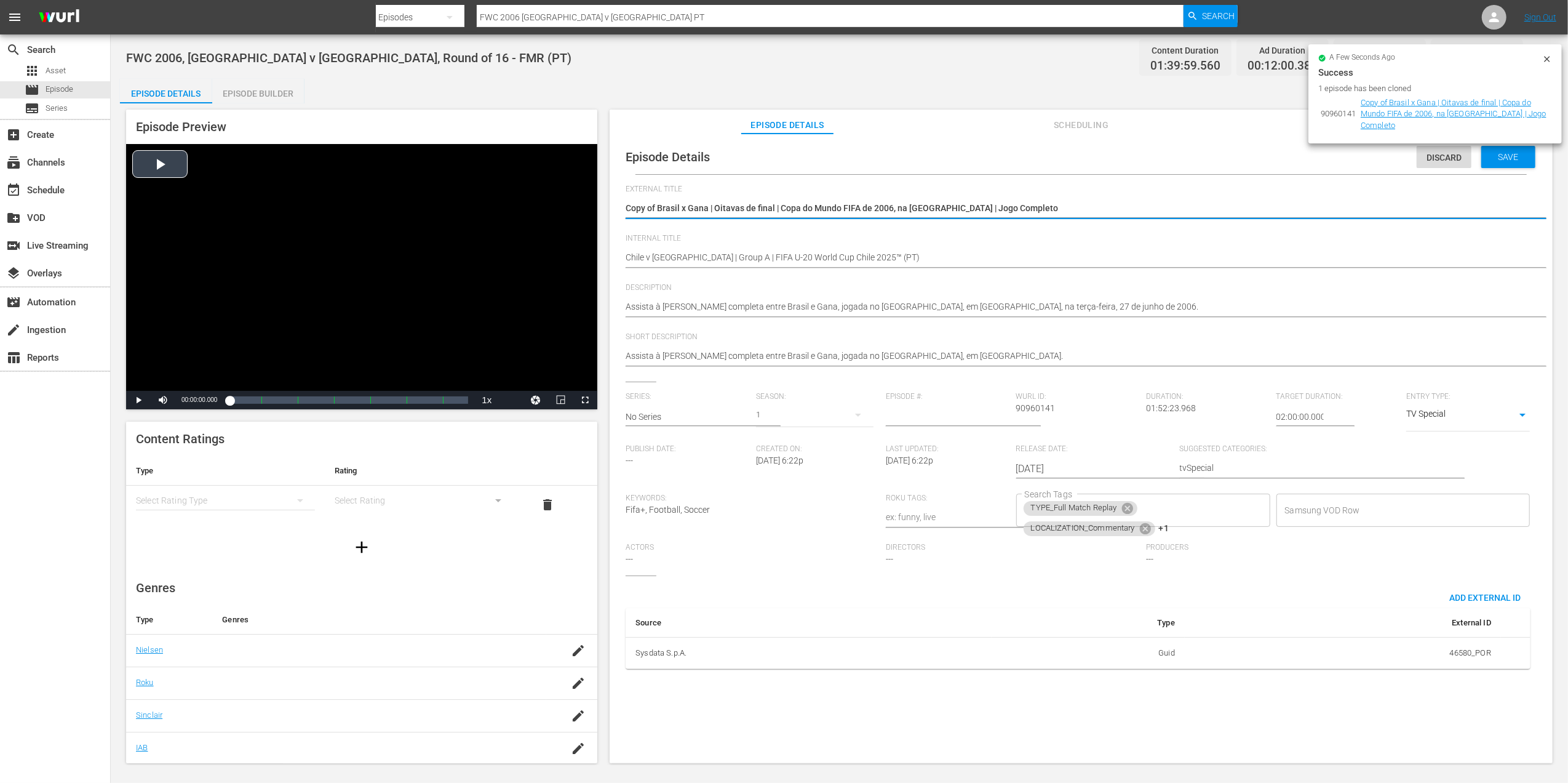
drag, startPoint x: 1031, startPoint y: 209, endPoint x: 538, endPoint y: 221, distance: 493.1
paste textarea "hile x Nova Zelândia | Grupo A | Copa do Mundo Sub-20 da FIFA Chile 2025™"
type textarea "Chile x [GEOGRAPHIC_DATA] | Grupo A | Copa do Mundo Sub-20 da FIFA [GEOGRAPHIC_…"
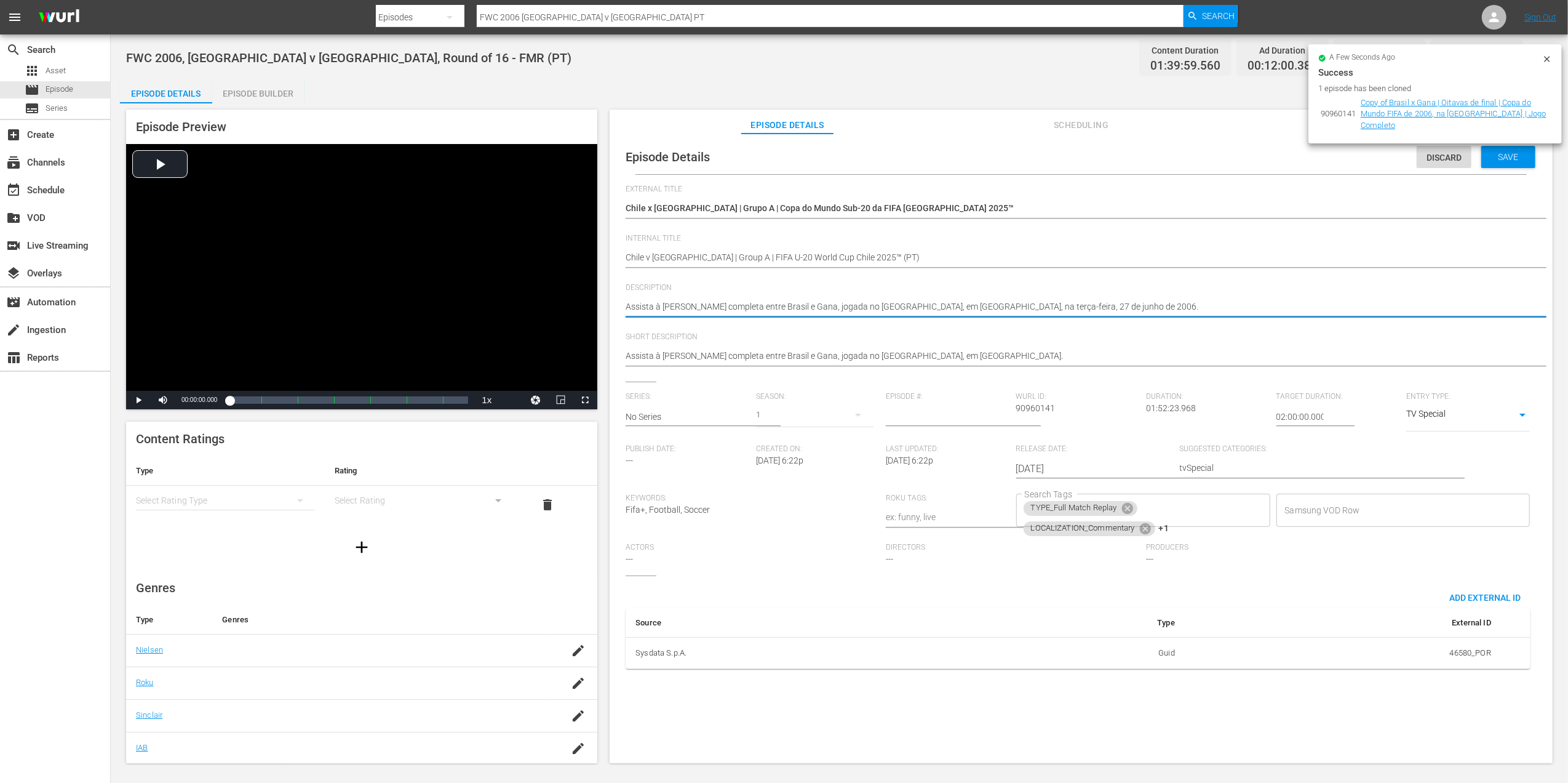
drag, startPoint x: 1121, startPoint y: 305, endPoint x: 620, endPoint y: 315, distance: 501.1
paste textarea "ao jogo entre Chile e Nova Zelândia no Estádio Nacional Julio Martínez Prádanos…"
type textarea "Assista ao jogo entre Chile e [GEOGRAPHIC_DATA] no [GEOGRAPHIC_DATA][PERSON_NAM…"
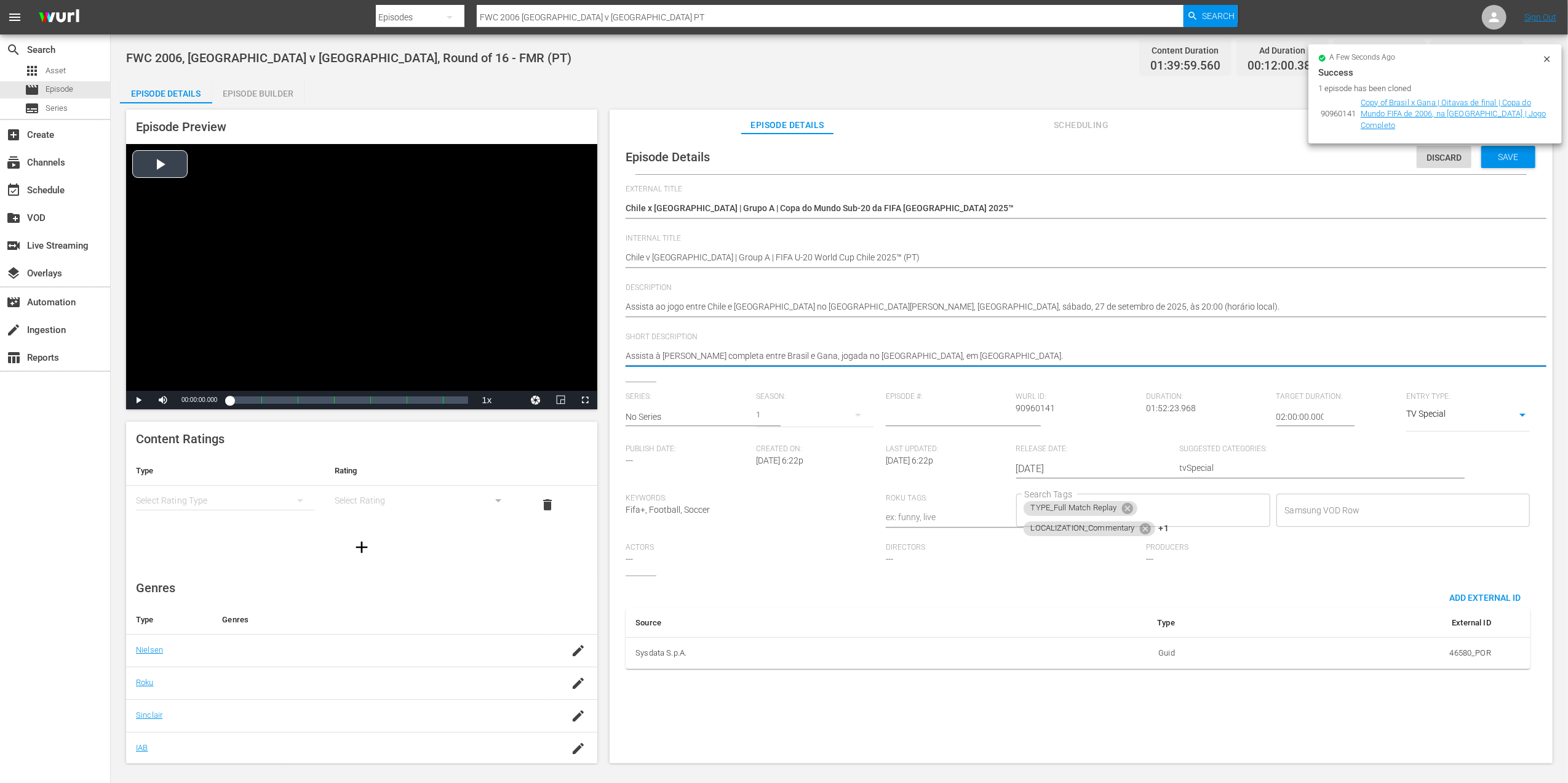
drag, startPoint x: 990, startPoint y: 356, endPoint x: 569, endPoint y: 355, distance: 421.0
paste textarea "ao jogo entre Chile e Nova Zelândia no Estádio Nacional Julio Martínez Prádanos…"
type textarea "Assista ao jogo entre Chile e [GEOGRAPHIC_DATA] no [GEOGRAPHIC_DATA][PERSON_NAM…"
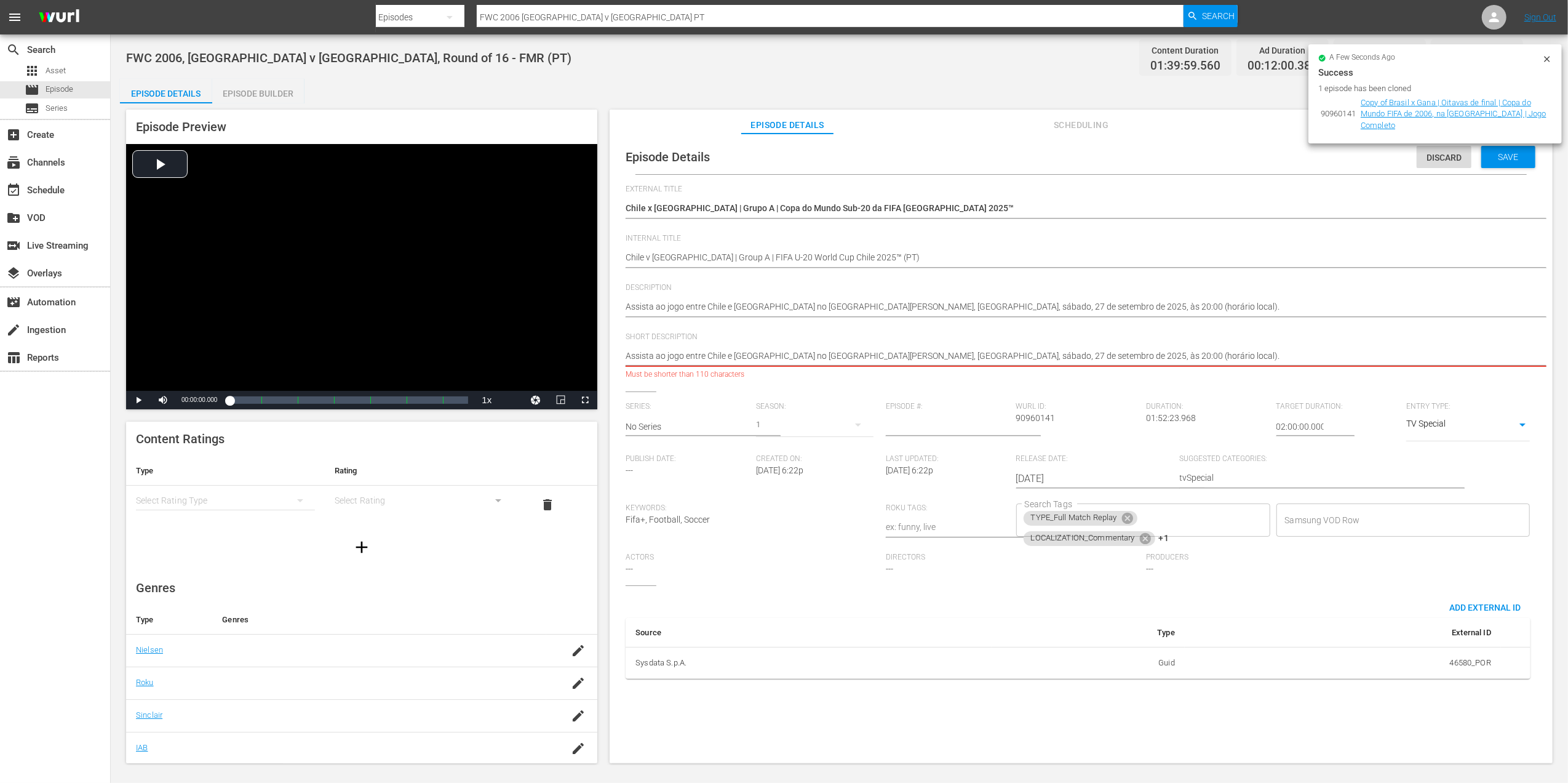
drag, startPoint x: 1223, startPoint y: 351, endPoint x: 791, endPoint y: 351, distance: 432.0
click at [791, 351] on textarea "Assista à partida completa entre Brasil e Gana, jogada no Signal-Iduna-Park, em…" at bounding box center [1078, 357] width 905 height 15
type textarea "Assista ao jogo entre Chile e Nova Zelândia"
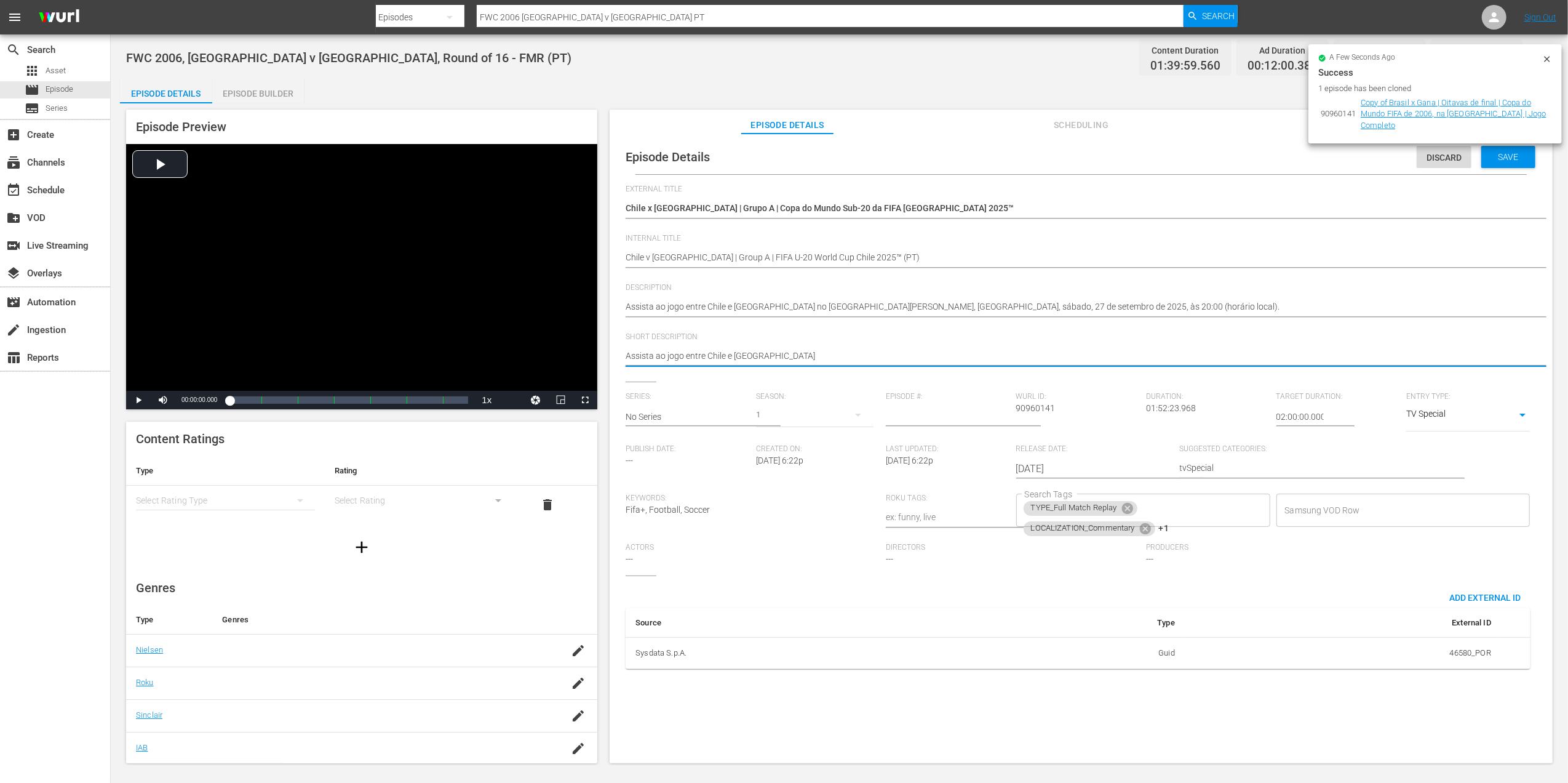
type textarea "Assista ao jogo entre Chile e Nova Zelândia"
type textarea "Assista ao jogo entre Chile e [GEOGRAPHIC_DATA]."
click at [1125, 507] on icon at bounding box center [1127, 508] width 14 height 14
click at [1140, 505] on icon at bounding box center [1145, 508] width 11 height 11
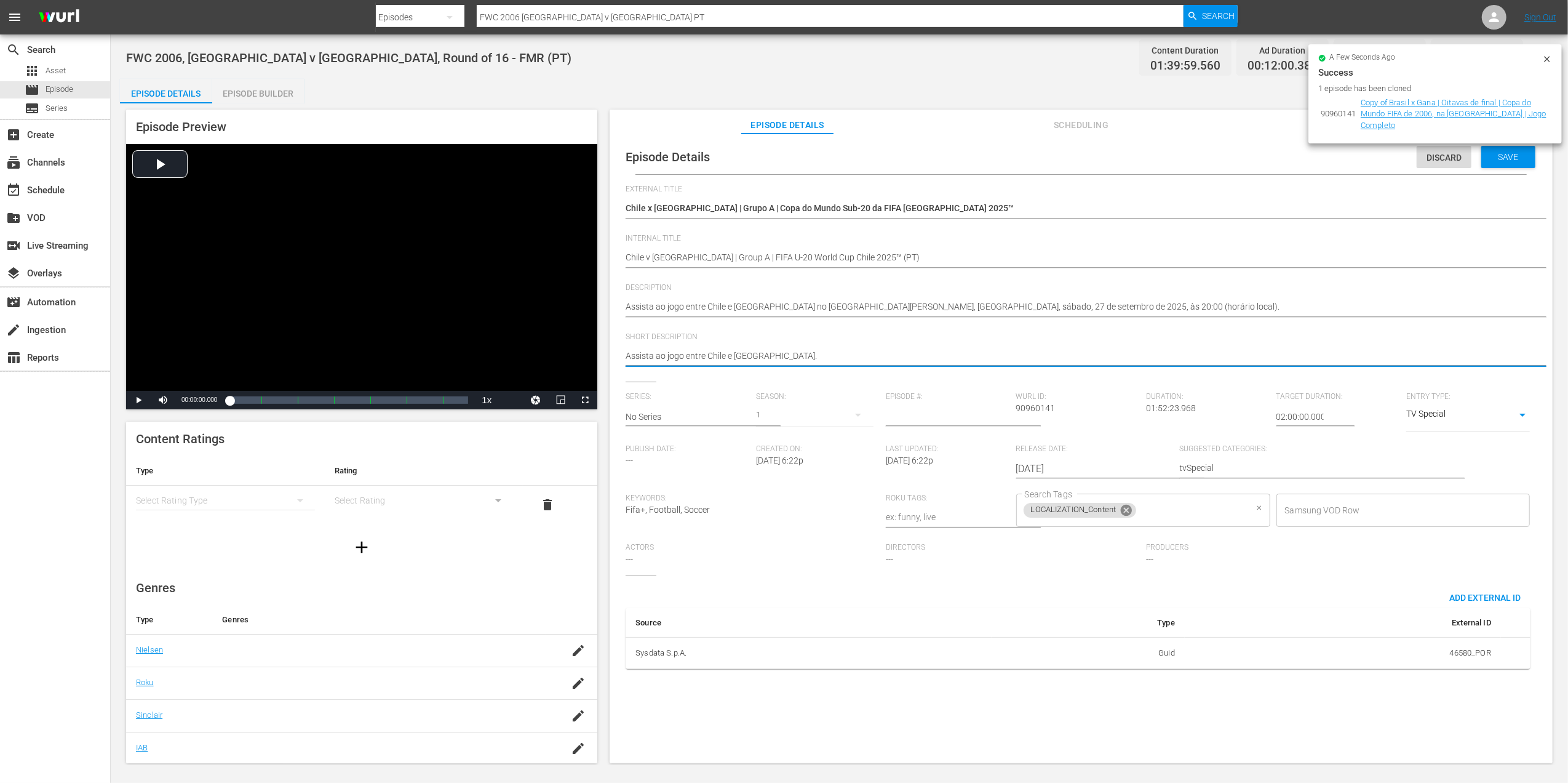
click at [1128, 511] on icon at bounding box center [1126, 510] width 11 height 11
type textarea "Assista ao jogo entre Chile e [GEOGRAPHIC_DATA]."
click at [1128, 511] on input "Search Tags" at bounding box center [1134, 510] width 225 height 22
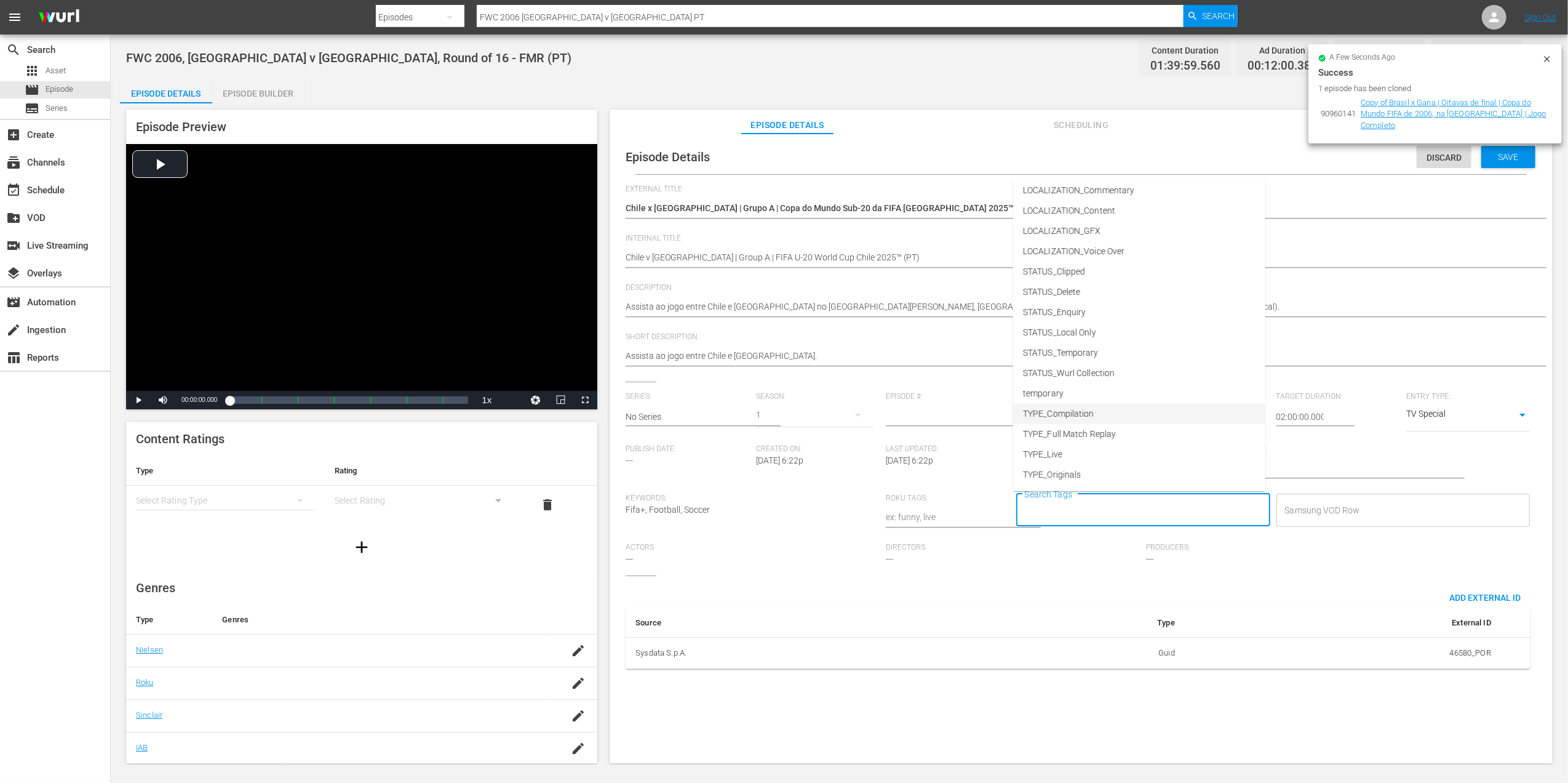
scroll to position [62, 0]
click at [1084, 437] on li "TYPE_Live" at bounding box center [1139, 435] width 253 height 21
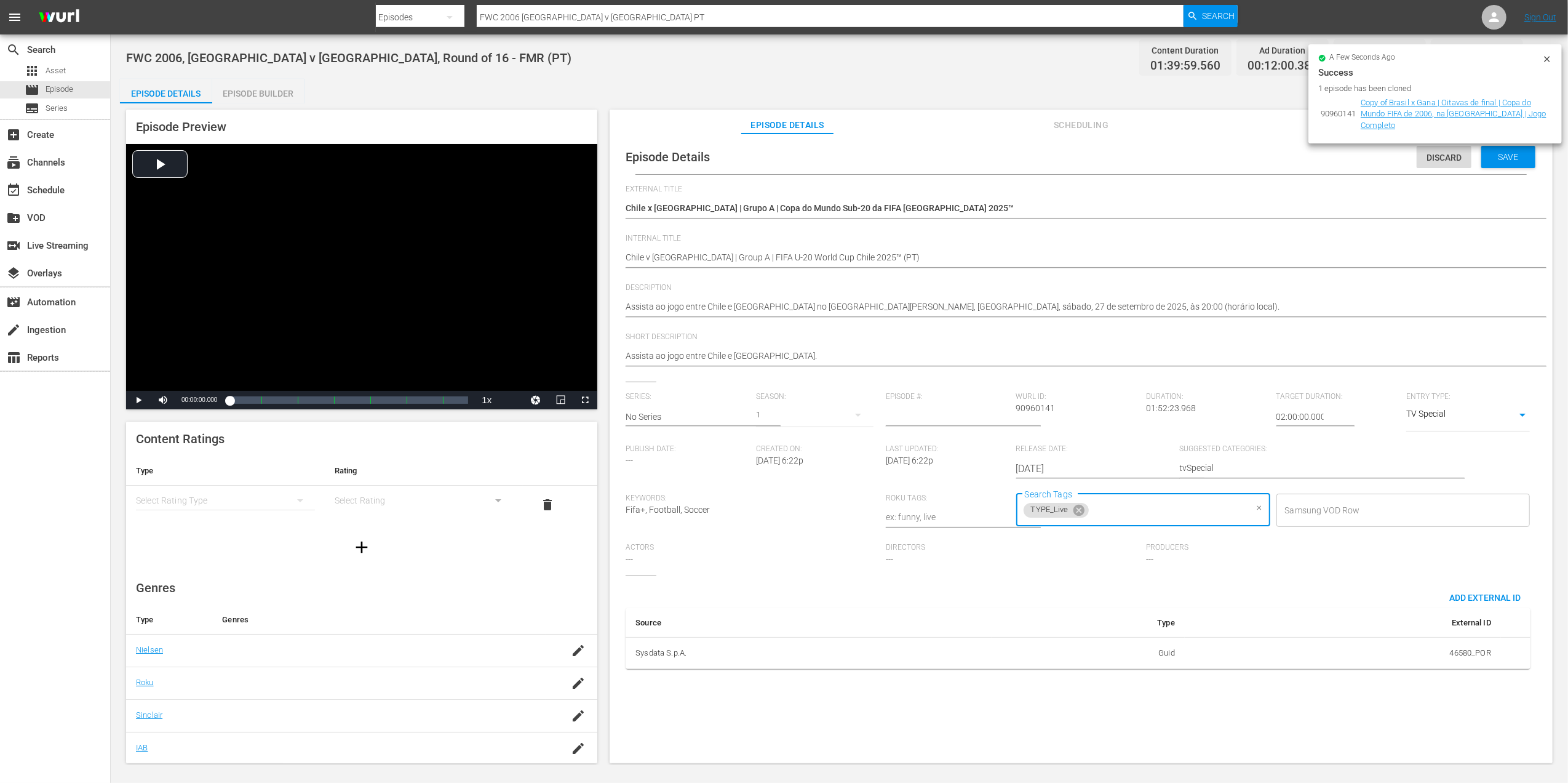
click at [1139, 513] on input "Search Tags" at bounding box center [1168, 510] width 156 height 22
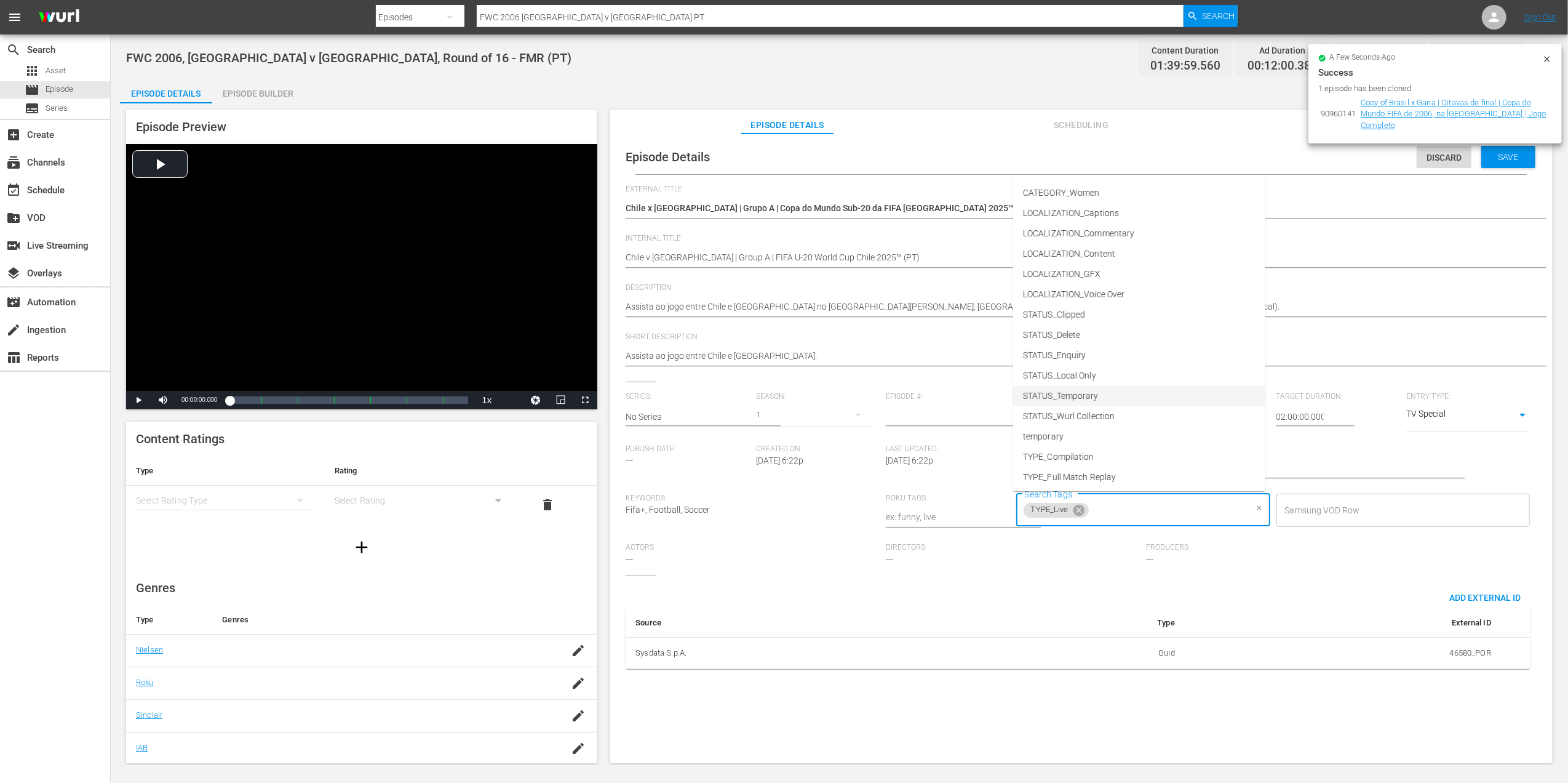
click at [1095, 398] on span "STATUS_Temporary" at bounding box center [1061, 396] width 75 height 13
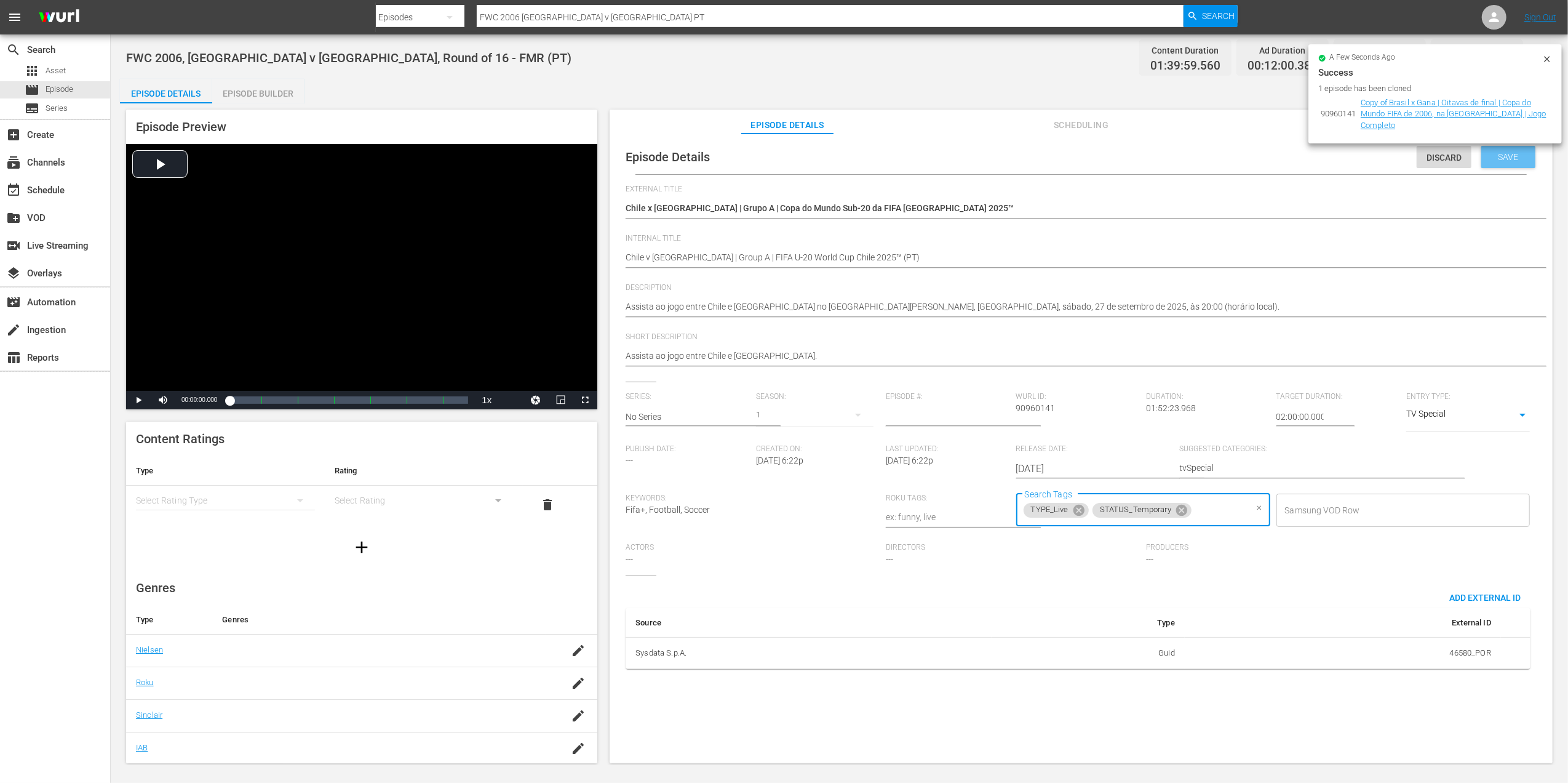
click at [1493, 158] on span "Save" at bounding box center [1508, 157] width 40 height 10
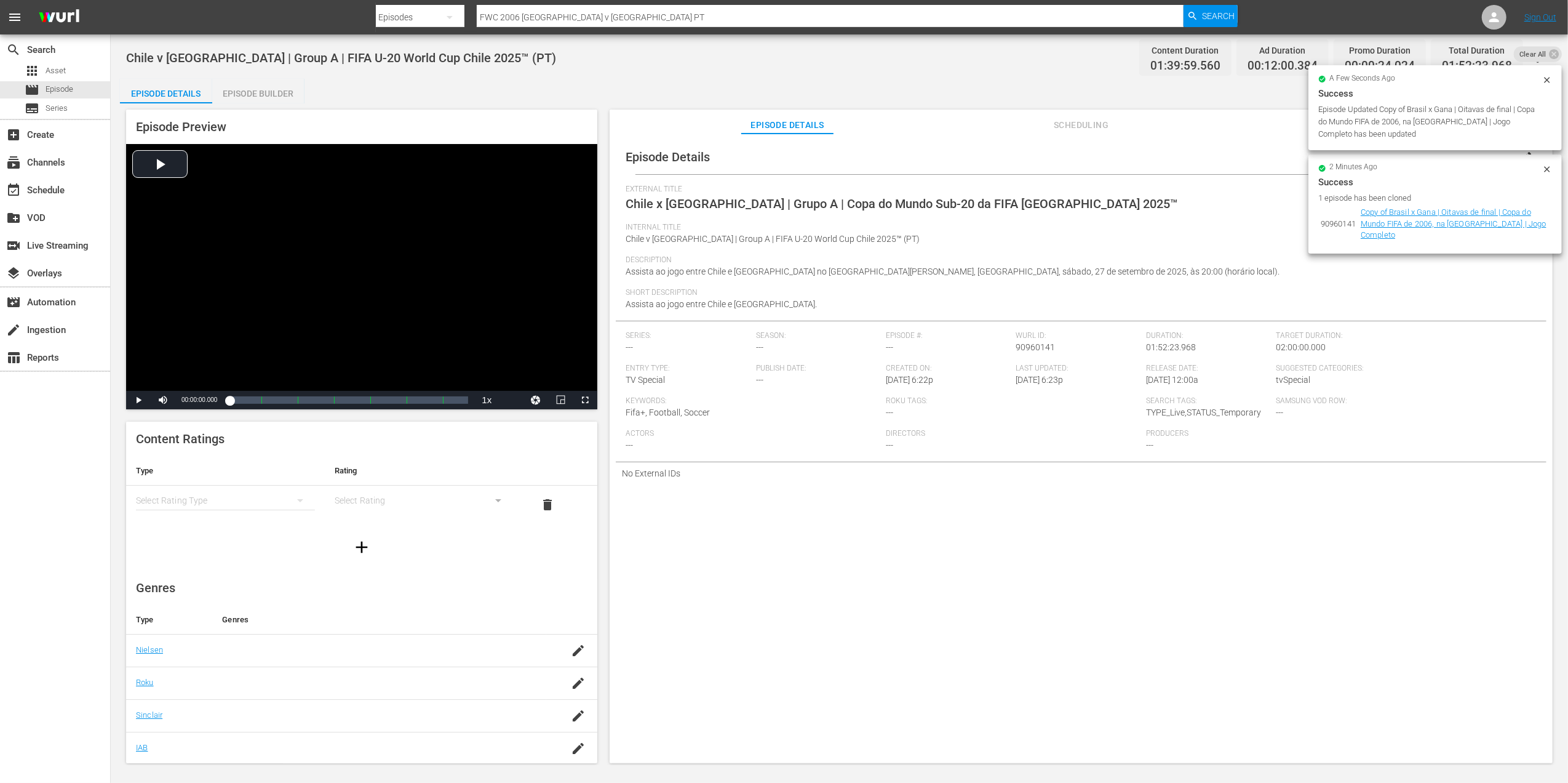
click at [1551, 57] on icon at bounding box center [1554, 53] width 11 height 11
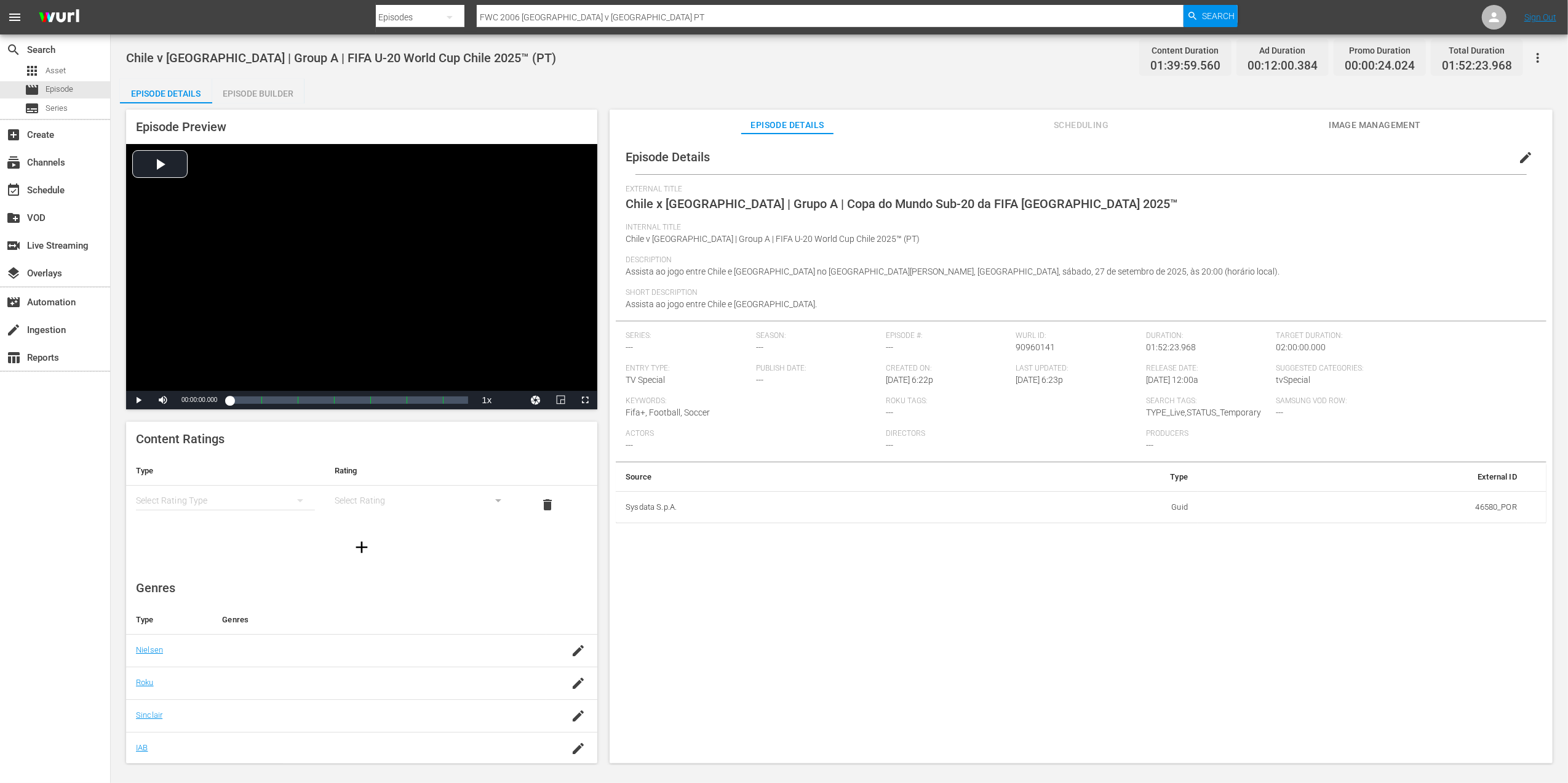
click at [1377, 125] on span "Image Management" at bounding box center [1375, 125] width 92 height 16
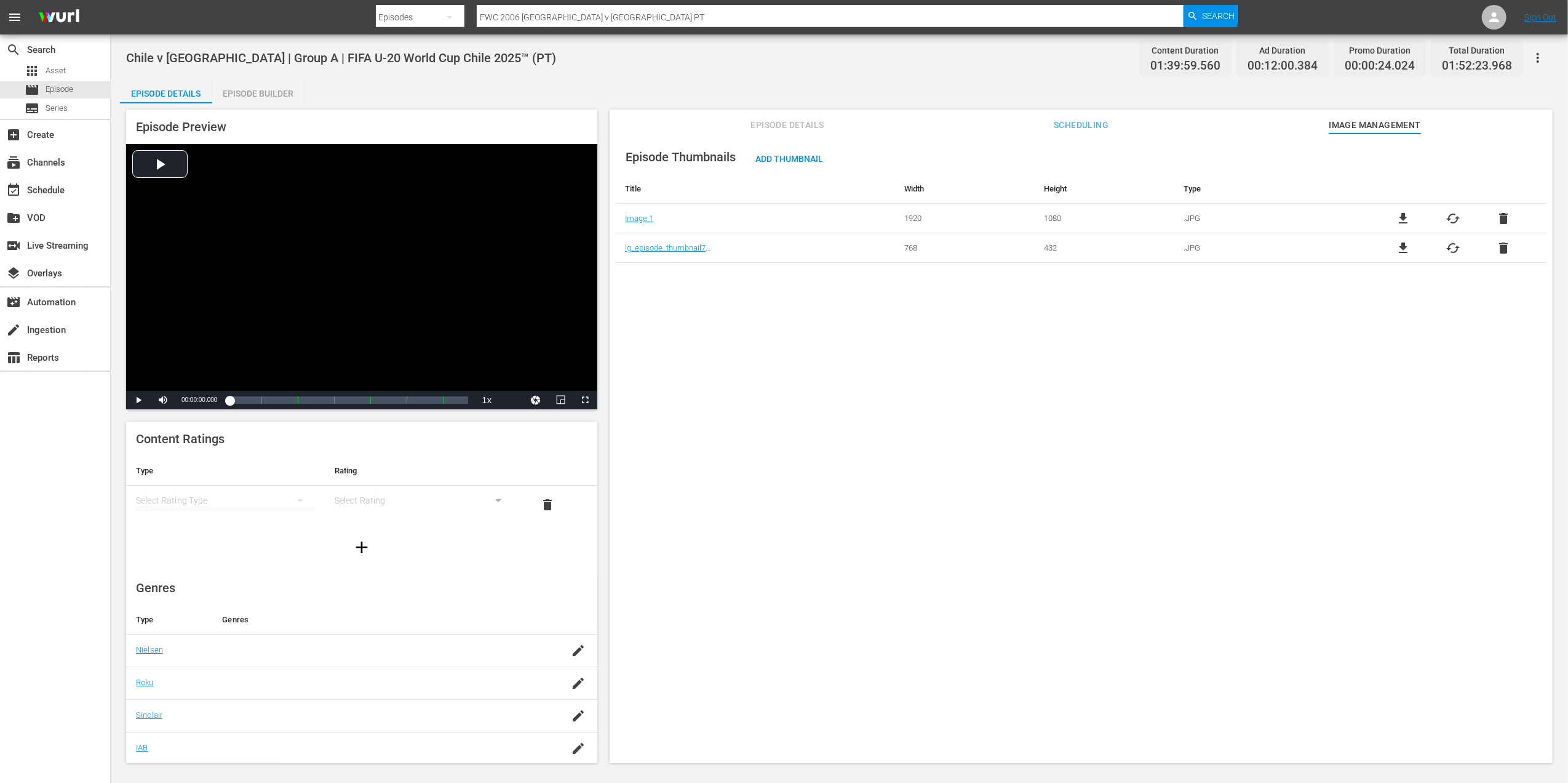
click at [1496, 215] on span "delete" at bounding box center [1503, 219] width 15 height 15
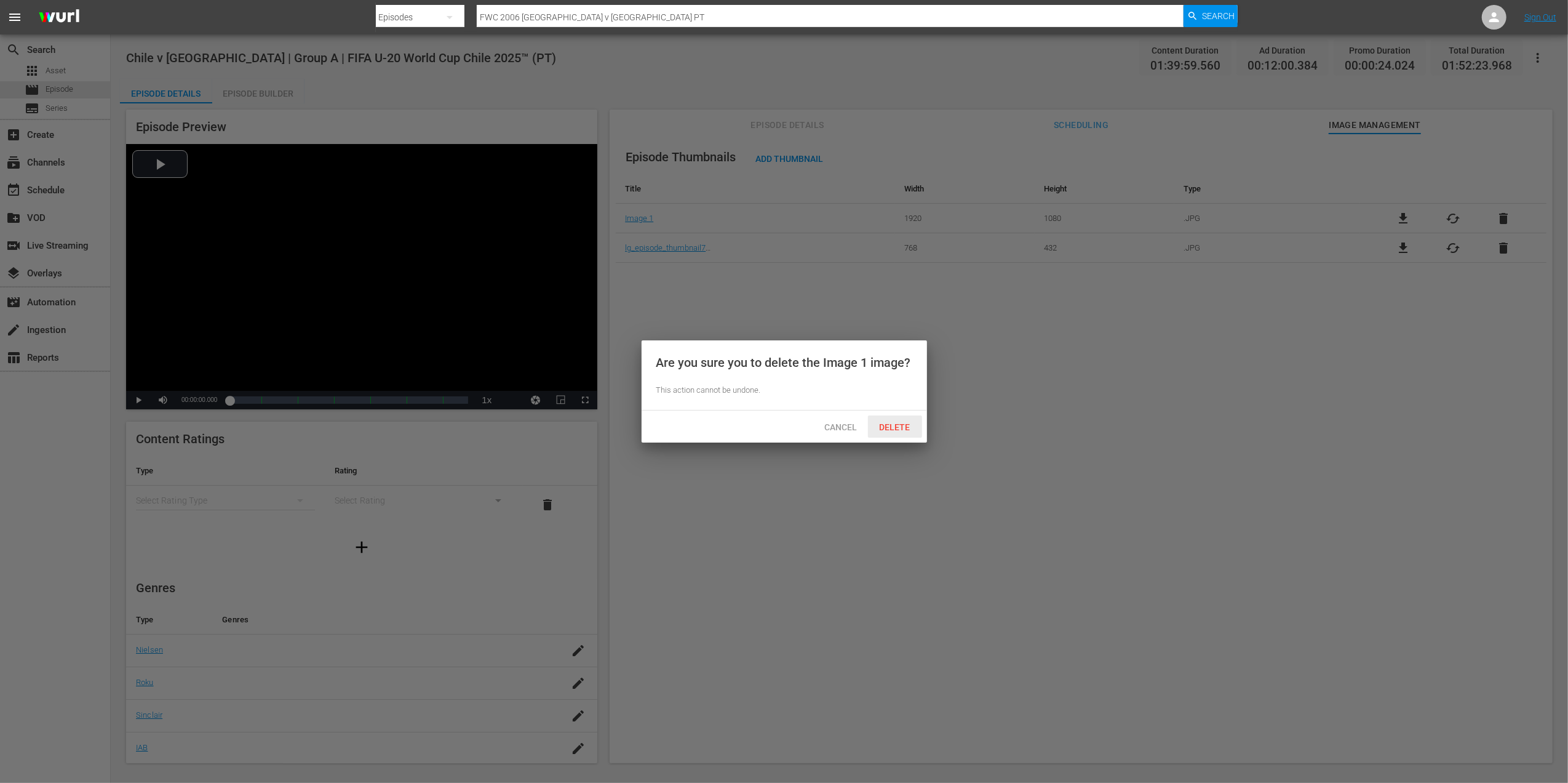
click at [886, 424] on span "Delete" at bounding box center [895, 427] width 51 height 10
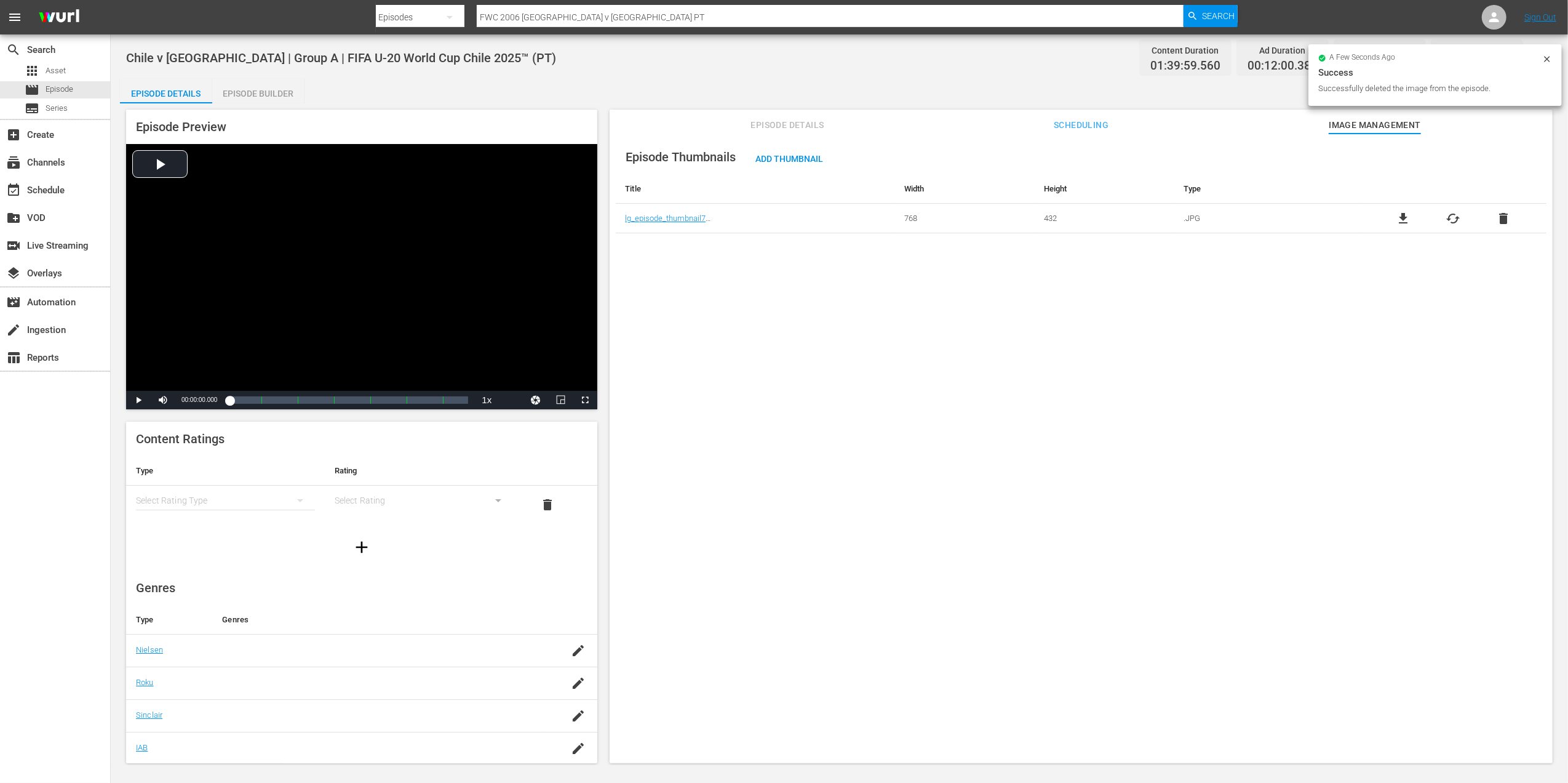
click at [1497, 216] on span "delete" at bounding box center [1503, 219] width 15 height 15
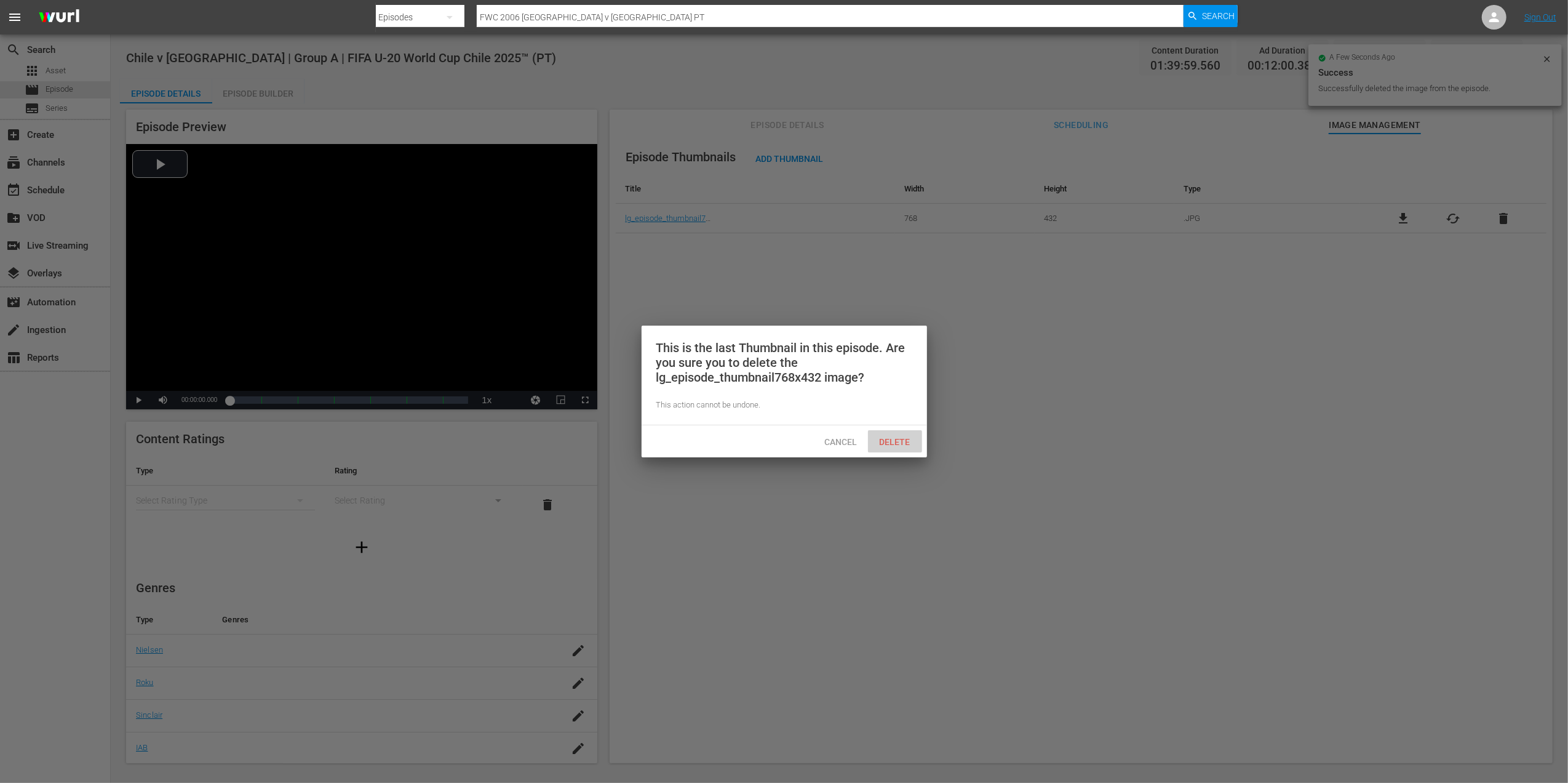
click at [898, 439] on span "Delete" at bounding box center [895, 442] width 51 height 10
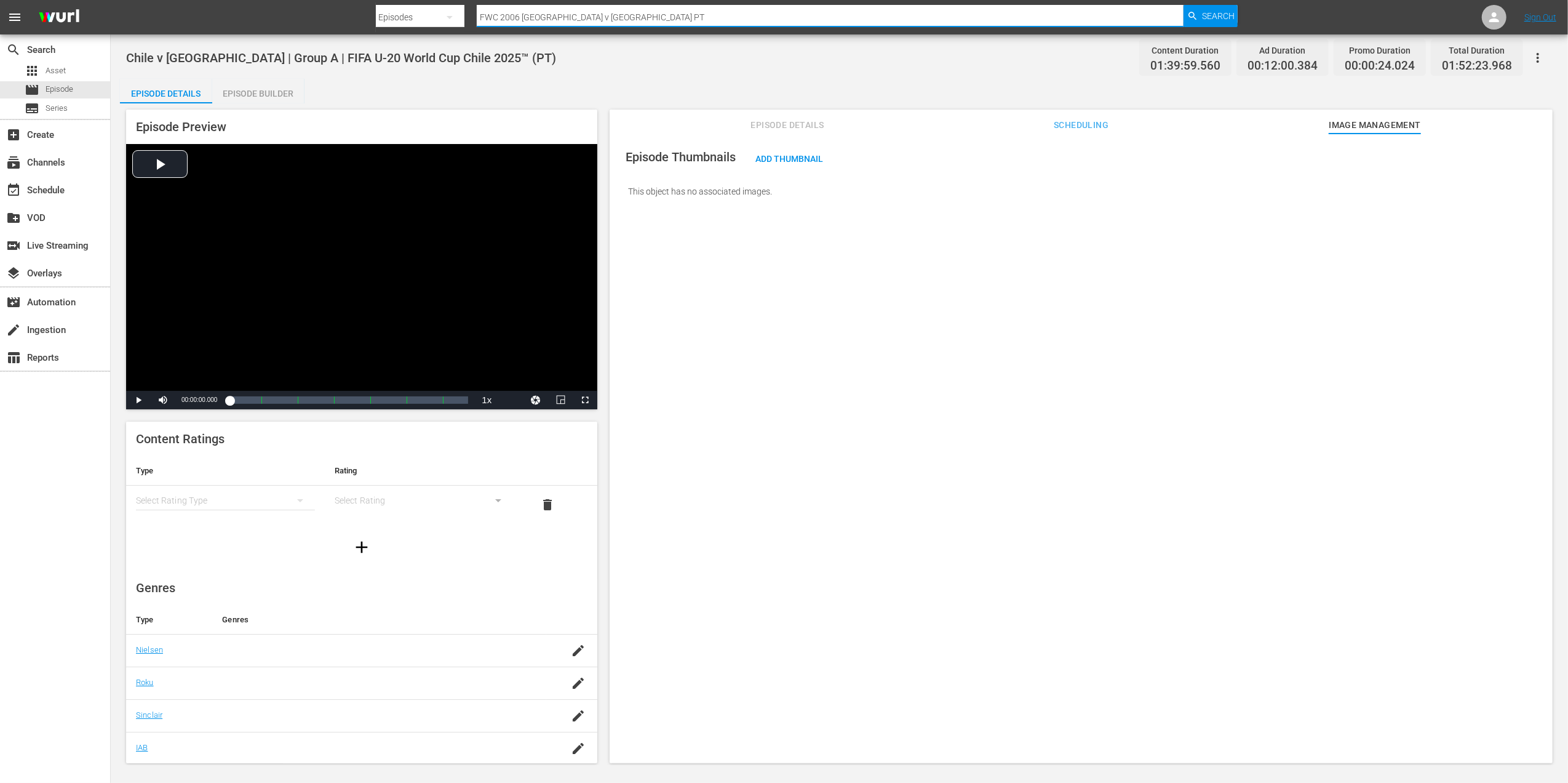
drag, startPoint x: 608, startPoint y: 9, endPoint x: 440, endPoint y: 16, distance: 168.1
click at [437, 16] on div "Search By Episodes Search ID, Title, Description, Keywords, or Category FWC 200…" at bounding box center [807, 17] width 862 height 30
paste input "Chile vs [GEOGRAPHIC_DATA]"
click at [509, 16] on input "Chile vs [GEOGRAPHIC_DATA]" at bounding box center [830, 17] width 707 height 30
type input "Chile v New Zealand"
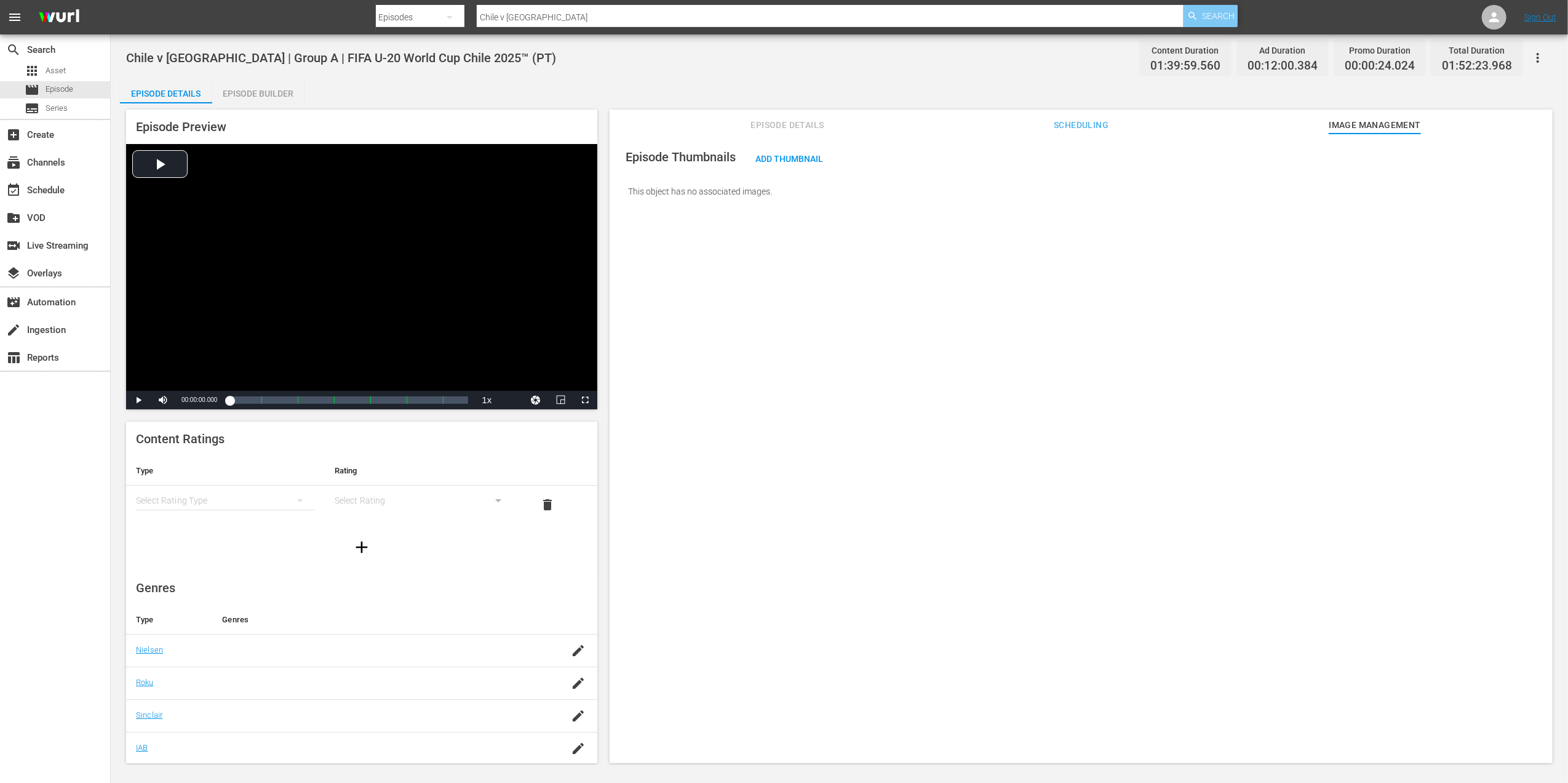
click at [1194, 16] on icon "button" at bounding box center [1193, 16] width 11 height 11
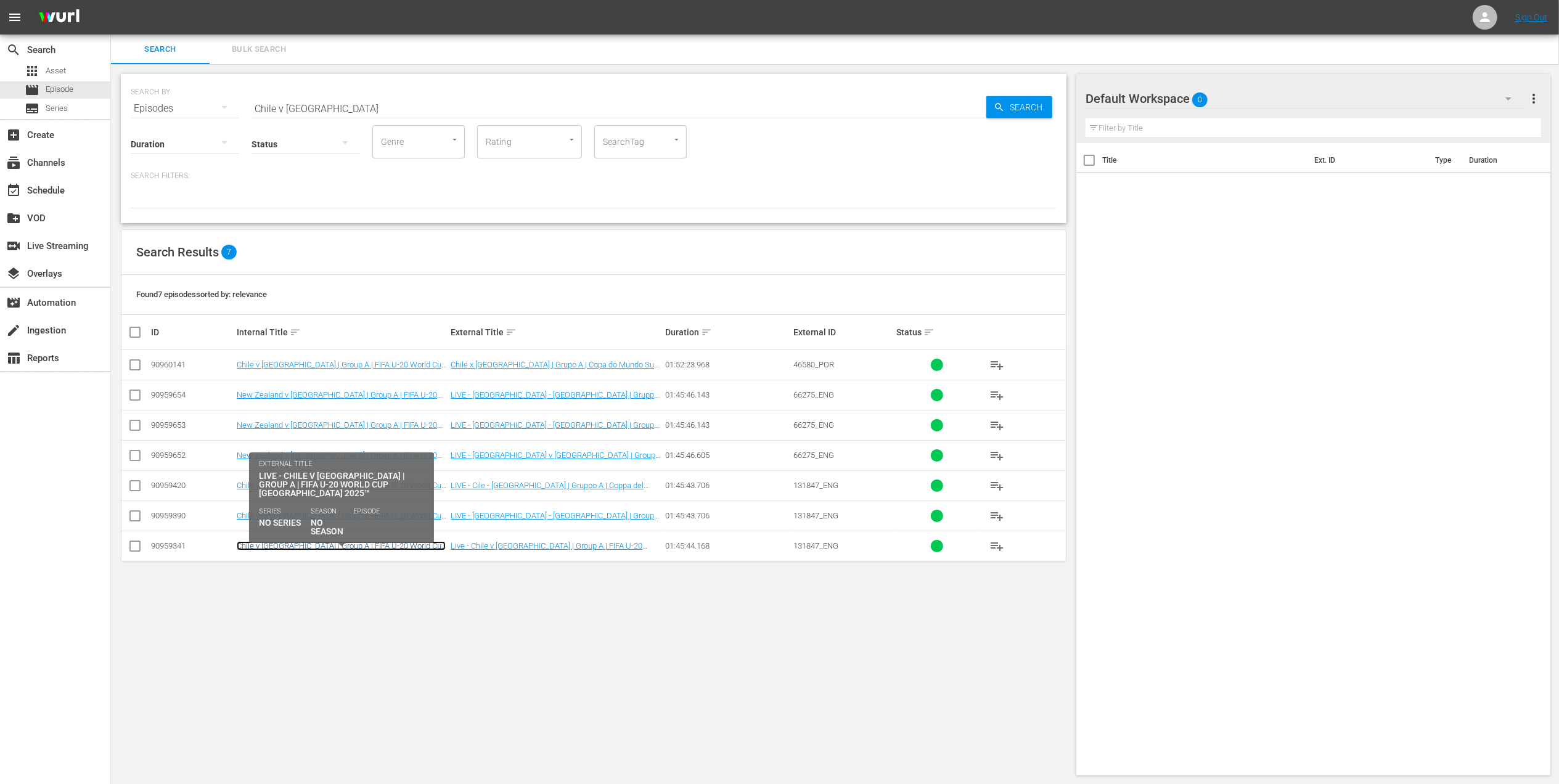
click at [383, 545] on link "Chile v [GEOGRAPHIC_DATA] | Group A | FIFA U-20 World Cup Chile 2025™ (EN)" at bounding box center [341, 550] width 209 height 19
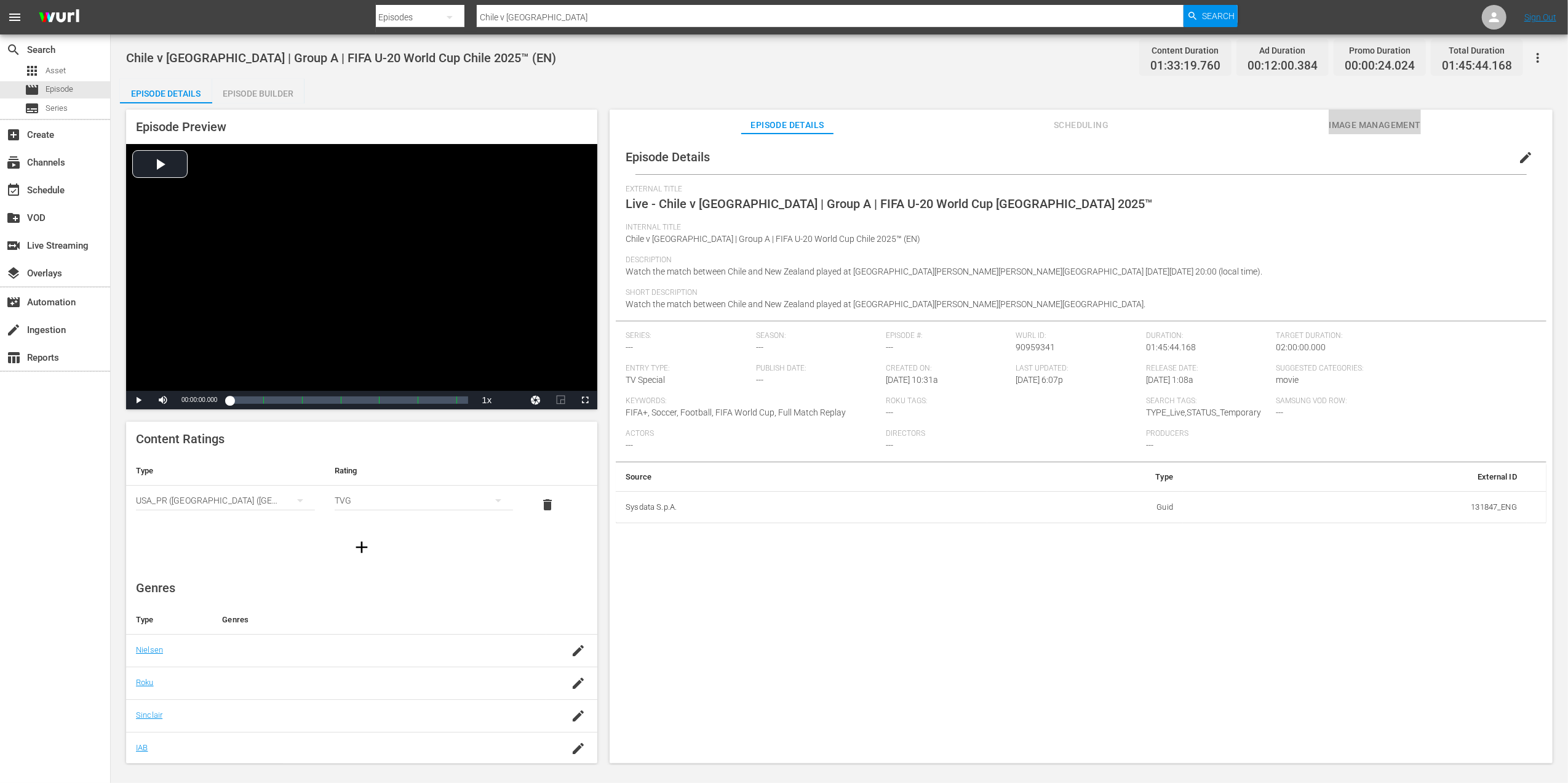
click at [1384, 125] on span "Image Management" at bounding box center [1375, 125] width 92 height 16
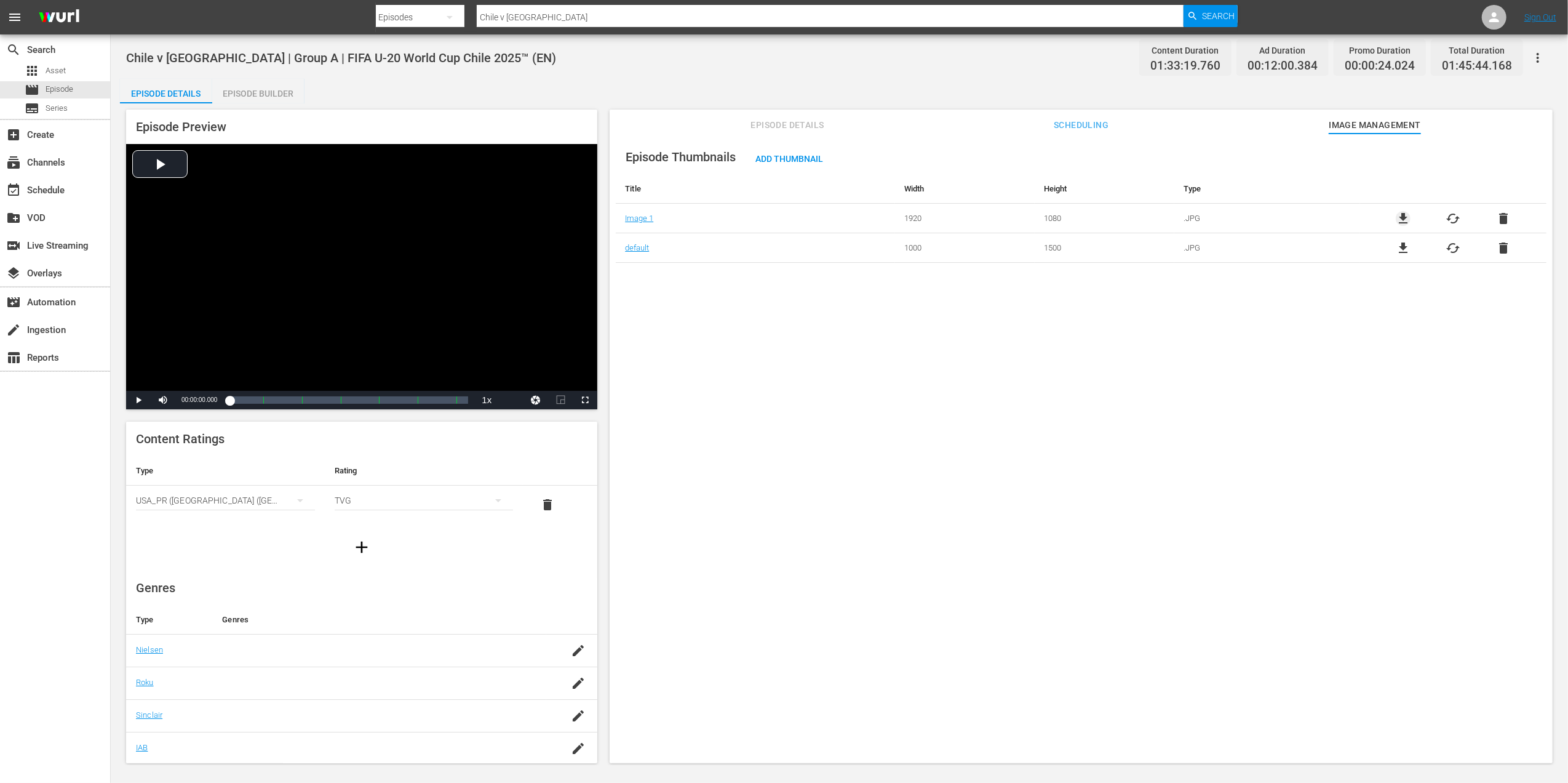
click at [1398, 218] on span "file_download" at bounding box center [1403, 219] width 15 height 15
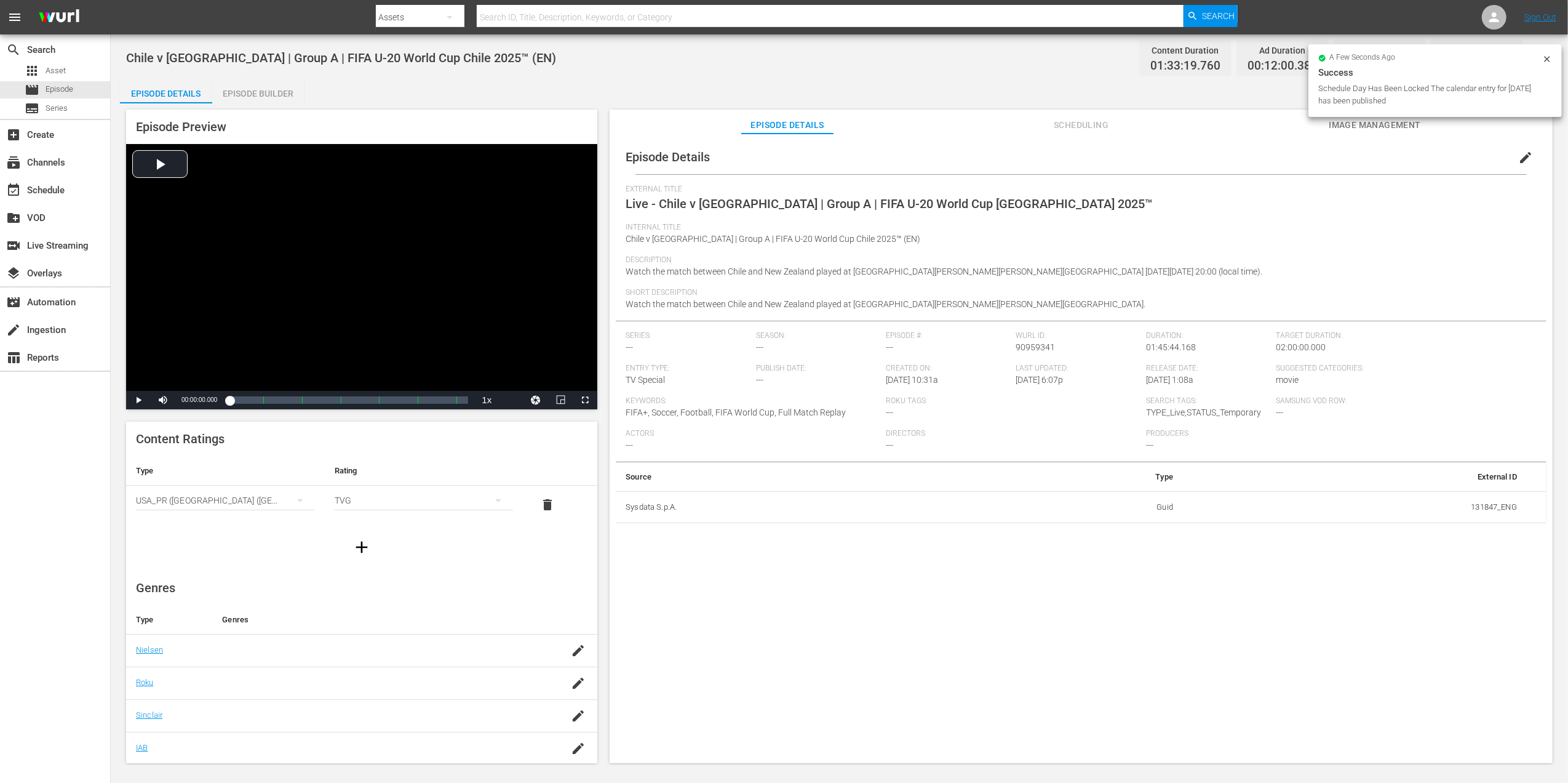
click at [1370, 122] on span "Image Management" at bounding box center [1375, 125] width 92 height 16
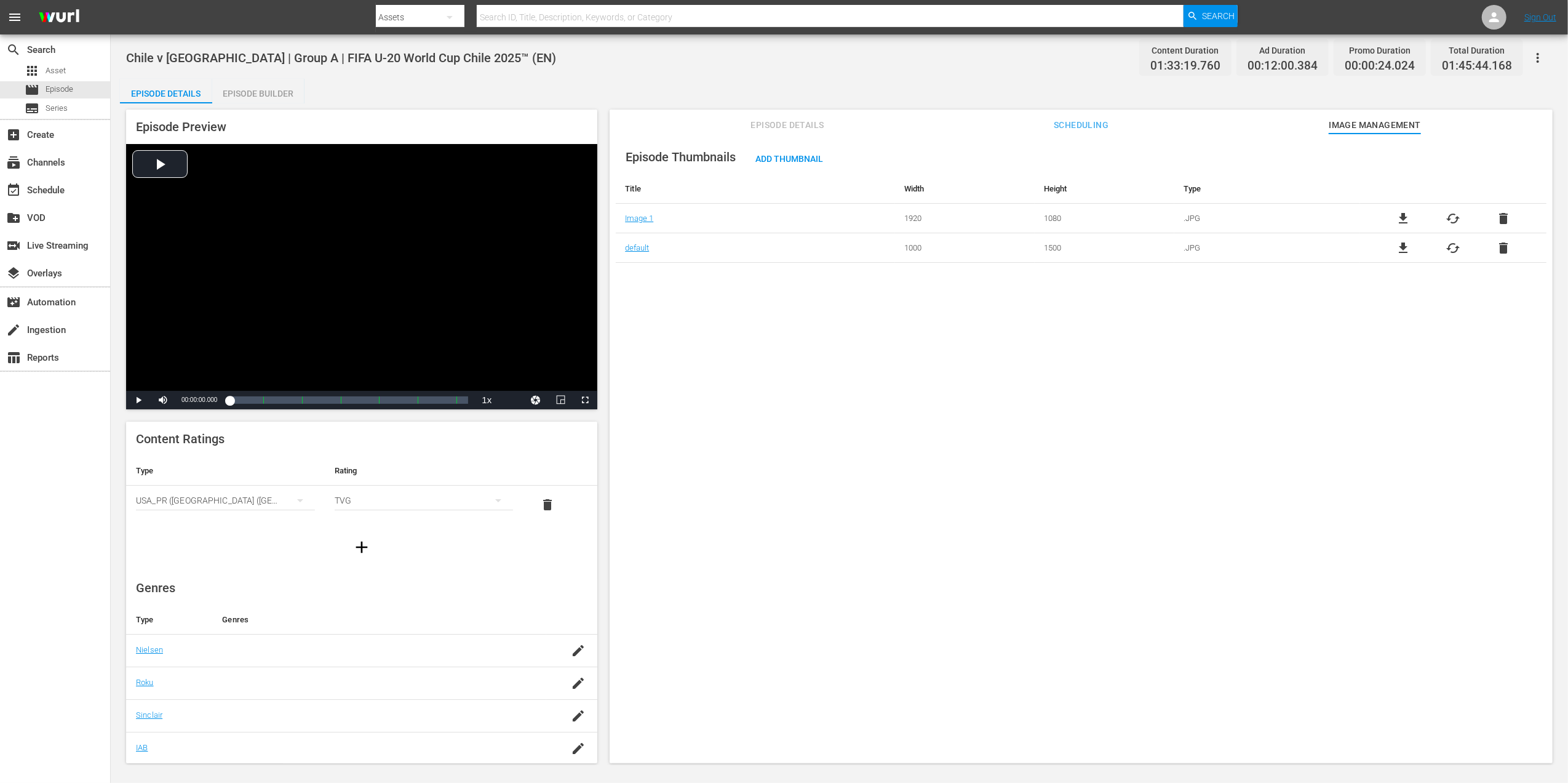
click at [1402, 243] on span "file_download" at bounding box center [1403, 248] width 15 height 15
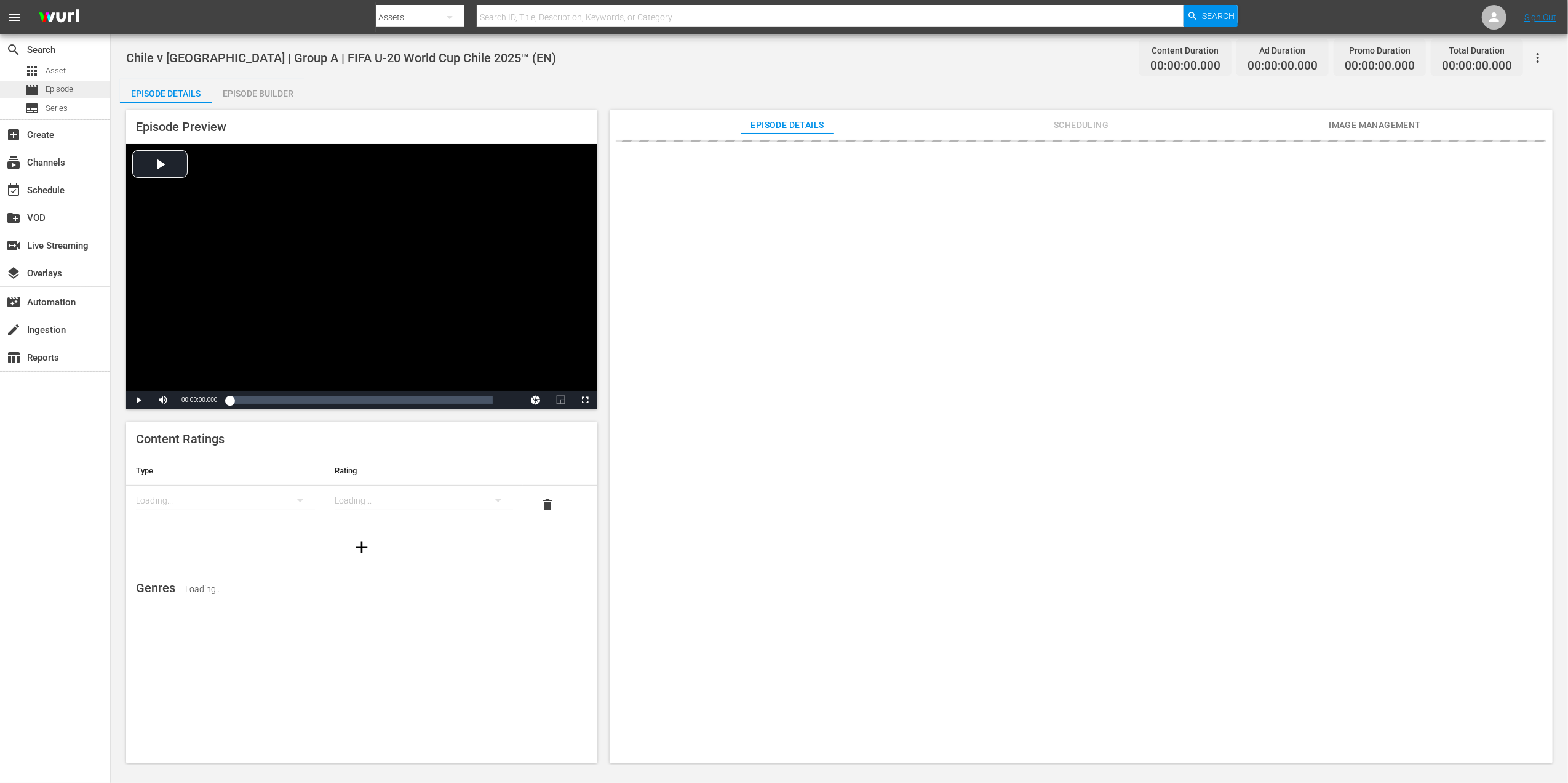
click at [63, 84] on span "Episode" at bounding box center [59, 89] width 28 height 12
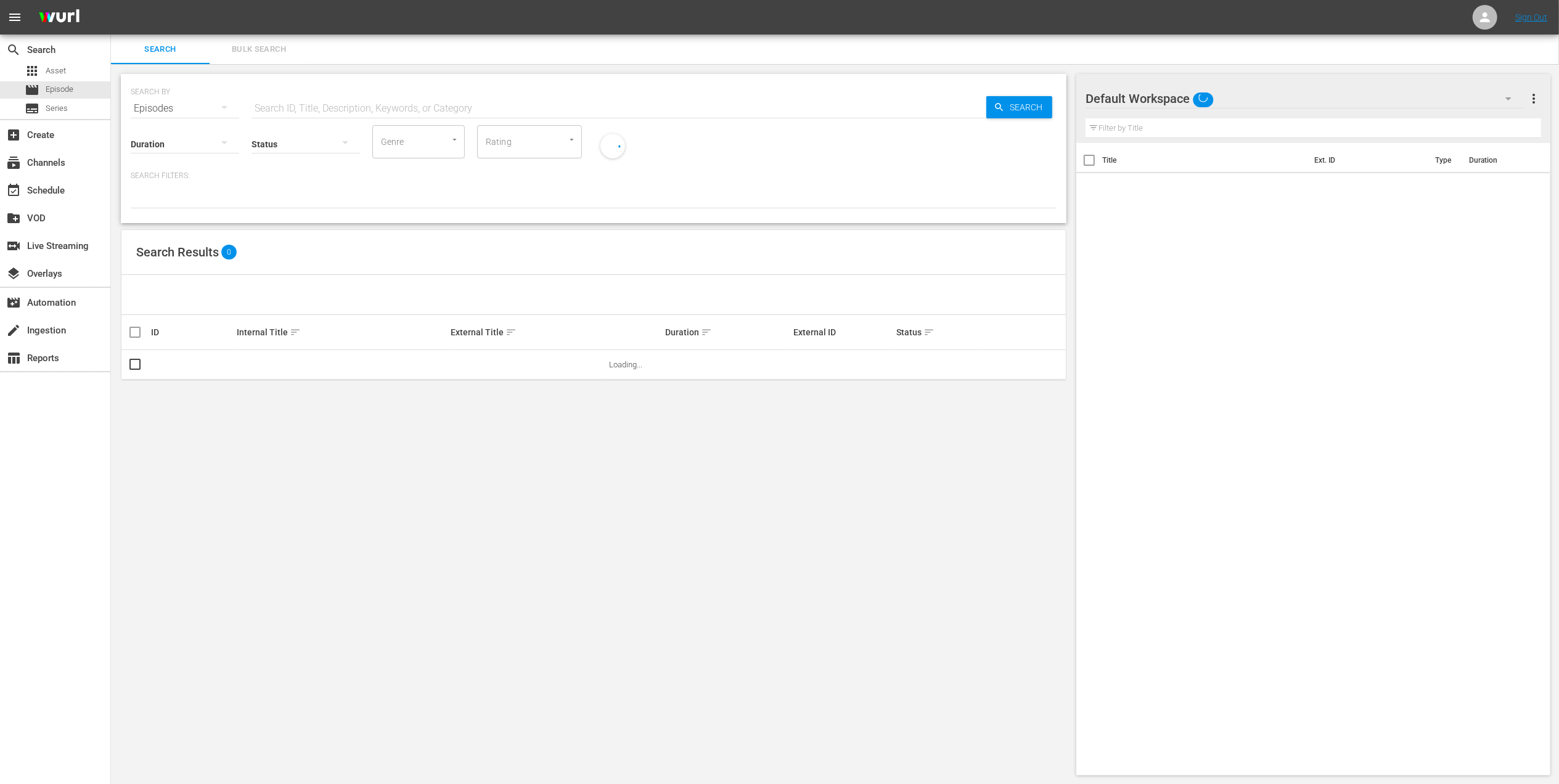
click at [398, 109] on input "text" at bounding box center [619, 108] width 735 height 30
paste input "Chile vs [GEOGRAPHIC_DATA]"
type input "Chile vs [GEOGRAPHIC_DATA]"
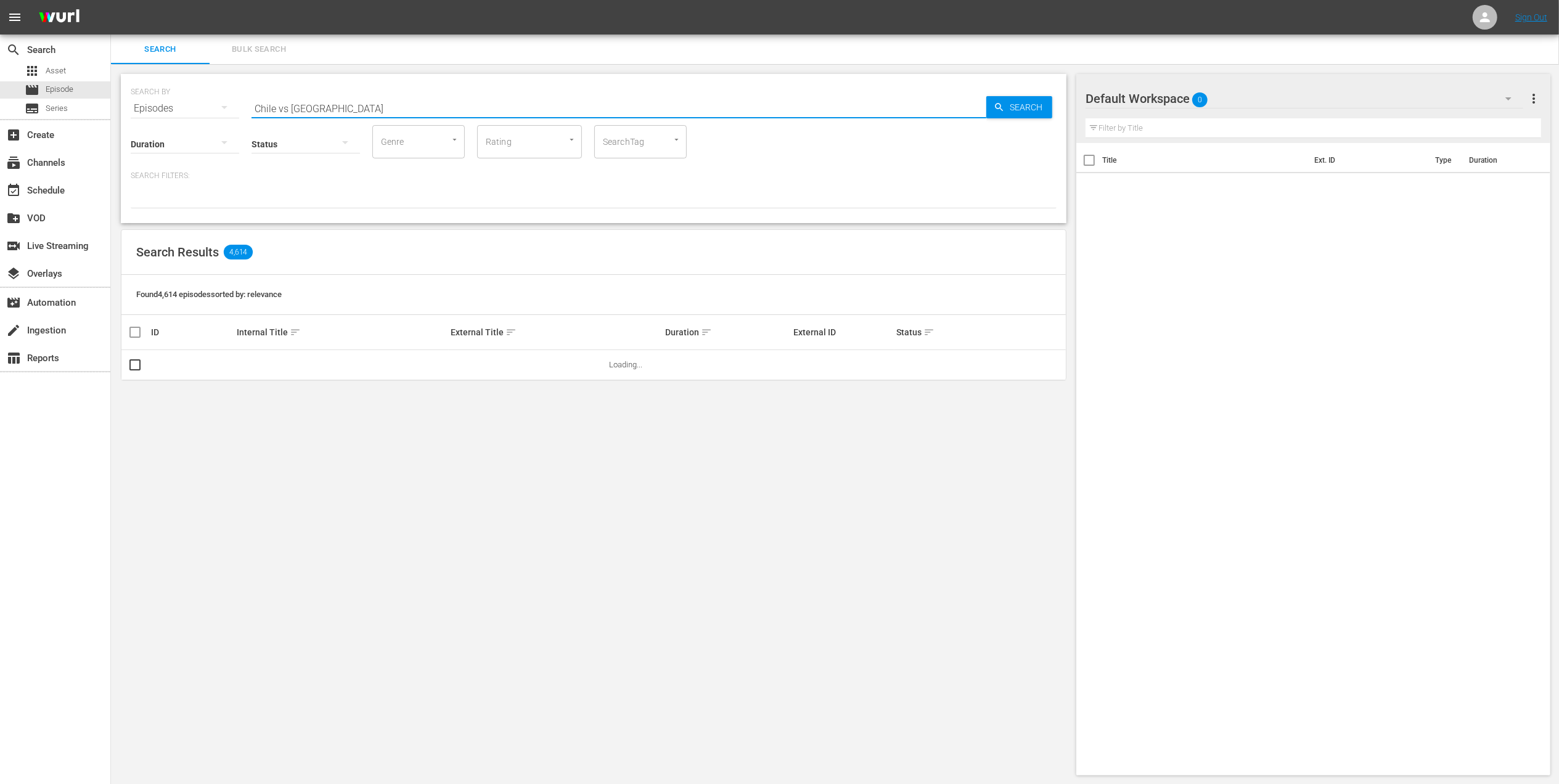
click at [292, 106] on input "Chile vs [GEOGRAPHIC_DATA]" at bounding box center [619, 108] width 735 height 30
drag, startPoint x: 393, startPoint y: 103, endPoint x: 162, endPoint y: 104, distance: 231.0
click at [164, 103] on div "SEARCH BY Search By Episodes Search ID, Title, Description, Keywords, or Catego…" at bounding box center [593, 101] width 926 height 44
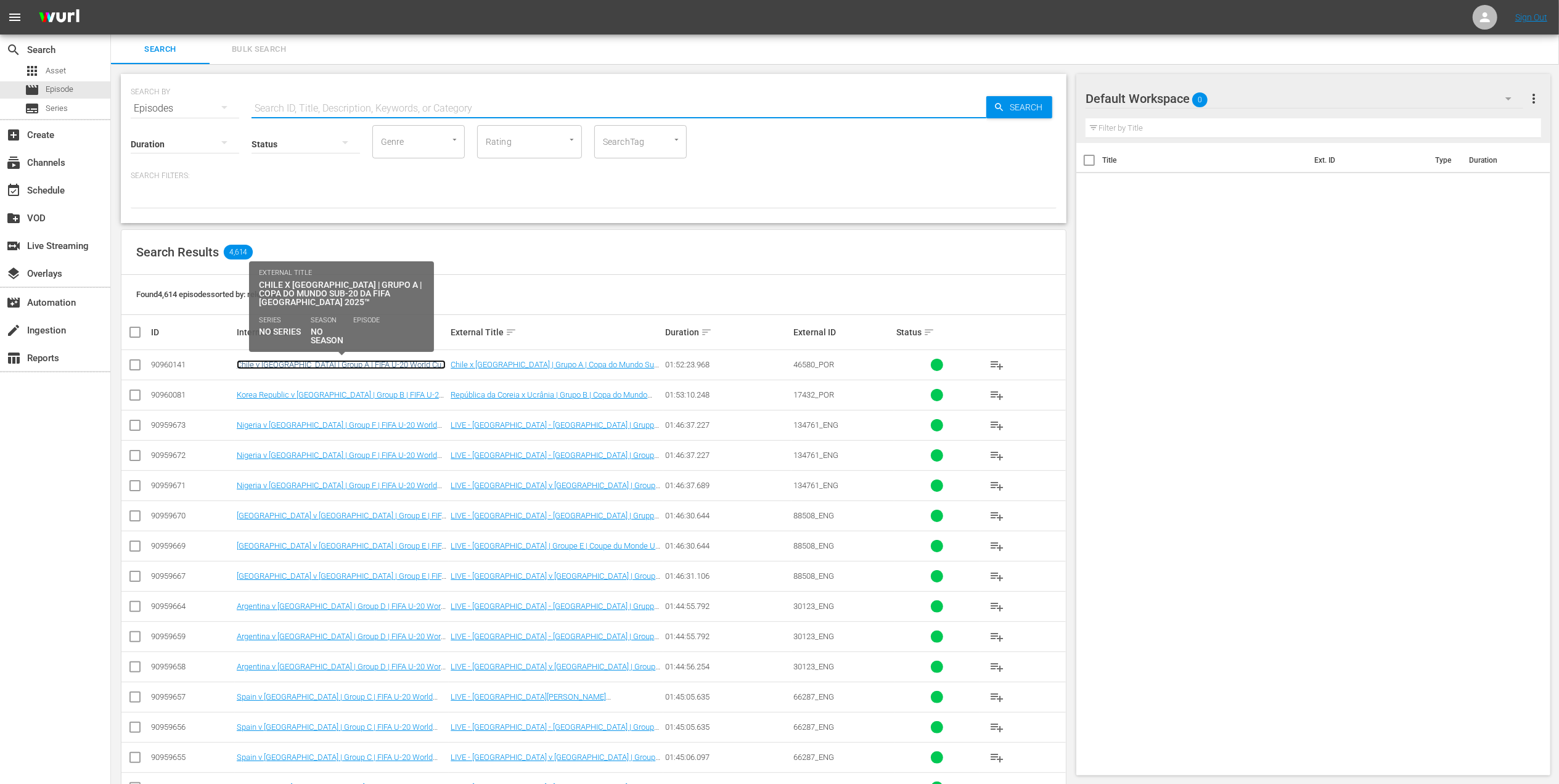
click at [421, 362] on link "Chile v [GEOGRAPHIC_DATA] | Group A | FIFA U-20 World Cup Chile 2025™ (PT)" at bounding box center [341, 369] width 209 height 19
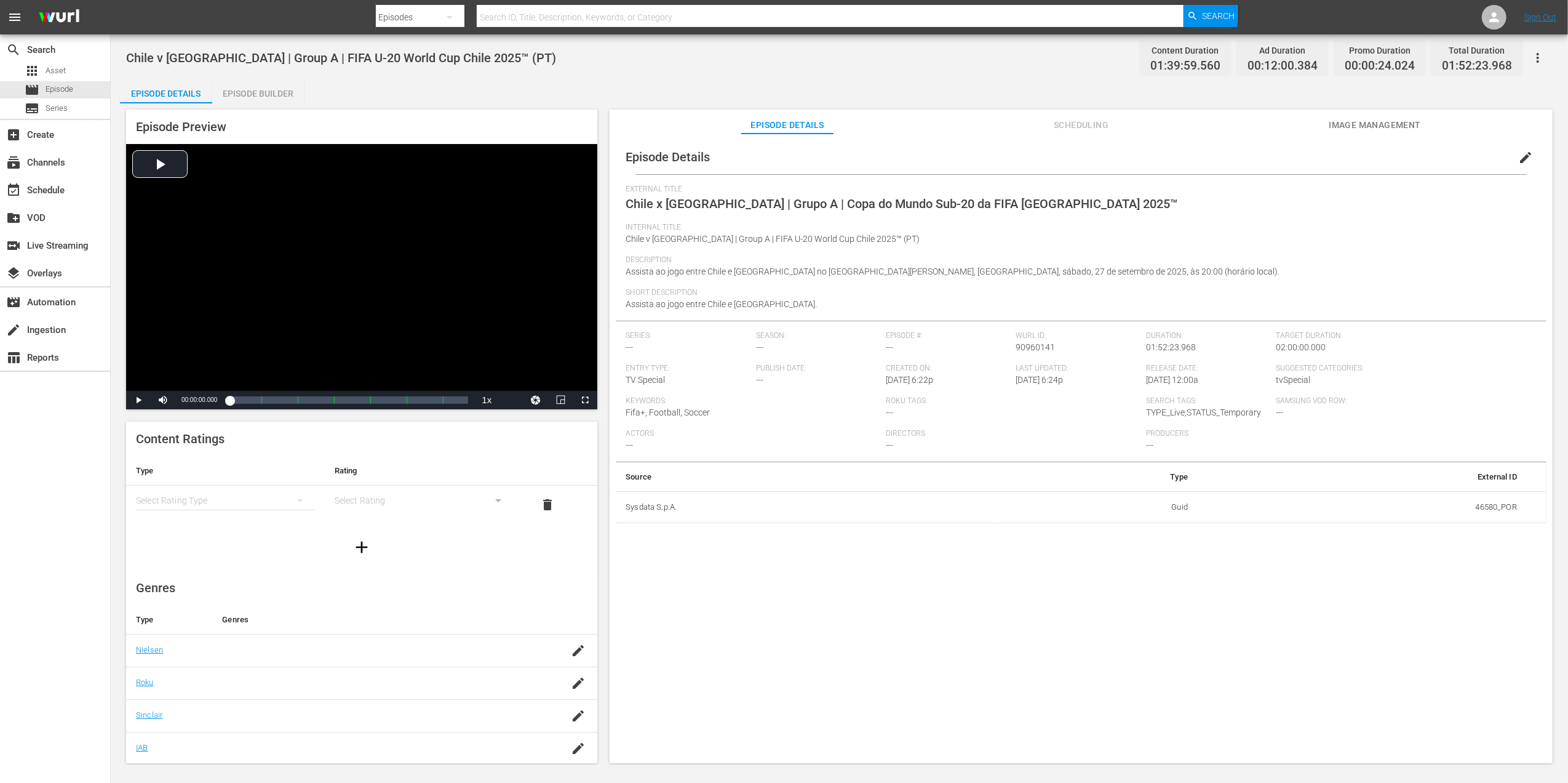
click at [1389, 123] on span "Image Management" at bounding box center [1375, 125] width 92 height 16
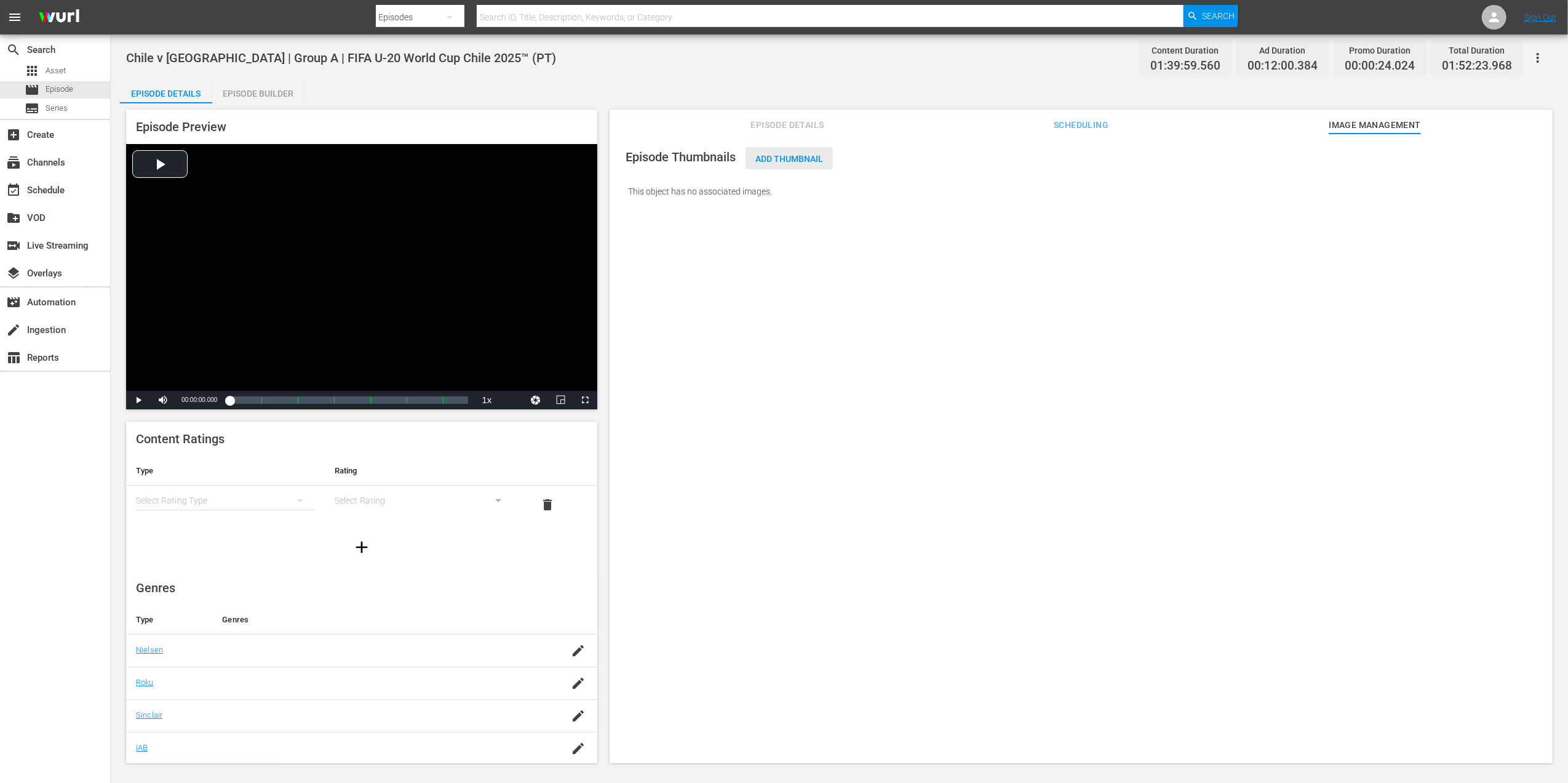
click at [798, 152] on div "Add Thumbnail" at bounding box center [789, 159] width 88 height 23
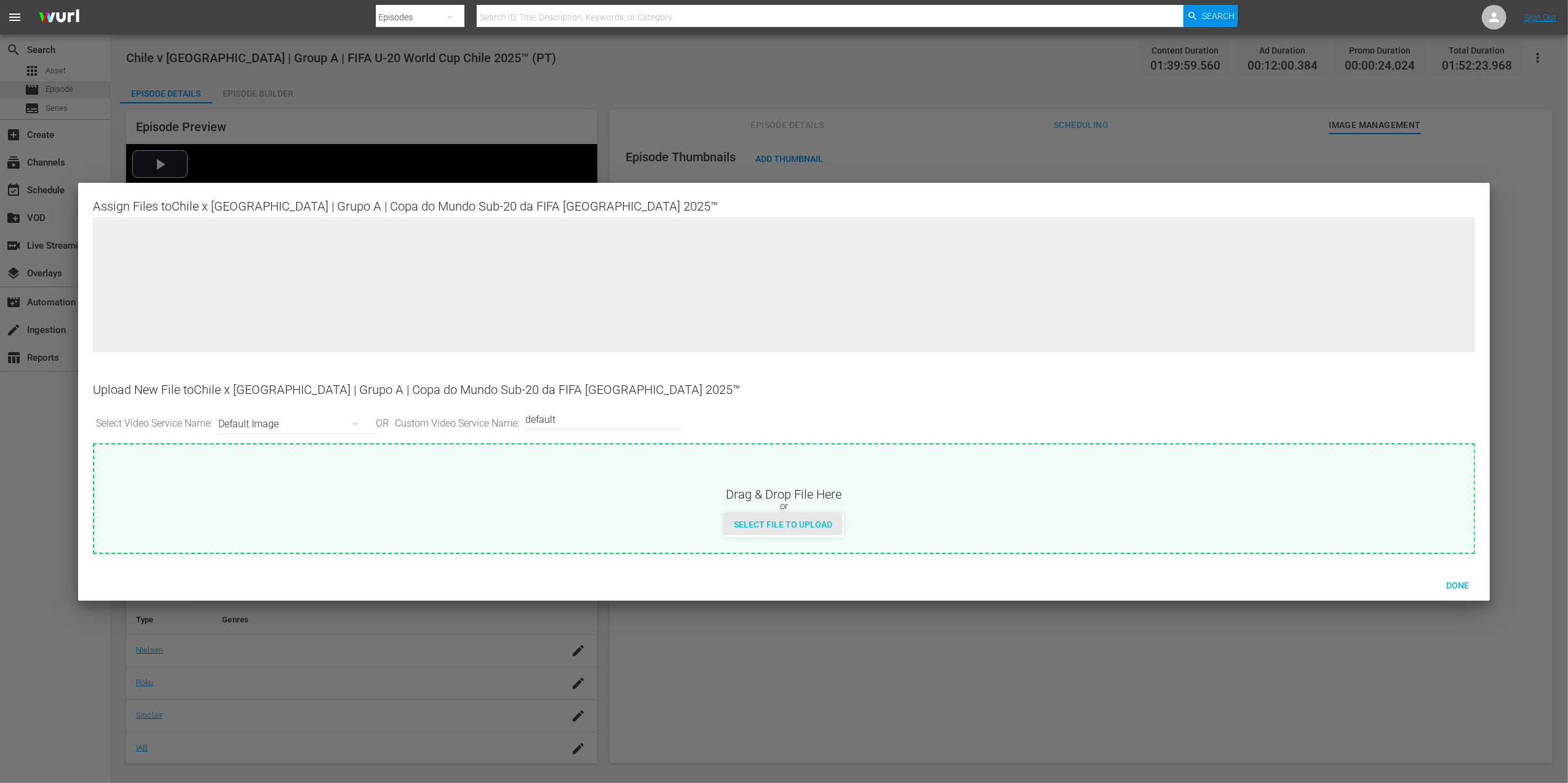
click at [813, 520] on span "Select File to Upload" at bounding box center [783, 525] width 118 height 10
type input "C:\fakepath\2a.jpg"
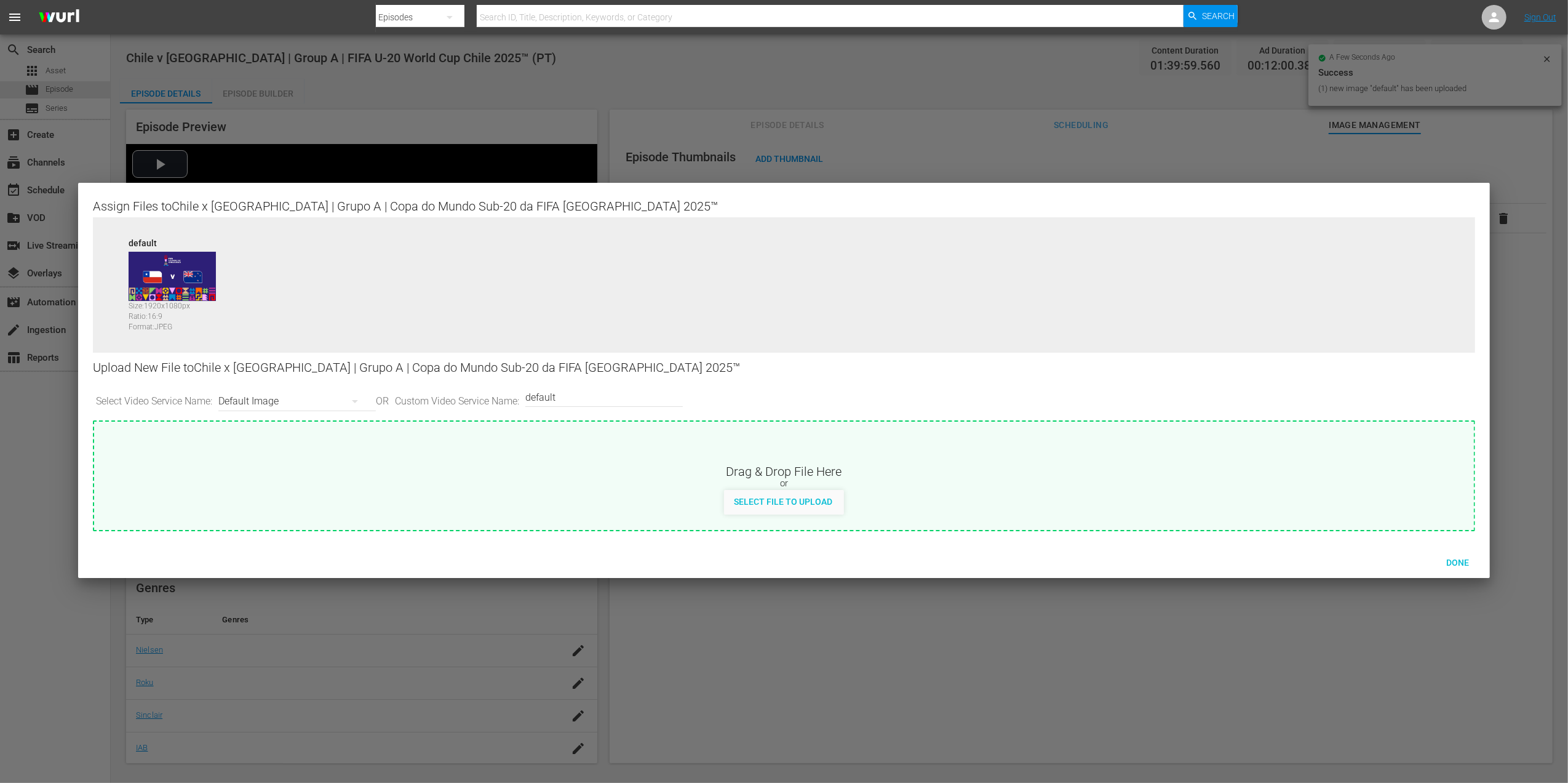
click at [593, 397] on input "default" at bounding box center [600, 397] width 152 height 30
type input "default 1"
click at [754, 500] on span "Select File to Upload" at bounding box center [783, 502] width 118 height 10
type input "C:\fakepath\2b.jpg"
click at [1460, 557] on span "Done" at bounding box center [1458, 562] width 43 height 10
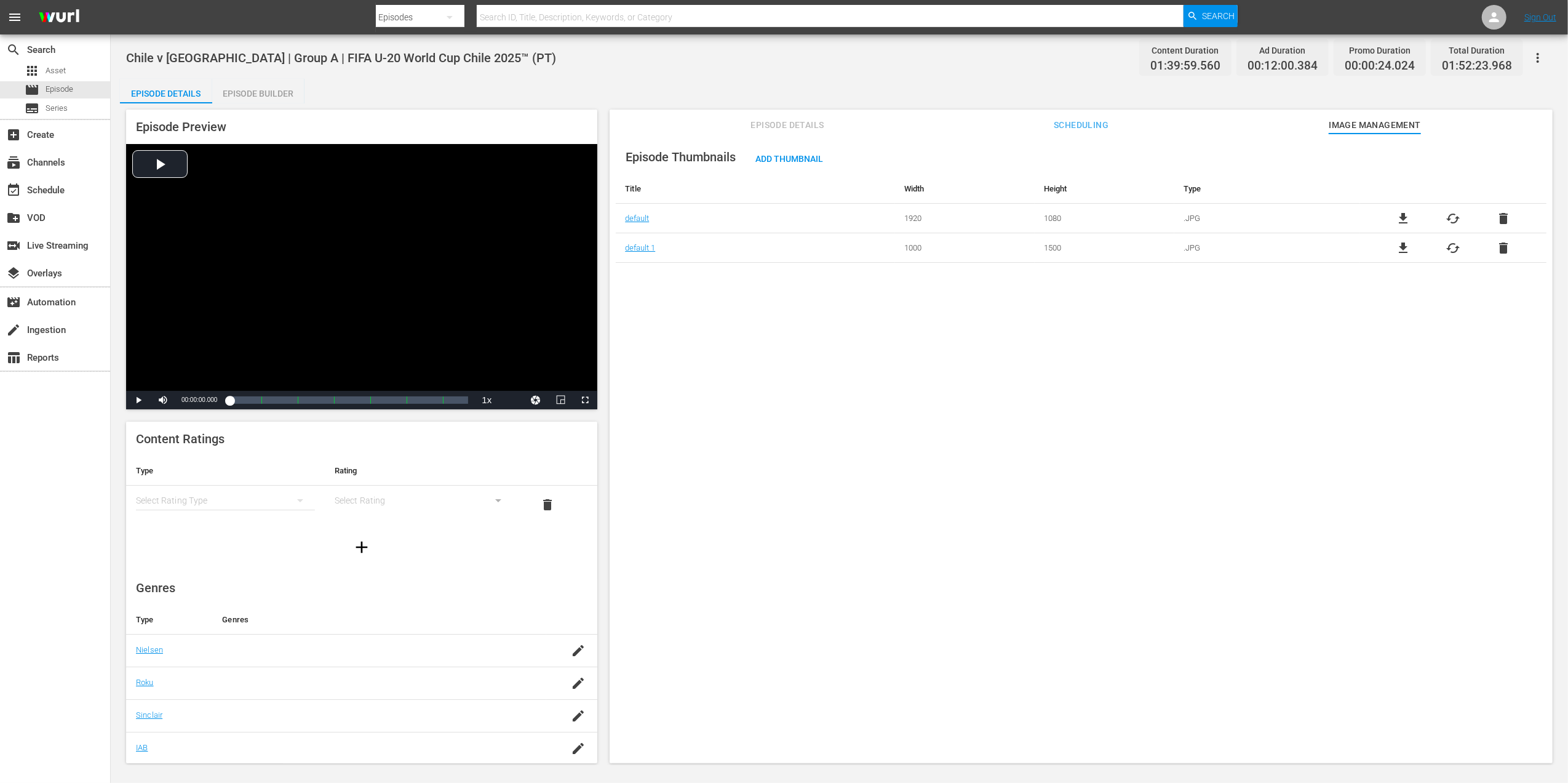
click at [812, 124] on span "Episode Details" at bounding box center [788, 125] width 92 height 16
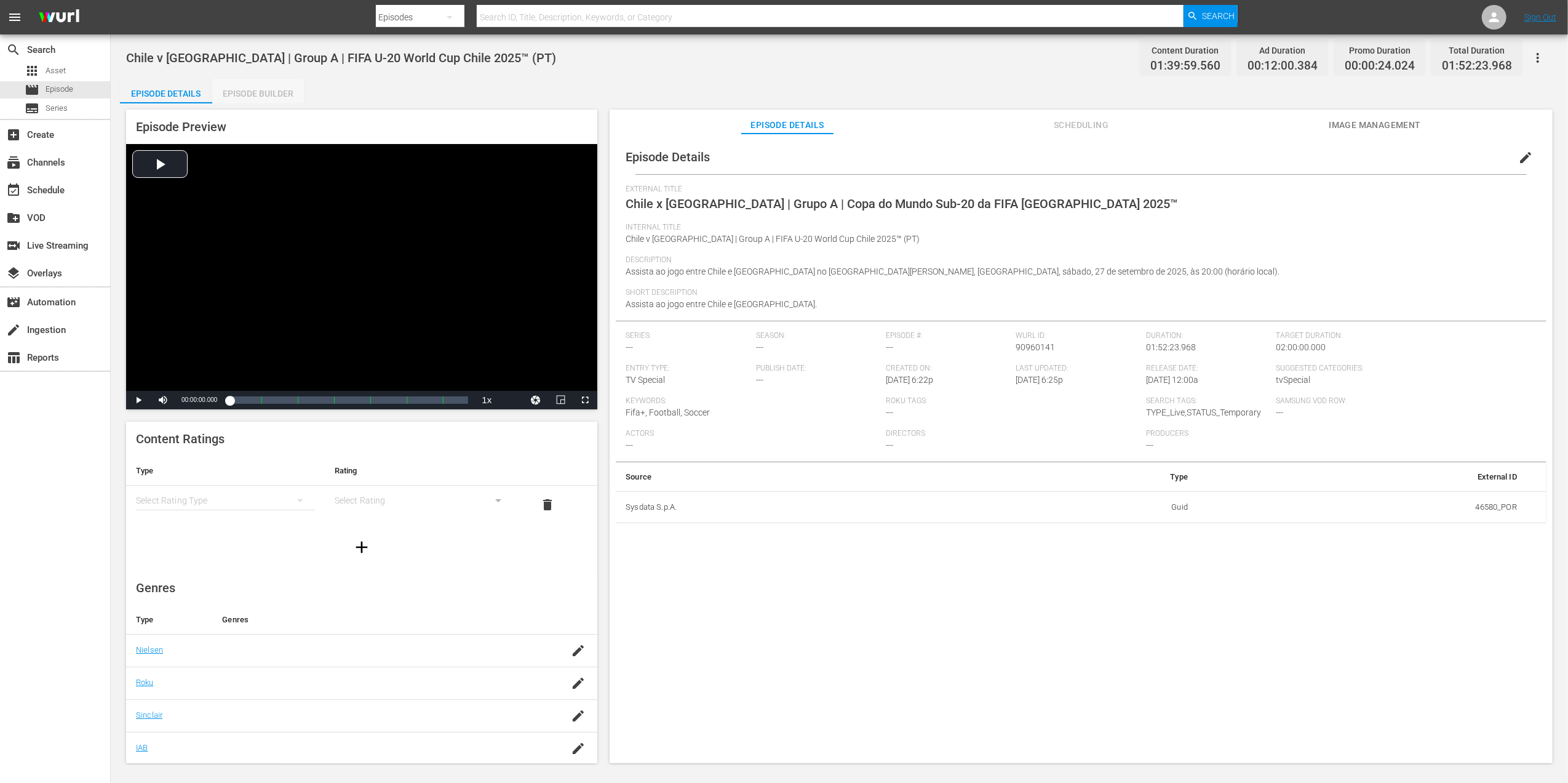
click at [234, 91] on div "Episode Builder" at bounding box center [258, 94] width 92 height 30
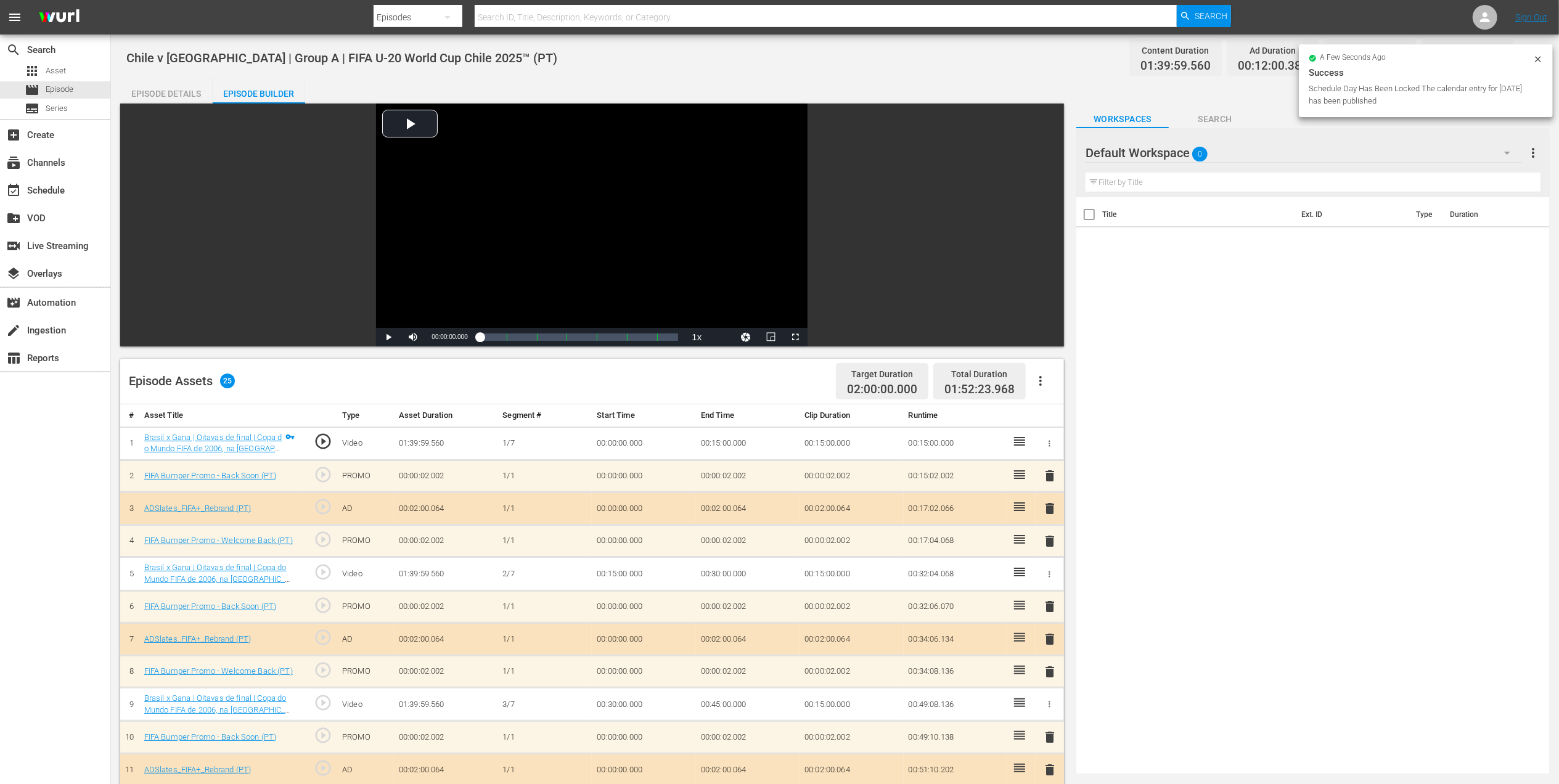
click at [177, 90] on div "Episode Details" at bounding box center [167, 94] width 93 height 30
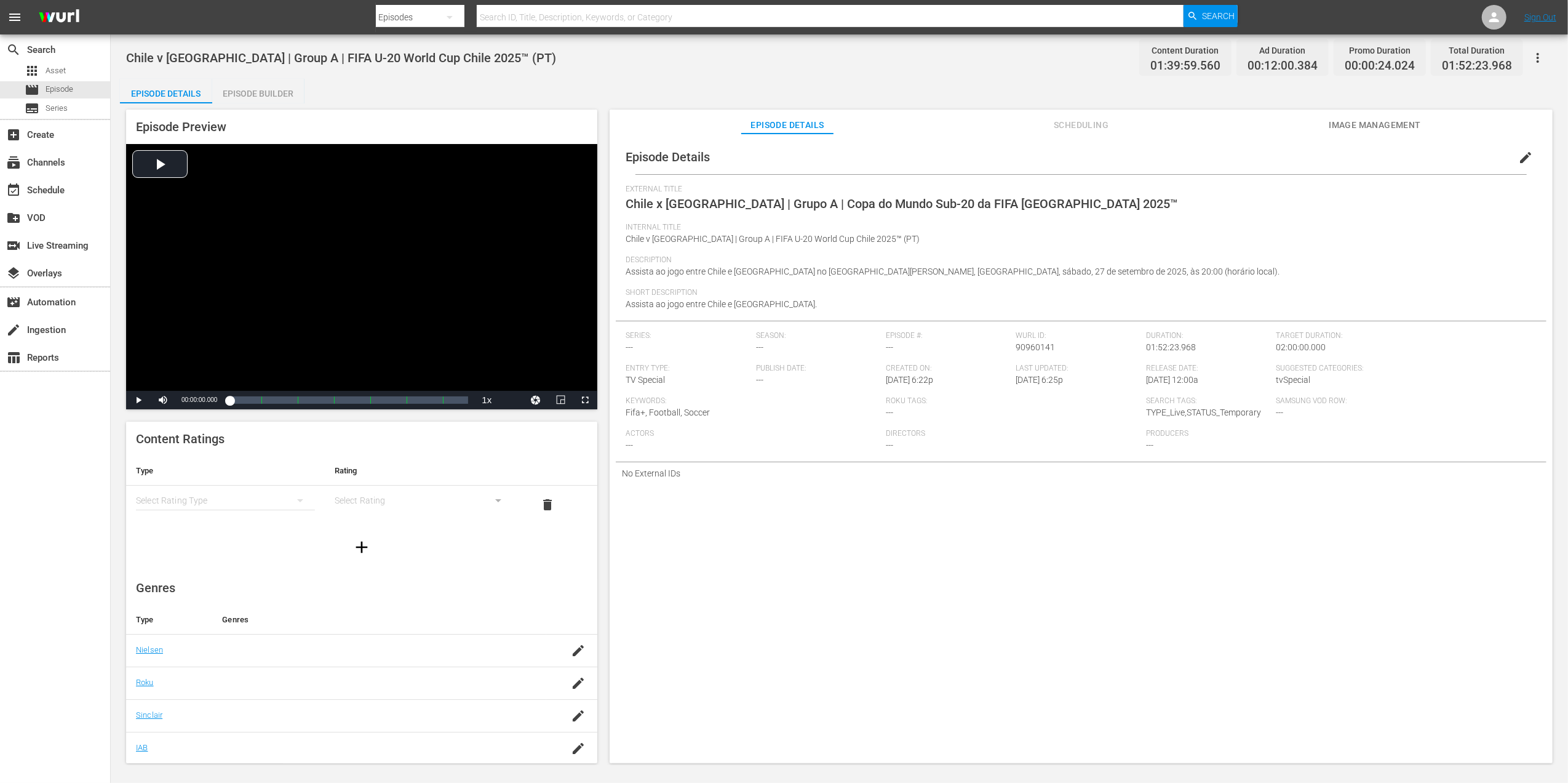
click at [629, 13] on input "text" at bounding box center [830, 17] width 707 height 30
paste input "Italy vs Australia"
click at [507, 11] on input "Italy vs Australia" at bounding box center [830, 17] width 707 height 30
type input "Italy v Australia"
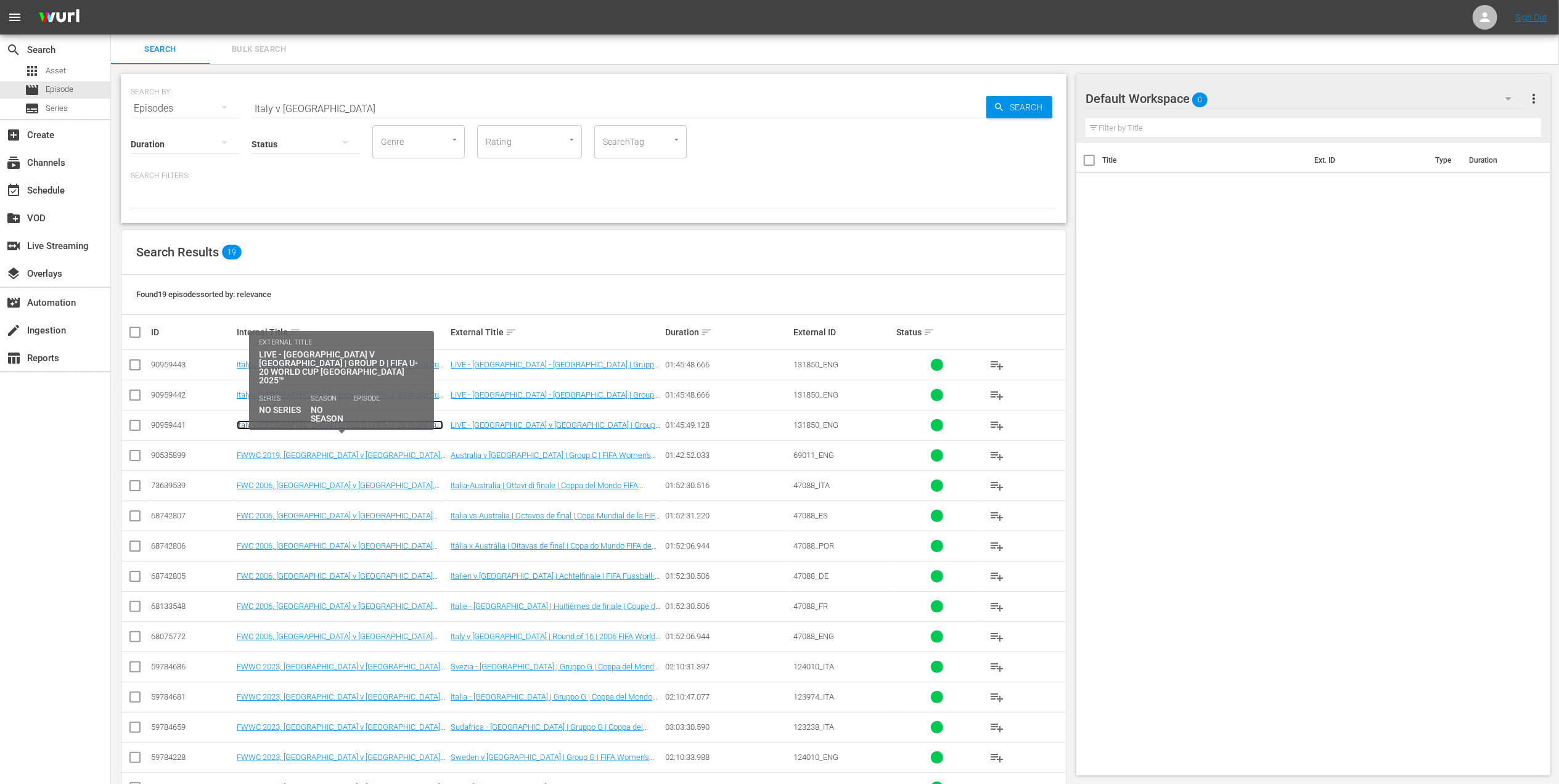
click at [417, 424] on link "Italy v Australia | Group D | FIFA U-20 World Cup Chile 2025™ (EN)" at bounding box center [340, 430] width 207 height 19
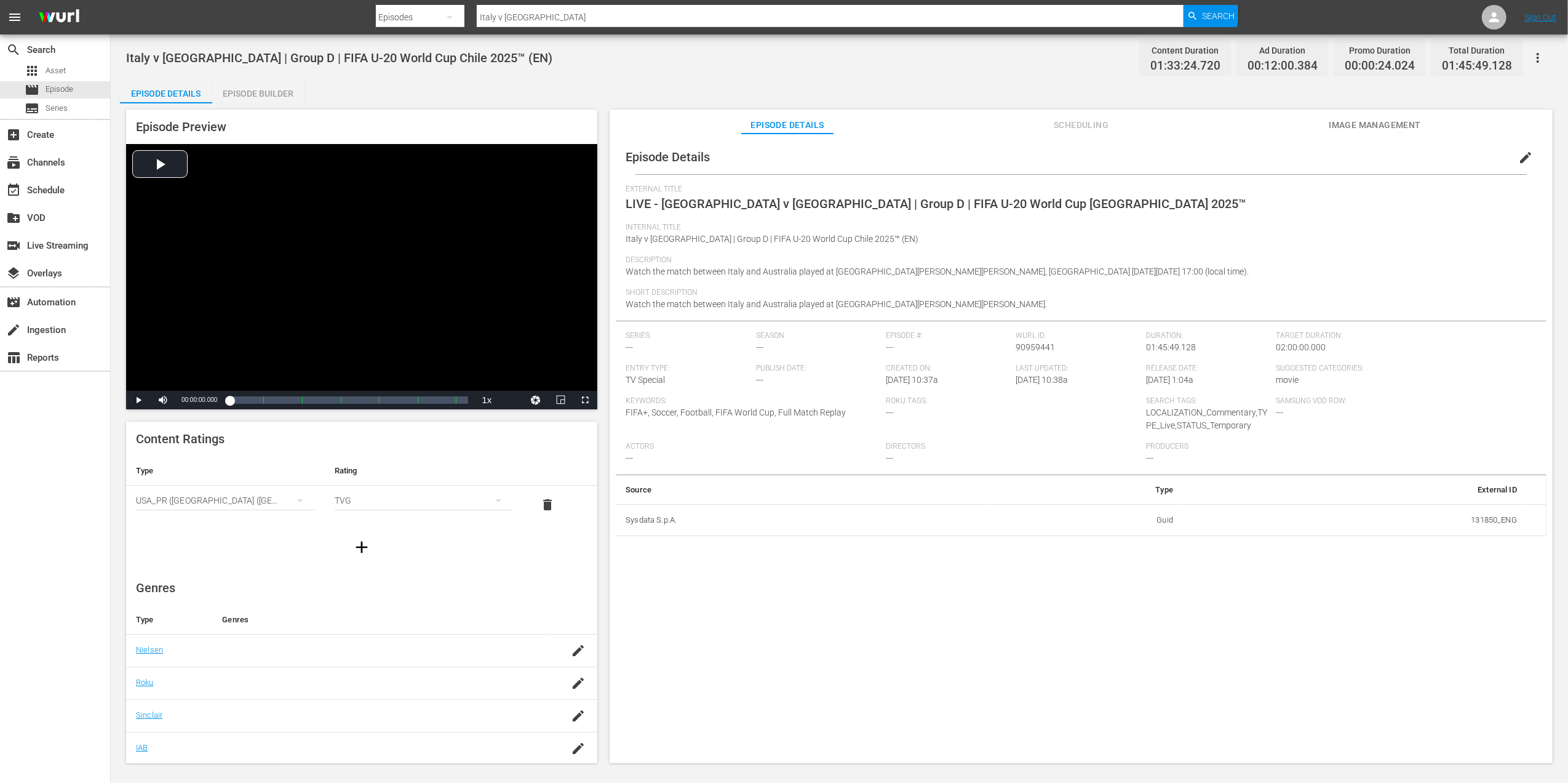
click at [1380, 125] on span "Image Management" at bounding box center [1375, 125] width 92 height 16
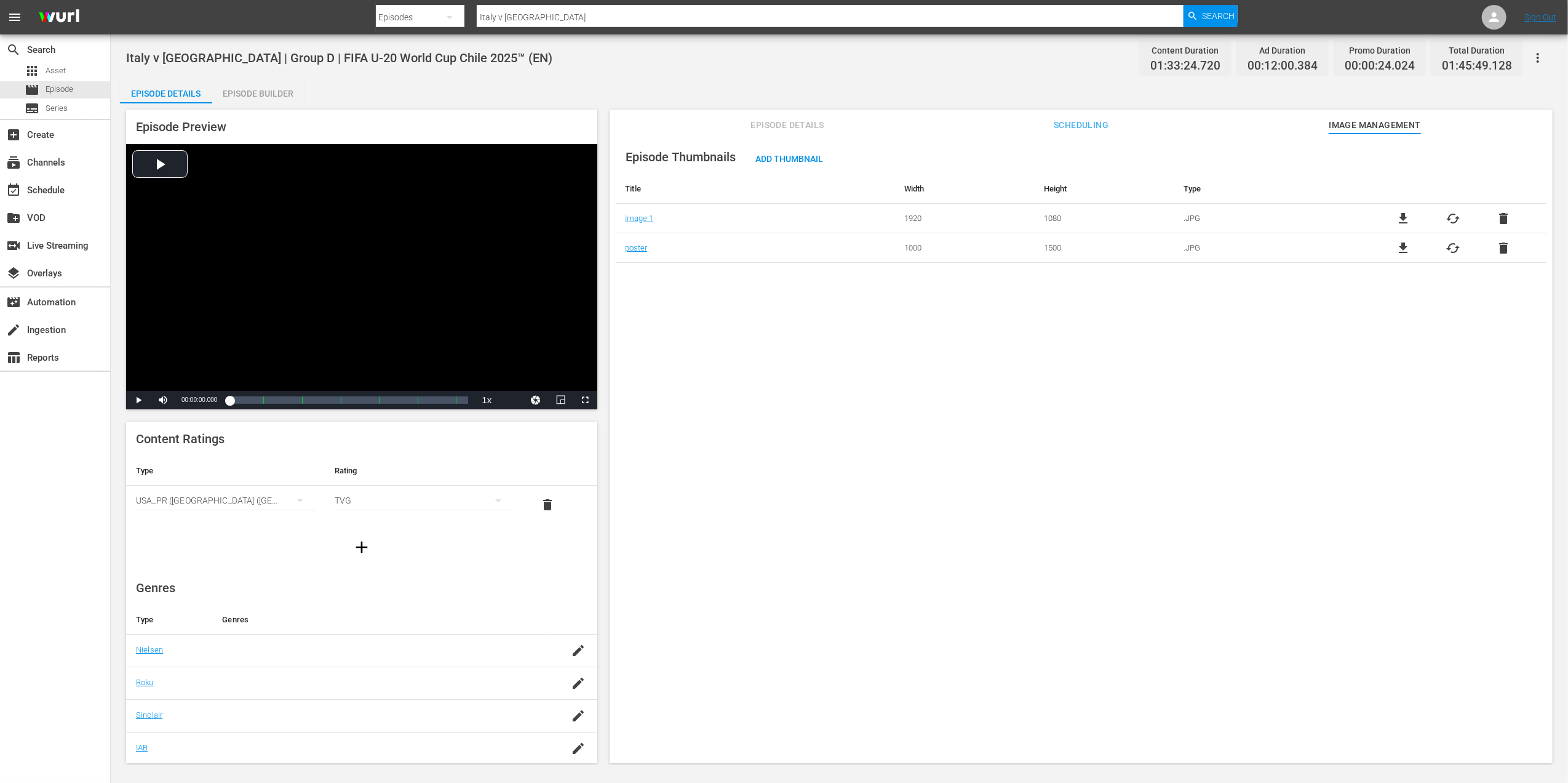
click at [1398, 218] on span "file_download" at bounding box center [1403, 219] width 15 height 15
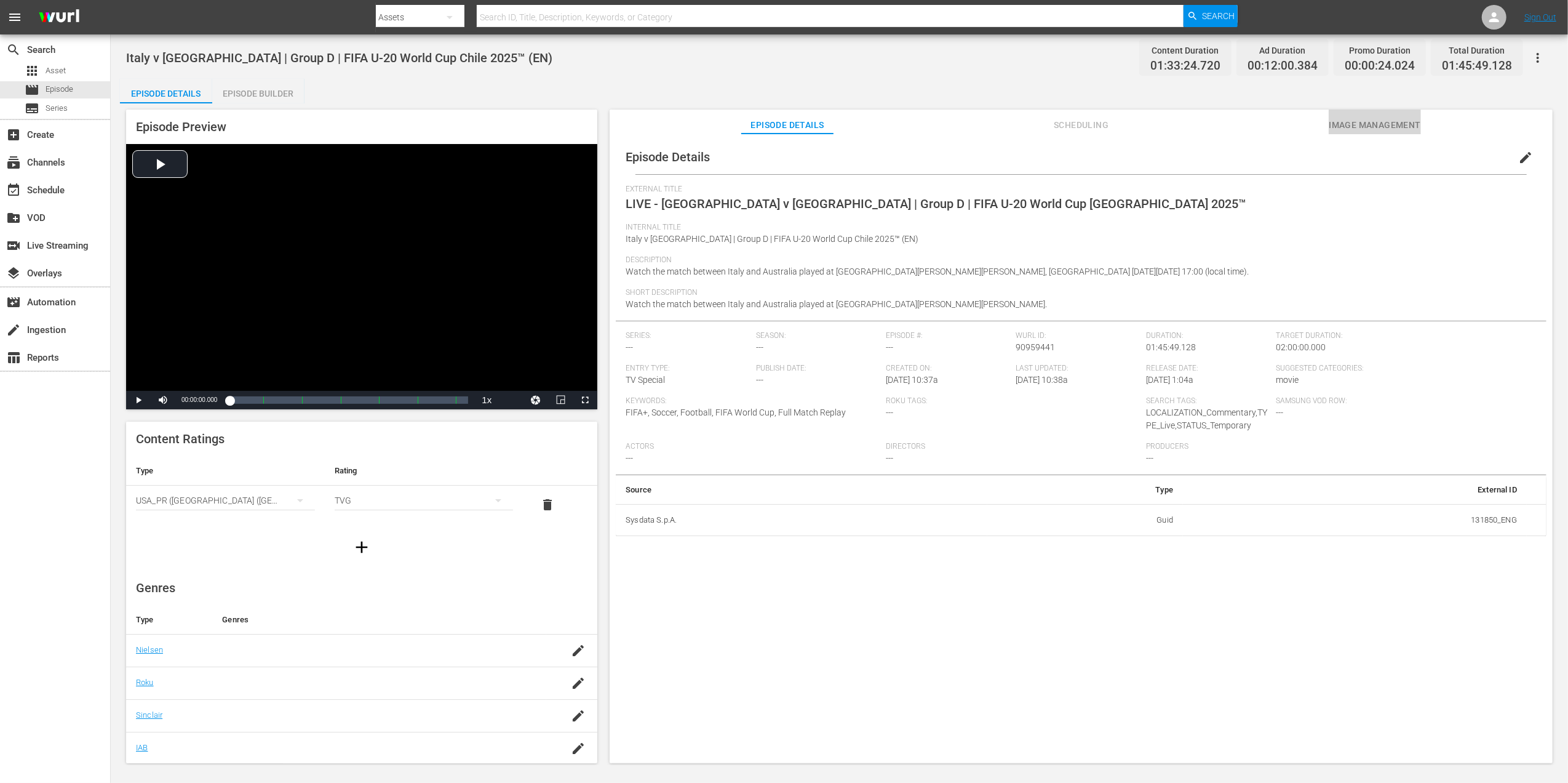
click at [1390, 124] on span "Image Management" at bounding box center [1375, 125] width 92 height 16
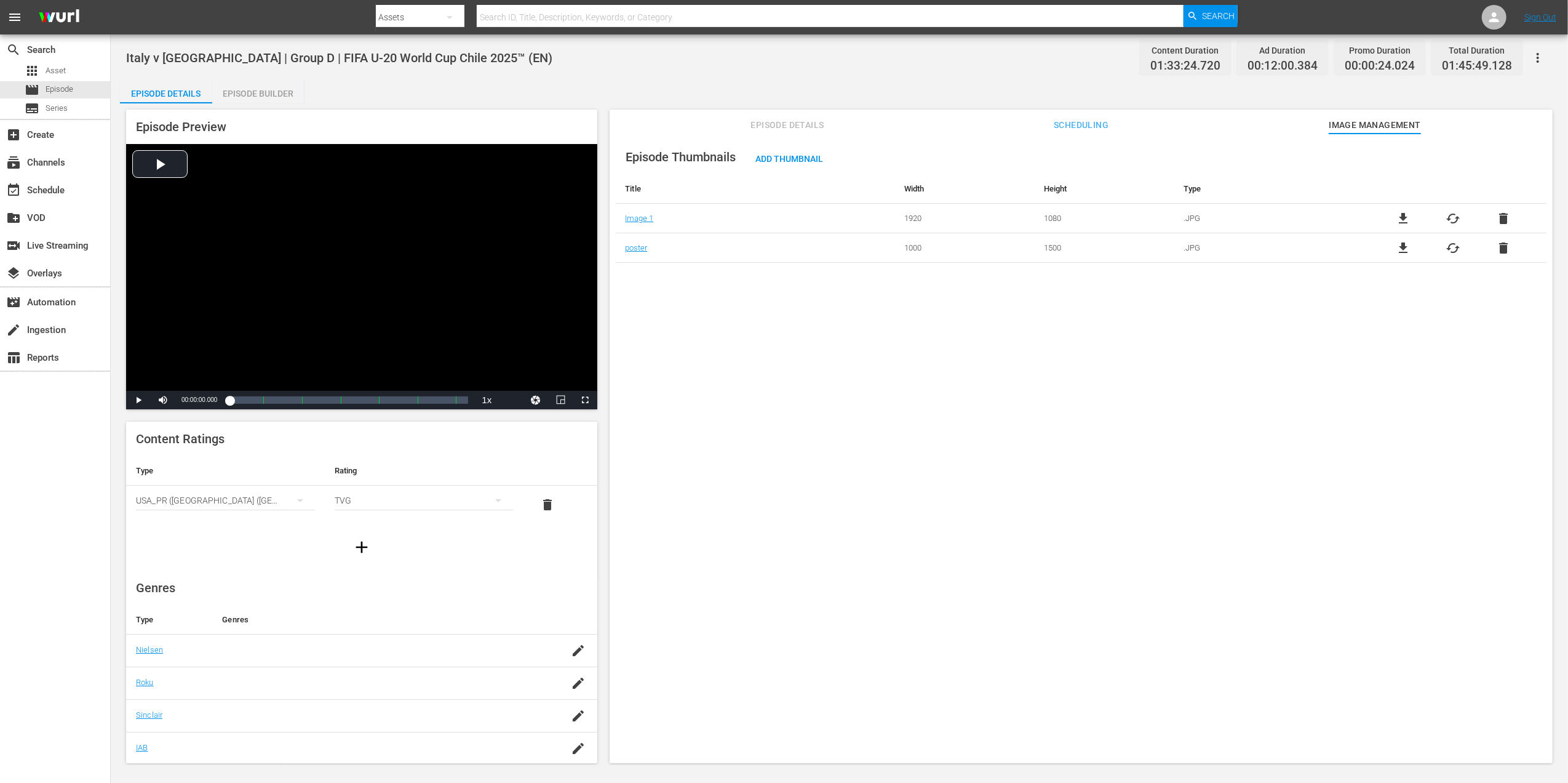
click at [1401, 246] on span "file_download" at bounding box center [1403, 248] width 15 height 15
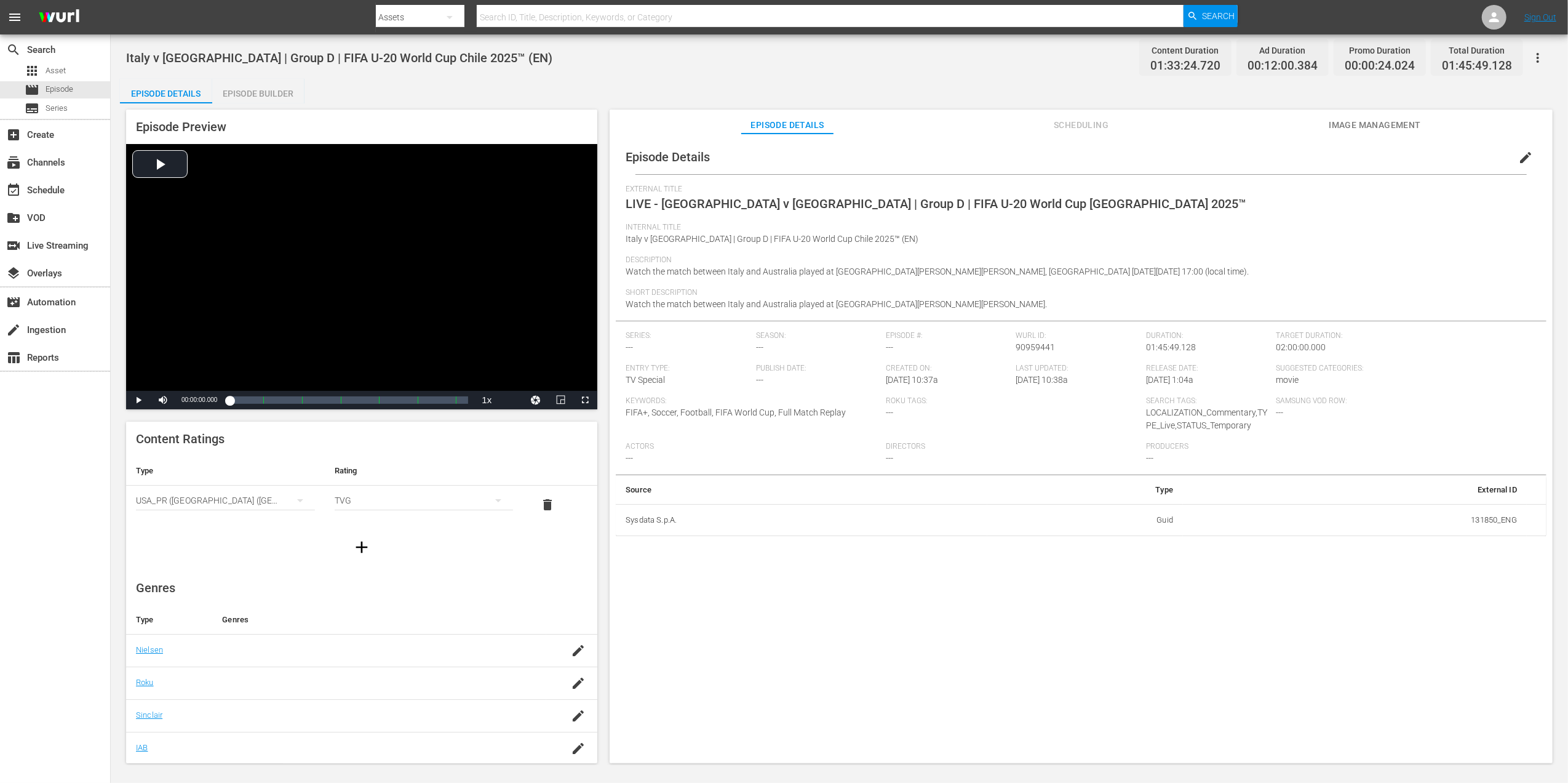
click at [526, 18] on input "text" at bounding box center [830, 17] width 707 height 30
paste input "Brazil vs Mexico"
type input "Brazil vs Mexico"
click at [1207, 15] on span "Search" at bounding box center [1219, 16] width 33 height 22
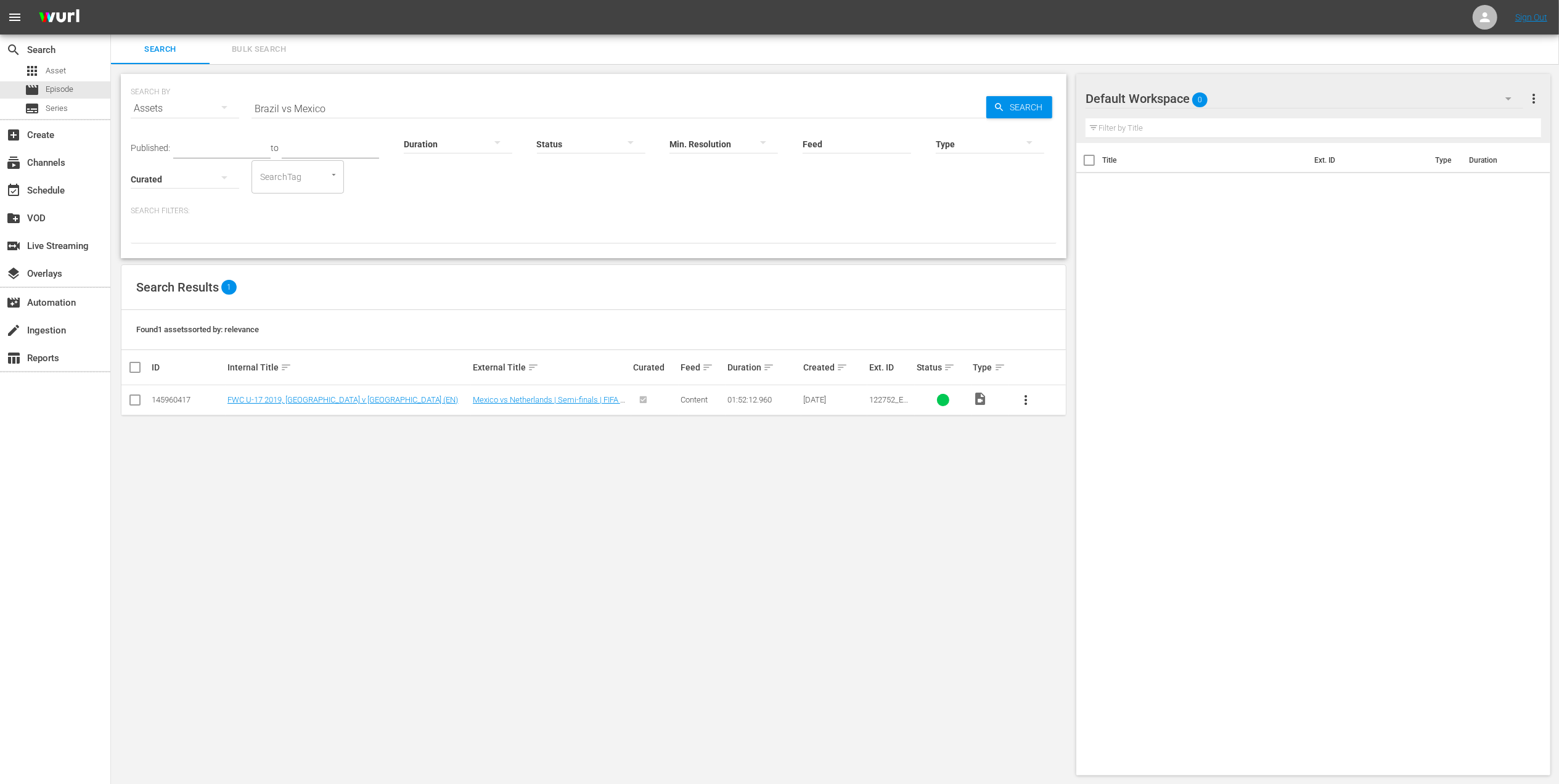
click at [291, 108] on input "Brazil vs Mexico" at bounding box center [619, 108] width 735 height 30
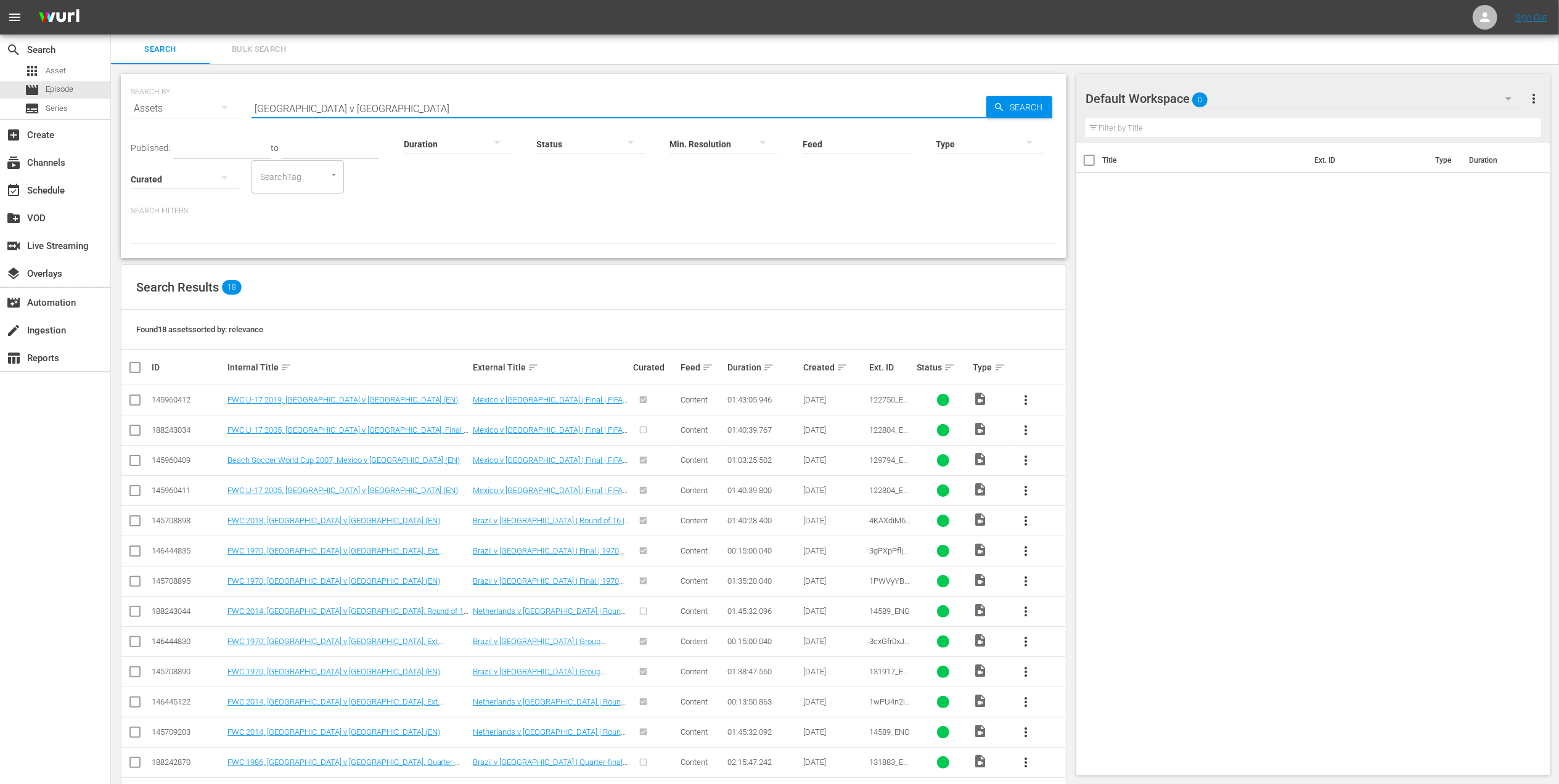
click at [339, 109] on input "[GEOGRAPHIC_DATA] v [GEOGRAPHIC_DATA]" at bounding box center [619, 108] width 735 height 30
type input "[GEOGRAPHIC_DATA] v [GEOGRAPHIC_DATA] 2025"
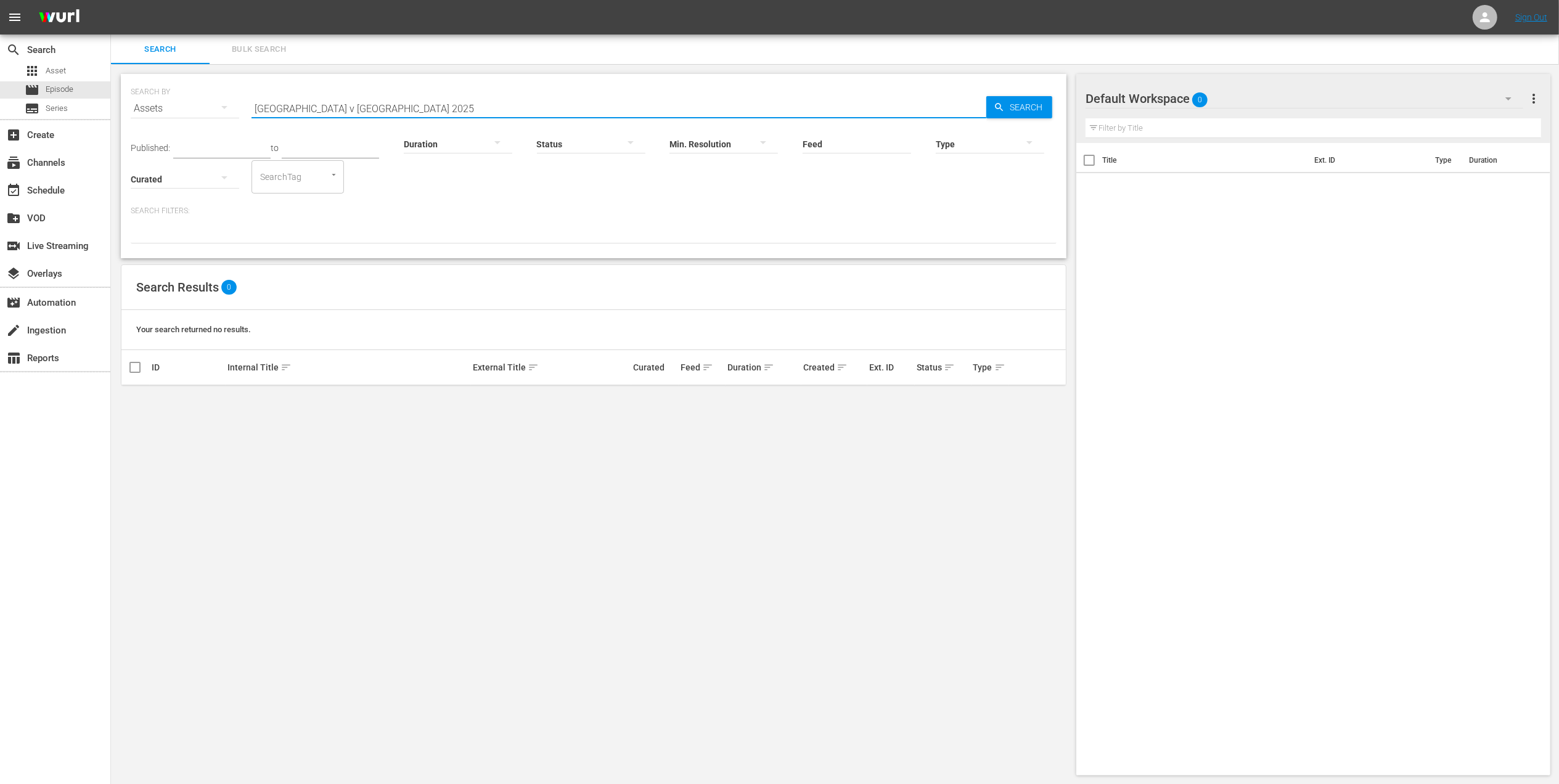
drag, startPoint x: 349, startPoint y: 106, endPoint x: 212, endPoint y: 106, distance: 137.0
click at [212, 106] on div "SEARCH BY Search By Assets Search ID, Title, Description, Keywords, or Category…" at bounding box center [593, 101] width 926 height 44
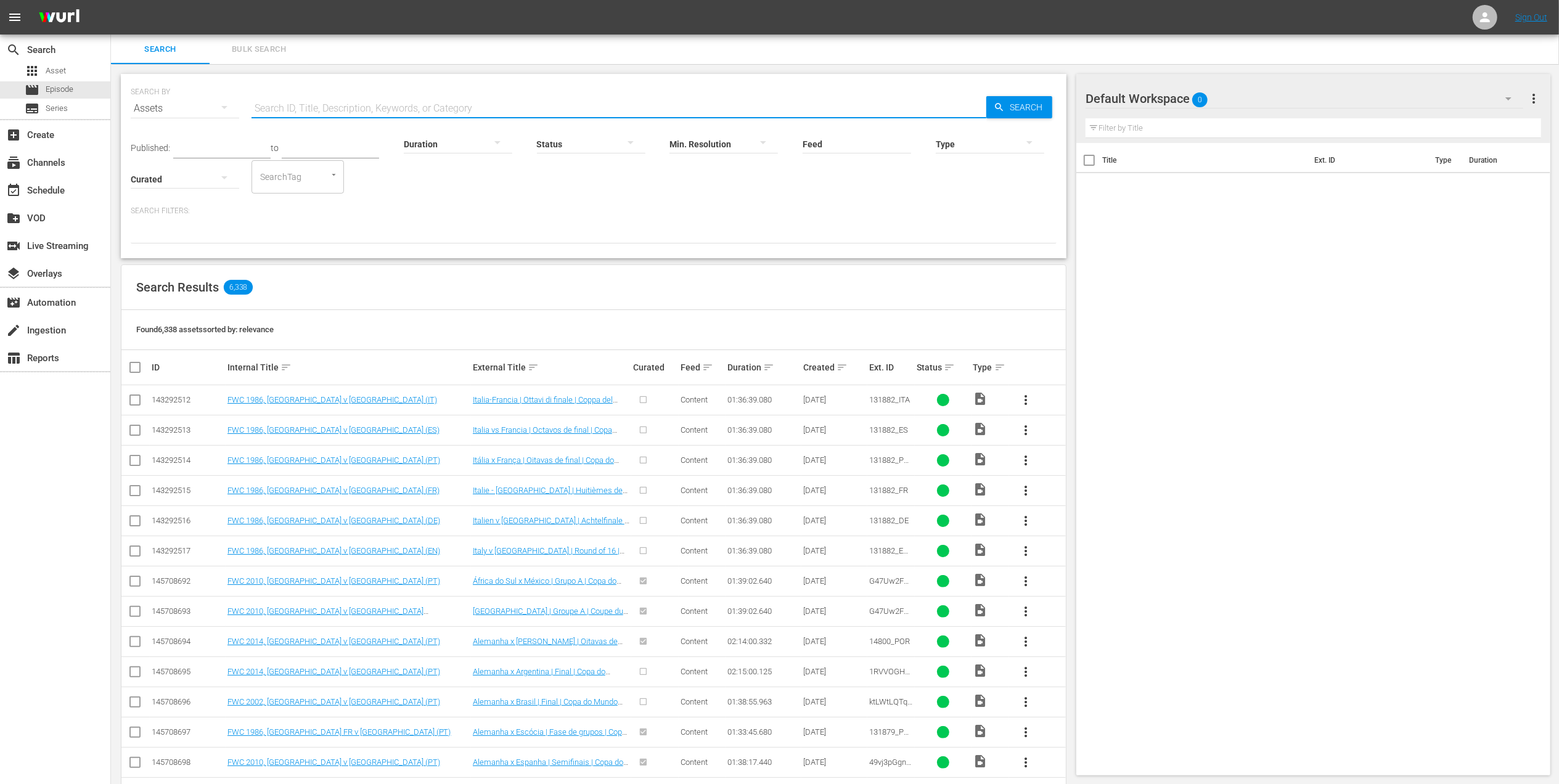
click at [366, 100] on input "text" at bounding box center [619, 108] width 735 height 30
type input "u20 2025"
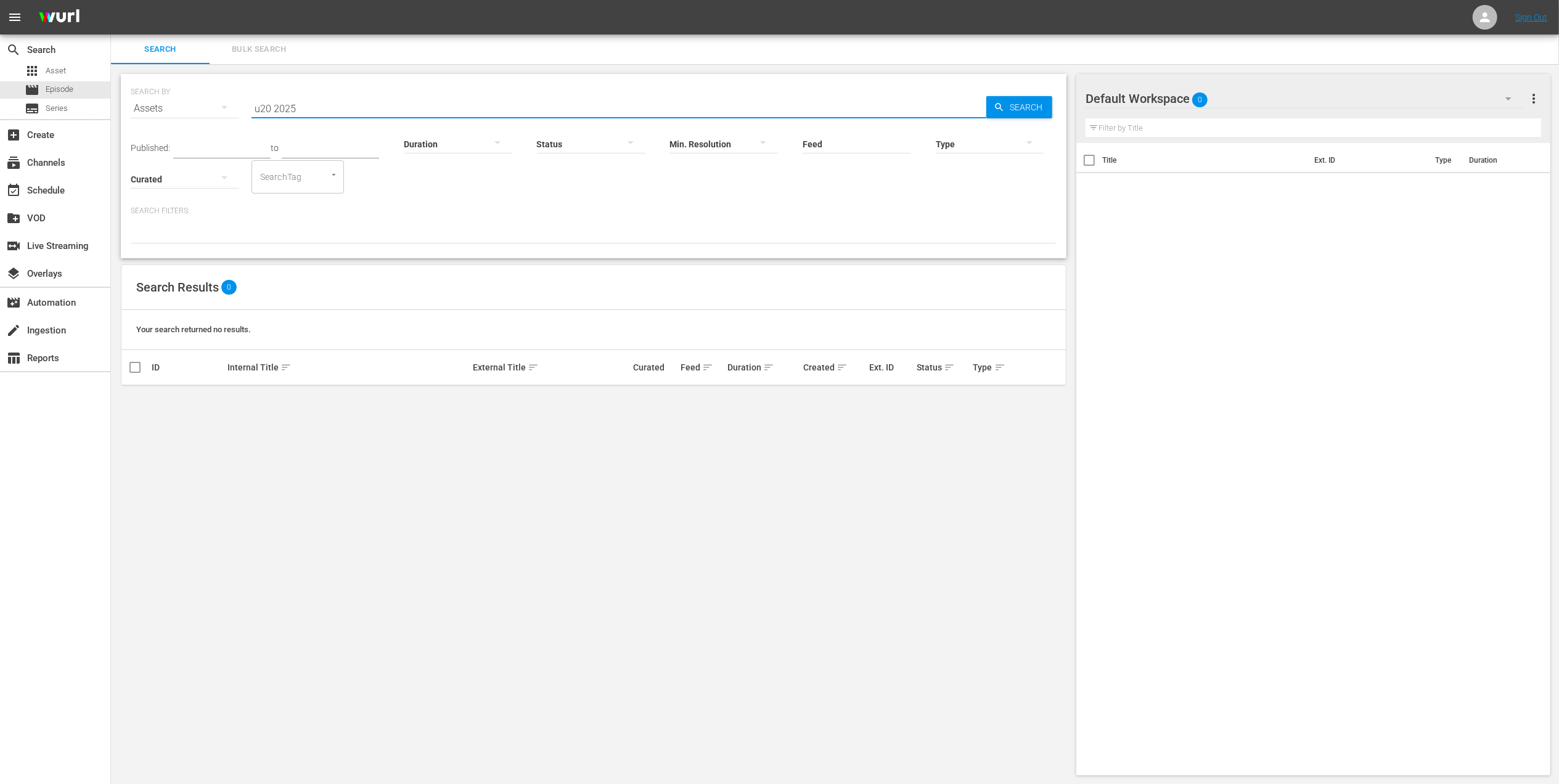
drag, startPoint x: 279, startPoint y: 106, endPoint x: 225, endPoint y: 106, distance: 54.0
click at [227, 106] on div "SEARCH BY Search By Assets Search ID, Title, Description, Keywords, or Category…" at bounding box center [593, 101] width 926 height 44
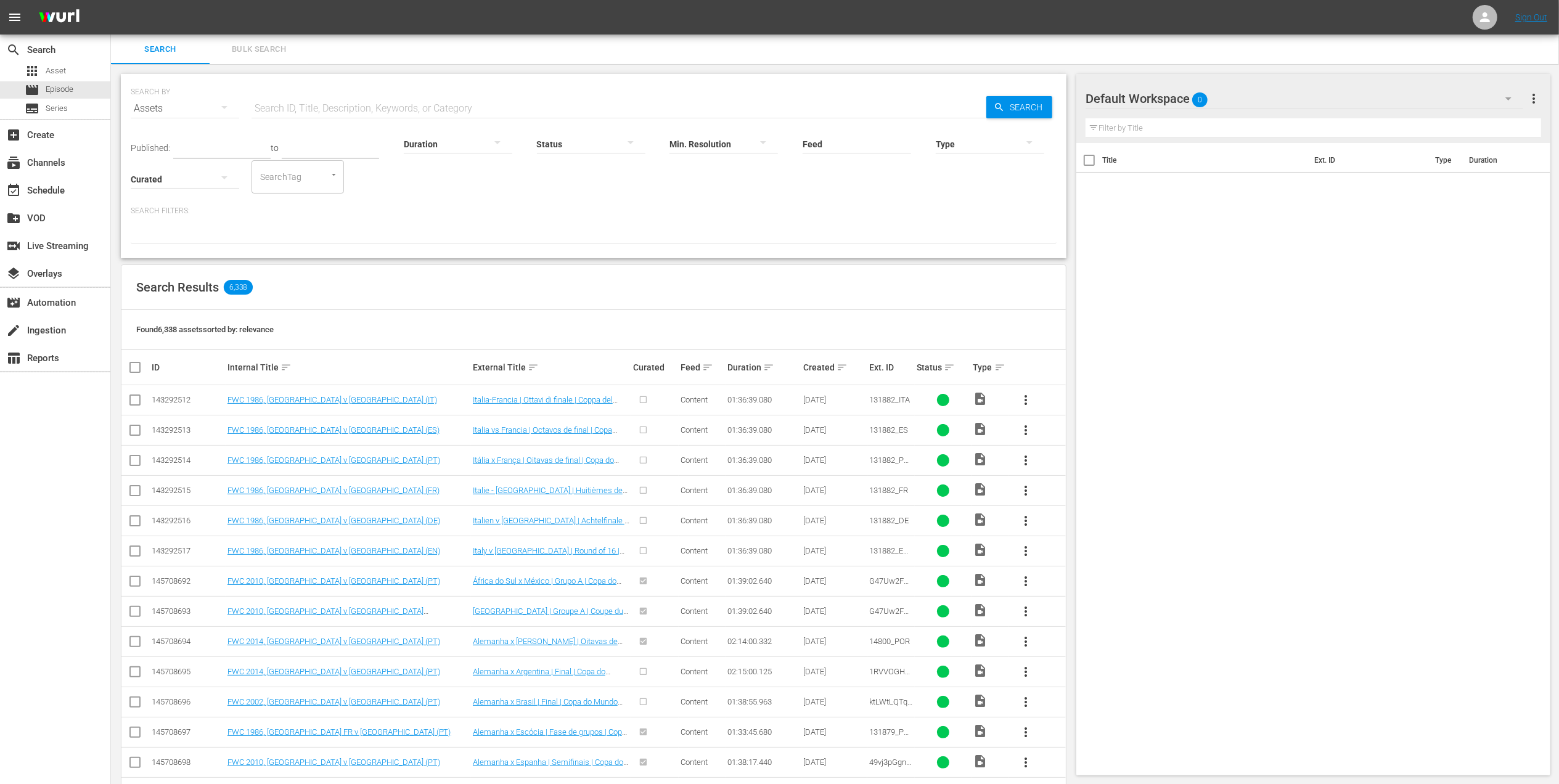
click at [469, 112] on input "text" at bounding box center [619, 108] width 735 height 30
paste input "Italy vs Australia"
click at [284, 104] on input "Italy vs Australia" at bounding box center [619, 108] width 735 height 30
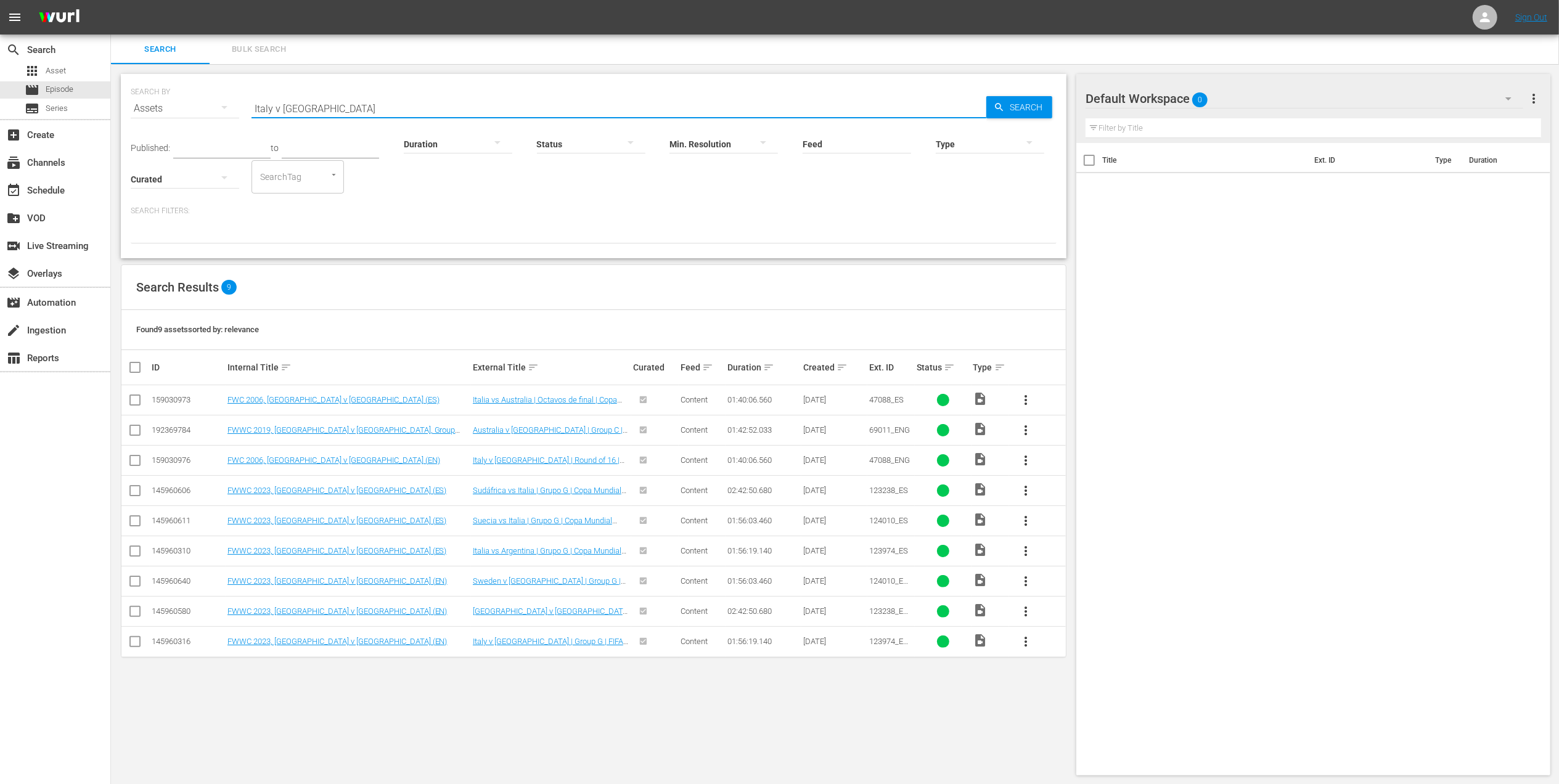
click at [326, 107] on input "Italy v Australia" at bounding box center [619, 108] width 735 height 30
type input "Italy v Australia"
click at [61, 89] on span "Episode" at bounding box center [59, 89] width 28 height 12
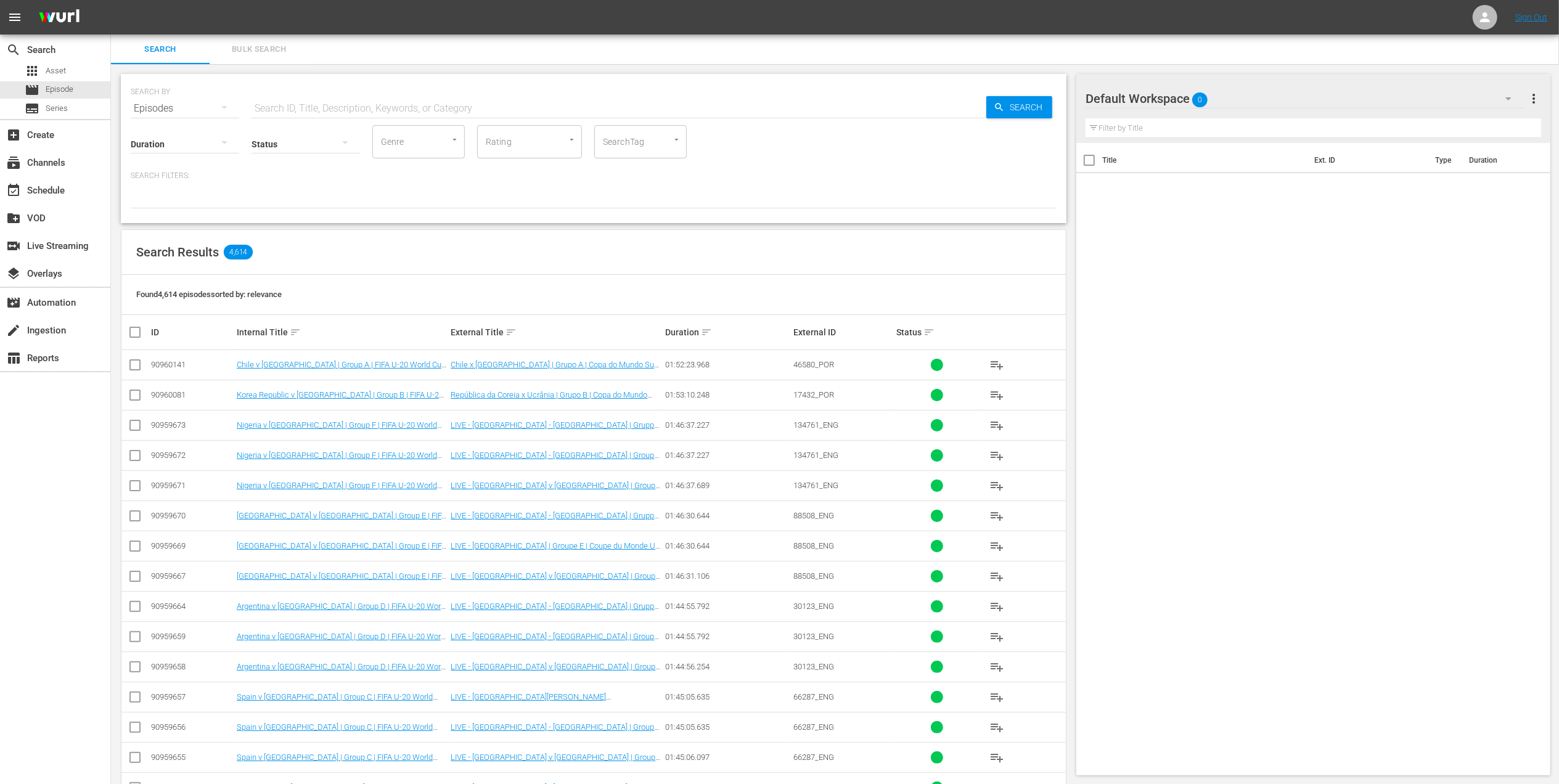
click at [317, 107] on input "text" at bounding box center [619, 108] width 735 height 30
paste input "Italy vs Australia"
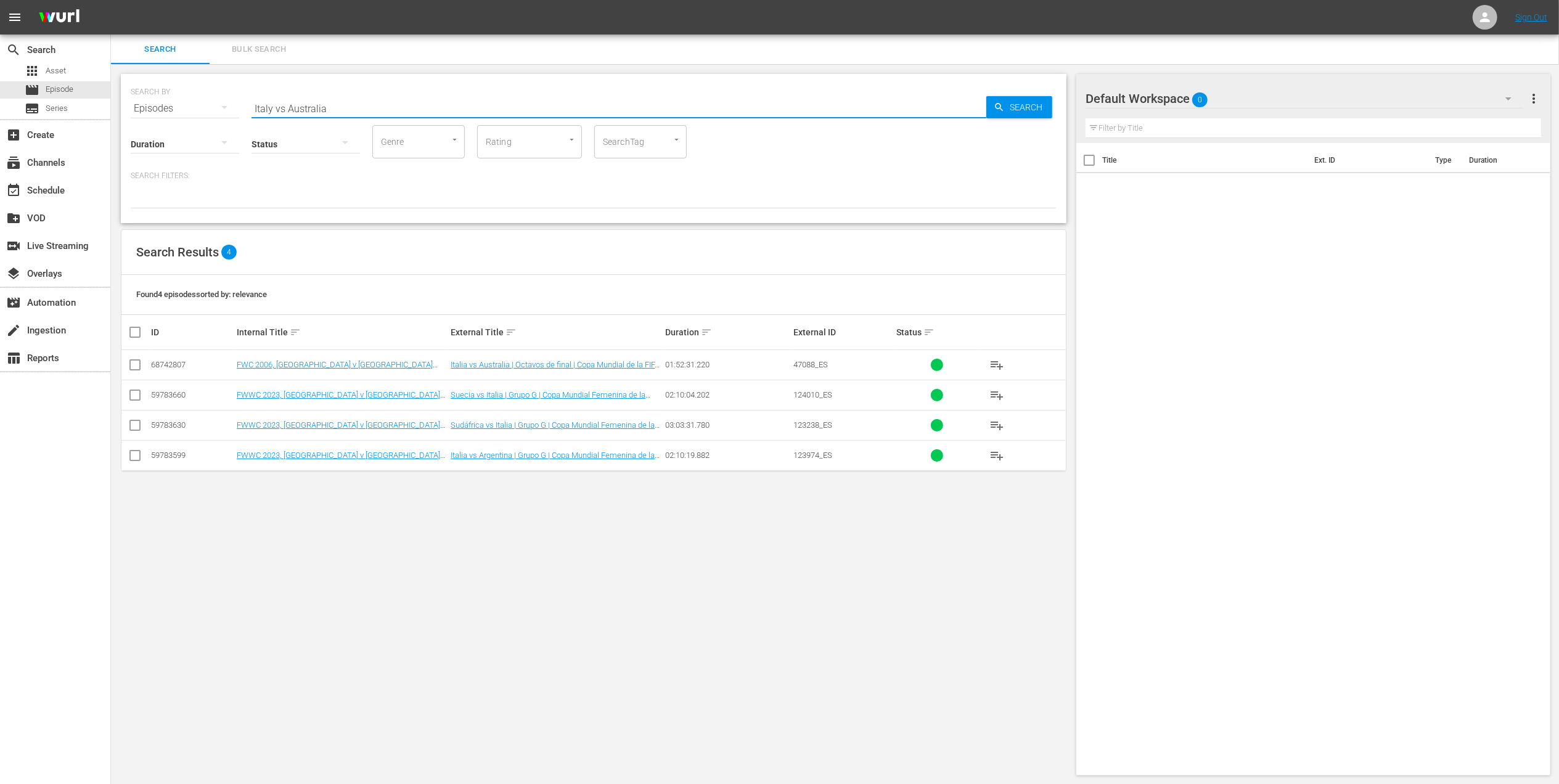
type input "Italy vs Australia"
drag, startPoint x: 348, startPoint y: 106, endPoint x: 212, endPoint y: 106, distance: 136.0
click at [212, 106] on div "SEARCH BY Search By Episodes Search ID, Title, Description, Keywords, or Catego…" at bounding box center [593, 101] width 926 height 44
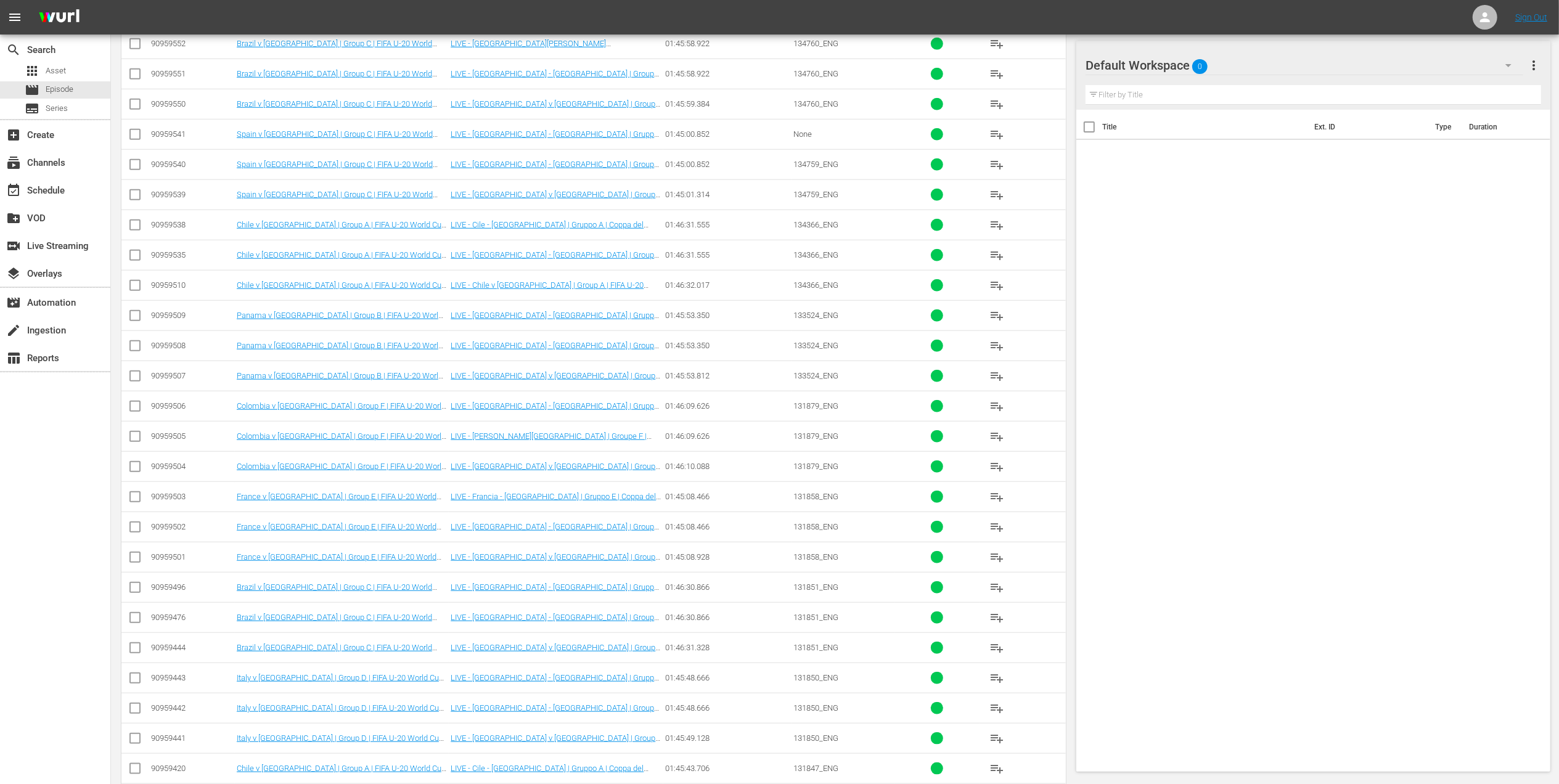
scroll to position [1168, 0]
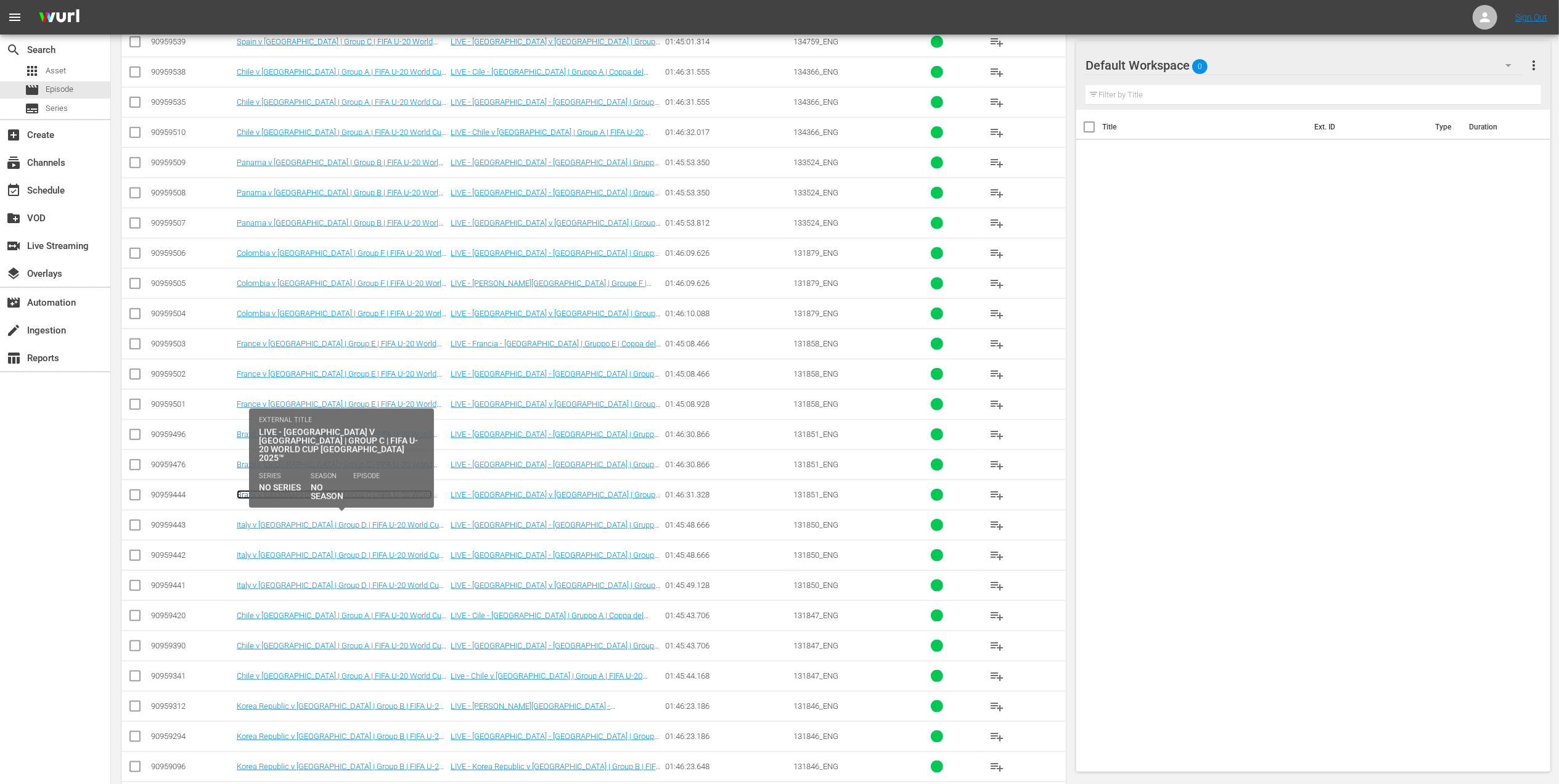
click at [416, 506] on link "Brazil v [GEOGRAPHIC_DATA] | Group C | FIFA U-20 World Cup Chile 2025™ (EN)" at bounding box center [334, 499] width 195 height 19
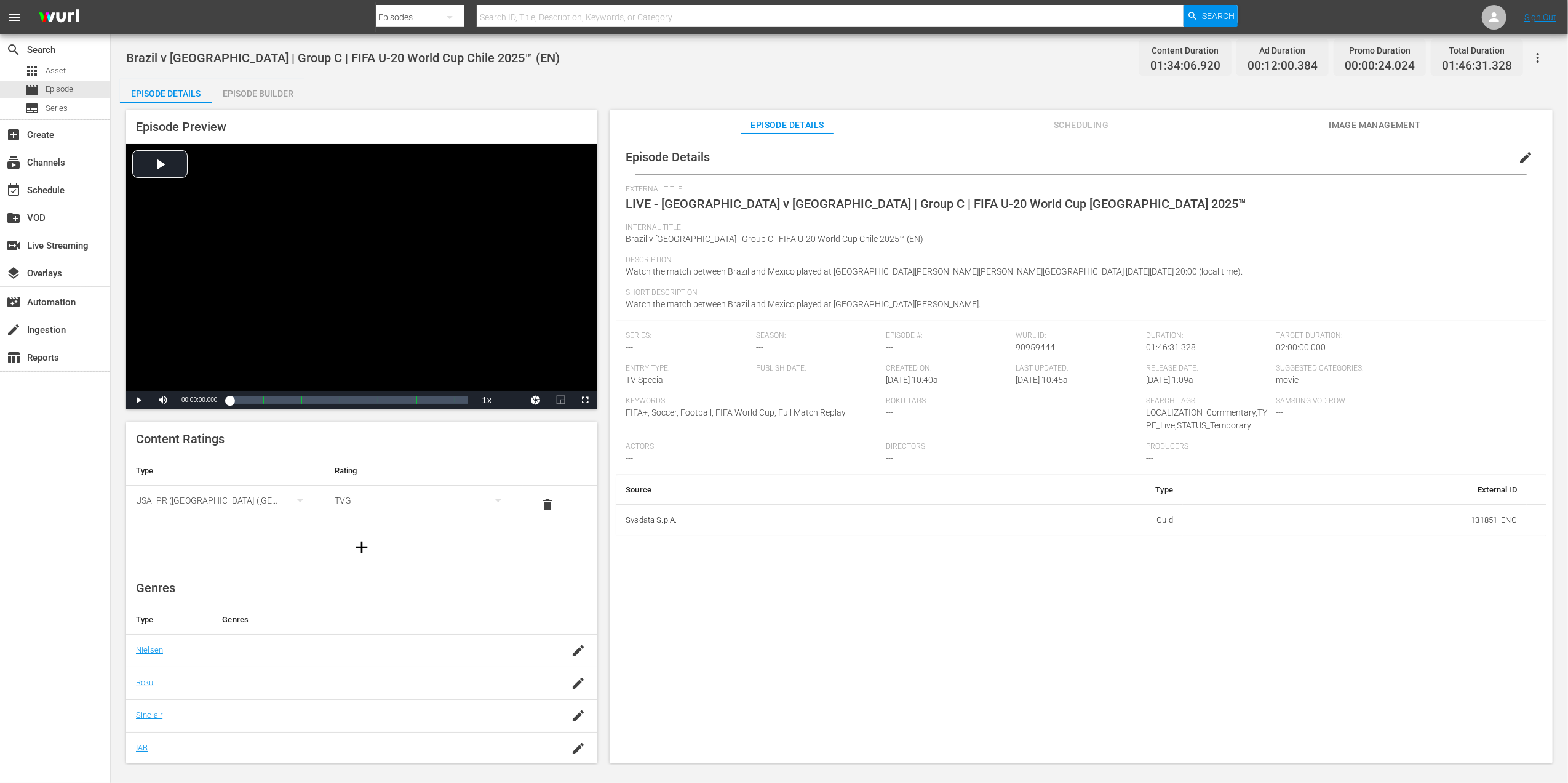
click at [1342, 125] on span "Image Management" at bounding box center [1375, 125] width 92 height 16
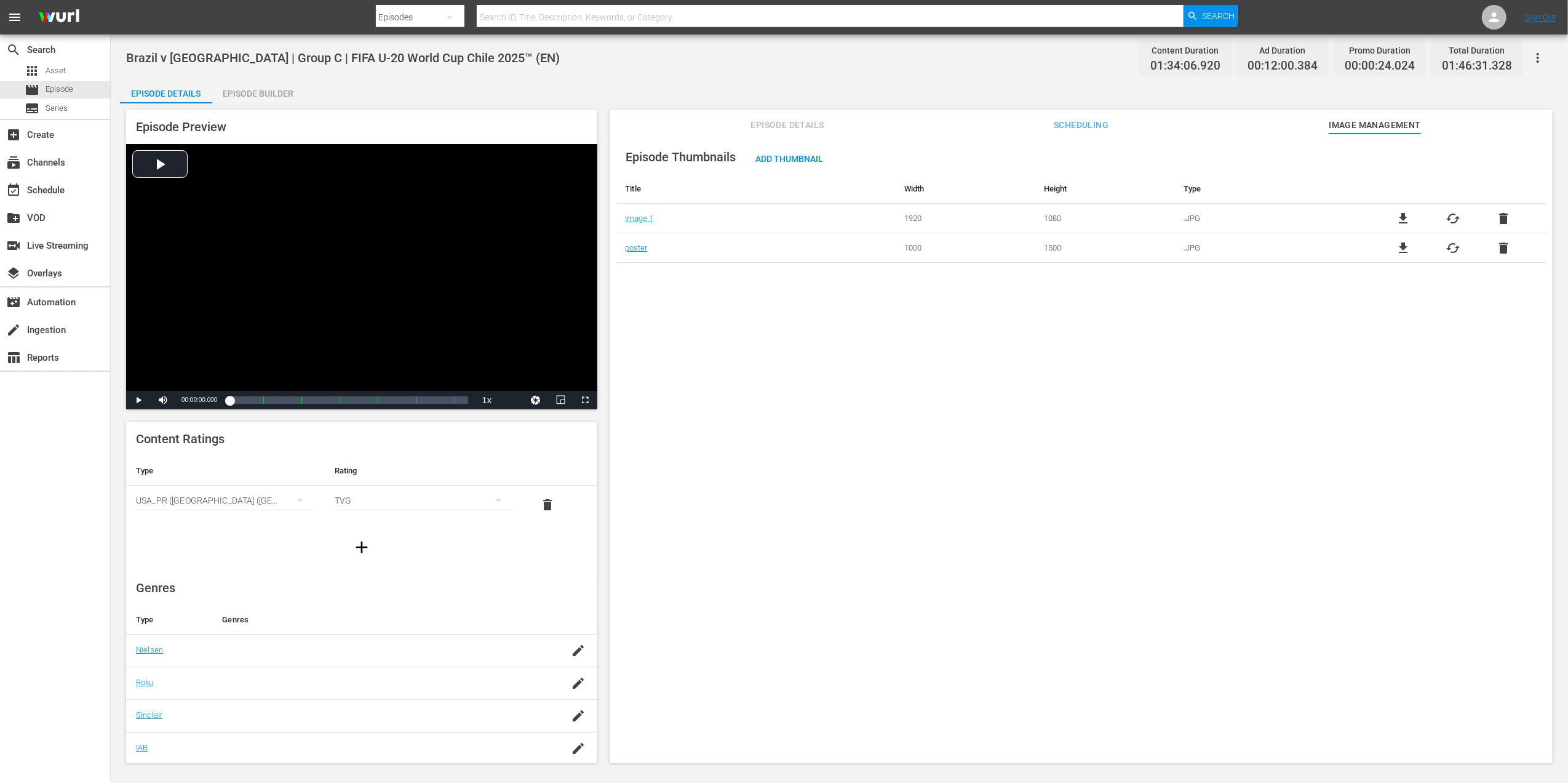
click at [1398, 216] on span "file_download" at bounding box center [1403, 219] width 15 height 15
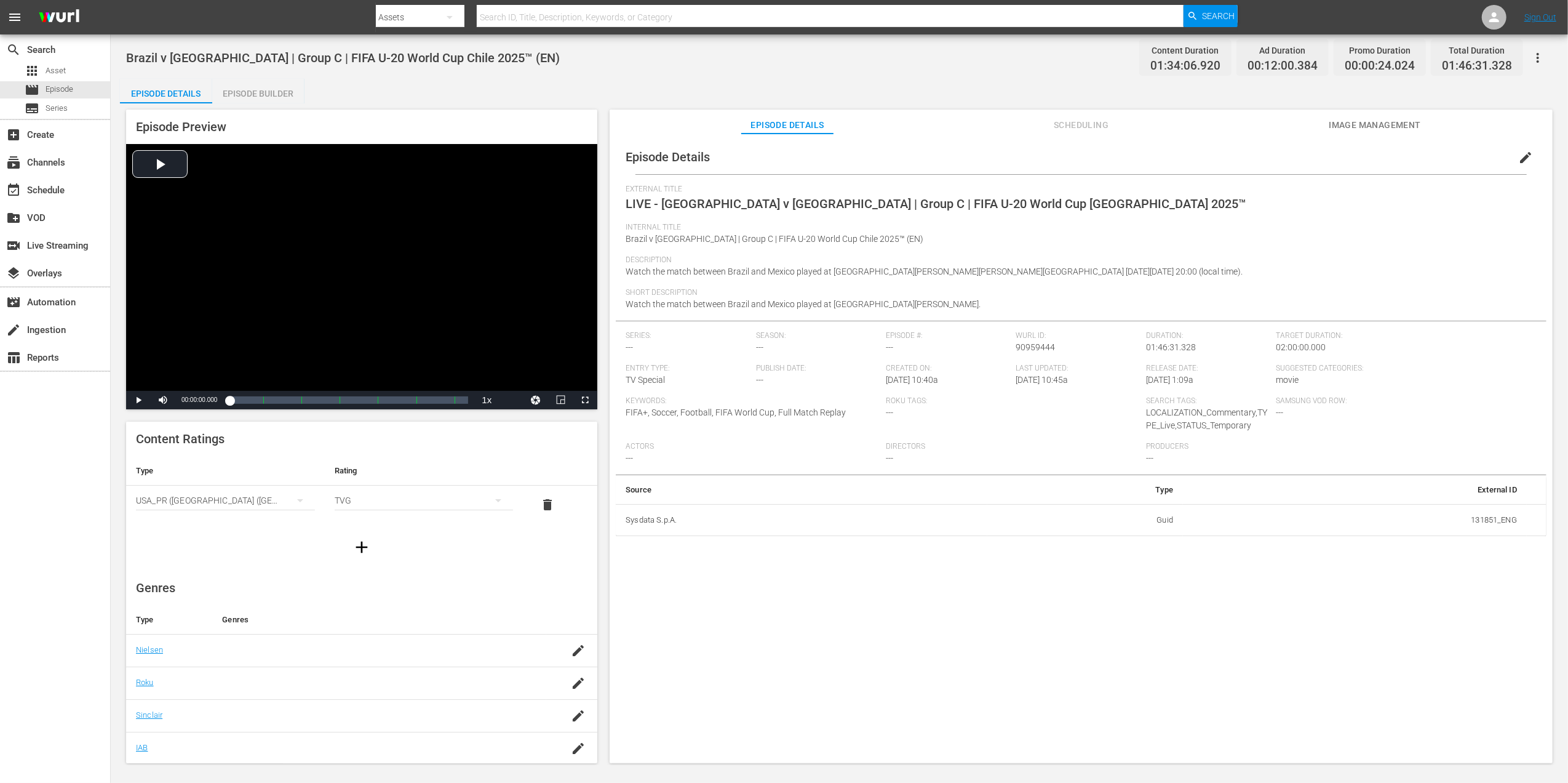
click at [1361, 124] on span "Image Management" at bounding box center [1375, 125] width 92 height 16
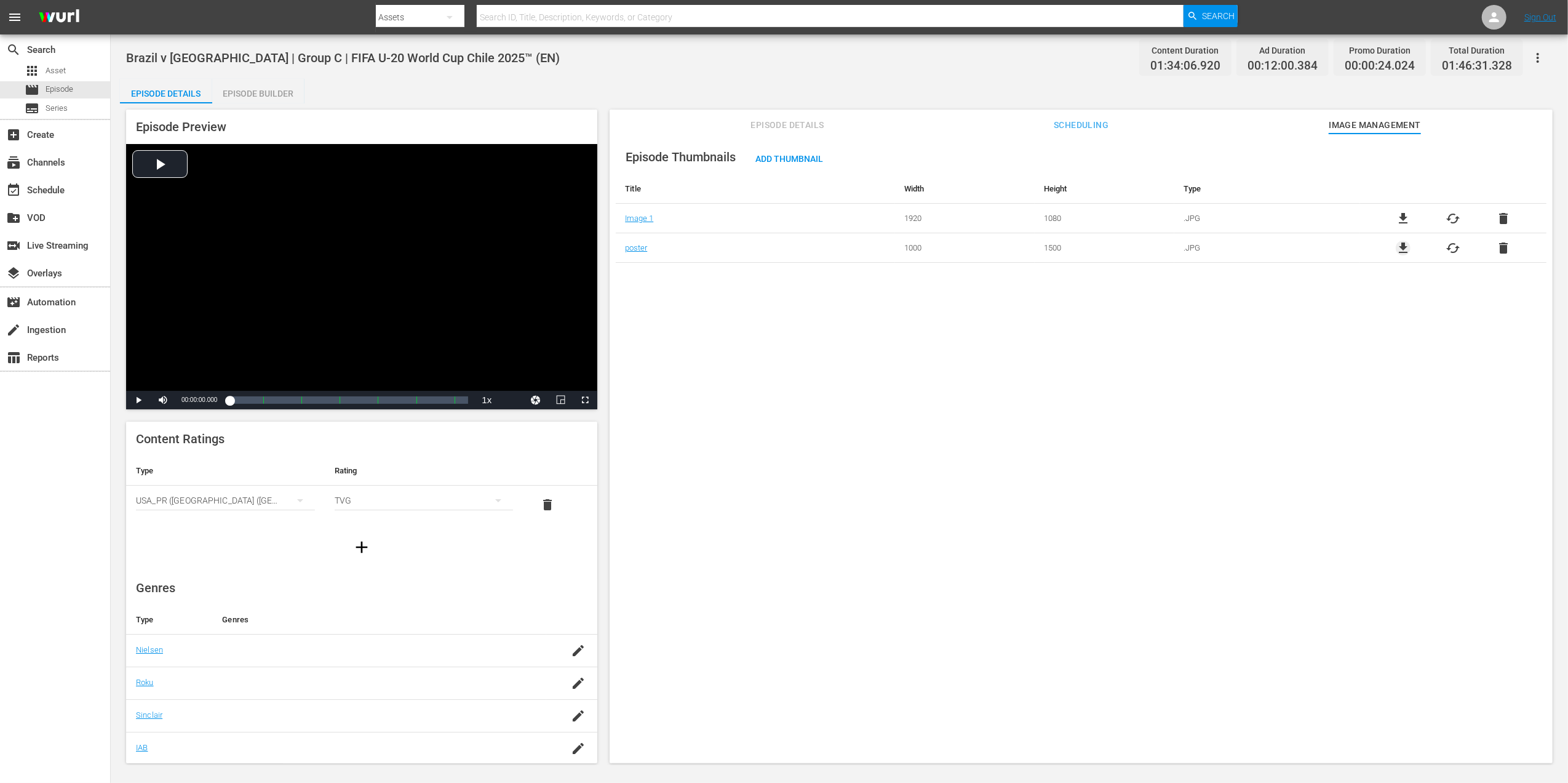
click at [1398, 248] on span "file_download" at bounding box center [1403, 248] width 15 height 15
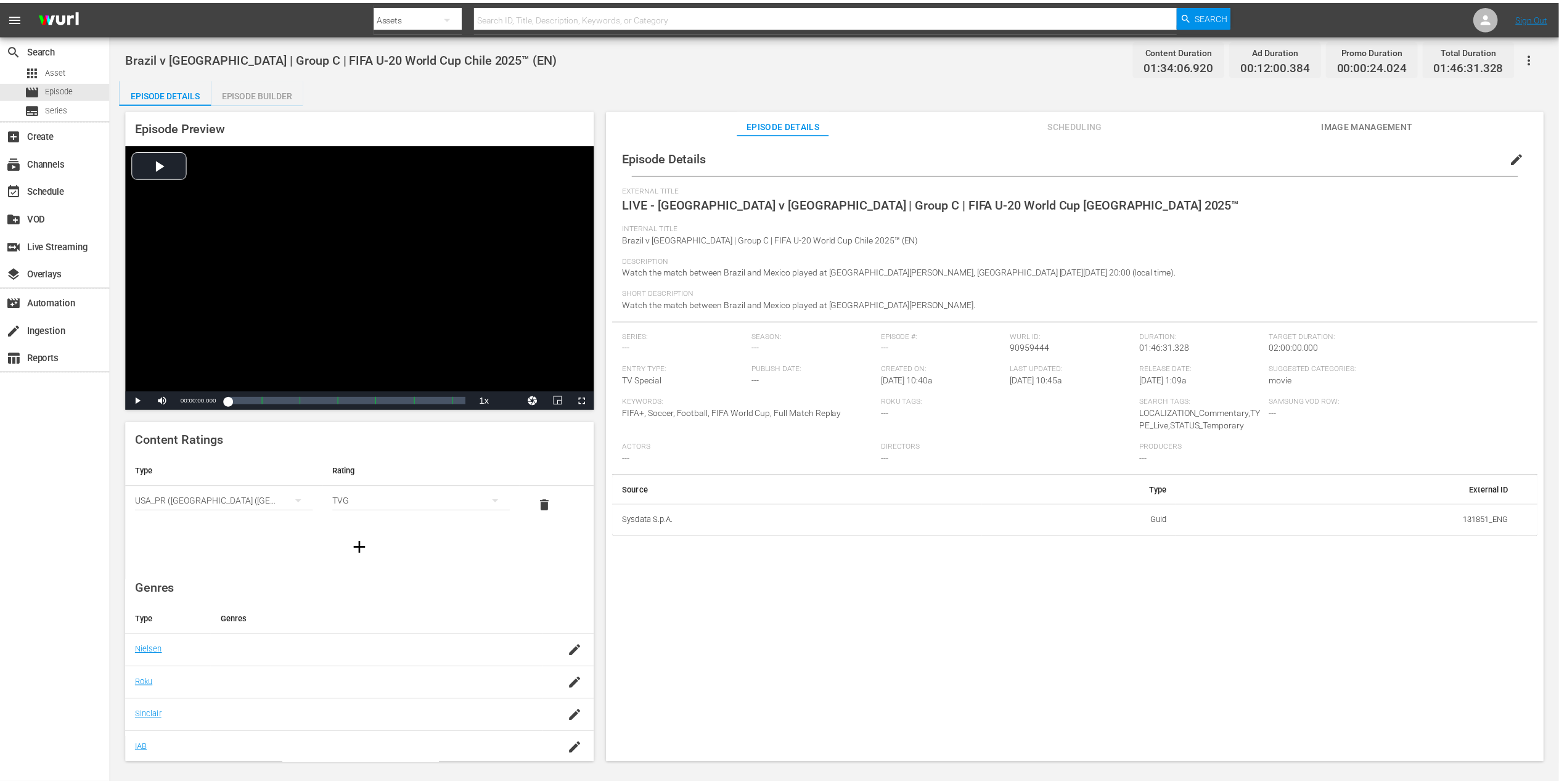
scroll to position [1, 0]
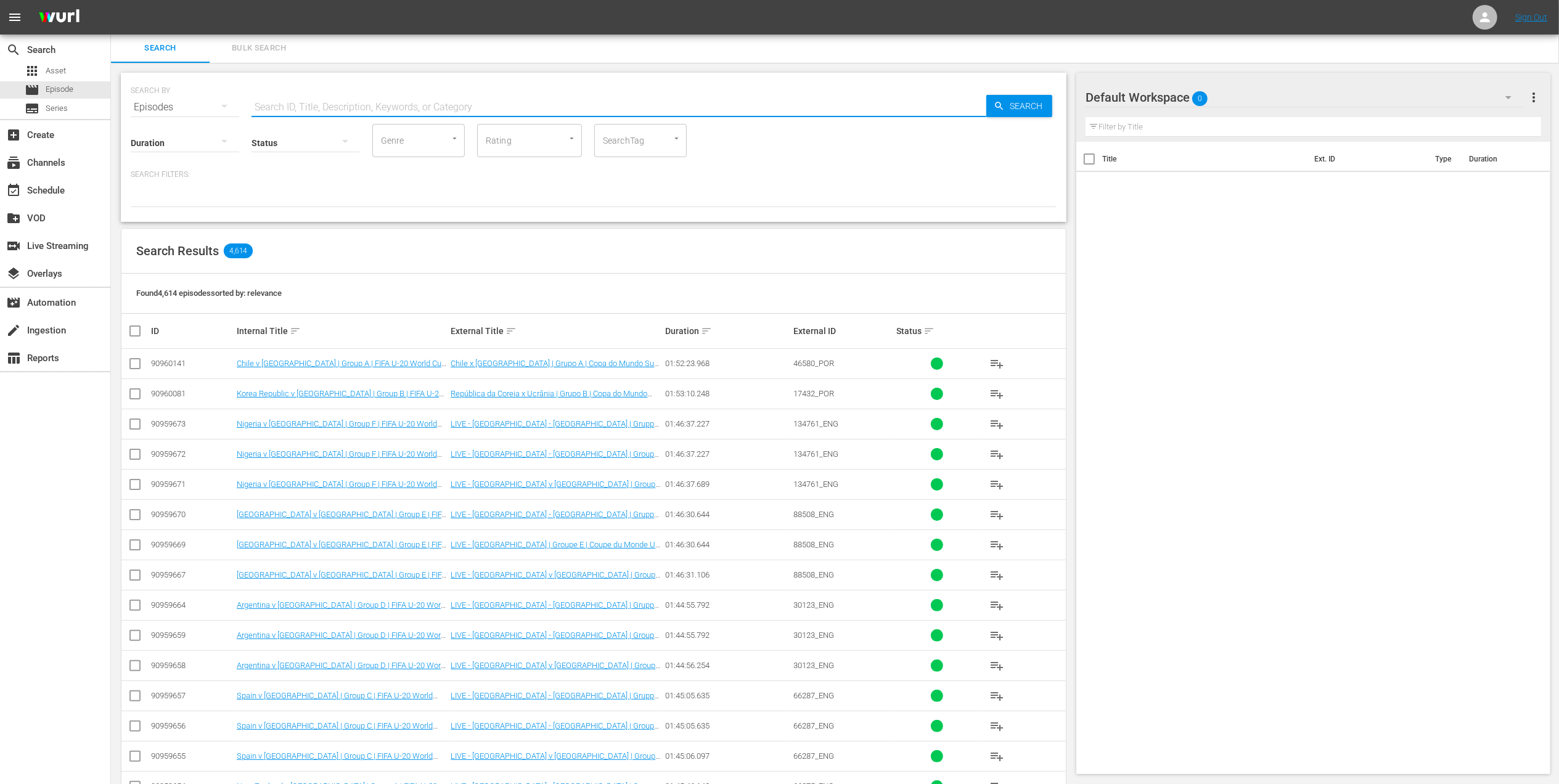
click at [354, 109] on input "text" at bounding box center [619, 108] width 735 height 30
paste input "FWC 1986 [GEOGRAPHIC_DATA] v [GEOGRAPHIC_DATA], Round of 16 (PT)"
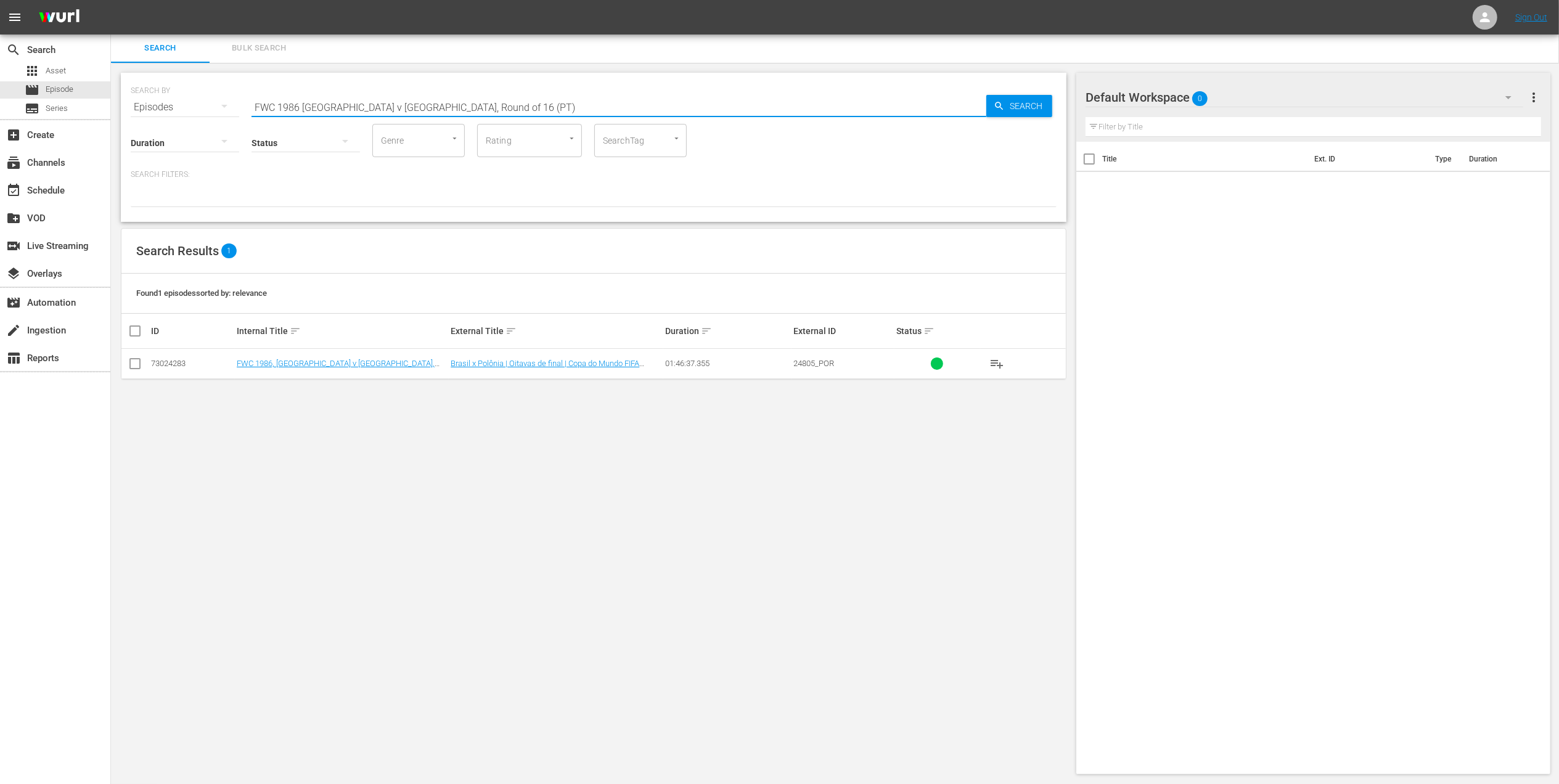
type input "FWC 1986 [GEOGRAPHIC_DATA] v [GEOGRAPHIC_DATA], Round of 16 (PT)"
click at [137, 359] on input "checkbox" at bounding box center [135, 366] width 15 height 15
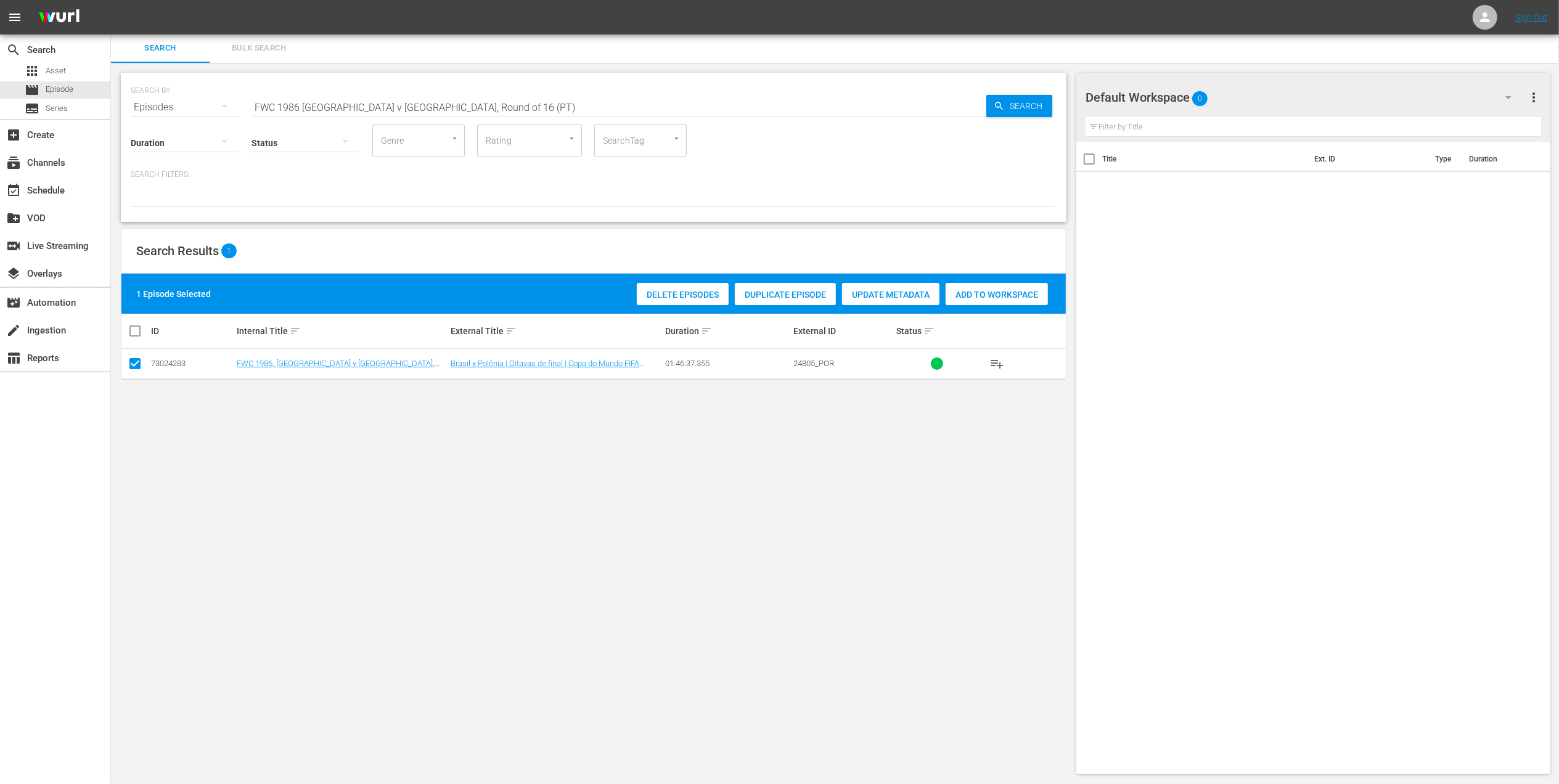
click at [762, 296] on span "Duplicate Episode" at bounding box center [786, 294] width 101 height 10
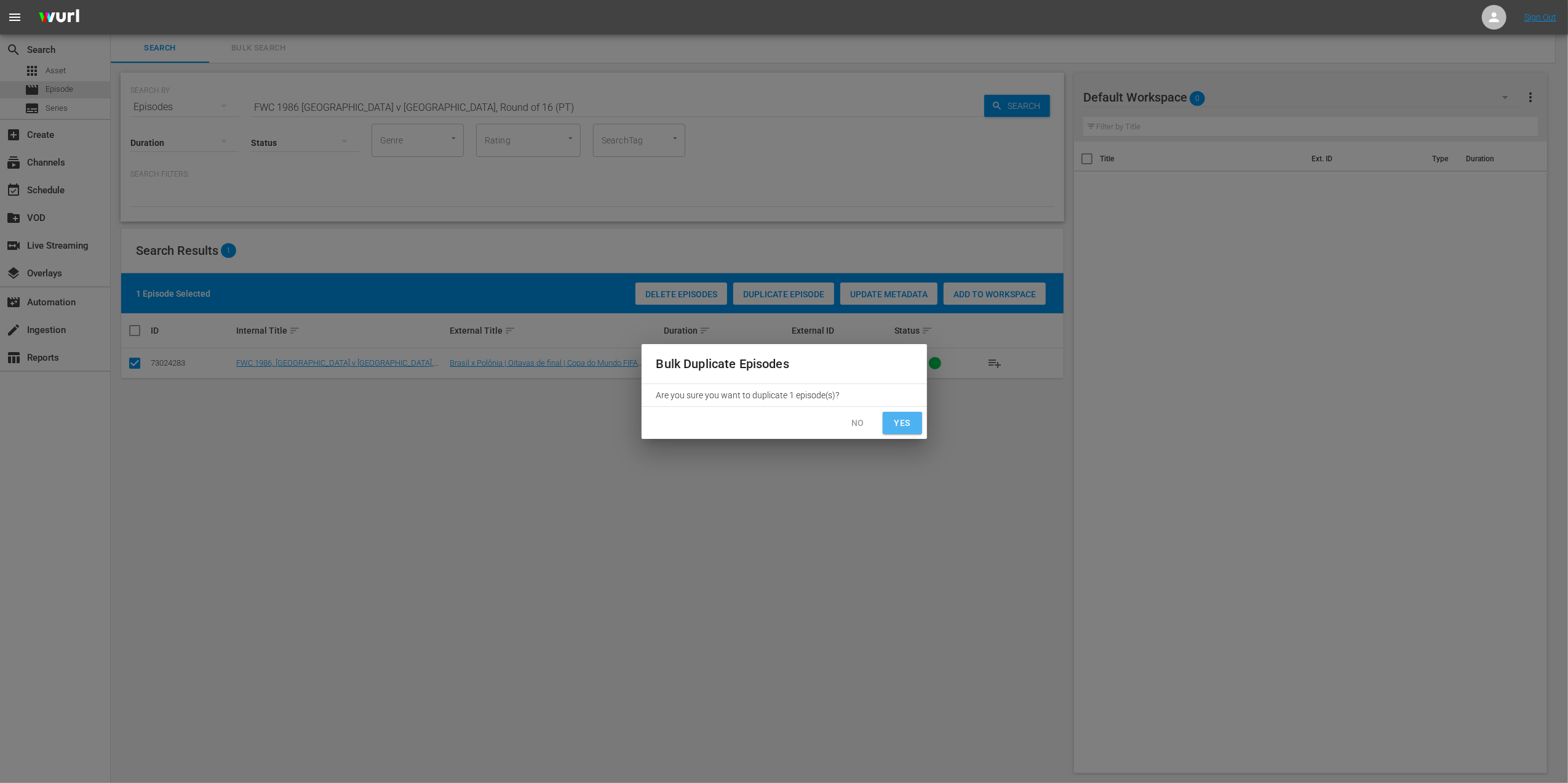
click at [896, 421] on span "Yes" at bounding box center [903, 424] width 20 height 16
checkbox input "false"
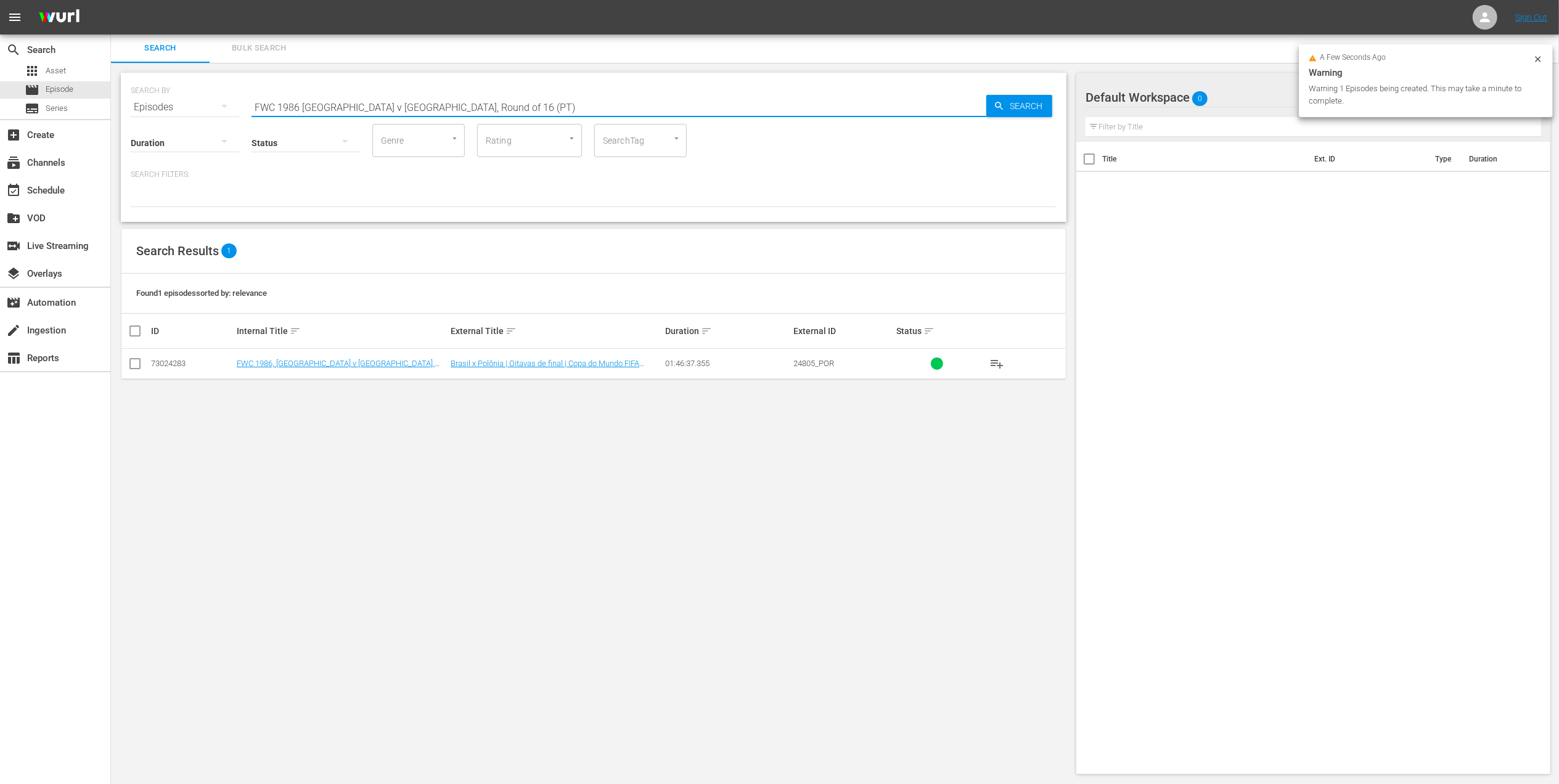
drag, startPoint x: 458, startPoint y: 107, endPoint x: 376, endPoint y: 107, distance: 82.0
click at [376, 107] on input "FWC 1986 [GEOGRAPHIC_DATA] v [GEOGRAPHIC_DATA], Round of 16 (PT)" at bounding box center [619, 108] width 735 height 30
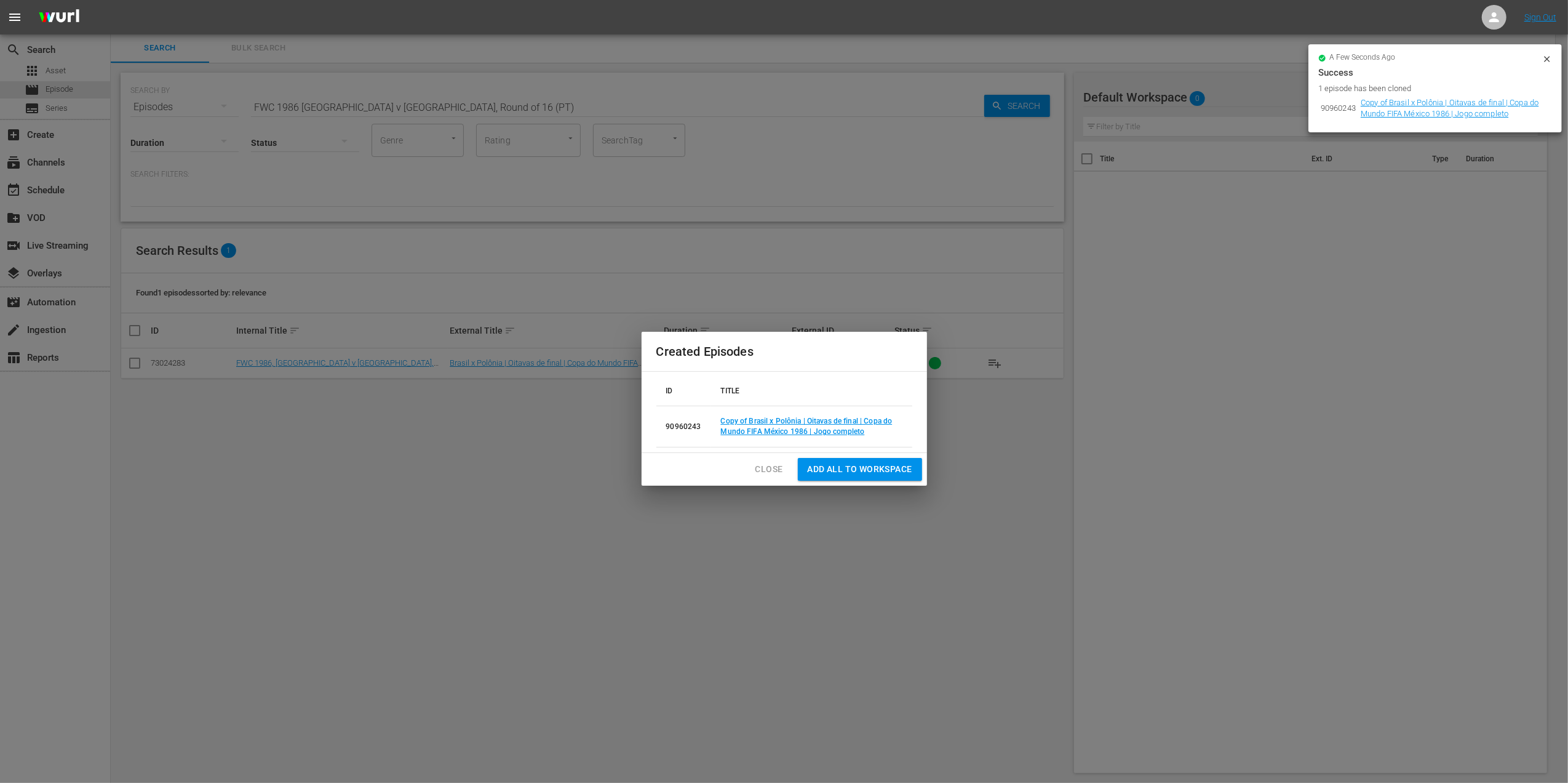
click at [781, 468] on span "Close" at bounding box center [769, 469] width 28 height 16
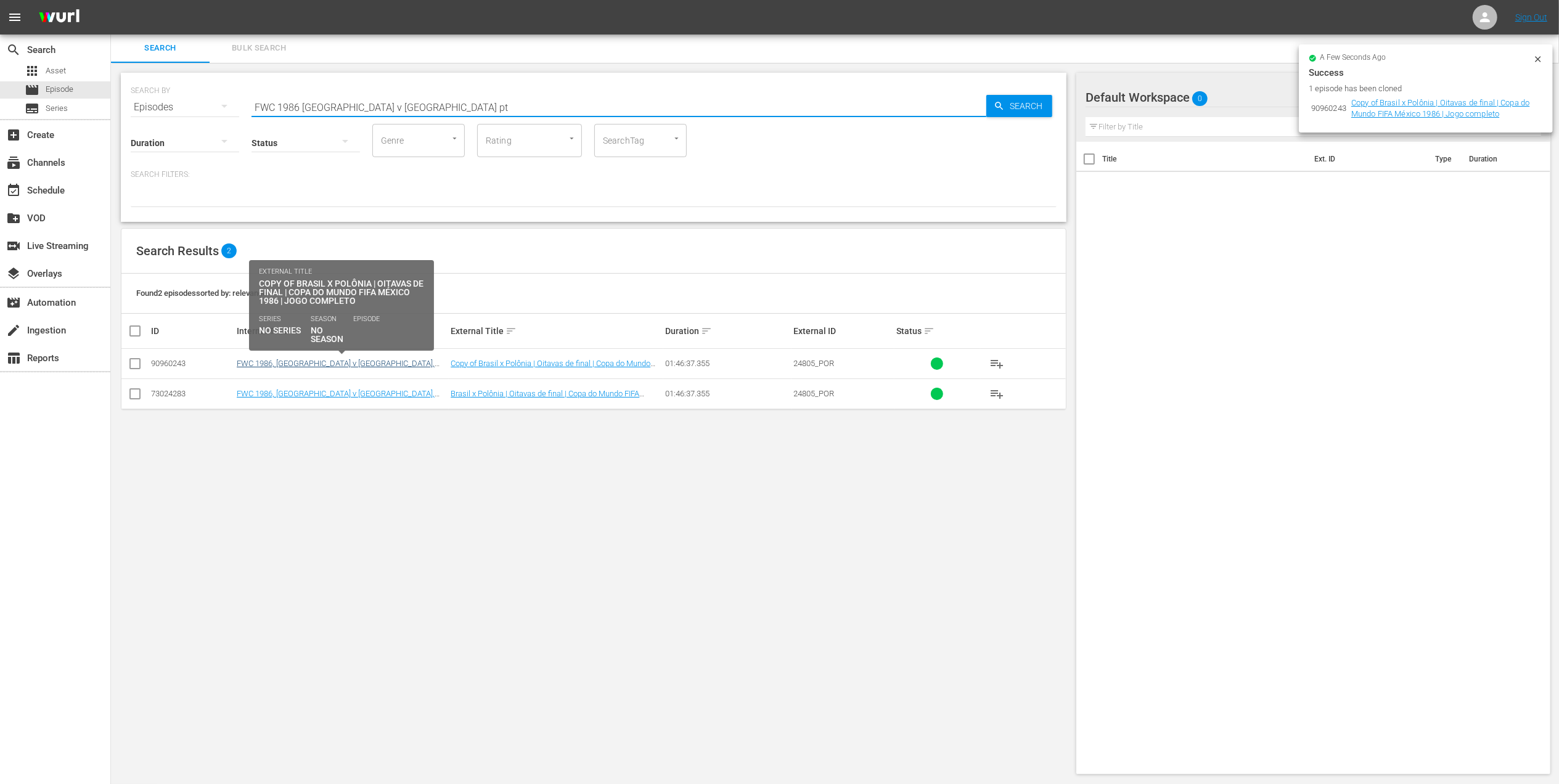
type input "FWC 1986 [GEOGRAPHIC_DATA] v [GEOGRAPHIC_DATA] pt"
click at [303, 363] on link "FWC 1986, [GEOGRAPHIC_DATA] v [GEOGRAPHIC_DATA], Round of 16 - FMR (PT)" at bounding box center [336, 368] width 198 height 19
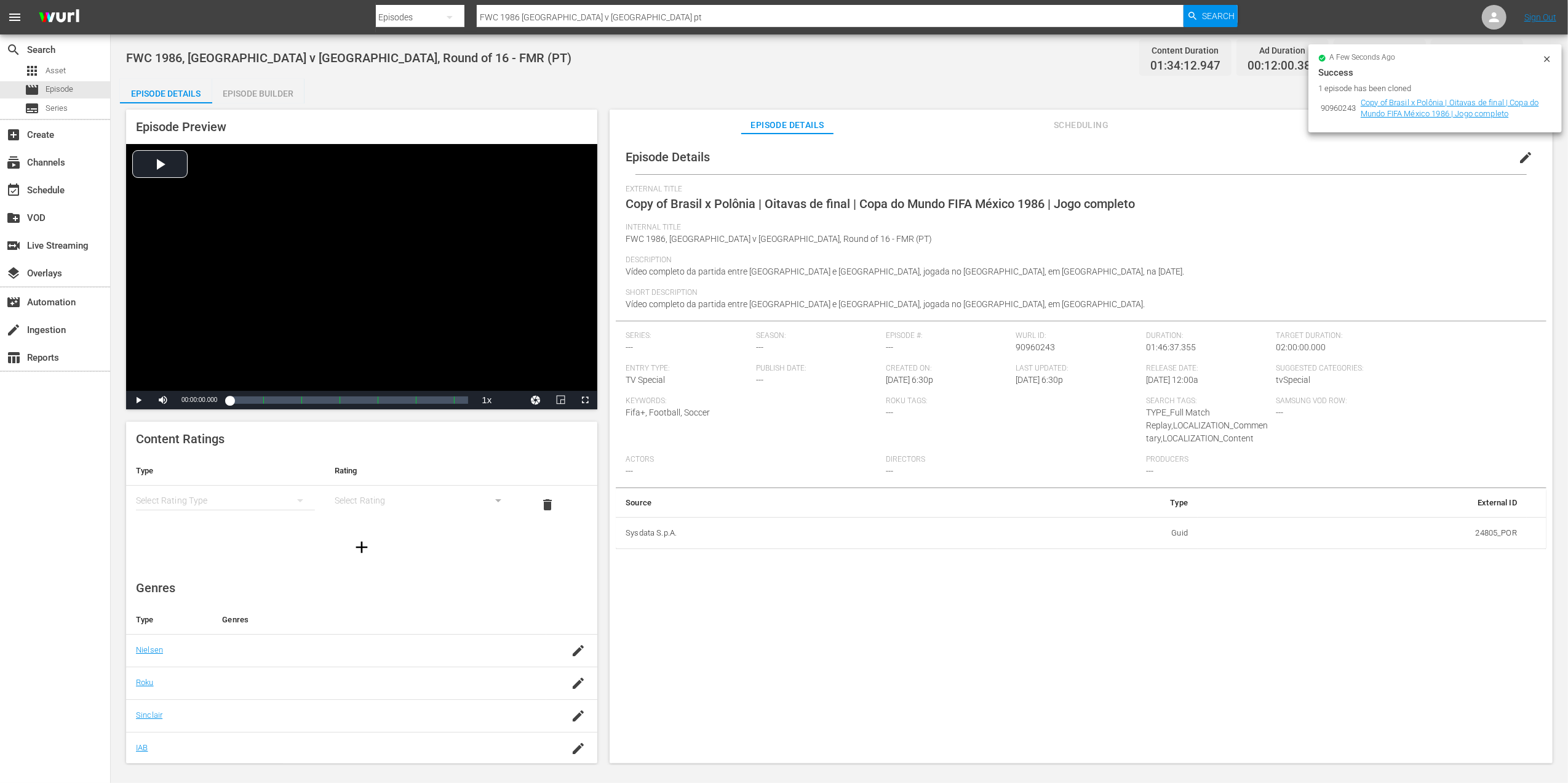
click at [1518, 157] on span "edit" at bounding box center [1525, 157] width 15 height 15
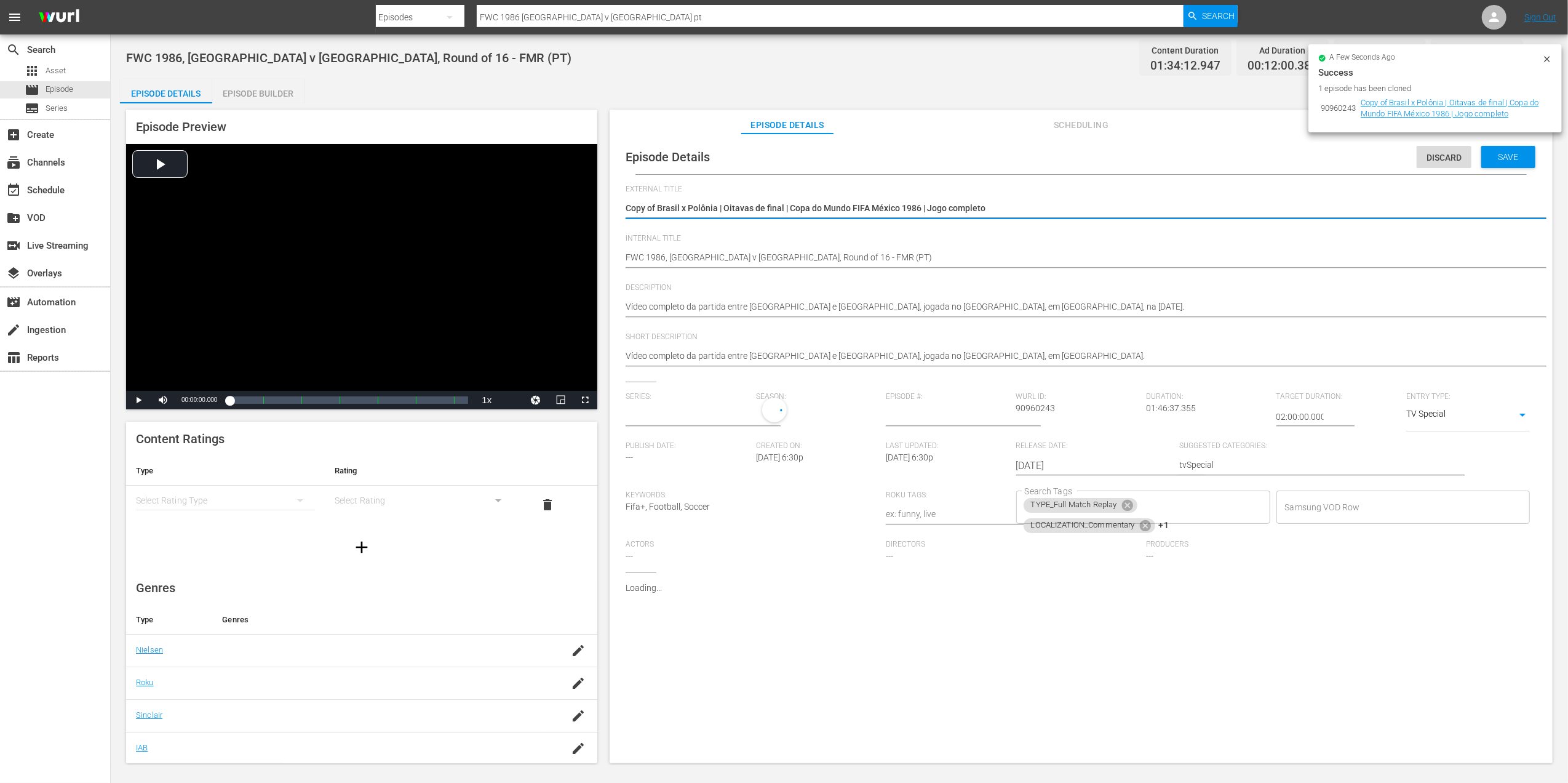
type input "No Series"
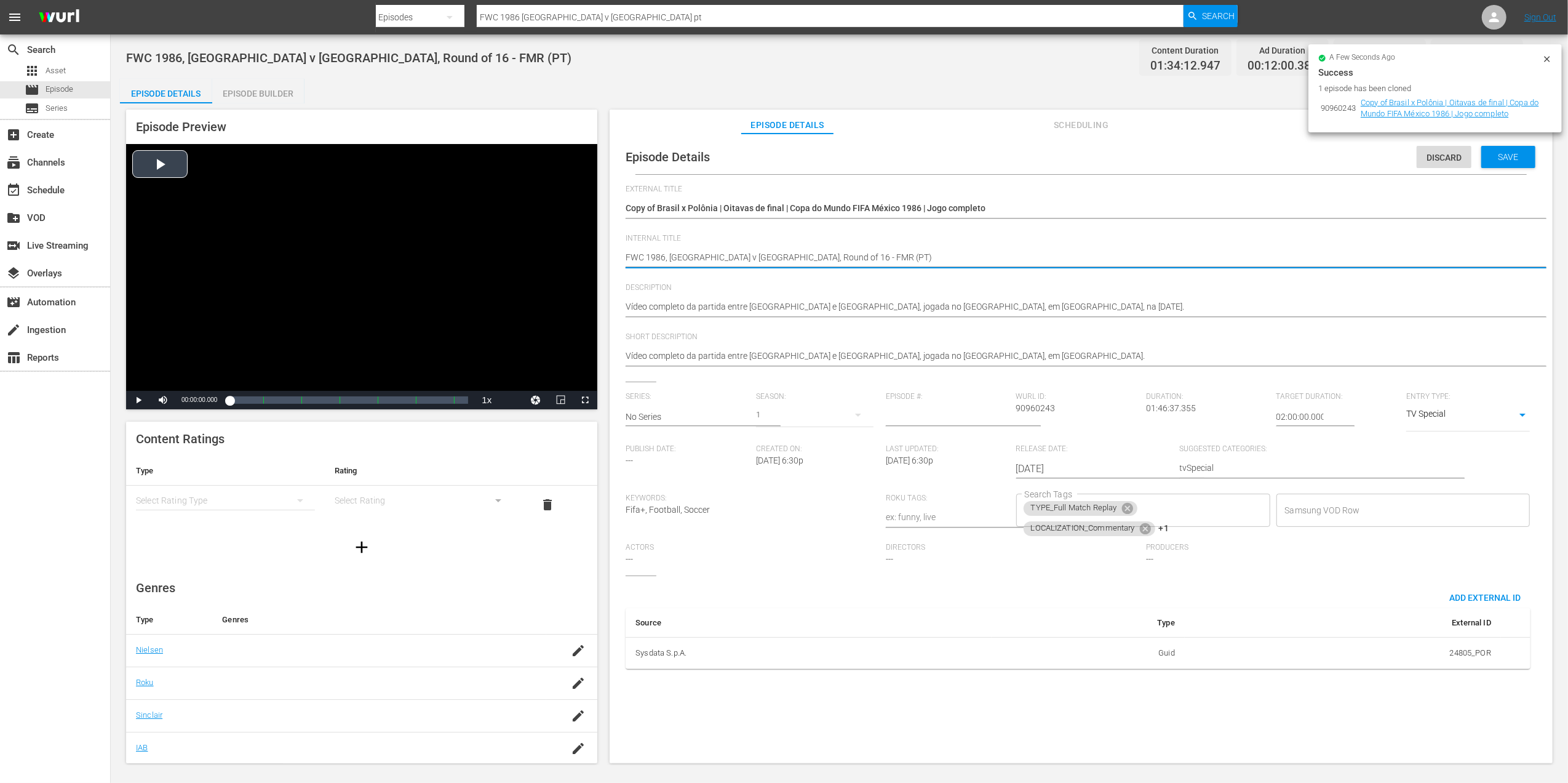
drag, startPoint x: 800, startPoint y: 255, endPoint x: 538, endPoint y: 256, distance: 262.0
paste textarea "Italy v [GEOGRAPHIC_DATA] | Group D | FIFA U-20 World Cup [GEOGRAPHIC_DATA] 202…"
type textarea "Italy v [GEOGRAPHIC_DATA] | Group D | FIFA U-20 World Cup Chile 2025™(PT)"
type textarea "Italy v [GEOGRAPHIC_DATA] | Group D | FIFA U-20 World Cup Chile 2025™ (PT)"
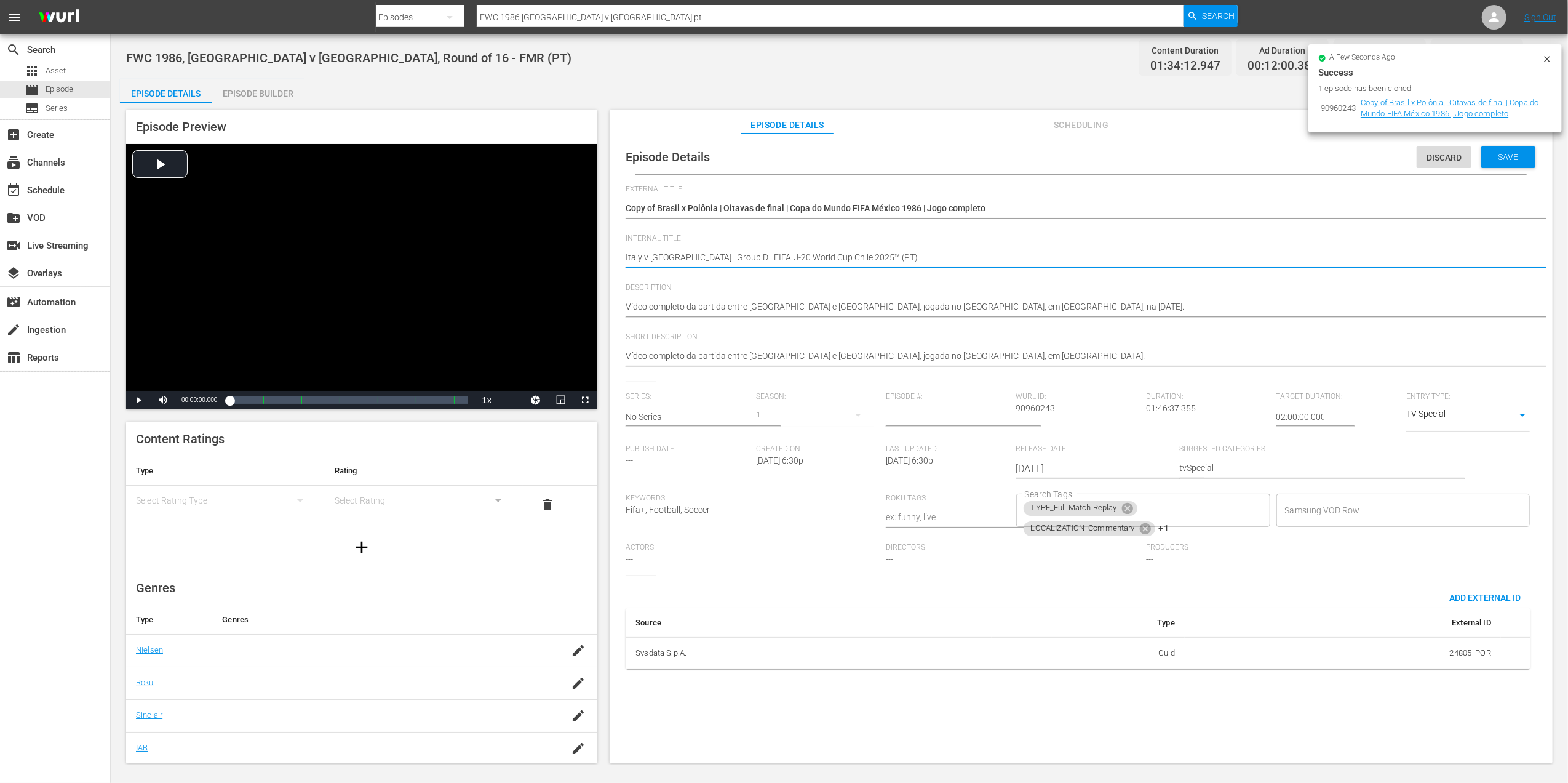
type textarea "Italy v [GEOGRAPHIC_DATA] | Group D | FIFA U-20 World Cup Chile 2025™ (PT)"
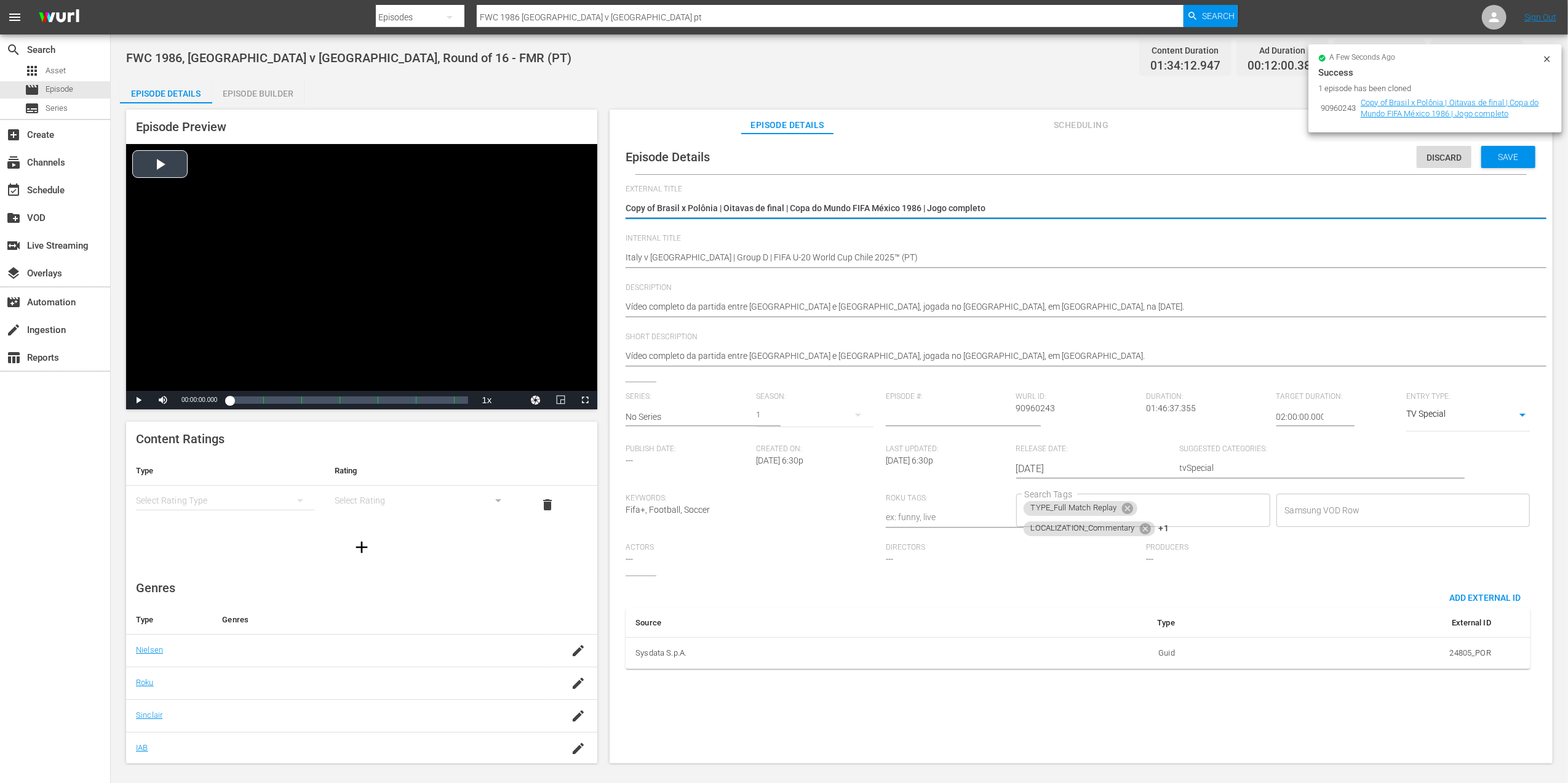
drag, startPoint x: 901, startPoint y: 203, endPoint x: 496, endPoint y: 204, distance: 405.0
paste textarea "Itália x [GEOGRAPHIC_DATA] | Grupo D | Copa do Mundo Sub-20 da FIFA [GEOGRAPHIC…"
type textarea "Itália x [GEOGRAPHIC_DATA] | Grupo D | Copa do Mundo Sub-20 da FIFA [GEOGRAPHIC…"
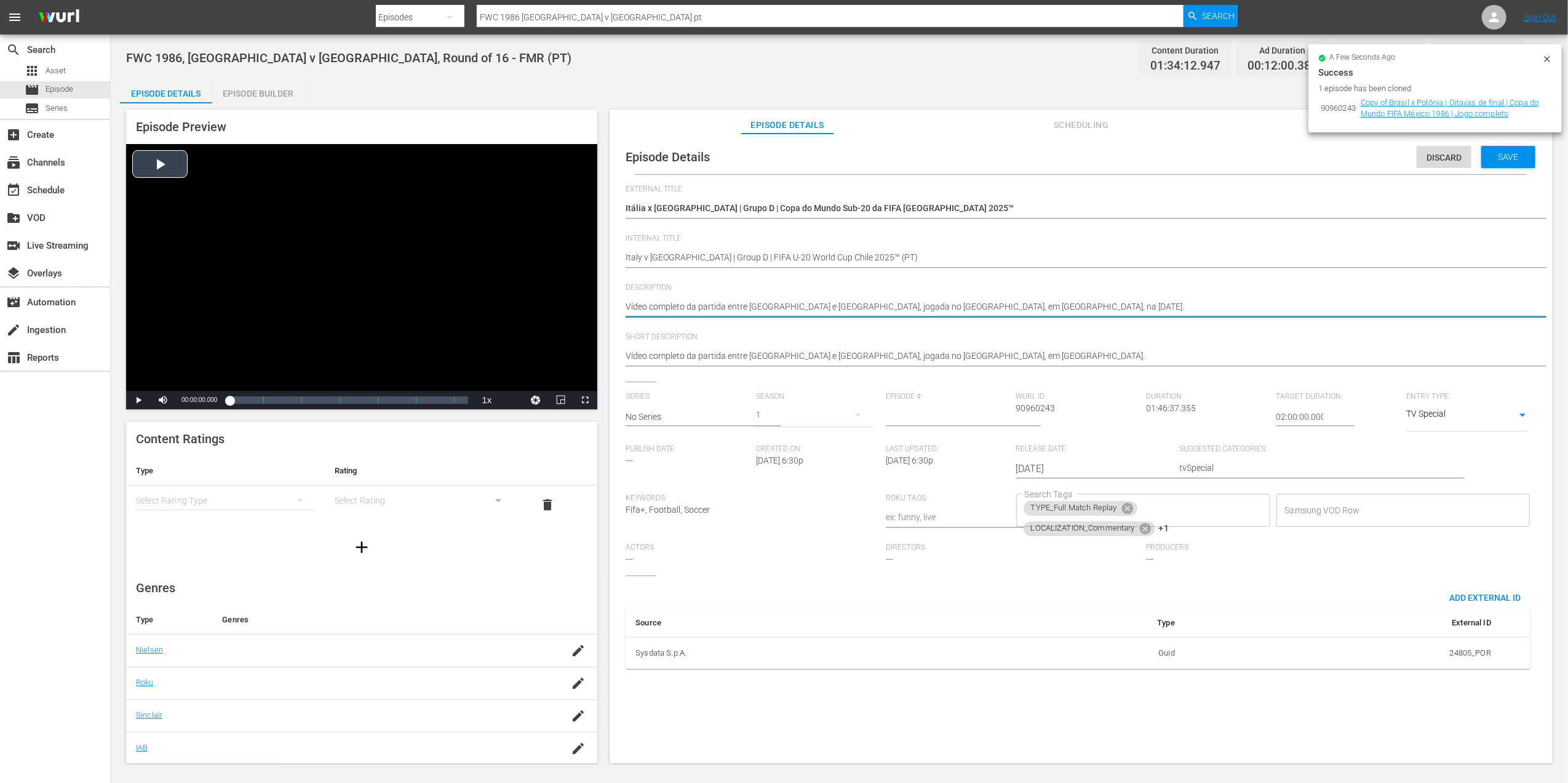
drag, startPoint x: 1108, startPoint y: 308, endPoint x: 551, endPoint y: 308, distance: 557.0
paste textarea "Assista ao jogo entre [GEOGRAPHIC_DATA] e [GEOGRAPHIC_DATA] no [GEOGRAPHIC_DATA…"
type textarea "Assista ao jogo entre [GEOGRAPHIC_DATA] e [GEOGRAPHIC_DATA] no [GEOGRAPHIC_DATA…"
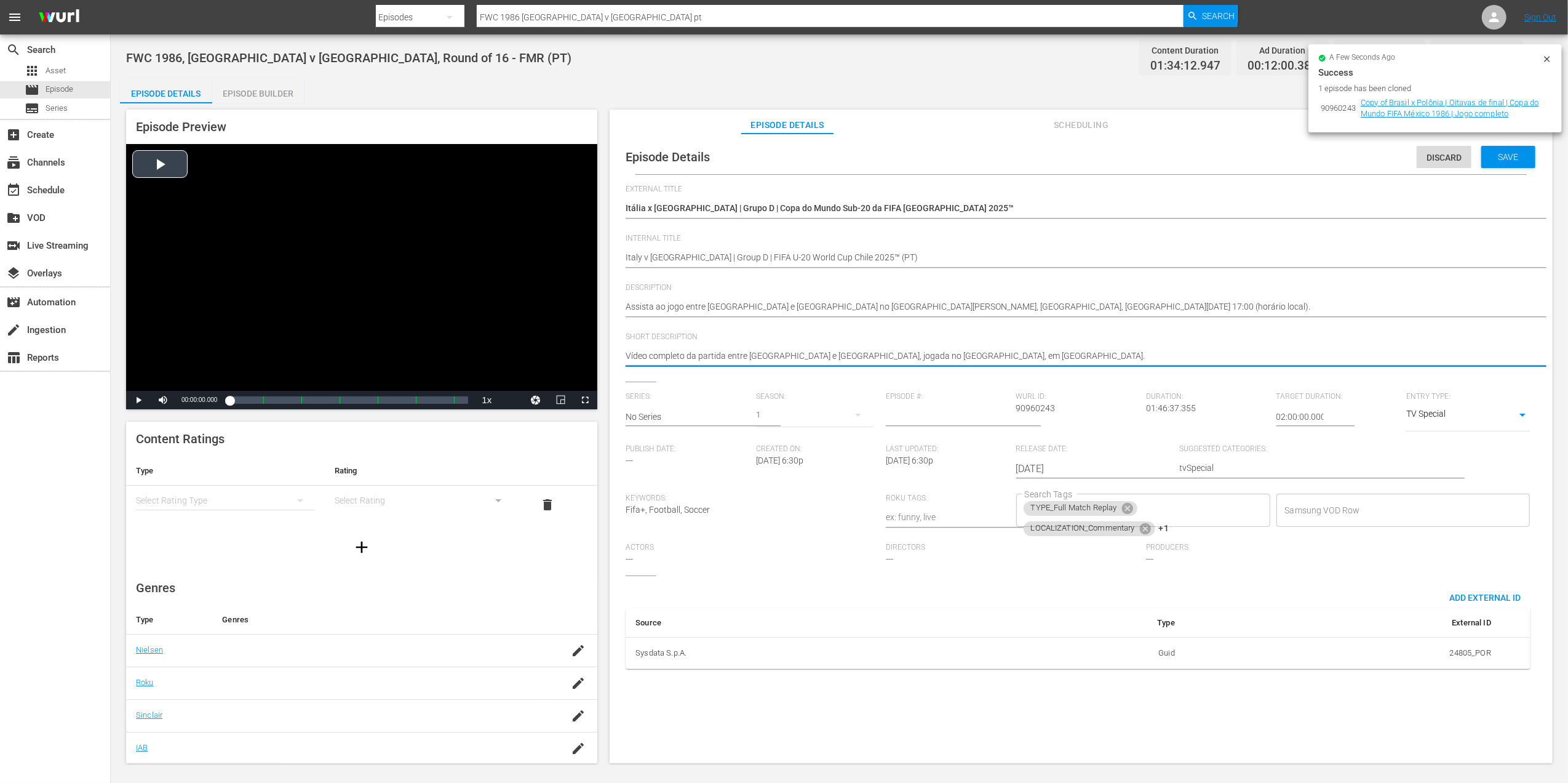
drag, startPoint x: 978, startPoint y: 355, endPoint x: 542, endPoint y: 356, distance: 436.0
paste textarea "Assista ao jogo entre [GEOGRAPHIC_DATA] e [GEOGRAPHIC_DATA] no [GEOGRAPHIC_DATA…"
type textarea "Assista ao jogo entre [GEOGRAPHIC_DATA] e [GEOGRAPHIC_DATA] no [GEOGRAPHIC_DATA…"
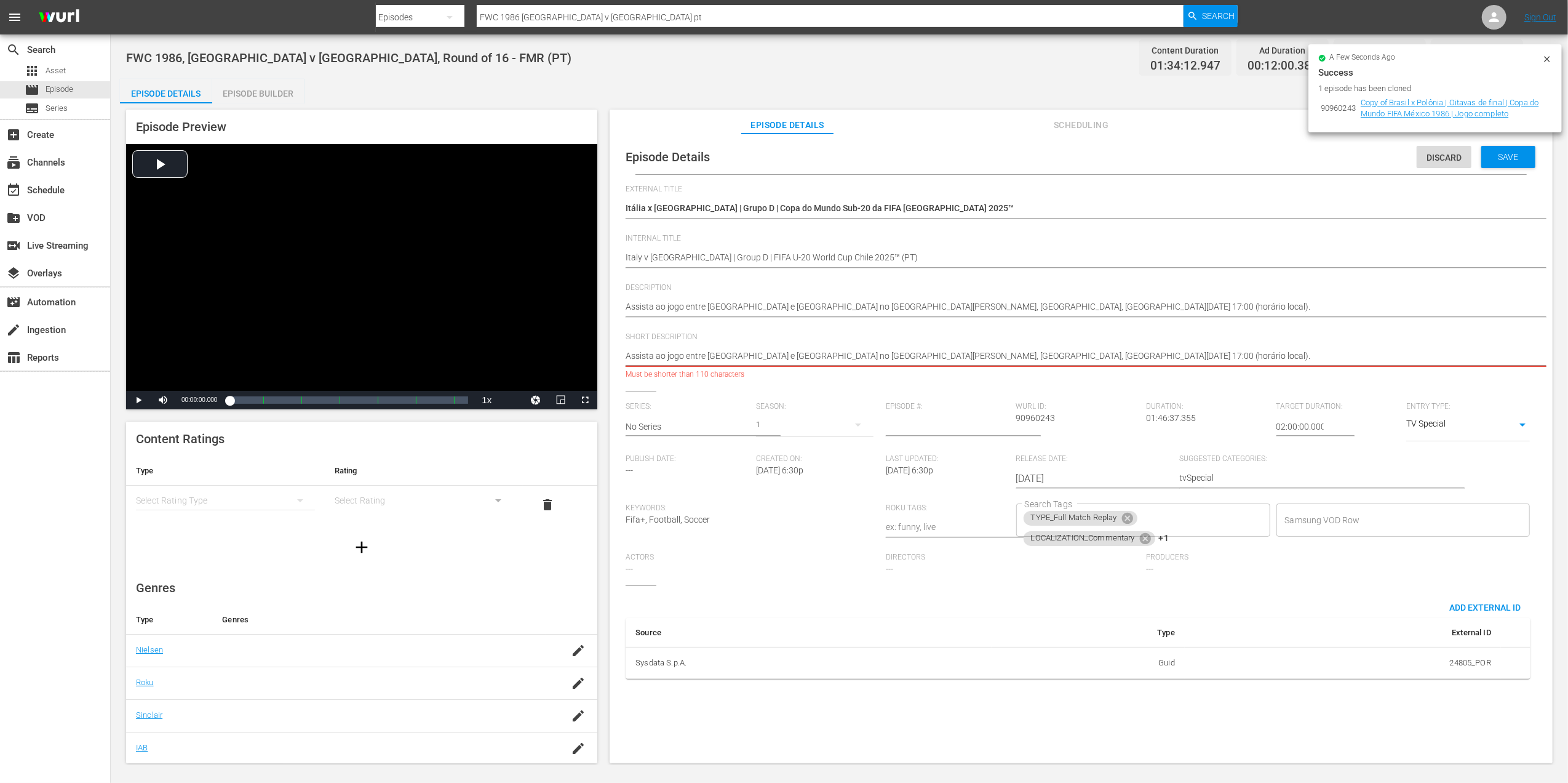
drag, startPoint x: 1172, startPoint y: 351, endPoint x: 773, endPoint y: 351, distance: 399.0
click at [773, 351] on textarea "Vídeo completo da partida entre [GEOGRAPHIC_DATA] e [GEOGRAPHIC_DATA], jogada n…" at bounding box center [1078, 357] width 905 height 15
type textarea "Assista ao jogo entre Itália e [GEOGRAPHIC_DATA] n"
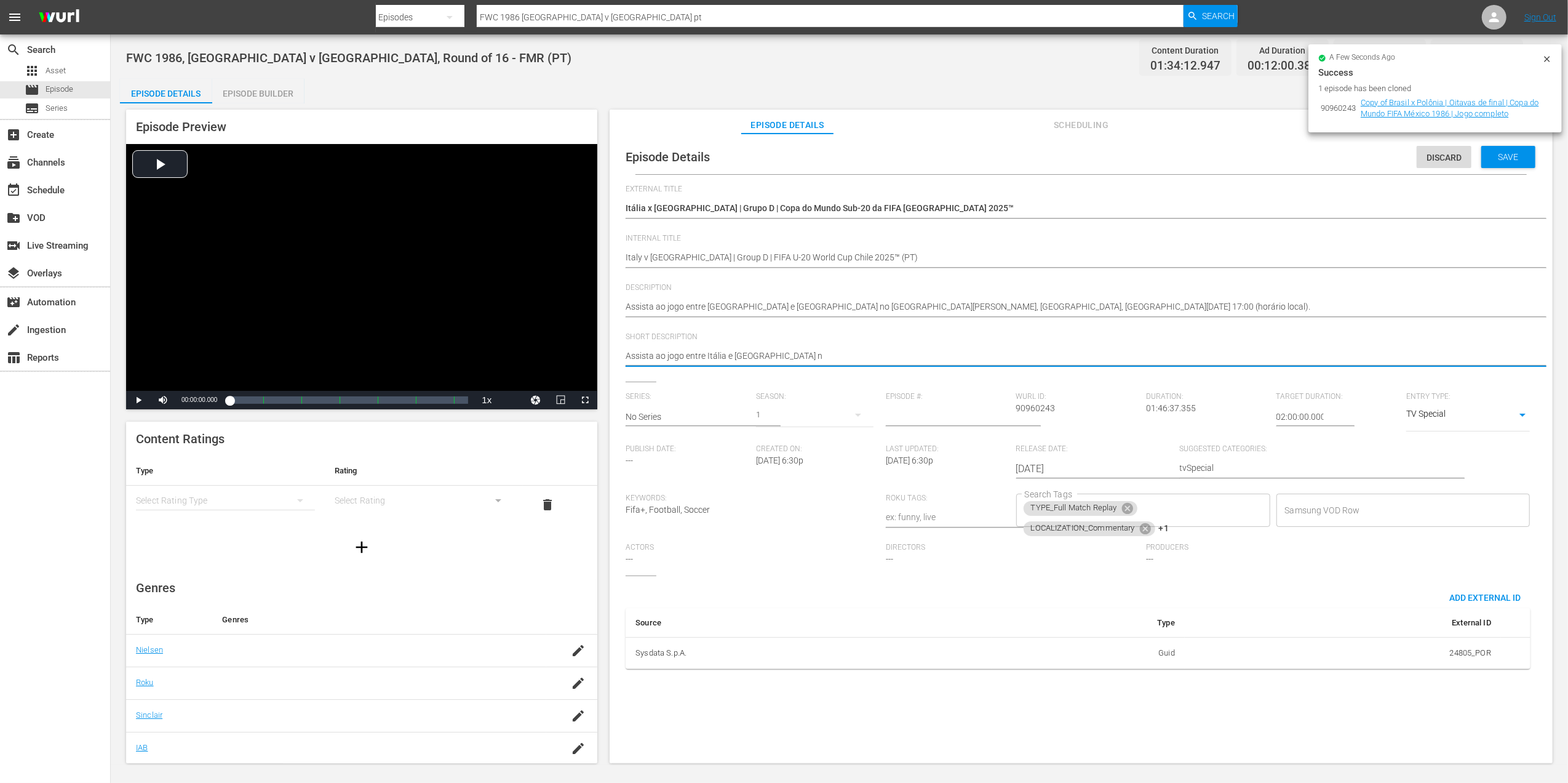
type textarea "Assista ao jogo entre Itália e [GEOGRAPHIC_DATA]"
type textarea "Assista ao jogo entre Itália e [GEOGRAPHIC_DATA]."
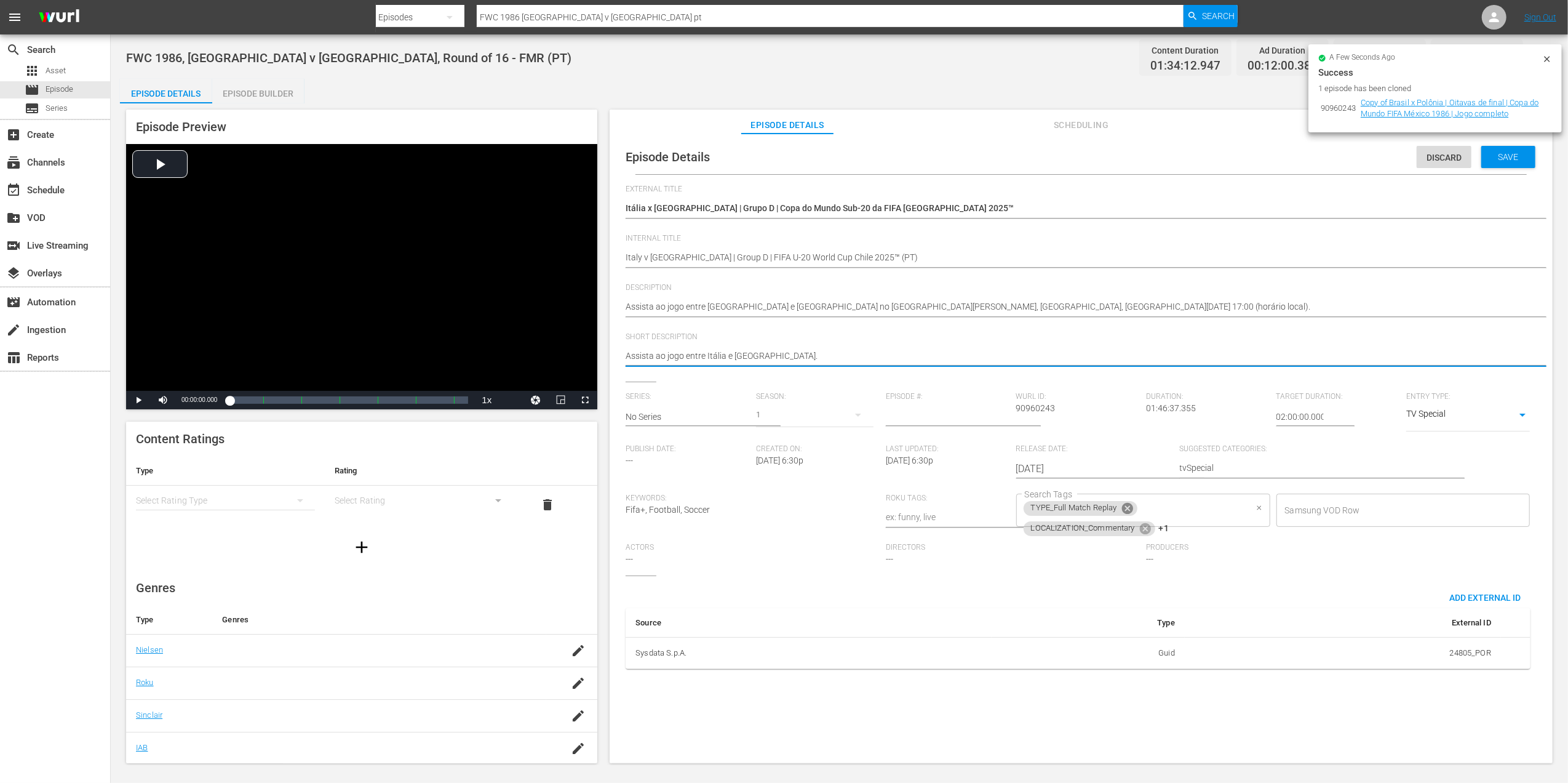
click at [1125, 507] on icon at bounding box center [1127, 508] width 14 height 14
click at [1144, 508] on icon at bounding box center [1145, 508] width 11 height 11
click at [1123, 513] on icon at bounding box center [1126, 510] width 11 height 11
type textarea "Assista ao jogo entre Itália e [GEOGRAPHIC_DATA]."
click at [1123, 513] on input "Search Tags" at bounding box center [1134, 510] width 225 height 22
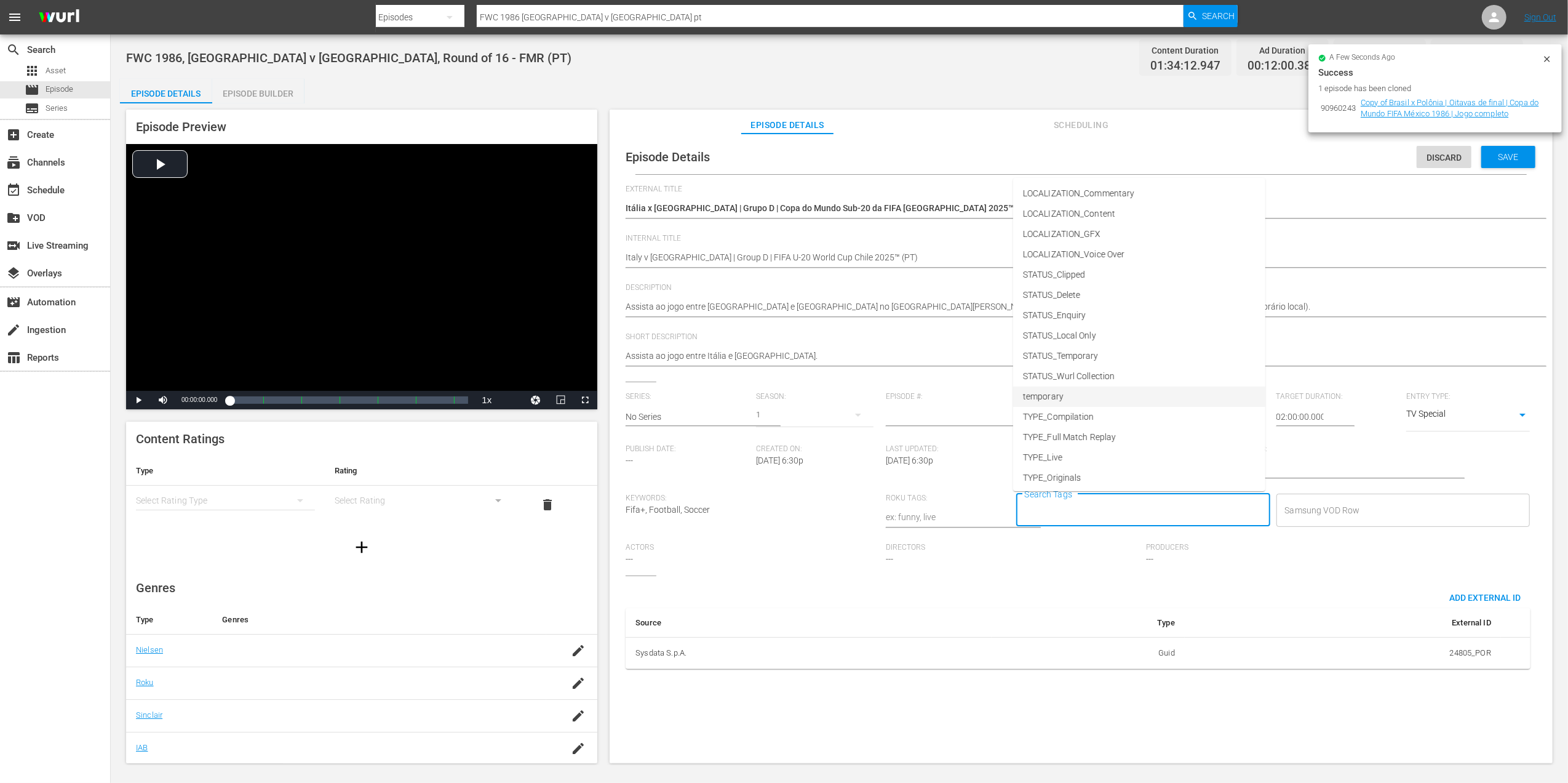
scroll to position [62, 0]
click at [1066, 436] on li "TYPE_Live" at bounding box center [1139, 435] width 253 height 21
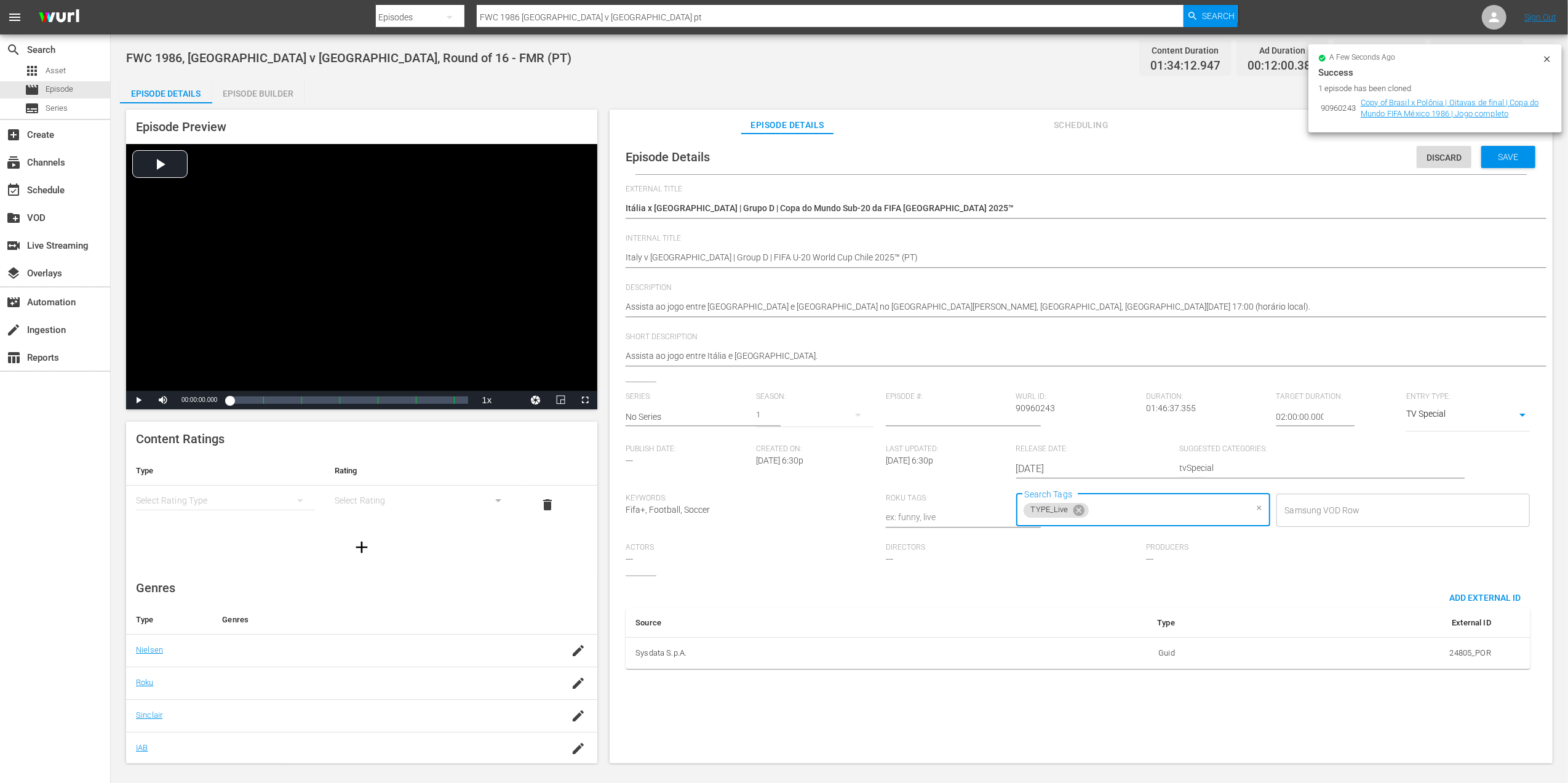
click at [1162, 503] on input "Search Tags" at bounding box center [1168, 510] width 156 height 22
click at [1086, 333] on span "STATUS_Temporary" at bounding box center [1061, 334] width 75 height 13
click at [1502, 156] on span "Save" at bounding box center [1508, 157] width 40 height 10
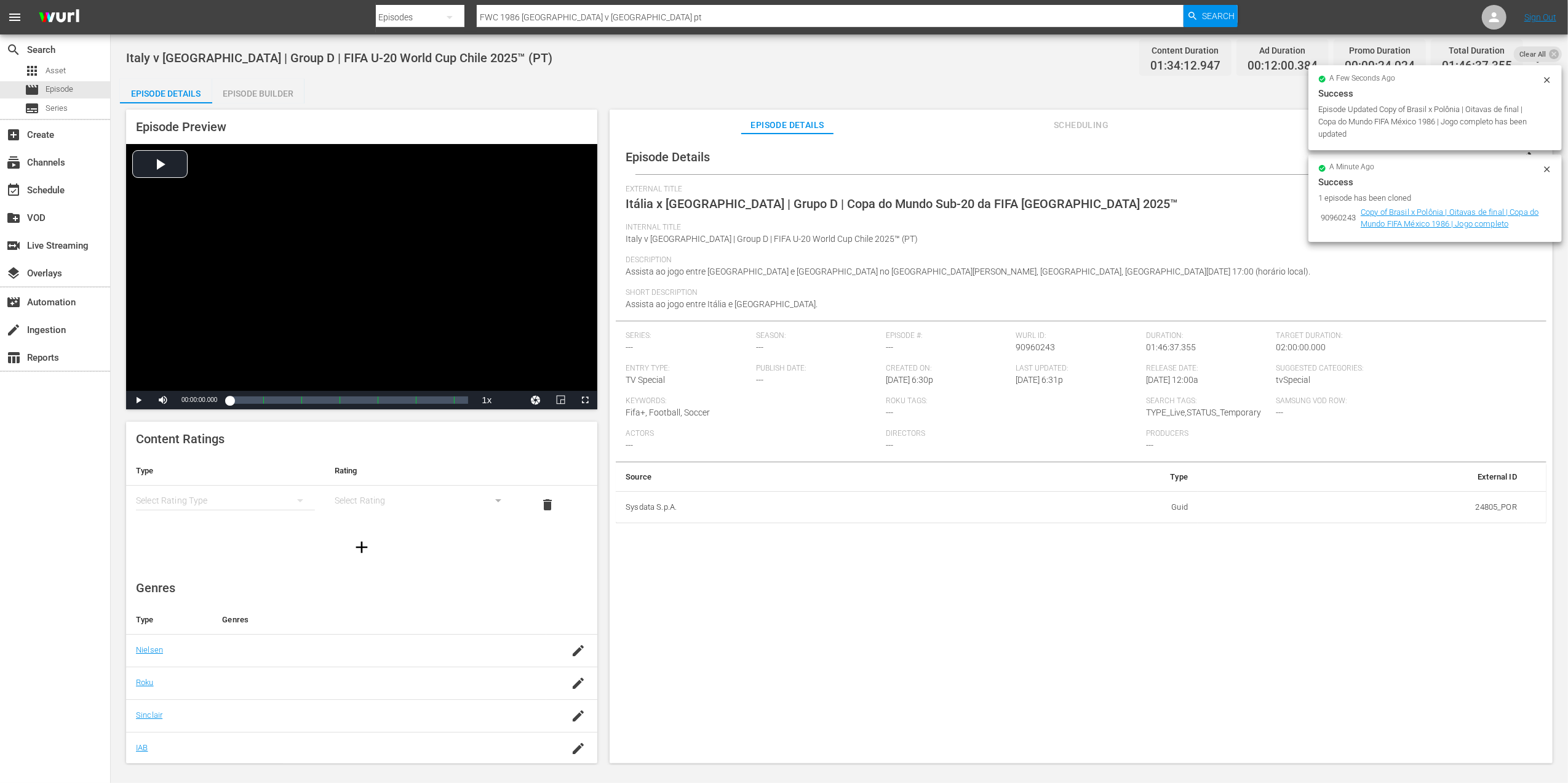
click at [1550, 76] on icon at bounding box center [1547, 80] width 10 height 10
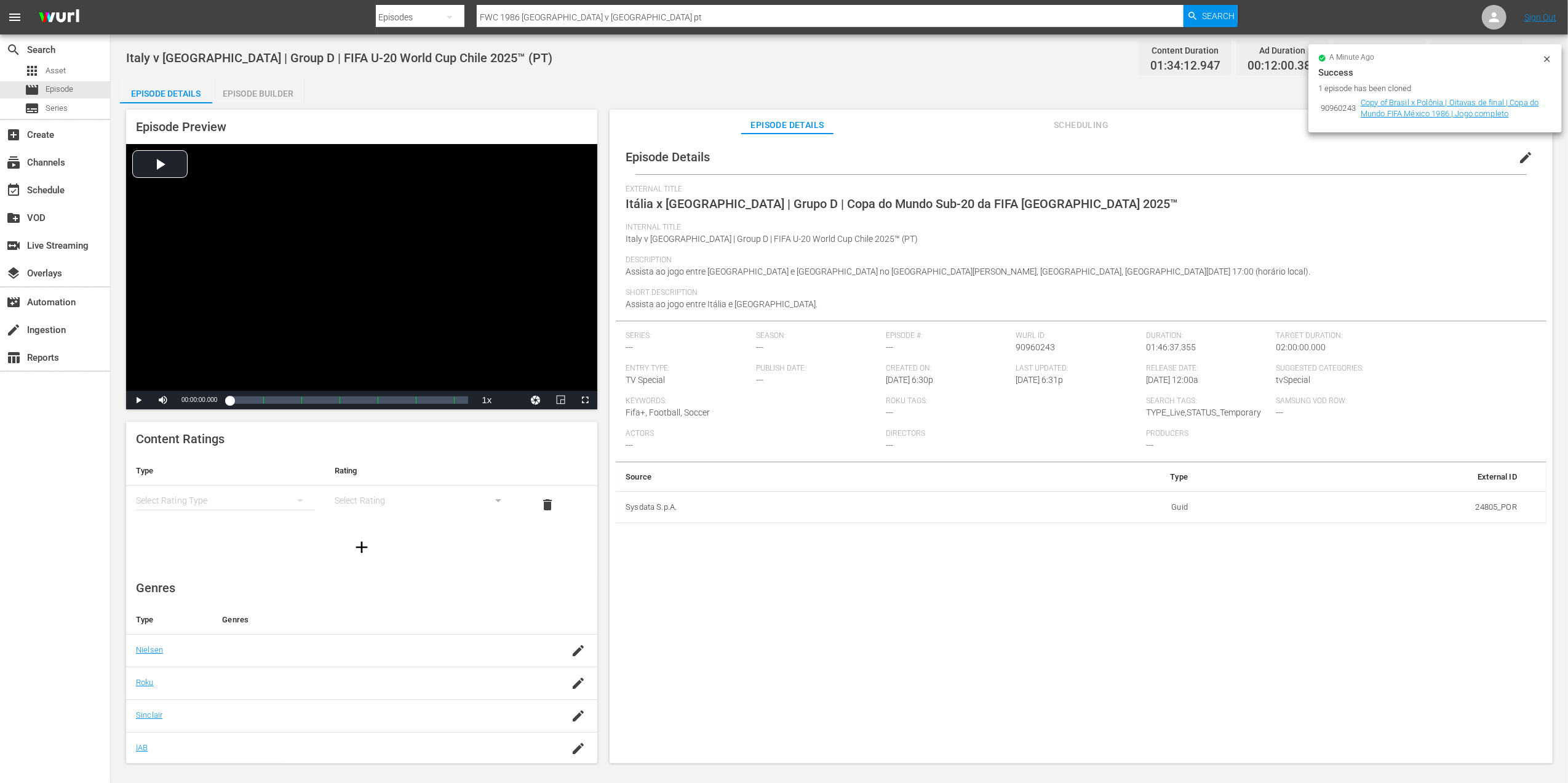
click at [1549, 57] on icon at bounding box center [1547, 59] width 6 height 6
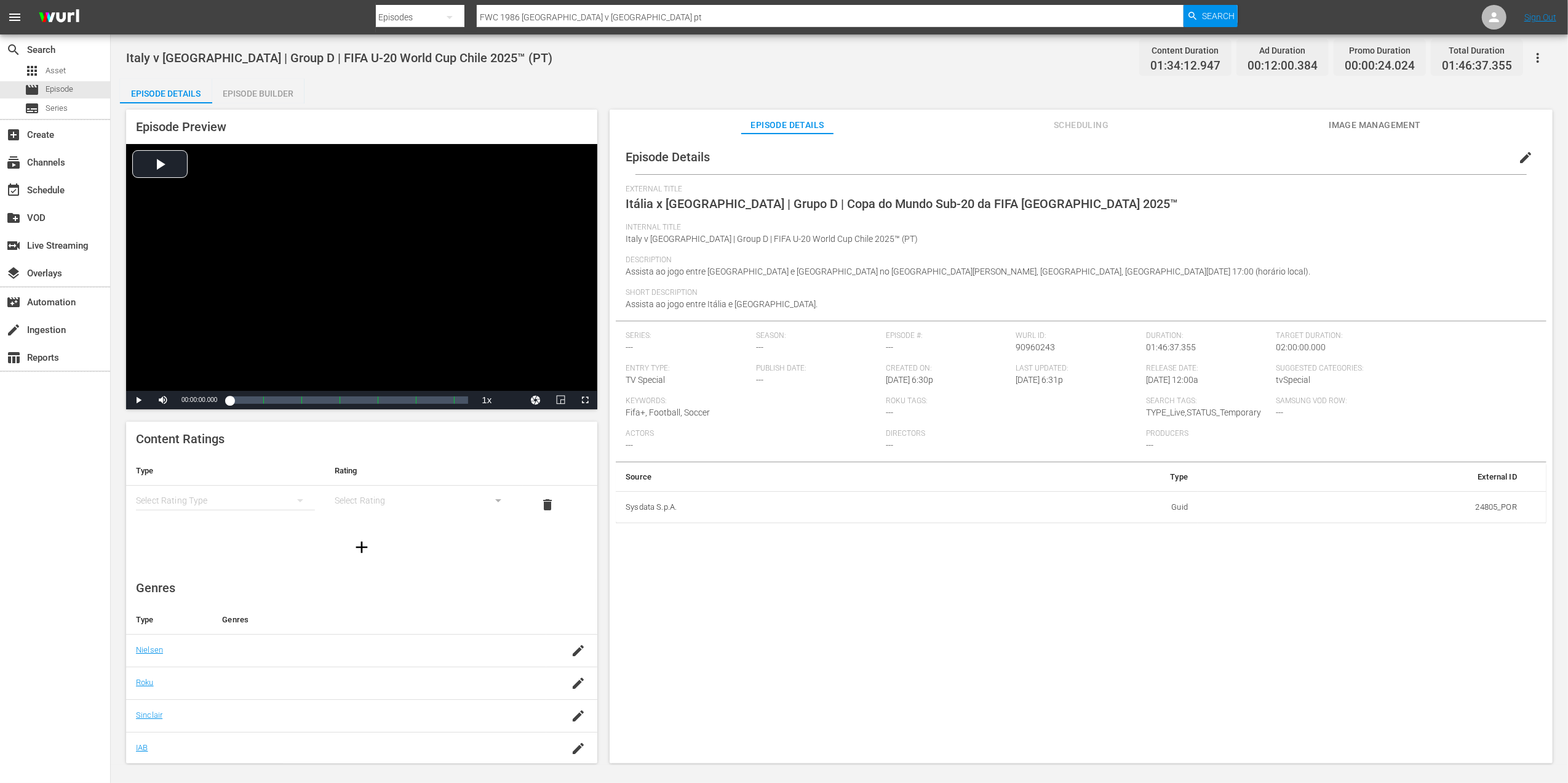
click at [1376, 118] on span "Image Management" at bounding box center [1375, 125] width 92 height 16
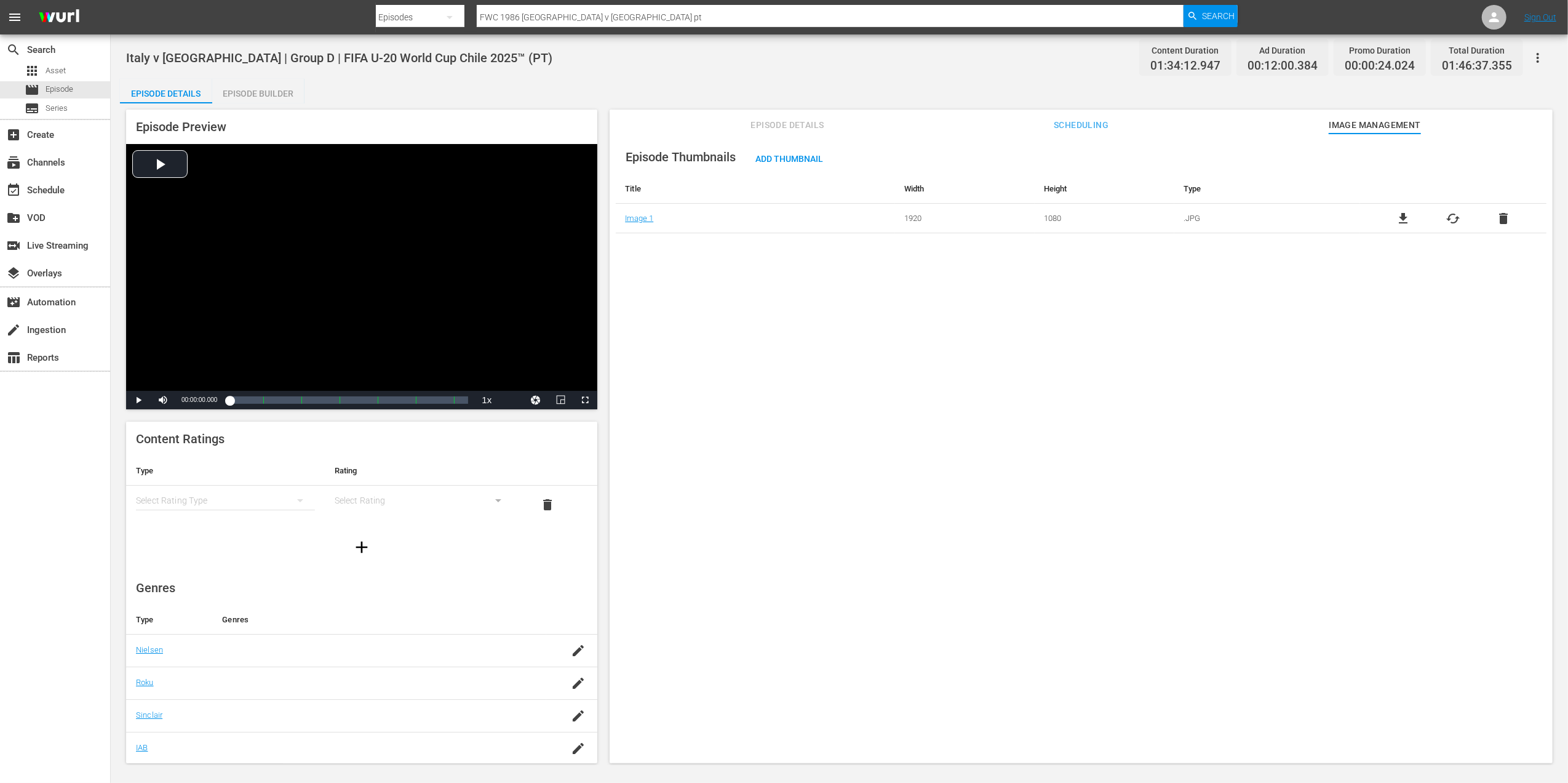
click at [1503, 218] on span "delete" at bounding box center [1503, 219] width 15 height 15
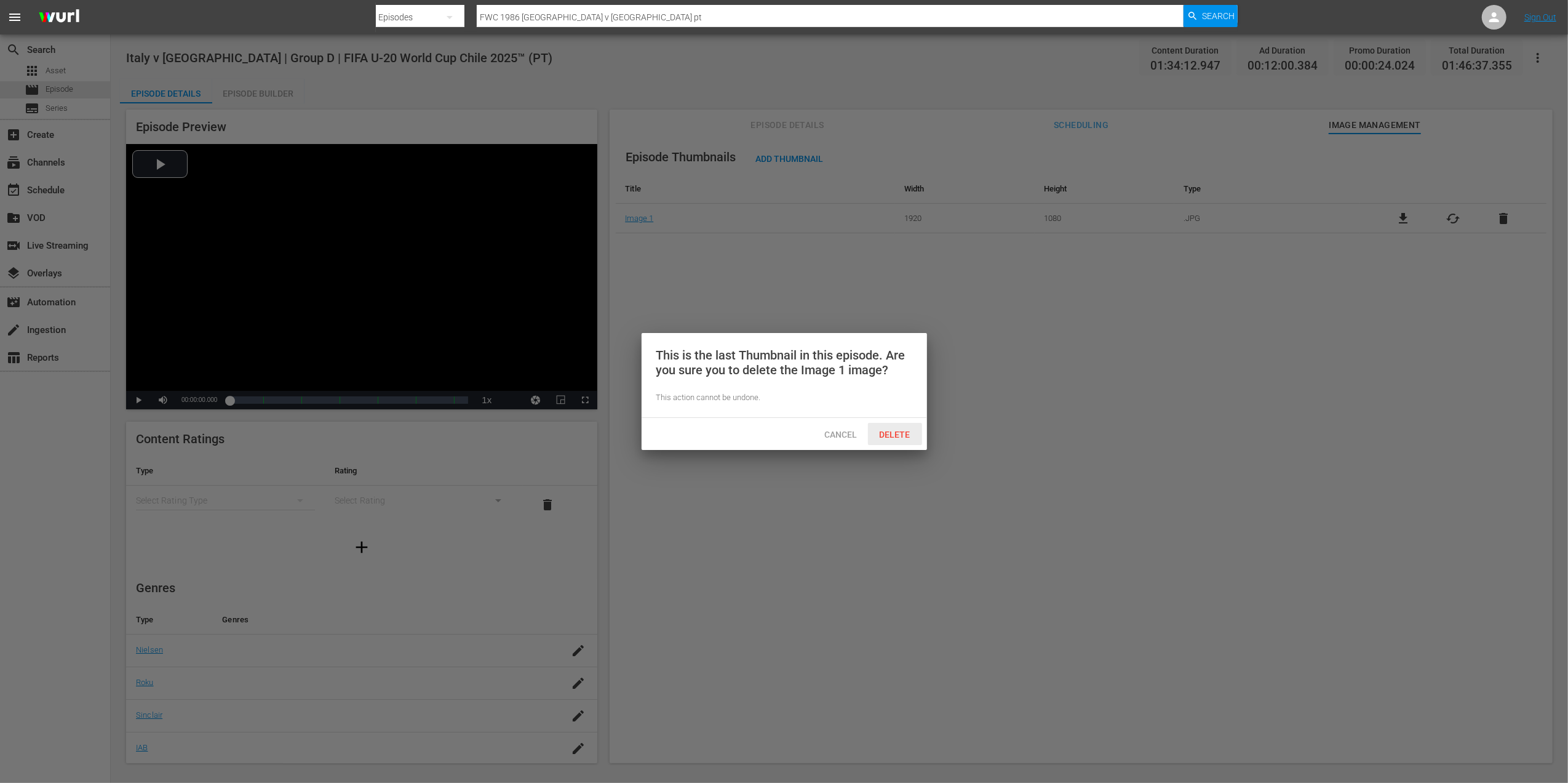
click at [904, 433] on span "Delete" at bounding box center [895, 435] width 51 height 10
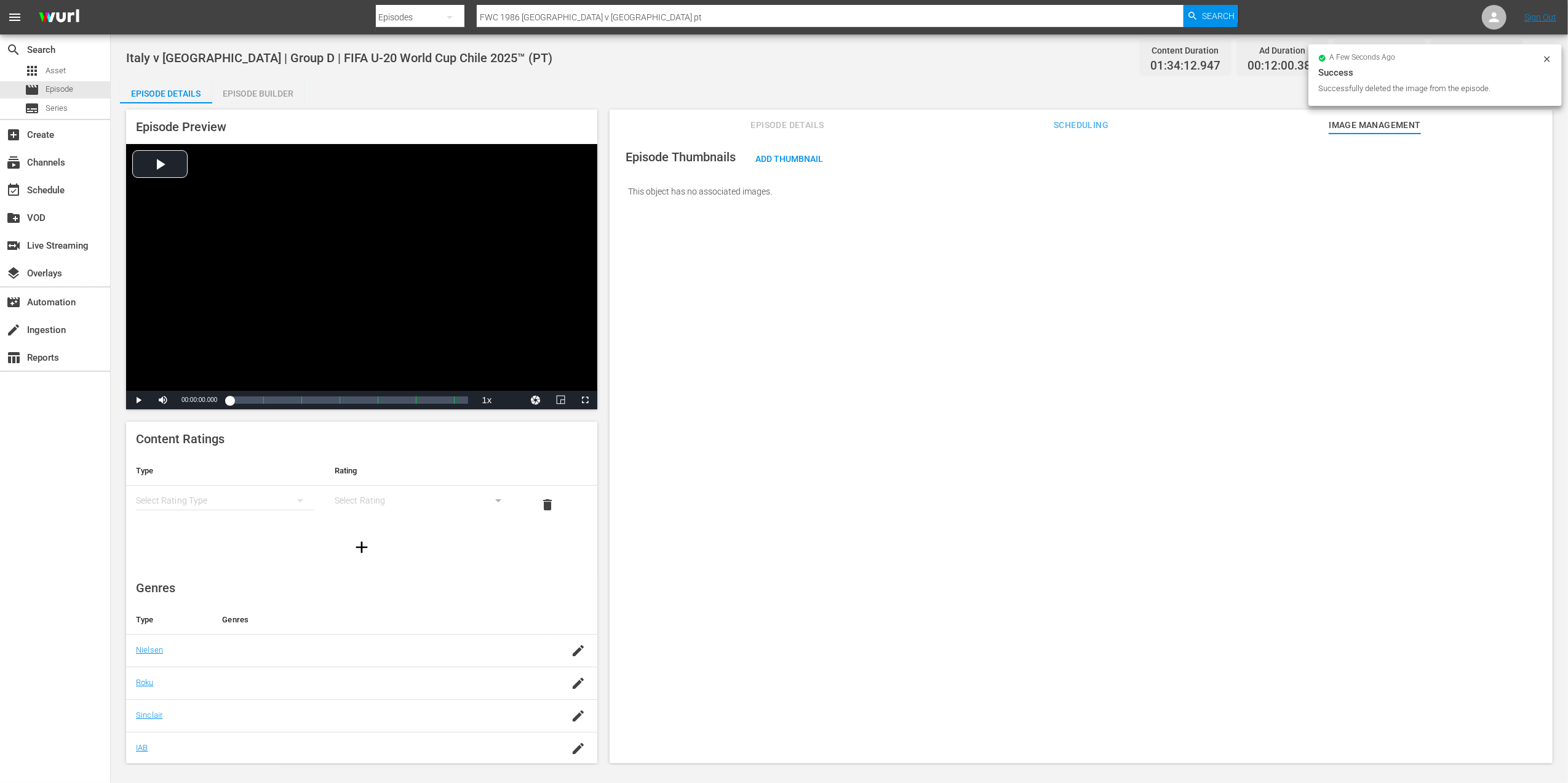
click at [766, 138] on div "Episode Thumbnails Add Thumbnail This object has no associated images." at bounding box center [1081, 454] width 943 height 641
click at [774, 128] on span "Episode Details" at bounding box center [788, 125] width 92 height 16
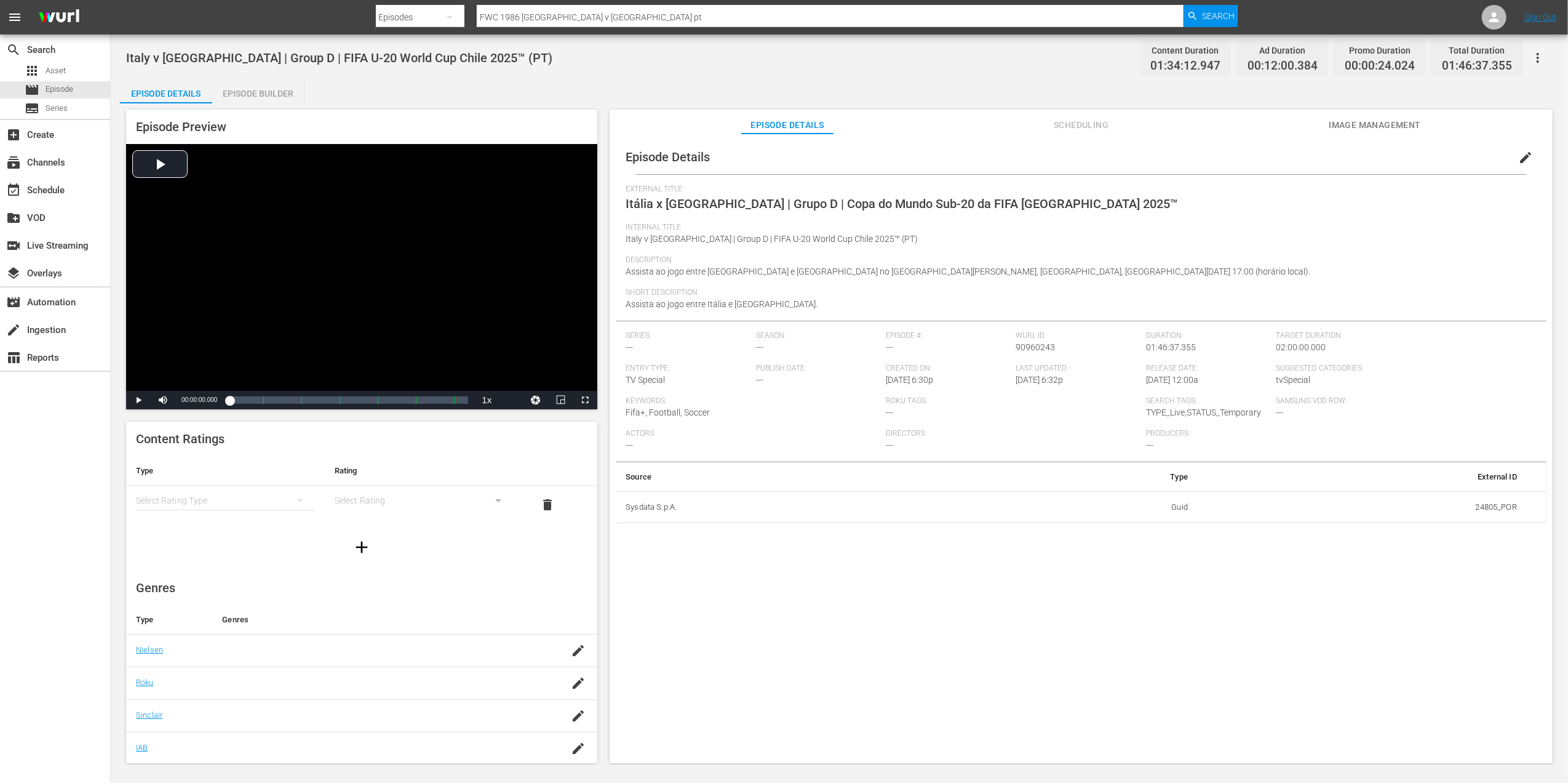
click at [1377, 119] on span "Image Management" at bounding box center [1375, 125] width 92 height 16
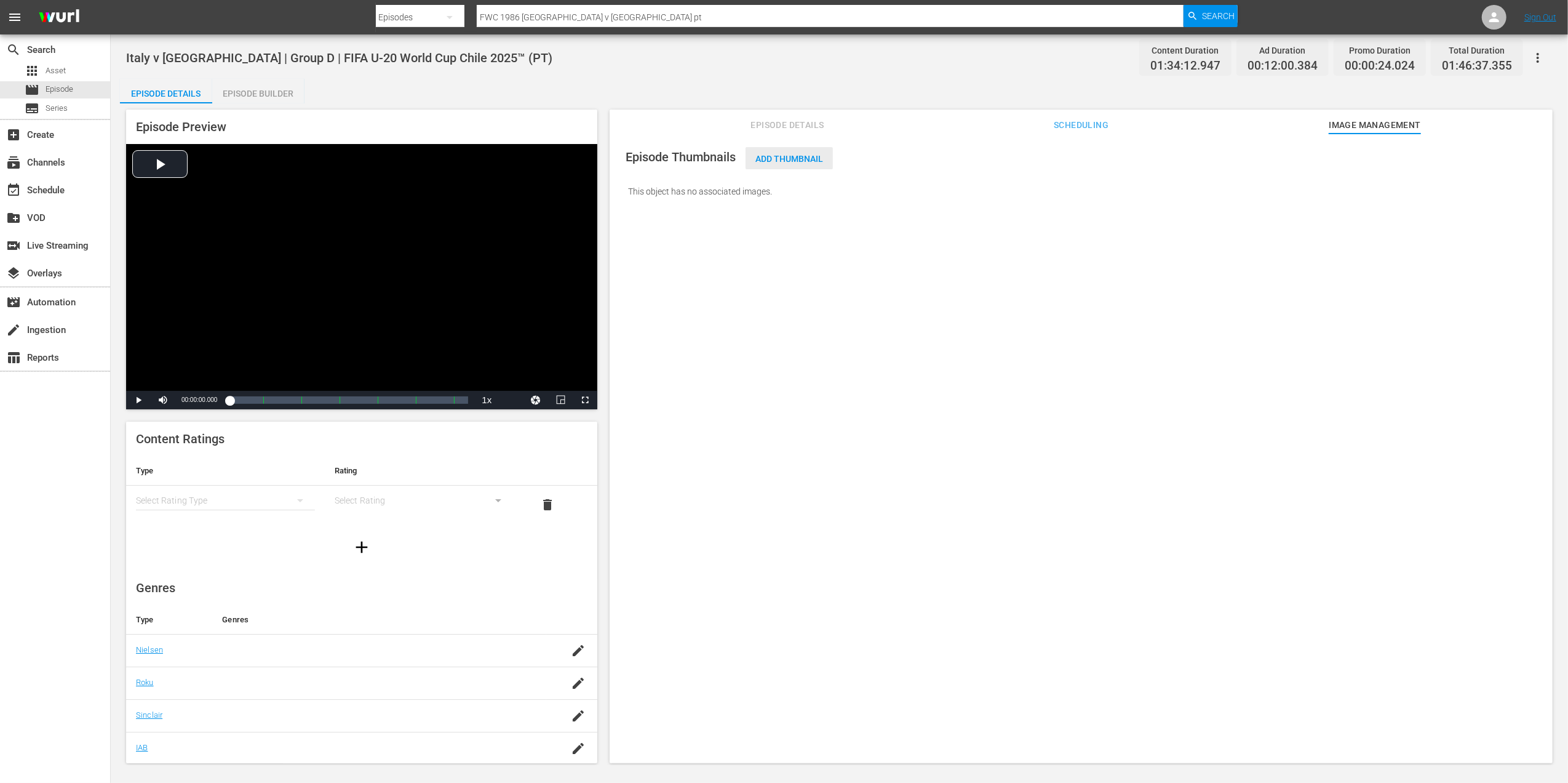
click at [812, 166] on div "Add Thumbnail" at bounding box center [789, 159] width 88 height 23
click at [781, 157] on span "Add Thumbnail" at bounding box center [789, 159] width 88 height 10
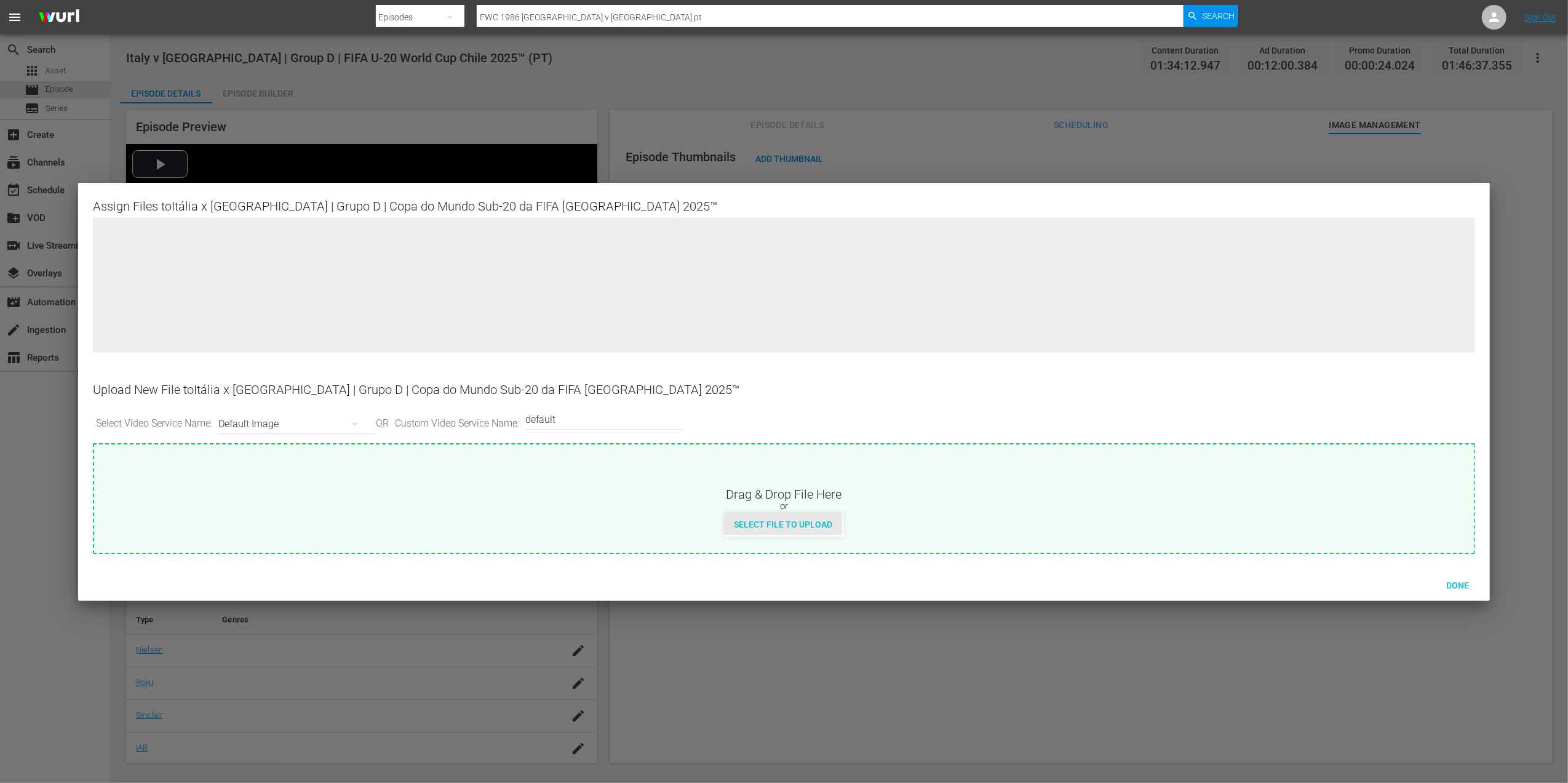
click at [756, 515] on div "Select File to Upload" at bounding box center [783, 524] width 118 height 23
type input "C:\fakepath\3a.jpg"
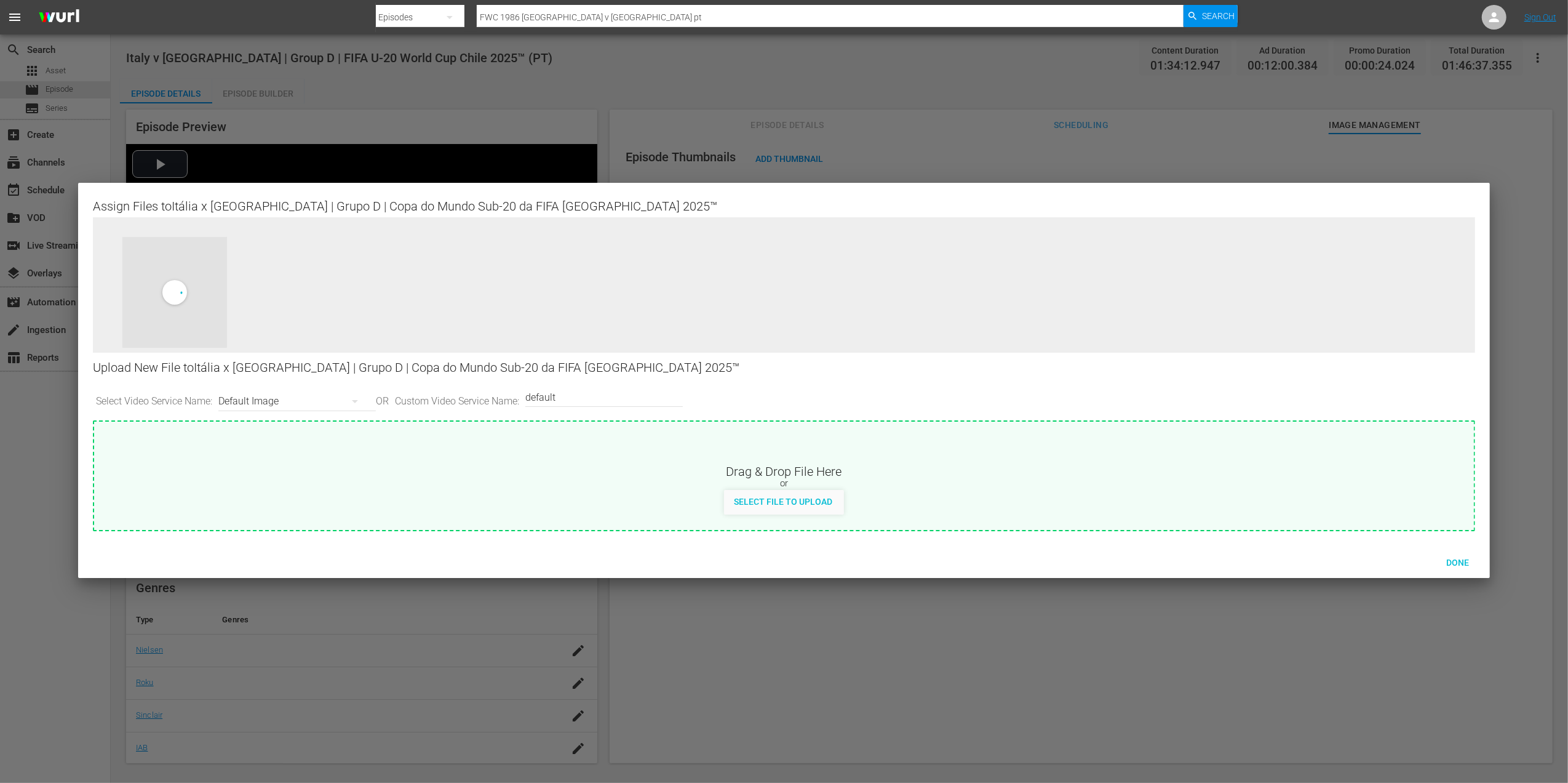
click at [550, 103] on div at bounding box center [784, 392] width 1568 height 783
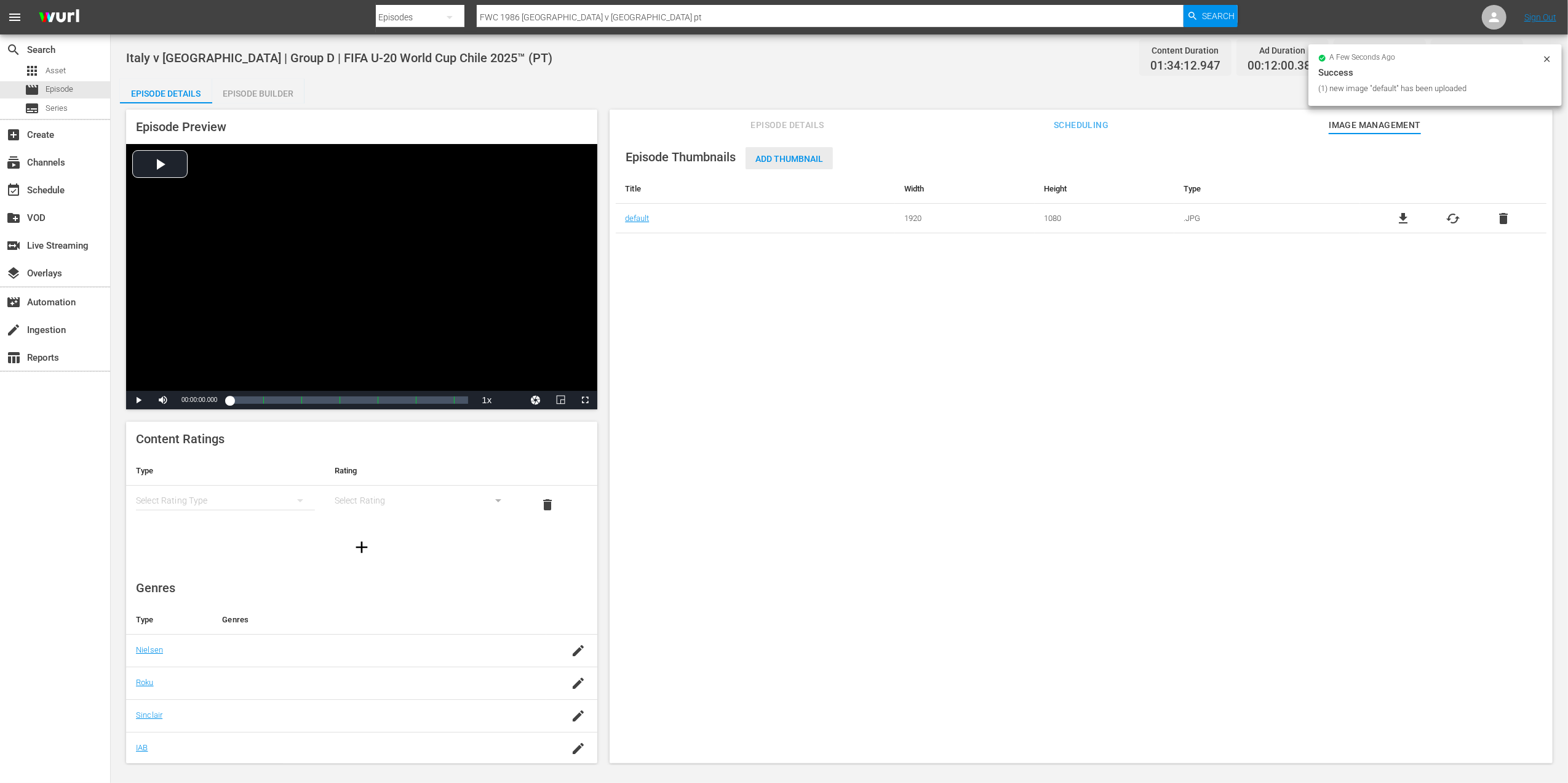
click at [795, 157] on span "Add Thumbnail" at bounding box center [789, 159] width 88 height 10
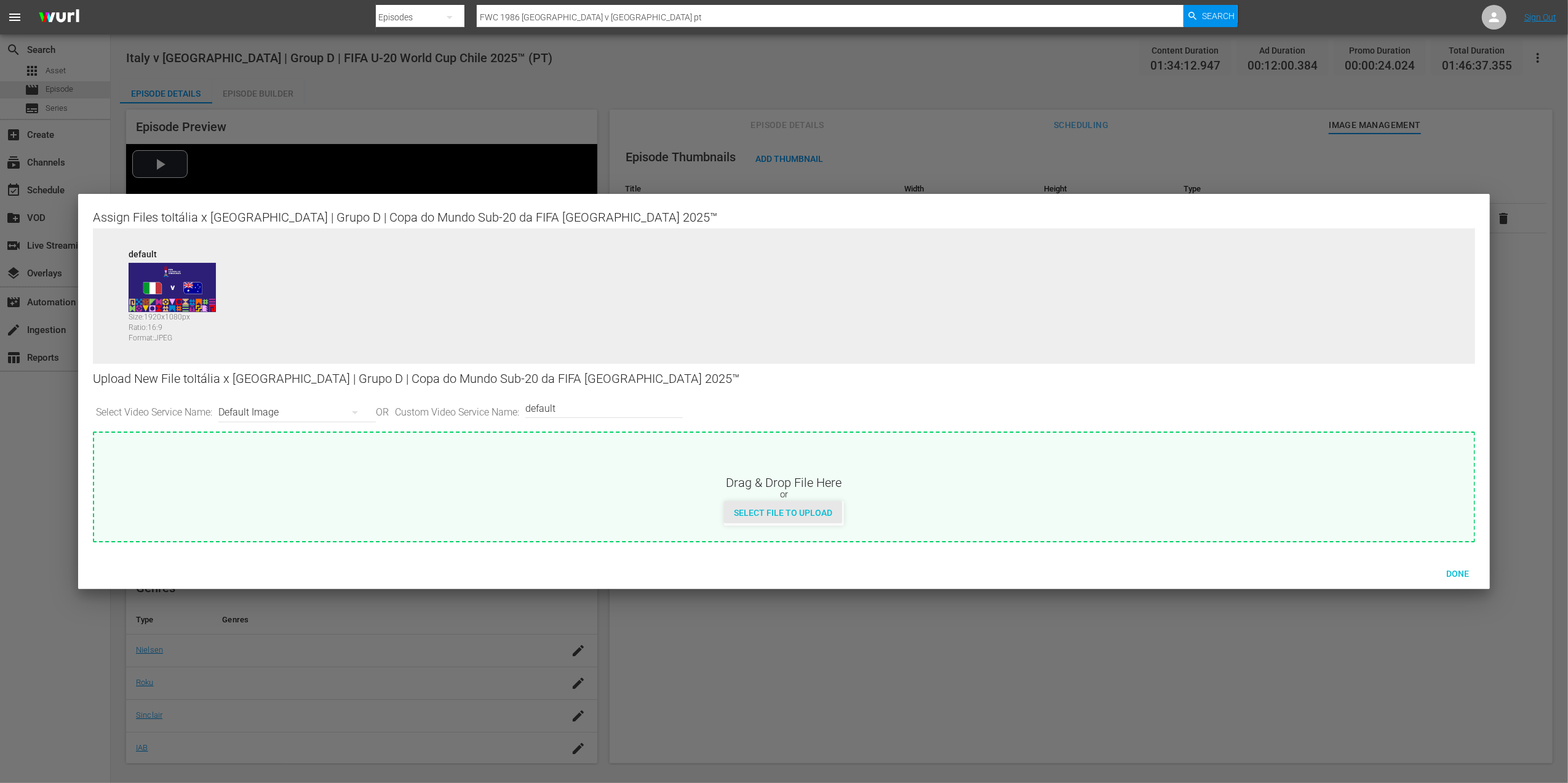
click at [748, 505] on div "Select File to Upload" at bounding box center [783, 513] width 118 height 23
type input "C:\fakepath\3b.jpg"
click at [775, 516] on span "Select File to Upload" at bounding box center [783, 513] width 118 height 10
type input "C:\fakepath\3a.jpg"
click at [586, 390] on div "Upload New File to [GEOGRAPHIC_DATA] x [GEOGRAPHIC_DATA] | Grupo D | Copa do Mu…" at bounding box center [784, 379] width 1382 height 30
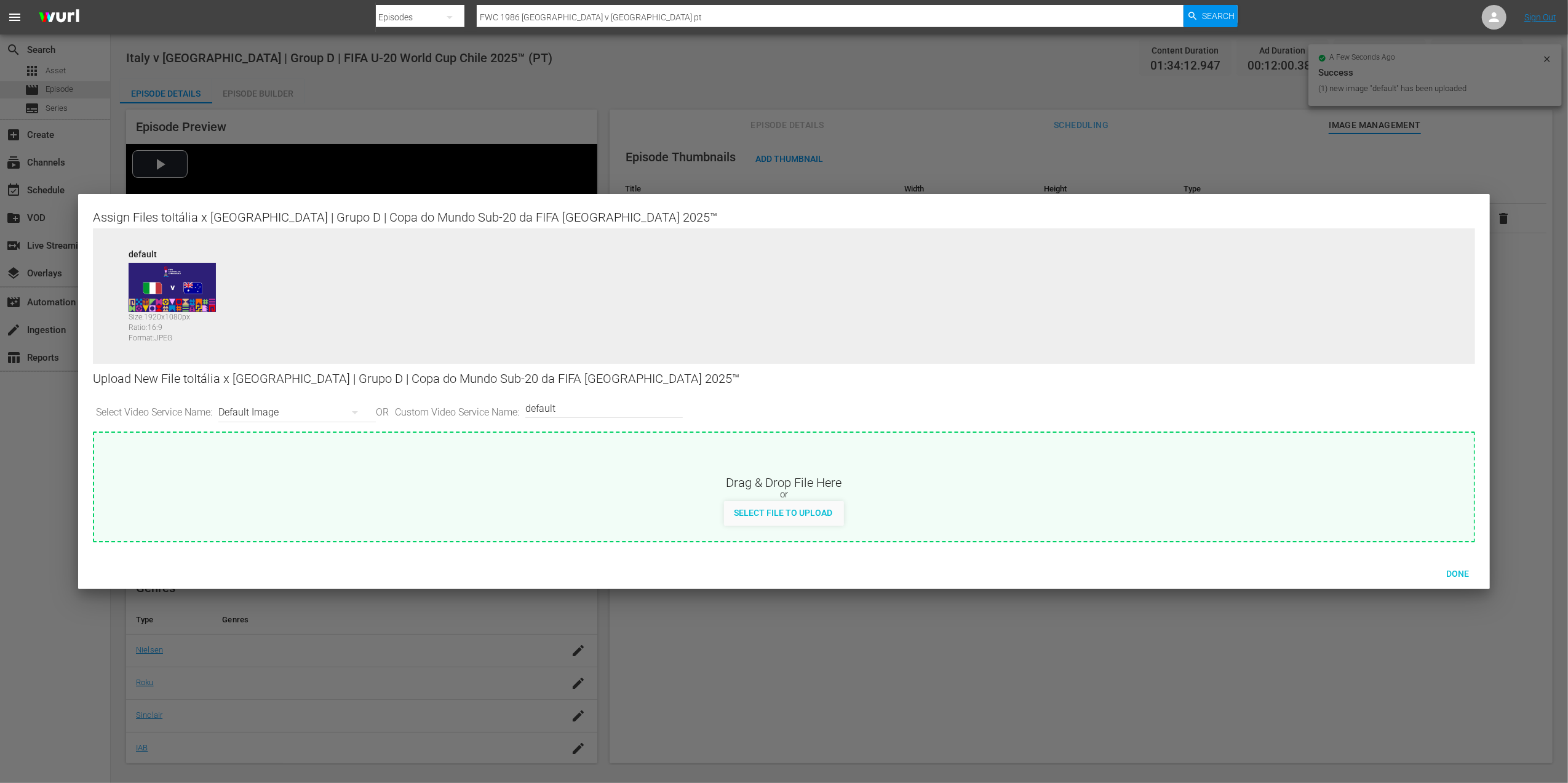
click at [587, 402] on input "default" at bounding box center [600, 409] width 152 height 30
type input "default 1"
click at [789, 501] on div "Select File to Upload" at bounding box center [783, 513] width 118 height 23
type input "C:\fakepath\3b.jpg"
click at [457, 92] on div at bounding box center [784, 392] width 1568 height 783
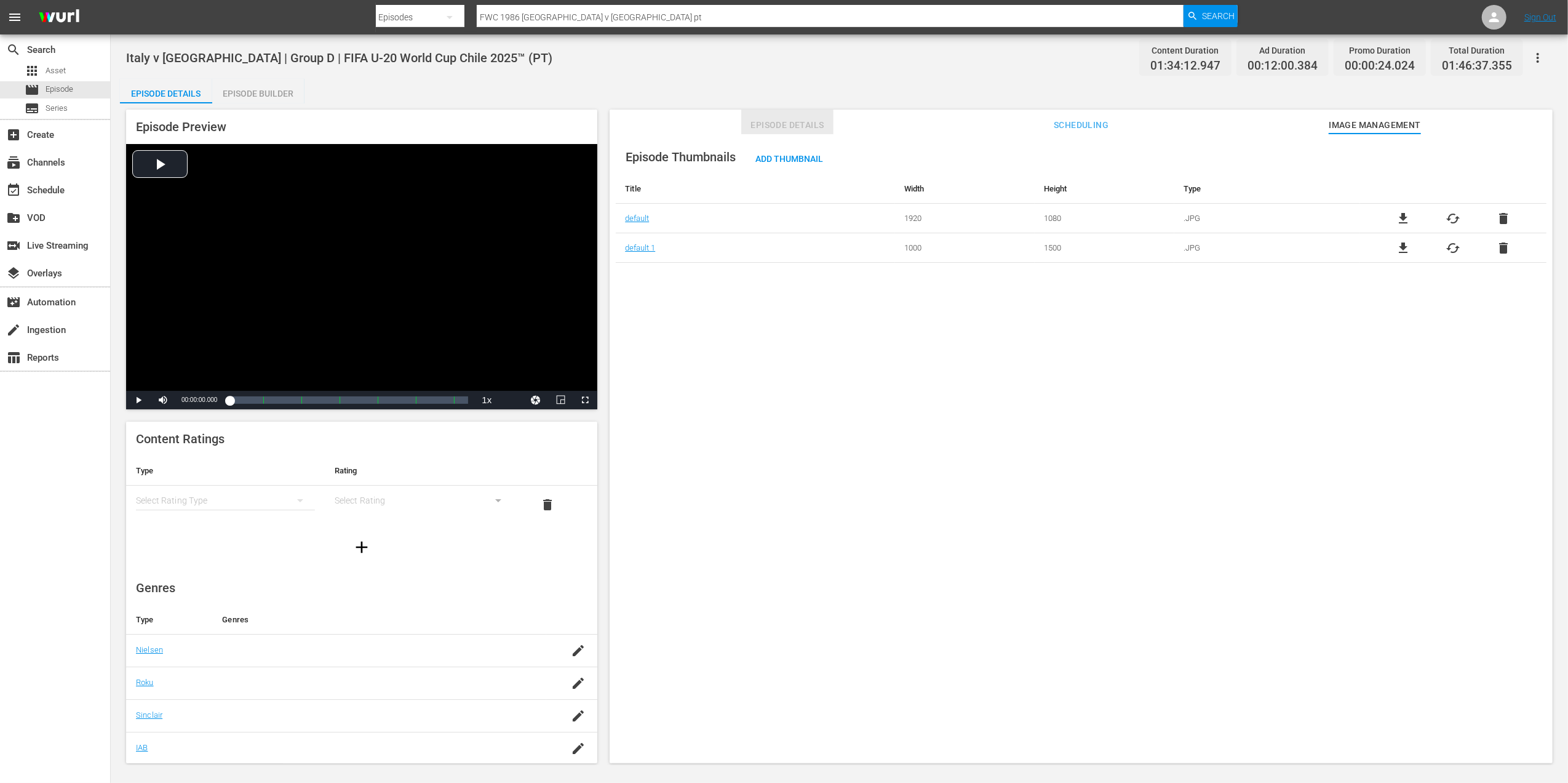
click at [795, 116] on button "Episode Details" at bounding box center [788, 122] width 92 height 25
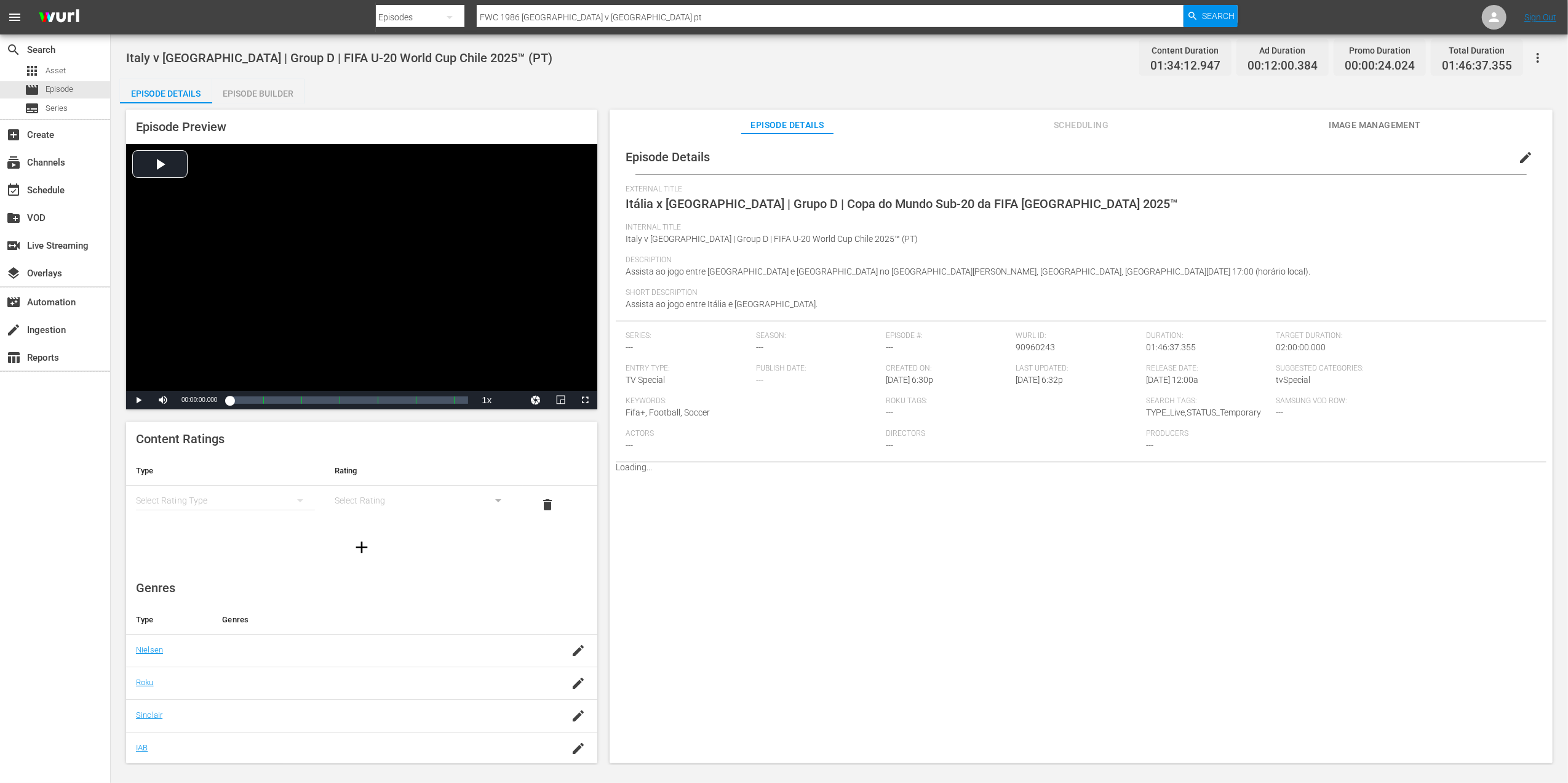
click at [1373, 124] on span "Image Management" at bounding box center [1375, 125] width 92 height 16
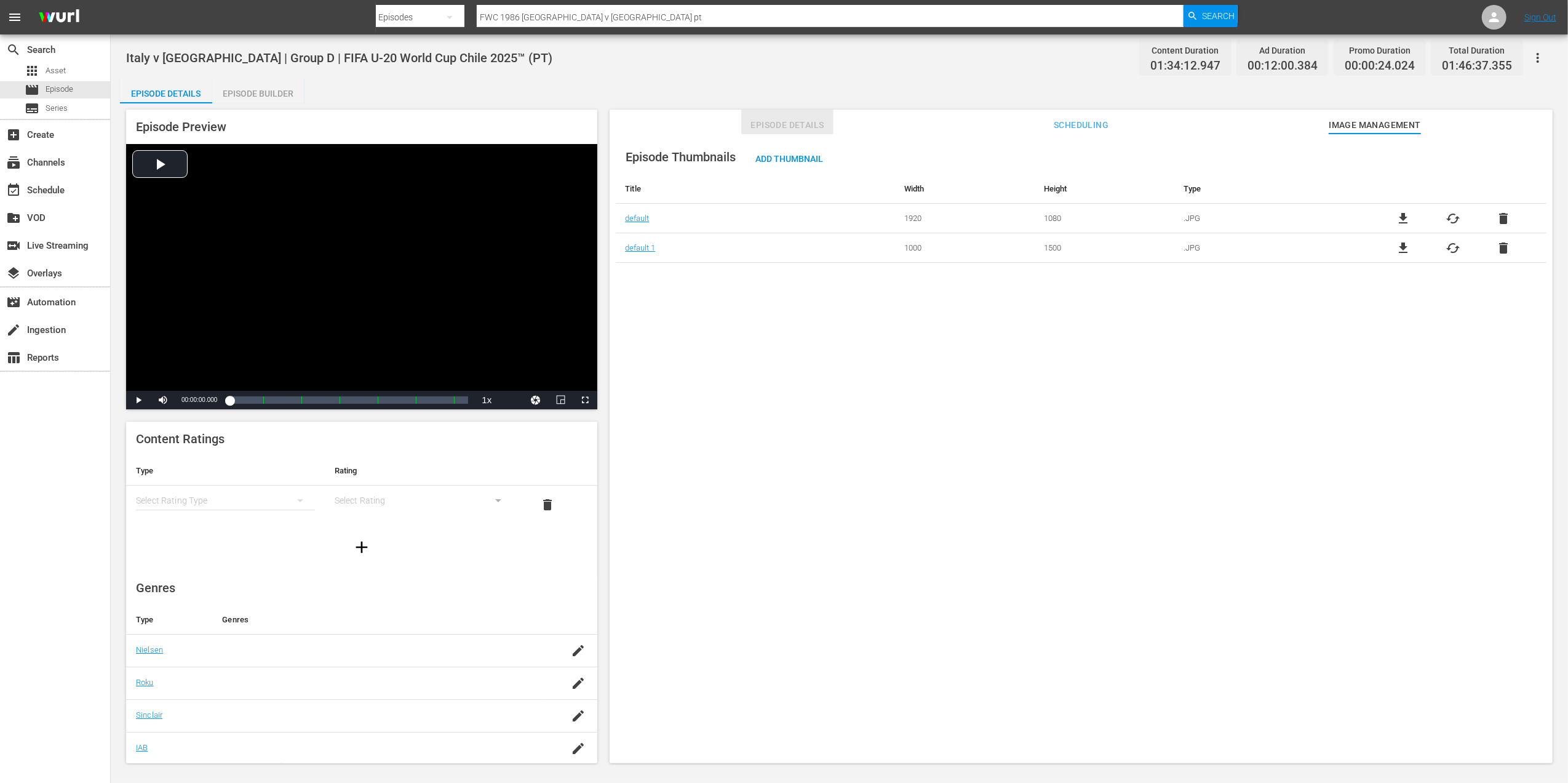
click at [793, 120] on span "Episode Details" at bounding box center [788, 125] width 92 height 16
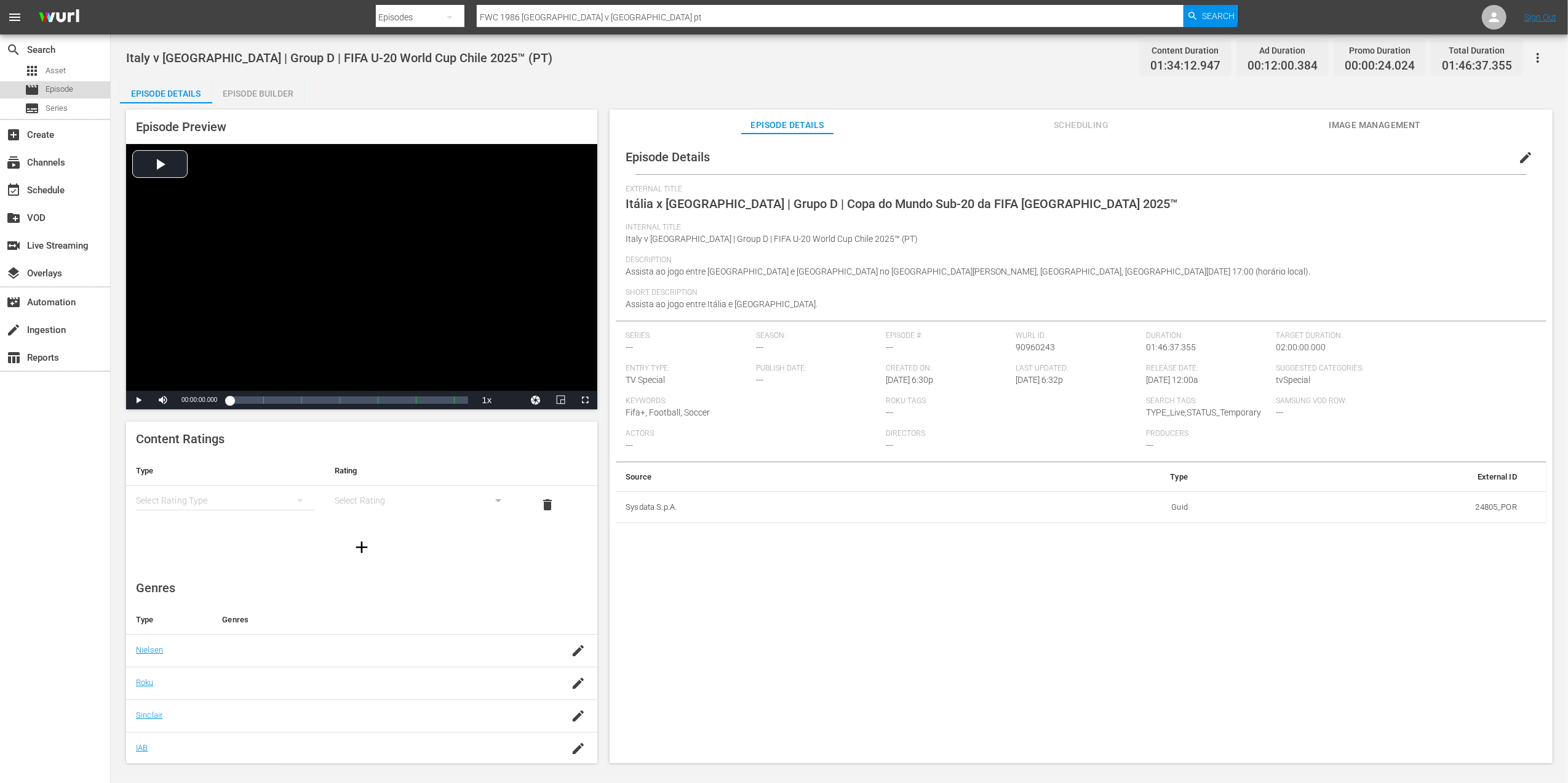
click at [55, 84] on span "Episode" at bounding box center [59, 89] width 28 height 12
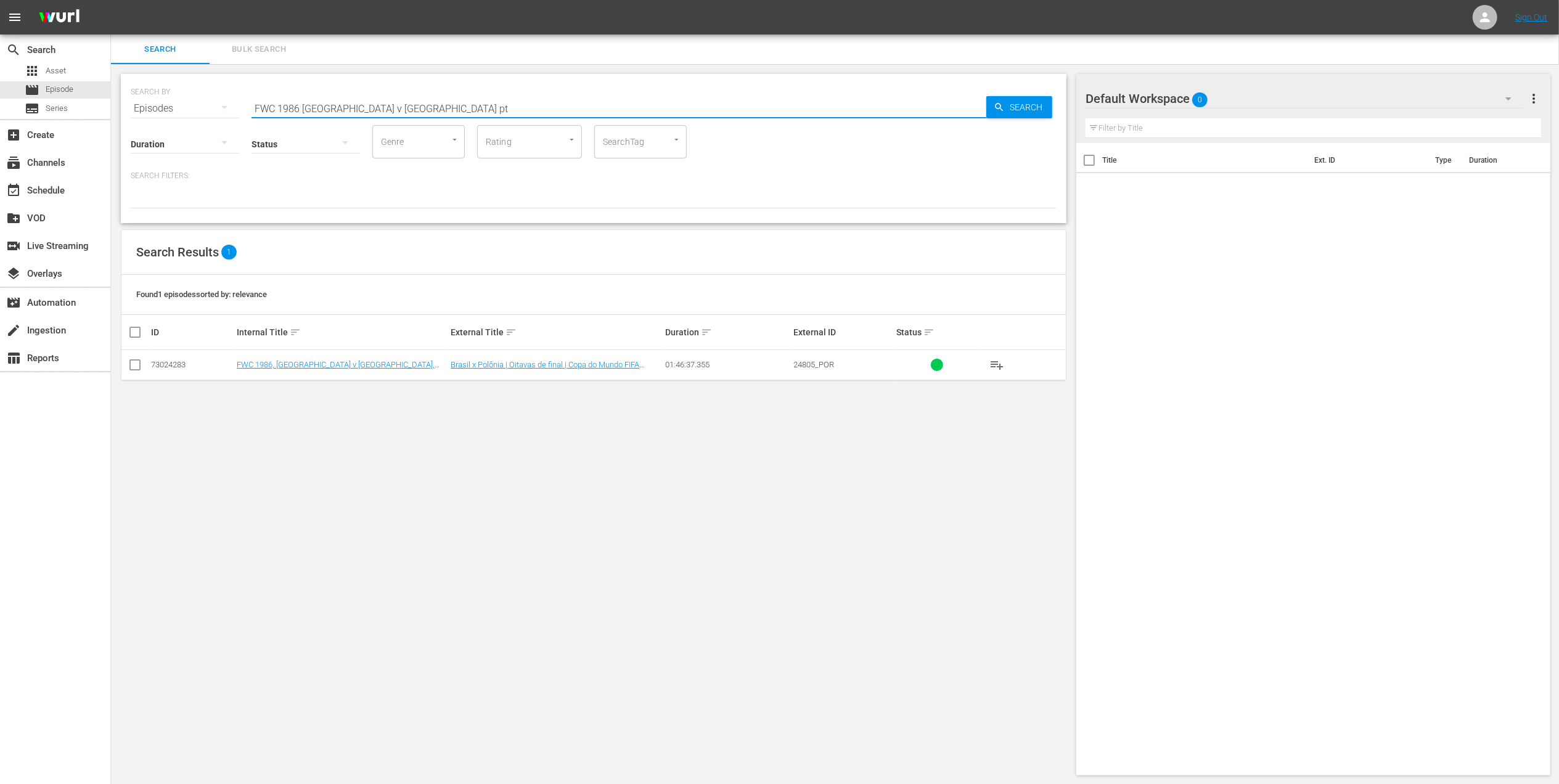
drag, startPoint x: 393, startPoint y: 107, endPoint x: 177, endPoint y: 110, distance: 216.0
click at [177, 110] on div "SEARCH BY Search By Episodes Search ID, Title, Description, Keywords, or Catego…" at bounding box center [593, 101] width 926 height 44
paste input "2014 Brazil v [GEOGRAPHIC_DATA], Group Stage (PT)"
type input "FWC 2014 Brazil v [GEOGRAPHIC_DATA], Group Stage (PT)"
click at [139, 370] on input "checkbox" at bounding box center [135, 367] width 15 height 15
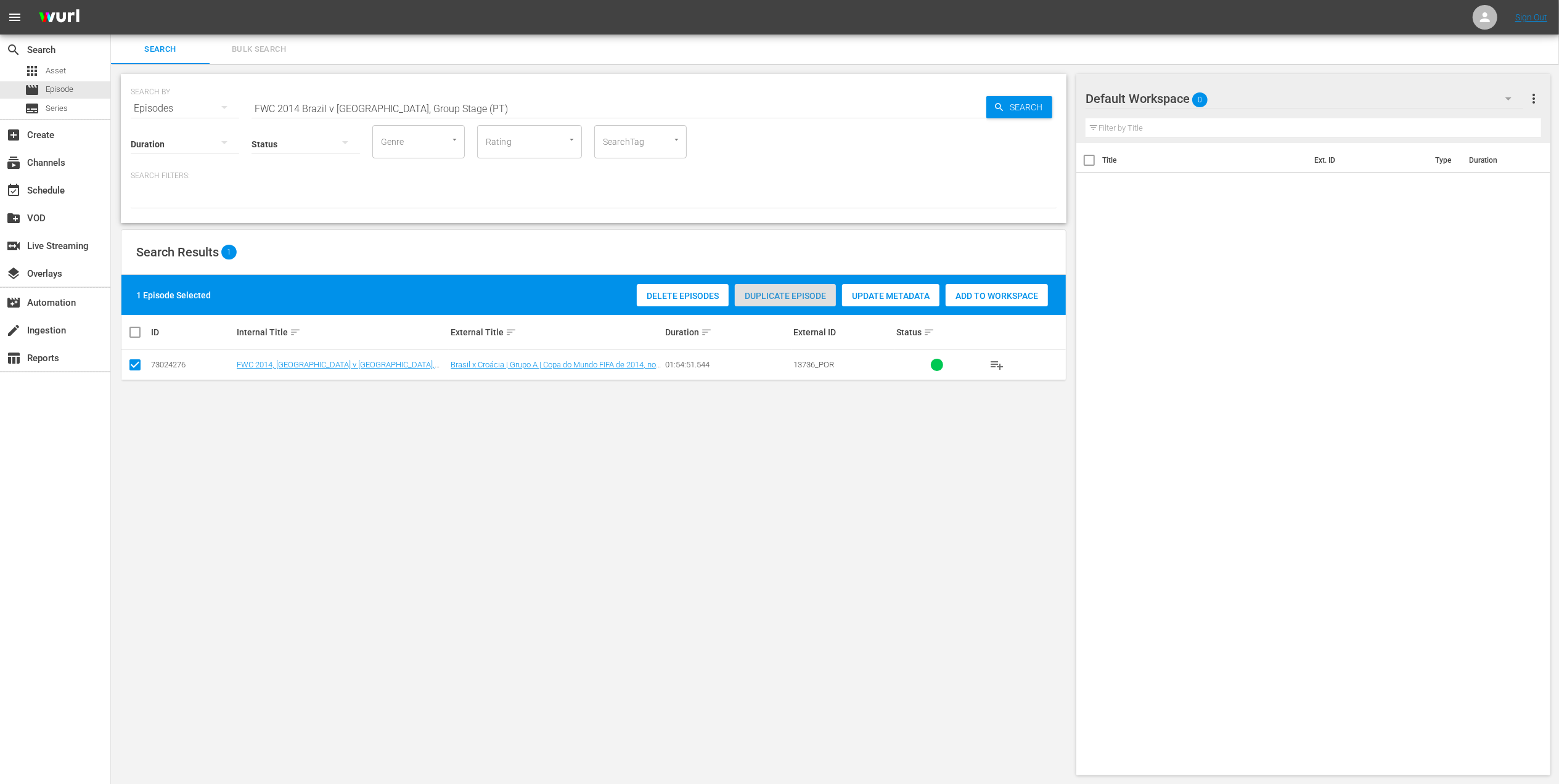
click at [779, 297] on span "Duplicate Episode" at bounding box center [786, 296] width 101 height 10
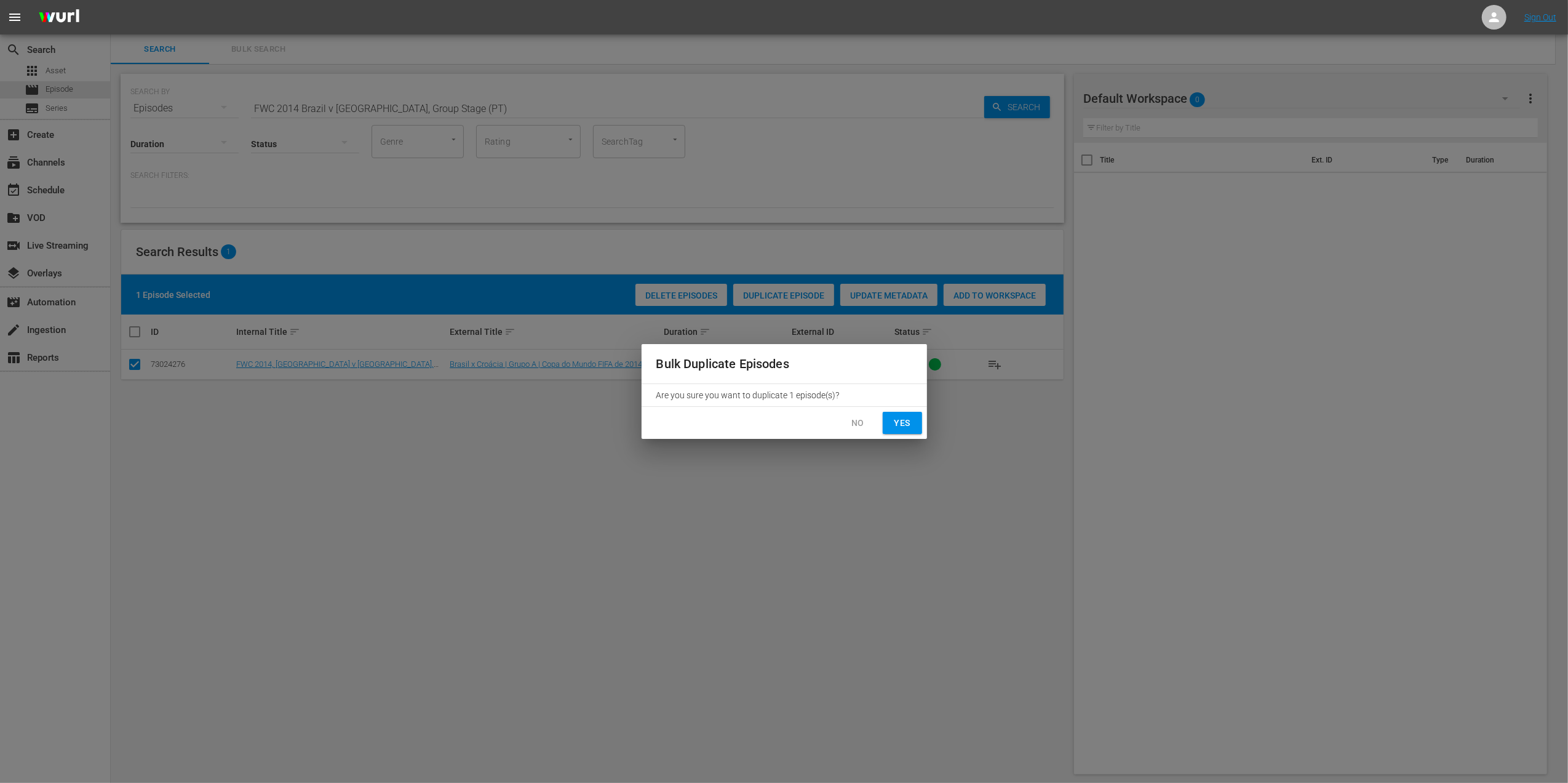
click at [889, 421] on button "Yes" at bounding box center [902, 423] width 39 height 23
checkbox input "false"
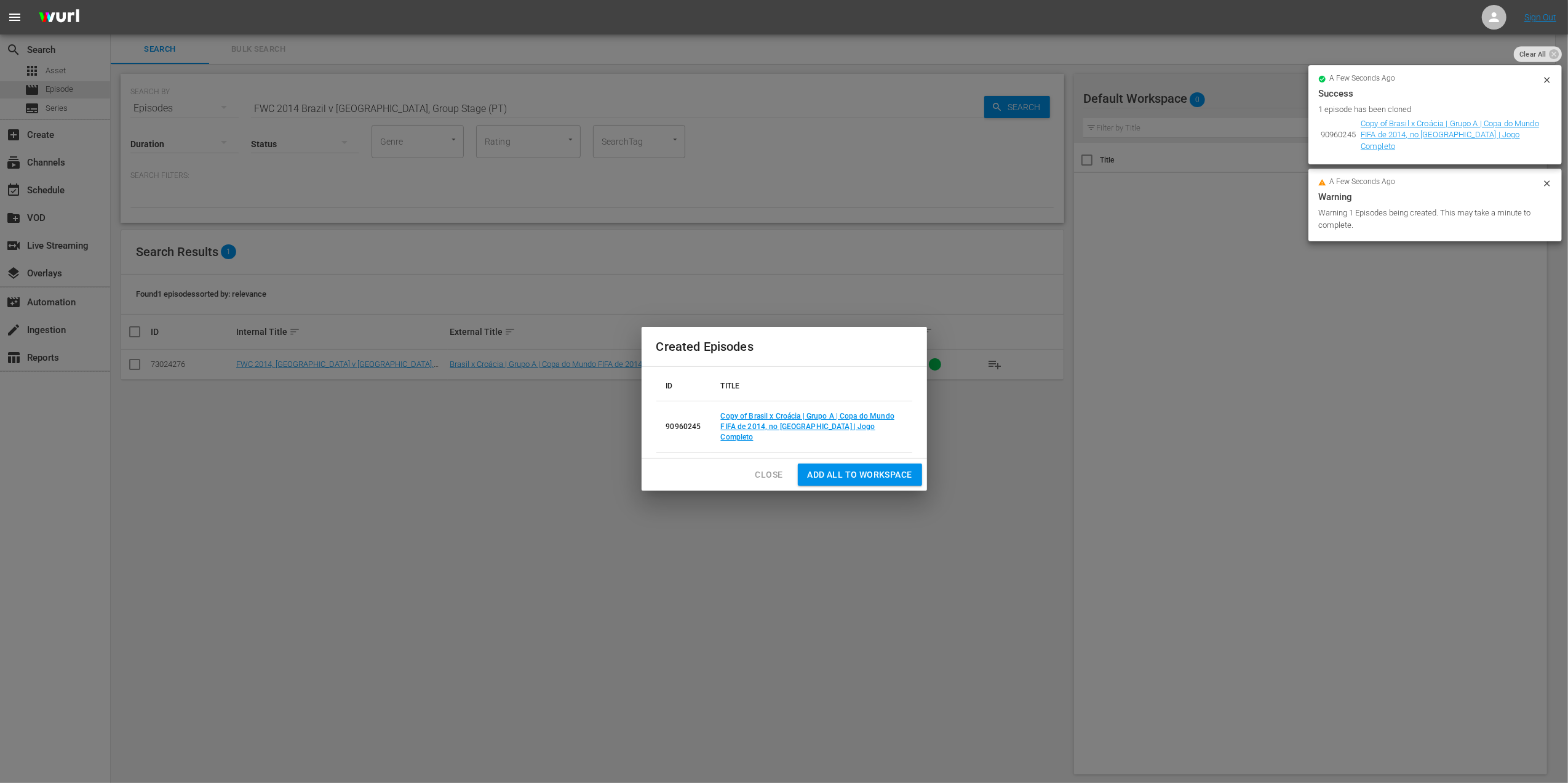
drag, startPoint x: 455, startPoint y: 107, endPoint x: 375, endPoint y: 107, distance: 80.0
click at [375, 107] on body "menu Sign Out search Search apps Asset movie Episode subtitles Series add_box C…" at bounding box center [784, 392] width 1568 height 783
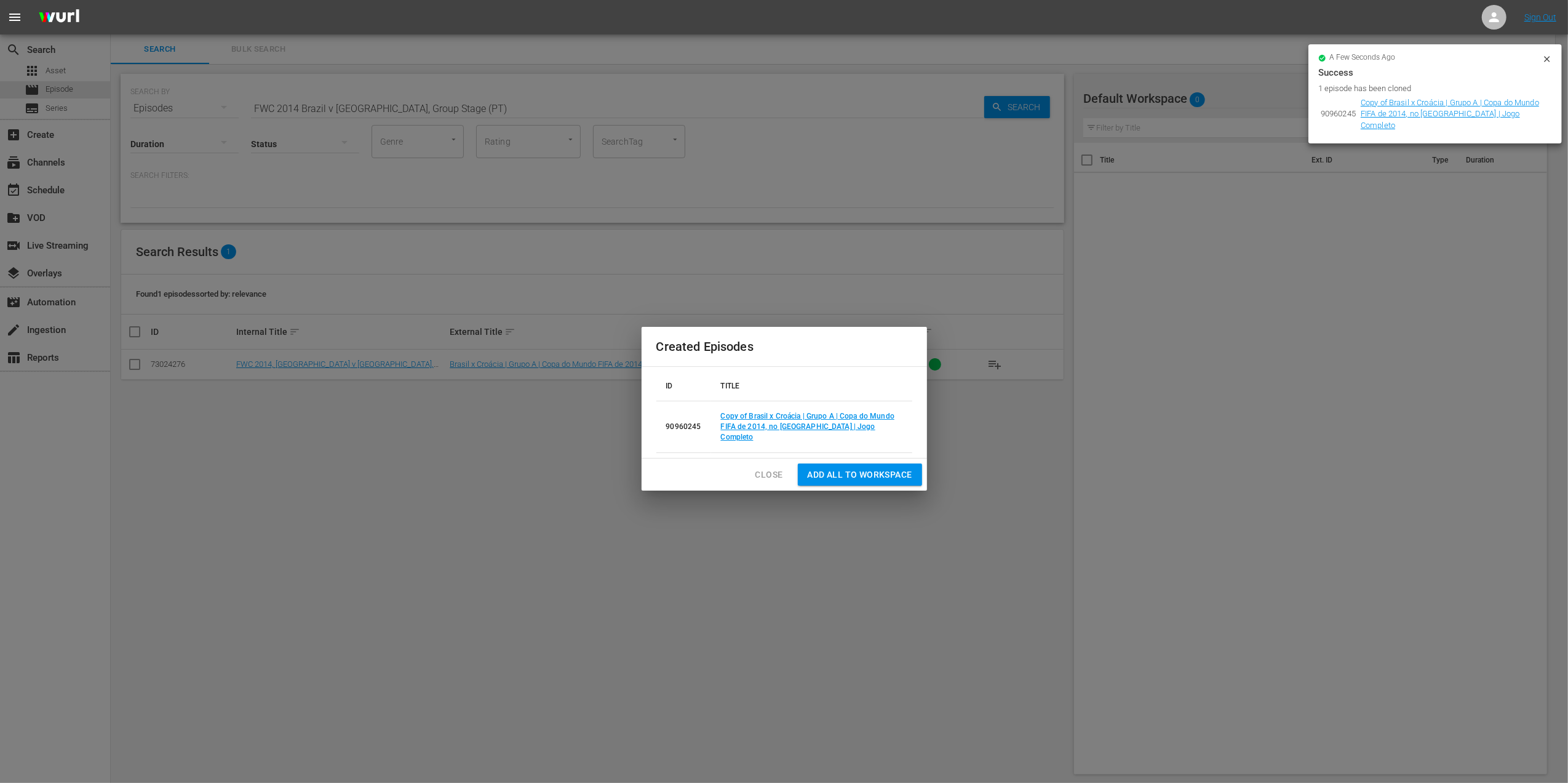
click at [758, 471] on span "Close" at bounding box center [769, 475] width 28 height 16
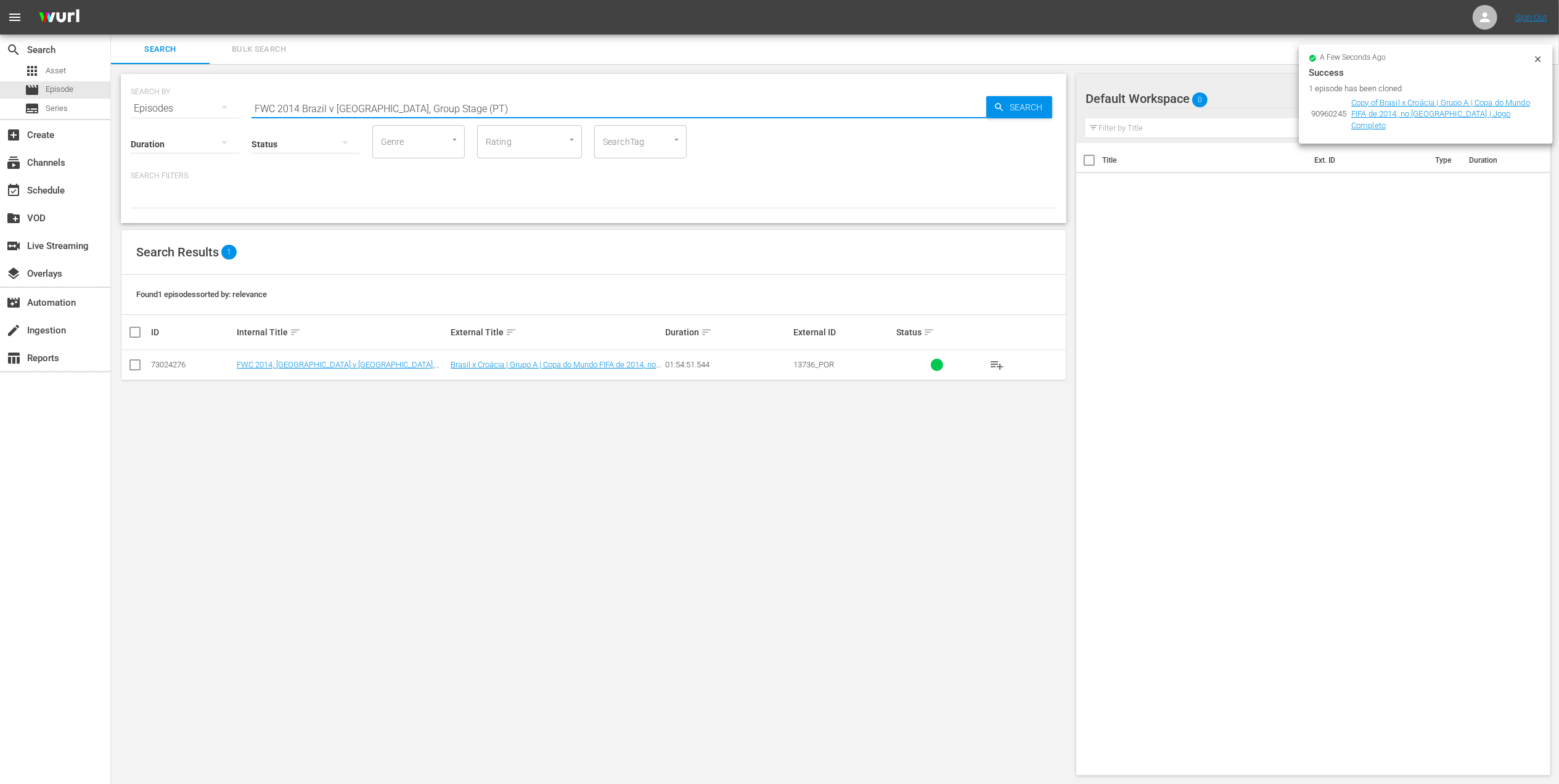
click at [472, 103] on input "FWC 2014 Brazil v [GEOGRAPHIC_DATA], Group Stage (PT)" at bounding box center [619, 108] width 735 height 30
drag, startPoint x: 457, startPoint y: 105, endPoint x: 369, endPoint y: 107, distance: 88.0
click at [369, 107] on input "FWC 2014 Brazil v [GEOGRAPHIC_DATA], Group Stage (PT)" at bounding box center [619, 108] width 735 height 30
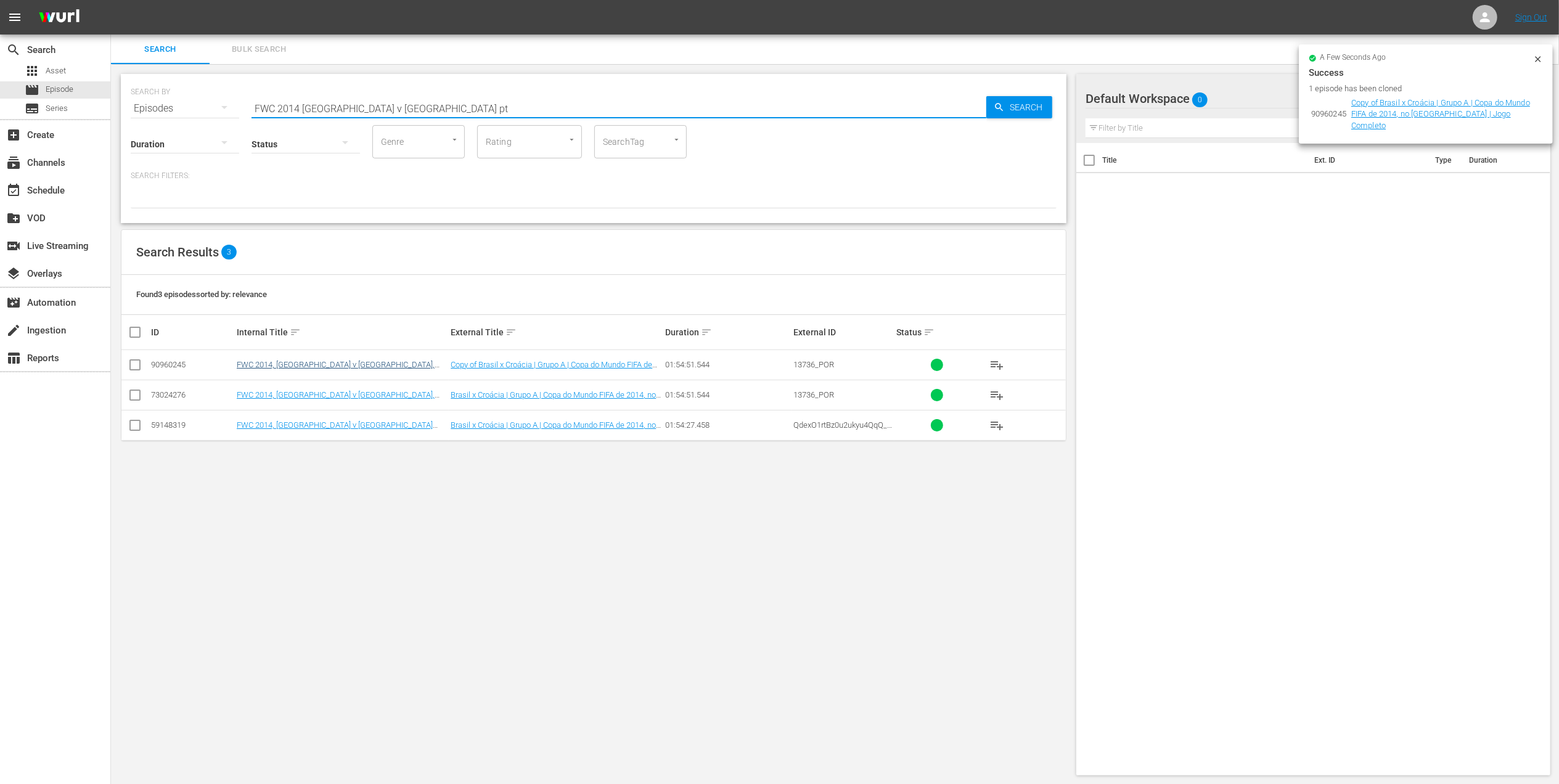
type input "FWC 2014 [GEOGRAPHIC_DATA] v [GEOGRAPHIC_DATA] pt"
click at [389, 367] on link "FWC 2014, [GEOGRAPHIC_DATA] v [GEOGRAPHIC_DATA], Group Stage - FMR (PT)" at bounding box center [336, 369] width 198 height 19
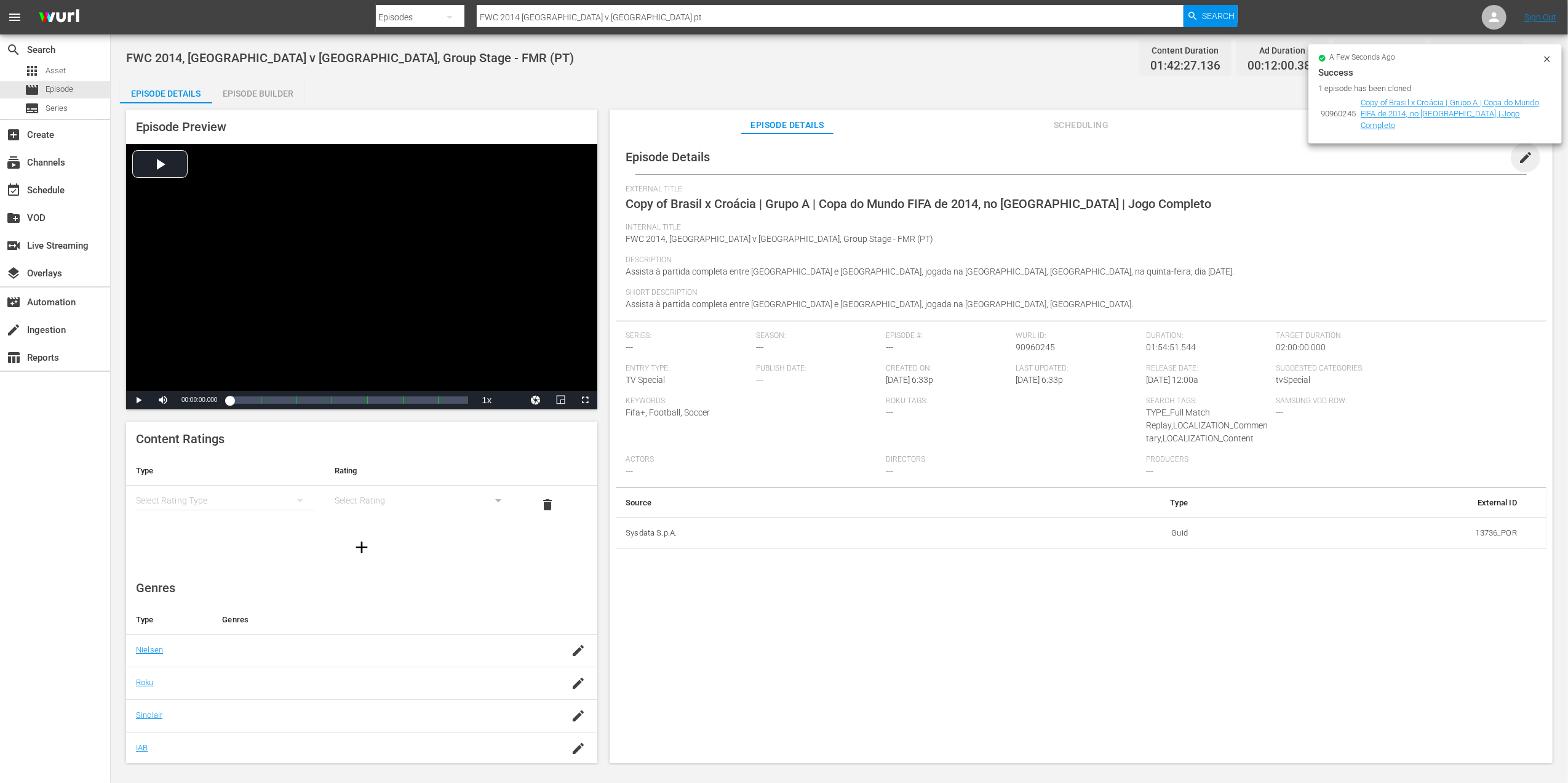
click at [1520, 157] on span "edit" at bounding box center [1525, 157] width 15 height 15
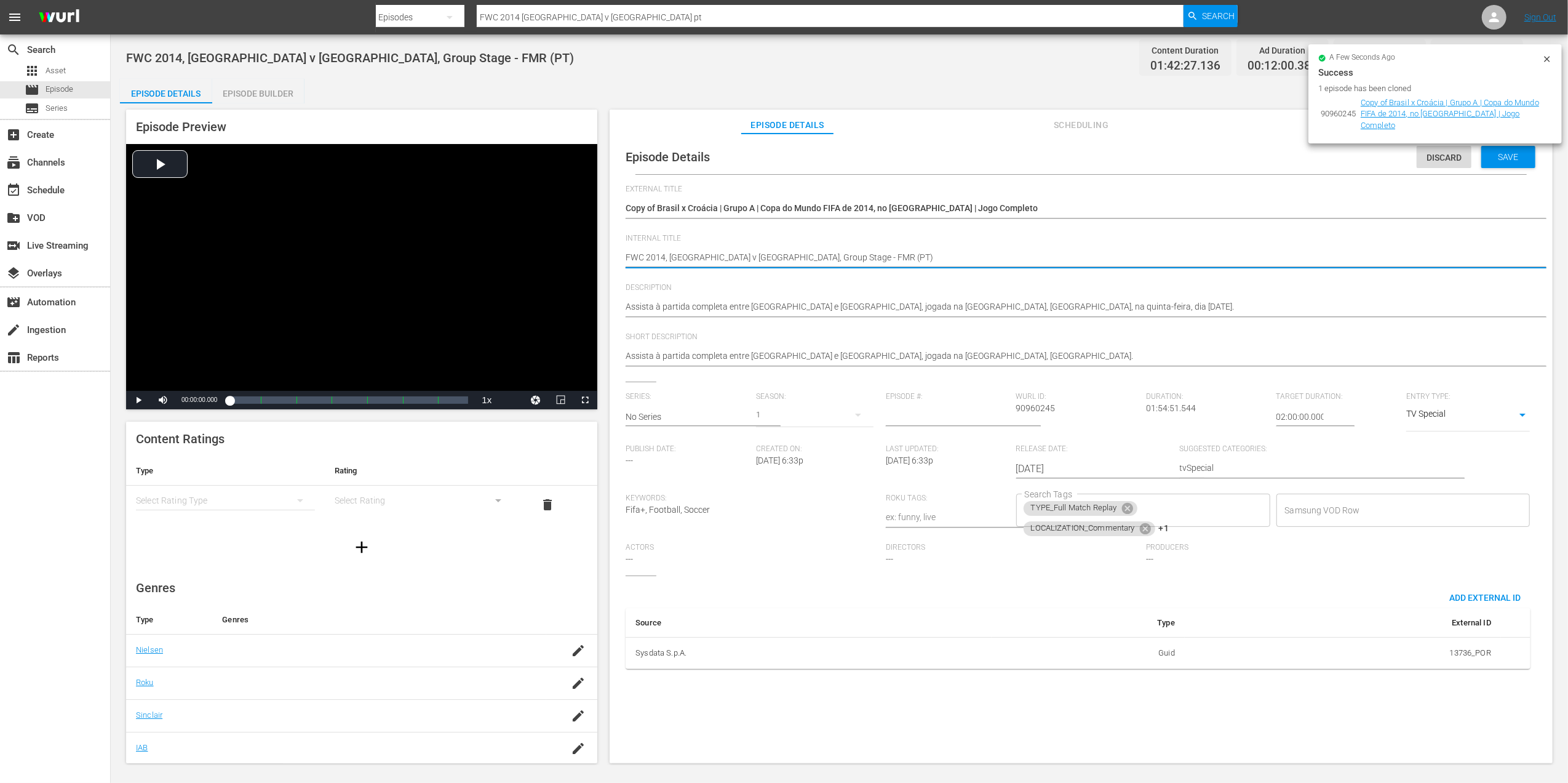
drag, startPoint x: 800, startPoint y: 257, endPoint x: 616, endPoint y: 255, distance: 184.0
paste textarea "Brazil v [GEOGRAPHIC_DATA] | Group C | FIFA U-20 World Cup [GEOGRAPHIC_DATA] 20…"
type textarea "Brazil v [GEOGRAPHIC_DATA] | Group C | FIFA U-20 World Cup [GEOGRAPHIC_DATA] 20…"
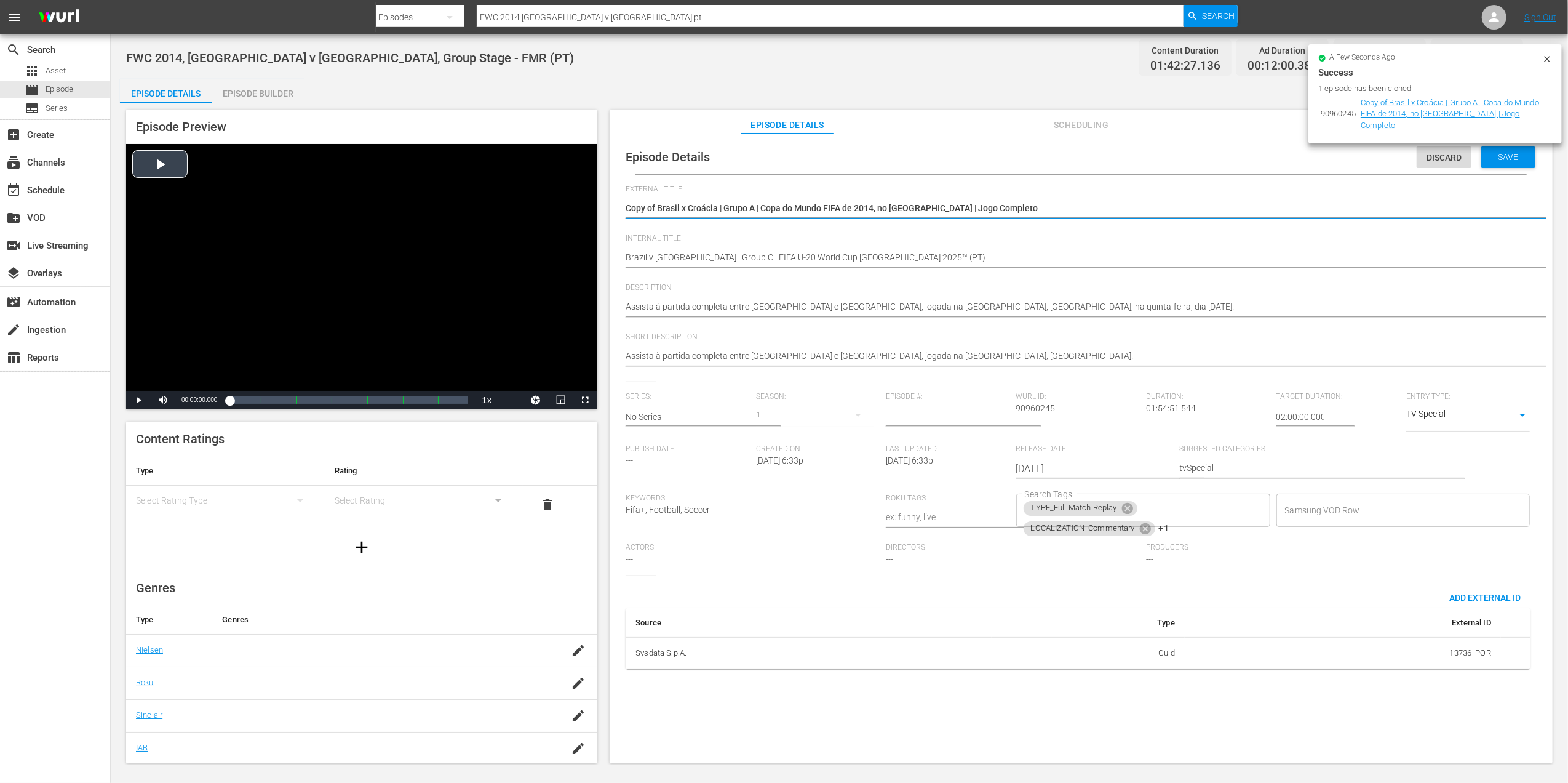
drag, startPoint x: 1029, startPoint y: 211, endPoint x: 589, endPoint y: 211, distance: 440.0
paste textarea "Brasil x México | Grupo C | Copa do Mundo Sub-20 da FIFA [GEOGRAPHIC_DATA] 2025™"
type textarea "Brasil x México | Grupo C | Copa do Mundo Sub-20 da FIFA [GEOGRAPHIC_DATA] 2025™"
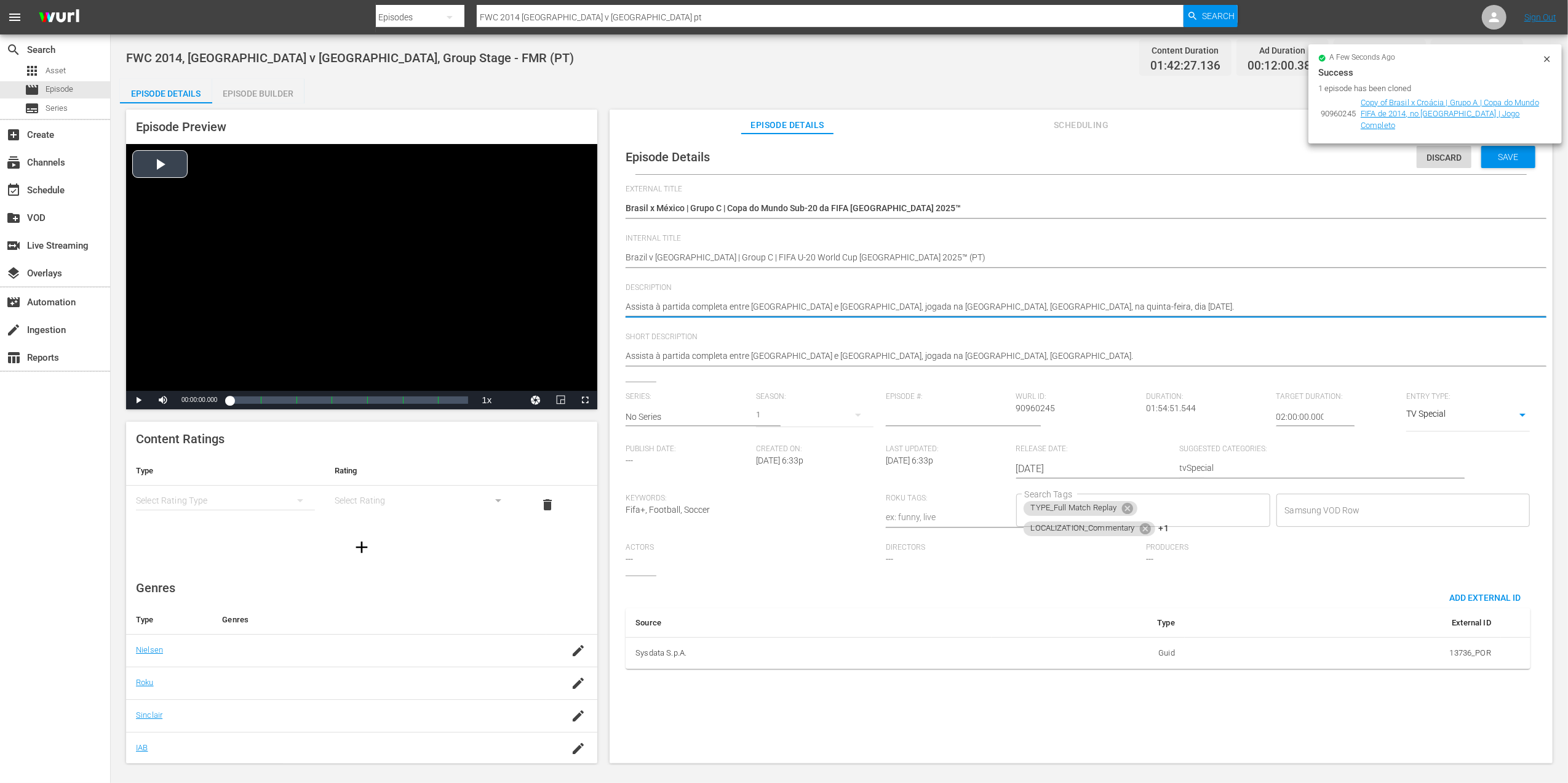
drag, startPoint x: 1111, startPoint y: 306, endPoint x: 586, endPoint y: 307, distance: 525.0
paste textarea "ao jogo entre [GEOGRAPHIC_DATA] e México no [GEOGRAPHIC_DATA][PERSON_NAME], [GE…"
type textarea "Assista ao jogo entre Brasil e [GEOGRAPHIC_DATA] no [GEOGRAPHIC_DATA][PERSON_NA…"
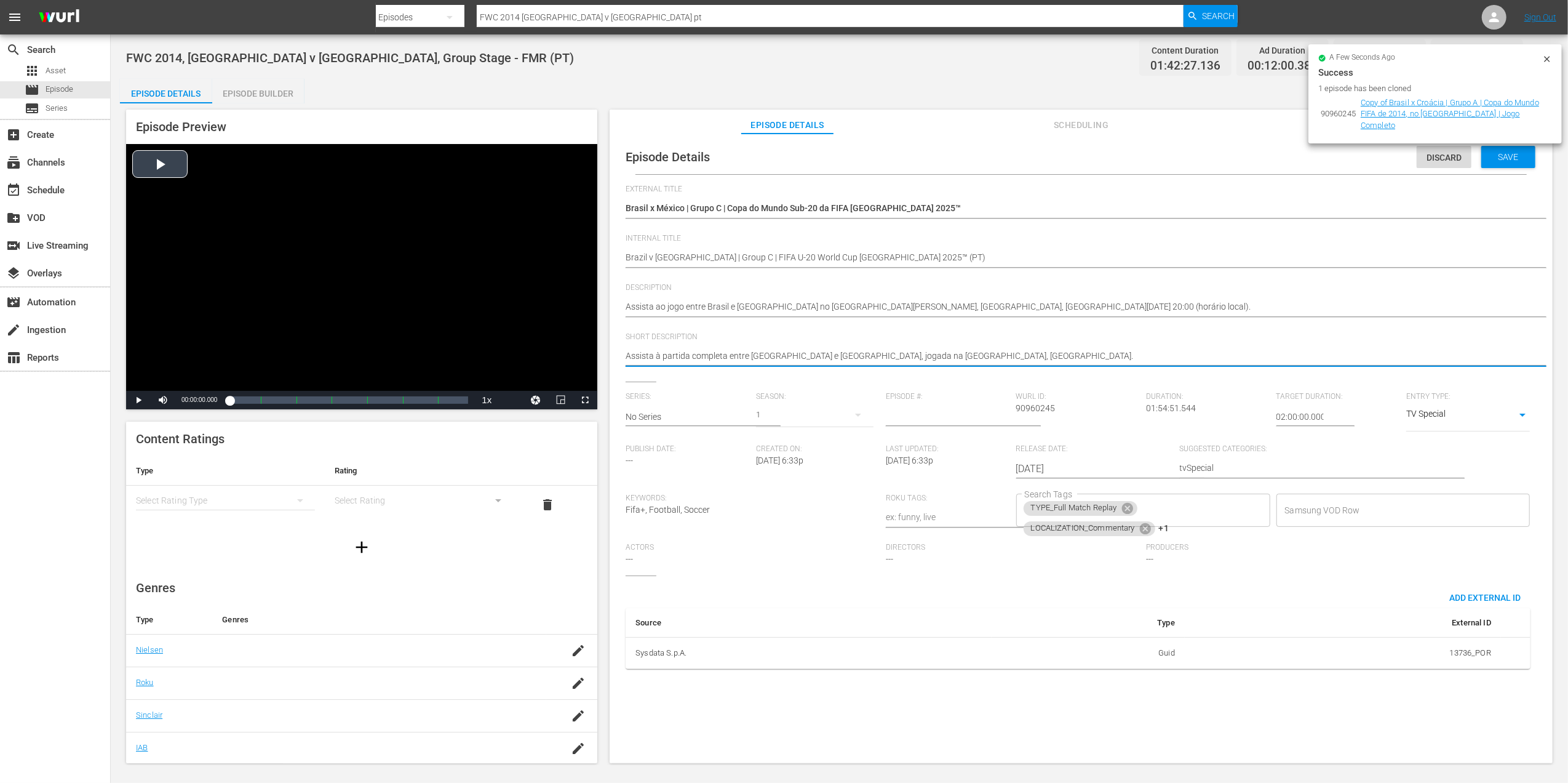
drag, startPoint x: 985, startPoint y: 356, endPoint x: 556, endPoint y: 356, distance: 429.0
paste textarea "ao jogo entre [GEOGRAPHIC_DATA] e México no [GEOGRAPHIC_DATA][PERSON_NAME], [GE…"
type textarea "Assista ao jogo entre Brasil e [GEOGRAPHIC_DATA] no [GEOGRAPHIC_DATA][PERSON_NA…"
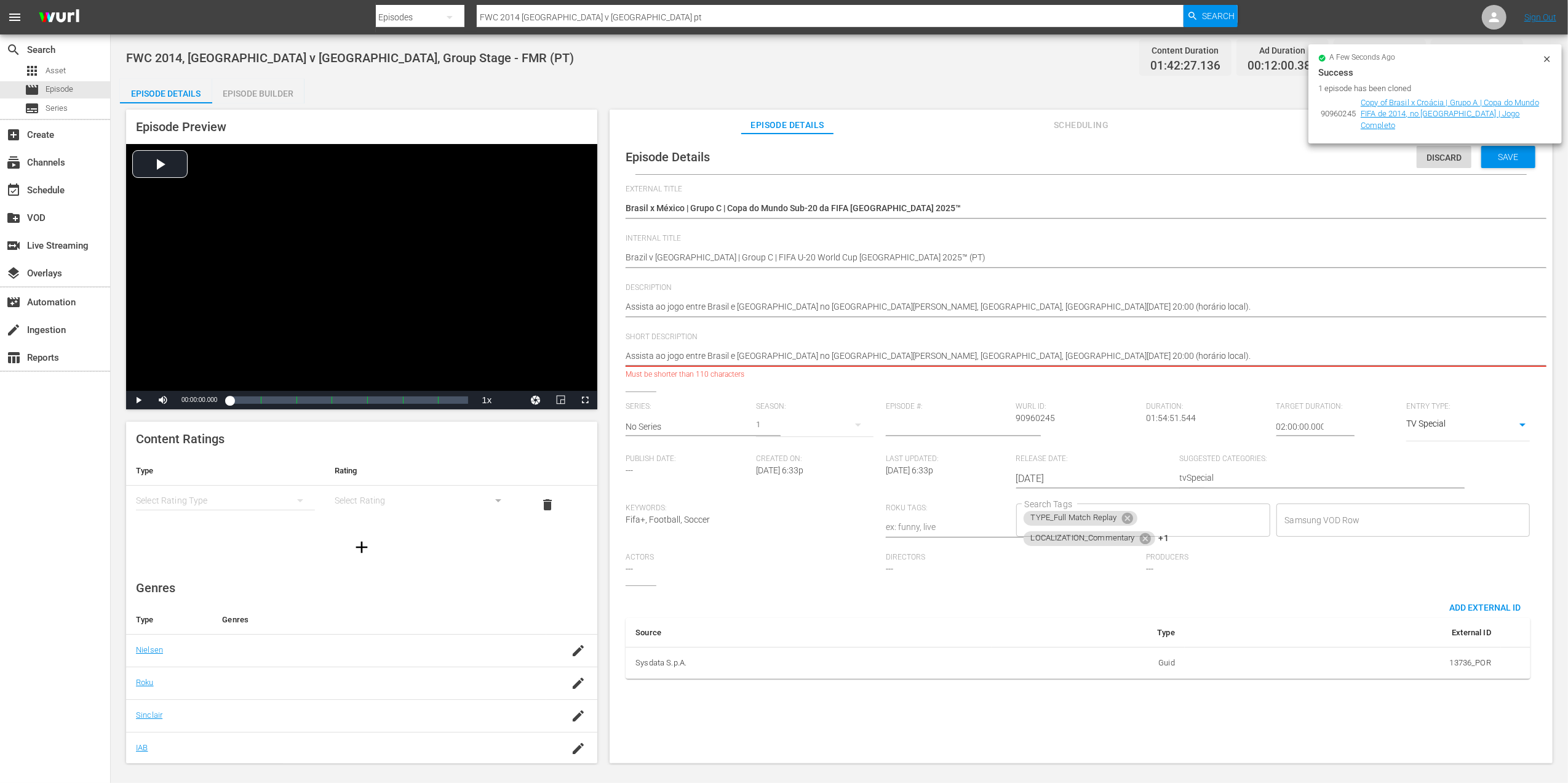
drag, startPoint x: 1207, startPoint y: 354, endPoint x: 766, endPoint y: 354, distance: 441.0
click at [766, 354] on textarea "Assista à partida completa entre [GEOGRAPHIC_DATA] e [GEOGRAPHIC_DATA], jogada …" at bounding box center [1078, 357] width 905 height 15
type textarea "Assista ao jogo entre Brasil e [GEOGRAPHIC_DATA]"
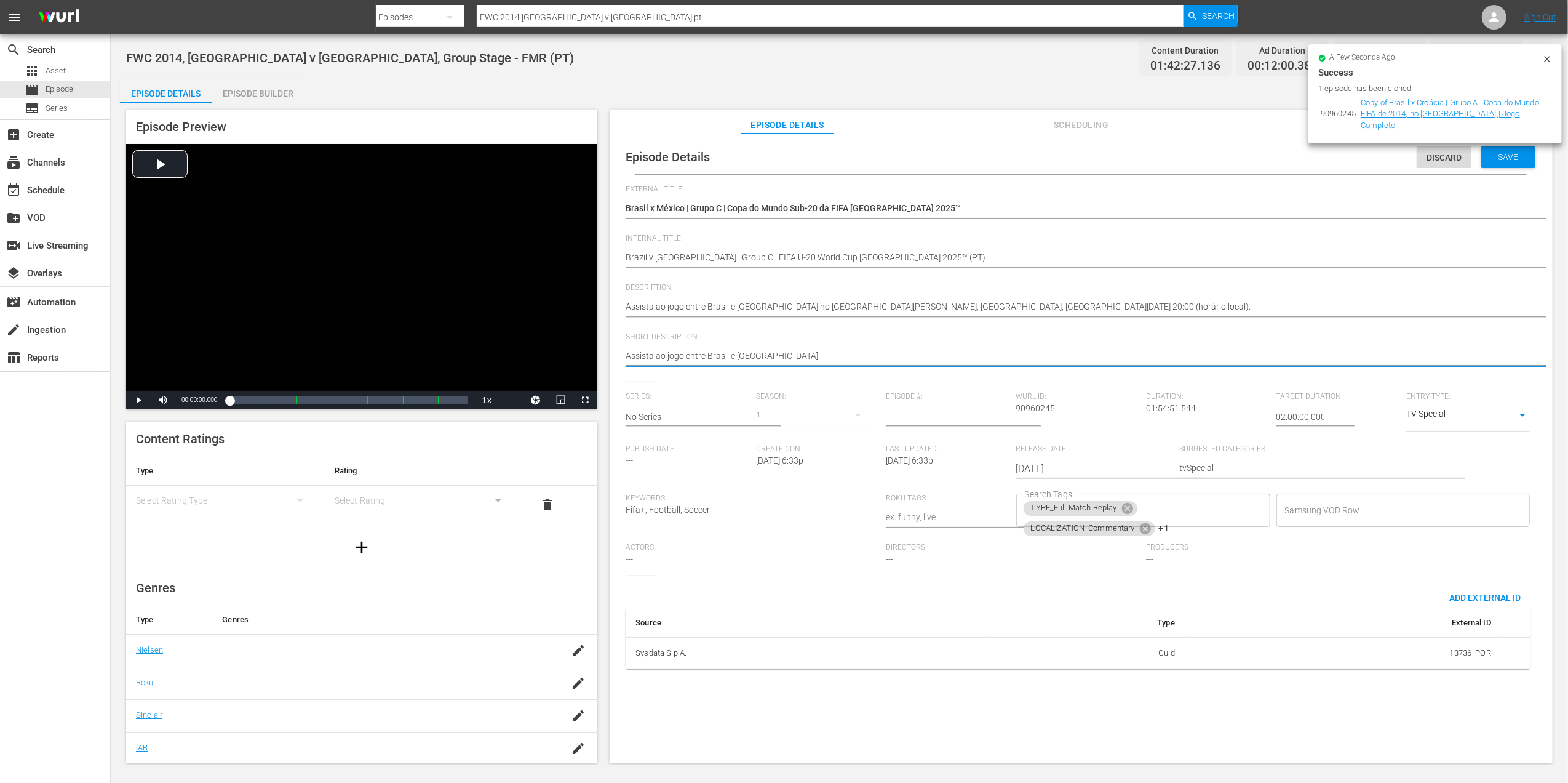
type textarea "Assista ao jogo entre Brasil e [GEOGRAPHIC_DATA]"
type textarea "Assista ao jogo entre Brasil e [GEOGRAPHIC_DATA]."
click at [1122, 505] on icon at bounding box center [1127, 508] width 11 height 11
click at [1145, 508] on icon at bounding box center [1145, 508] width 11 height 11
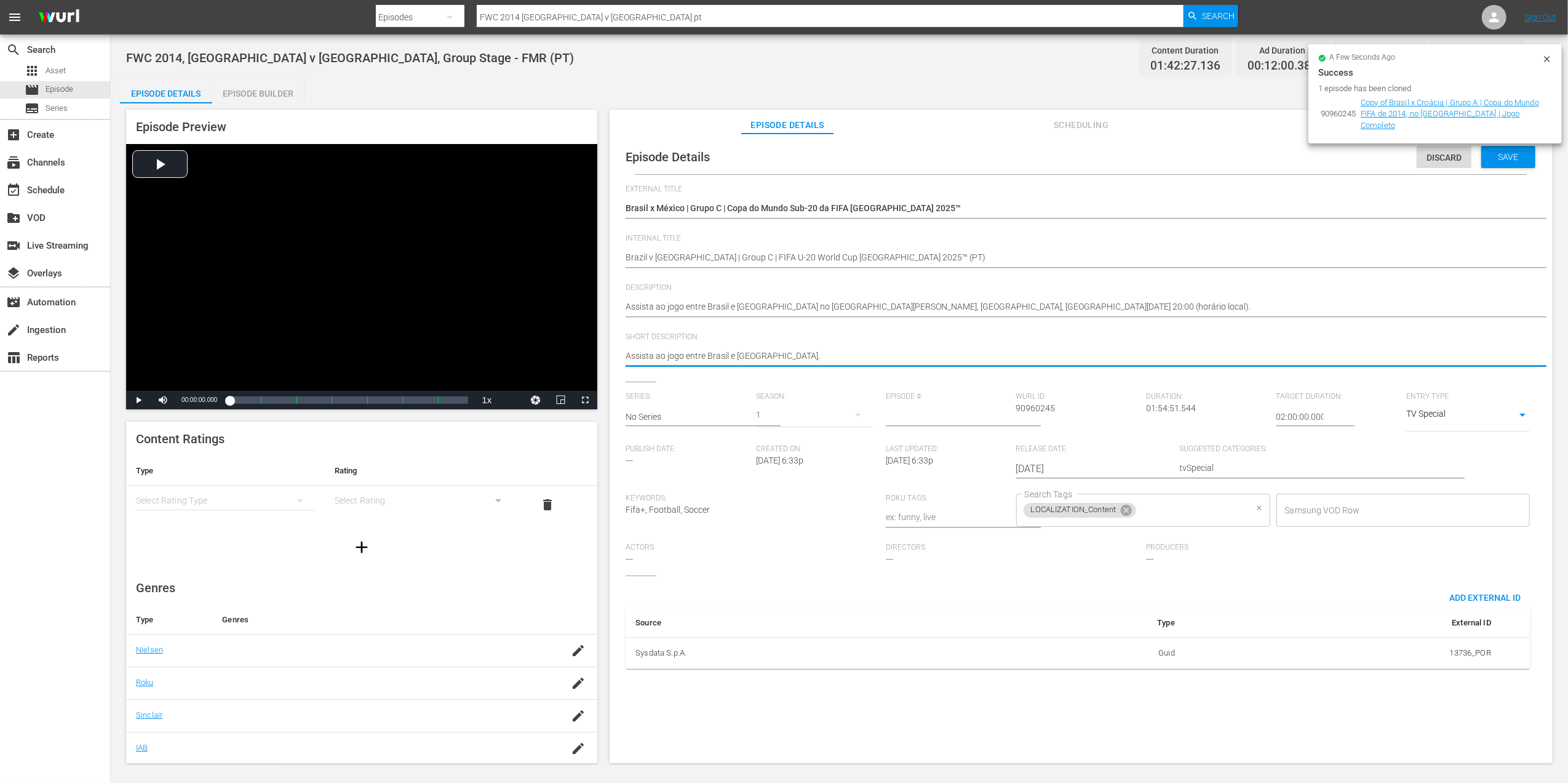
click at [1125, 512] on icon at bounding box center [1126, 510] width 11 height 11
type textarea "Assista ao jogo entre Brasil e [GEOGRAPHIC_DATA]."
click at [1132, 512] on input "Search Tags" at bounding box center [1134, 510] width 225 height 22
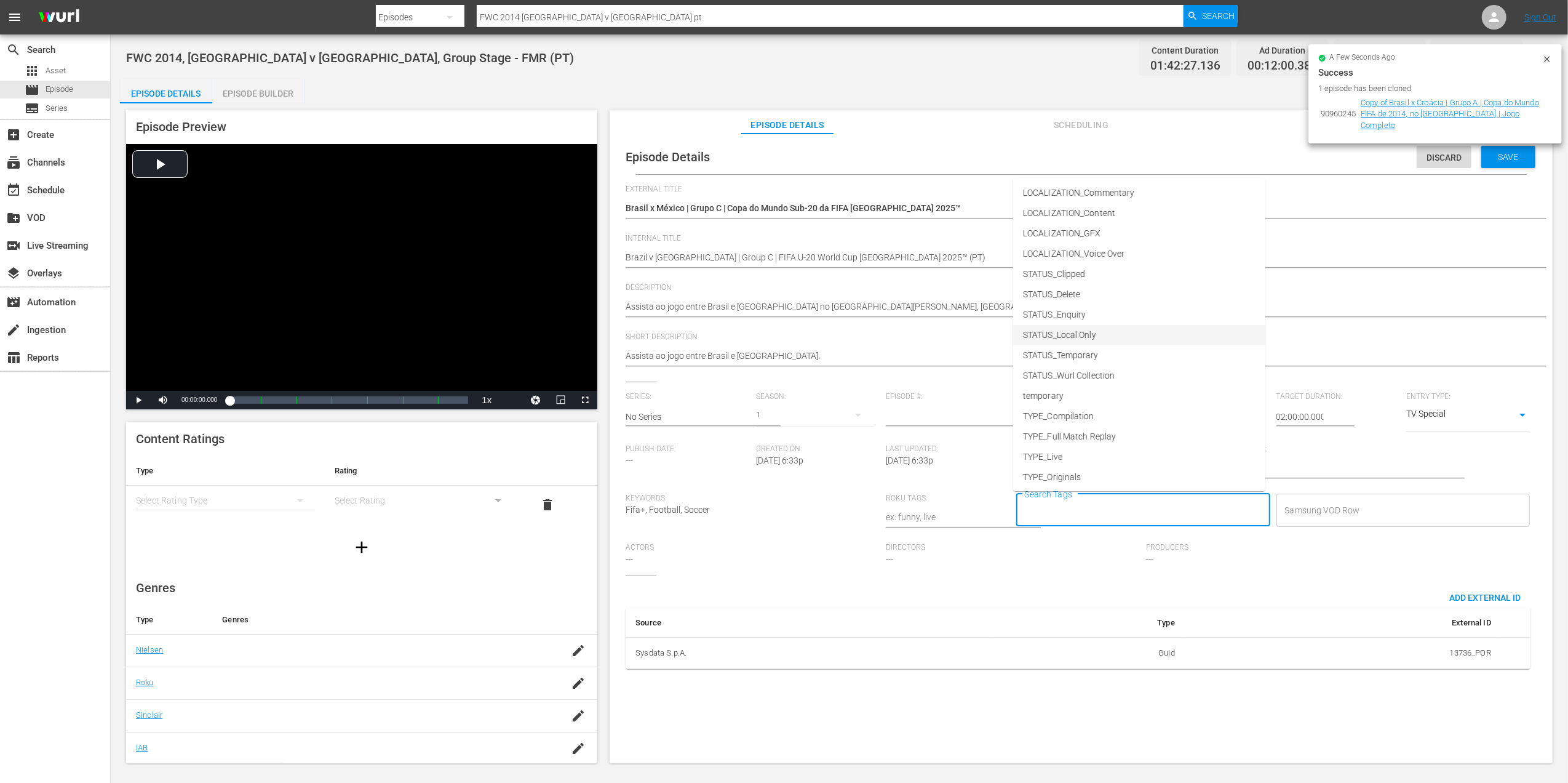
scroll to position [62, 0]
click at [1069, 437] on li "TYPE_Live" at bounding box center [1139, 435] width 253 height 21
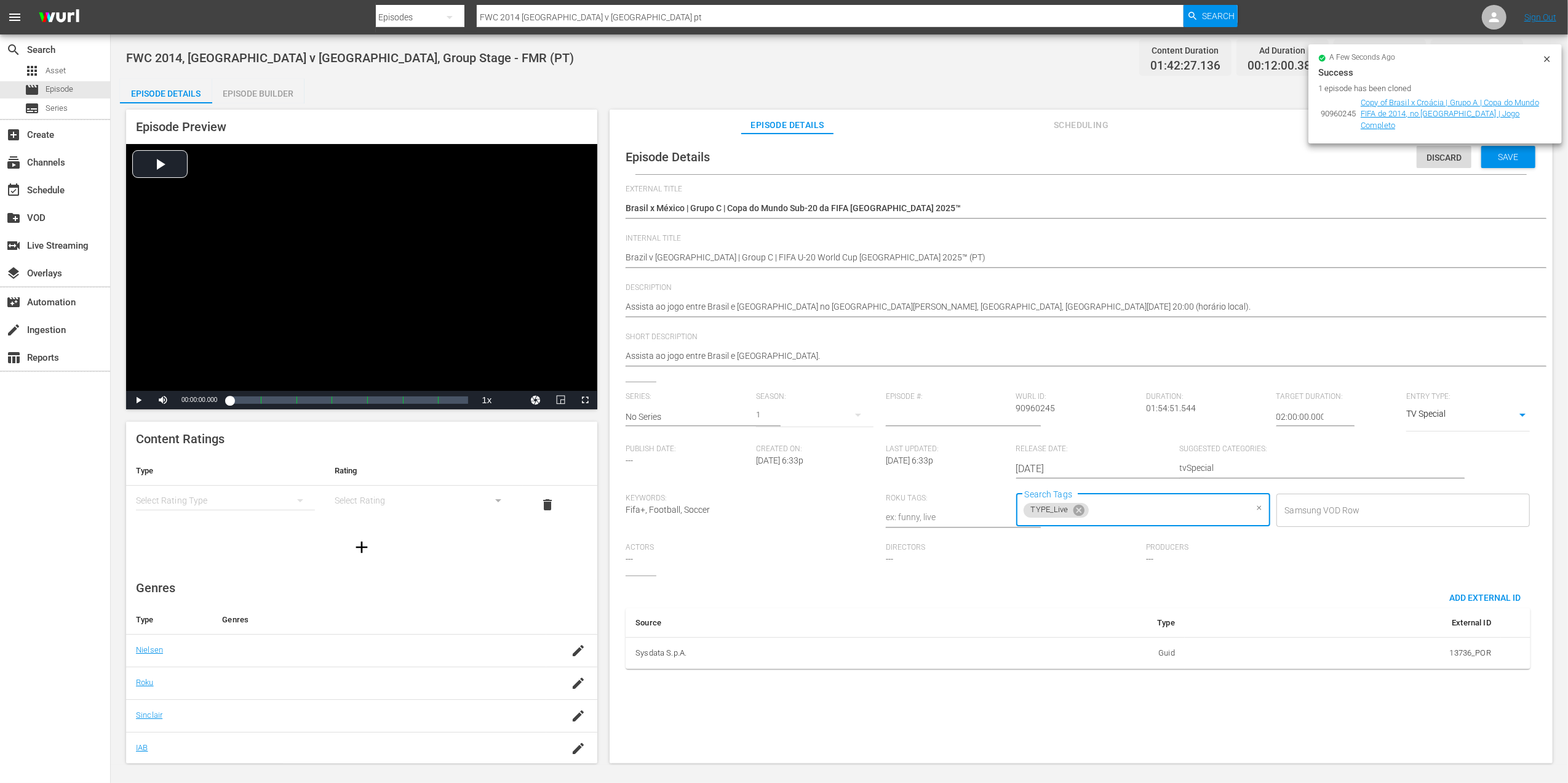
click at [1138, 513] on input "Search Tags" at bounding box center [1168, 510] width 156 height 22
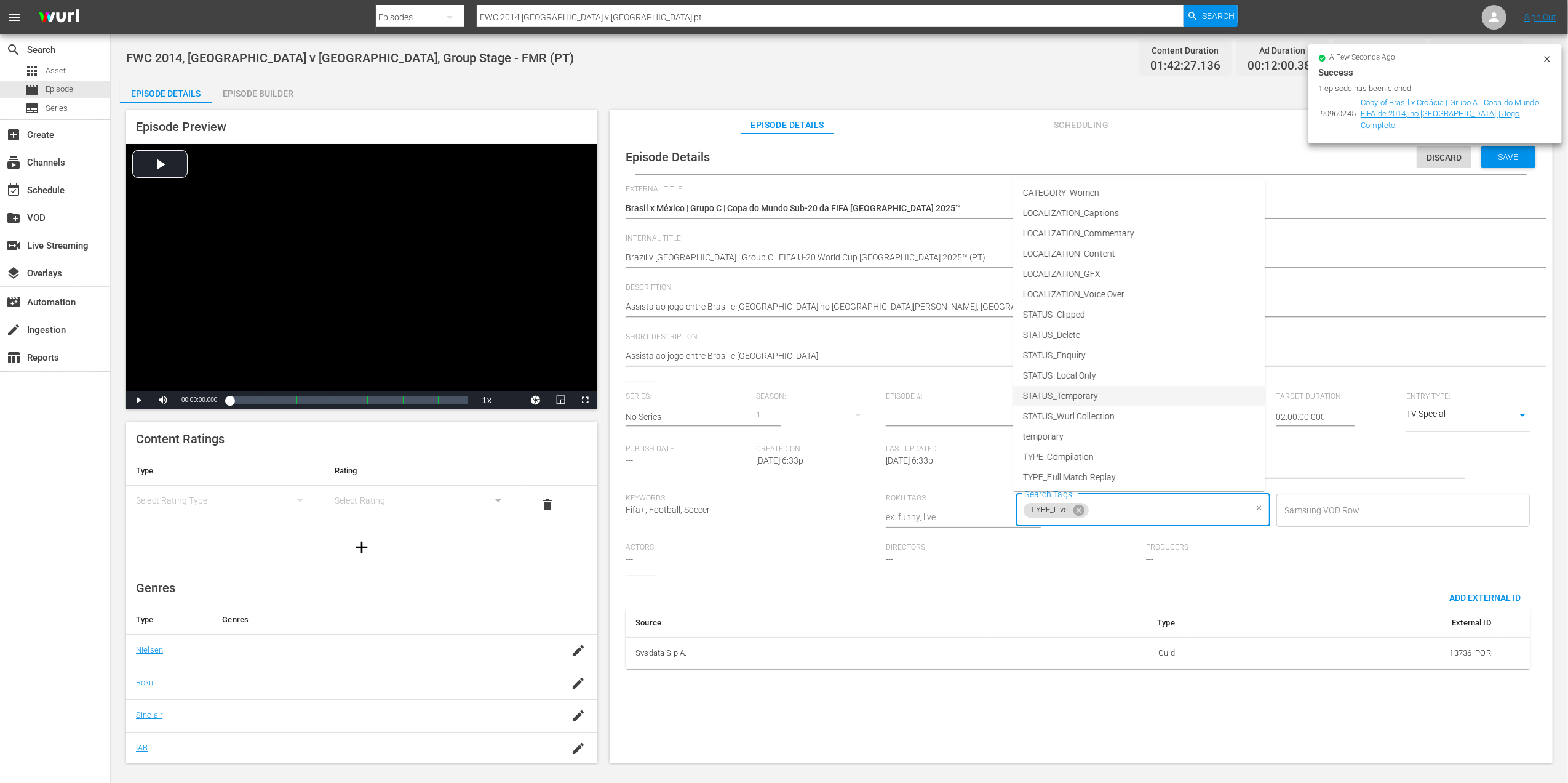
click at [1108, 395] on li "STATUS_Temporary" at bounding box center [1139, 396] width 253 height 21
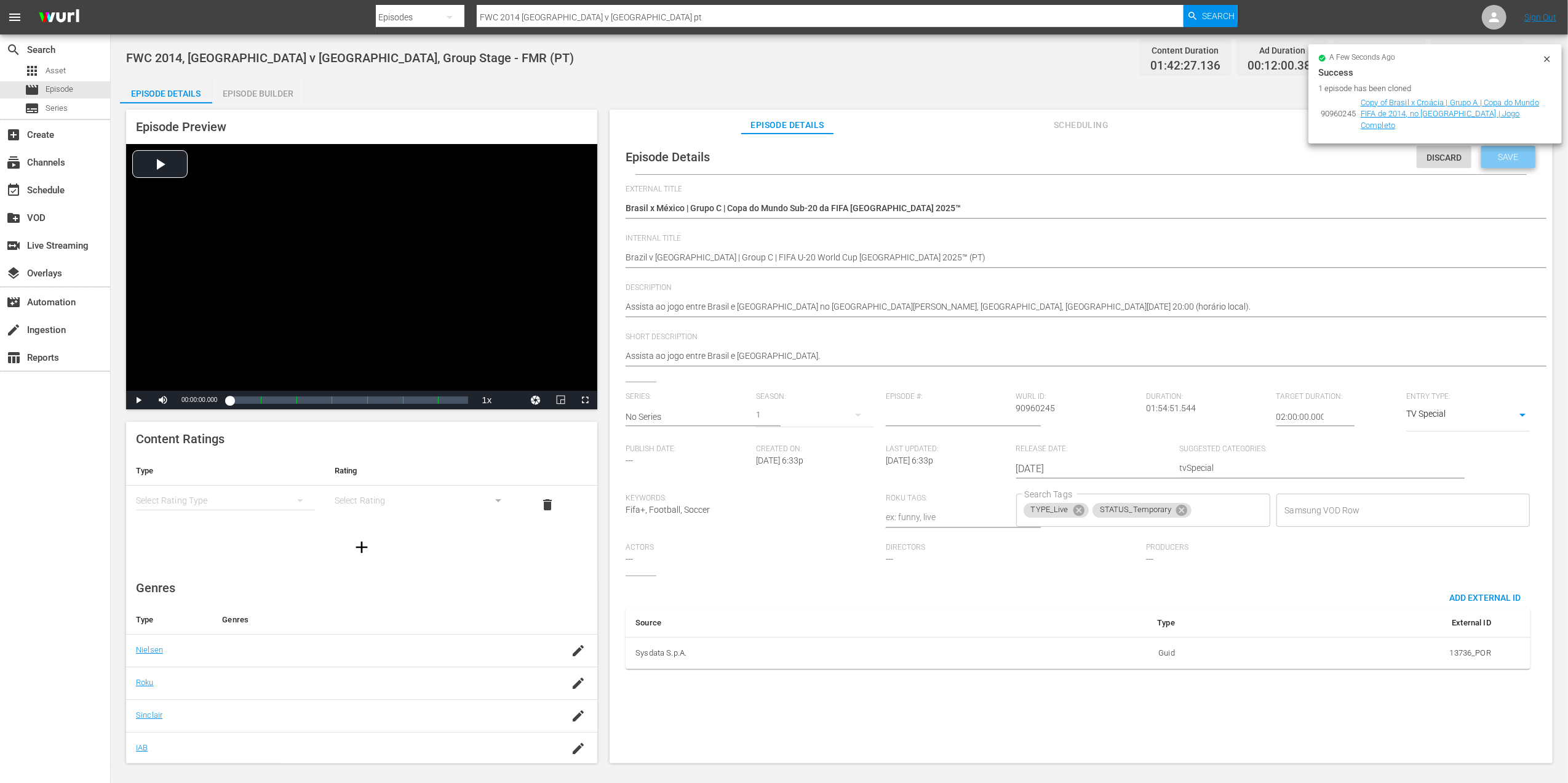
click at [1507, 153] on span "Save" at bounding box center [1508, 157] width 40 height 10
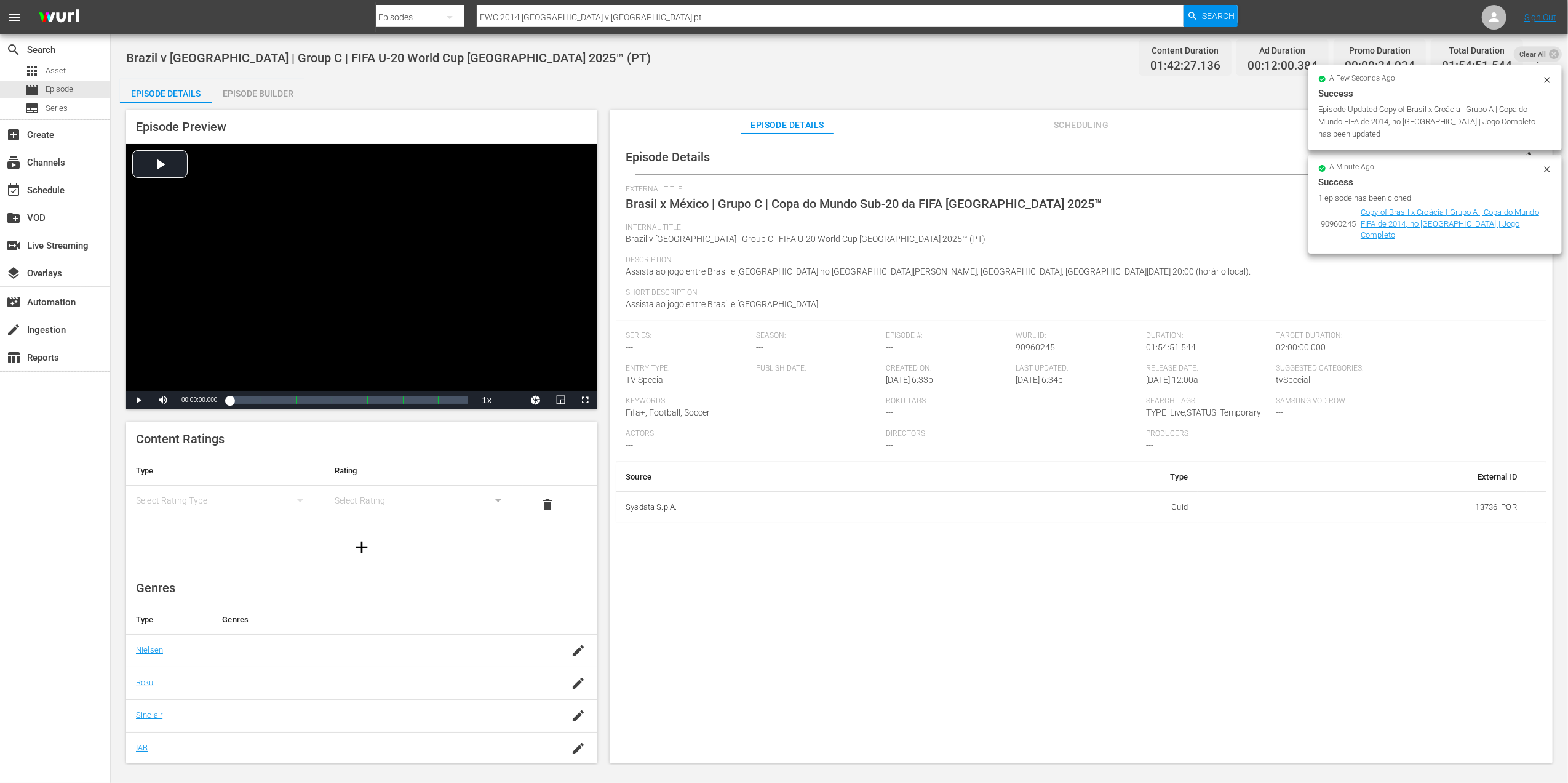
click at [1546, 77] on icon at bounding box center [1547, 80] width 10 height 10
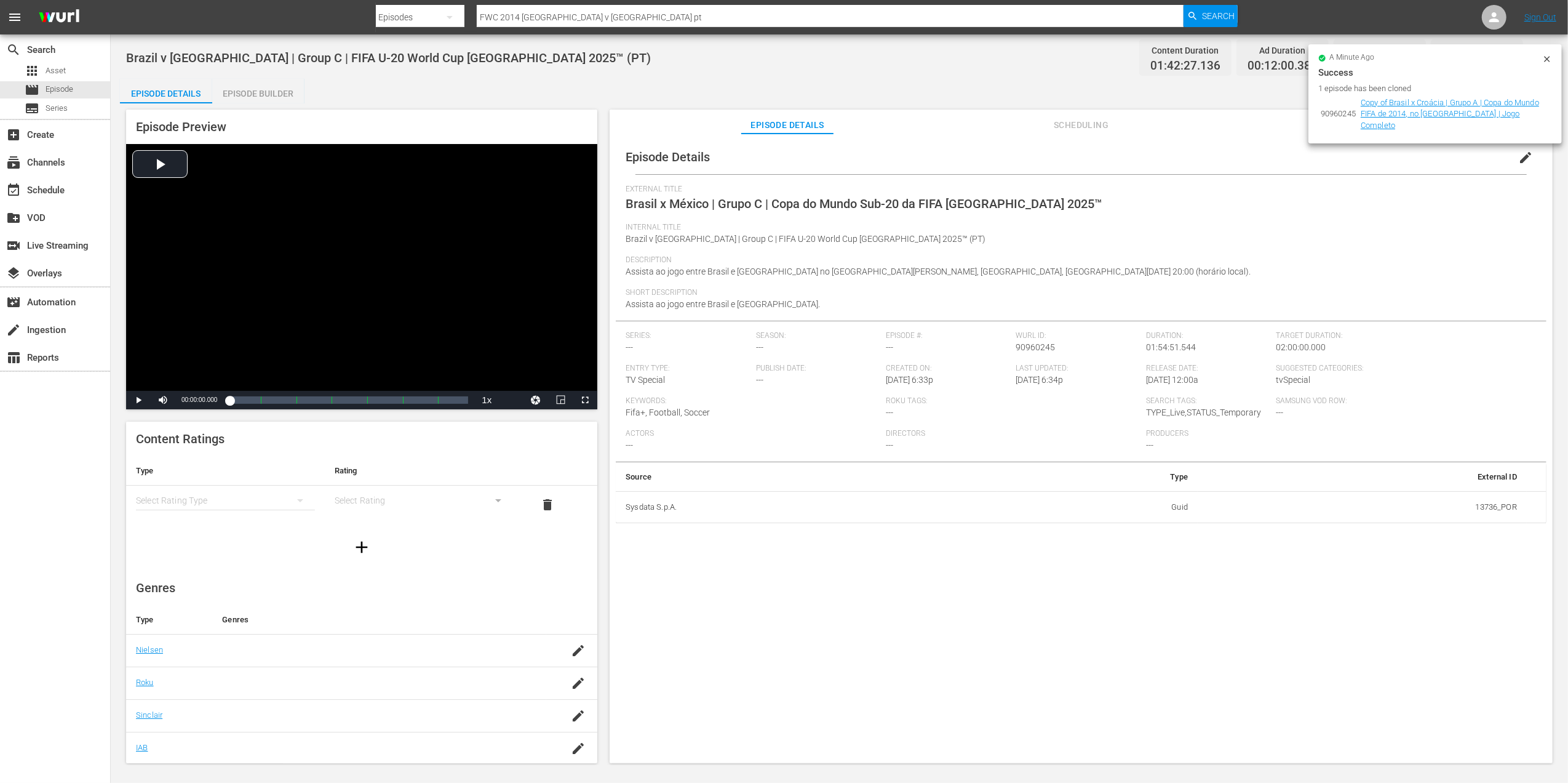
click at [1551, 60] on icon at bounding box center [1547, 59] width 10 height 10
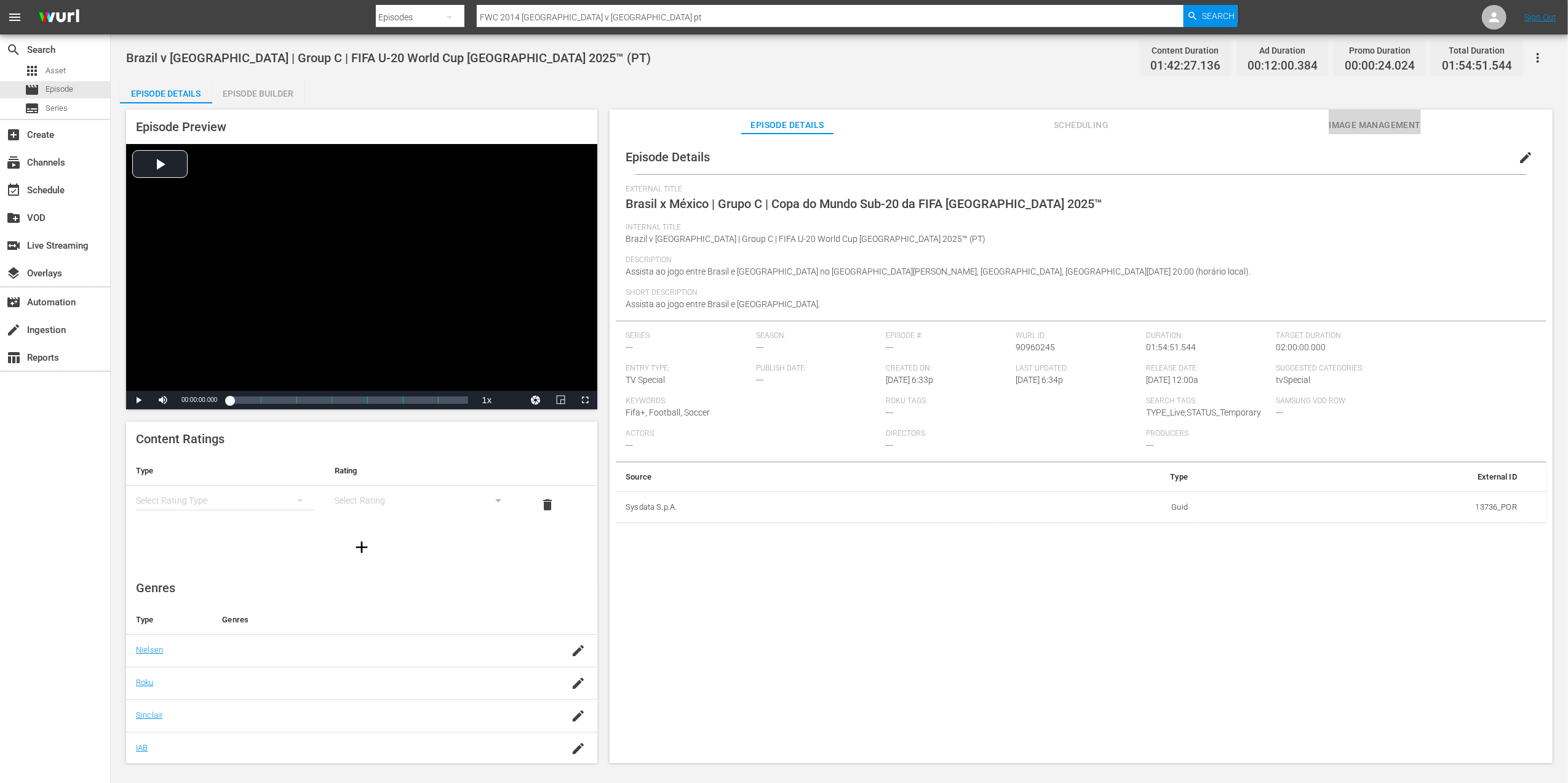
click at [1402, 120] on span "Image Management" at bounding box center [1375, 125] width 92 height 16
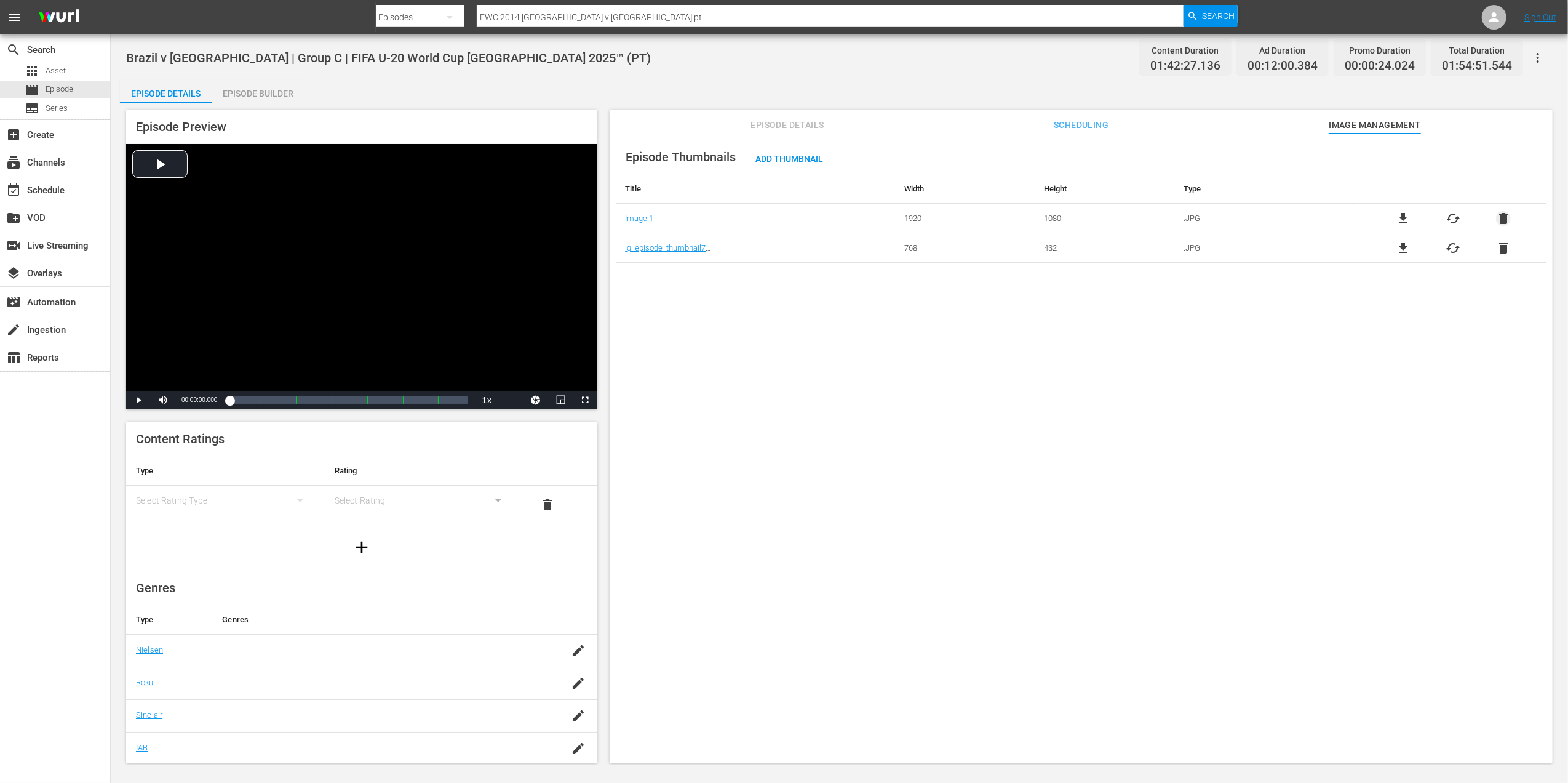
click at [1497, 215] on span "delete" at bounding box center [1503, 219] width 15 height 15
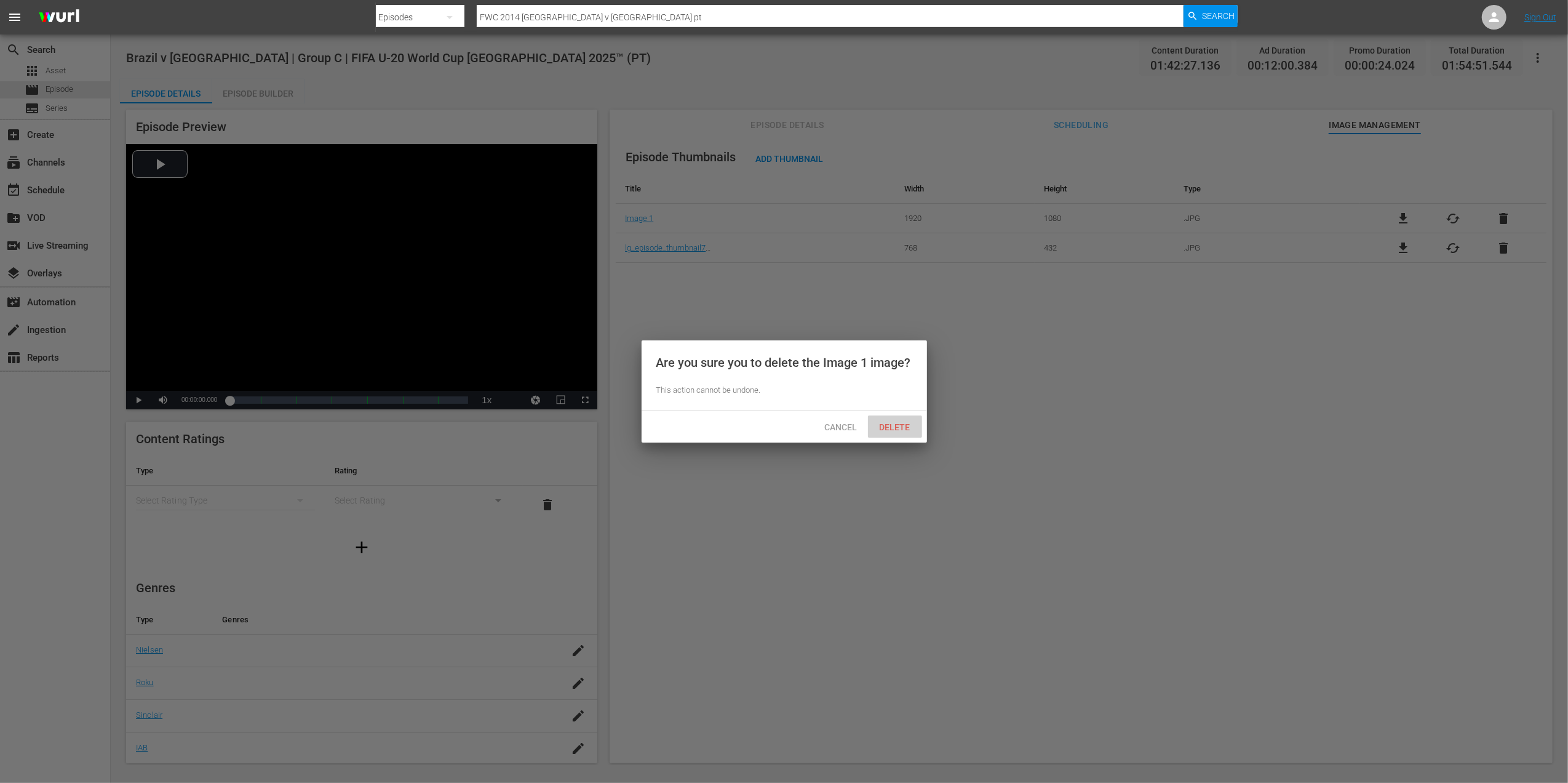
click at [894, 426] on span "Delete" at bounding box center [895, 427] width 51 height 10
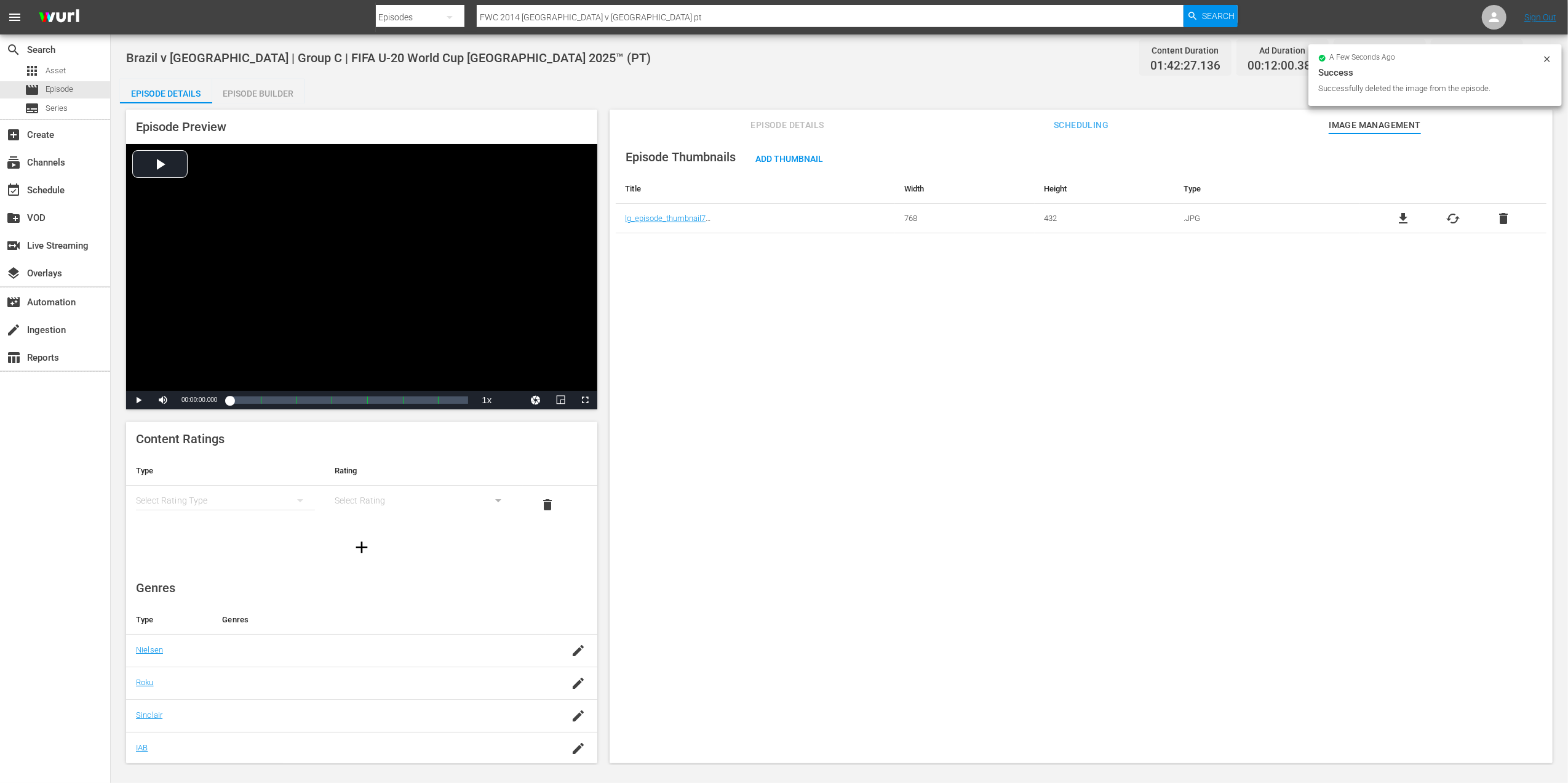
click at [1503, 212] on span "delete" at bounding box center [1503, 219] width 15 height 15
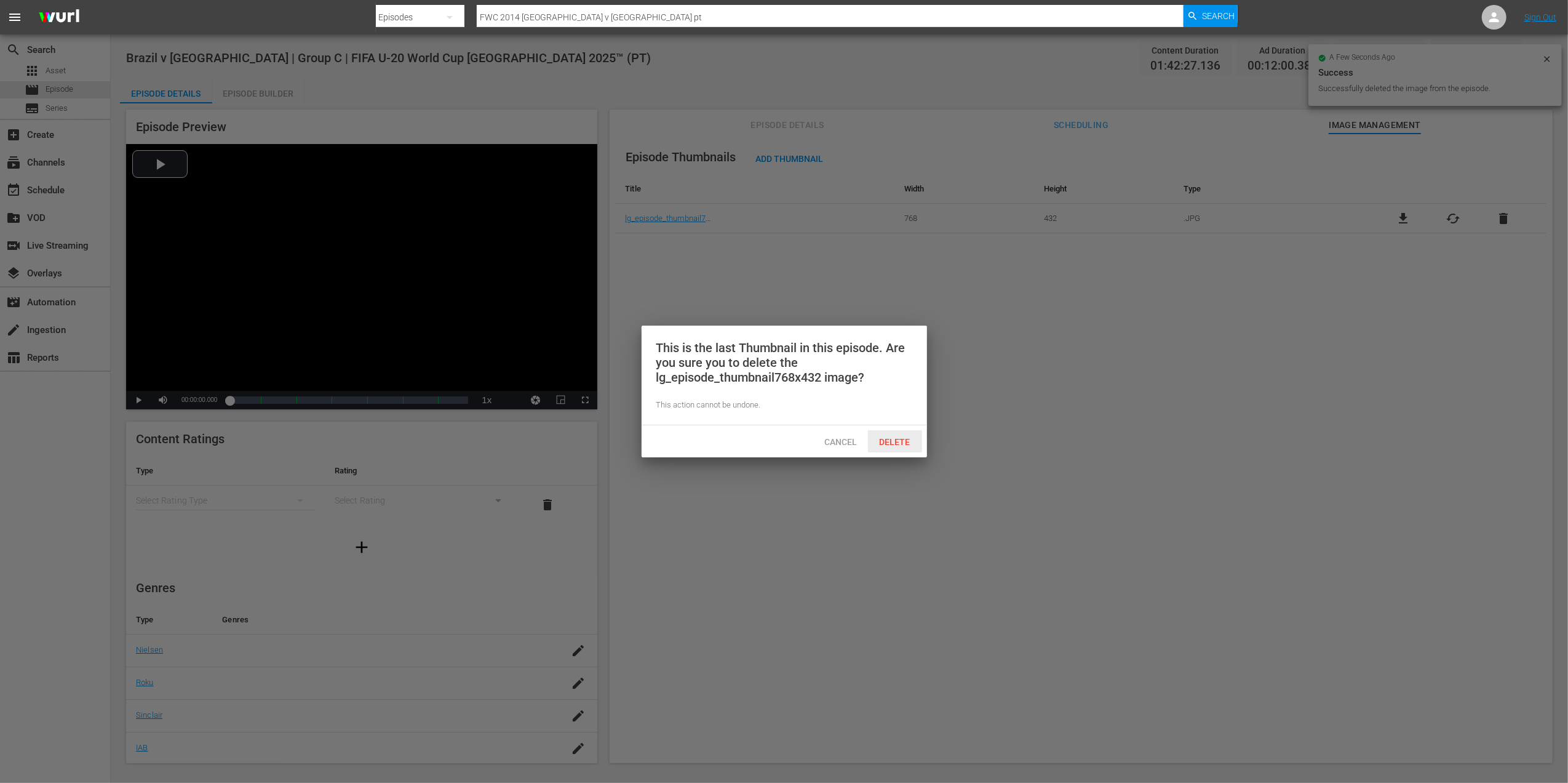
click at [906, 443] on span "Delete" at bounding box center [895, 442] width 51 height 10
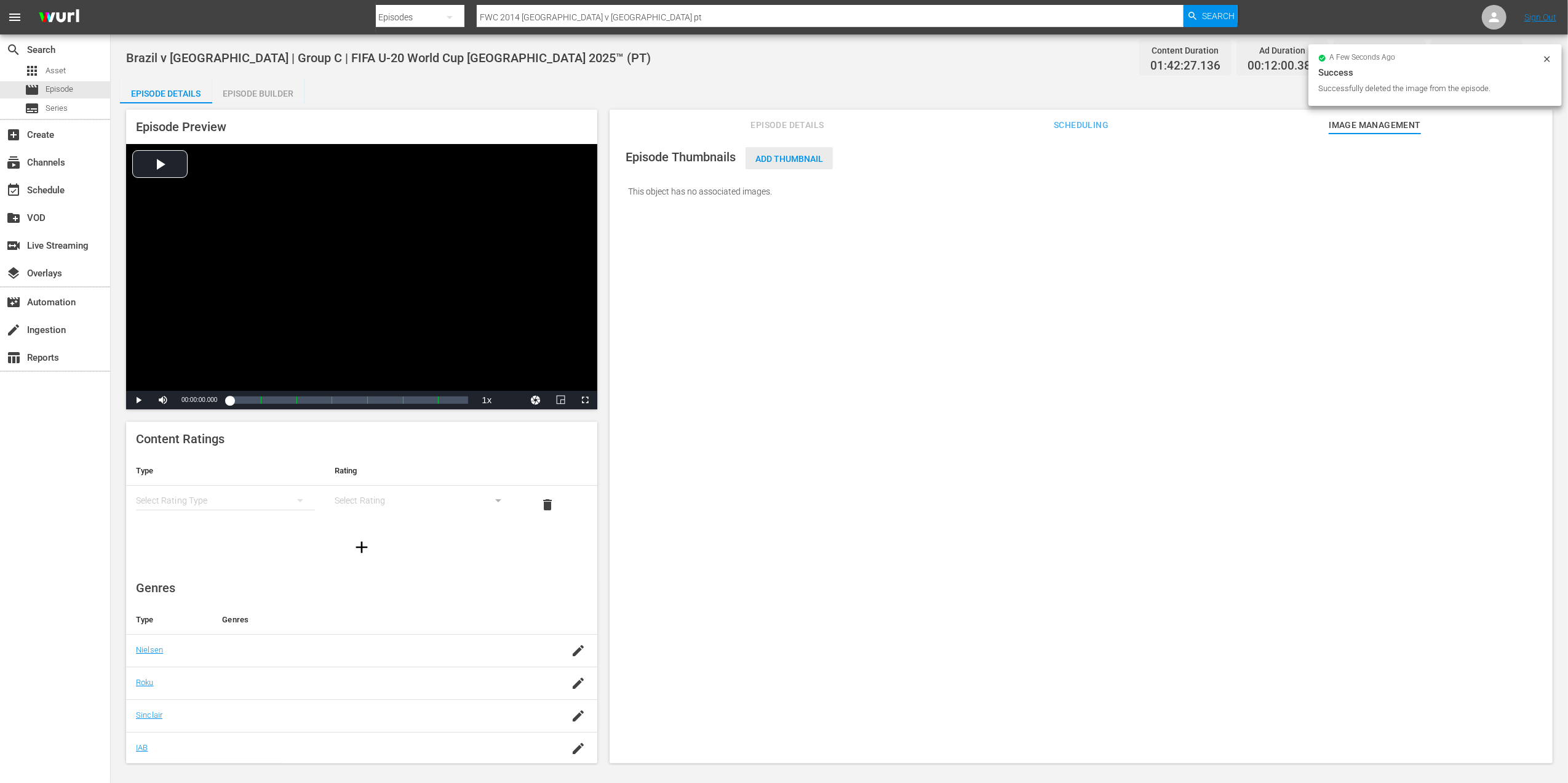
click at [775, 160] on span "Add Thumbnail" at bounding box center [789, 159] width 88 height 10
click at [798, 157] on span "Add Thumbnail" at bounding box center [789, 159] width 88 height 10
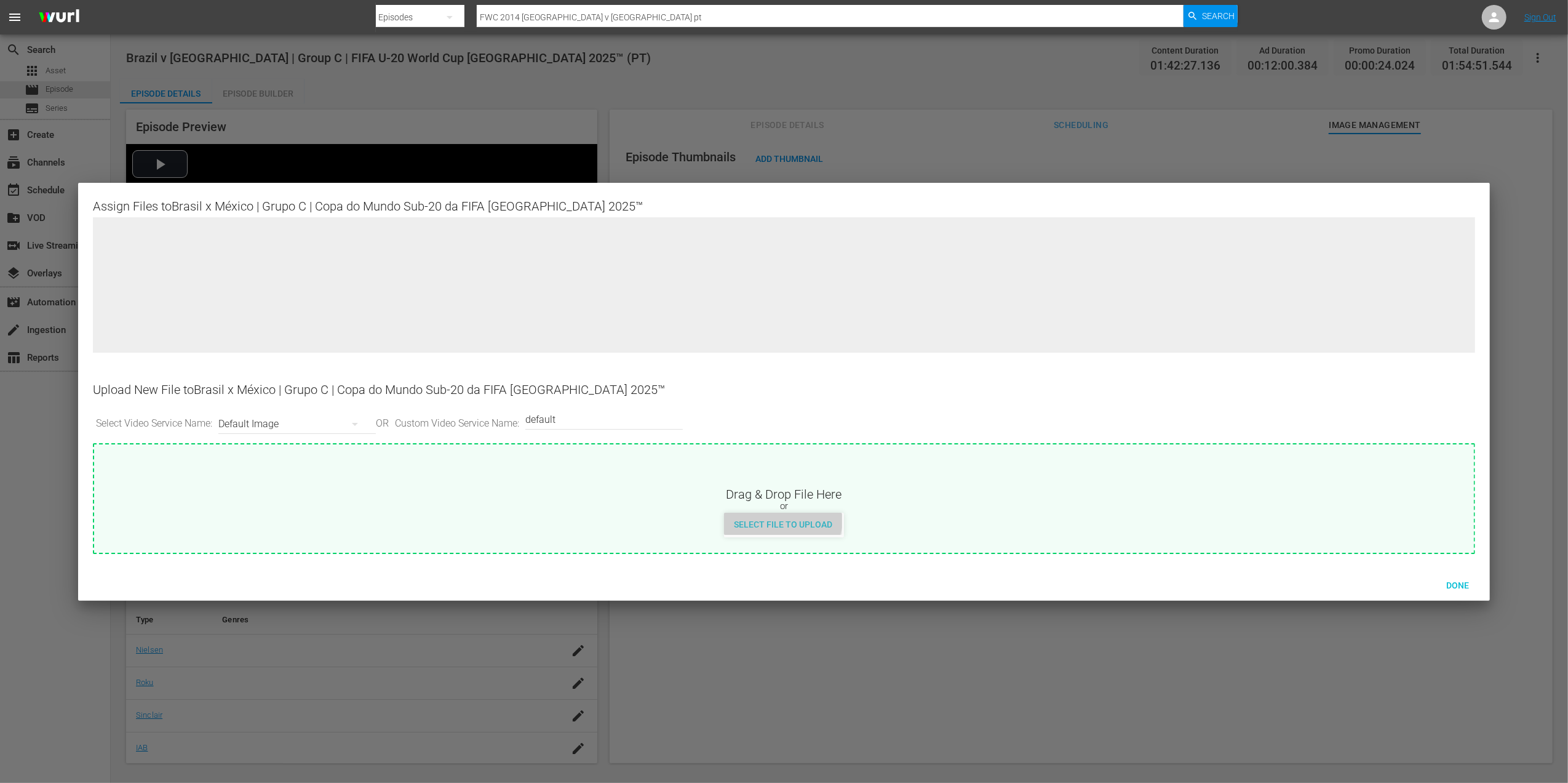
click at [768, 513] on div "Select File to Upload" at bounding box center [783, 524] width 118 height 23
type input "C:\fakepath\4a.jpg"
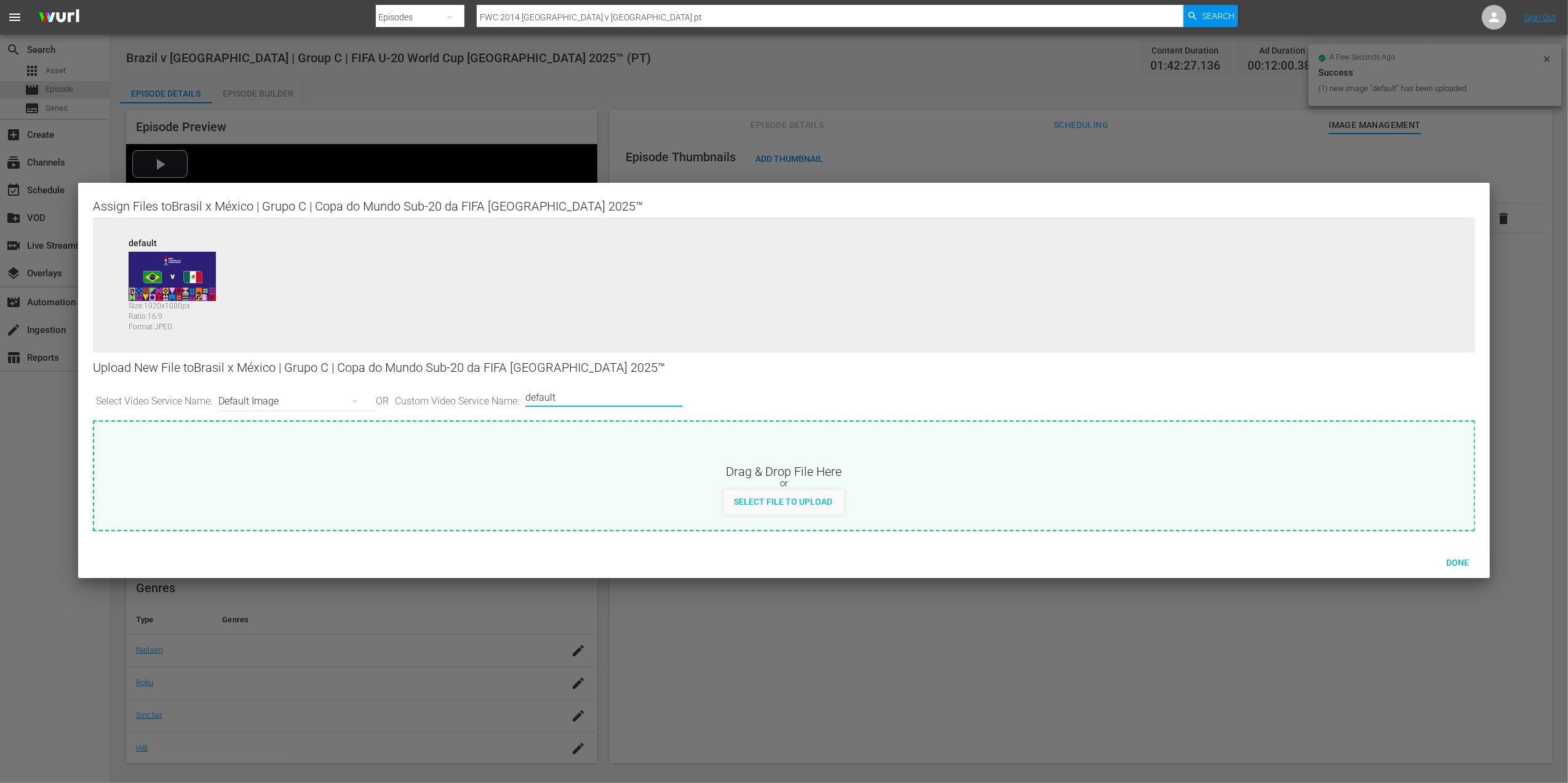
click at [624, 399] on input "default" at bounding box center [600, 397] width 152 height 30
type input "default 1"
click at [812, 505] on span "Select File to Upload" at bounding box center [783, 502] width 118 height 10
type input "C:\fakepath\4b.jpg"
click at [1457, 559] on span "Done" at bounding box center [1458, 562] width 43 height 10
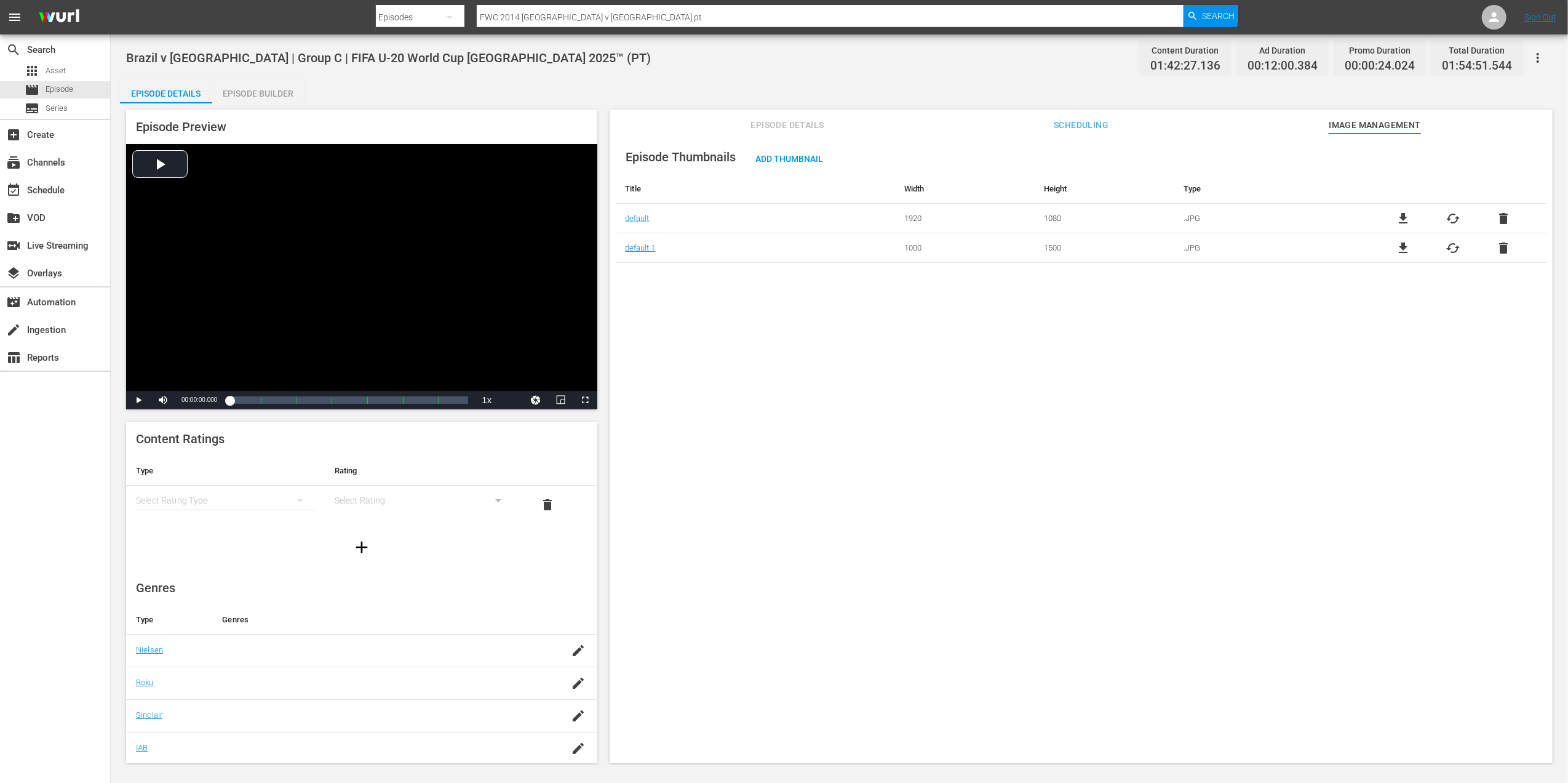
click at [822, 125] on span "Episode Details" at bounding box center [788, 125] width 92 height 16
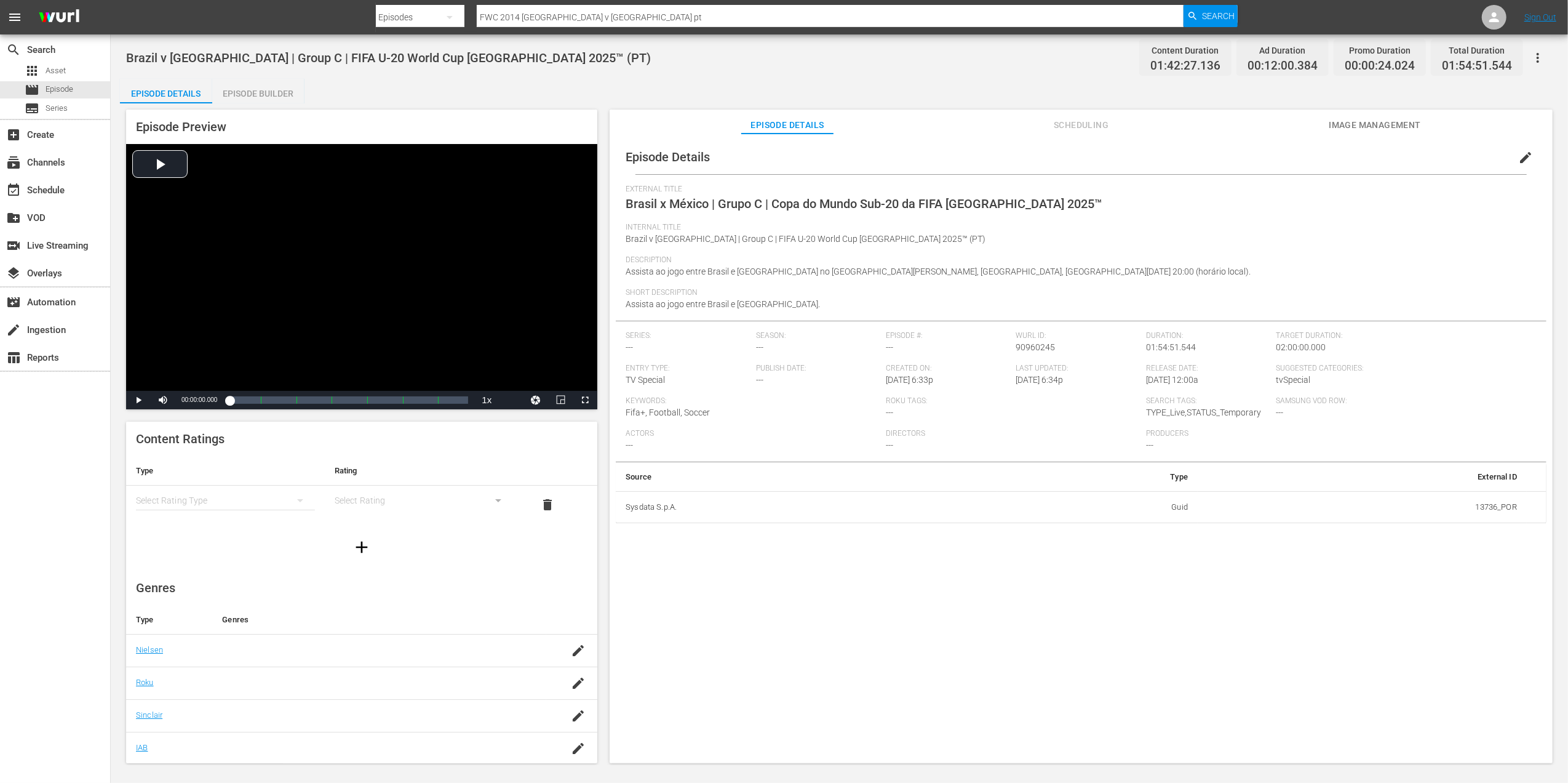
click at [1086, 125] on span "Scheduling" at bounding box center [1081, 125] width 92 height 16
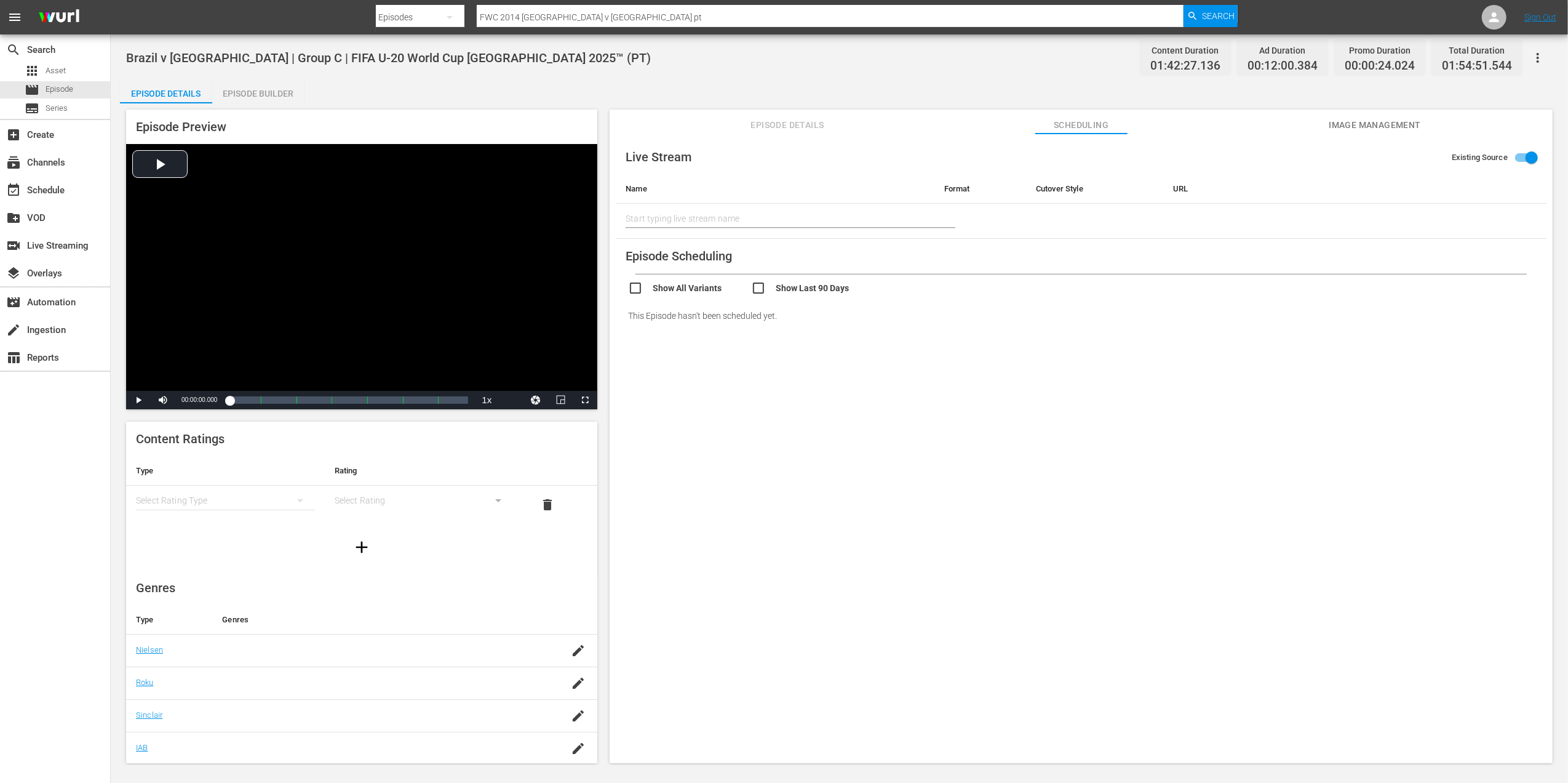
click at [815, 126] on span "Episode Details" at bounding box center [788, 125] width 92 height 16
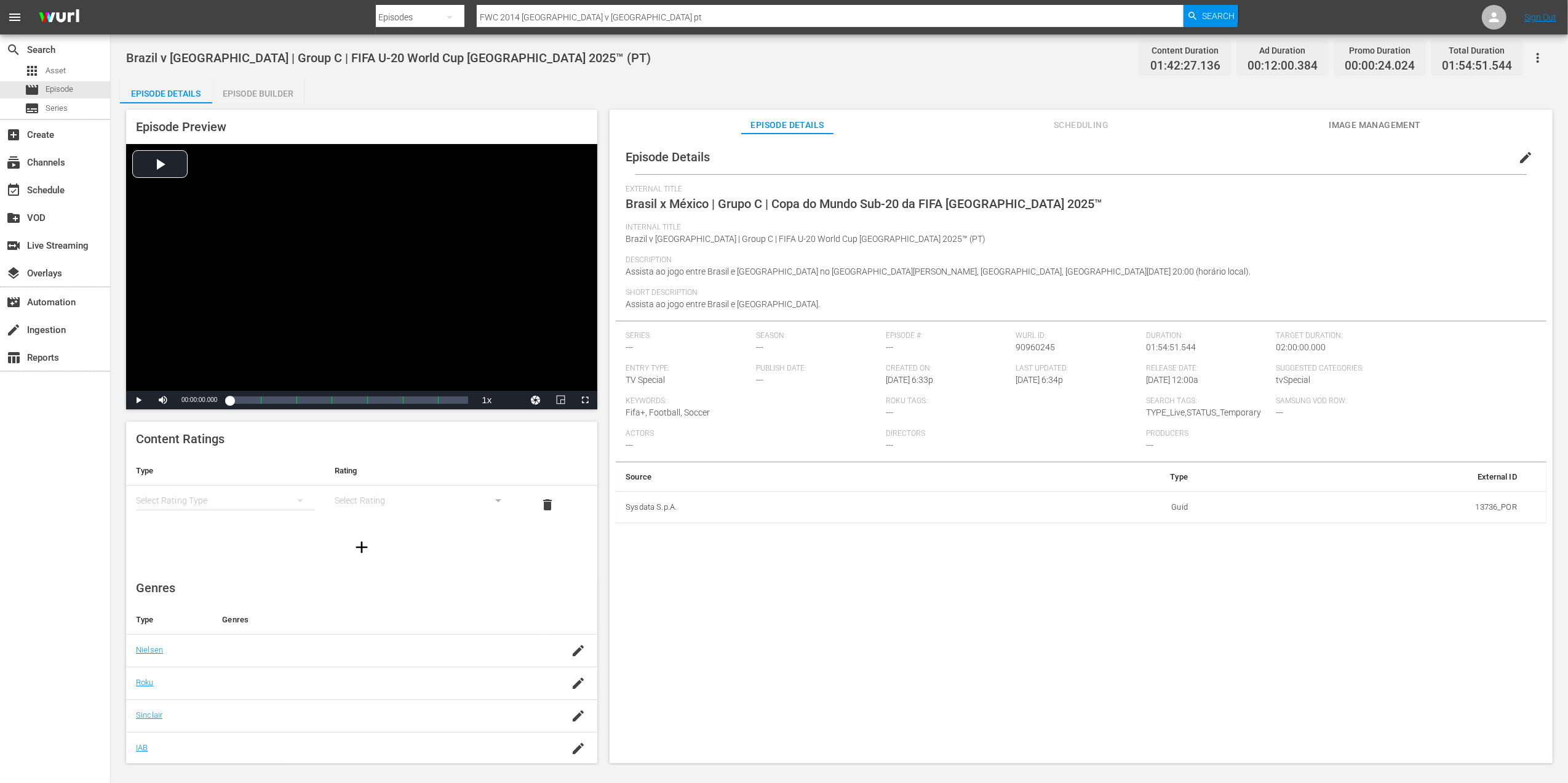
click at [898, 594] on div "Episode Details edit External Title Brasil x [GEOGRAPHIC_DATA] | Grupo C | Copa…" at bounding box center [1081, 454] width 943 height 641
click at [71, 164] on div "subscriptions Channels" at bounding box center [55, 161] width 110 height 25
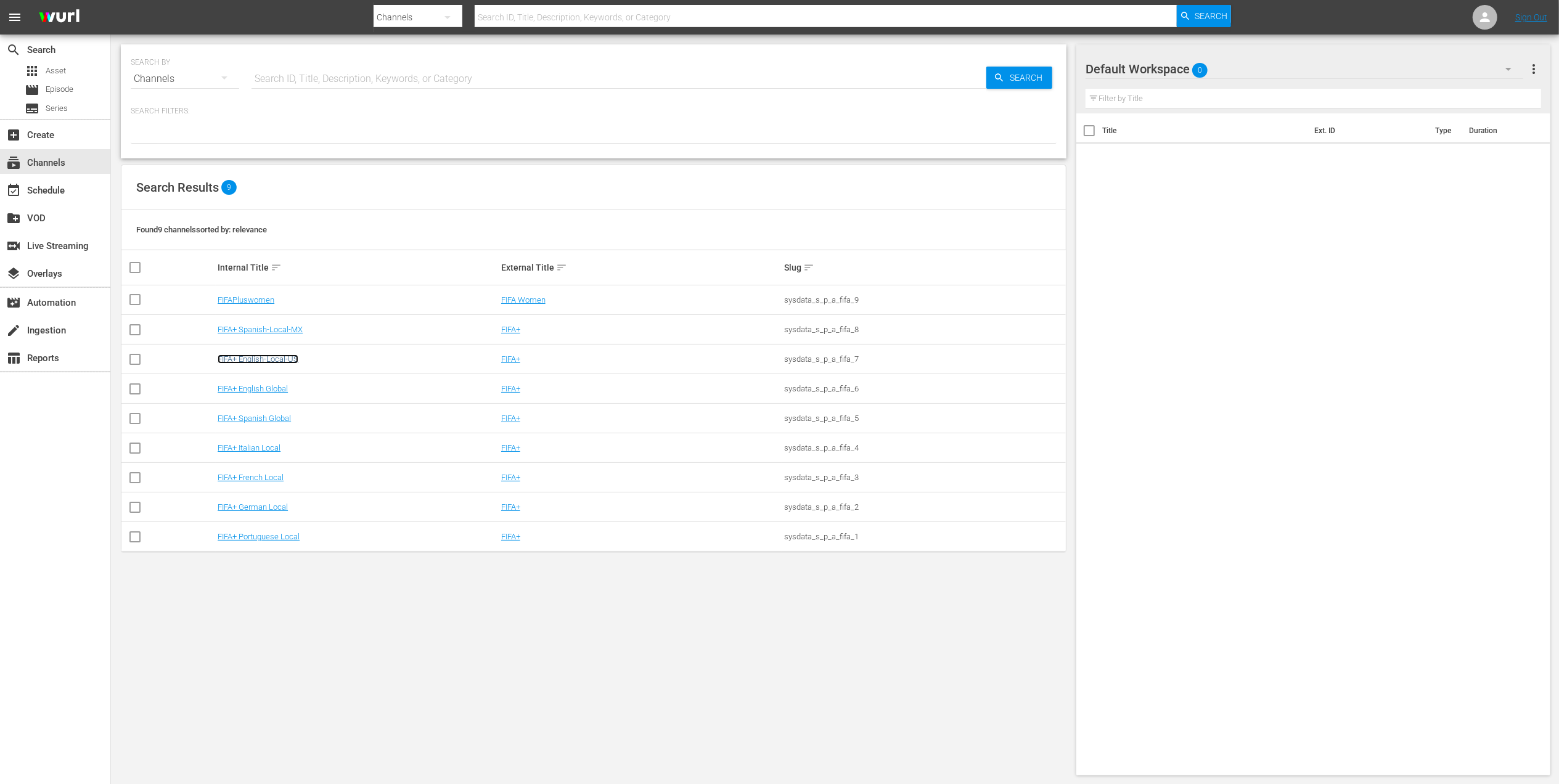
click at [282, 356] on link "FIFA+ English-Local-US" at bounding box center [257, 359] width 81 height 9
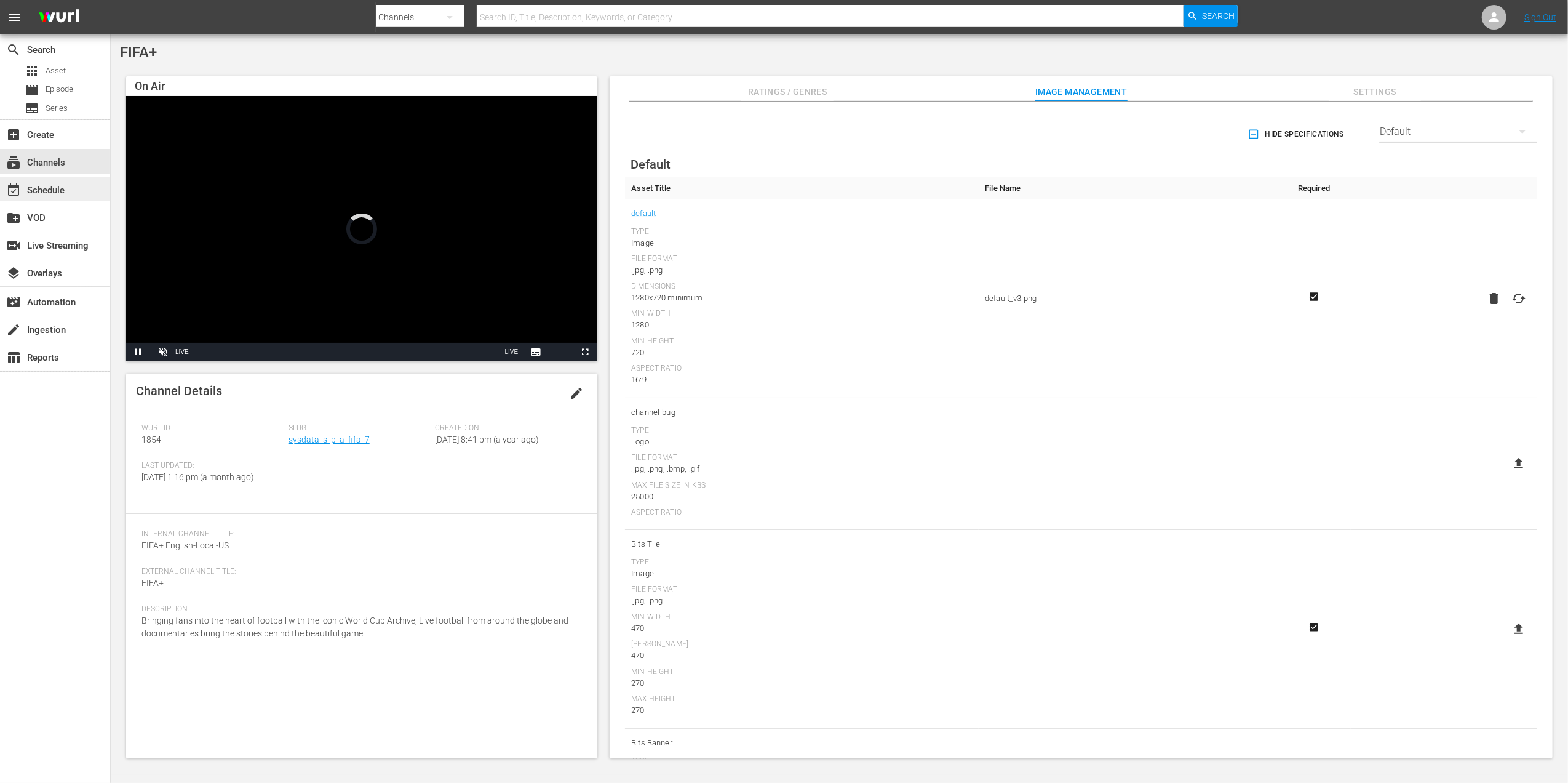
click at [71, 191] on div "event_available Schedule" at bounding box center [55, 189] width 110 height 25
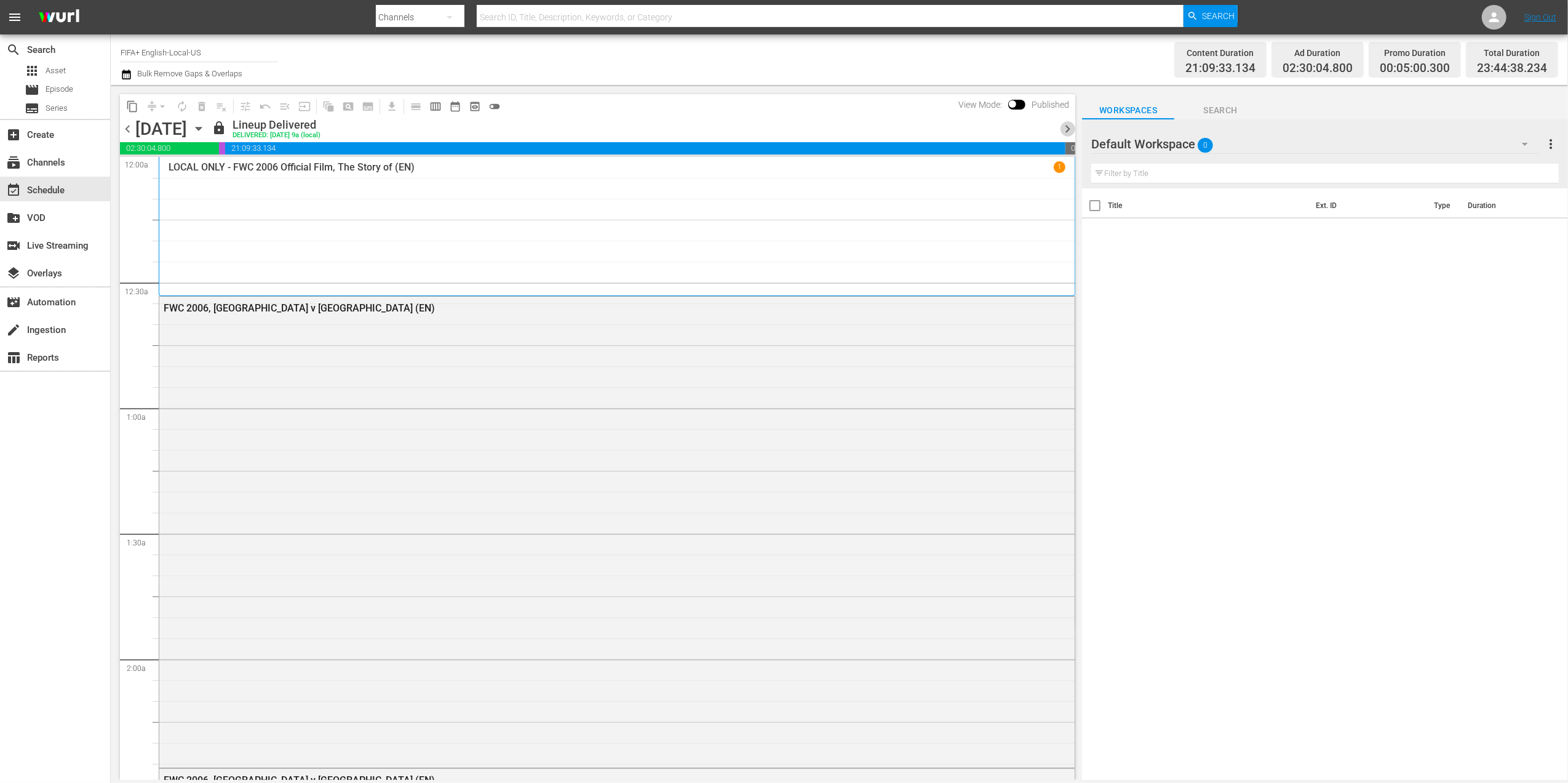
click at [1071, 127] on span "chevron_right" at bounding box center [1068, 129] width 16 height 16
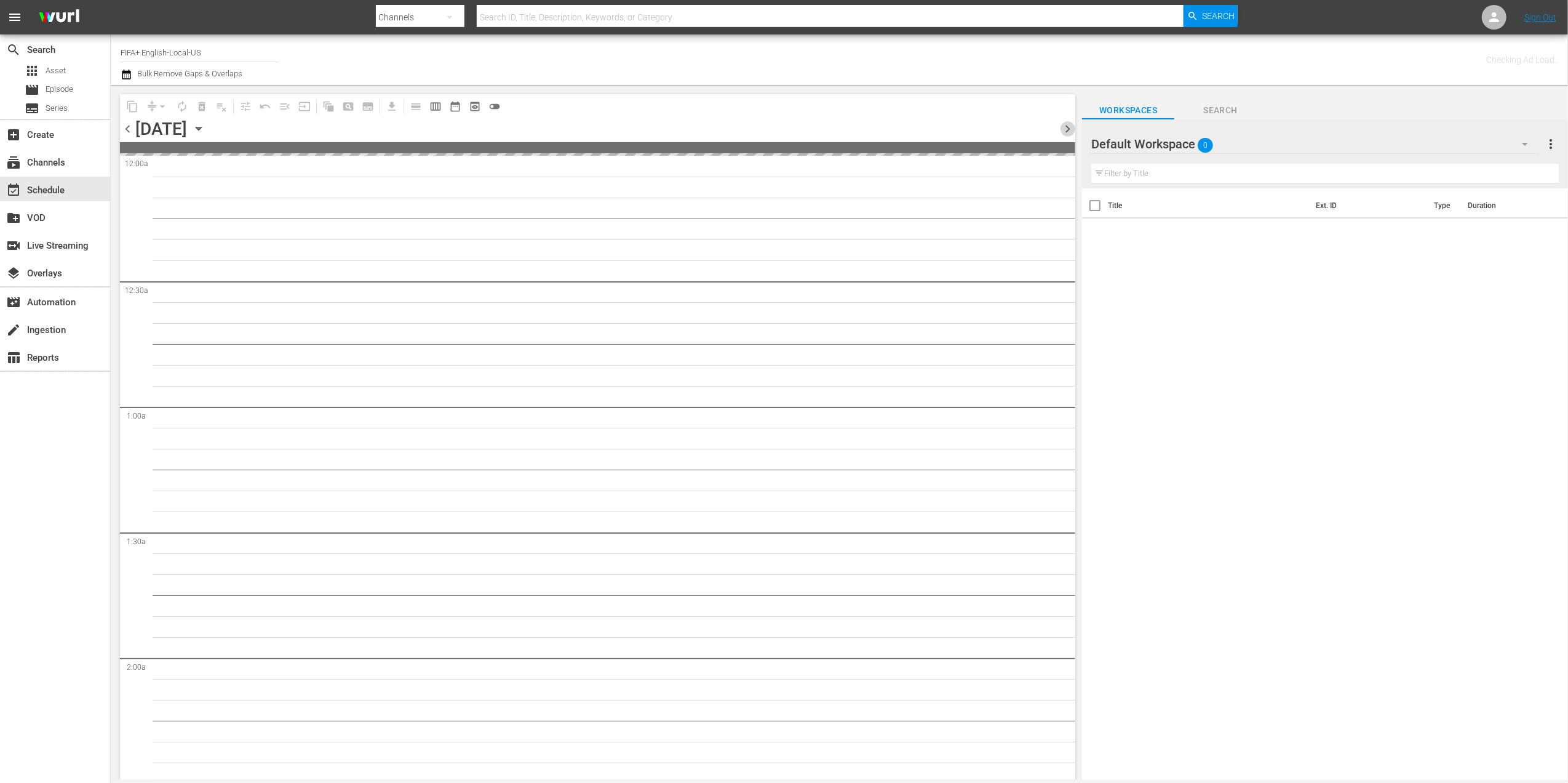
click at [1071, 127] on span "chevron_right" at bounding box center [1068, 129] width 16 height 16
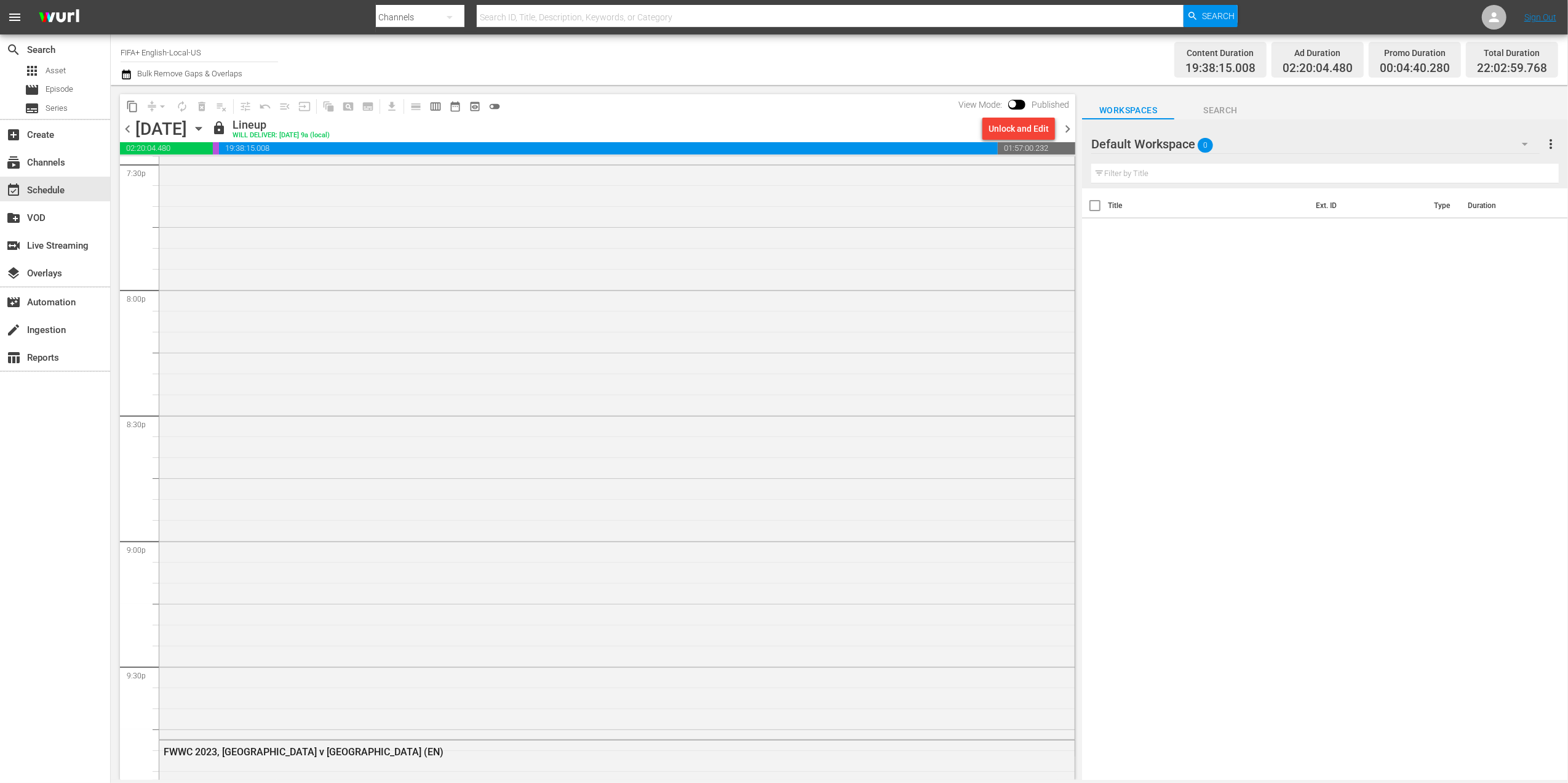
scroll to position [5658, 0]
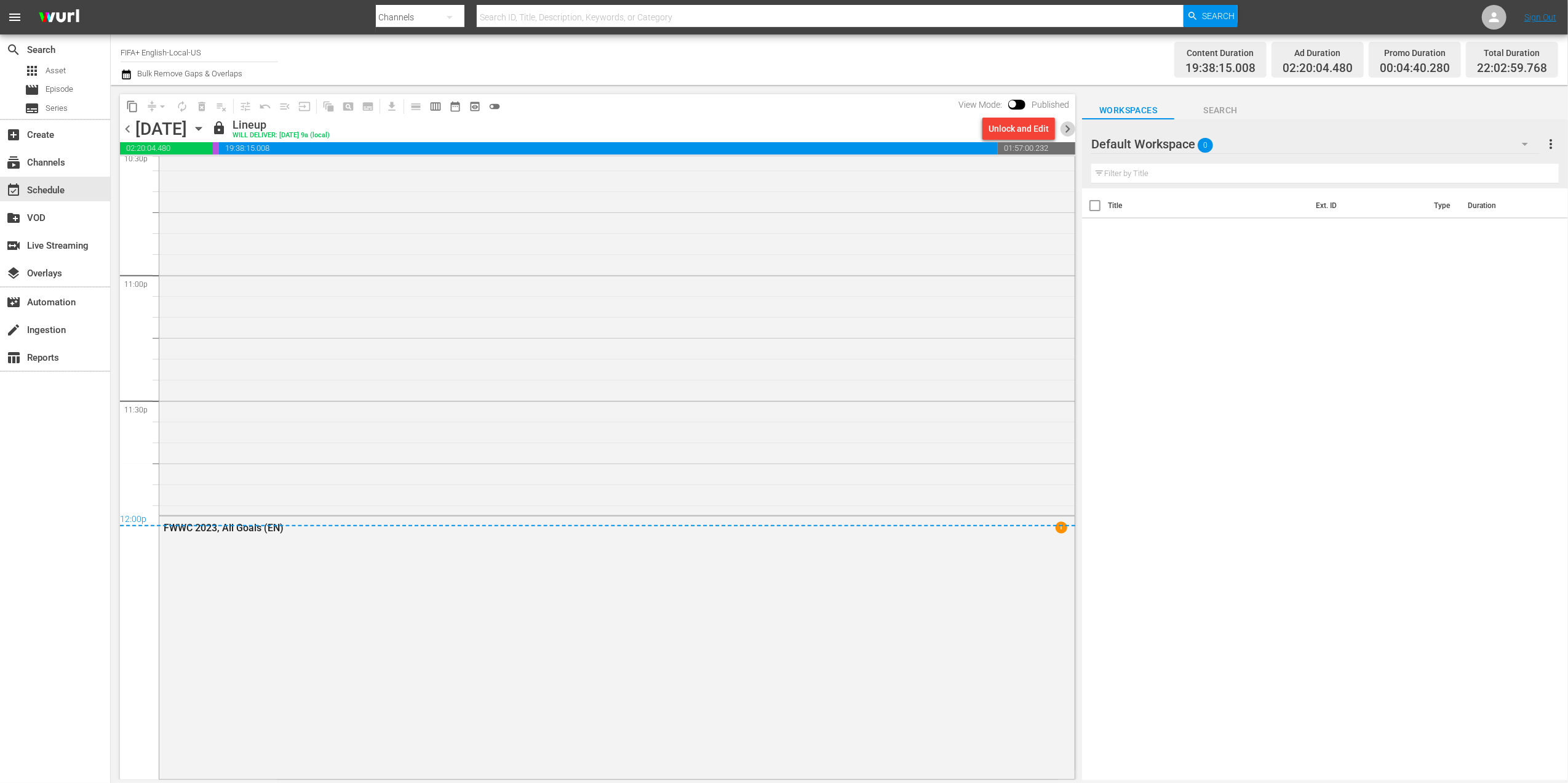
click at [1069, 130] on span "chevron_right" at bounding box center [1068, 129] width 16 height 16
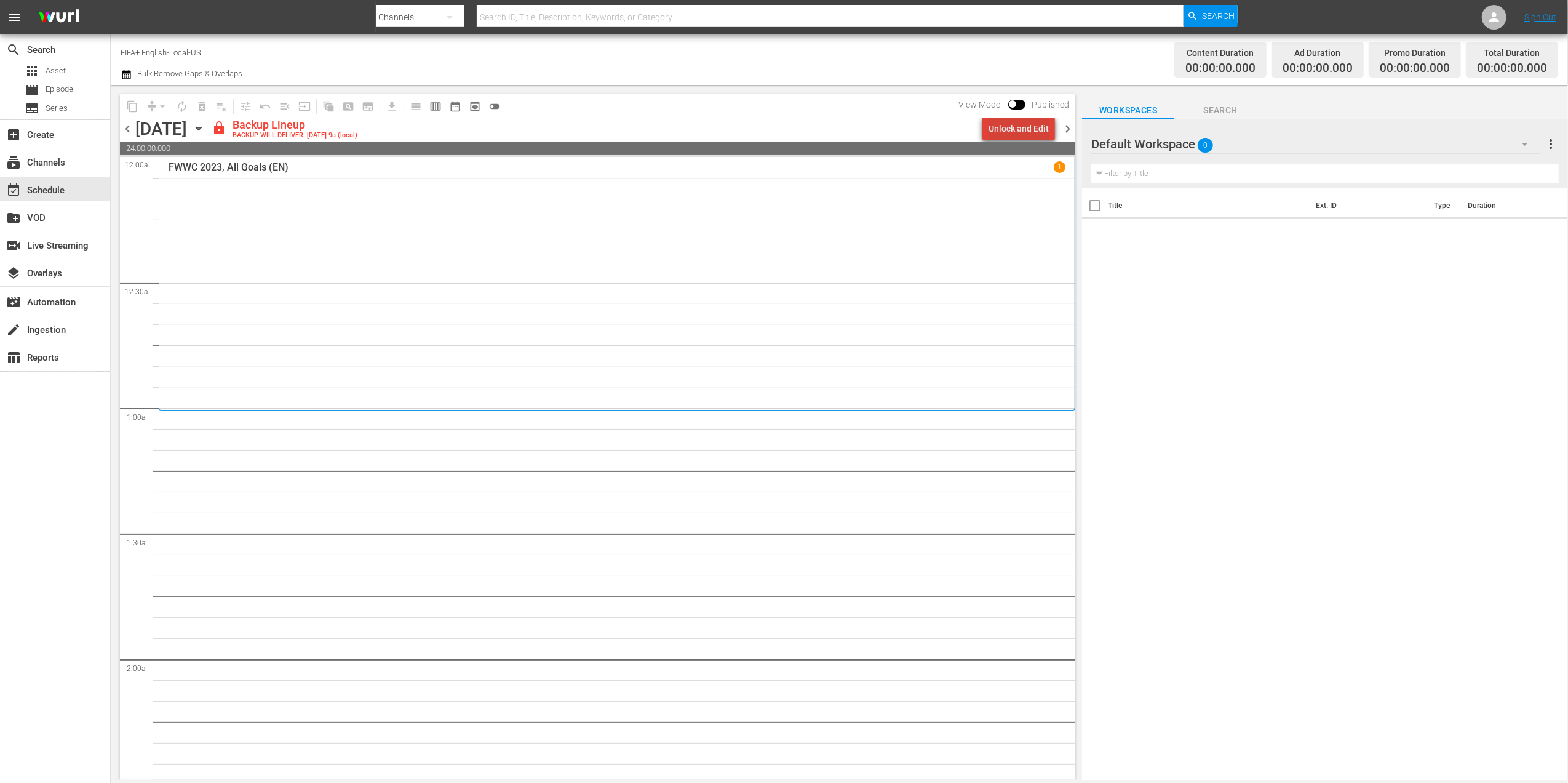
click at [1027, 130] on div "Unlock and Edit" at bounding box center [1019, 128] width 60 height 22
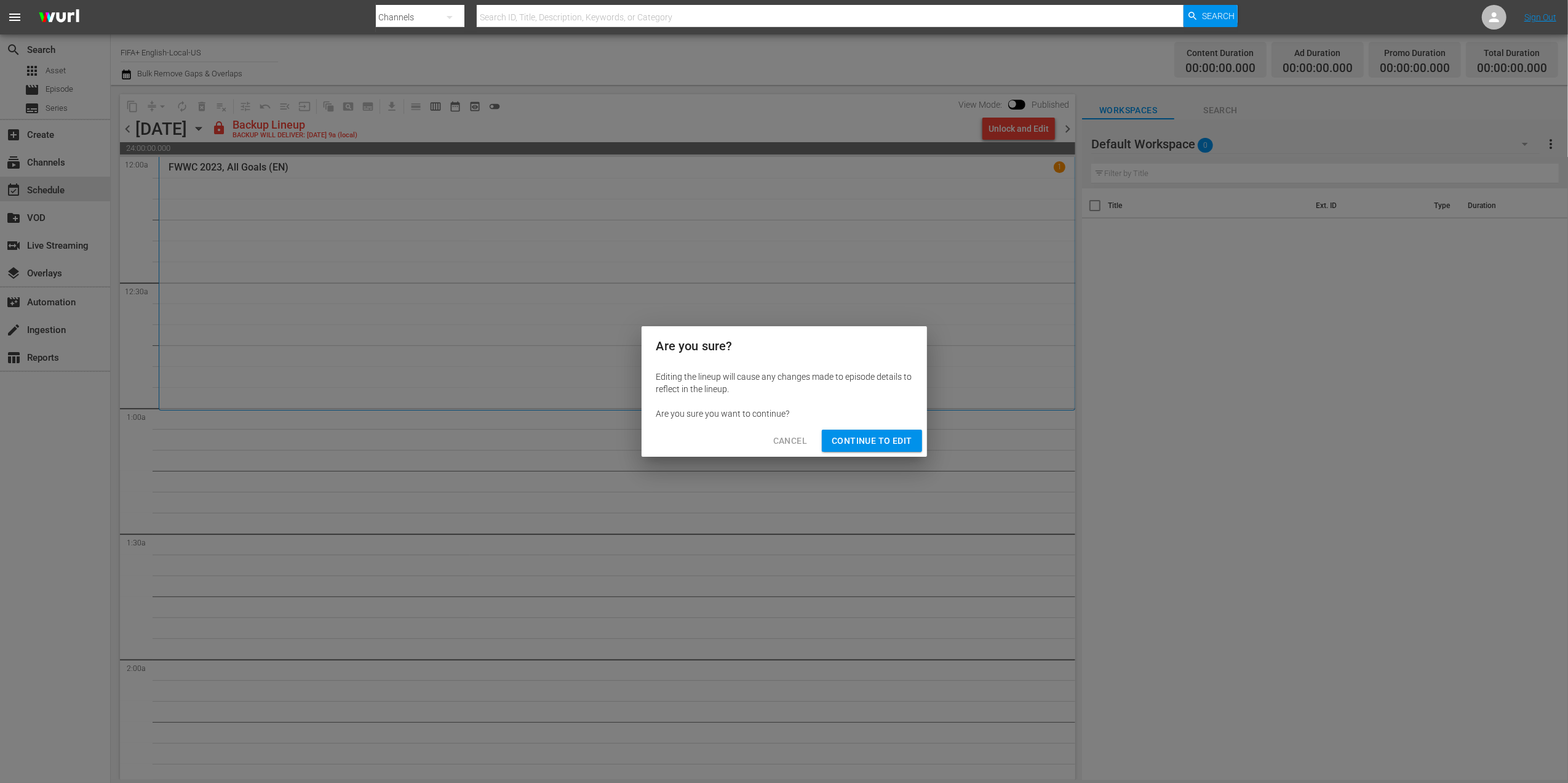
click at [891, 443] on span "Continue to Edit" at bounding box center [872, 441] width 80 height 16
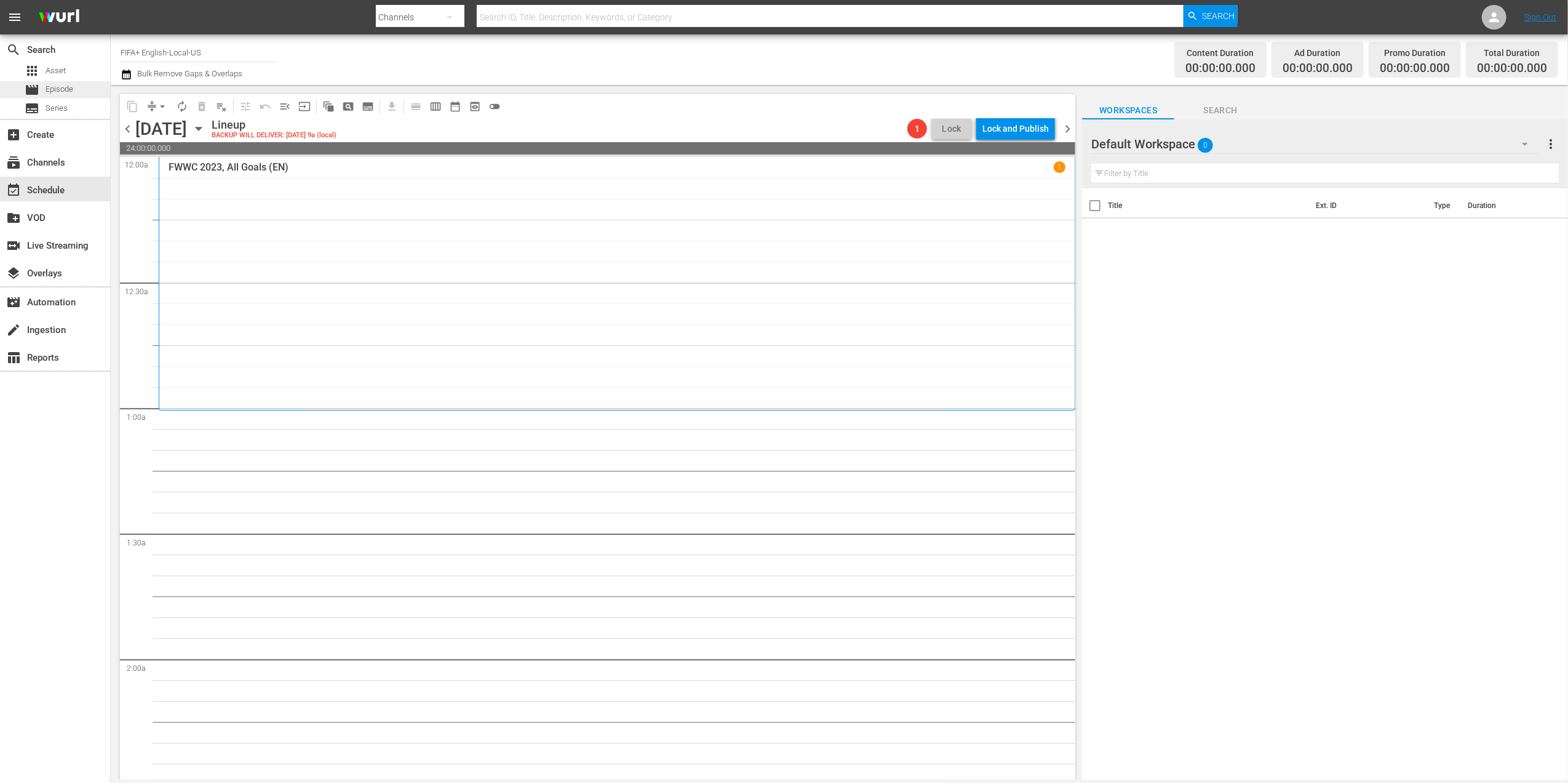
click at [73, 91] on span "Episode" at bounding box center [59, 89] width 28 height 12
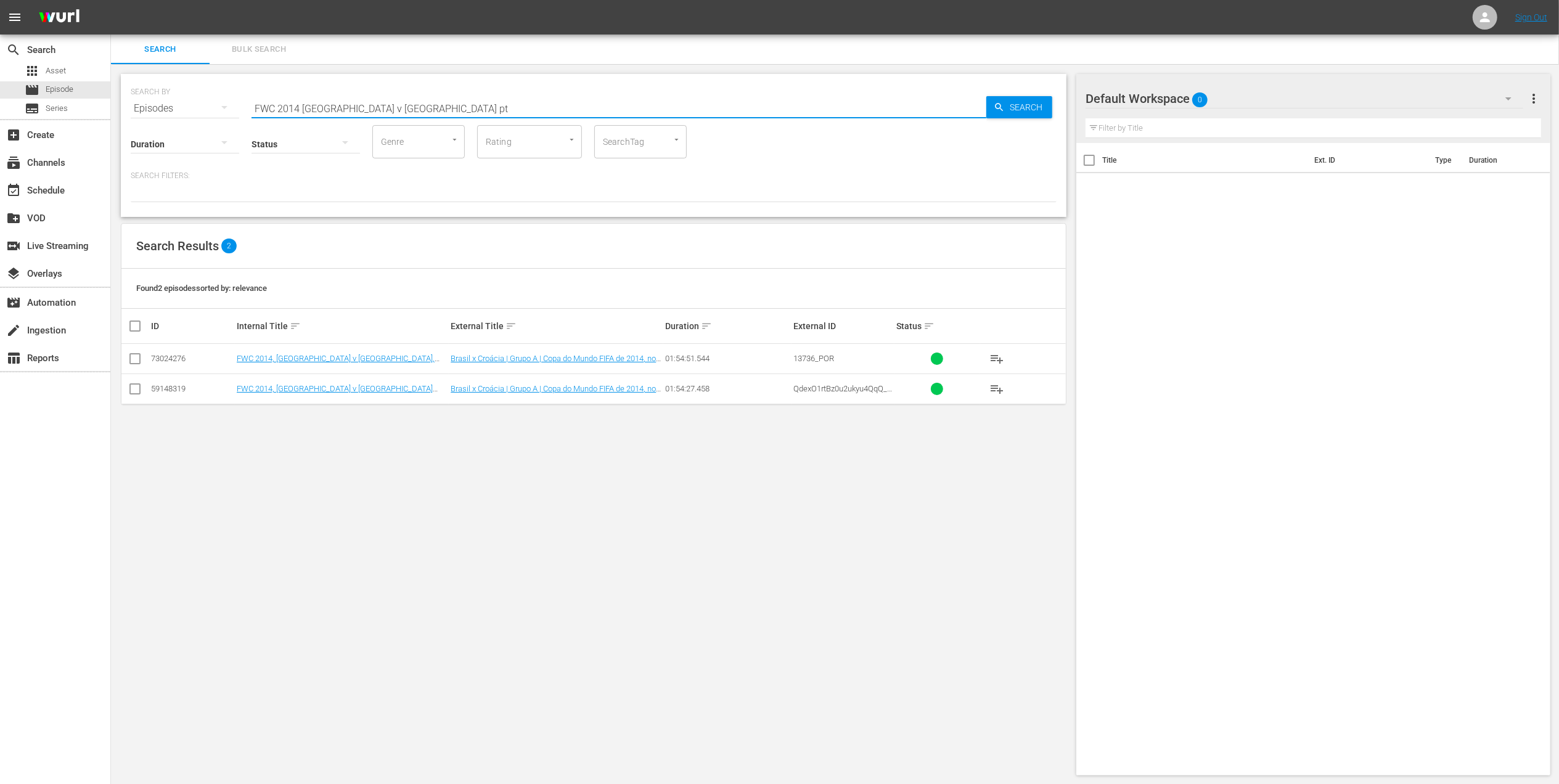
drag, startPoint x: 415, startPoint y: 102, endPoint x: 163, endPoint y: 103, distance: 252.0
click at [163, 103] on div "SEARCH BY Search By Episodes Search ID, Title, Description, Keywords, or Catego…" at bounding box center [593, 101] width 926 height 44
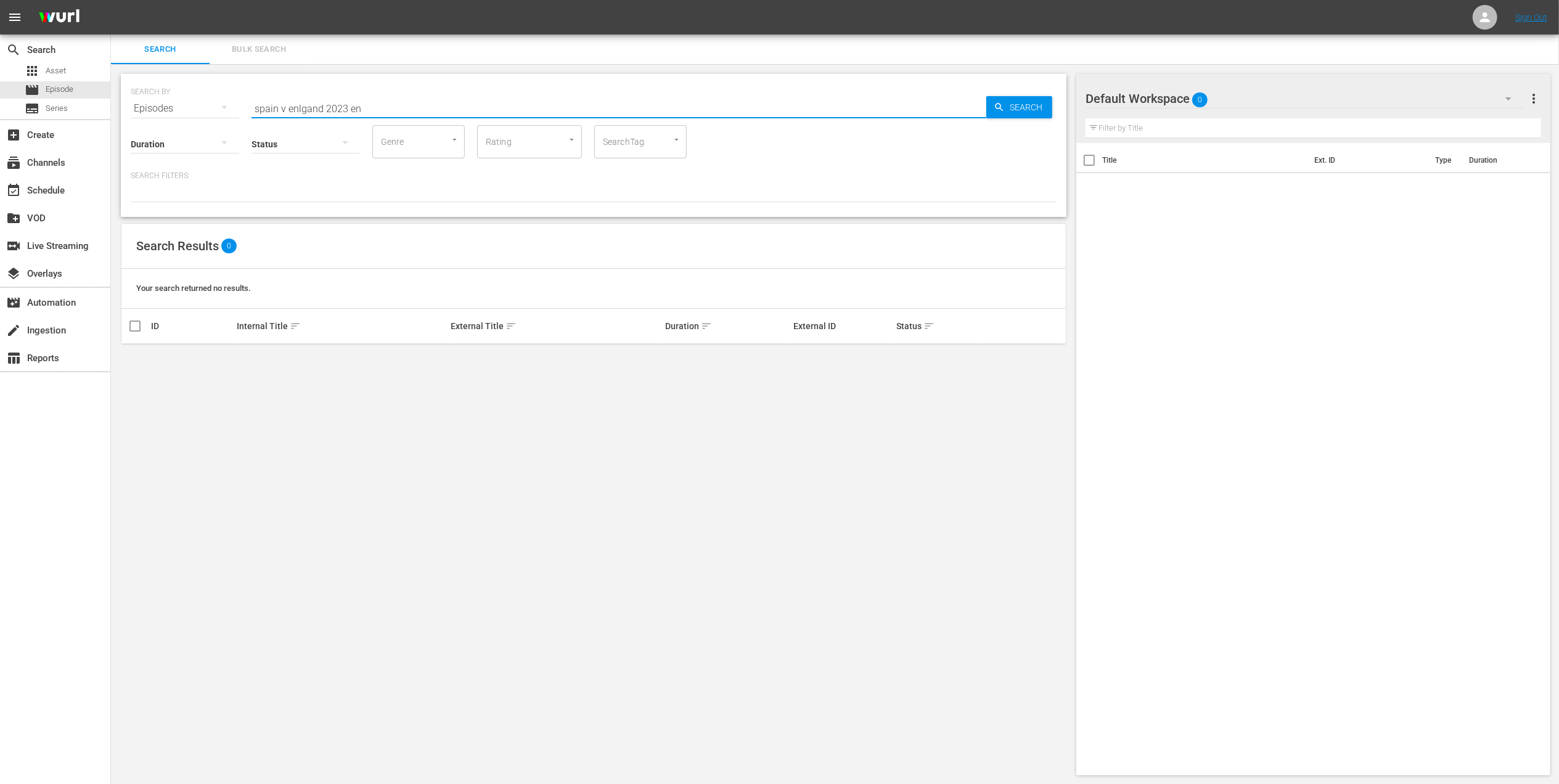
click at [304, 103] on input "spain v enlgand 2023 en" at bounding box center [619, 108] width 735 height 30
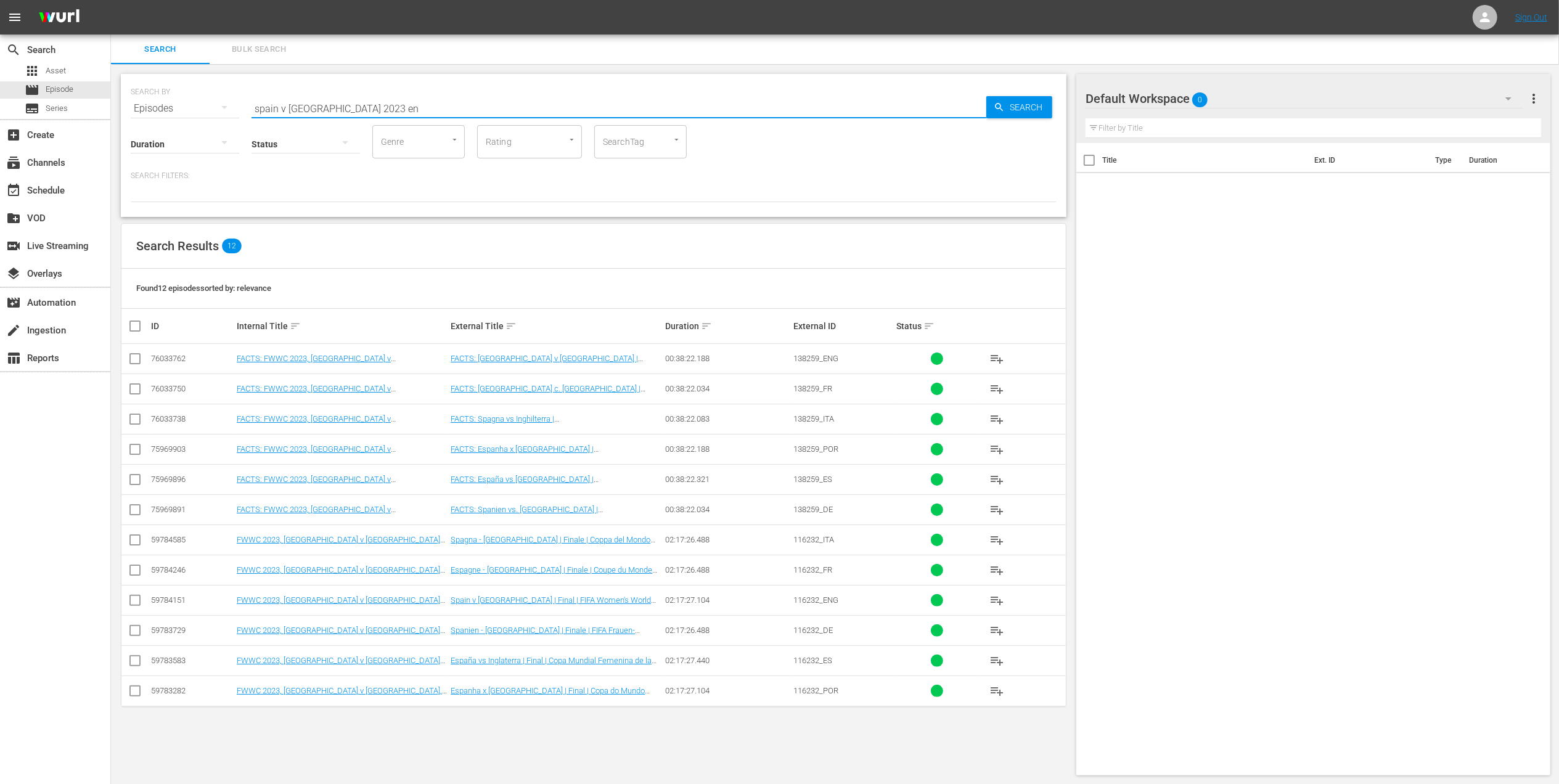
type input "spain v [GEOGRAPHIC_DATA] 2023 en"
drag, startPoint x: 134, startPoint y: 600, endPoint x: 301, endPoint y: 582, distance: 168.0
click at [134, 600] on input "checkbox" at bounding box center [135, 602] width 15 height 15
checkbox input "true"
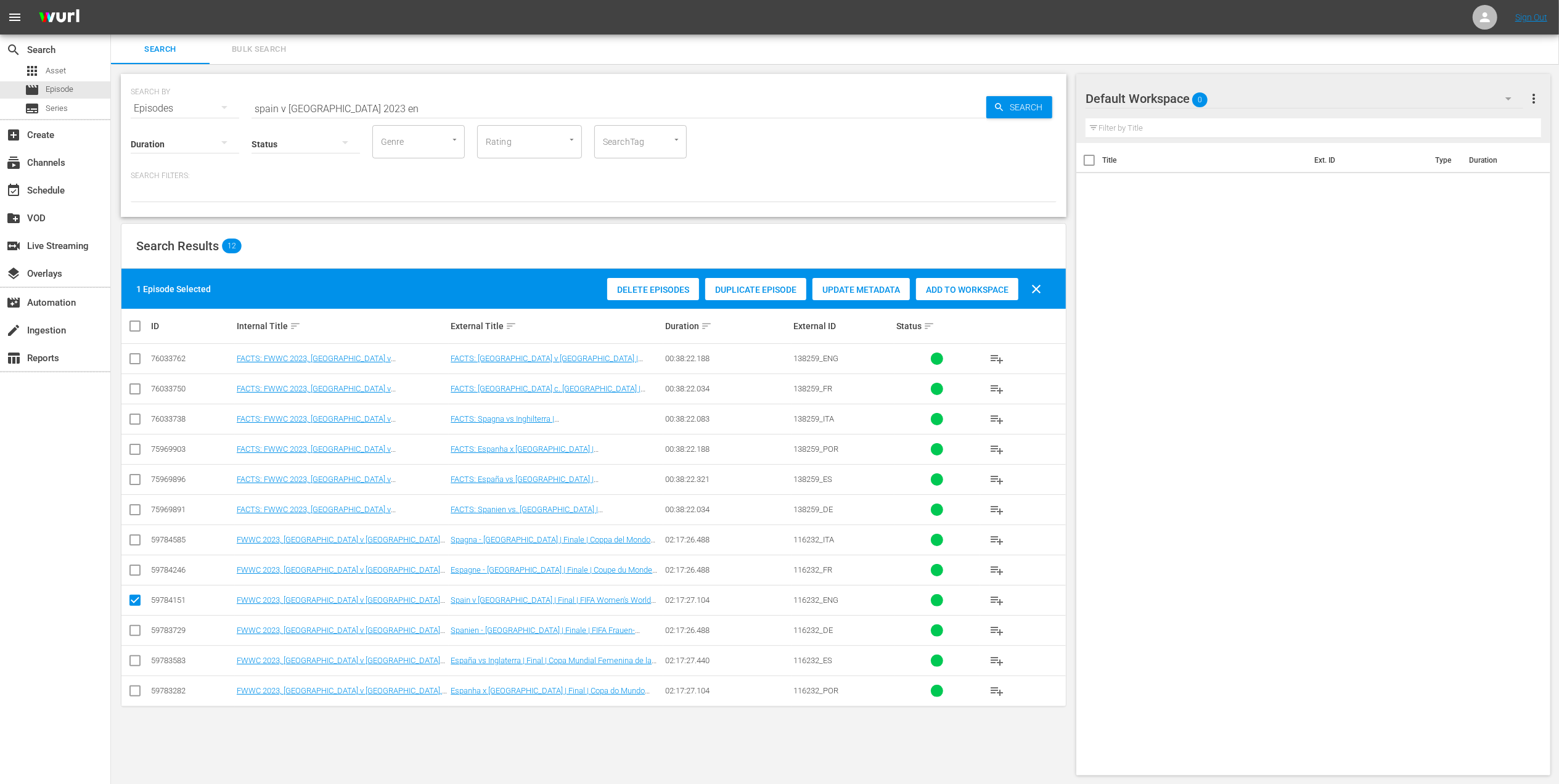
click at [945, 287] on span "Add to Workspace" at bounding box center [967, 289] width 103 height 10
drag, startPoint x: 385, startPoint y: 109, endPoint x: 127, endPoint y: 111, distance: 258.0
click at [127, 111] on div "SEARCH BY Search By Episodes Search ID, Title, Description, Keywords, or Catego…" at bounding box center [593, 145] width 945 height 143
paste input "FWC 2002, [GEOGRAPHIC_DATA] v [GEOGRAPHIC_DATA], Group Stage"
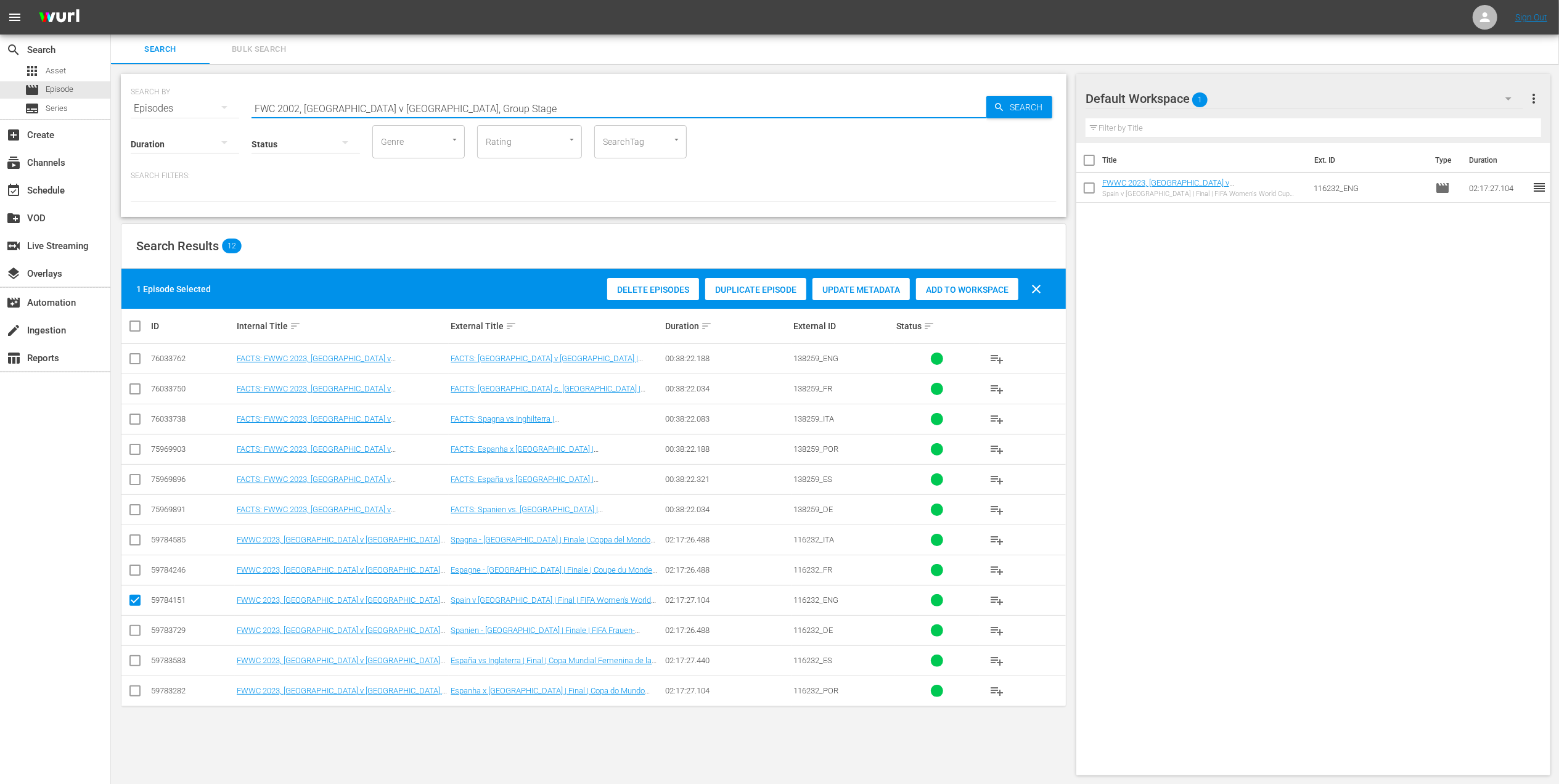
click at [462, 109] on input "FWC 2002, [GEOGRAPHIC_DATA] v [GEOGRAPHIC_DATA], Group Stage" at bounding box center [619, 108] width 735 height 30
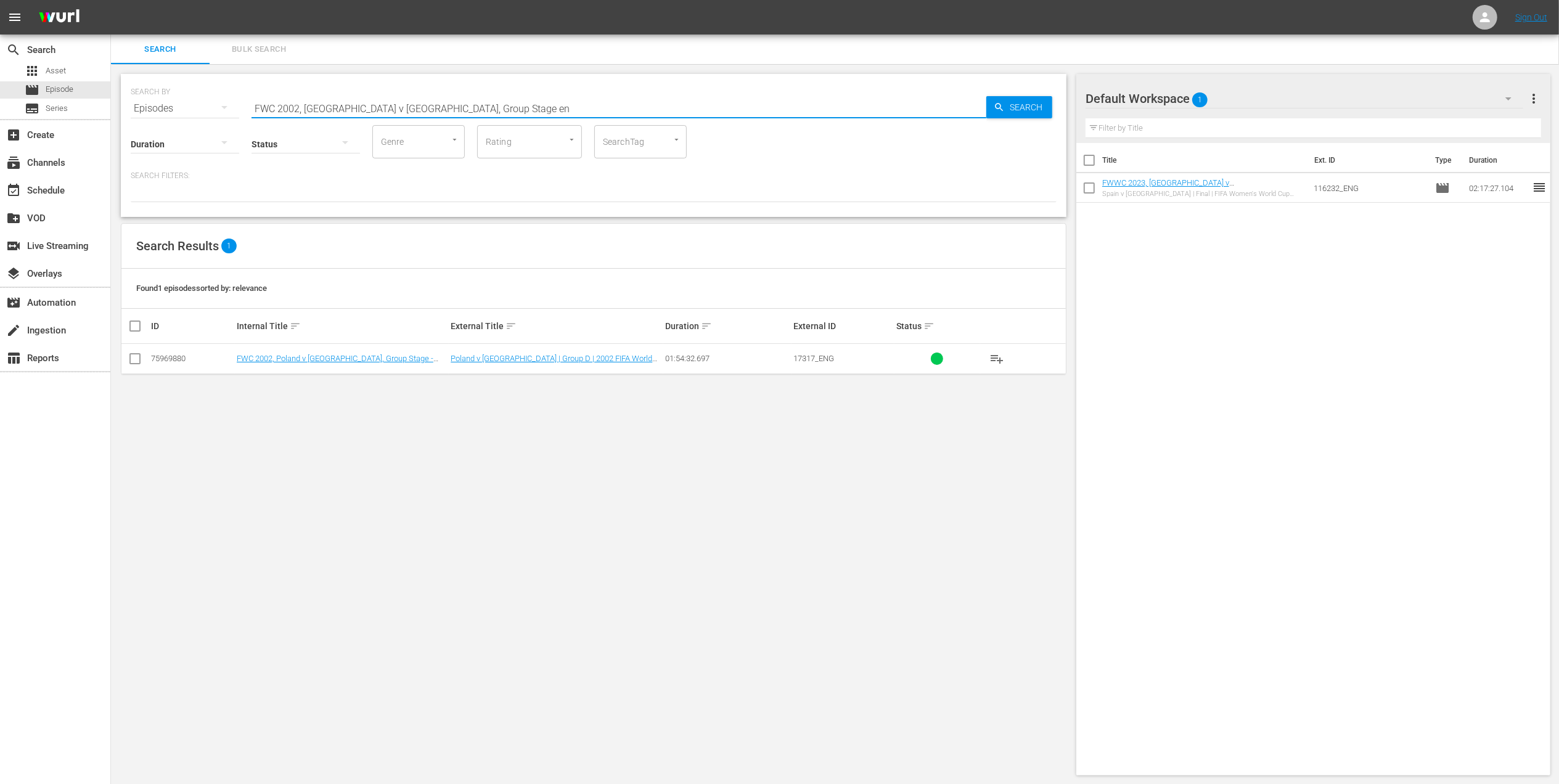
type input "FWC 2002, [GEOGRAPHIC_DATA] v [GEOGRAPHIC_DATA], Group Stage en"
click at [140, 360] on input "checkbox" at bounding box center [135, 361] width 15 height 15
checkbox input "true"
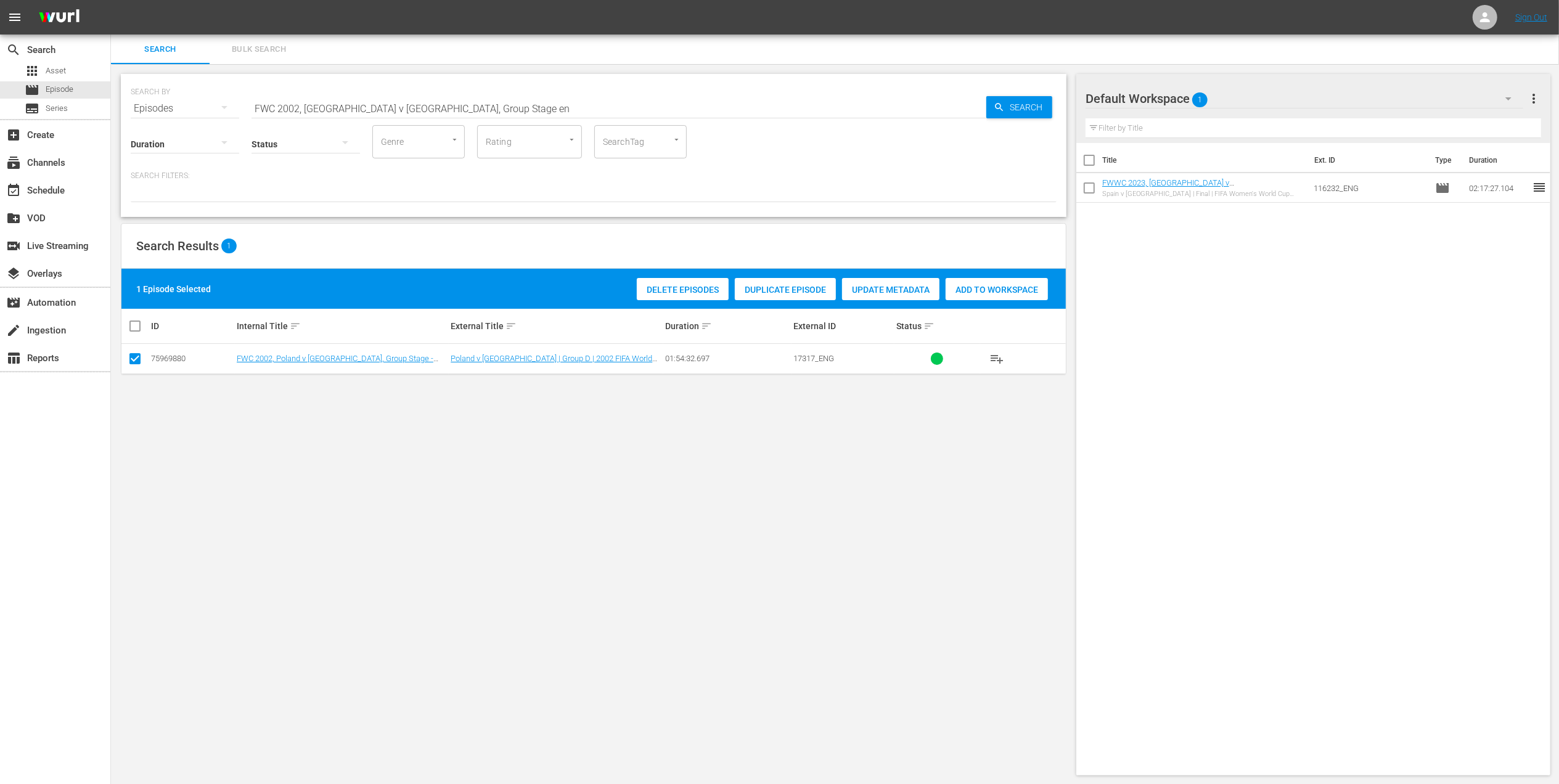
click at [1004, 291] on span "Add to Workspace" at bounding box center [997, 289] width 103 height 10
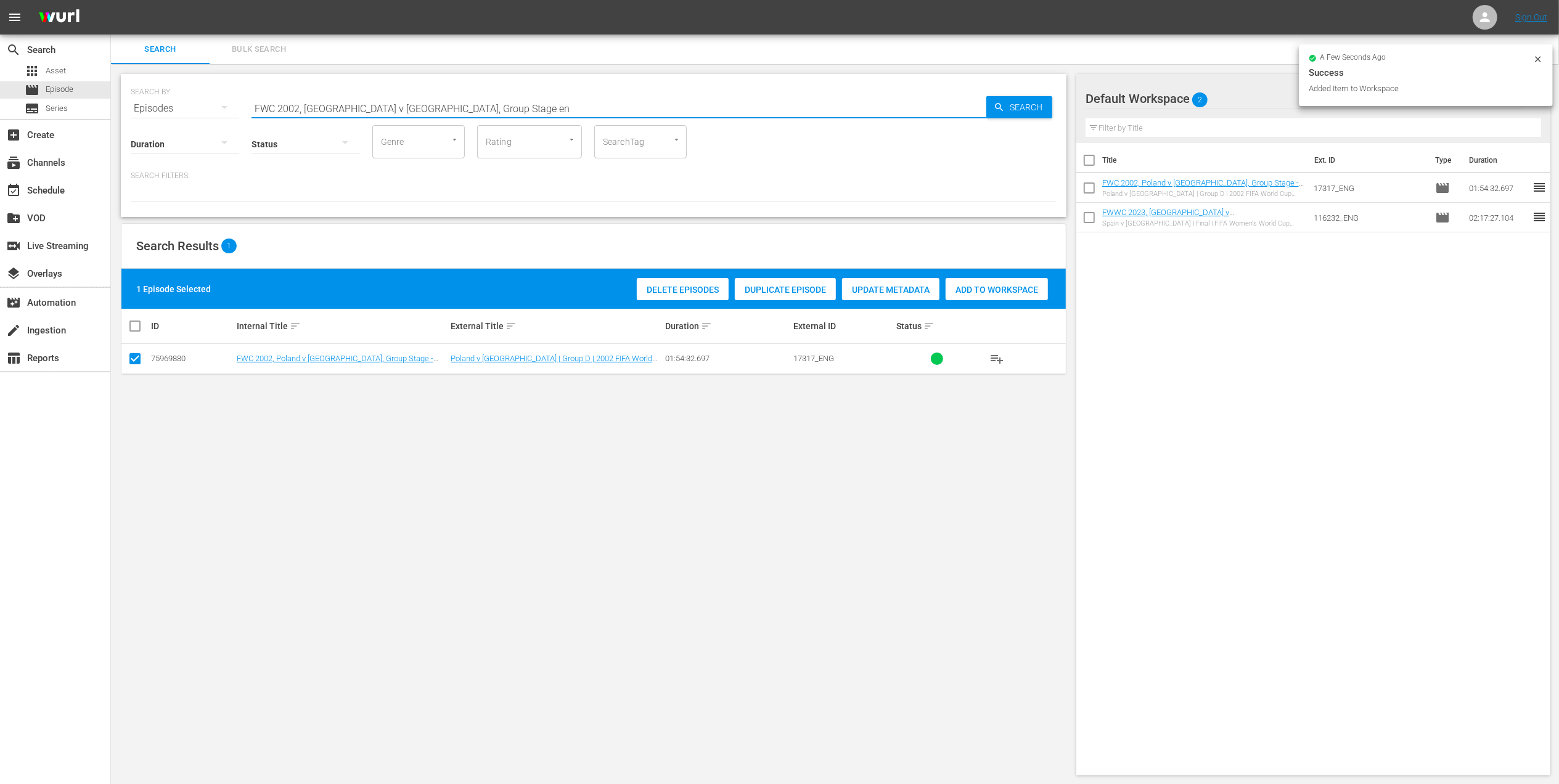
drag, startPoint x: 453, startPoint y: 109, endPoint x: 134, endPoint y: 104, distance: 319.0
click at [135, 104] on div "SEARCH BY Search By Episodes Search ID, Title, Description, Keywords, or Catego…" at bounding box center [593, 101] width 926 height 44
paste input "- Final - [GEOGRAPHIC_DATA] v [GEOGRAPHIC_DATA]"
click at [455, 105] on input "FWC 2002 - Final - [GEOGRAPHIC_DATA] v [GEOGRAPHIC_DATA]" at bounding box center [619, 108] width 735 height 30
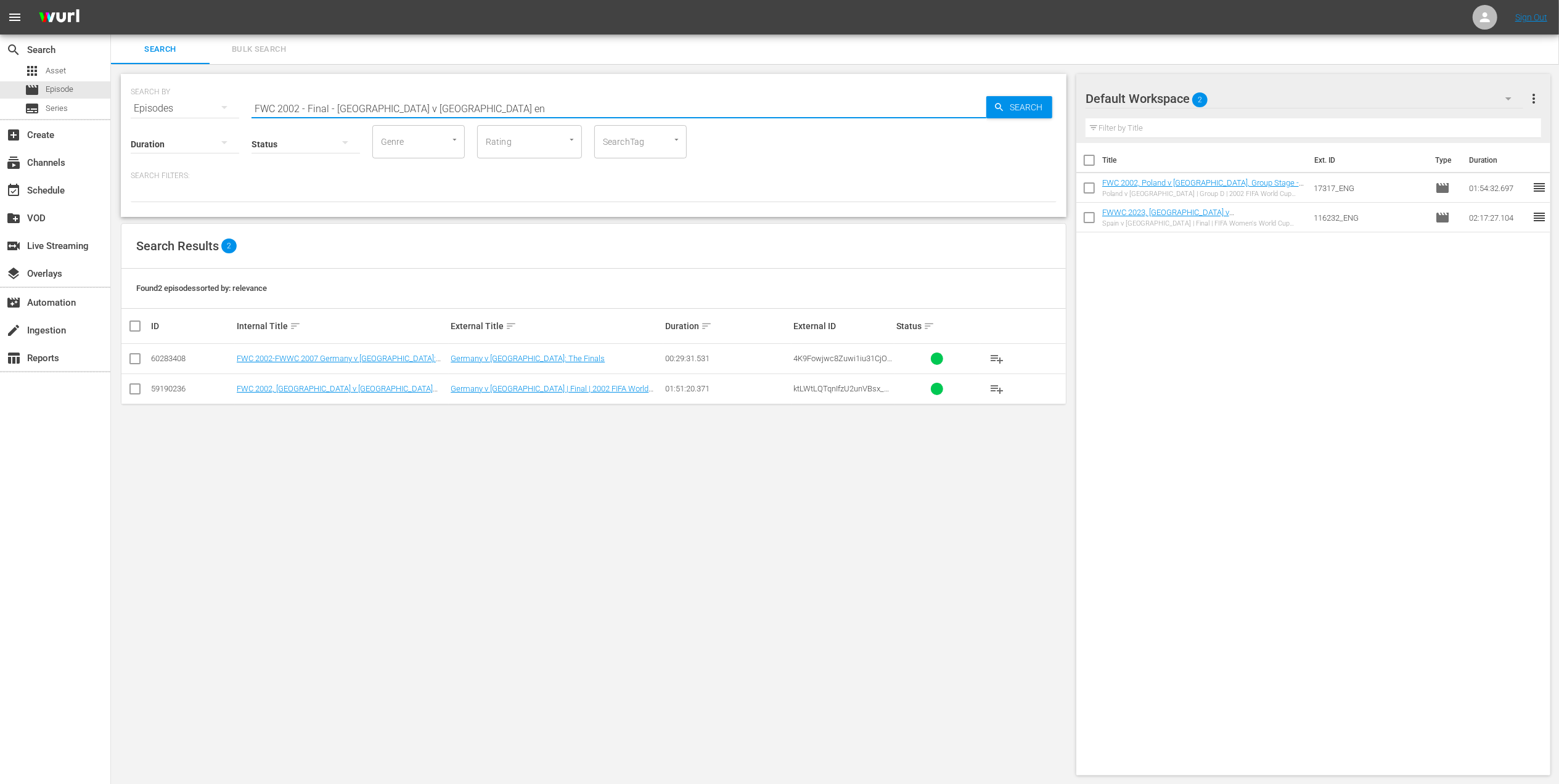
type input "FWC 2002 - Final - [GEOGRAPHIC_DATA] v [GEOGRAPHIC_DATA] en"
click at [132, 392] on input "checkbox" at bounding box center [135, 391] width 15 height 15
checkbox input "true"
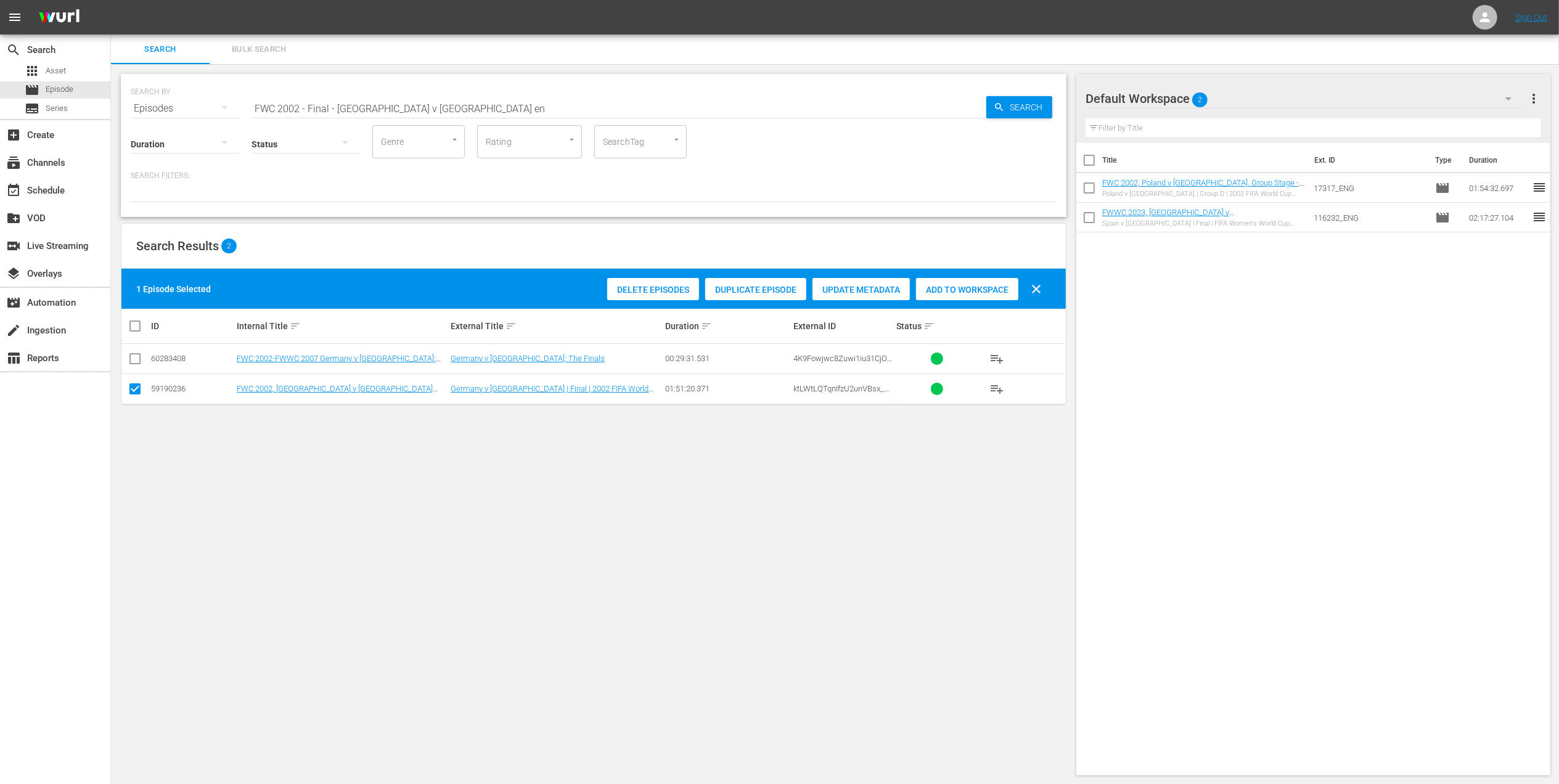
click at [969, 289] on span "Add to Workspace" at bounding box center [967, 289] width 103 height 10
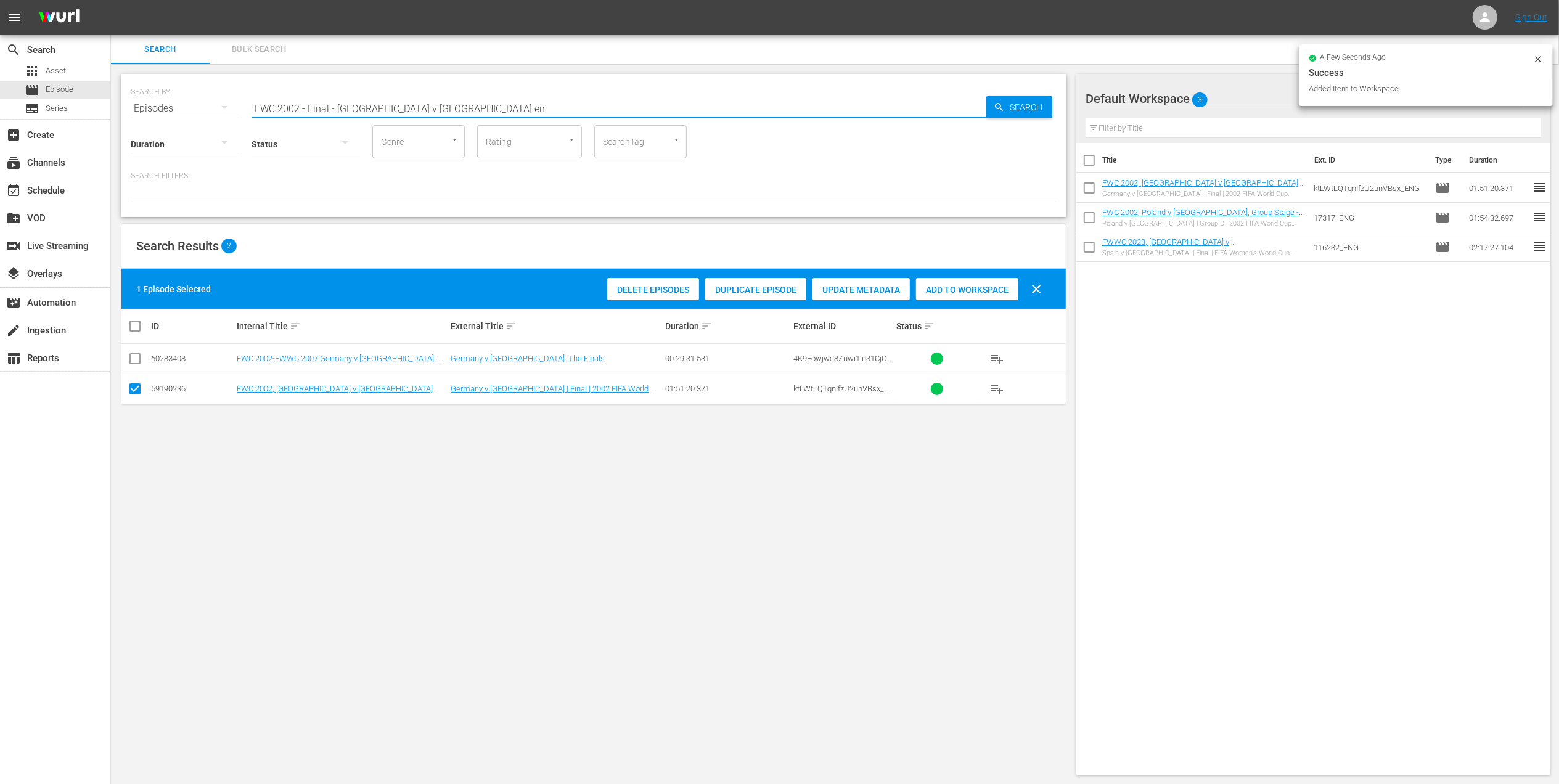
drag, startPoint x: 437, startPoint y: 109, endPoint x: 161, endPoint y: 107, distance: 276.0
click at [162, 107] on div "SEARCH BY Search By Episodes Search ID, Title, Description, Keywords, or Catego…" at bounding box center [593, 101] width 926 height 44
paste input "EP 3 - [PERSON_NAME] | Golden Boot"
click at [454, 103] on input "EP 3 - [PERSON_NAME] | Golden Boot" at bounding box center [619, 108] width 735 height 30
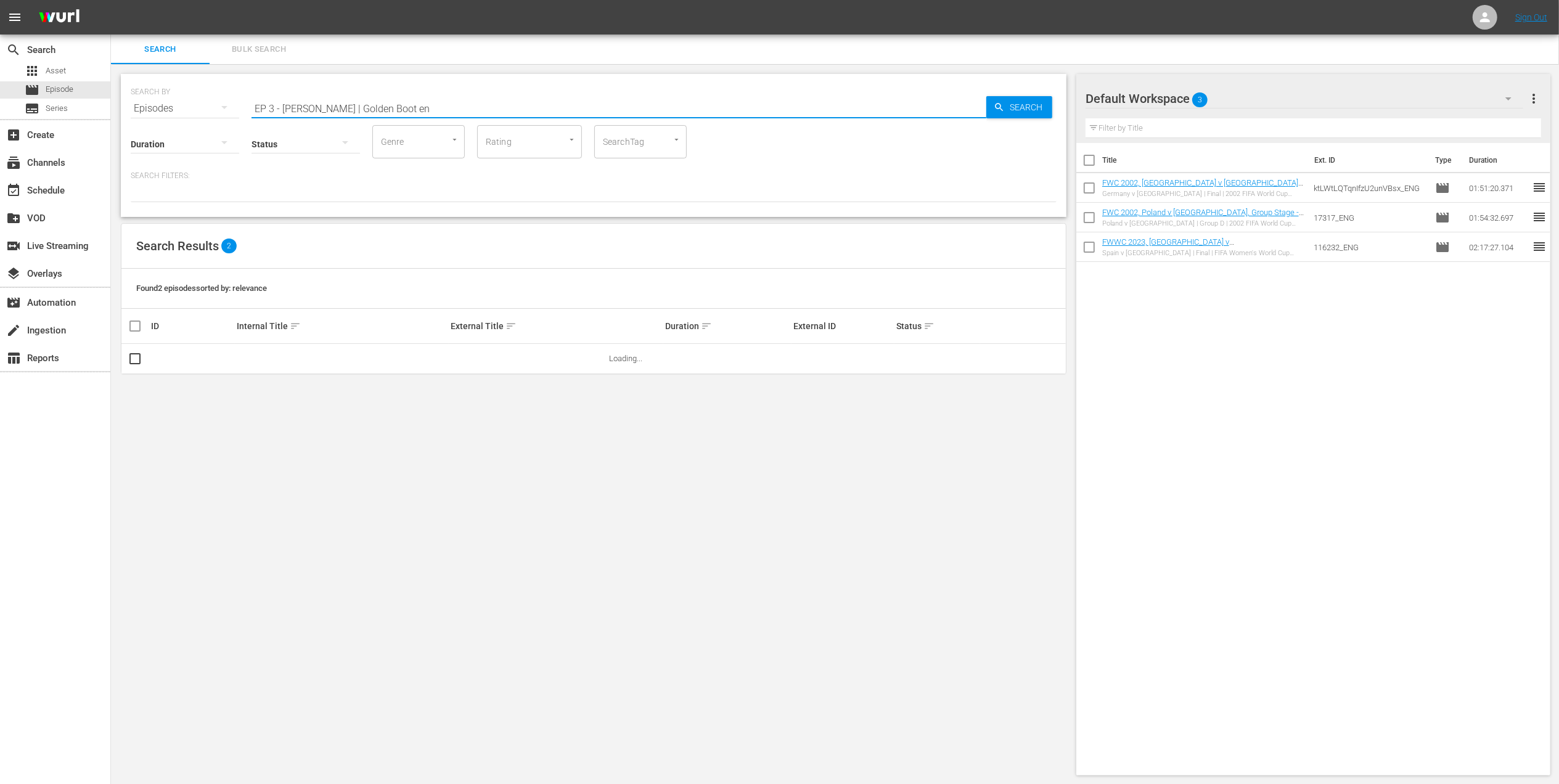
drag, startPoint x: 326, startPoint y: 105, endPoint x: -4, endPoint y: 120, distance: 330.3
click at [0, 120] on html "menu Sign Out search Search apps Asset movie Episode subtitles Series add_box C…" at bounding box center [779, 392] width 1559 height 784
click at [343, 107] on input "Golden Boot en" at bounding box center [619, 108] width 735 height 30
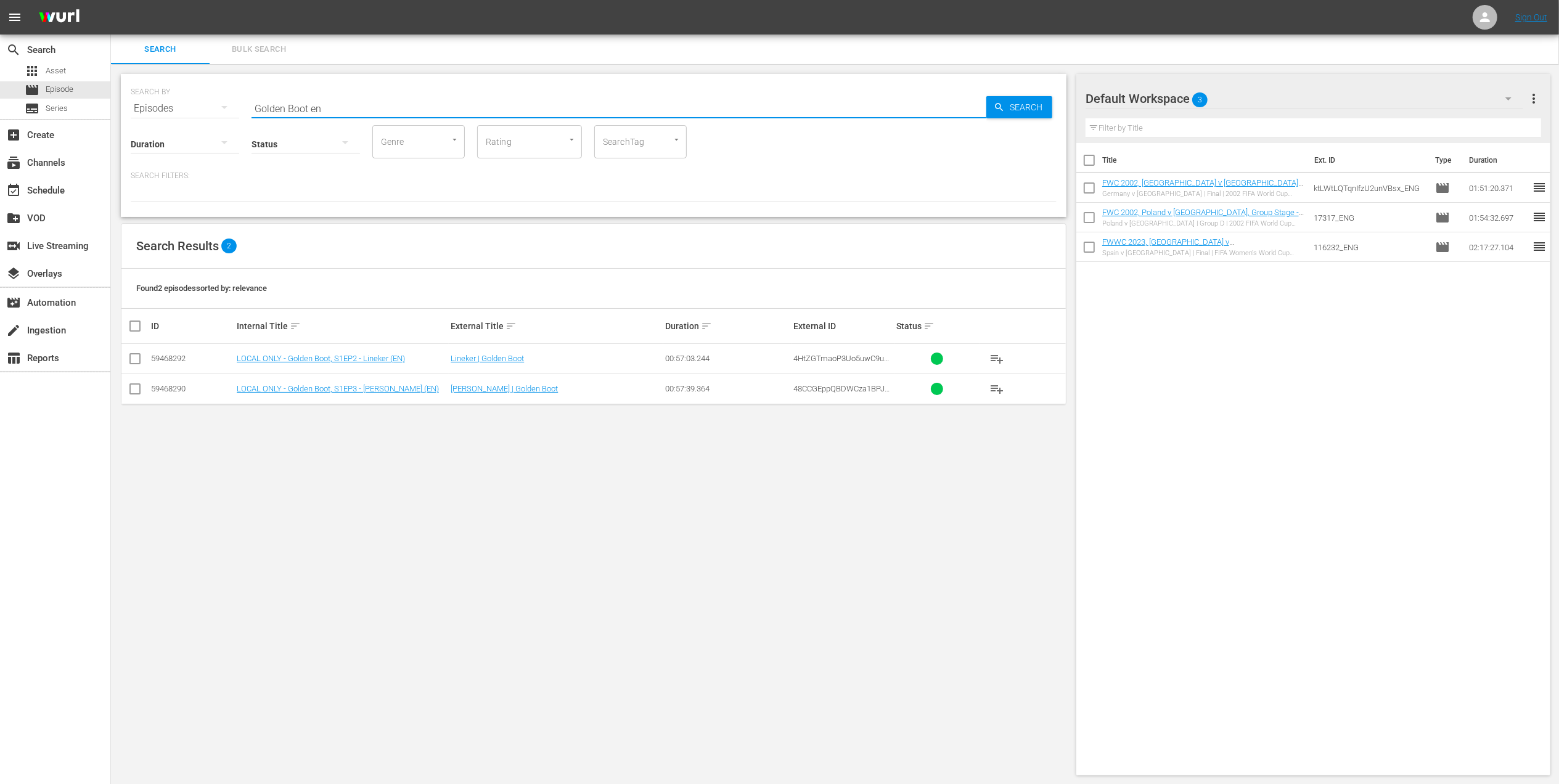
type input "Golden Boot en"
click at [137, 386] on input "checkbox" at bounding box center [135, 391] width 15 height 15
checkbox input "true"
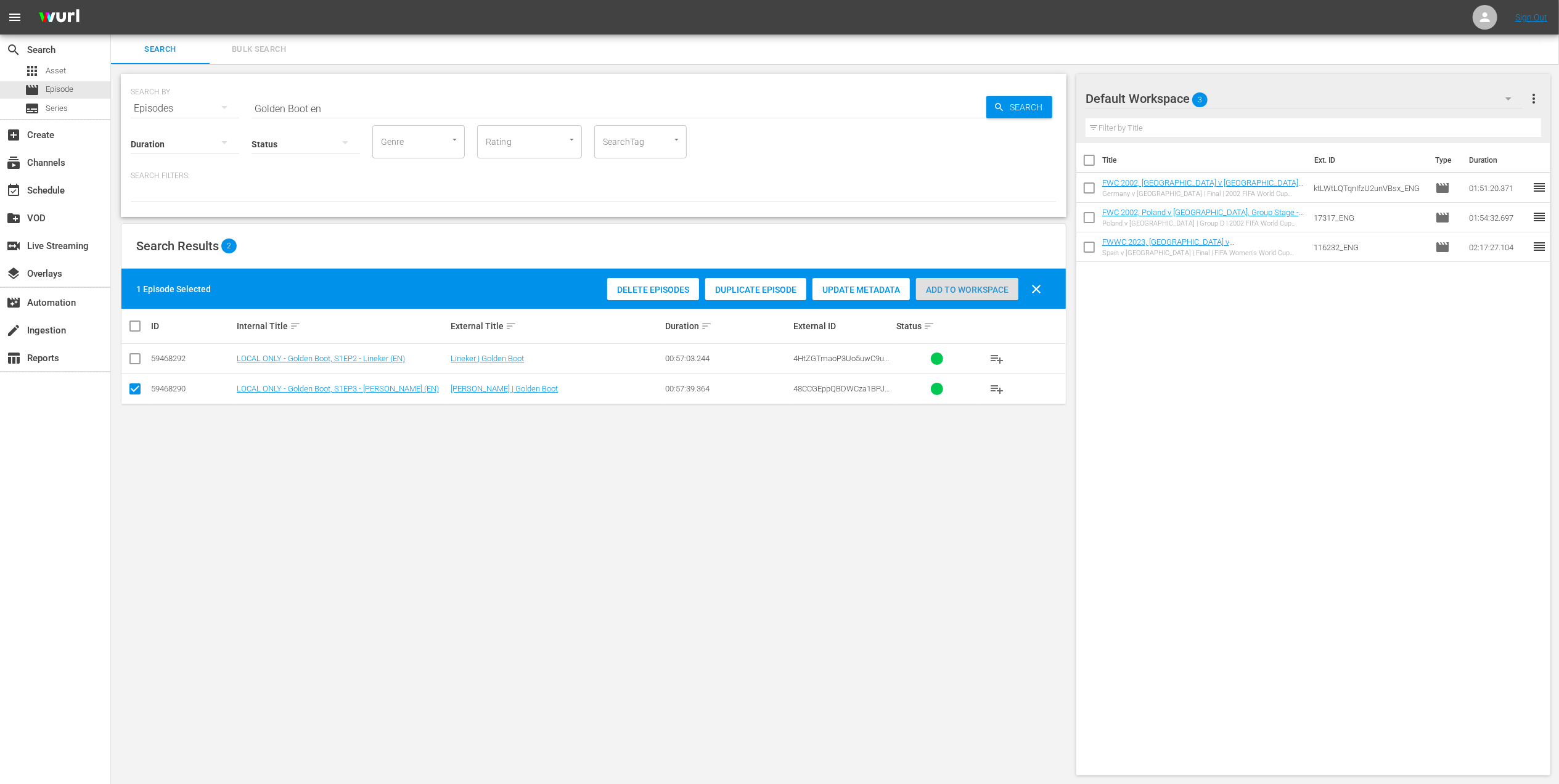
click at [964, 284] on span "Add to Workspace" at bounding box center [967, 289] width 103 height 10
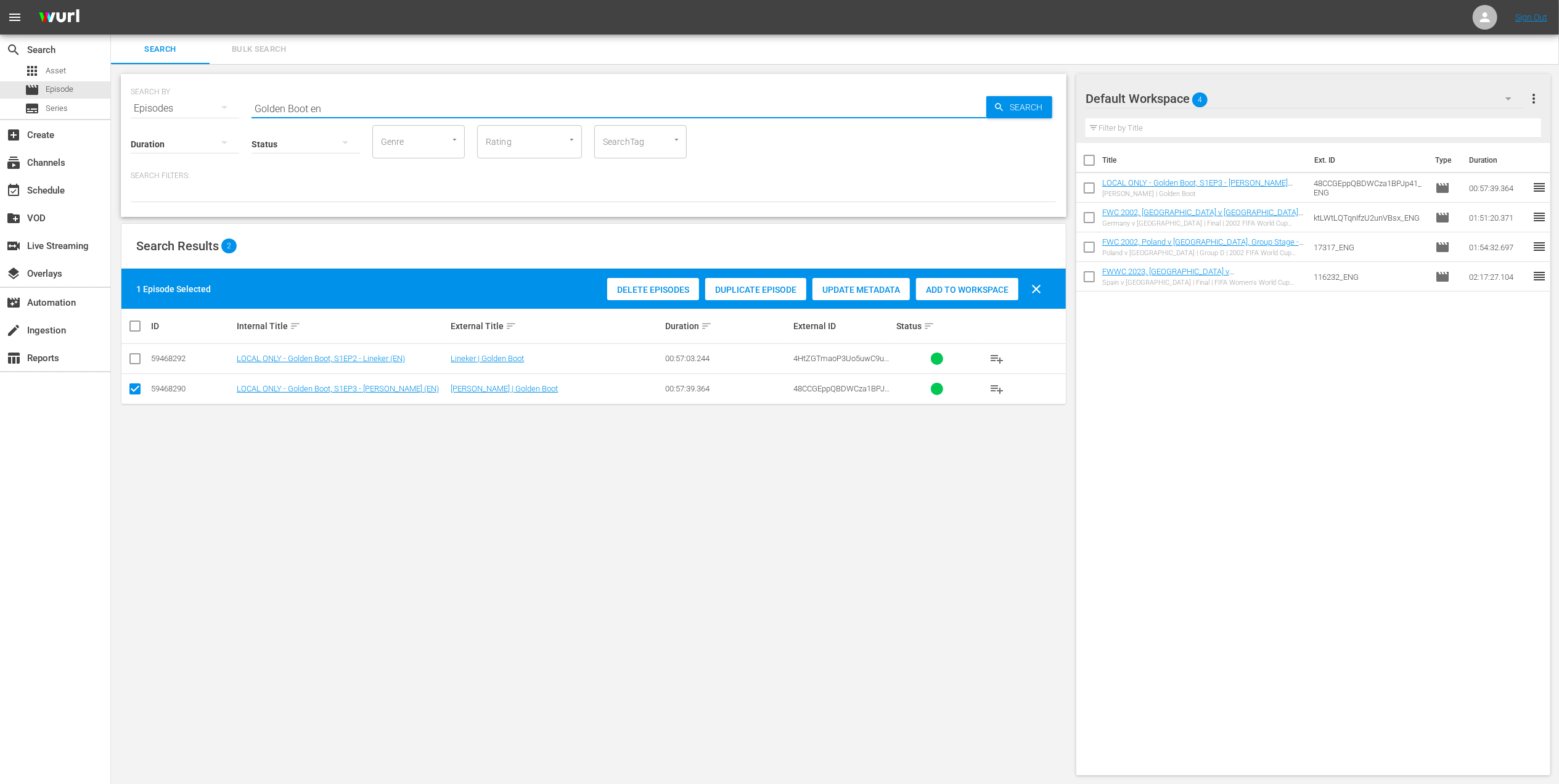
drag, startPoint x: 349, startPoint y: 109, endPoint x: 197, endPoint y: 107, distance: 152.0
click at [198, 107] on div "SEARCH BY Search By Episodes Search ID, Title, Description, Keywords, or Catego…" at bounding box center [593, 101] width 926 height 44
paste input "2002 Official Film - Seven Games from Glory"
click at [476, 107] on input "2002 Official Film - Seven Games from Glory" at bounding box center [619, 108] width 735 height 30
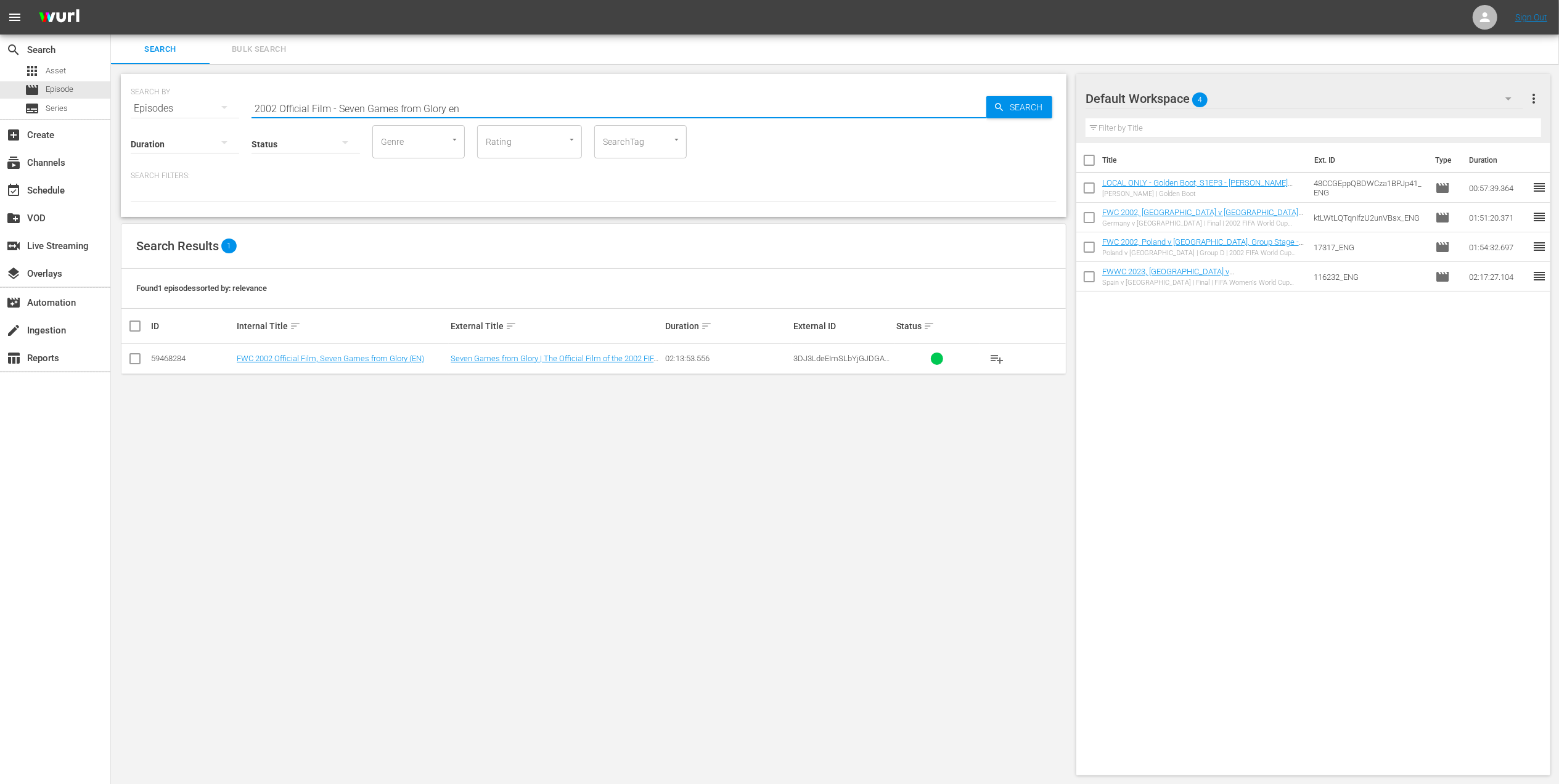
type input "2002 Official Film - Seven Games from Glory en"
click at [132, 358] on input "checkbox" at bounding box center [135, 361] width 15 height 15
checkbox input "true"
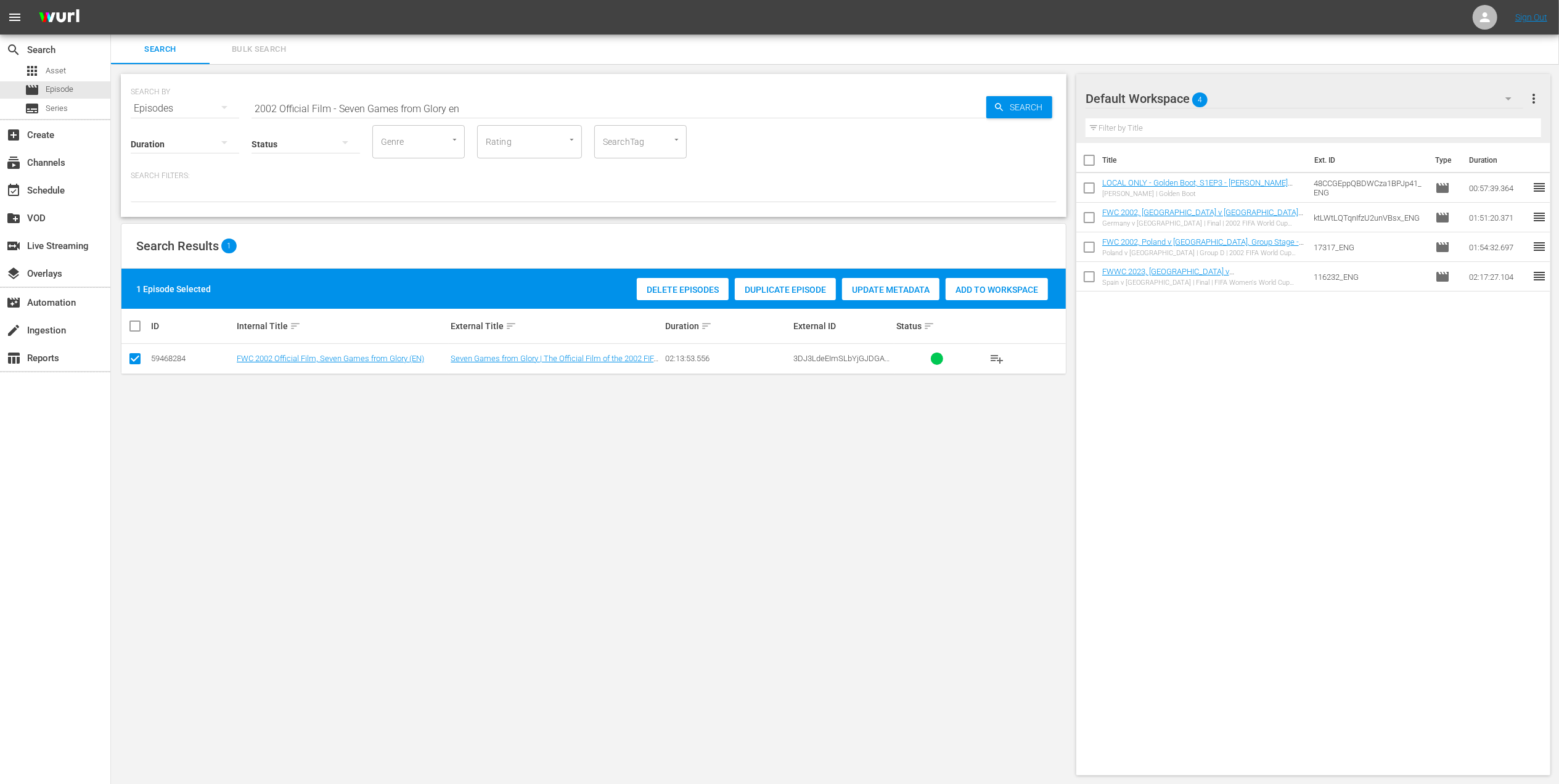
drag, startPoint x: 1011, startPoint y: 287, endPoint x: 1011, endPoint y: 294, distance: 7.0
click at [1011, 286] on span "Add to Workspace" at bounding box center [997, 289] width 103 height 10
drag, startPoint x: 478, startPoint y: 107, endPoint x: 123, endPoint y: 104, distance: 355.0
click at [123, 104] on div "SEARCH BY Search By Episodes Search ID, Title, Description, Keywords, or Catego…" at bounding box center [593, 145] width 945 height 143
paste input "EP 2 - [PERSON_NAME] | Discovering"
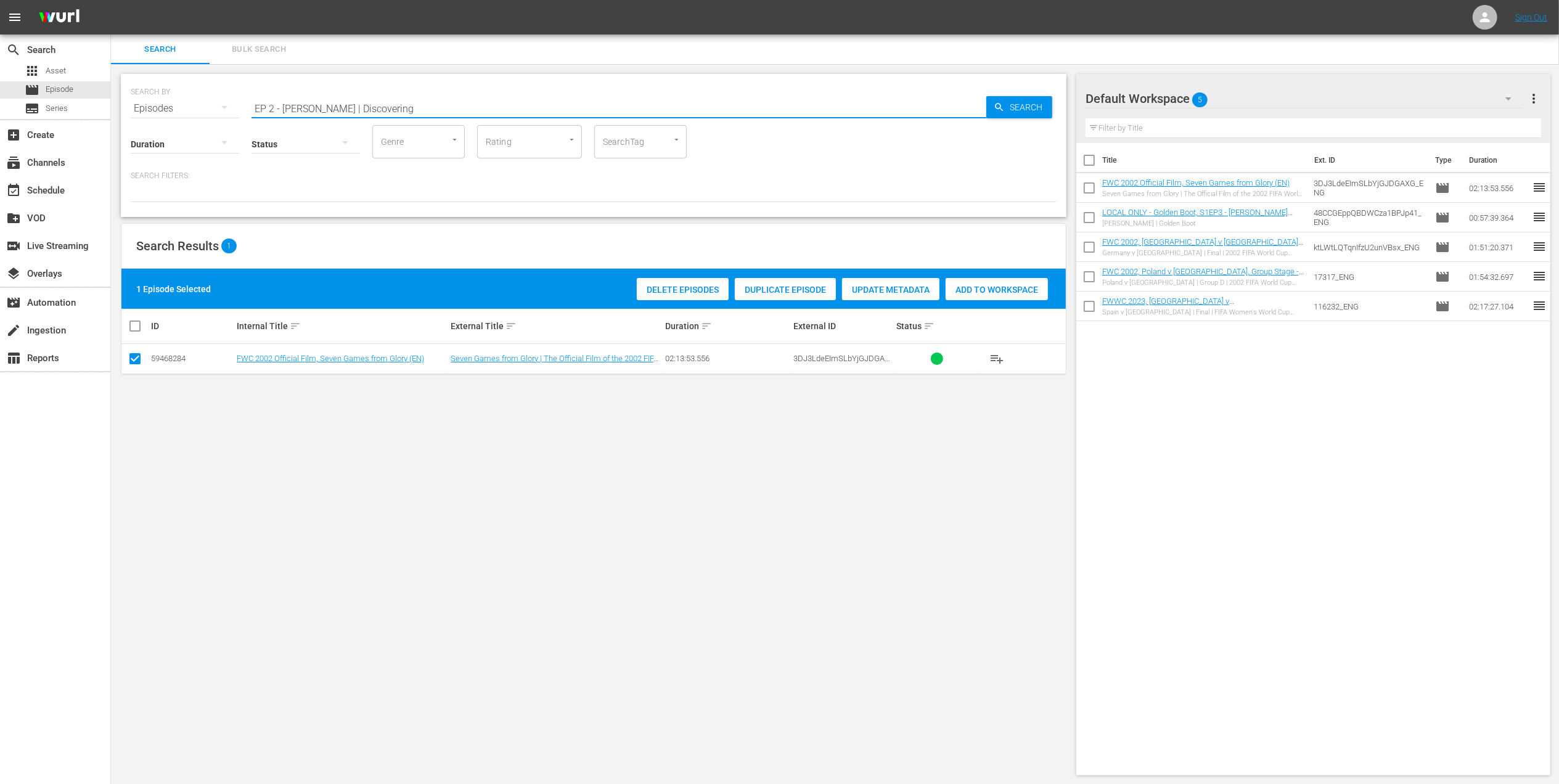
click at [508, 103] on input "EP 2 - [PERSON_NAME] | Discovering" at bounding box center [619, 108] width 735 height 30
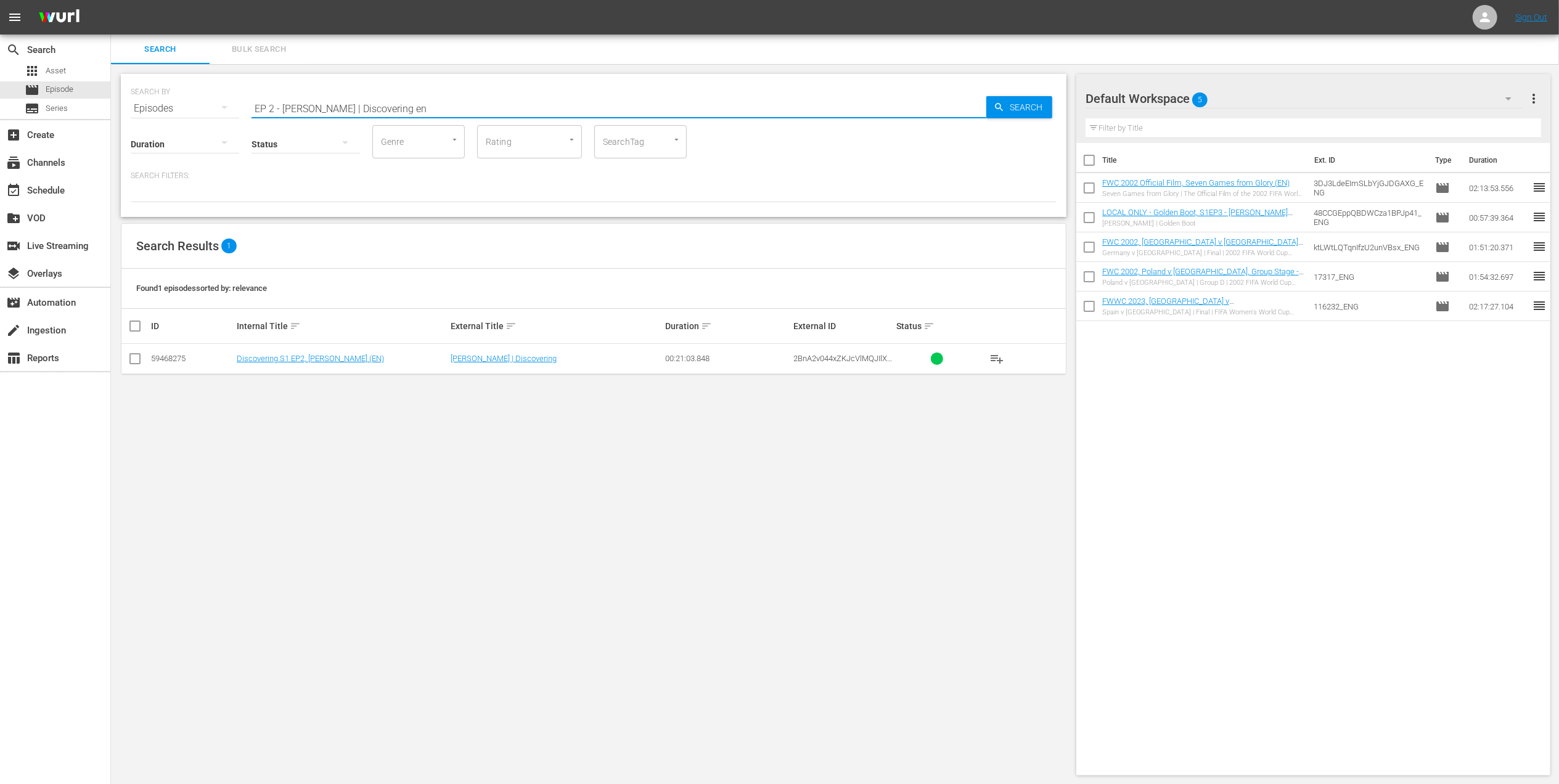
type input "EP 2 - [PERSON_NAME] | Discovering en"
click at [142, 360] on input "checkbox" at bounding box center [135, 361] width 15 height 15
checkbox input "true"
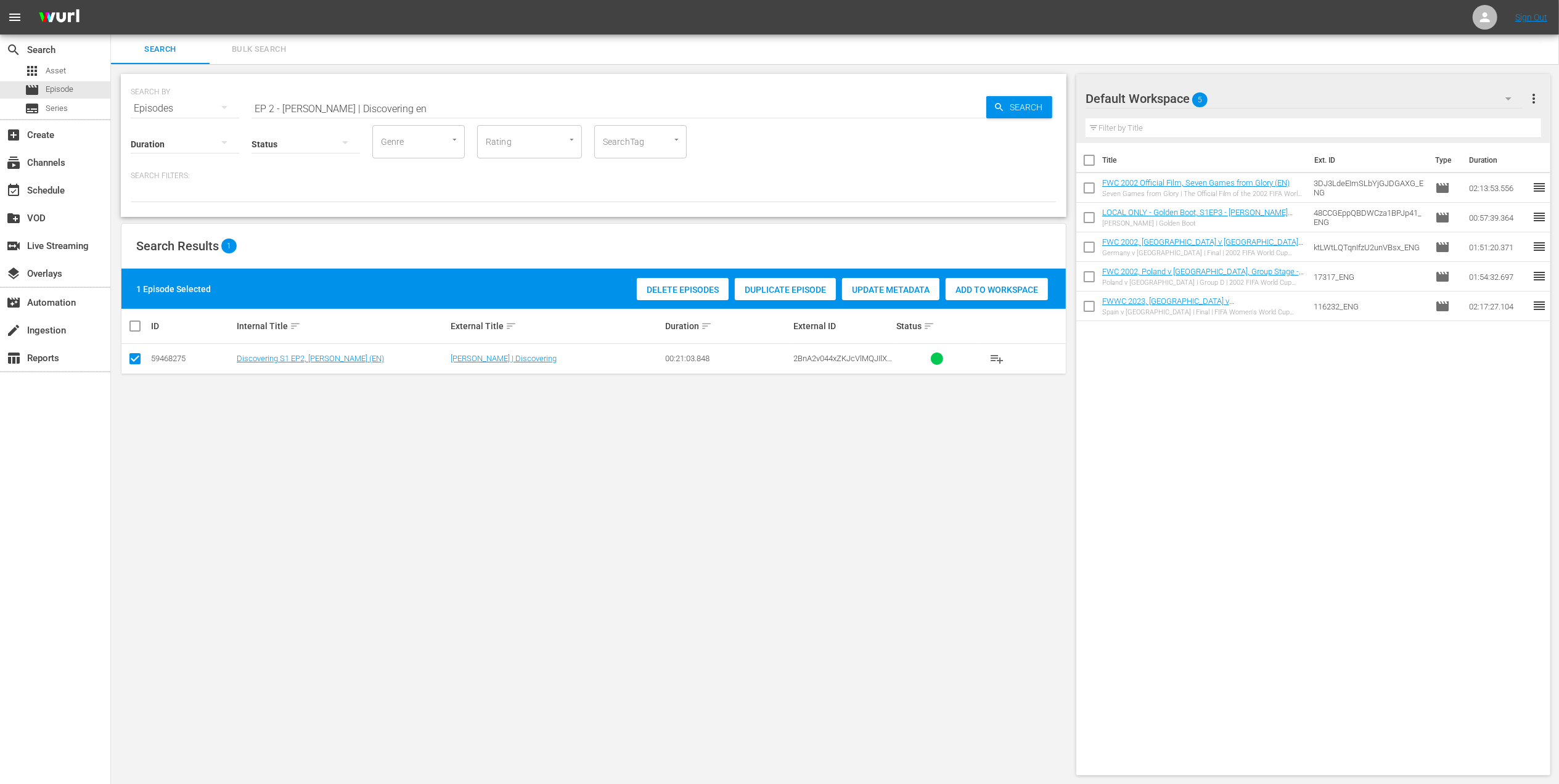
click at [980, 282] on div "Add to Workspace" at bounding box center [997, 289] width 103 height 24
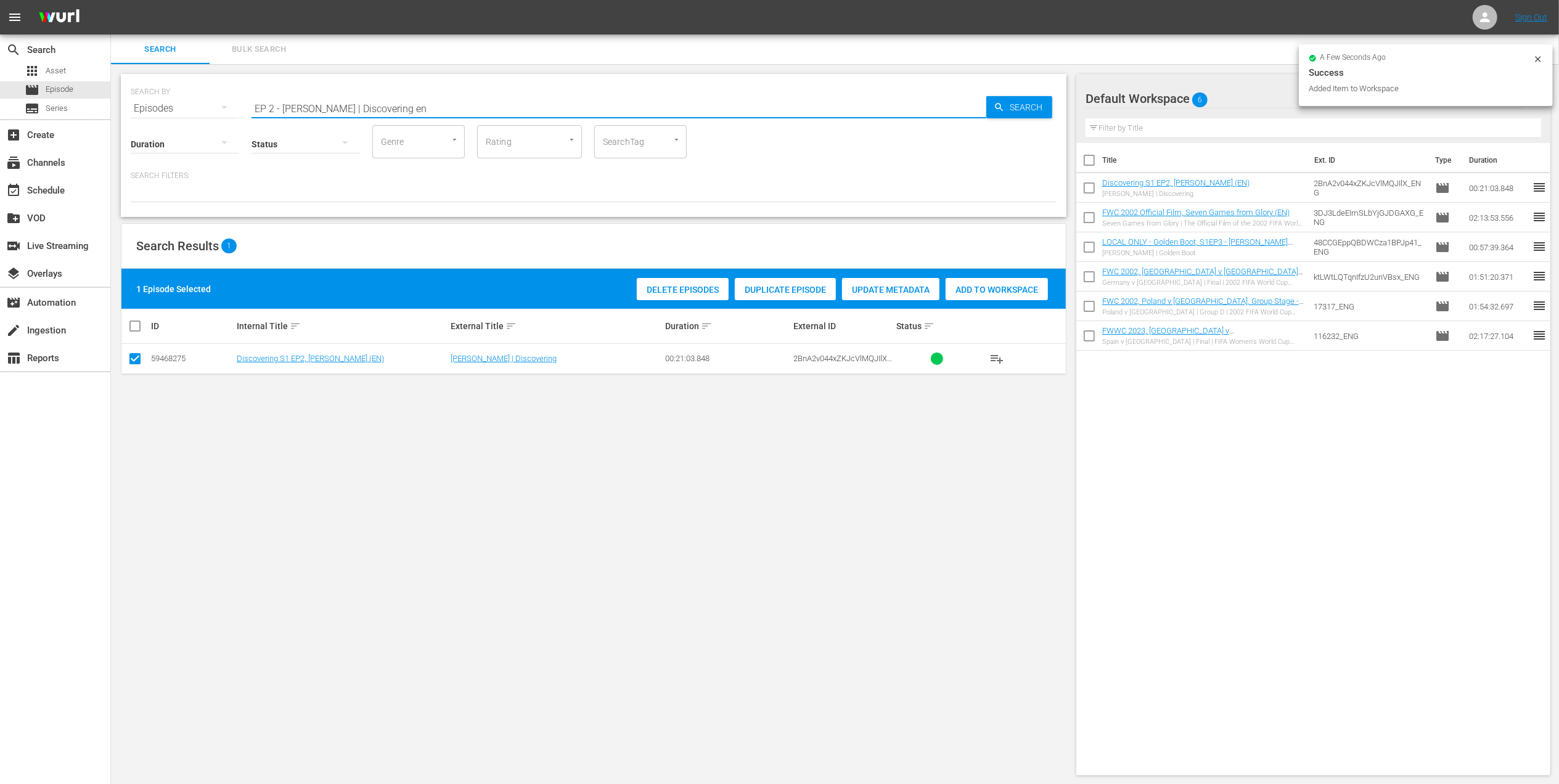
drag, startPoint x: 396, startPoint y: 105, endPoint x: 180, endPoint y: 111, distance: 216.1
click at [143, 105] on div "SEARCH BY Search By Episodes Search ID, Title, Description, Keywords, or Catego…" at bounding box center [593, 101] width 926 height 44
paste input "ngland v [GEOGRAPHIC_DATA] | Quarter-finals | FIFA World Cup 1990 | Full Match …"
click at [654, 104] on input "England v [GEOGRAPHIC_DATA] | Quarter-finals | FIFA World Cup 1990 | Full Match…" at bounding box center [619, 108] width 735 height 30
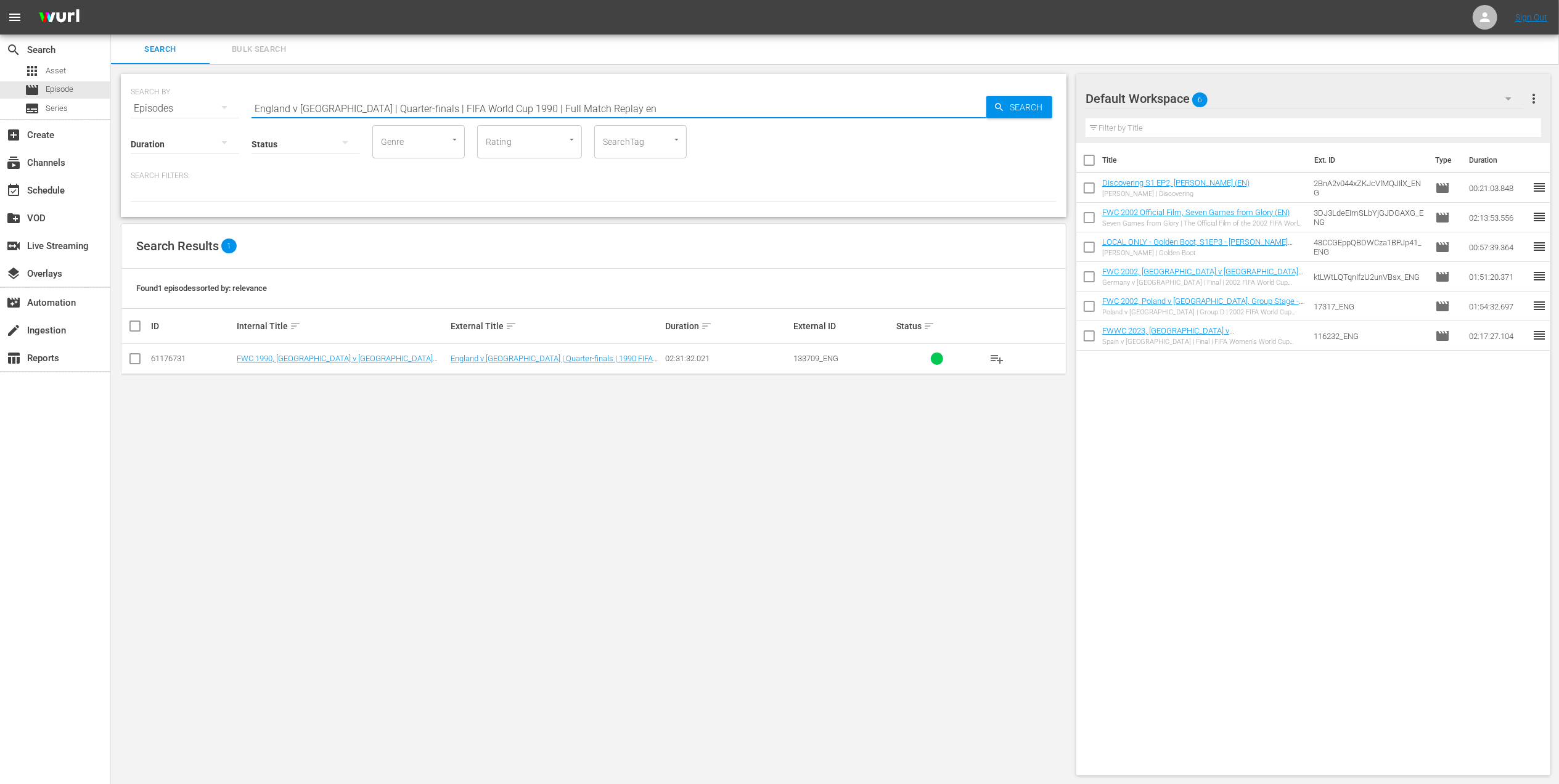
type input "England v [GEOGRAPHIC_DATA] | Quarter-finals | FIFA World Cup 1990 | Full Match…"
click at [124, 362] on td at bounding box center [135, 359] width 28 height 30
click at [134, 356] on input "checkbox" at bounding box center [135, 361] width 15 height 15
checkbox input "true"
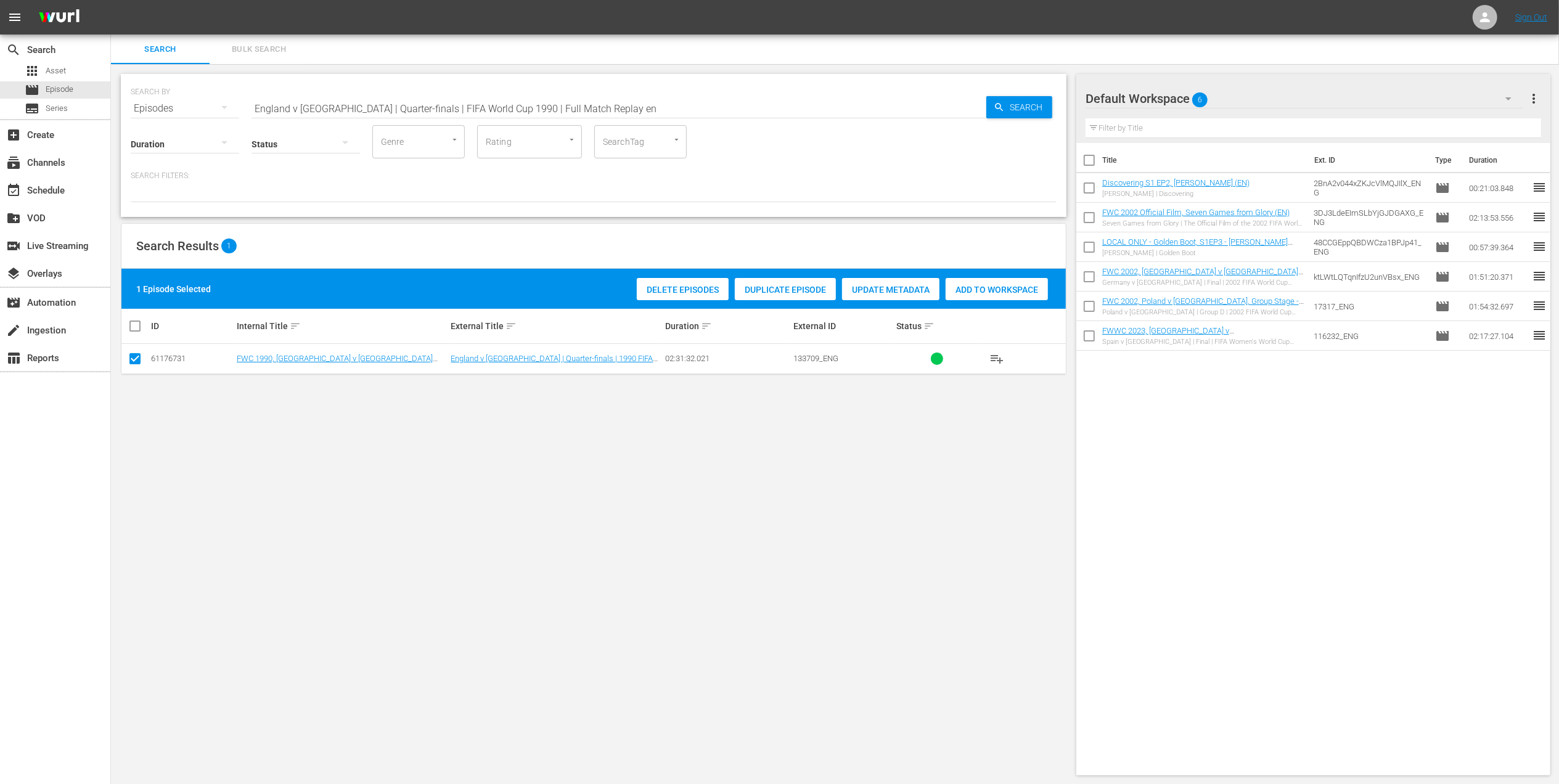
click at [995, 287] on span "Add to Workspace" at bounding box center [997, 289] width 103 height 10
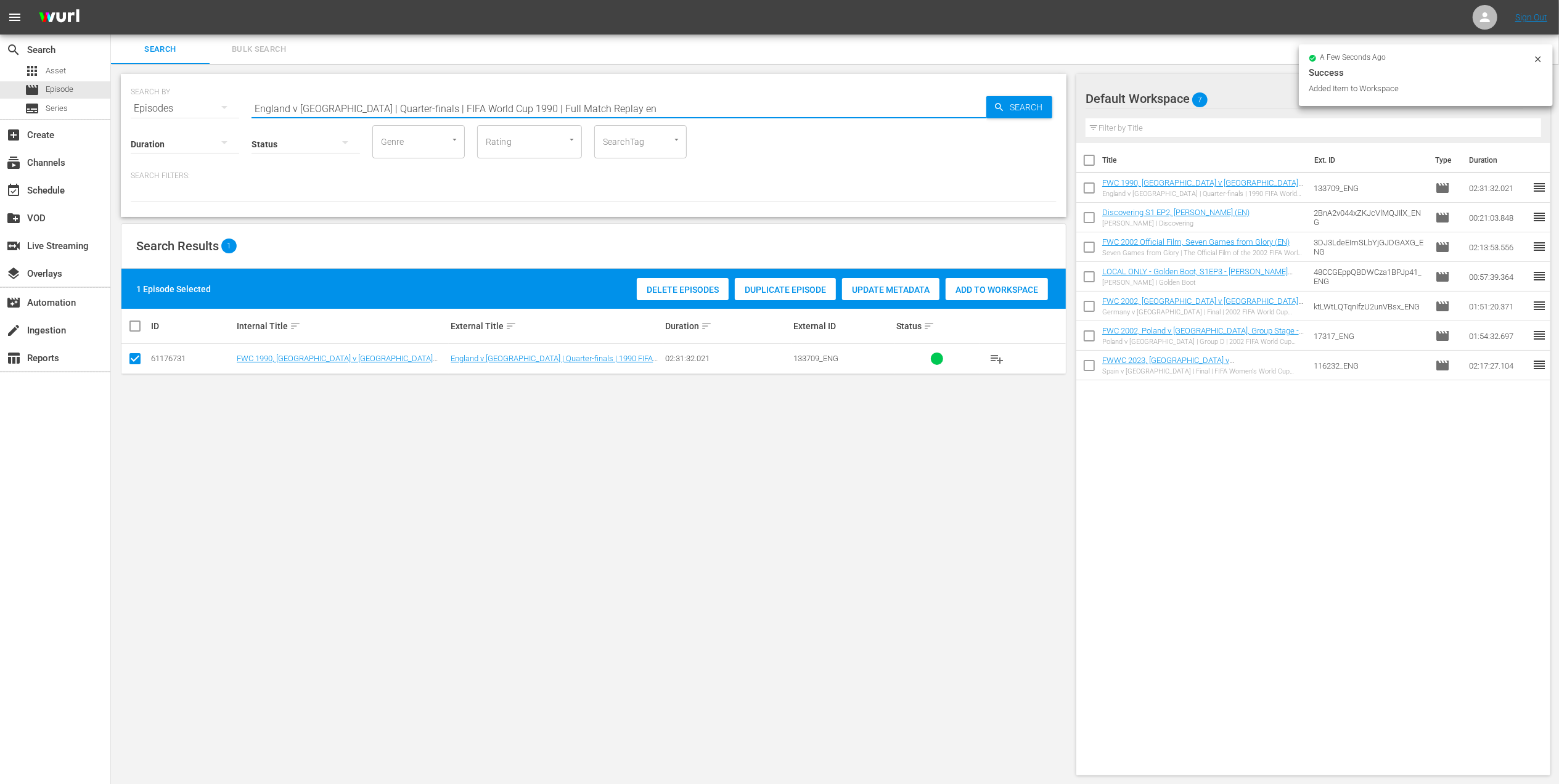
drag, startPoint x: 612, startPoint y: 110, endPoint x: 179, endPoint y: 101, distance: 433.1
click at [179, 101] on div "SEARCH BY Search By Episodes Search ID, Title, Description, Keywords, or Catego…" at bounding box center [593, 101] width 926 height 44
paste input "P 3 - [PERSON_NAME] | Discovering"
click at [532, 98] on input "EP 3 - [PERSON_NAME] | Discovering" at bounding box center [619, 108] width 735 height 30
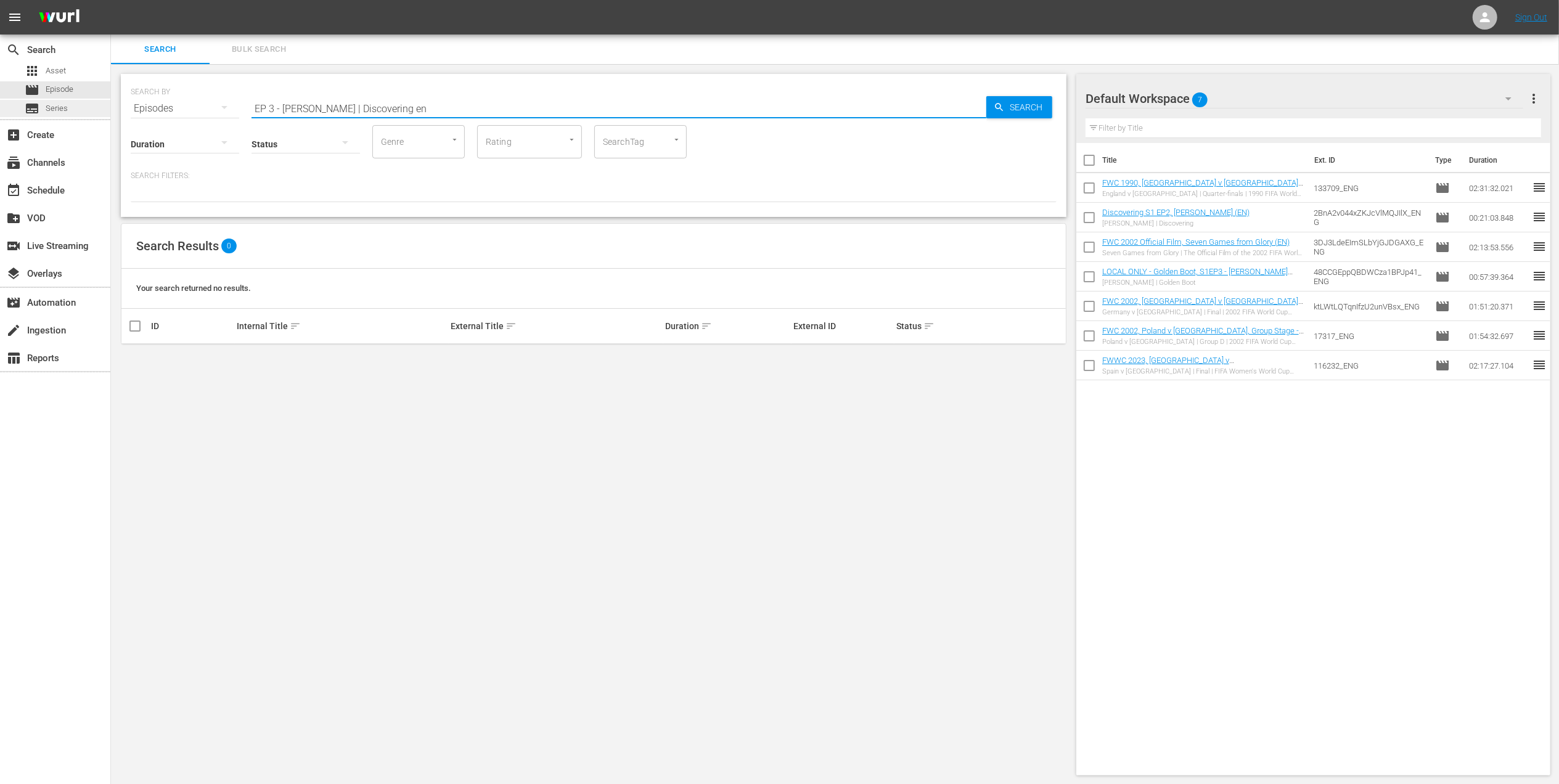
drag, startPoint x: 353, startPoint y: 105, endPoint x: 14, endPoint y: 111, distance: 339.1
click at [111, 0] on div "search Search apps Asset movie Episode subtitles Series add_box Create subscrip…" at bounding box center [835, 0] width 1448 height 0
click at [366, 103] on input "Discovering en" at bounding box center [619, 108] width 735 height 30
type input "Discovering en hugo"
click at [133, 363] on input "checkbox" at bounding box center [135, 361] width 15 height 15
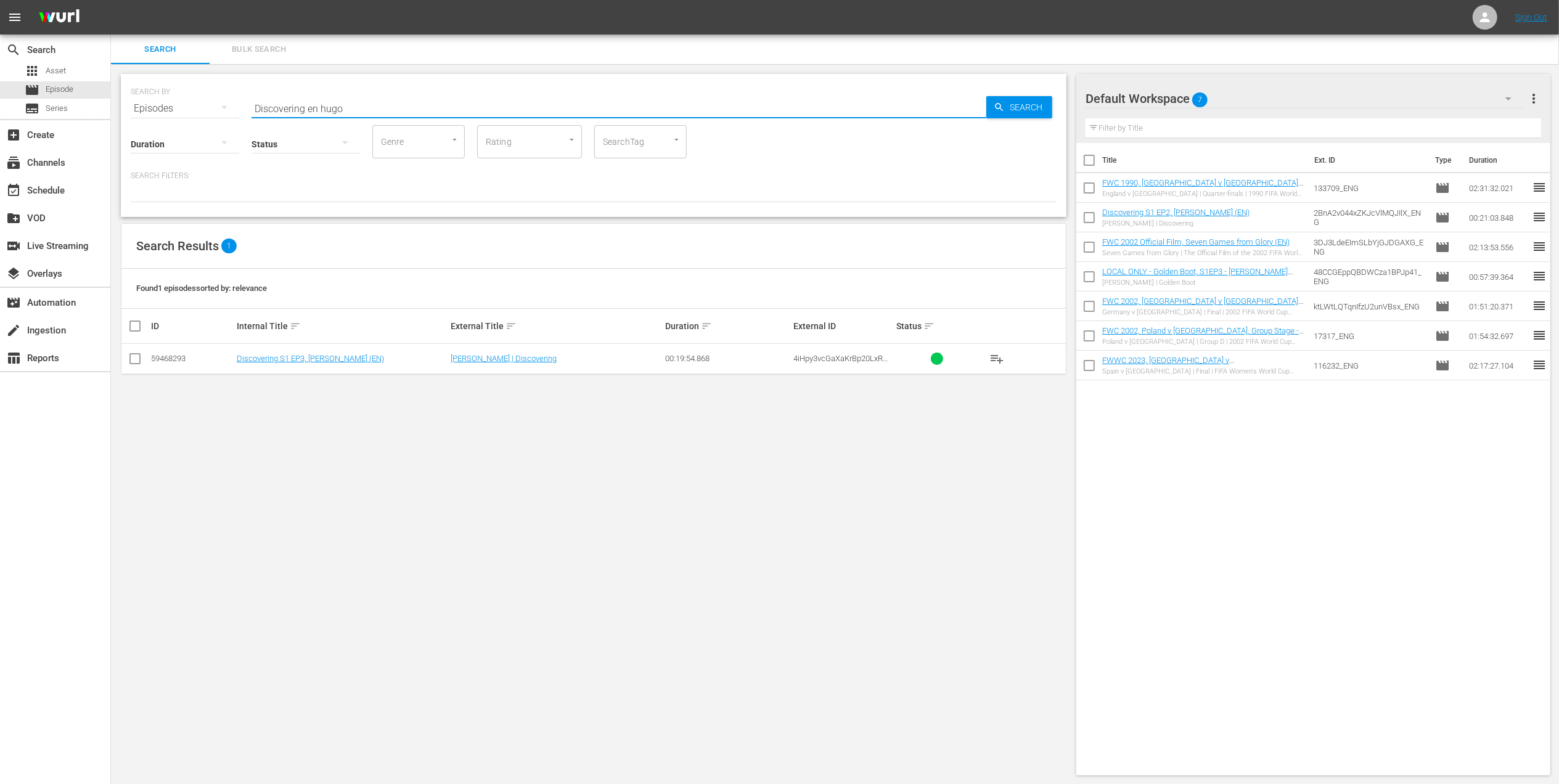
checkbox input "true"
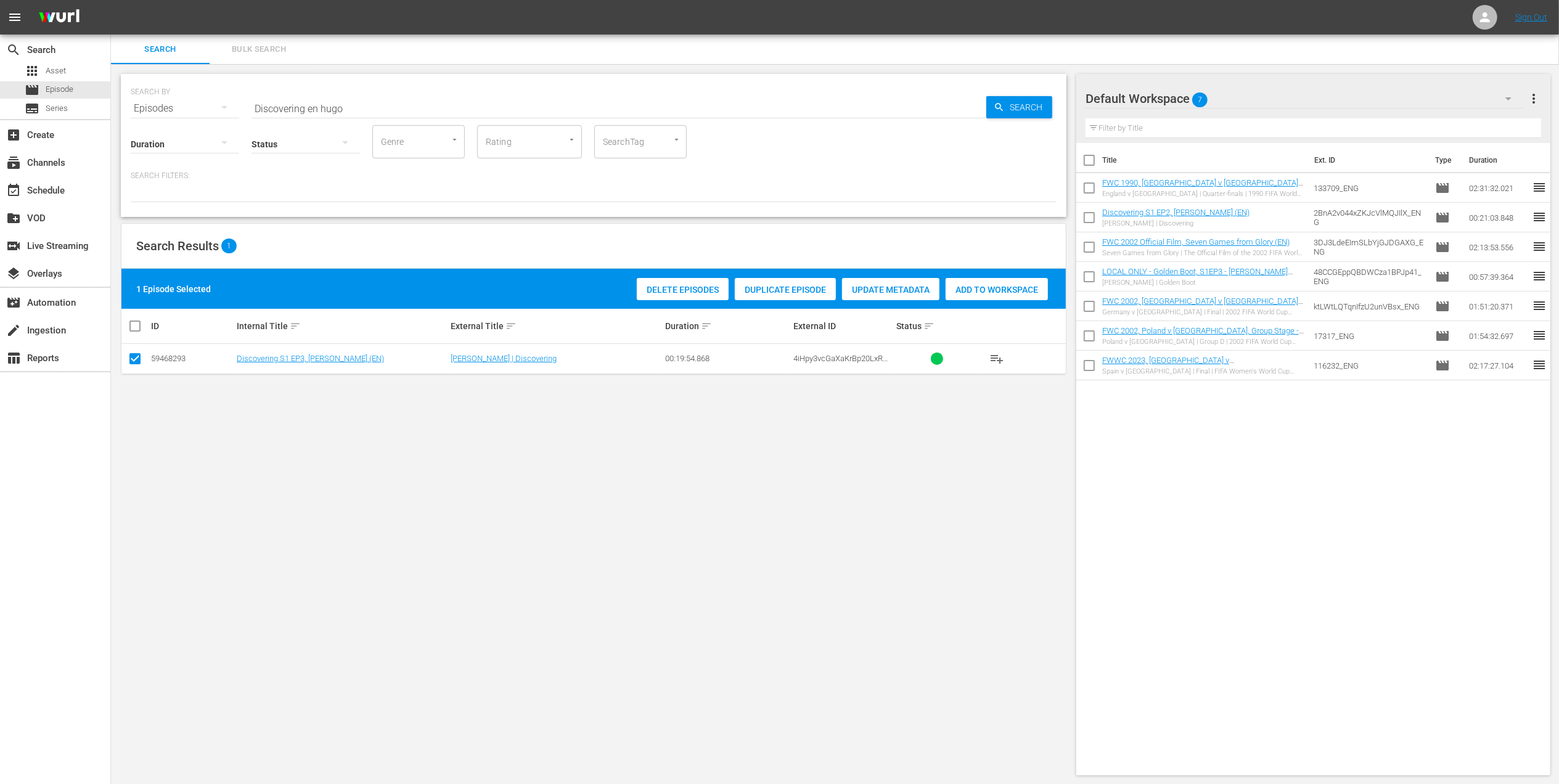
click at [997, 286] on span "Add to Workspace" at bounding box center [997, 289] width 103 height 10
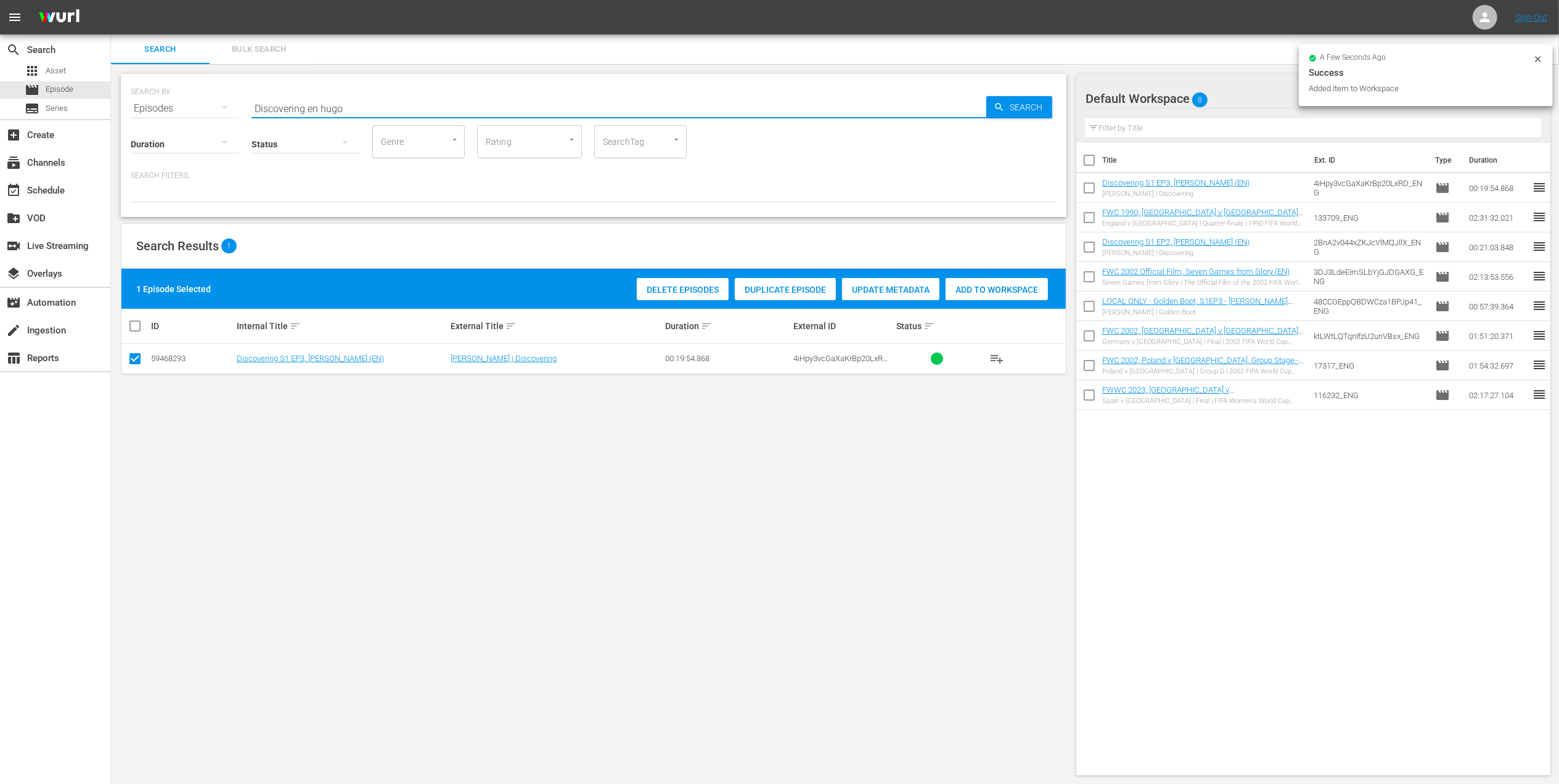
drag, startPoint x: 349, startPoint y: 103, endPoint x: 158, endPoint y: 103, distance: 191.0
click at [158, 103] on div "SEARCH BY Search By Episodes Search ID, Title, Description, Keywords, or Catego…" at bounding box center [593, 101] width 926 height 44
paste input "FWC 1986 Germany FR v [GEOGRAPHIC_DATA], Quarterfinals"
click at [499, 105] on input "FWC 1986 Germany FR v [GEOGRAPHIC_DATA], Quarterfinals" at bounding box center [619, 108] width 735 height 30
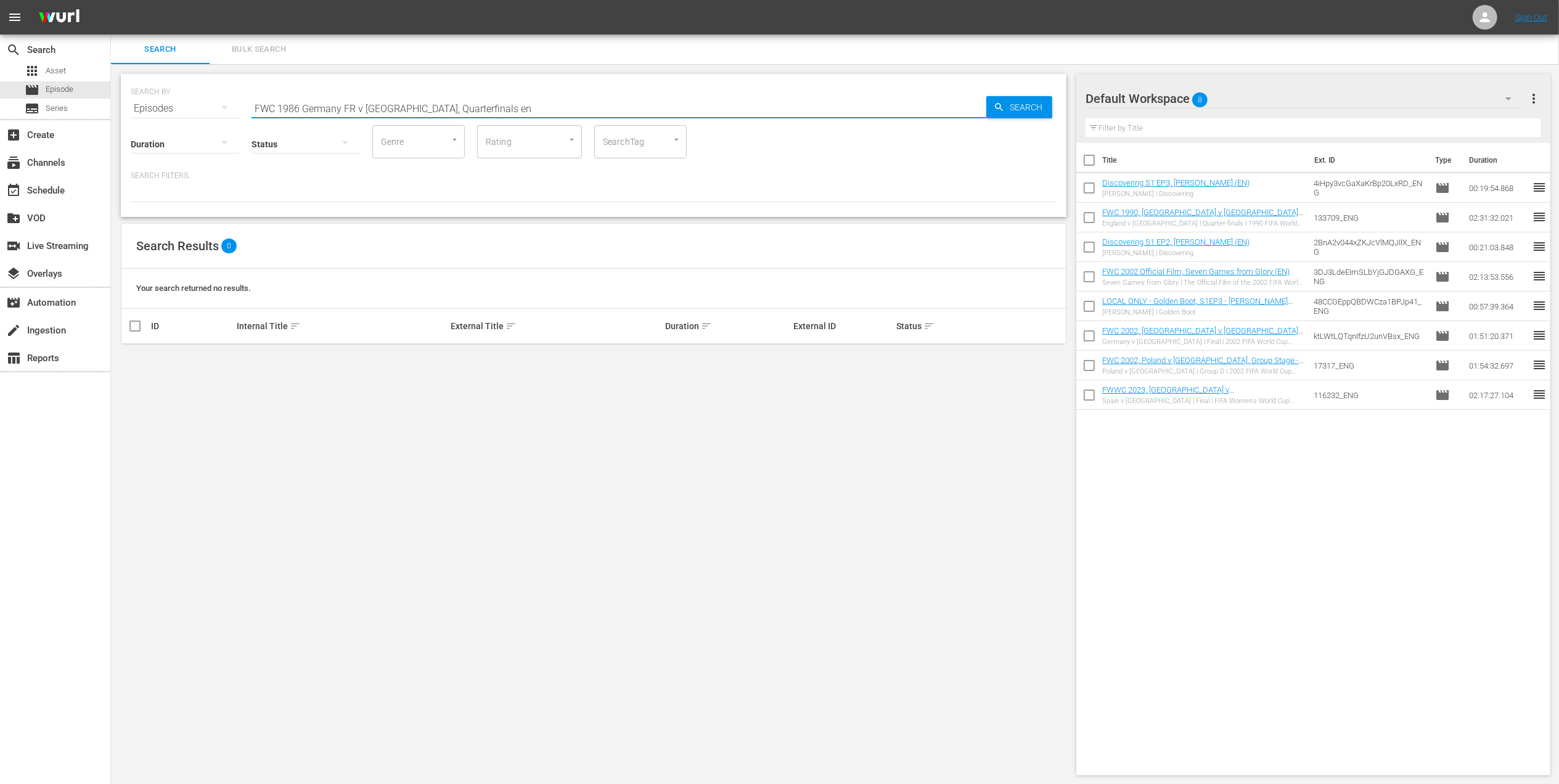
drag, startPoint x: 436, startPoint y: 107, endPoint x: 406, endPoint y: 107, distance: 30.0
click at [406, 107] on input "FWC 1986 Germany FR v [GEOGRAPHIC_DATA], Quarterfinals en" at bounding box center [619, 108] width 735 height 30
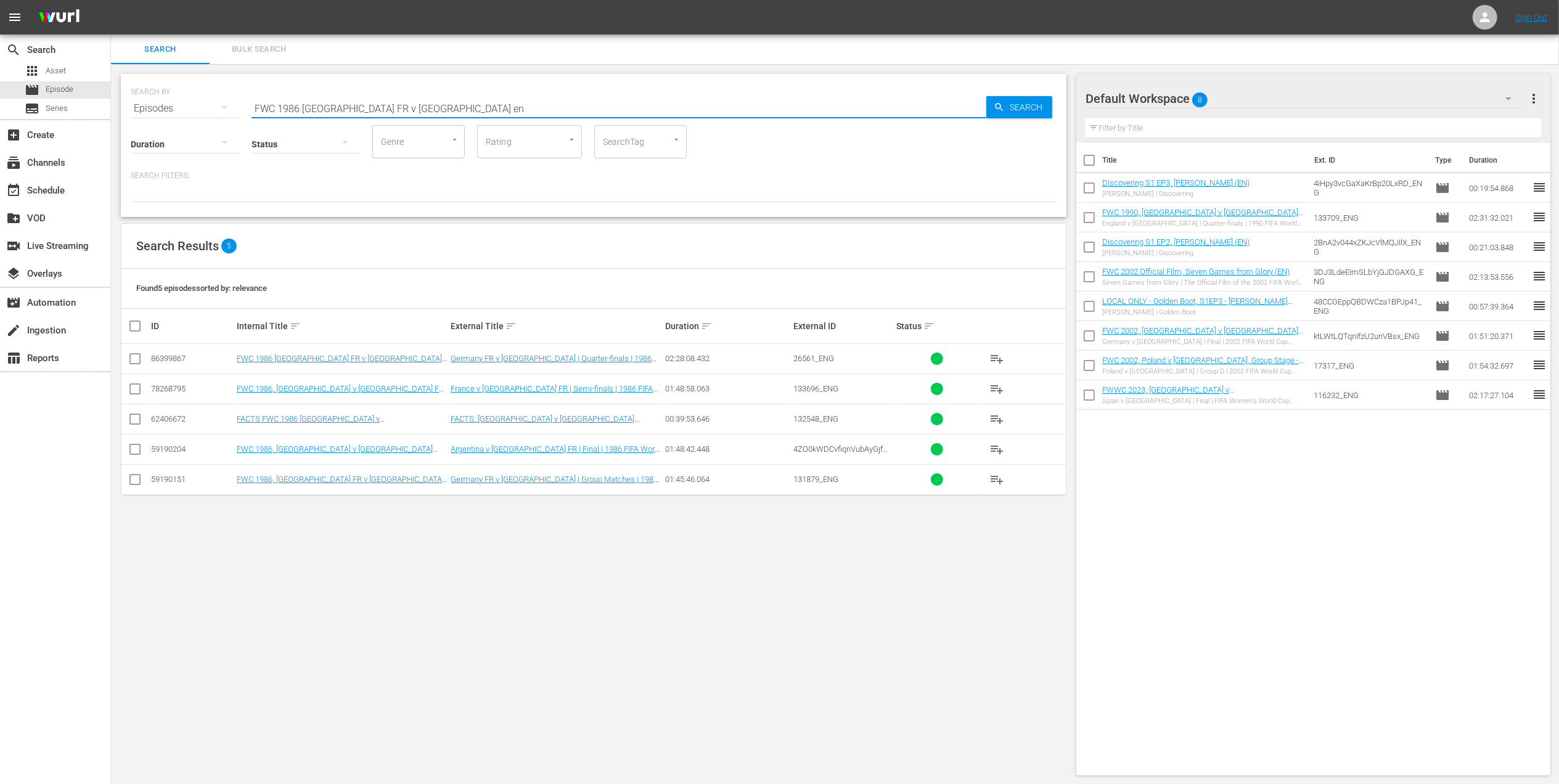
type input "FWC 1986 [GEOGRAPHIC_DATA] FR v [GEOGRAPHIC_DATA] en"
click at [136, 358] on input "checkbox" at bounding box center [135, 361] width 15 height 15
checkbox input "true"
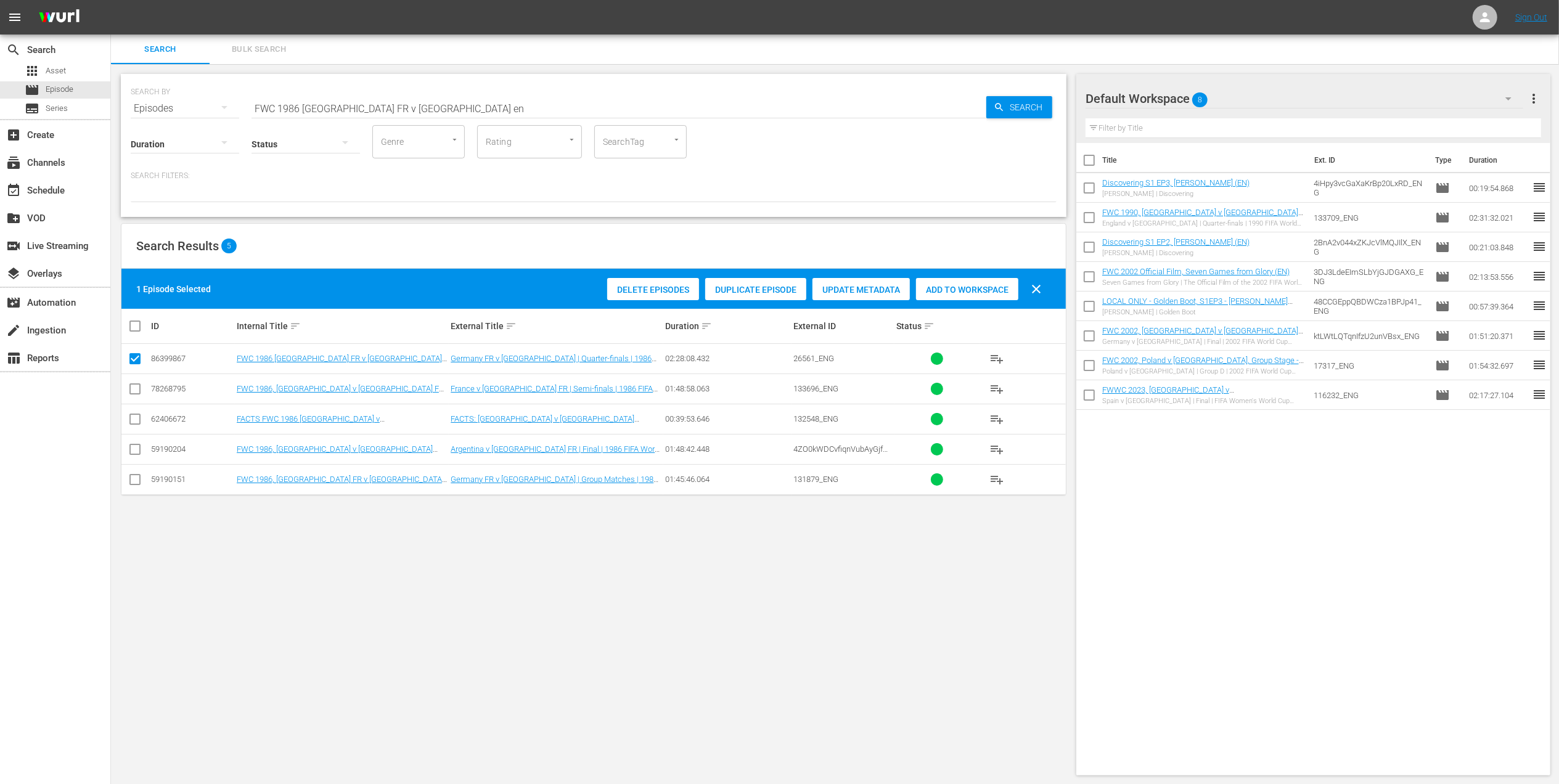
click at [962, 284] on span "Add to Workspace" at bounding box center [967, 289] width 103 height 10
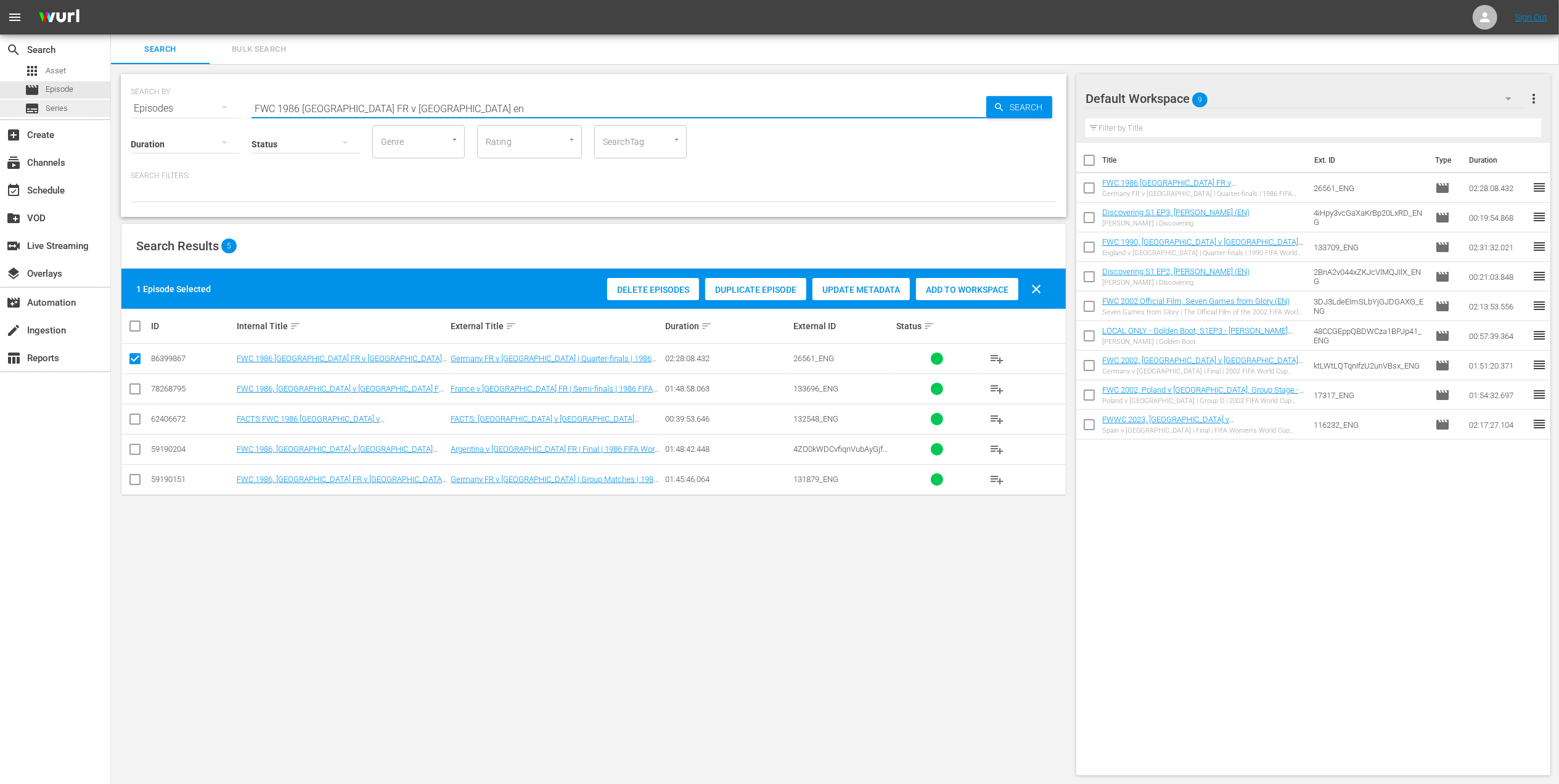
drag, startPoint x: 262, startPoint y: 103, endPoint x: 92, endPoint y: 103, distance: 170.0
click at [111, 0] on div "search Search apps Asset movie Episode subtitles Series add_box Create subscrip…" at bounding box center [835, 0] width 1448 height 0
paste input "EP 9 - Misfit: [PERSON_NAME] | Eyes of the World"
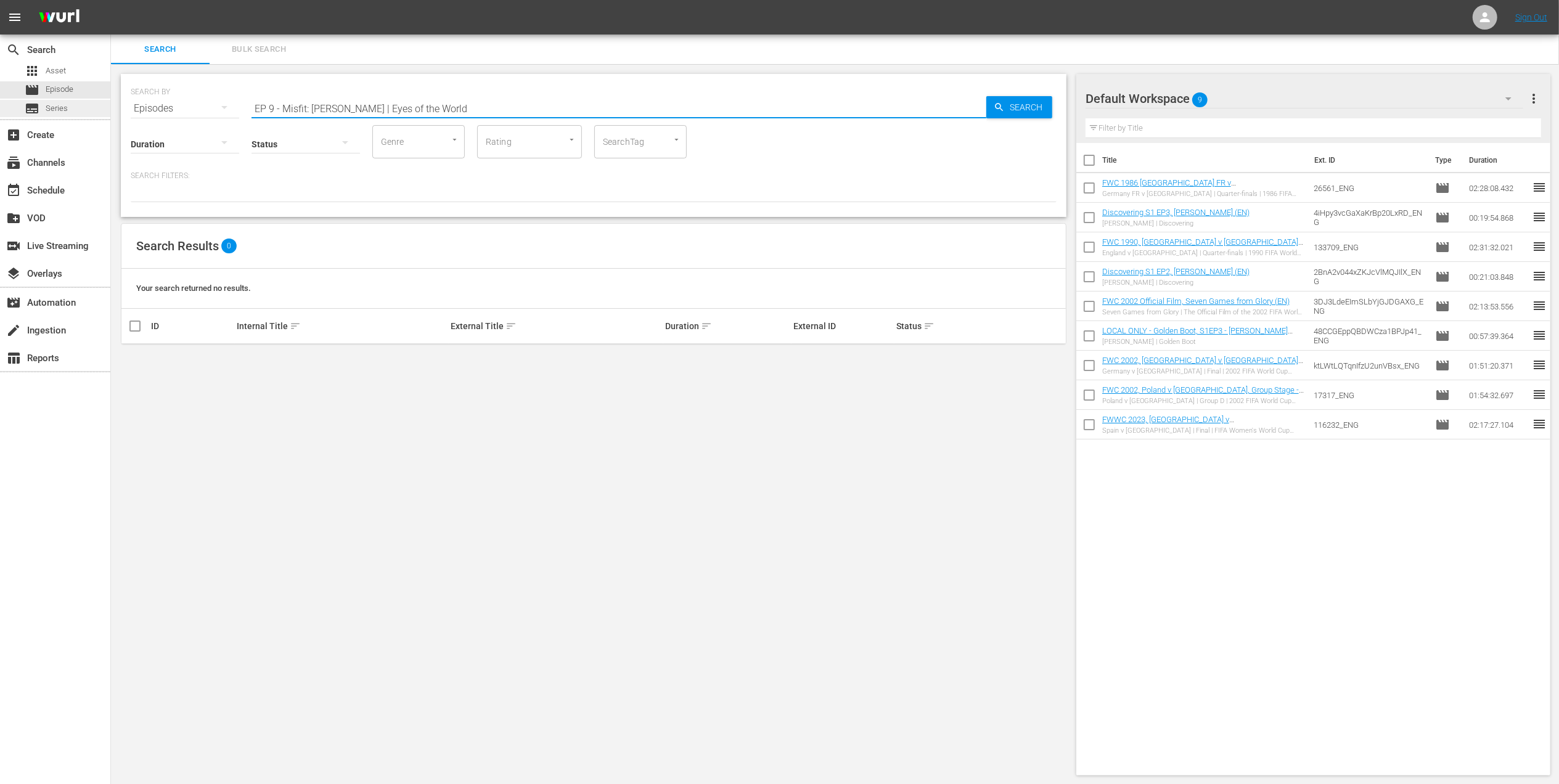
drag, startPoint x: 368, startPoint y: 107, endPoint x: 62, endPoint y: 110, distance: 306.0
click at [111, 0] on div "search Search apps Asset movie Episode subtitles Series add_box Create subscrip…" at bounding box center [835, 0] width 1448 height 0
click at [354, 103] on input "Eyes of the World" at bounding box center [619, 108] width 735 height 30
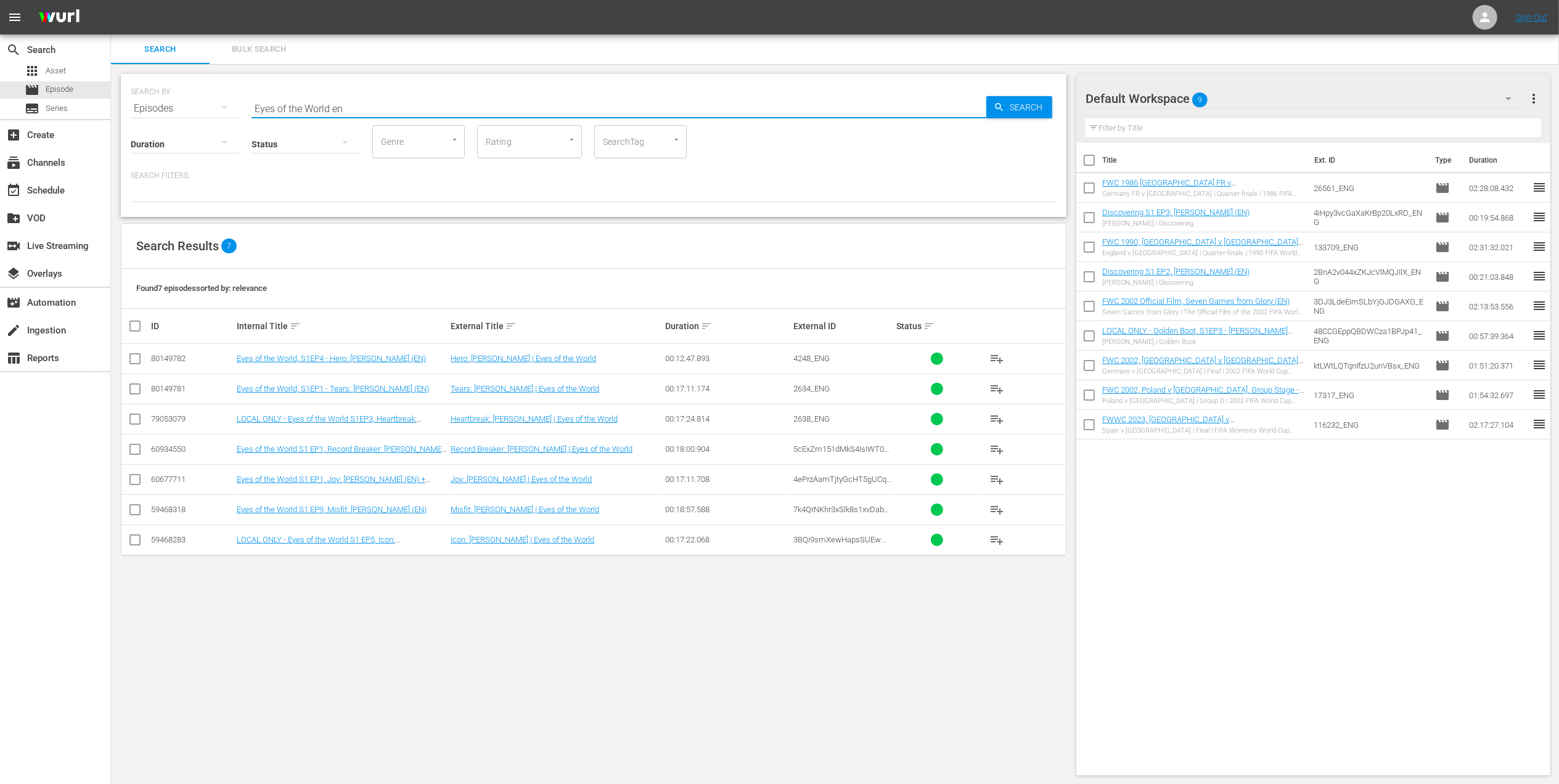
type input "Eyes of the World en"
click at [134, 510] on input "checkbox" at bounding box center [135, 512] width 15 height 15
checkbox input "true"
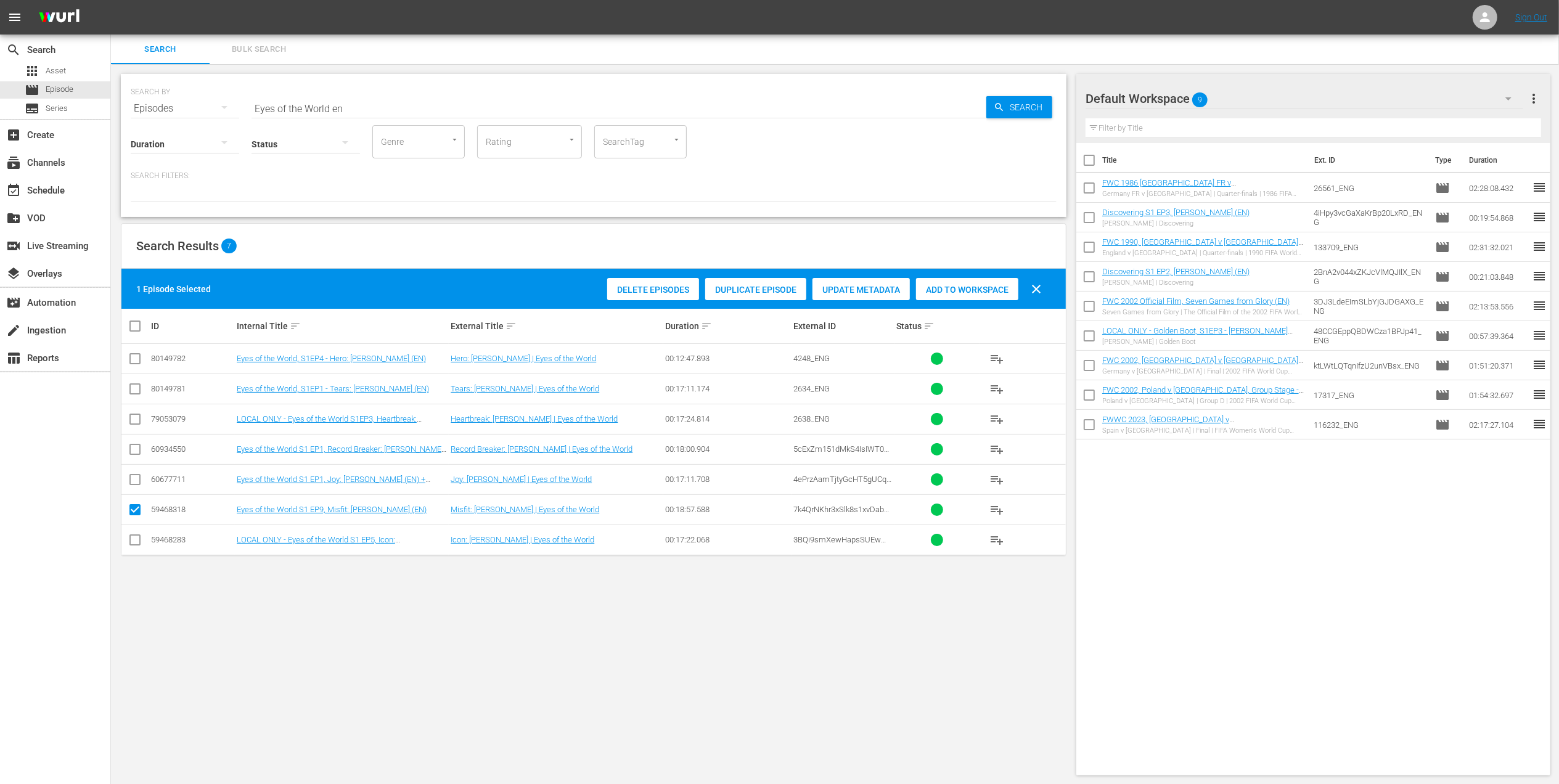
click at [948, 289] on span "Add to Workspace" at bounding box center [967, 289] width 103 height 10
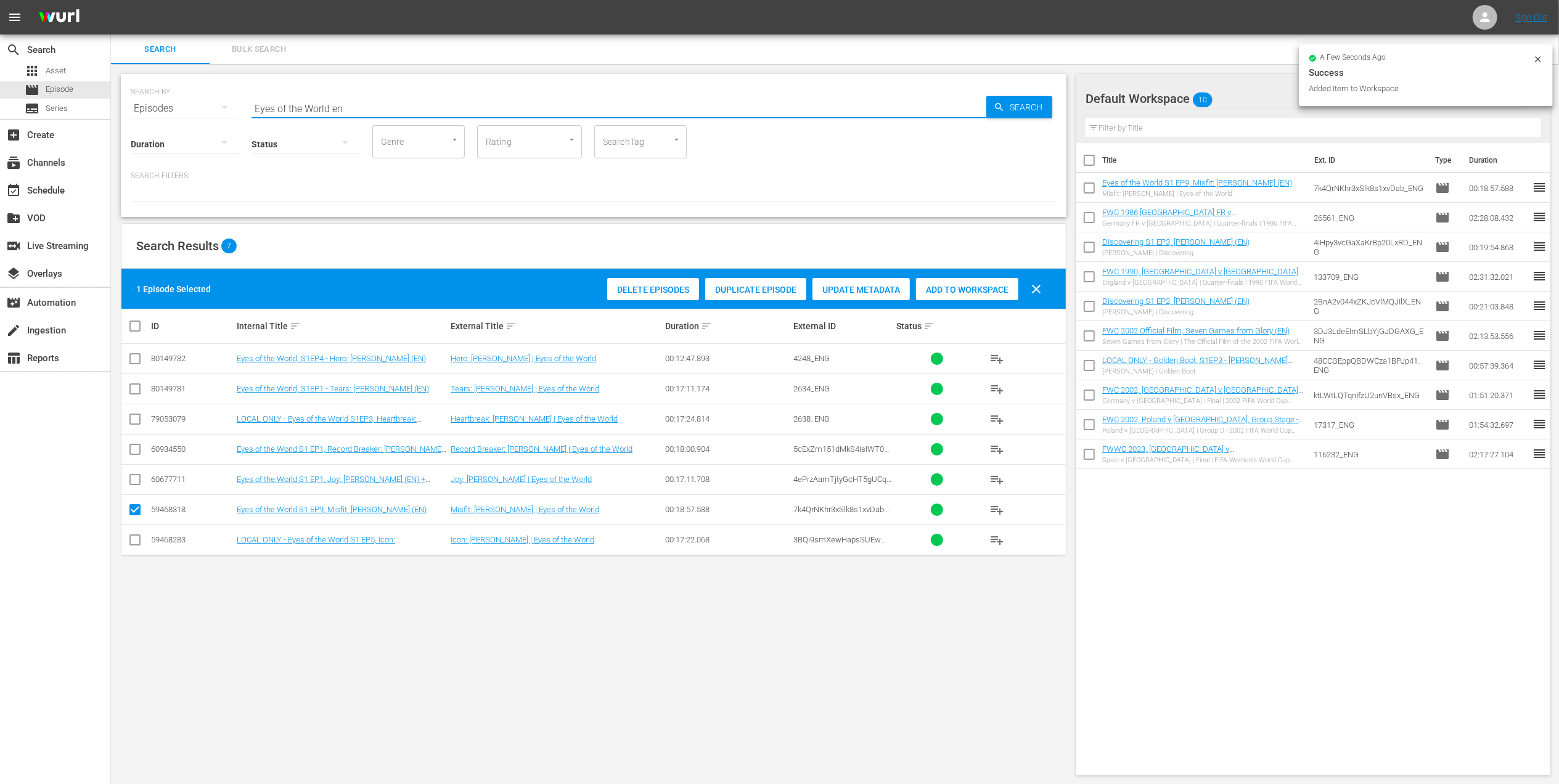
drag, startPoint x: 369, startPoint y: 103, endPoint x: 324, endPoint y: 107, distance: 45.2
click at [184, 107] on div "SEARCH BY Search By Episodes Search ID, Title, Description, Keywords, or Catego…" at bounding box center [593, 101] width 926 height 44
paste input "2019 FIFA U-20 World Cup Ukraine v [GEOGRAPHIC_DATA], Fina"
click at [563, 107] on input "2019 FIFA U-20 World Cup Ukraine v [GEOGRAPHIC_DATA], Fina" at bounding box center [619, 108] width 735 height 30
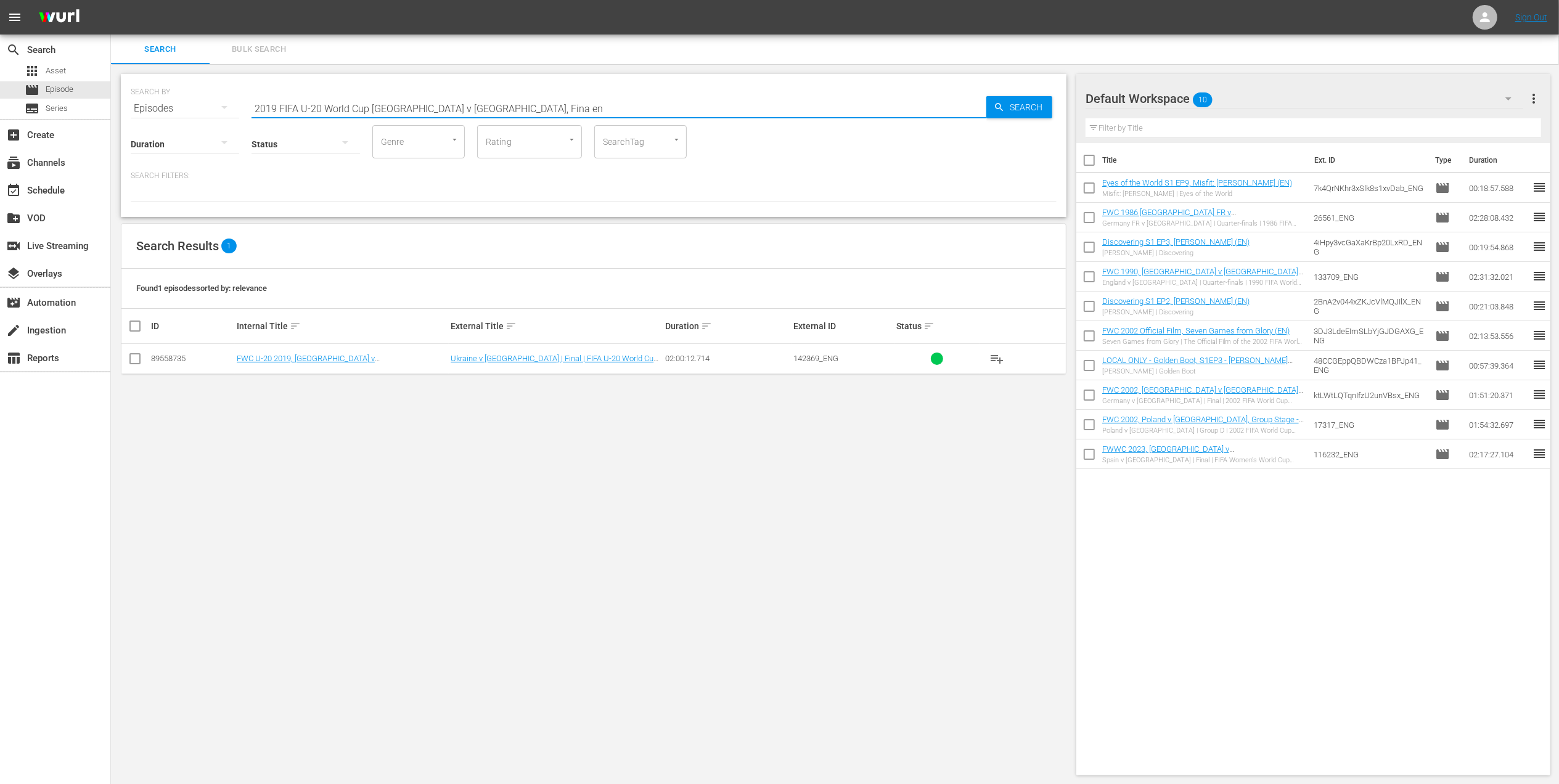
type input "2019 FIFA U-20 World Cup [GEOGRAPHIC_DATA] v [GEOGRAPHIC_DATA], Fina en"
click at [134, 361] on input "checkbox" at bounding box center [135, 361] width 15 height 15
checkbox input "true"
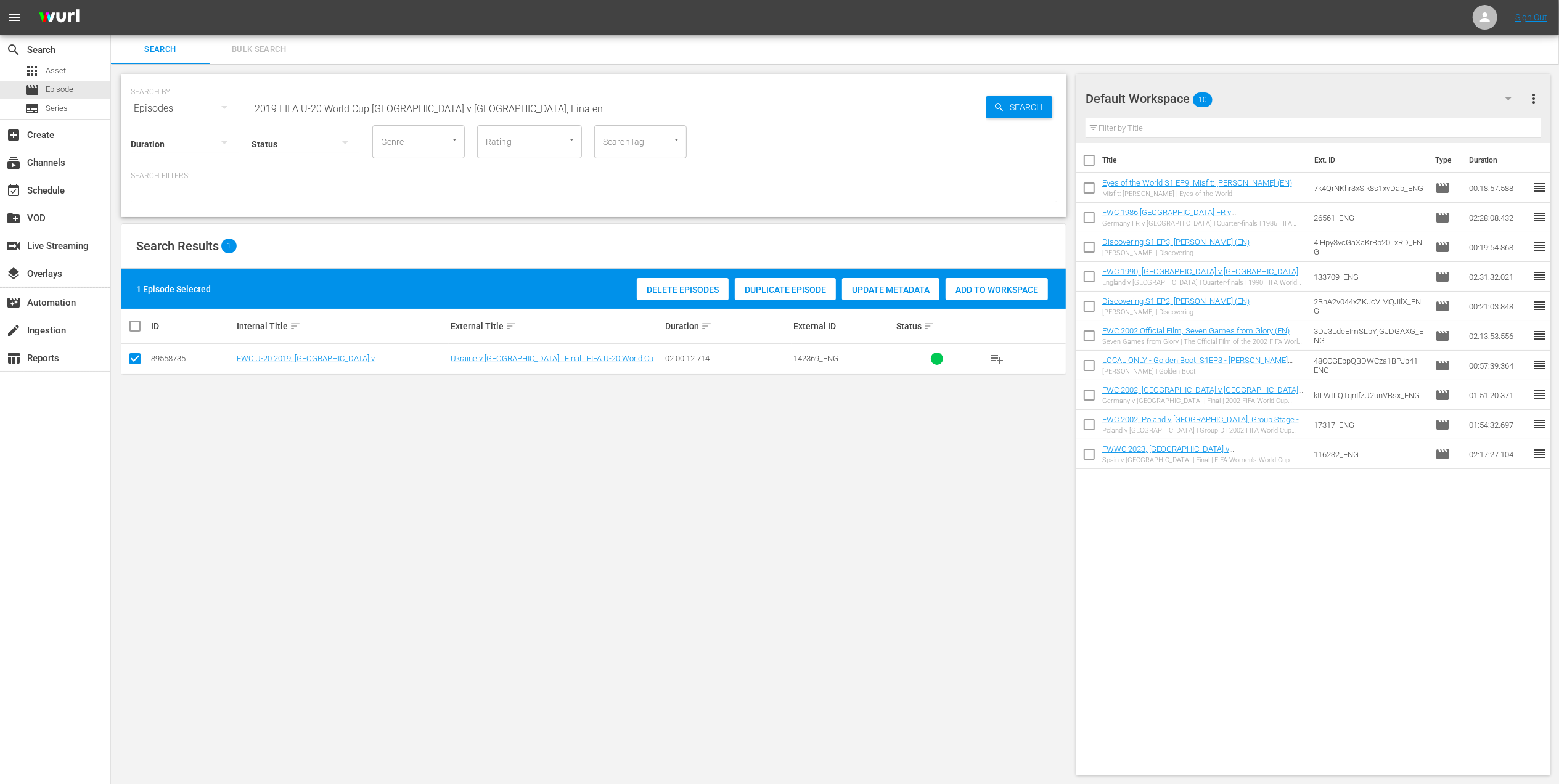
click at [999, 291] on span "Add to Workspace" at bounding box center [997, 289] width 103 height 10
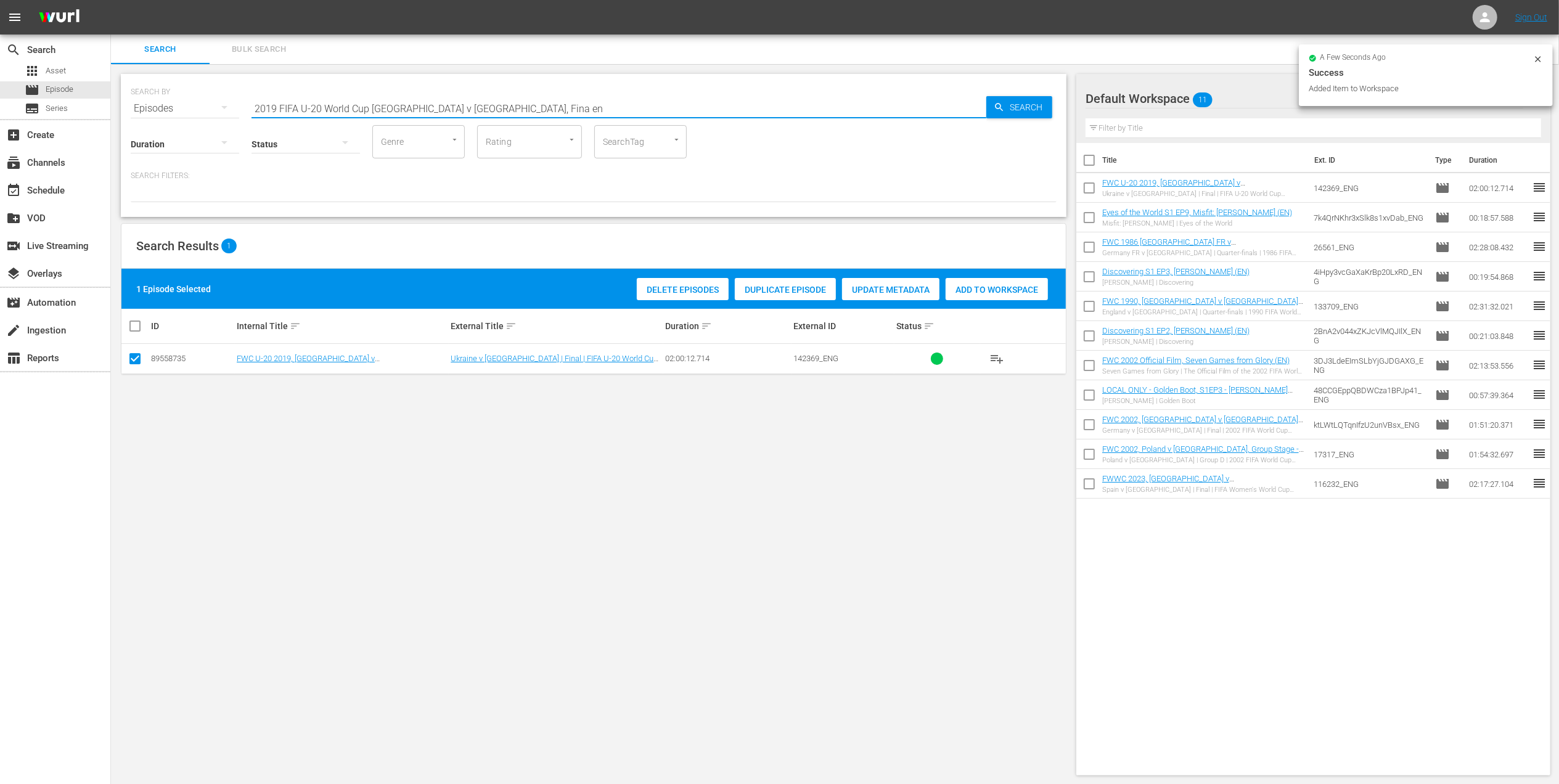
drag, startPoint x: 479, startPoint y: 110, endPoint x: 144, endPoint y: 110, distance: 335.0
click at [145, 110] on div "SEARCH BY Search By Episodes Search ID, Title, Description, Keywords, or Catego…" at bounding box center [593, 101] width 926 height 44
paste input "23 FIFA U-20 World Cup Uruguay v [GEOGRAPHIC_DATA], Final"
click at [508, 107] on input "2023 FIFA U-20 World Cup Uruguay v [GEOGRAPHIC_DATA], Final" at bounding box center [619, 108] width 735 height 30
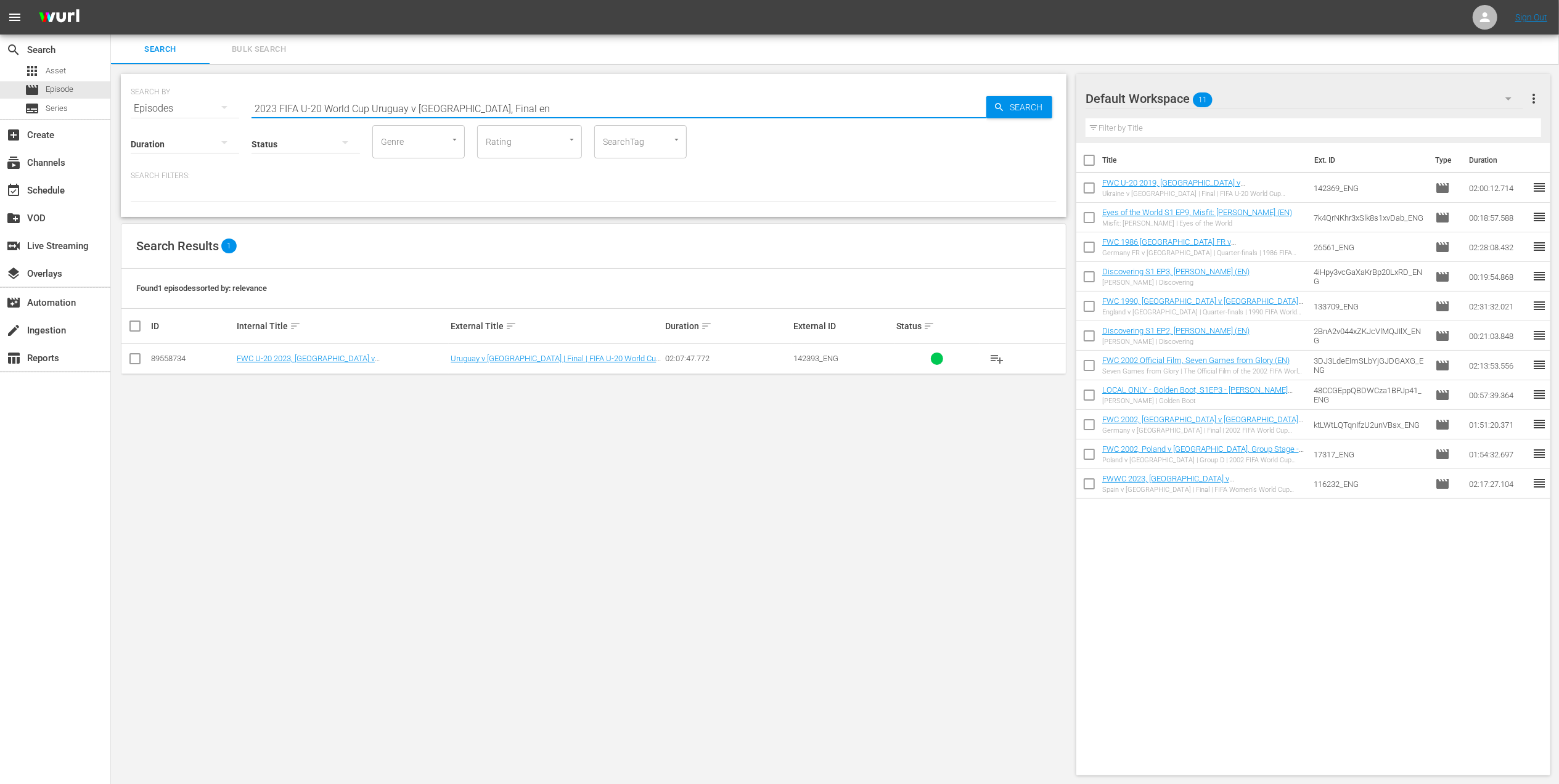
type input "2023 FIFA U-20 World Cup Uruguay v [GEOGRAPHIC_DATA], Final en"
click at [140, 358] on input "checkbox" at bounding box center [135, 361] width 15 height 15
checkbox input "true"
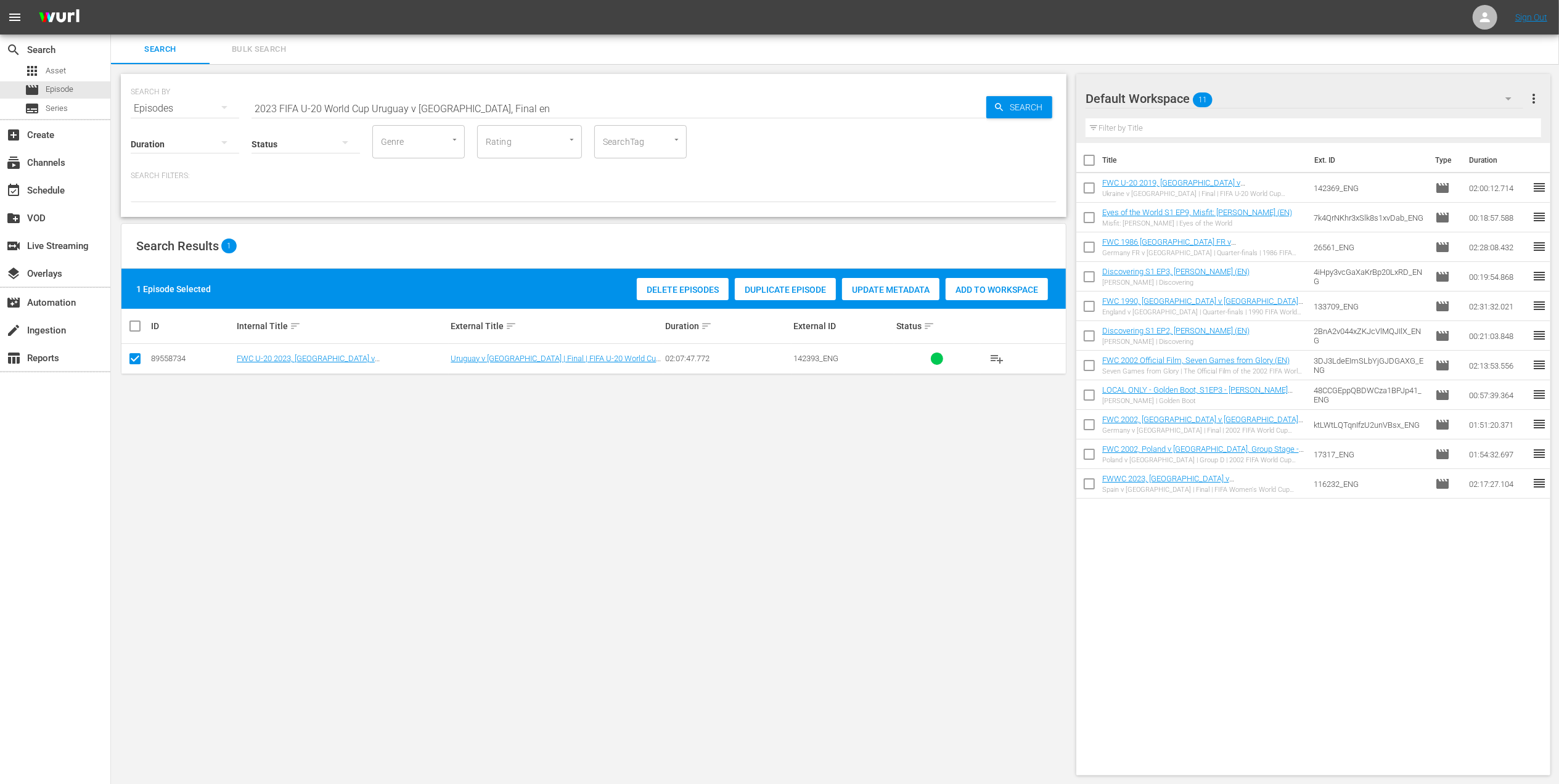
click at [975, 284] on span "Add to Workspace" at bounding box center [997, 289] width 103 height 10
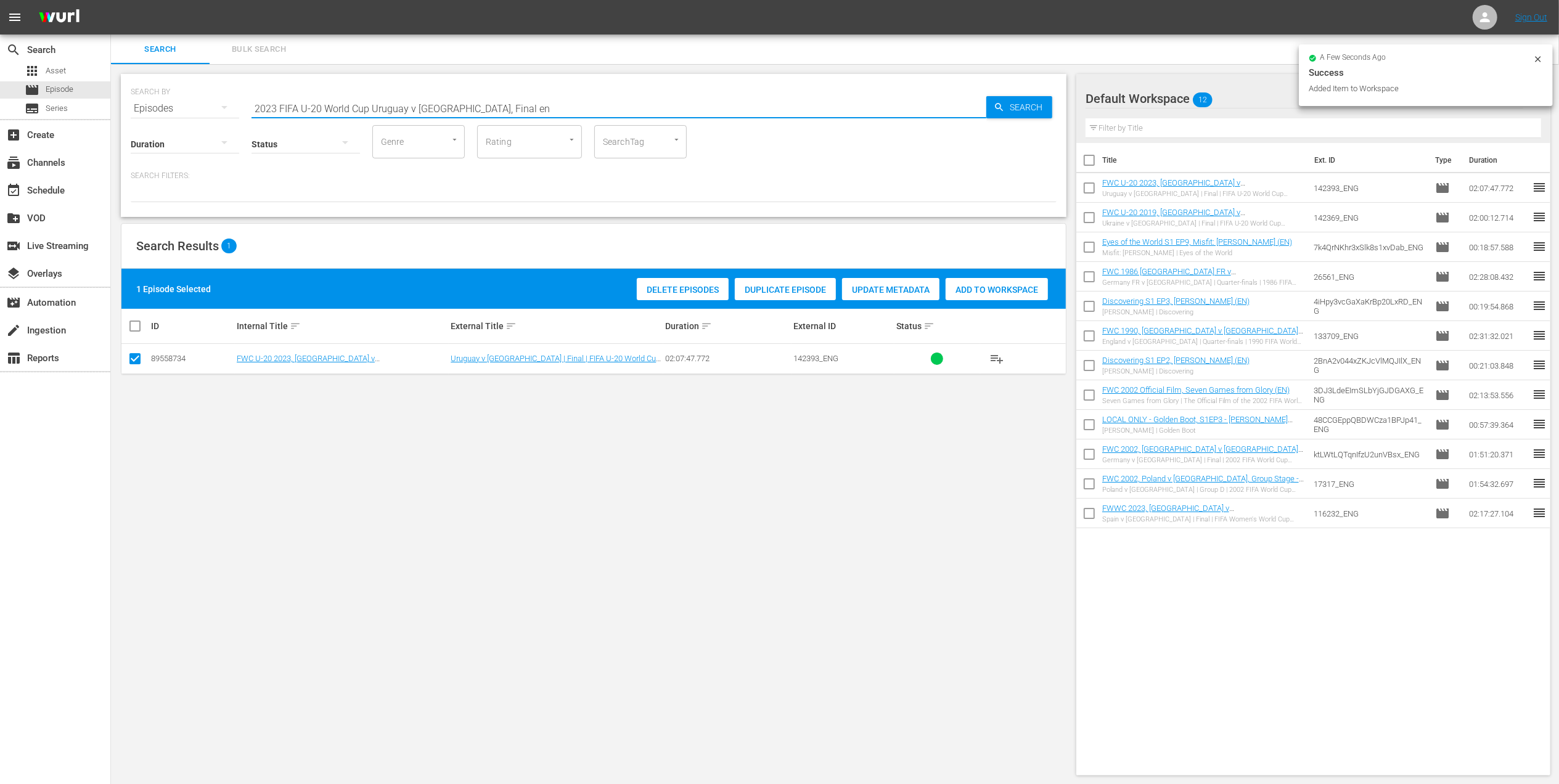
drag, startPoint x: 490, startPoint y: 108, endPoint x: 143, endPoint y: 107, distance: 347.0
click at [111, 0] on div "search Search apps Asset movie Episode subtitles Series add_box Create subscrip…" at bounding box center [835, 0] width 1448 height 0
paste input "EP 5 - [PERSON_NAME] | Discovering"
click at [426, 103] on input "EP 5 - [PERSON_NAME] | Discovering" at bounding box center [619, 108] width 735 height 30
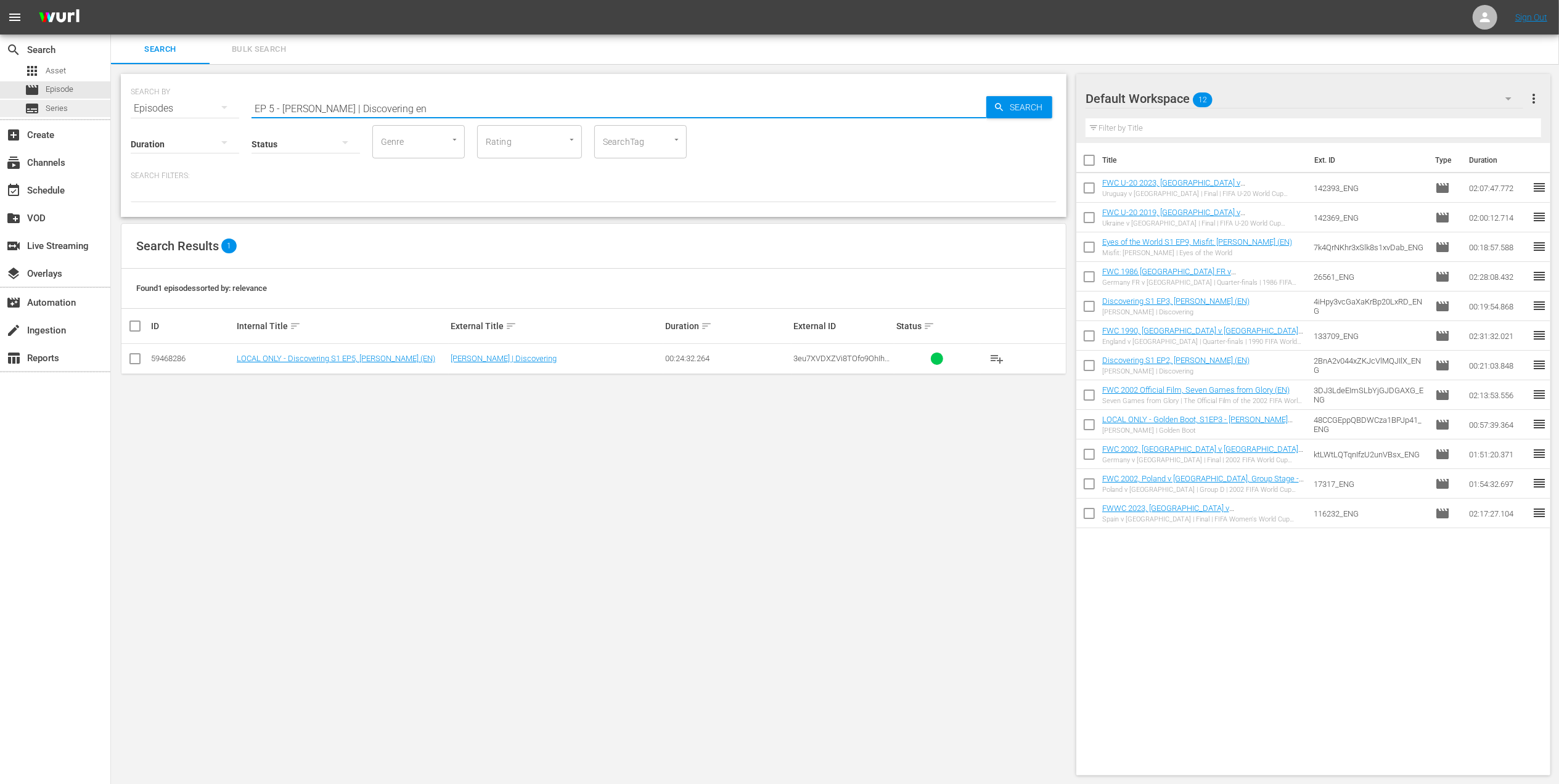
drag, startPoint x: 362, startPoint y: 103, endPoint x: 95, endPoint y: 106, distance: 267.0
click at [111, 0] on div "search Search apps Asset movie Episode subtitles Series add_box Create subscrip…" at bounding box center [835, 0] width 1448 height 0
click at [346, 106] on input "Discovering en" at bounding box center [619, 108] width 735 height 30
type input "Discovering en hid"
click at [135, 356] on input "checkbox" at bounding box center [135, 361] width 15 height 15
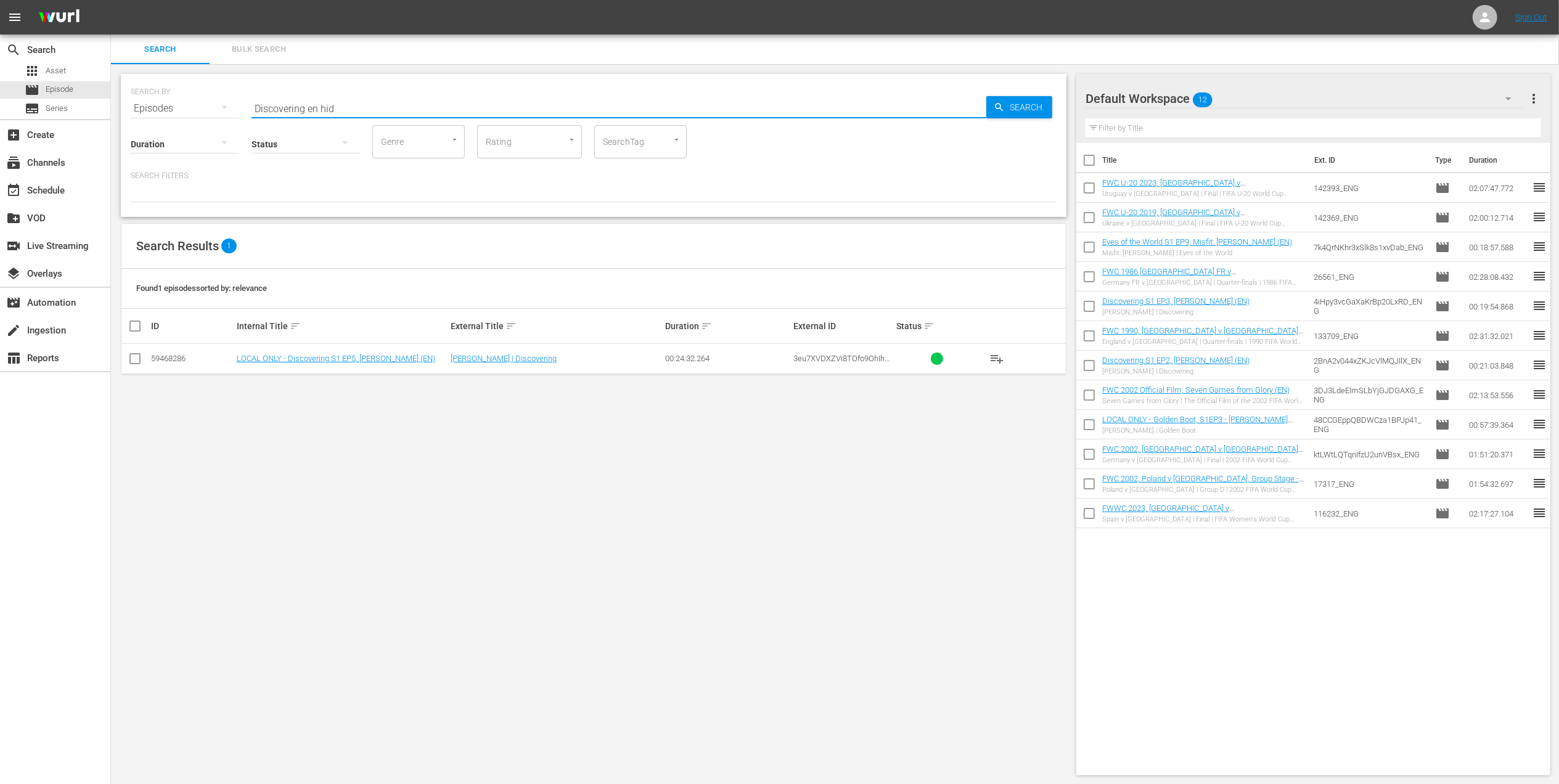
checkbox input "true"
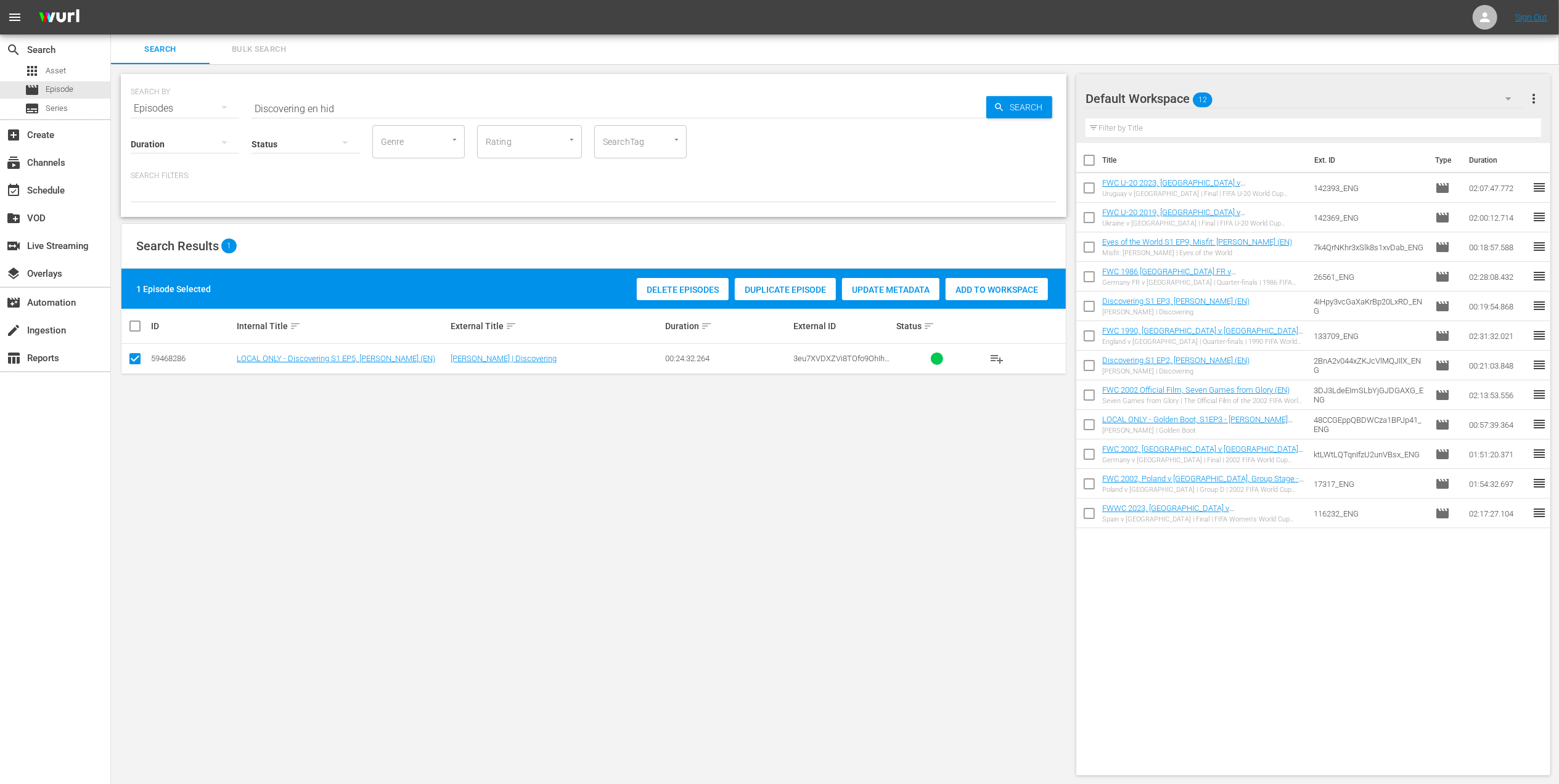
click at [958, 284] on span "Add to Workspace" at bounding box center [997, 289] width 103 height 10
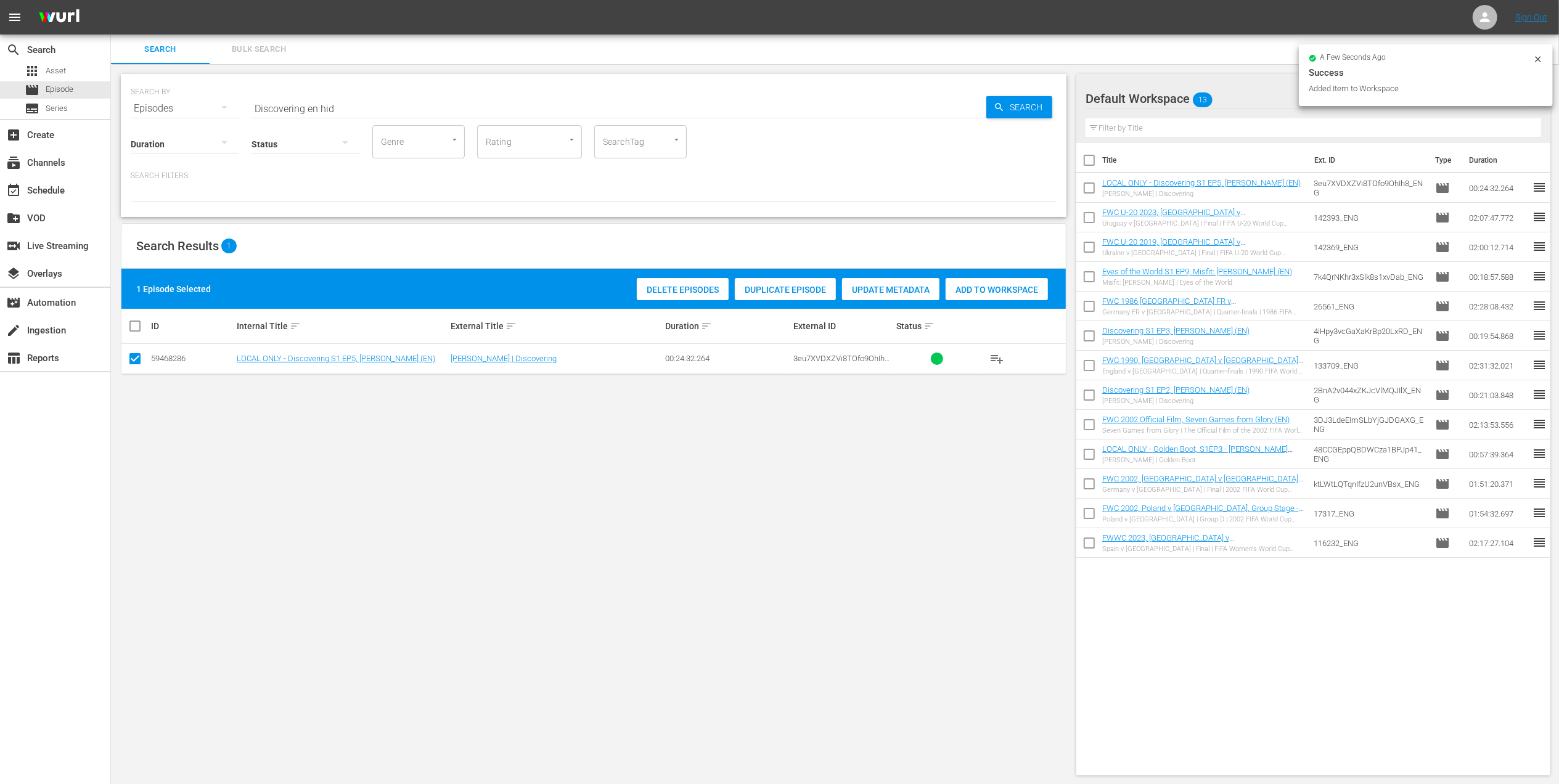
drag, startPoint x: 249, startPoint y: 106, endPoint x: 155, endPoint y: 106, distance: 94.0
click at [155, 106] on div "SEARCH BY Search By Episodes Search ID, Title, Description, Keywords, or Catego…" at bounding box center [593, 101] width 926 height 44
paste input "Japan v [GEOGRAPHIC_DATA] | Group F | FIFA World Cup 2006 | Full Match Replay"
click at [566, 103] on input "Japan v [GEOGRAPHIC_DATA] | Group F | FIFA World Cup 2006 | Full Match Replay" at bounding box center [619, 108] width 735 height 30
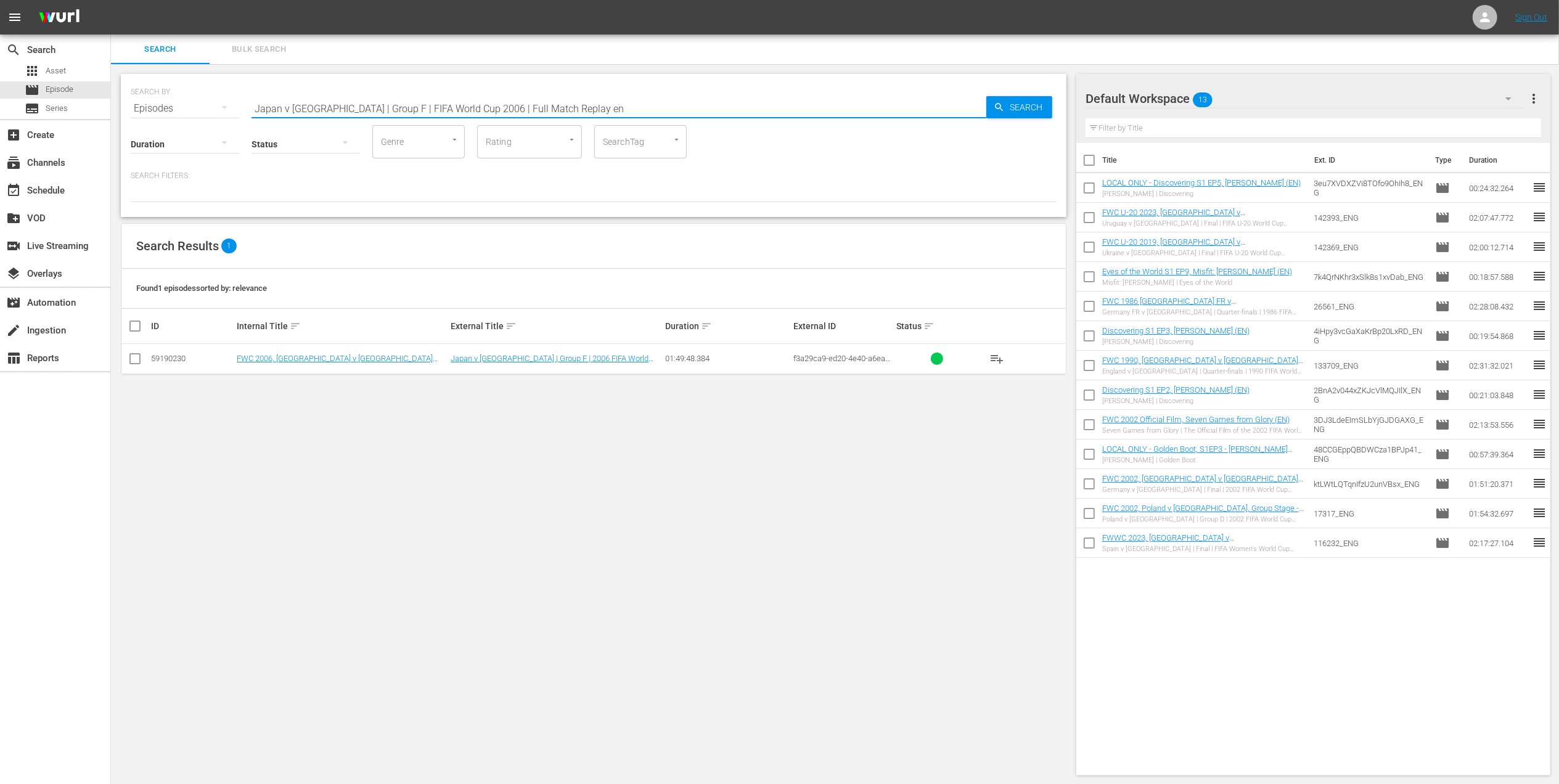
type input "Japan v [GEOGRAPHIC_DATA] | Group F | FIFA World Cup 2006 | Full Match Replay en"
click at [138, 356] on input "checkbox" at bounding box center [135, 361] width 15 height 15
checkbox input "true"
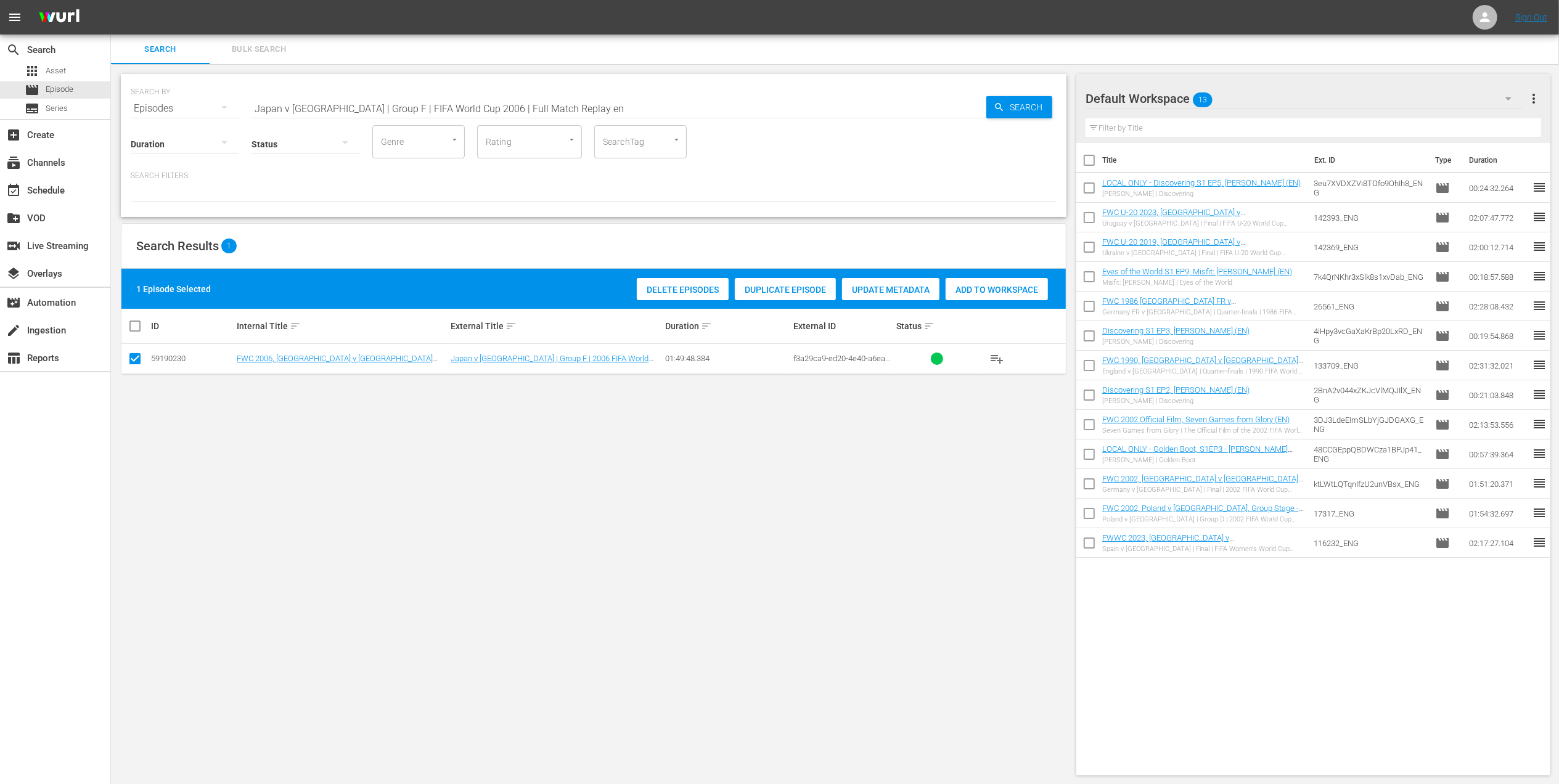
drag, startPoint x: 979, startPoint y: 284, endPoint x: 634, endPoint y: 271, distance: 345.2
click at [979, 287] on span "Add to Workspace" at bounding box center [997, 289] width 103 height 10
click at [51, 192] on div "event_available Schedule" at bounding box center [34, 189] width 69 height 11
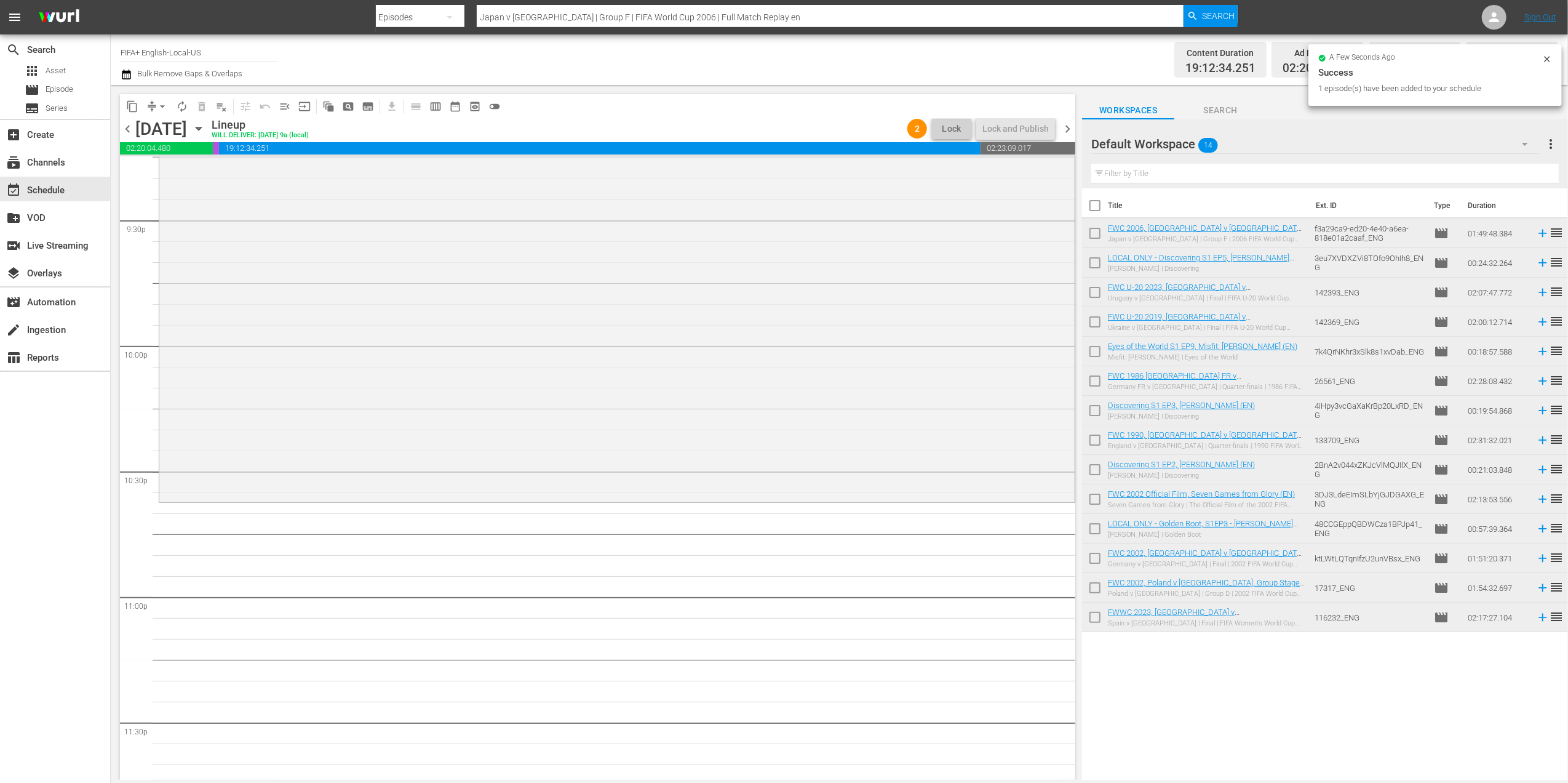
scroll to position [5404, 0]
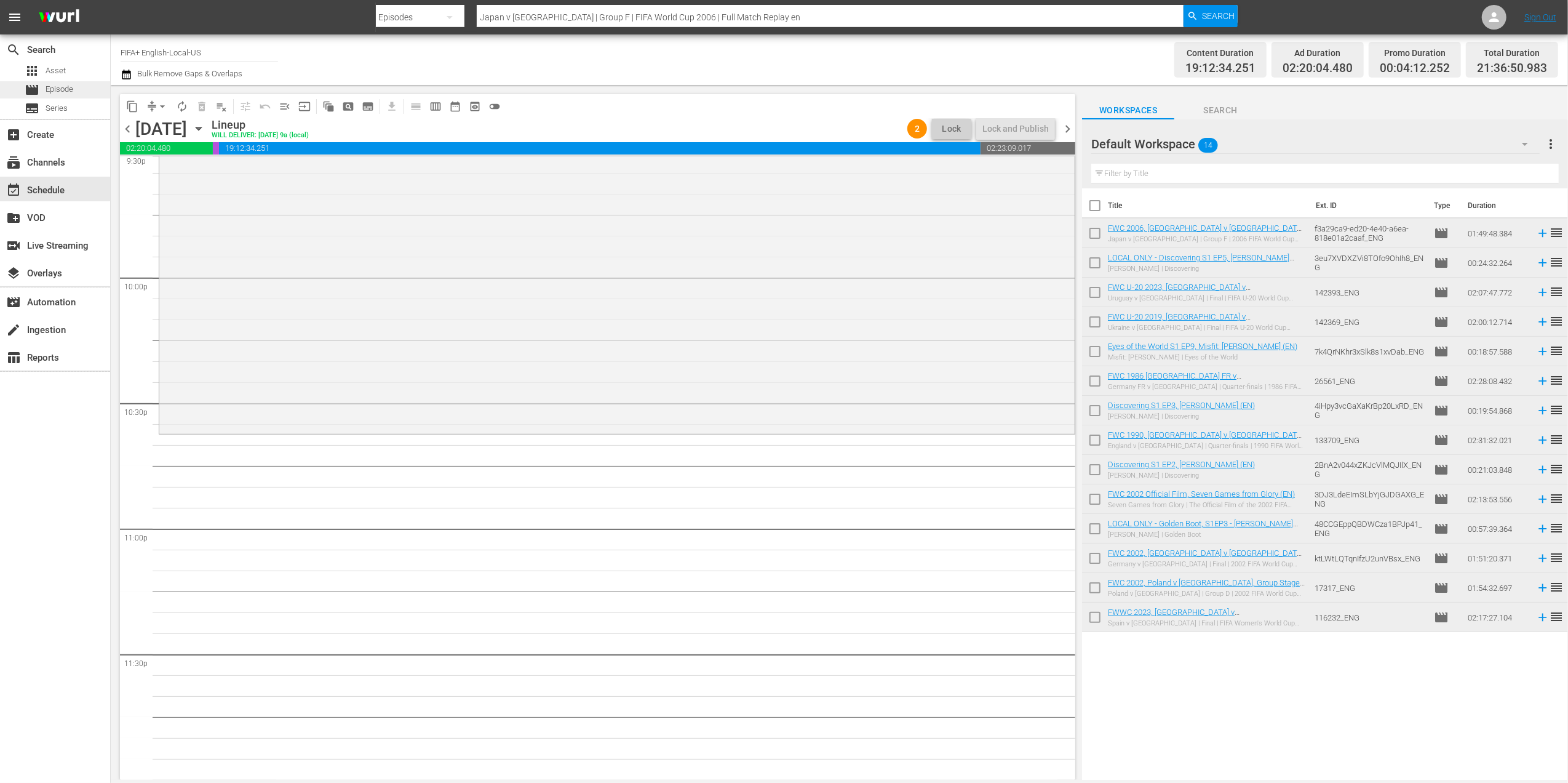
click at [48, 90] on span "Episode" at bounding box center [59, 89] width 28 height 12
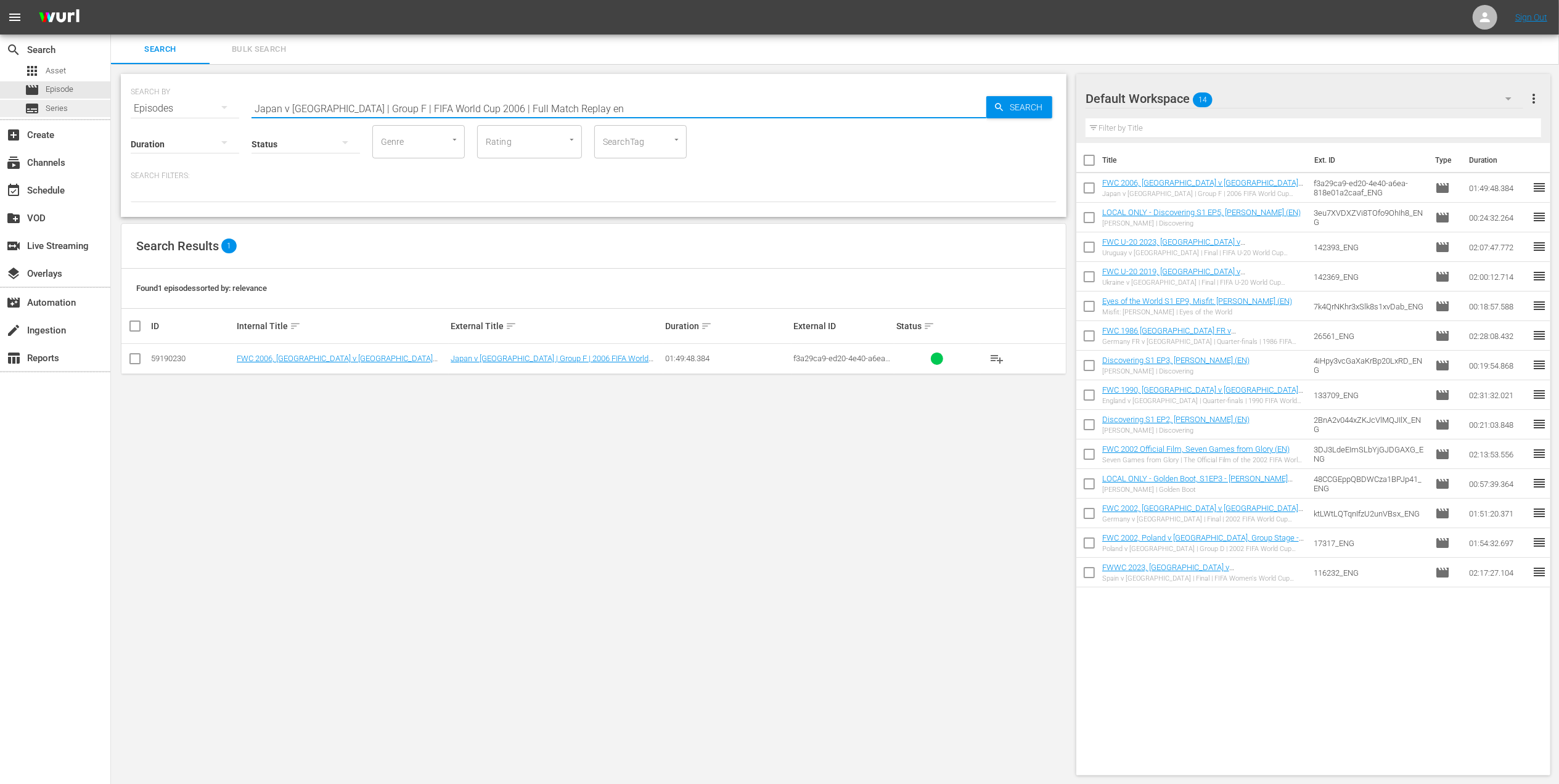
drag, startPoint x: 369, startPoint y: 107, endPoint x: 89, endPoint y: 110, distance: 280.0
click at [111, 0] on div "search Search apps Asset movie Episode subtitles Series add_box Create subscrip…" at bounding box center [835, 0] width 1448 height 0
paste input "FWC 2006 - Final - [GEOGRAPHIC_DATA] v [GEOGRAPHIC_DATA]"
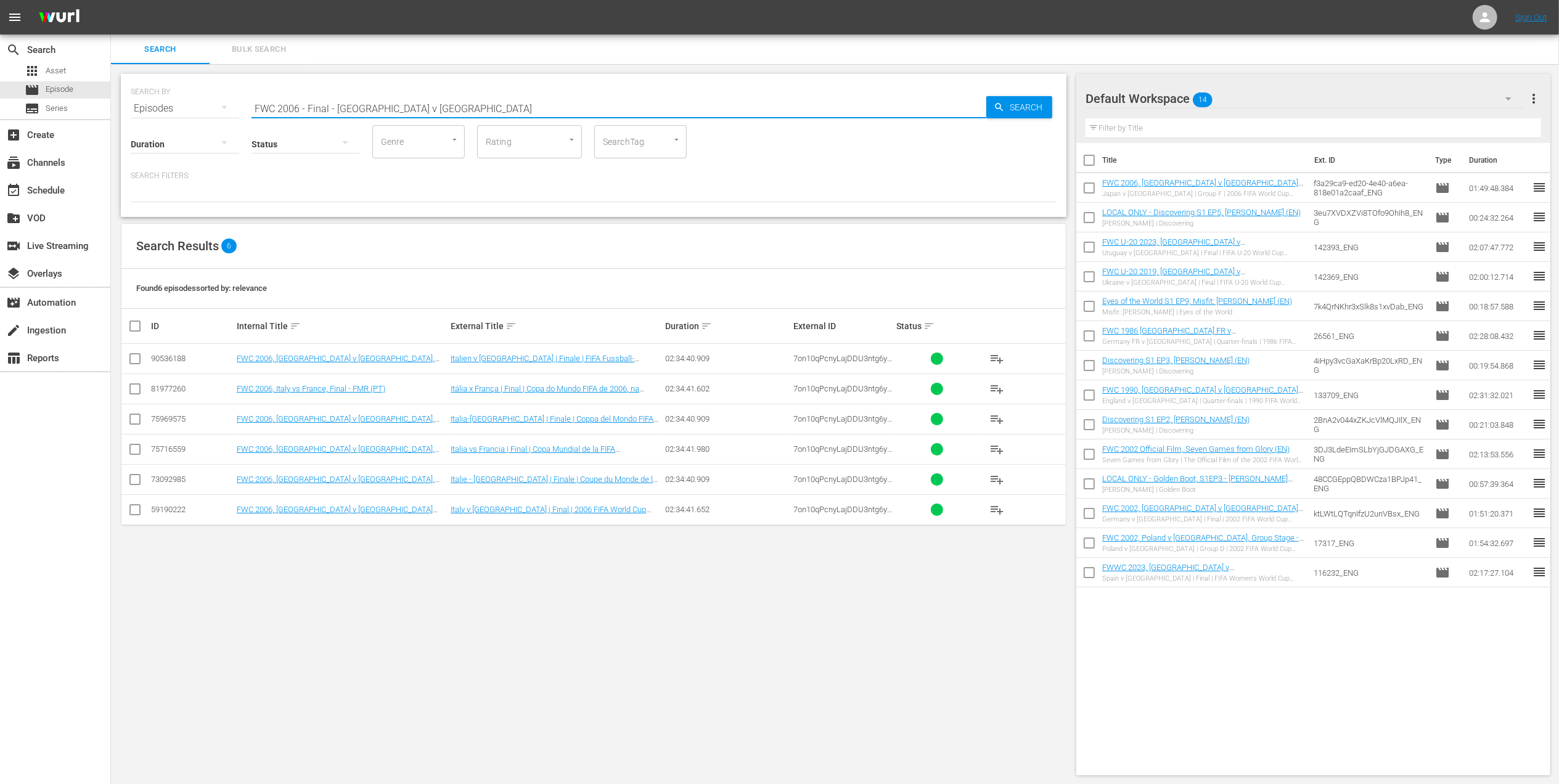
type input "FWC 2006 - Final - [GEOGRAPHIC_DATA] v [GEOGRAPHIC_DATA]"
click at [136, 514] on input "checkbox" at bounding box center [135, 512] width 15 height 15
checkbox input "true"
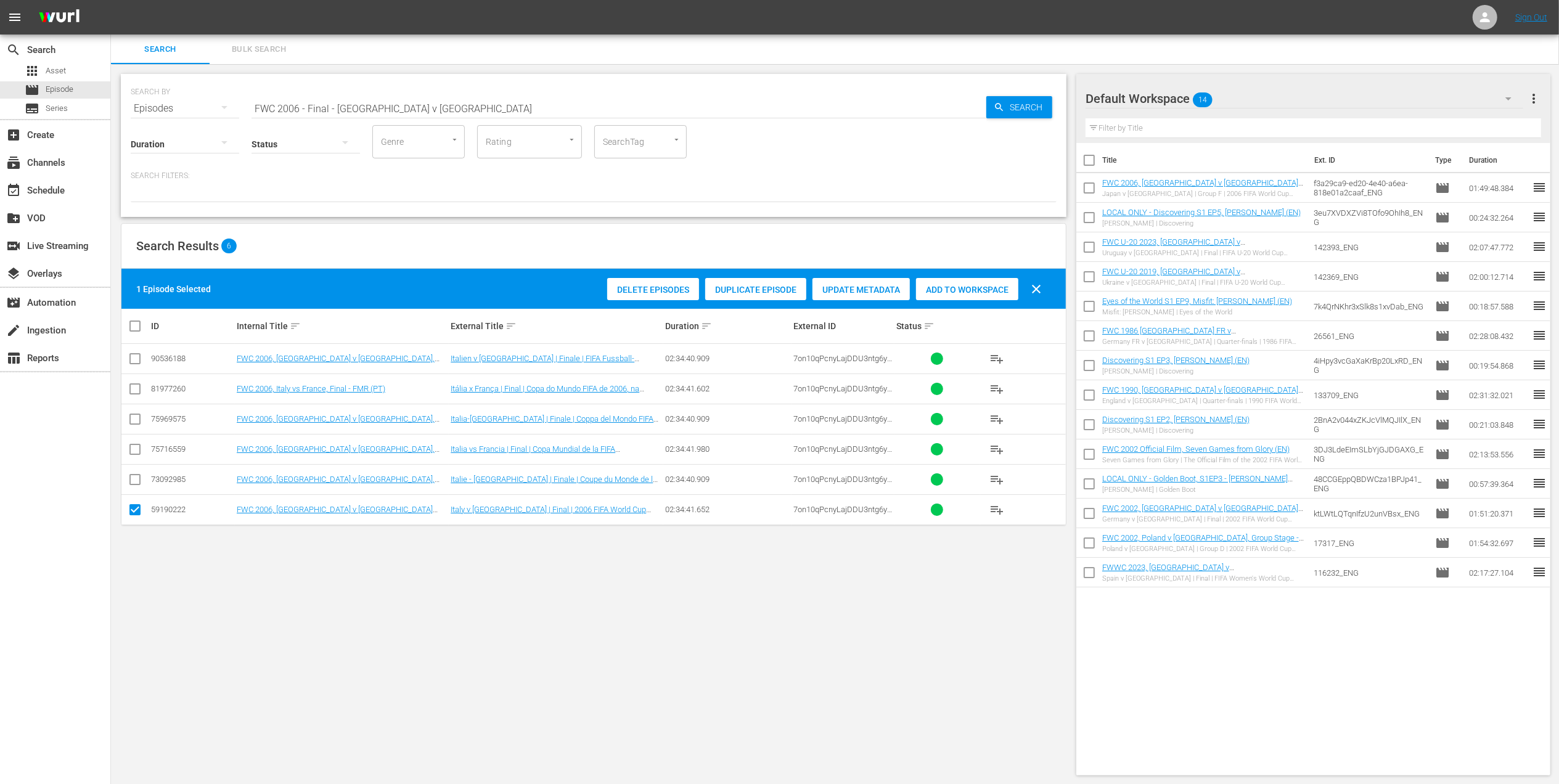
click at [945, 286] on span "Add to Workspace" at bounding box center [967, 289] width 103 height 10
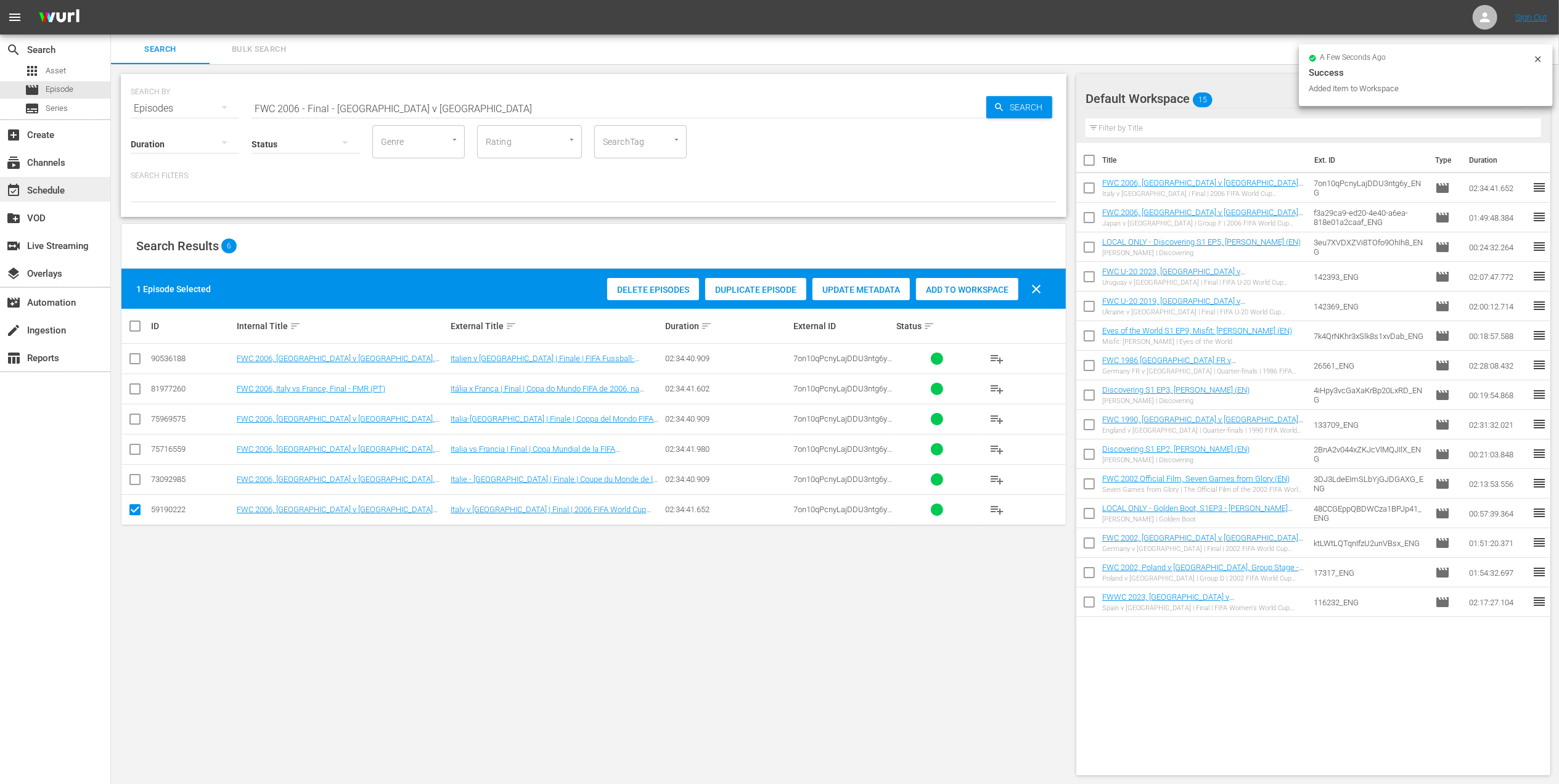
click at [64, 180] on div "event_available Schedule" at bounding box center [55, 189] width 110 height 25
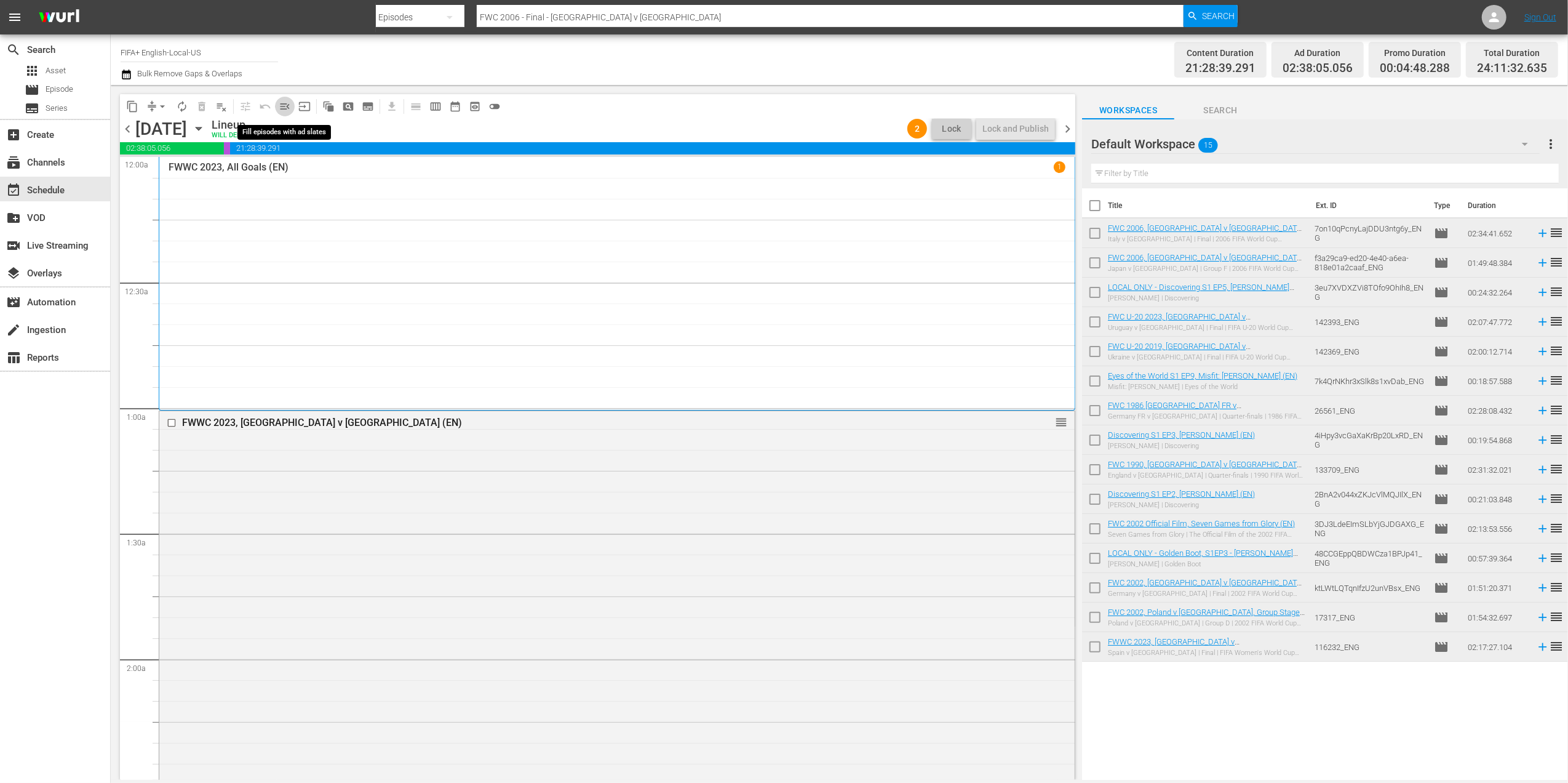
click at [281, 110] on span "menu_open" at bounding box center [285, 106] width 12 height 12
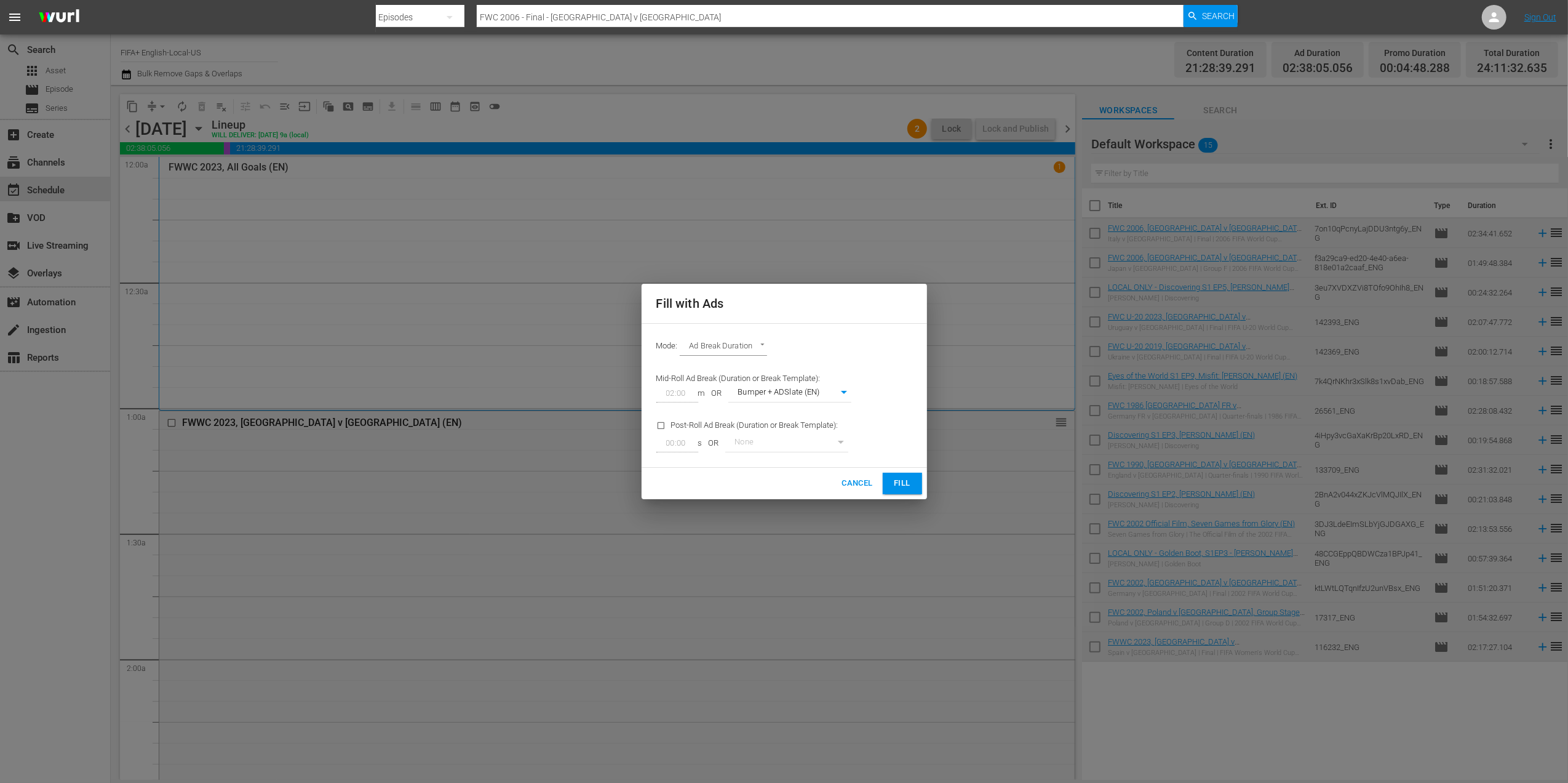
click at [906, 483] on span "Fill" at bounding box center [903, 483] width 20 height 14
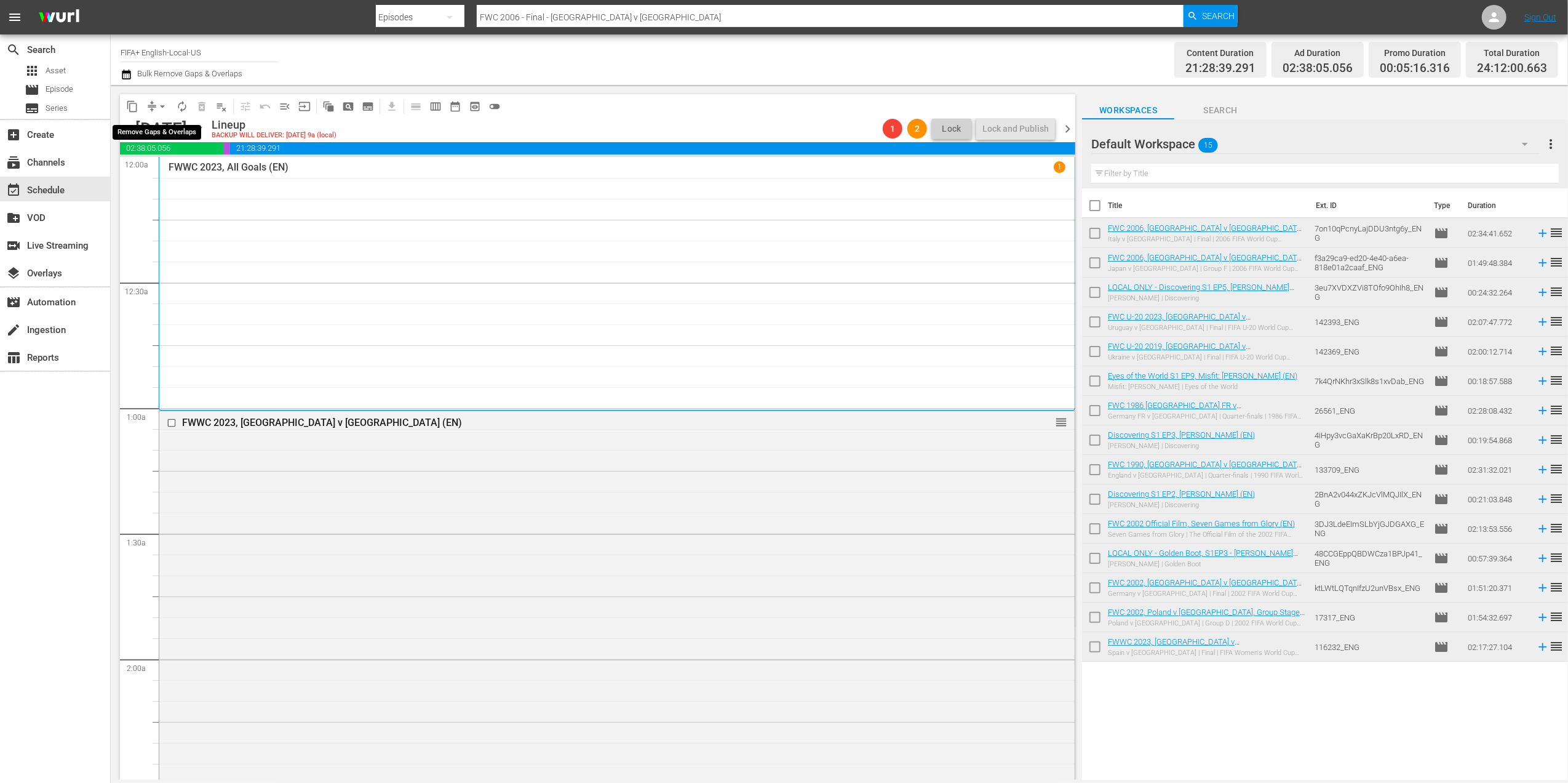
click at [163, 104] on span "arrow_drop_down" at bounding box center [162, 106] width 12 height 12
click at [191, 166] on li "Align to End of Previous Day" at bounding box center [163, 172] width 129 height 21
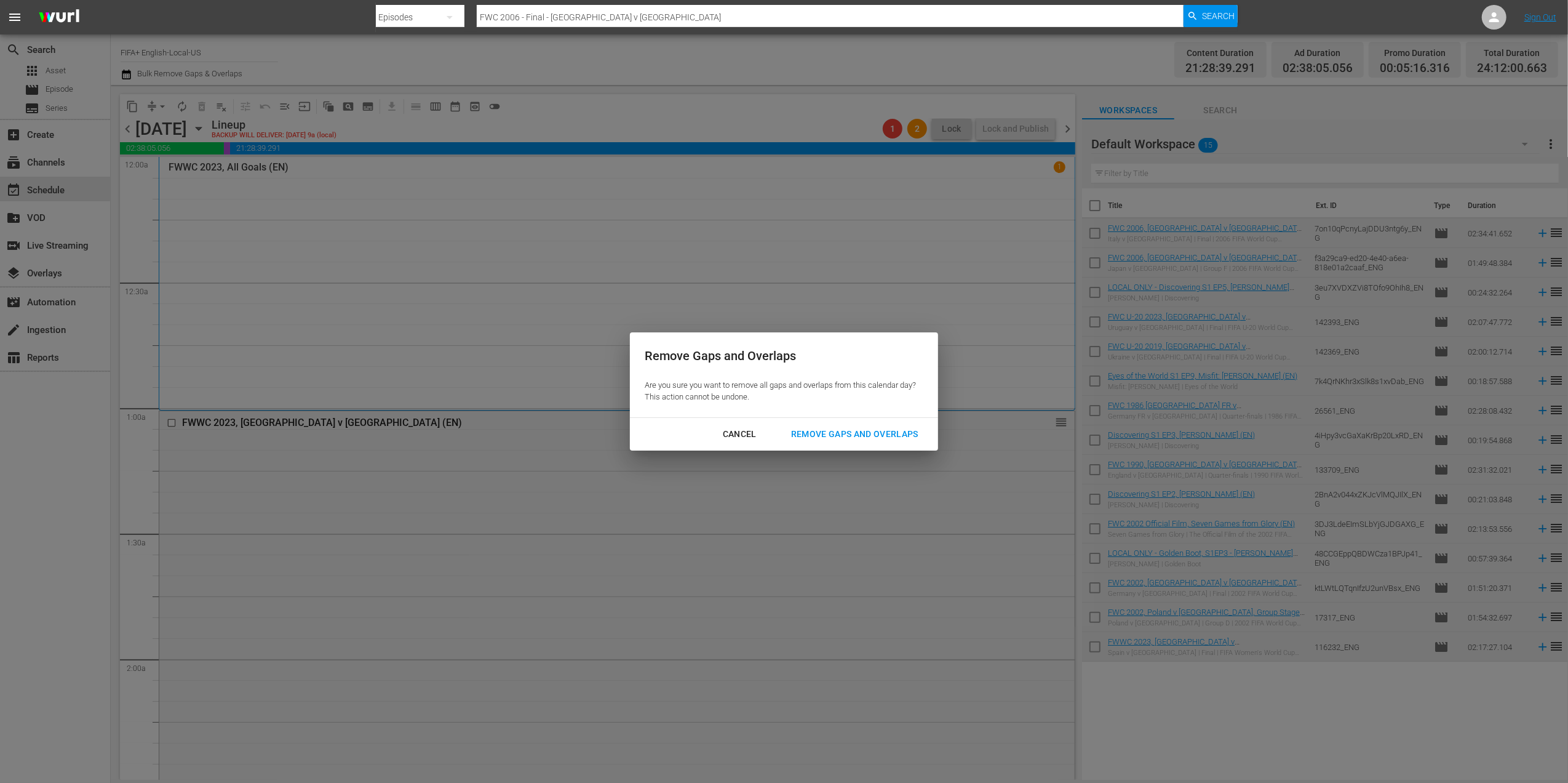
click at [904, 431] on div "Remove Gaps and Overlaps" at bounding box center [854, 434] width 147 height 16
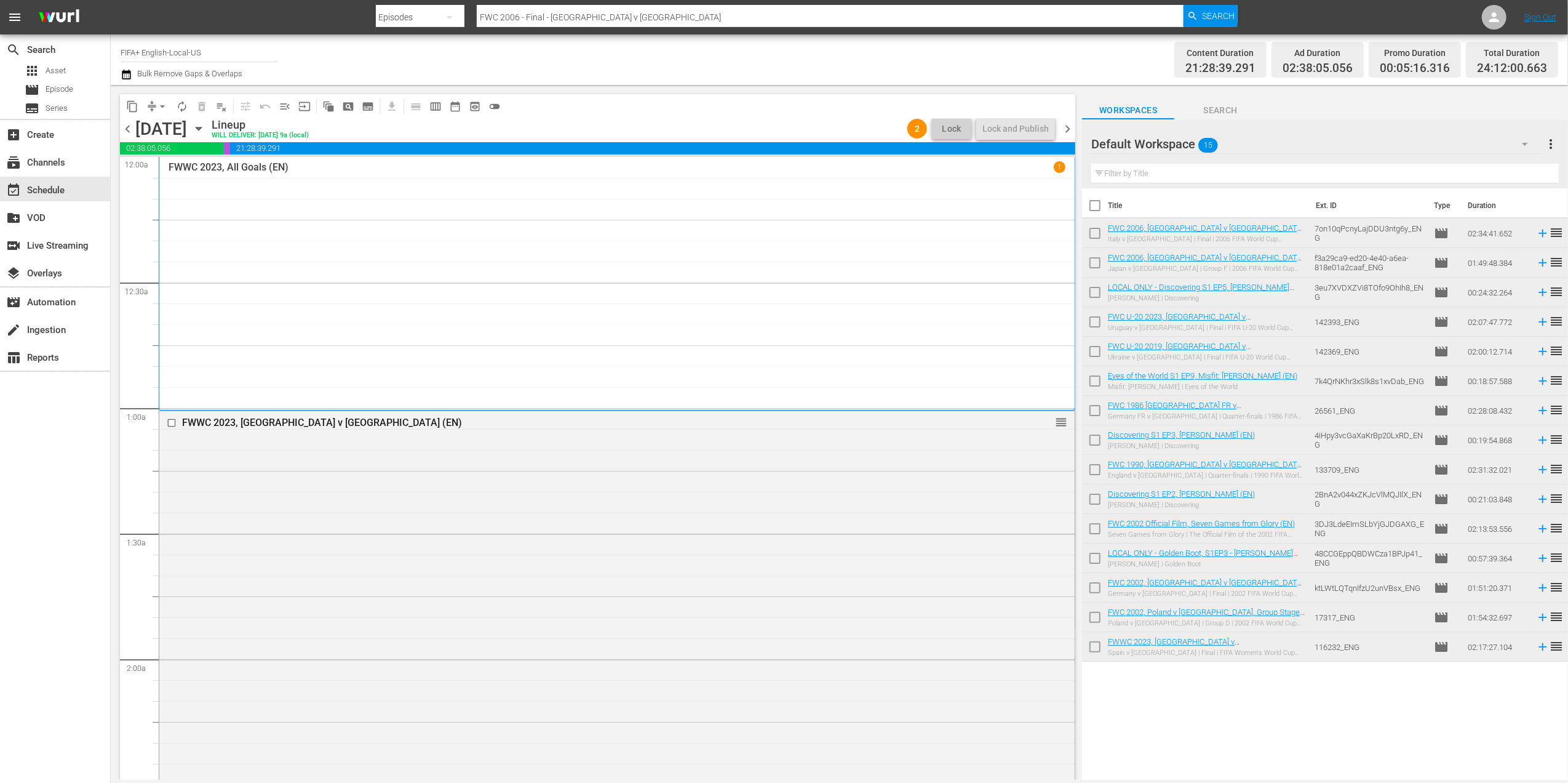
click at [129, 125] on span "chevron_left" at bounding box center [128, 129] width 16 height 16
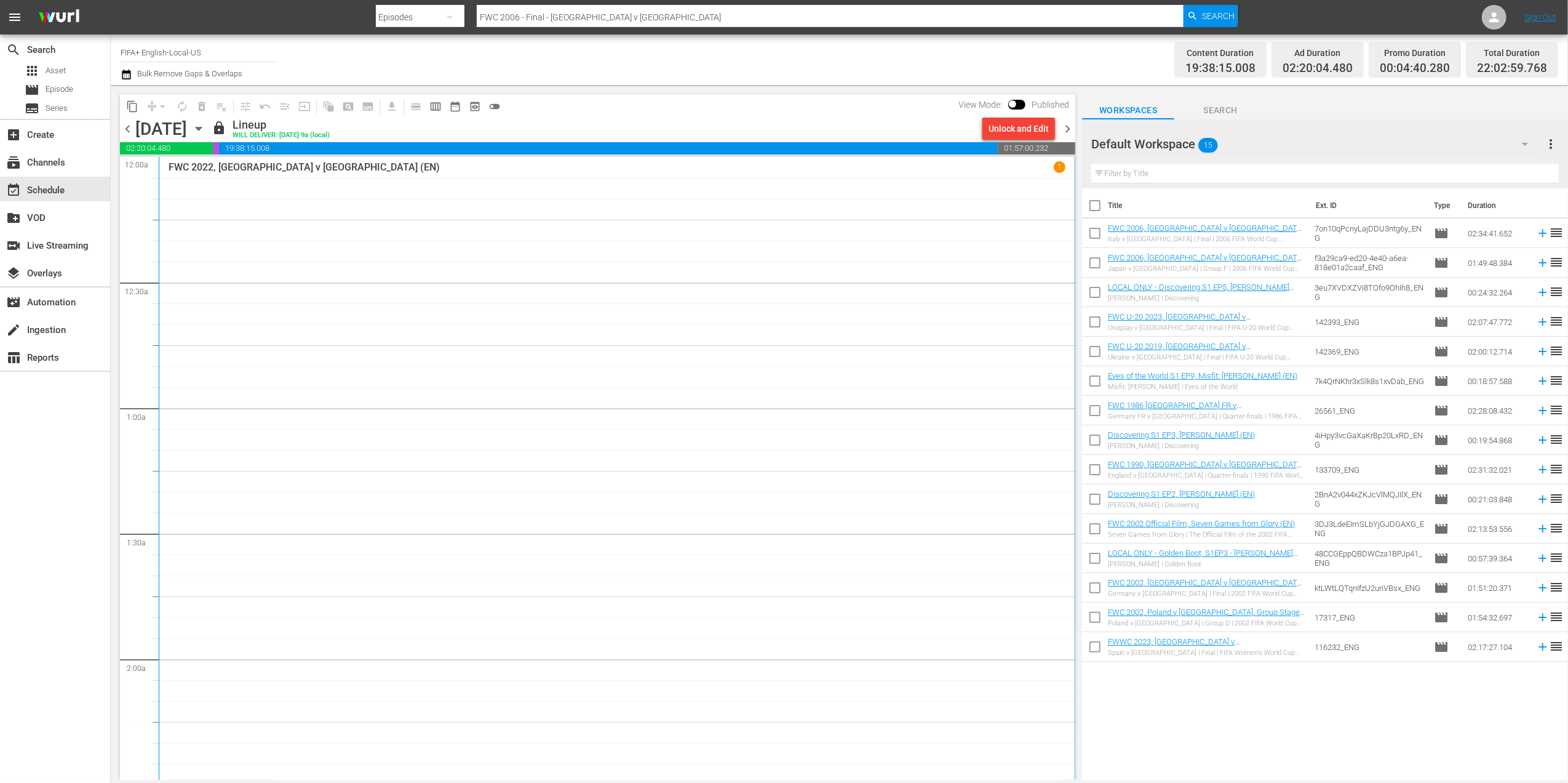
click at [125, 125] on span "chevron_left" at bounding box center [128, 129] width 16 height 16
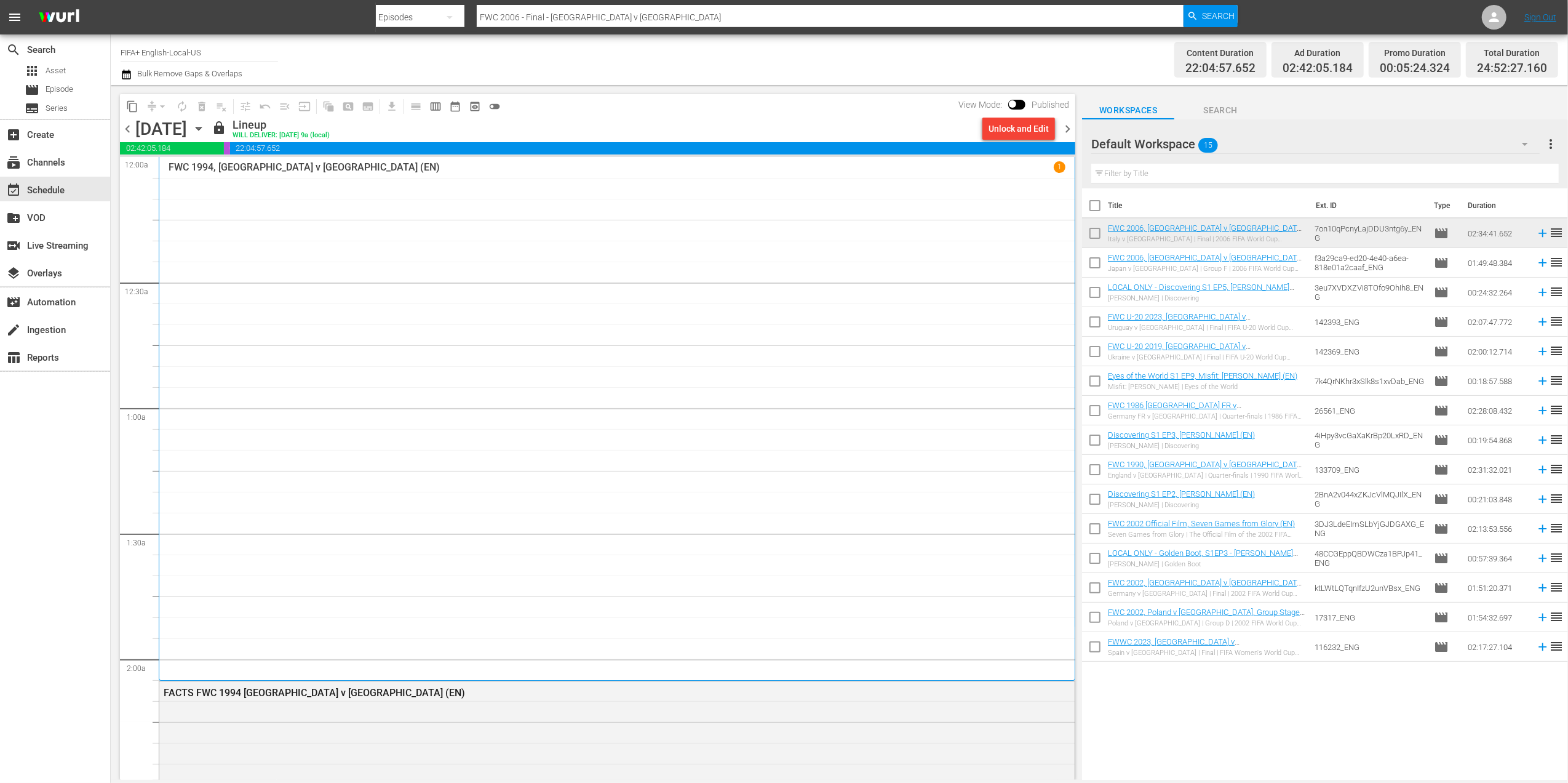
click at [1064, 127] on span "chevron_right" at bounding box center [1068, 129] width 16 height 16
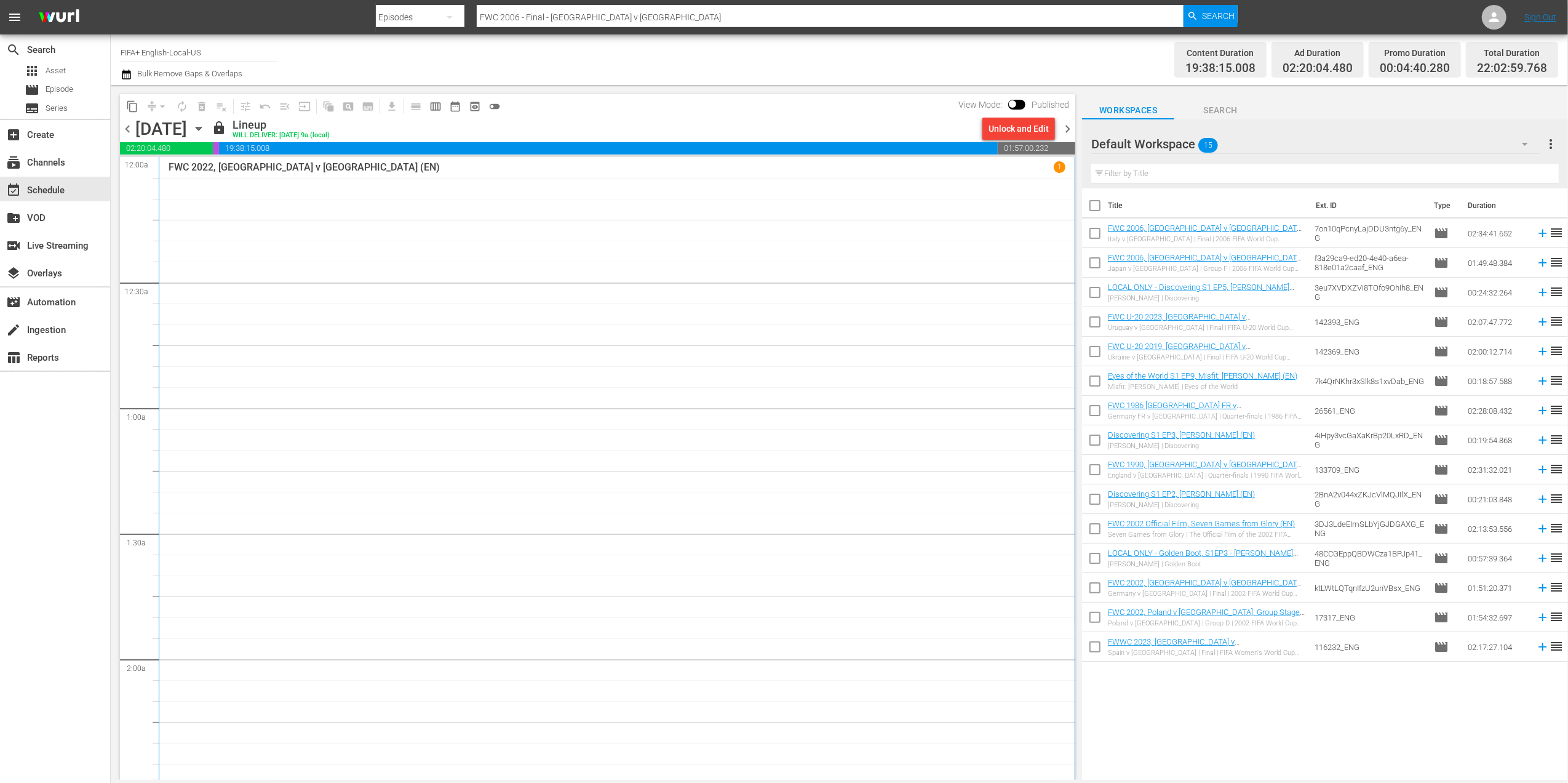
click at [1010, 129] on div "Unlock and Edit" at bounding box center [1019, 128] width 60 height 22
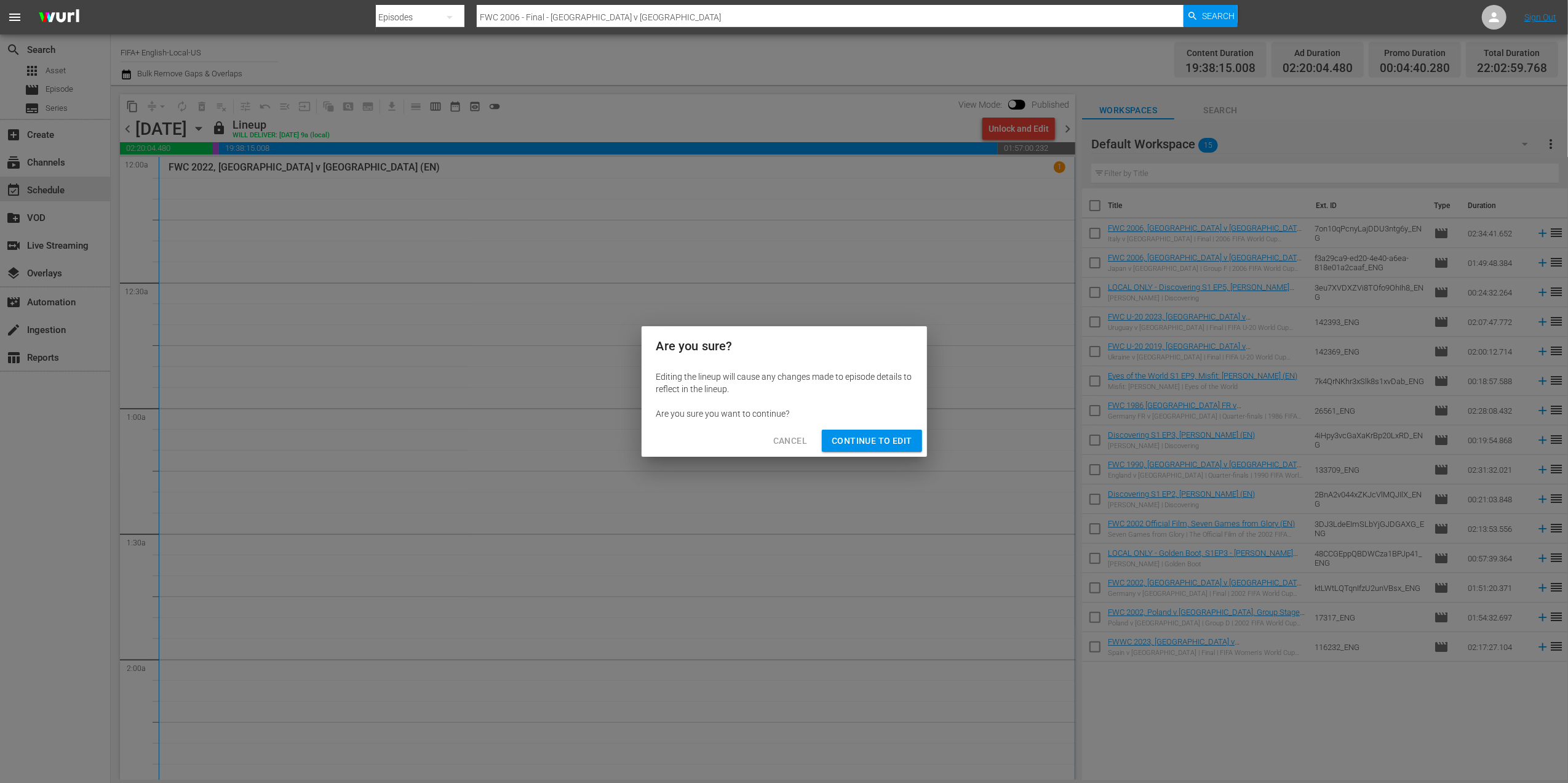
click at [886, 436] on span "Continue to Edit" at bounding box center [872, 441] width 80 height 16
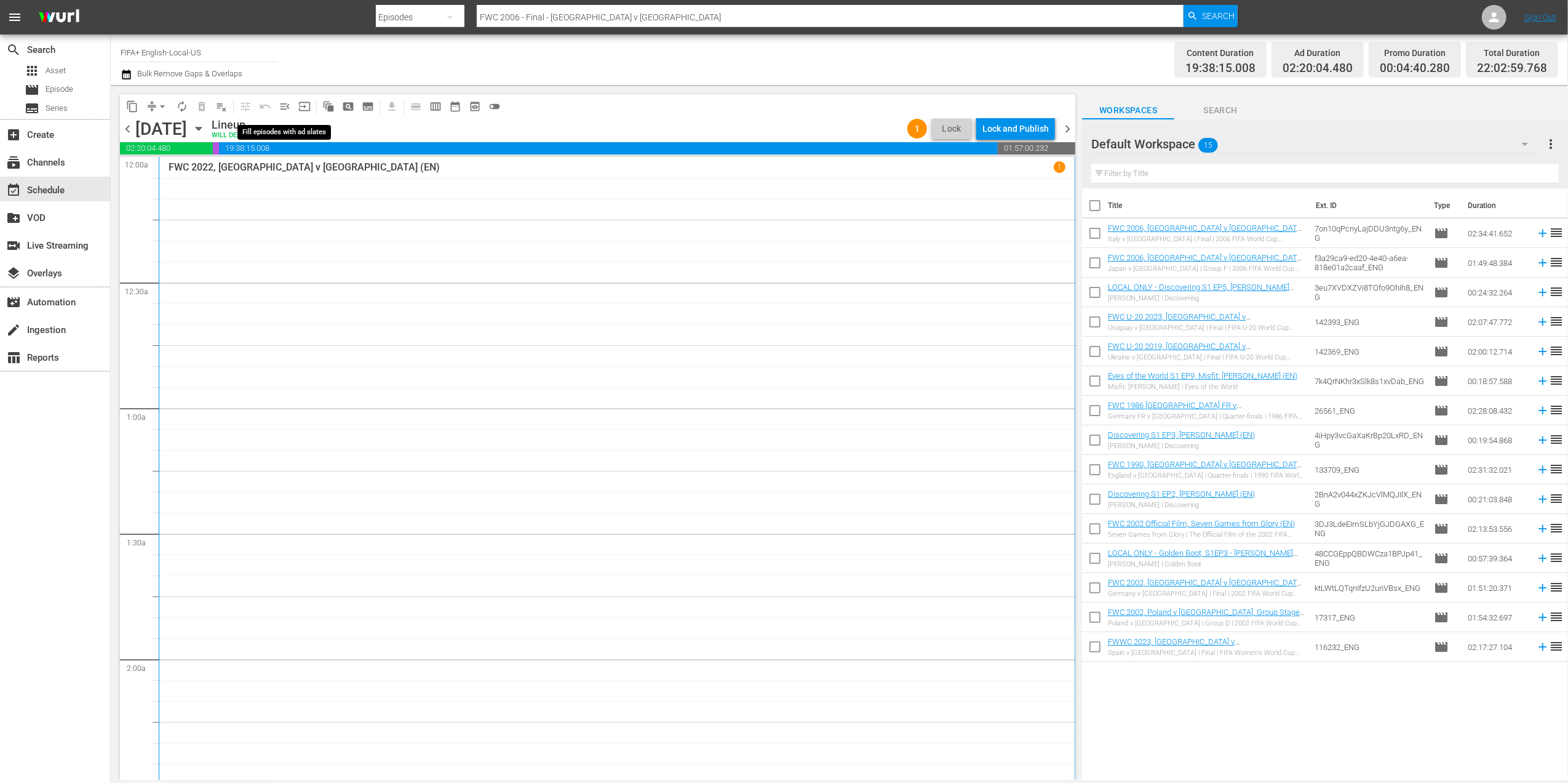
click at [284, 104] on span "menu_open" at bounding box center [285, 106] width 12 height 12
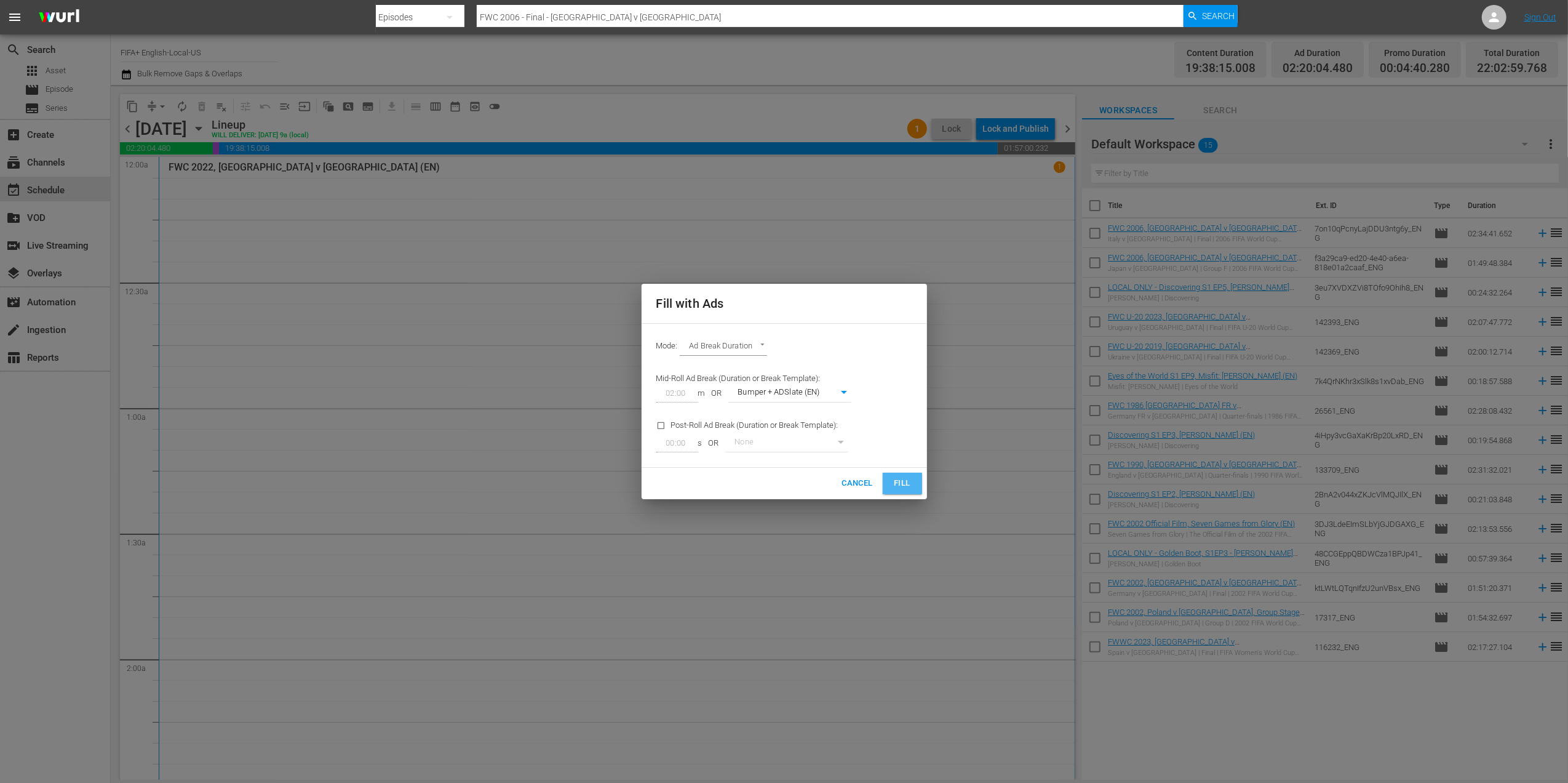
click at [897, 485] on span "Fill" at bounding box center [903, 483] width 20 height 14
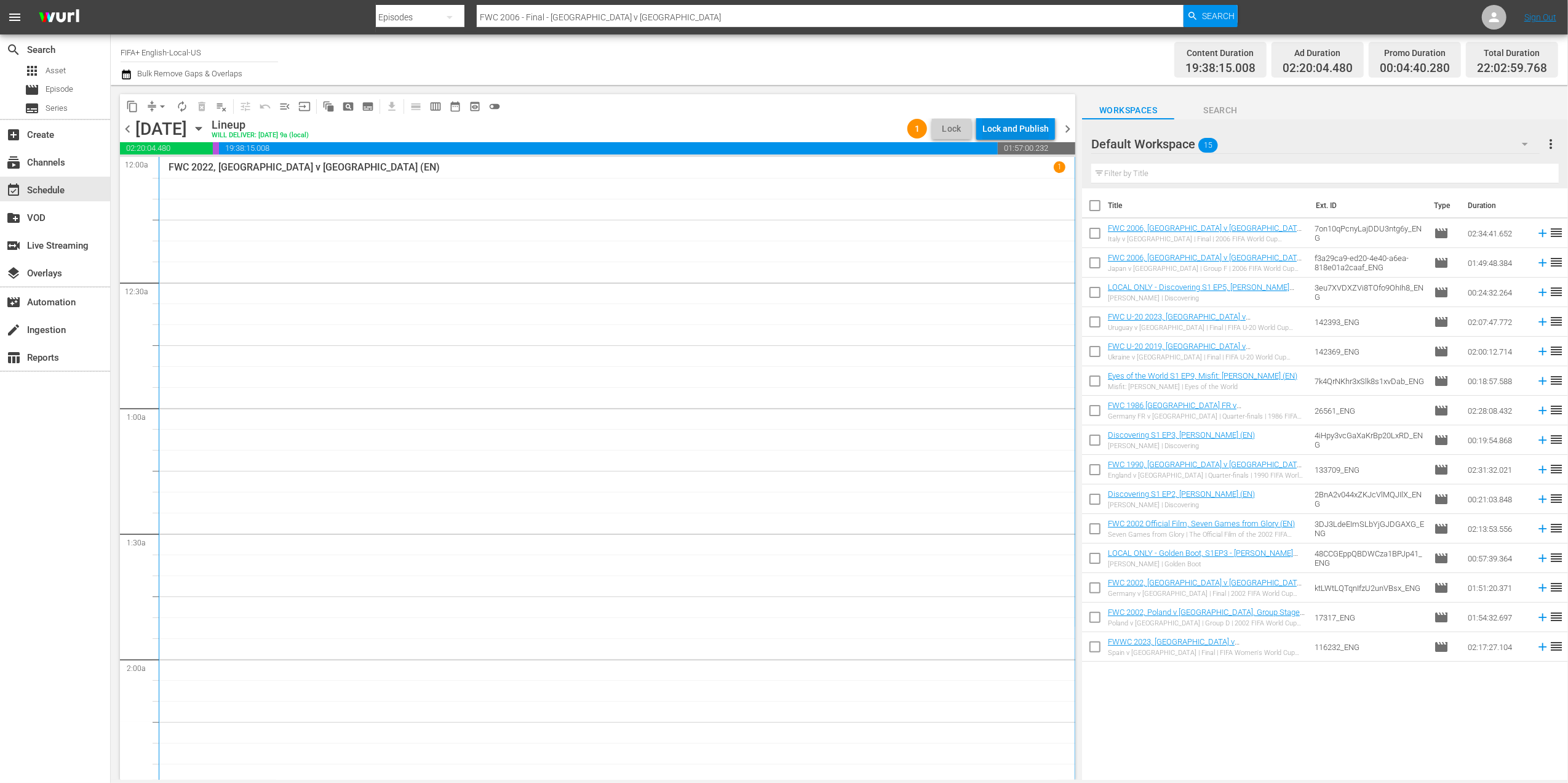
click at [1010, 139] on div "Lock and Publish" at bounding box center [1015, 128] width 66 height 22
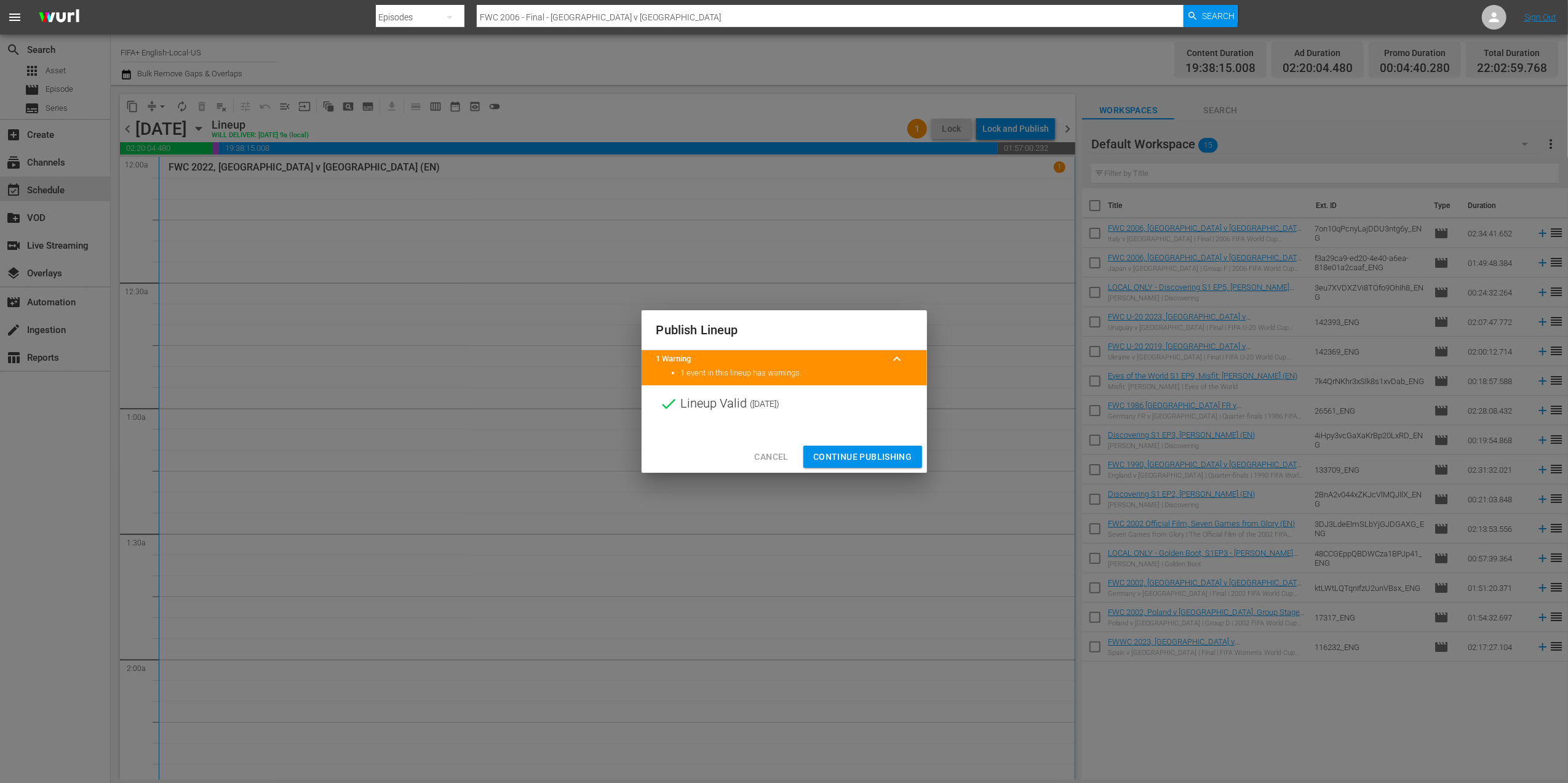
click at [875, 449] on span "Continue Publishing" at bounding box center [862, 457] width 99 height 16
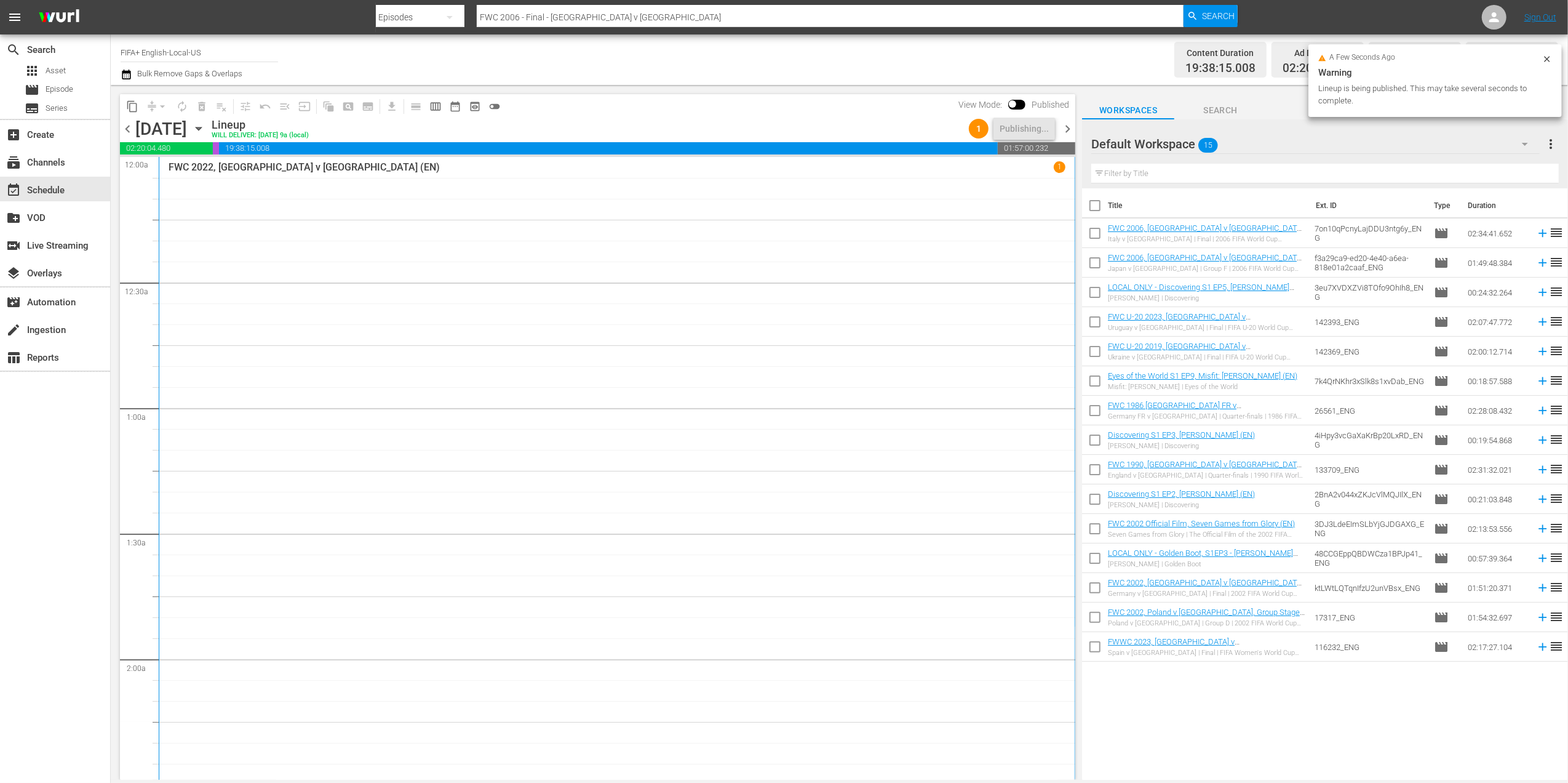
click at [1066, 125] on span "chevron_right" at bounding box center [1068, 129] width 16 height 16
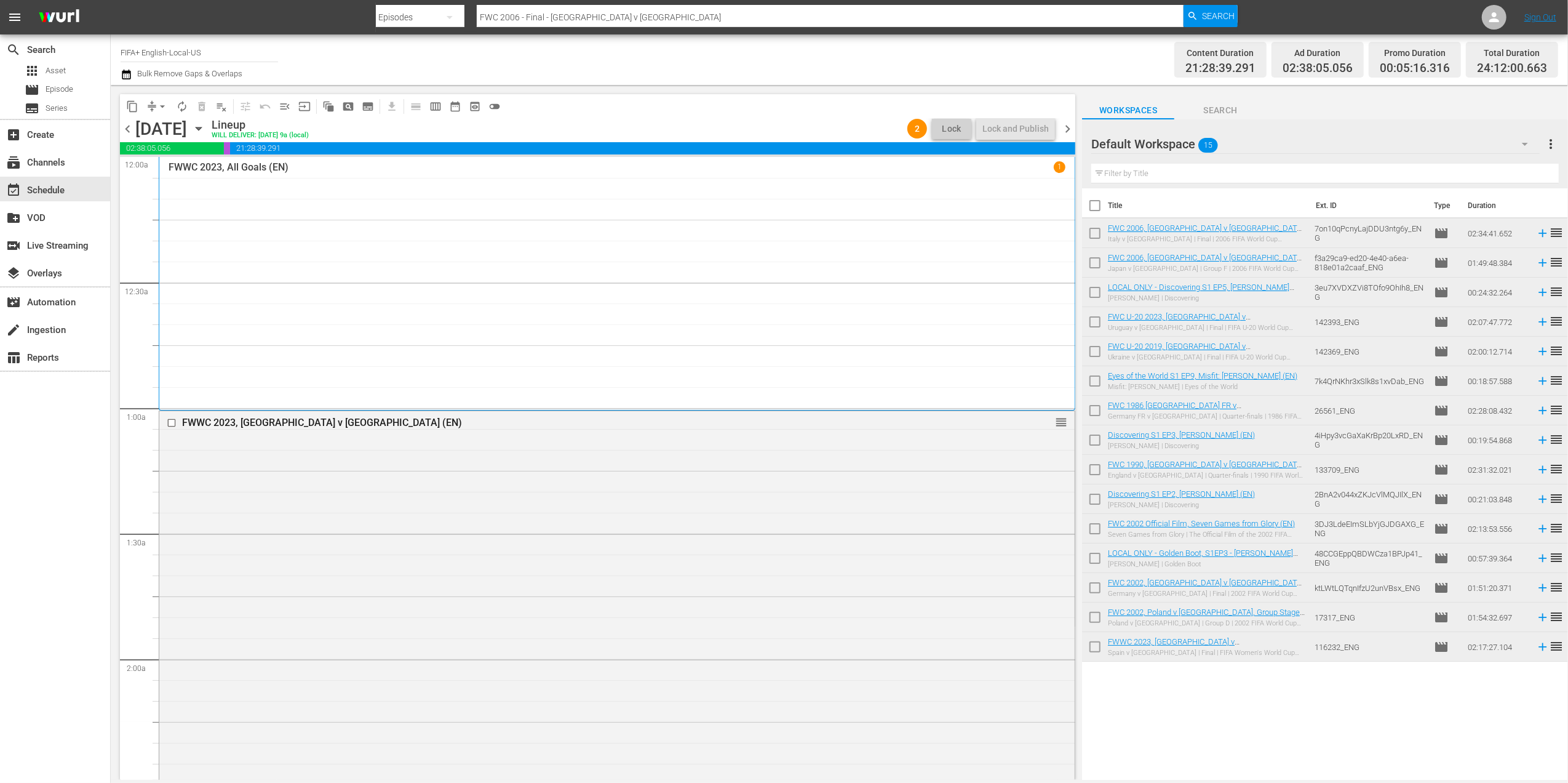
click at [129, 134] on span "chevron_left" at bounding box center [128, 129] width 16 height 16
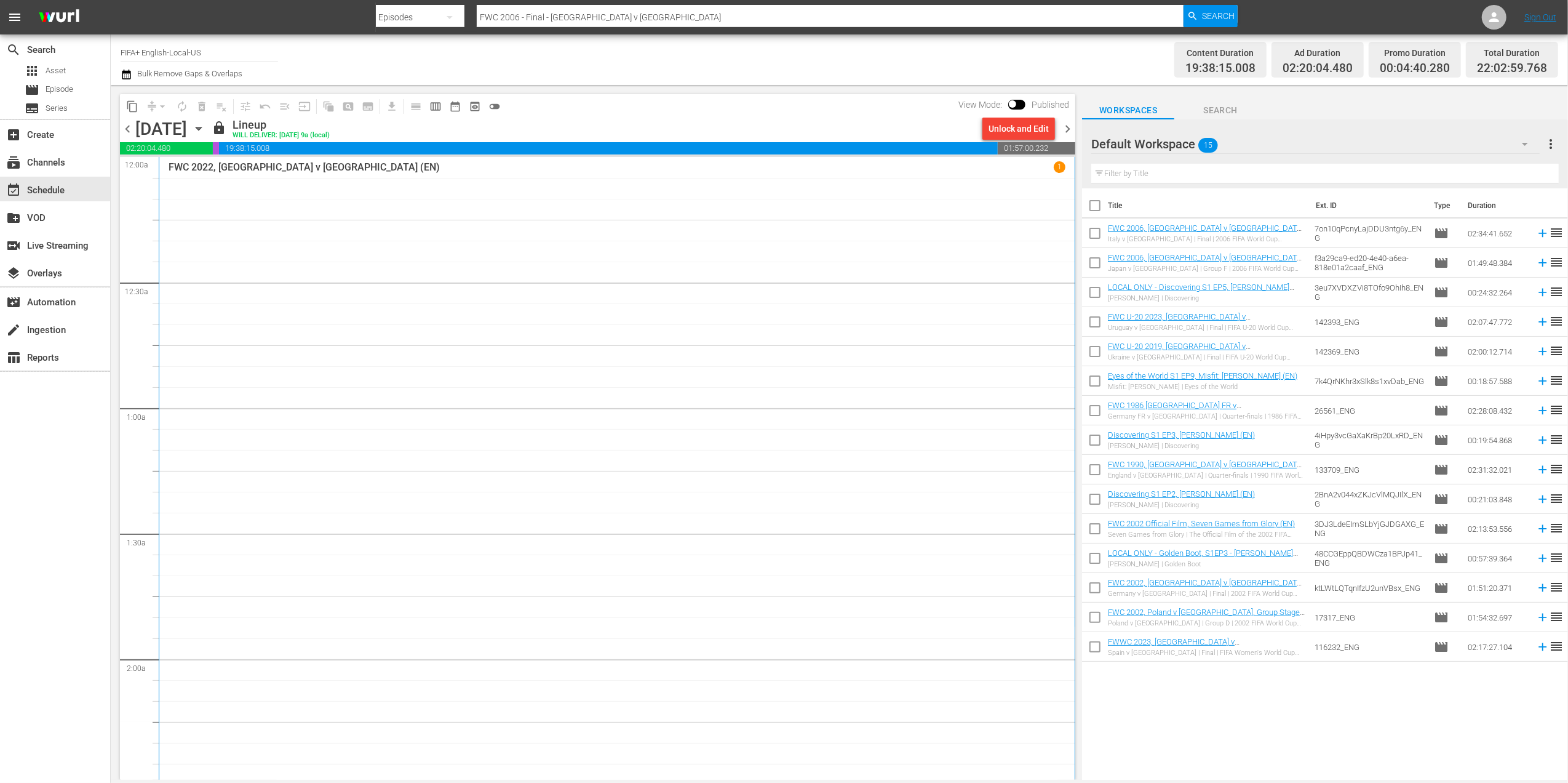
click at [1068, 123] on span "chevron_right" at bounding box center [1068, 129] width 16 height 16
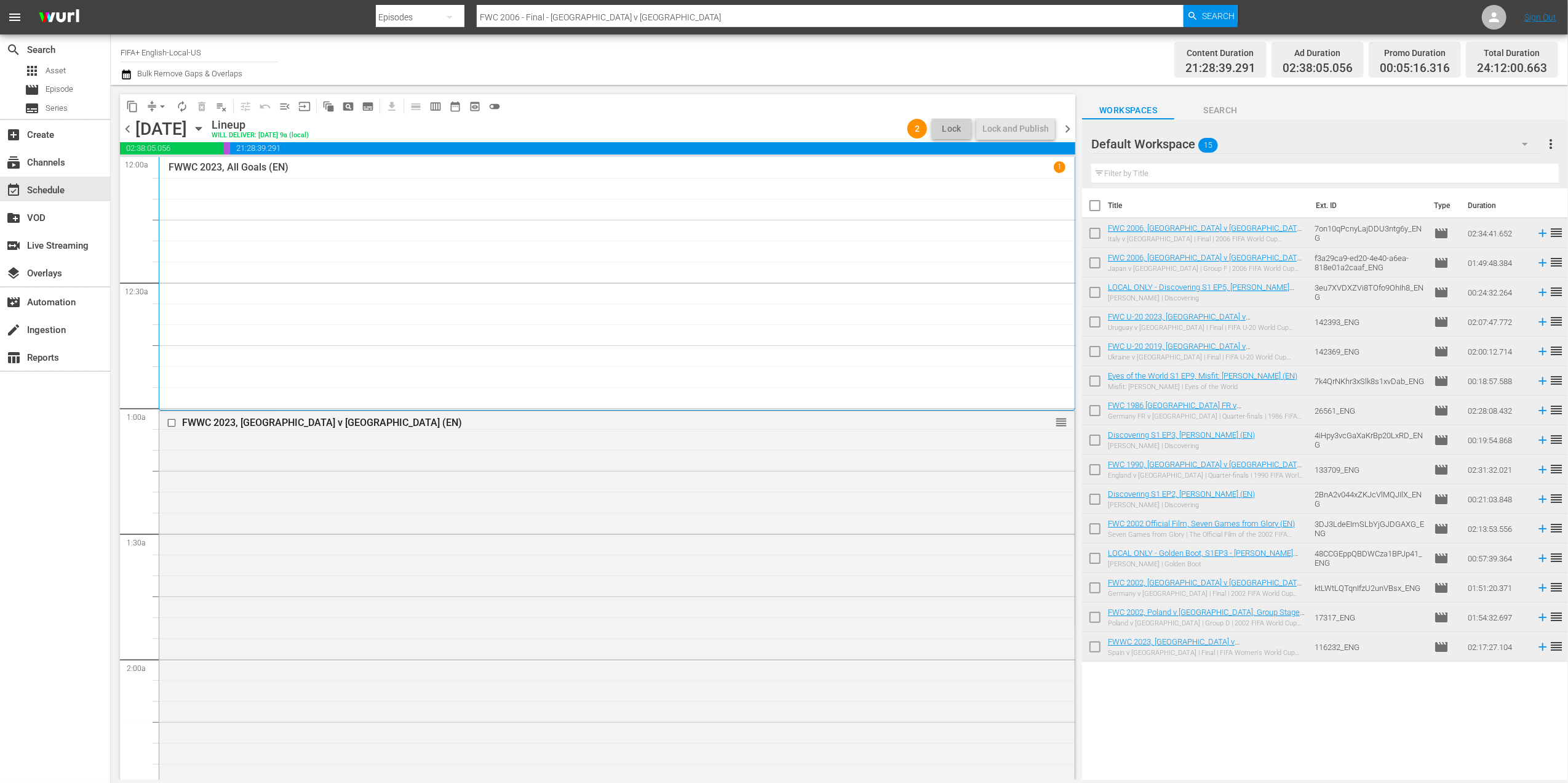
drag, startPoint x: 1069, startPoint y: 127, endPoint x: 1068, endPoint y: 133, distance: 6.1
click at [1069, 129] on span "chevron_right" at bounding box center [1068, 129] width 16 height 16
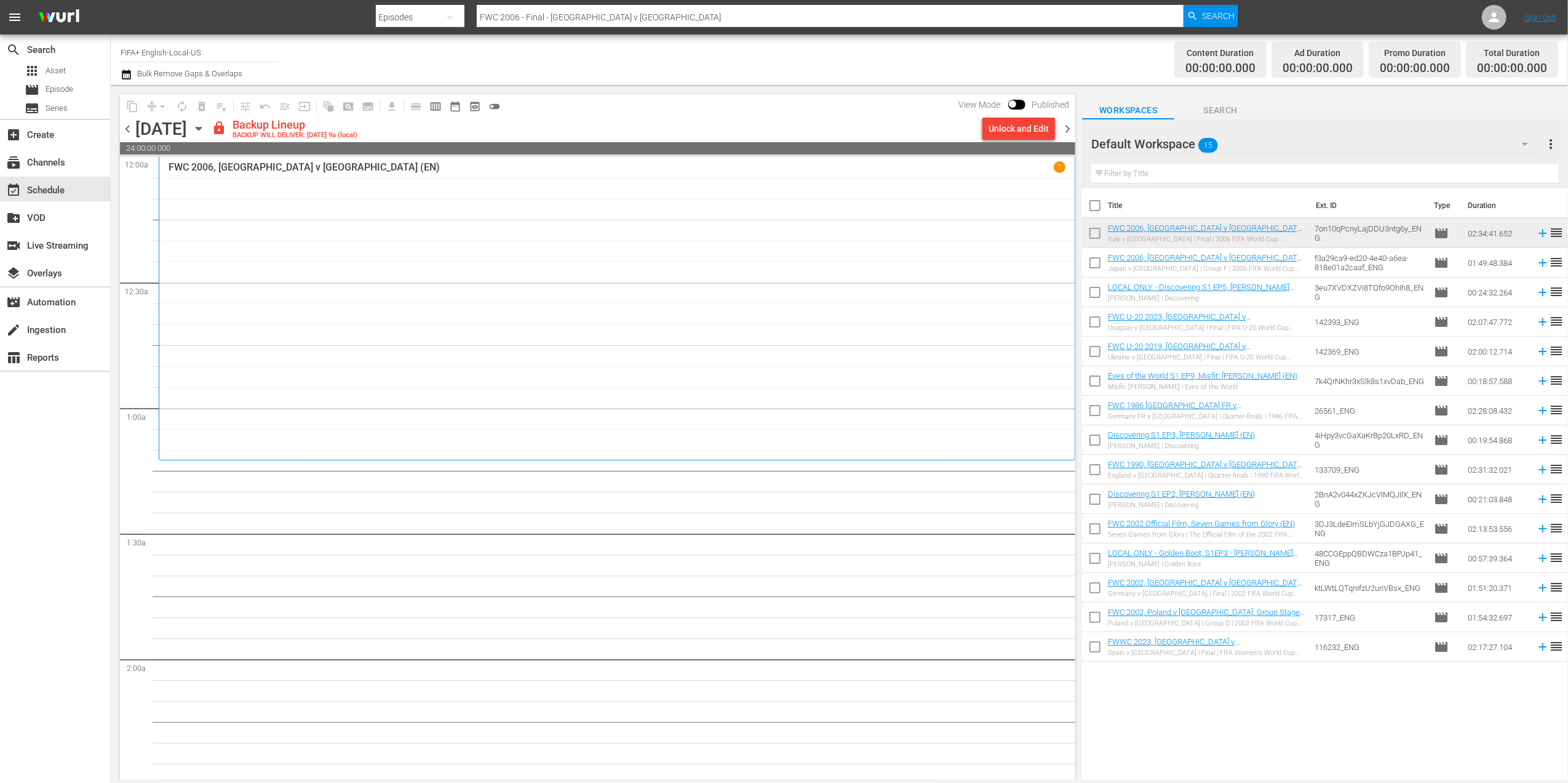
click at [134, 128] on span "chevron_left" at bounding box center [128, 129] width 16 height 16
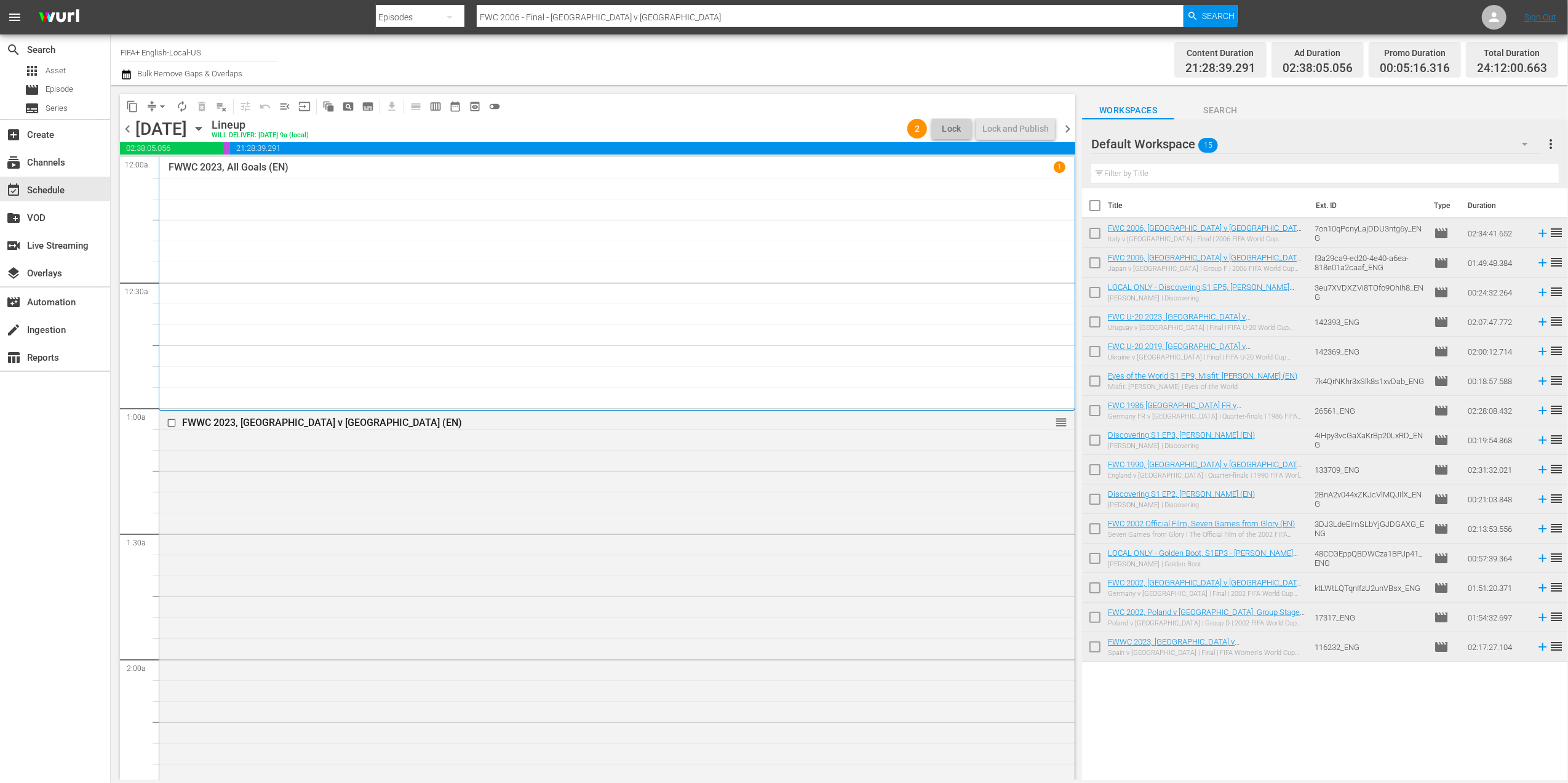
click at [1066, 121] on span "chevron_right" at bounding box center [1068, 129] width 16 height 16
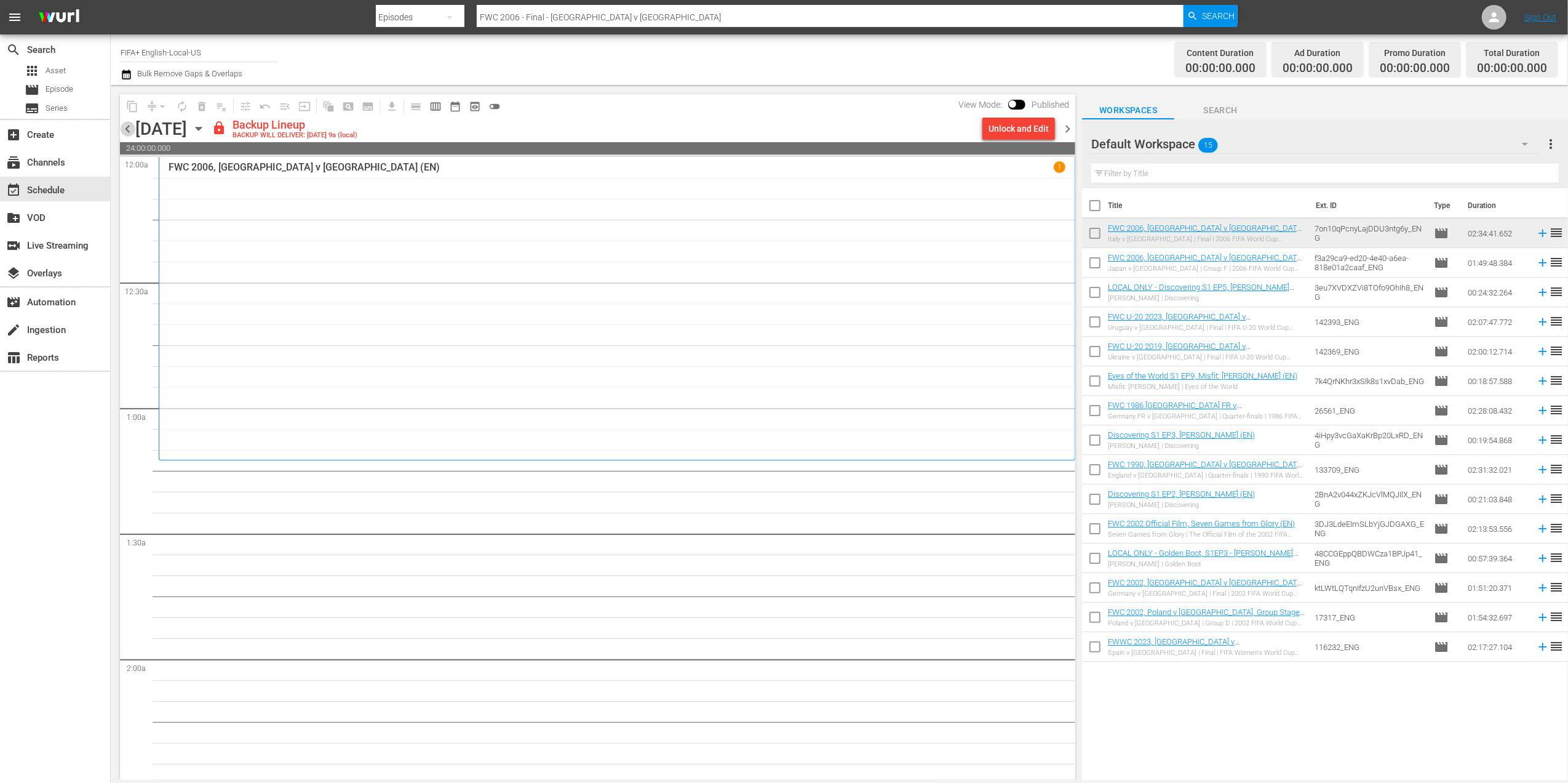
click at [133, 127] on span "chevron_left" at bounding box center [128, 129] width 16 height 16
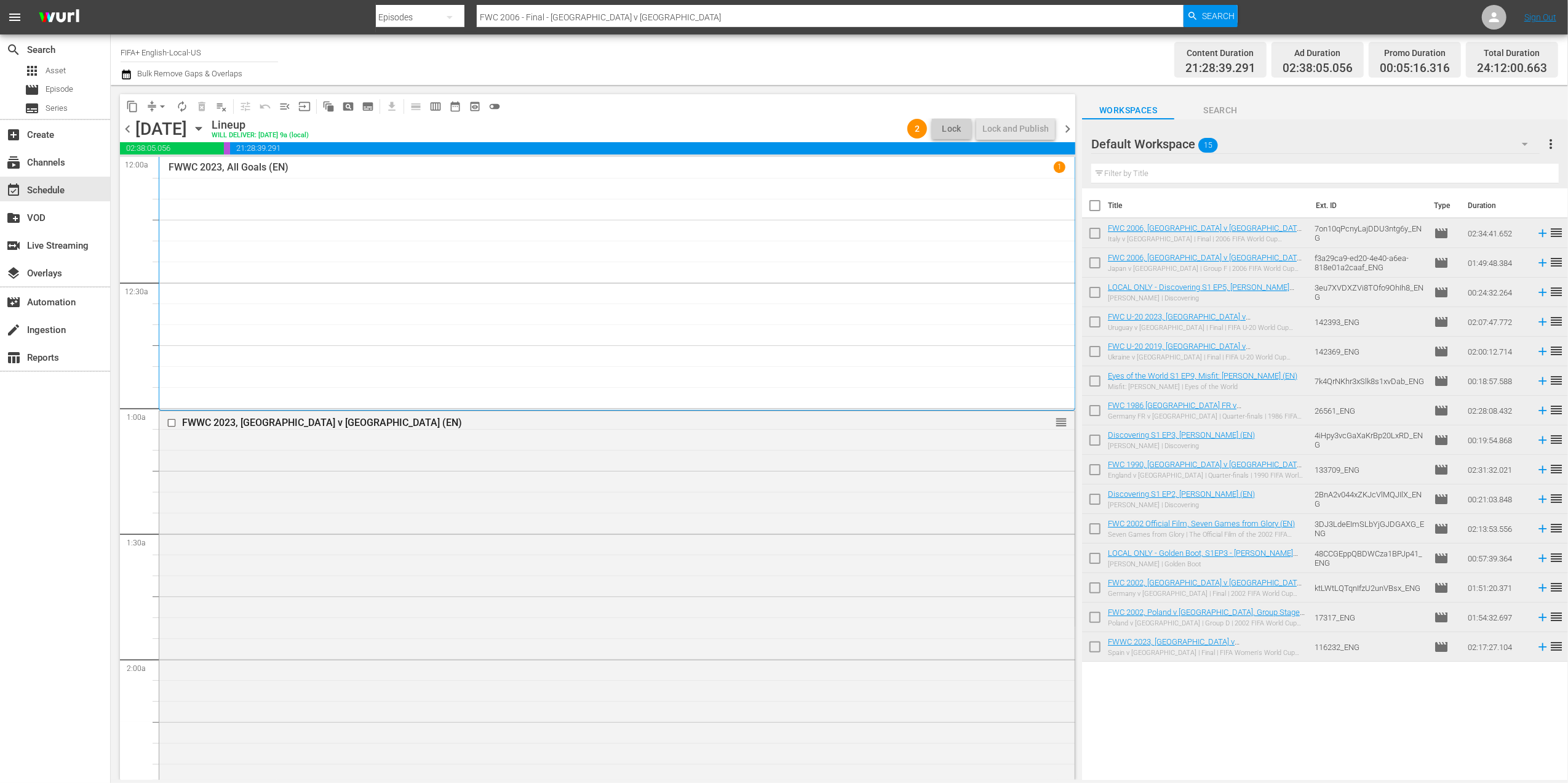
click at [132, 128] on span "chevron_left" at bounding box center [128, 129] width 16 height 16
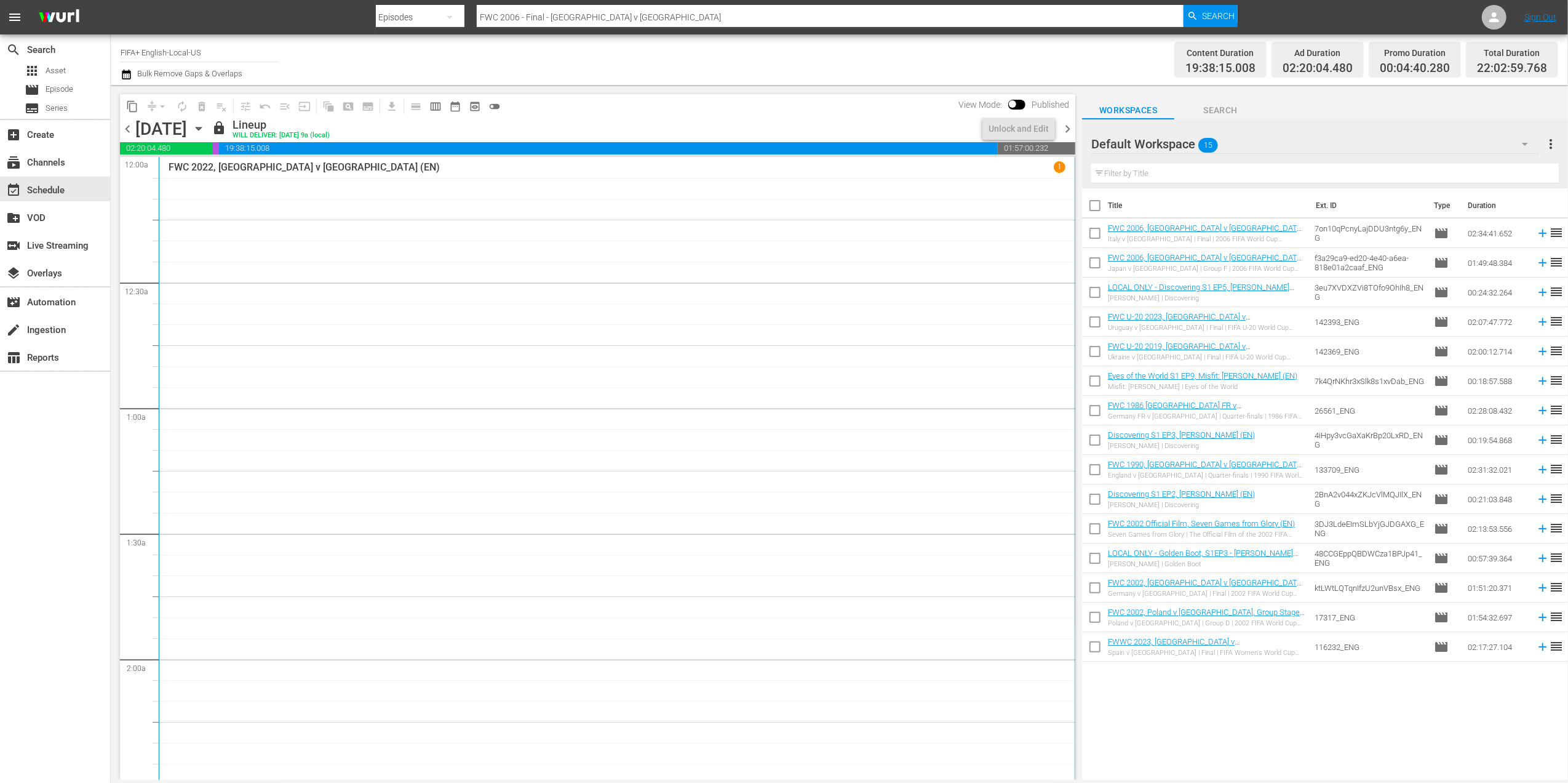
click at [1066, 127] on span "chevron_right" at bounding box center [1068, 129] width 16 height 16
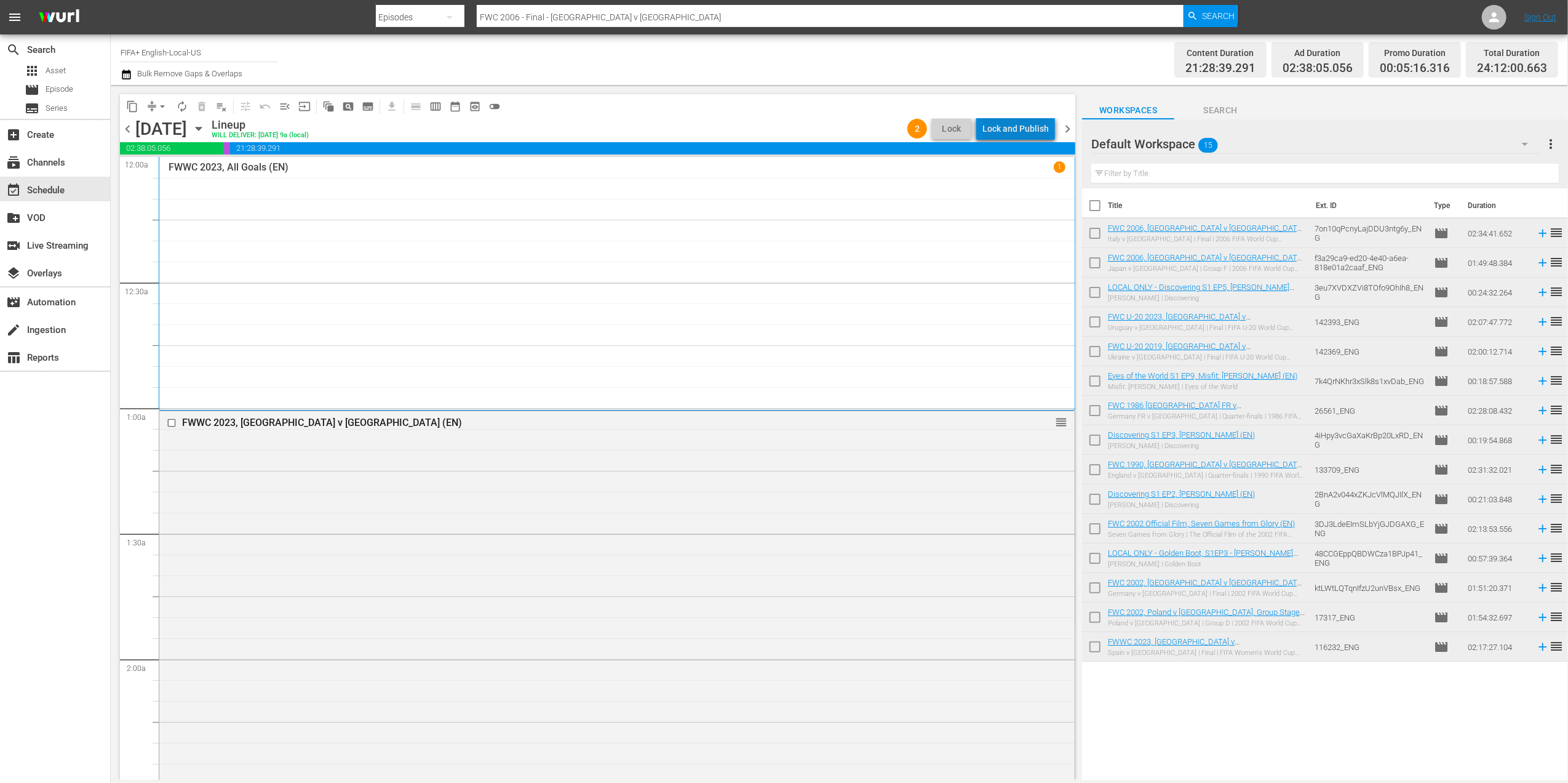
click at [1029, 122] on div "Lock and Publish" at bounding box center [1015, 128] width 66 height 22
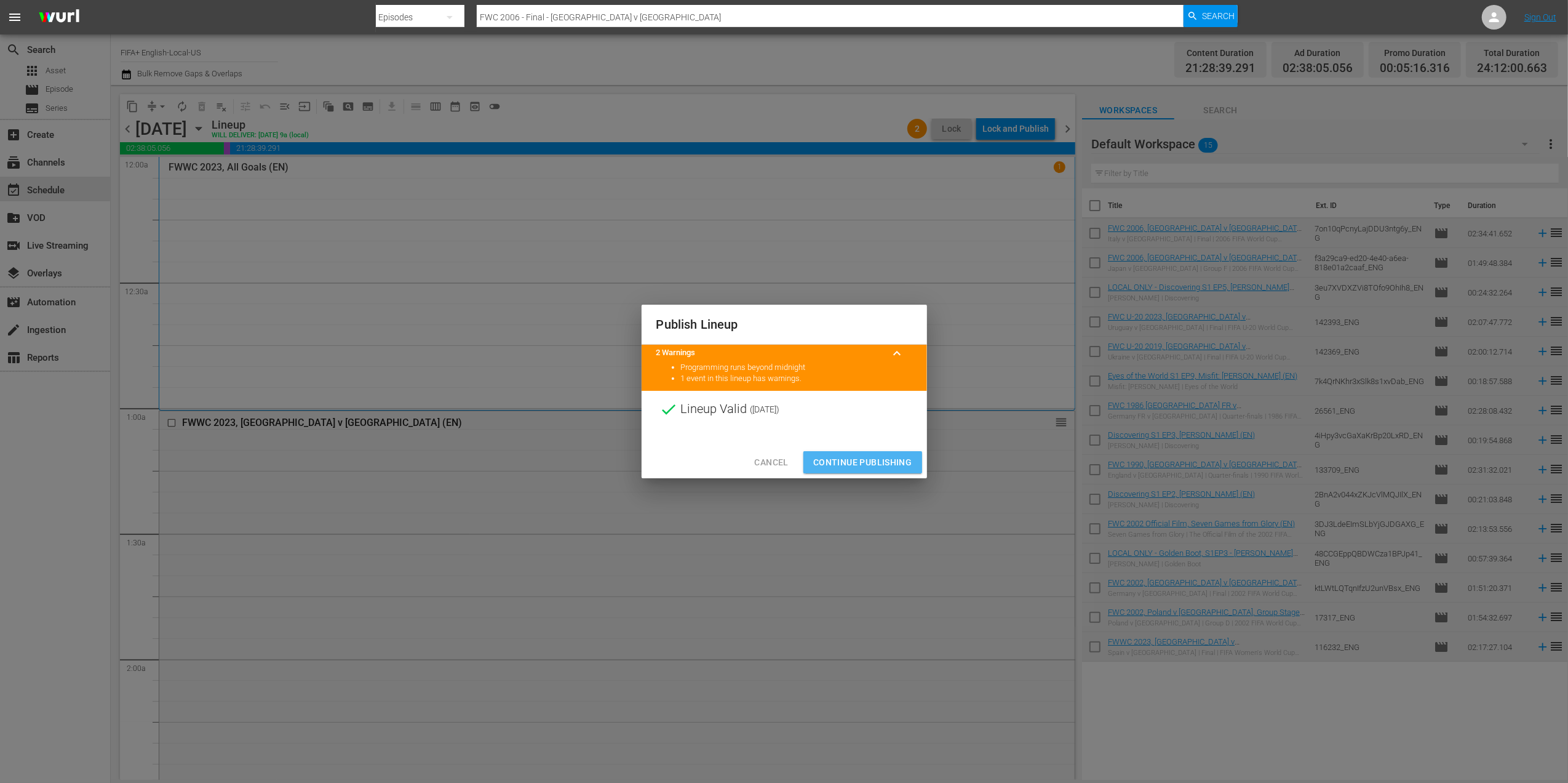
click at [862, 456] on span "Continue Publishing" at bounding box center [862, 463] width 99 height 16
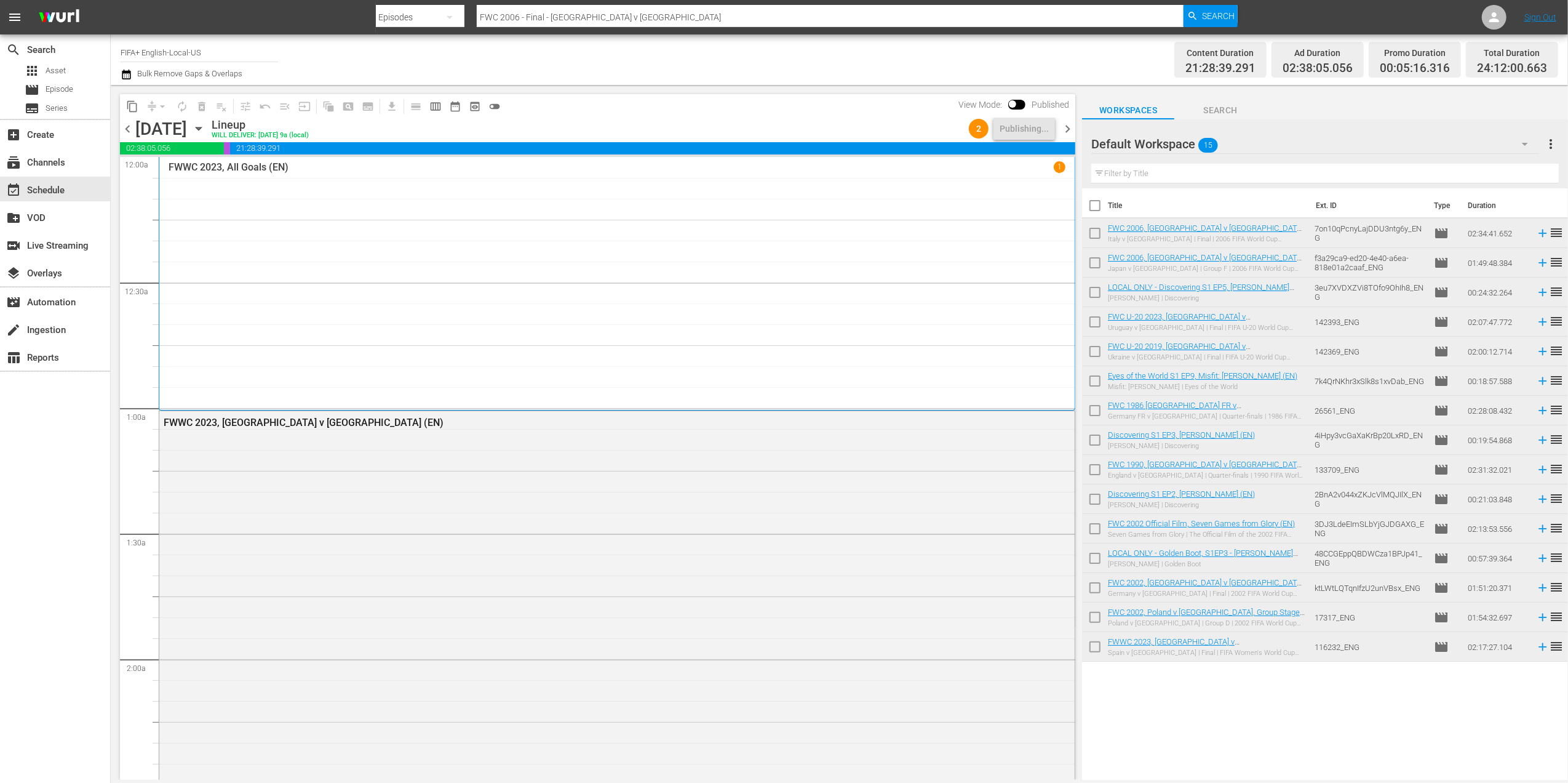
drag, startPoint x: 129, startPoint y: 126, endPoint x: 682, endPoint y: 119, distance: 553.0
click at [129, 126] on span "chevron_left" at bounding box center [128, 129] width 16 height 16
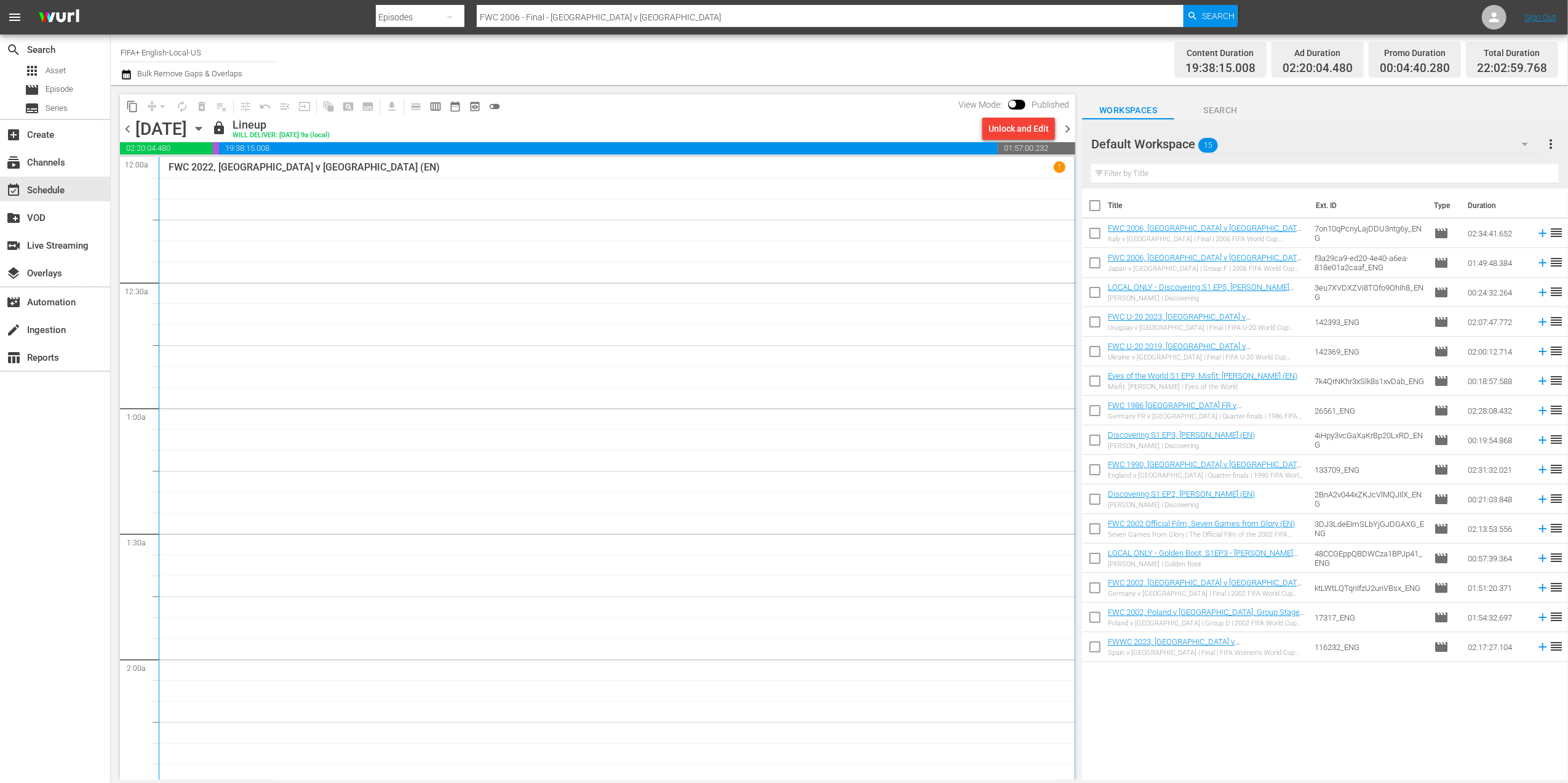
click at [1066, 125] on span "chevron_right" at bounding box center [1068, 129] width 16 height 16
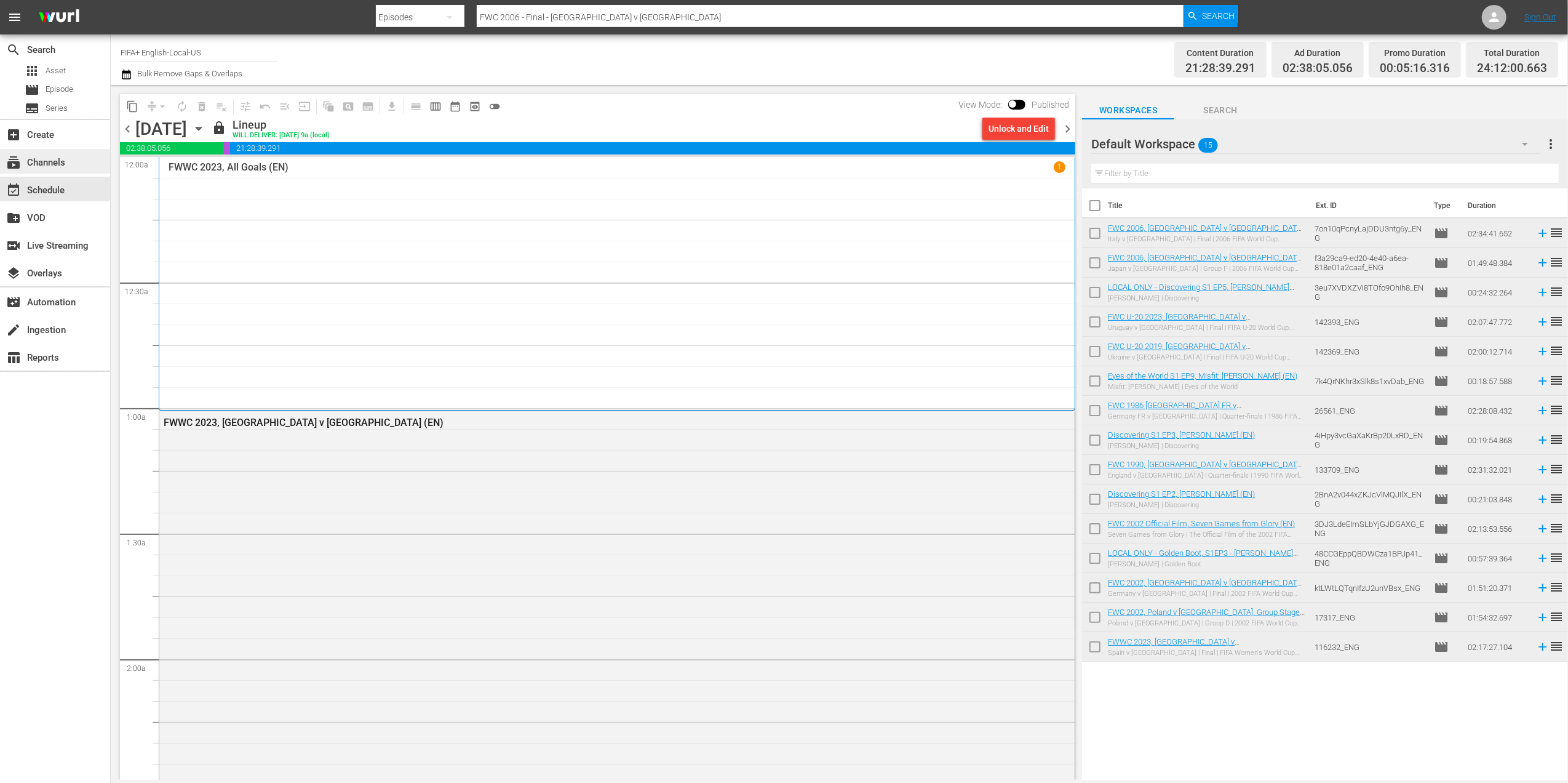
click at [63, 159] on div "subscriptions Channels" at bounding box center [34, 161] width 69 height 11
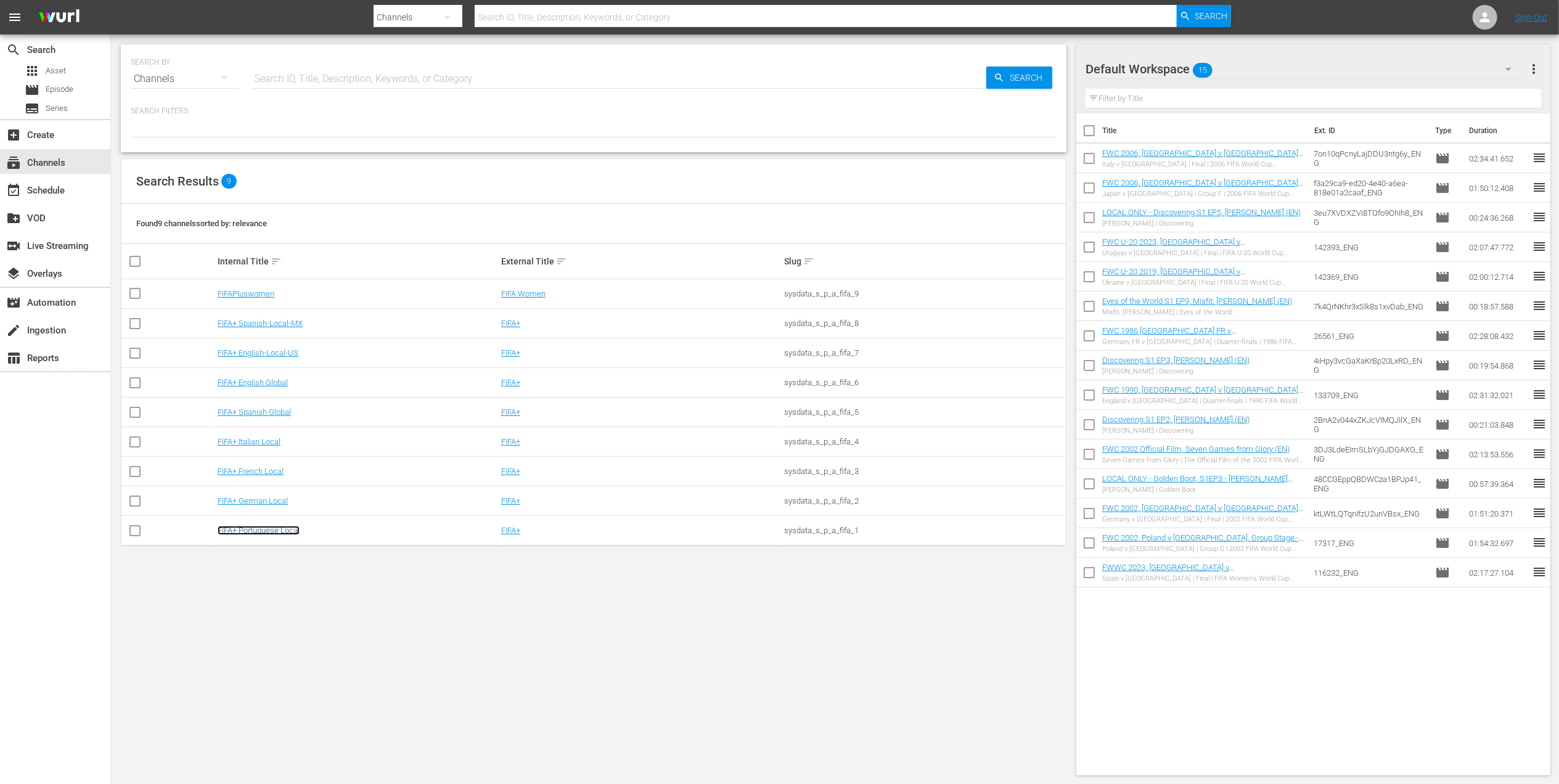
click at [249, 531] on link "FIFA+ Portuguese Local" at bounding box center [258, 530] width 82 height 9
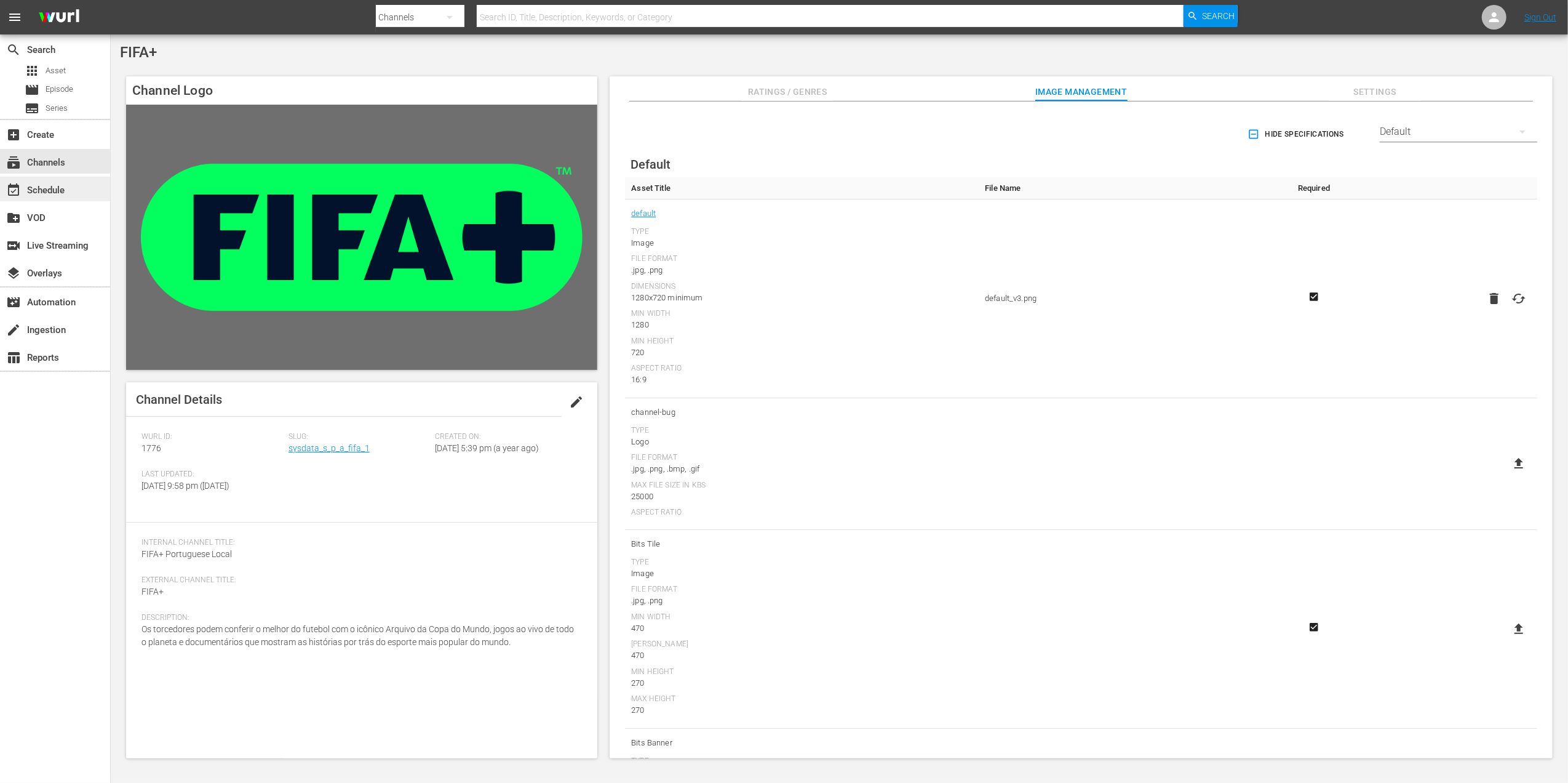
click at [63, 199] on div "event_available Schedule" at bounding box center [55, 189] width 110 height 25
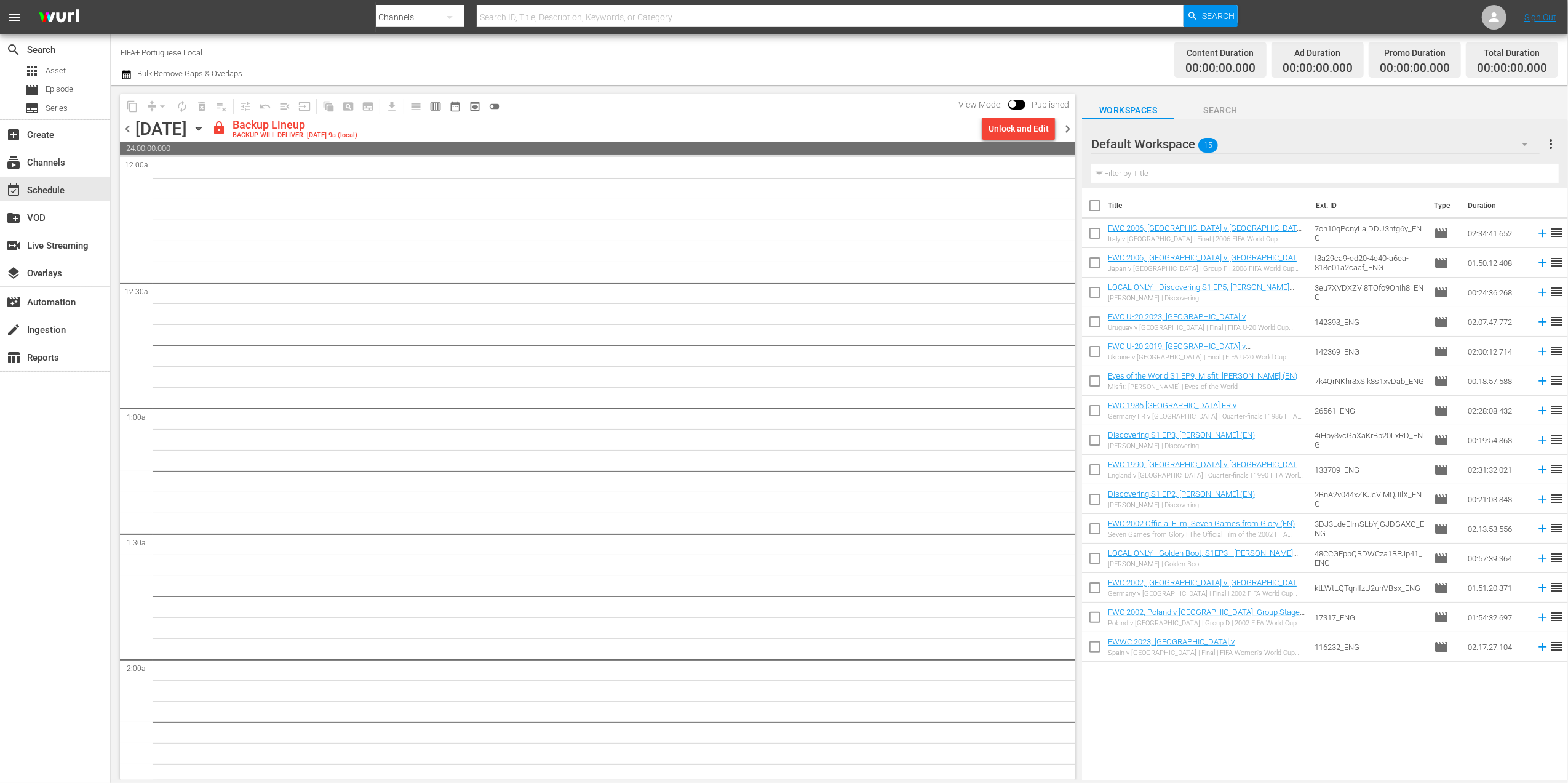
click at [125, 122] on span "chevron_left" at bounding box center [128, 129] width 16 height 16
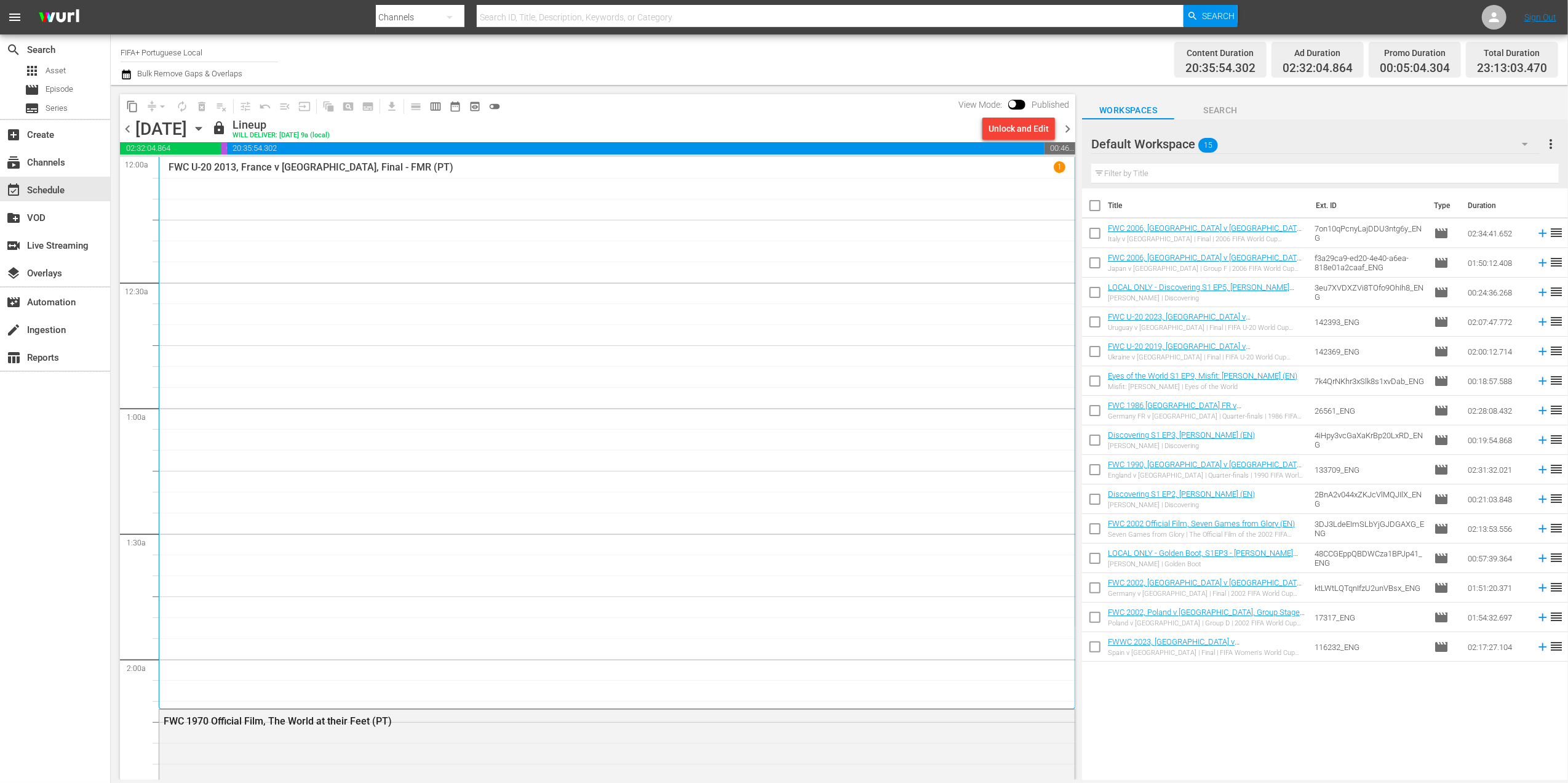
click at [1066, 129] on span "chevron_right" at bounding box center [1068, 129] width 16 height 16
